Goal: Task Accomplishment & Management: Complete application form

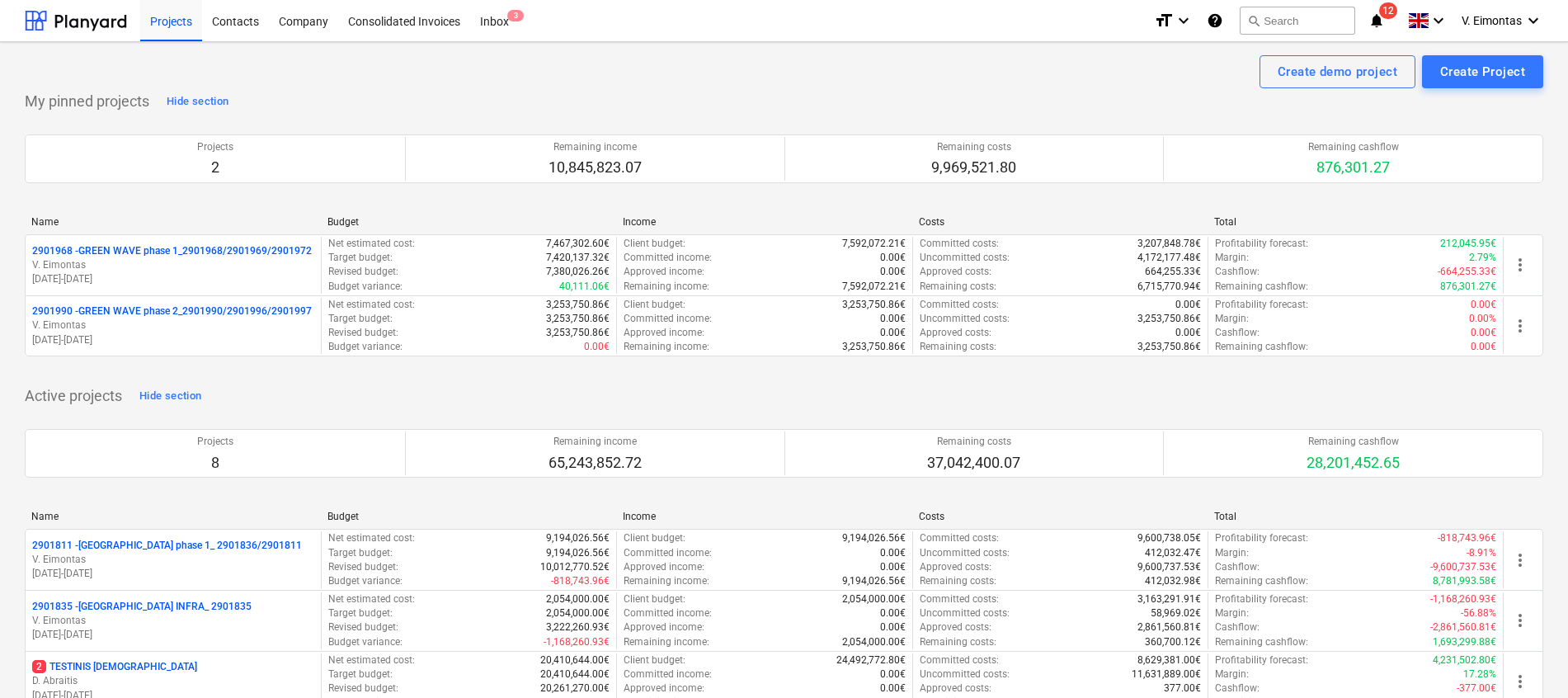
click at [0, 385] on html "Projects Contacts Company Consolidated Invoices Inbox 3 format_size keyboard_ar…" at bounding box center [784, 349] width 1568 height 698
click at [158, 25] on div "Projects" at bounding box center [171, 20] width 61 height 42
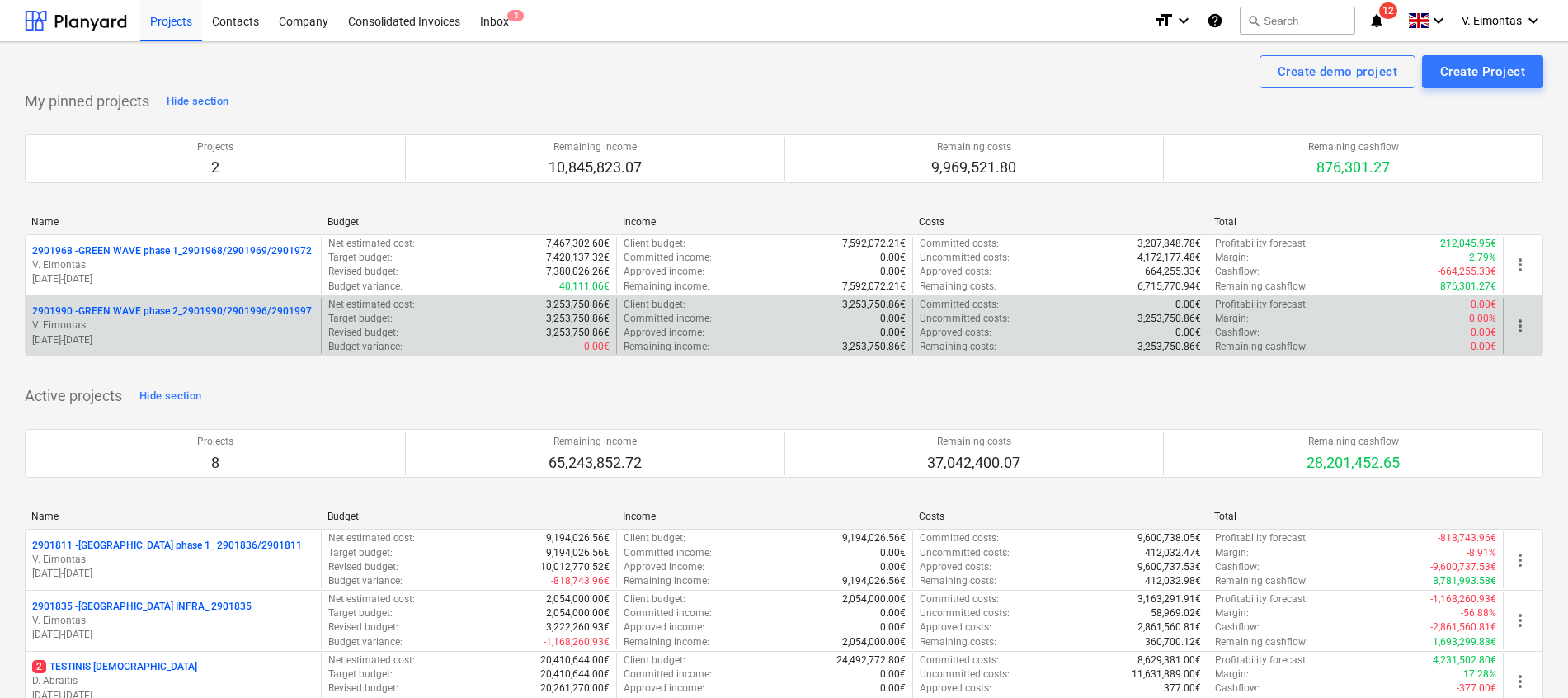
click at [158, 307] on p "2901990 - GREEN WAVE phase 2_2901990/2901996/2901997" at bounding box center [172, 311] width 280 height 14
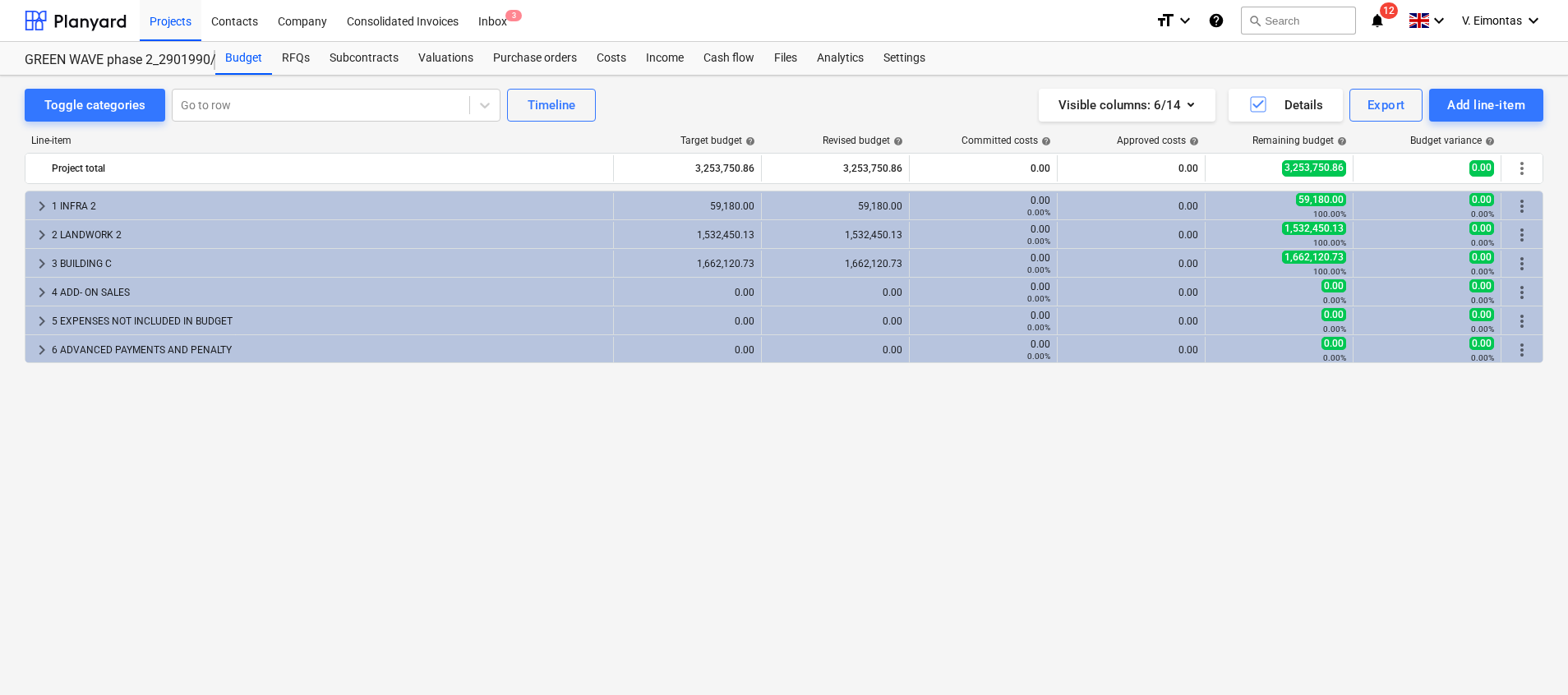
click at [0, 423] on div "Toggle categories Go to row Timeline Visible columns : 6/14 Details Export Add …" at bounding box center [784, 367] width 1568 height 584
click at [363, 52] on div "Subcontracts" at bounding box center [363, 59] width 89 height 33
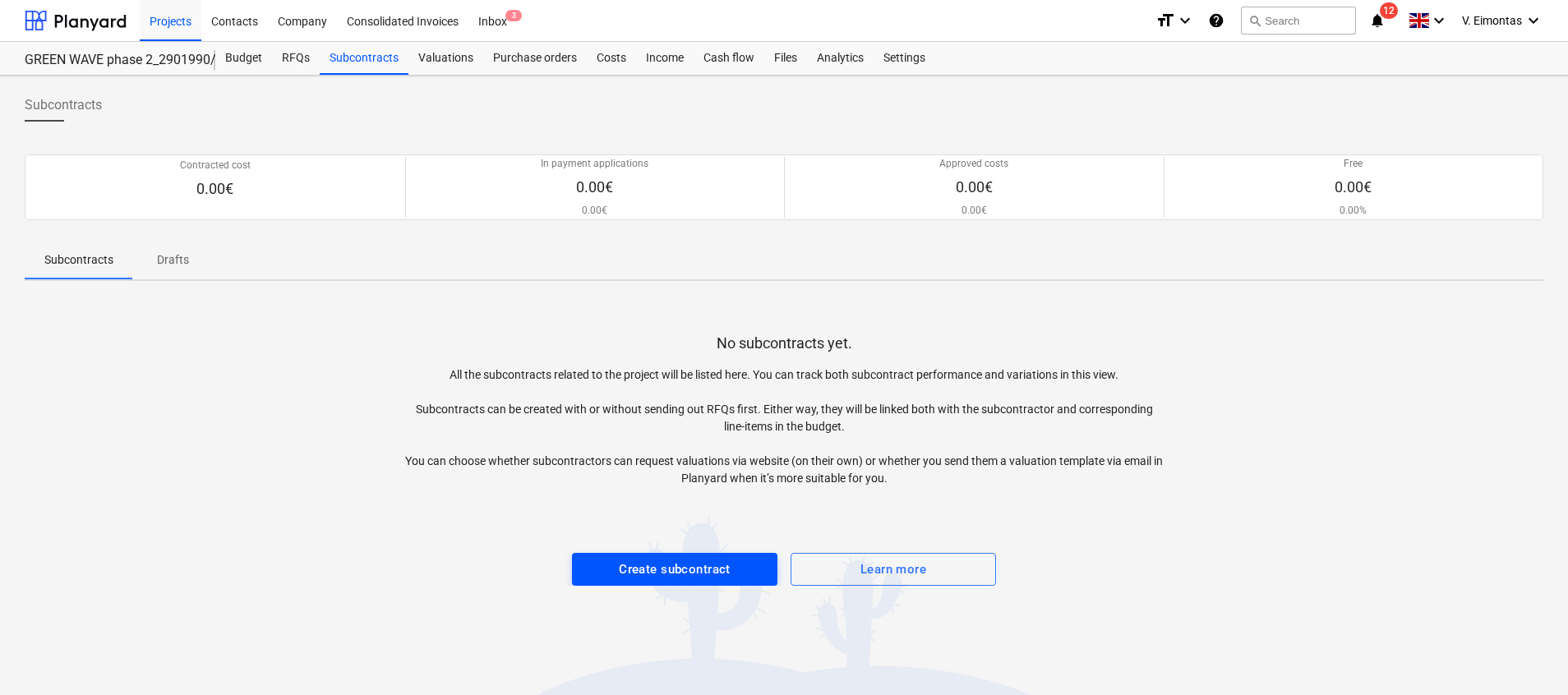
click at [720, 561] on div "Create subcontract" at bounding box center [675, 569] width 112 height 22
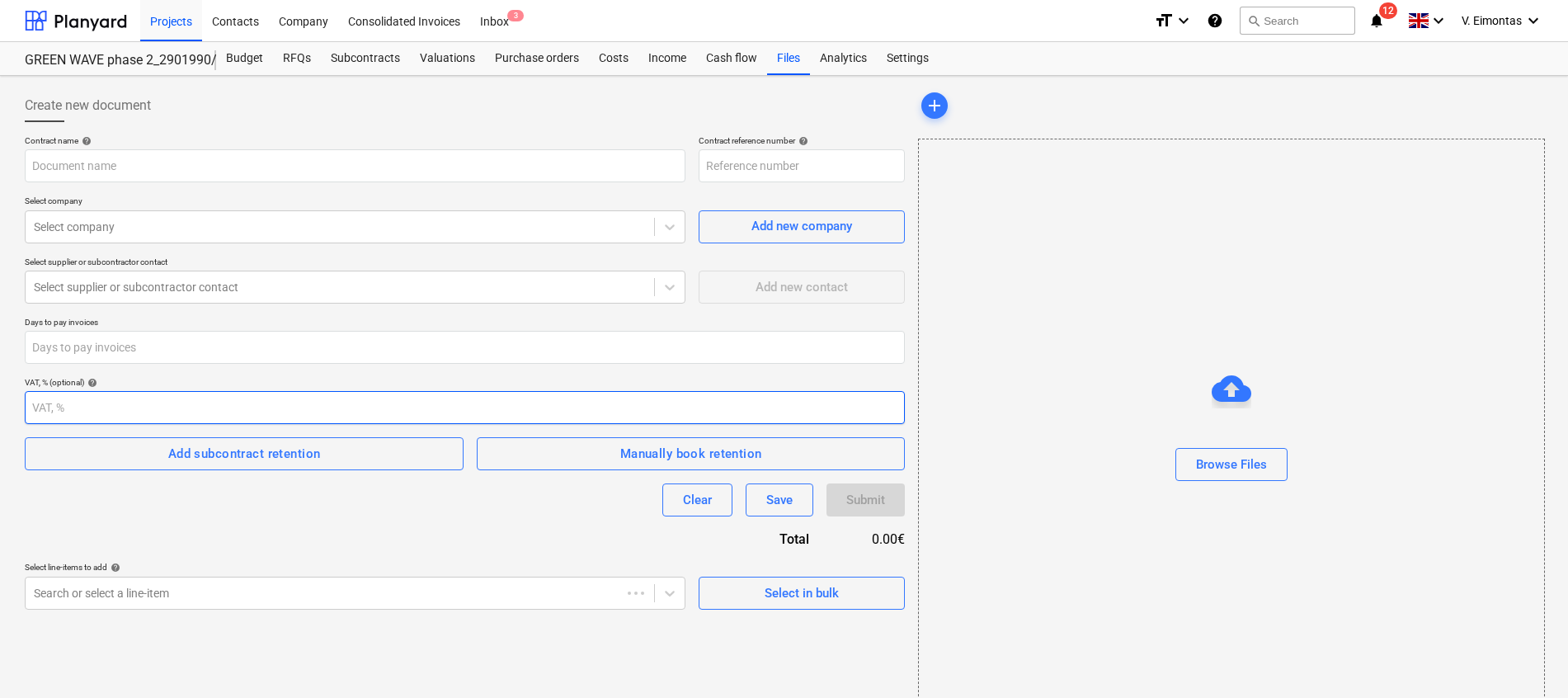
type input "2901990-SO-002"
type input "Rangos sutartis Bonava-Dairosta Nr. GW2-20250917-04.pdf"
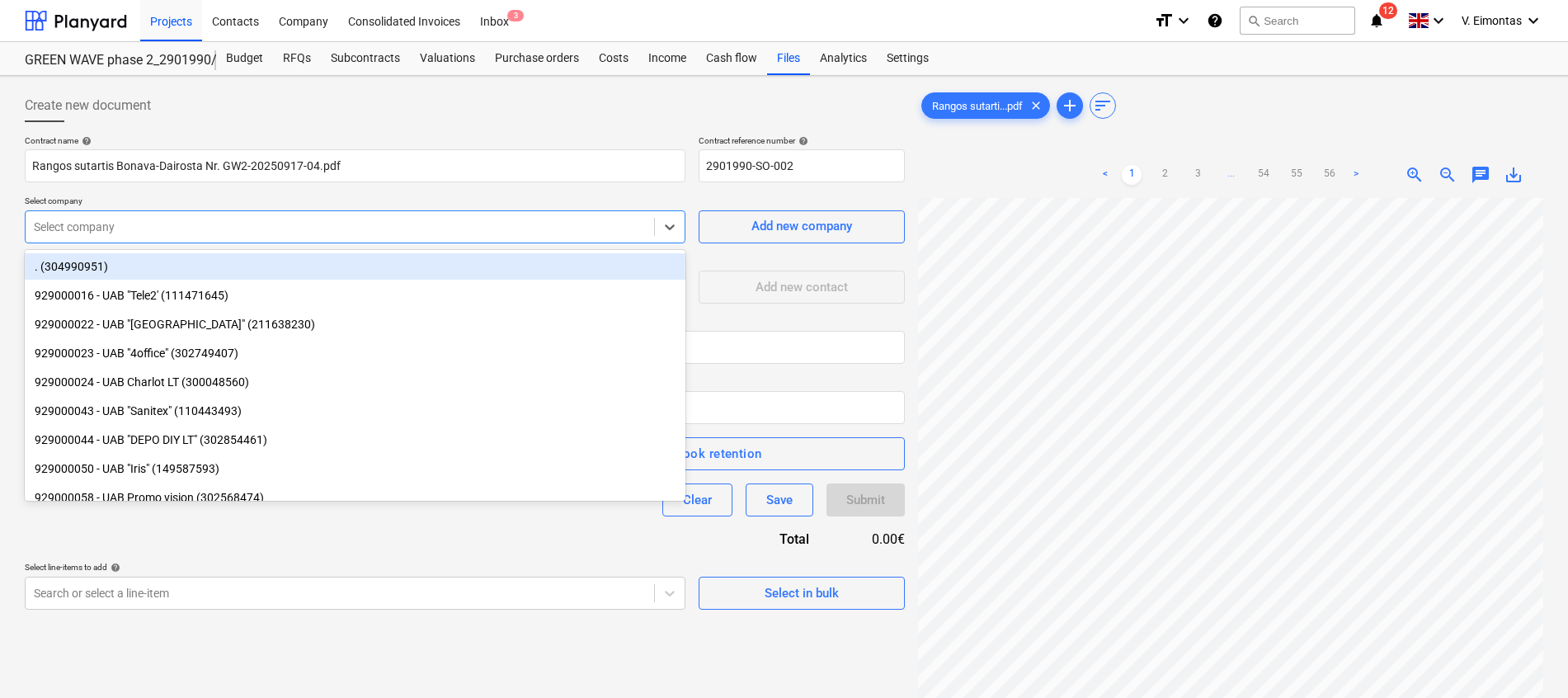
click at [504, 238] on div "Select company" at bounding box center [340, 227] width 629 height 23
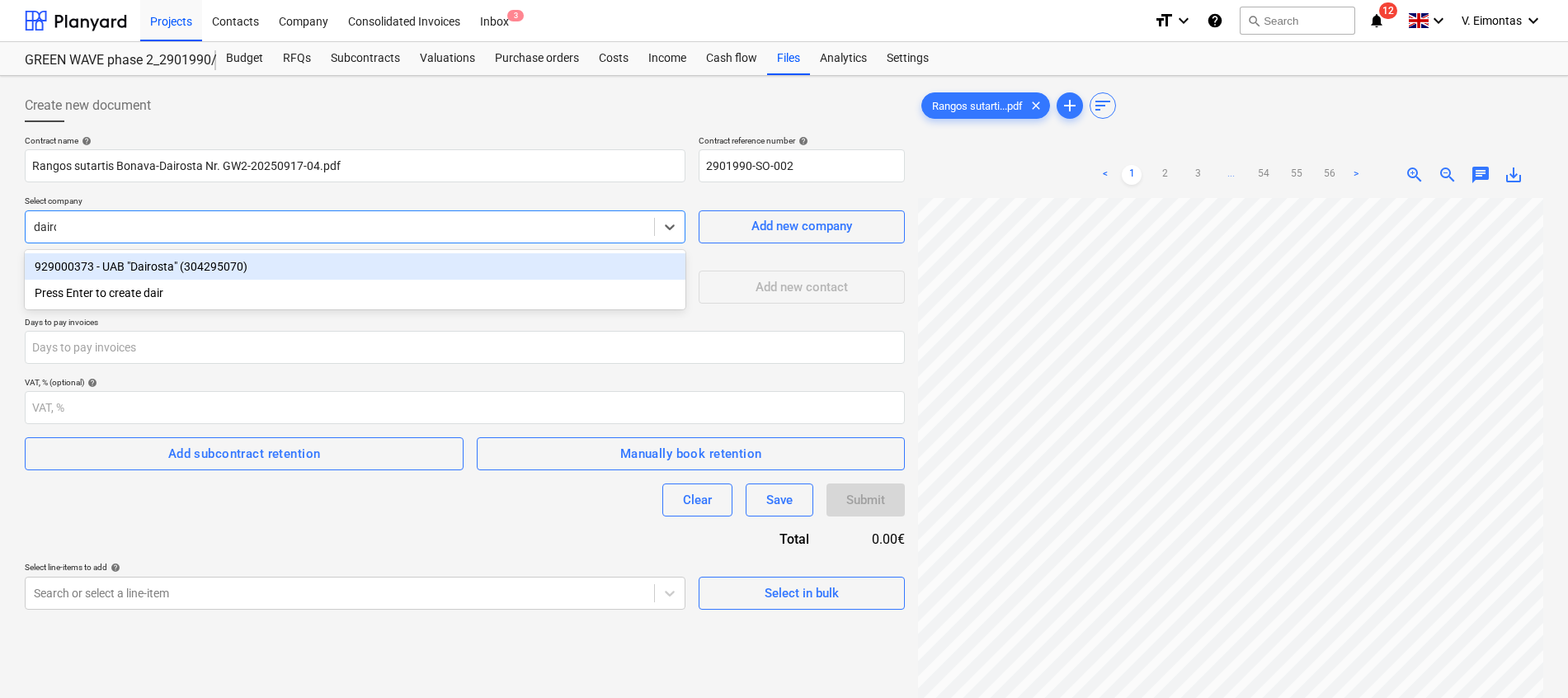
type input "dairos"
click at [305, 263] on div "929000373 - UAB "Dairosta" (304295070)" at bounding box center [355, 267] width 660 height 27
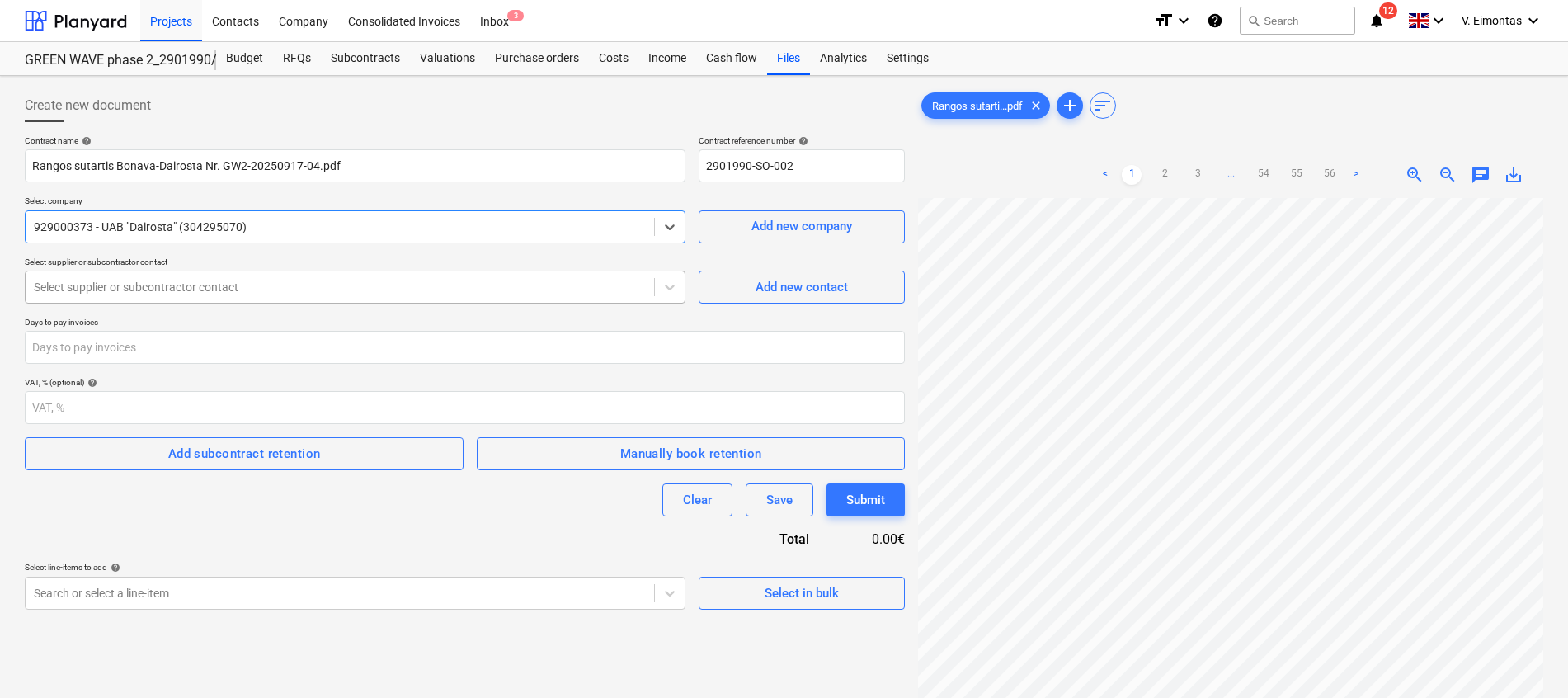
click at [237, 292] on div at bounding box center [340, 288] width 612 height 17
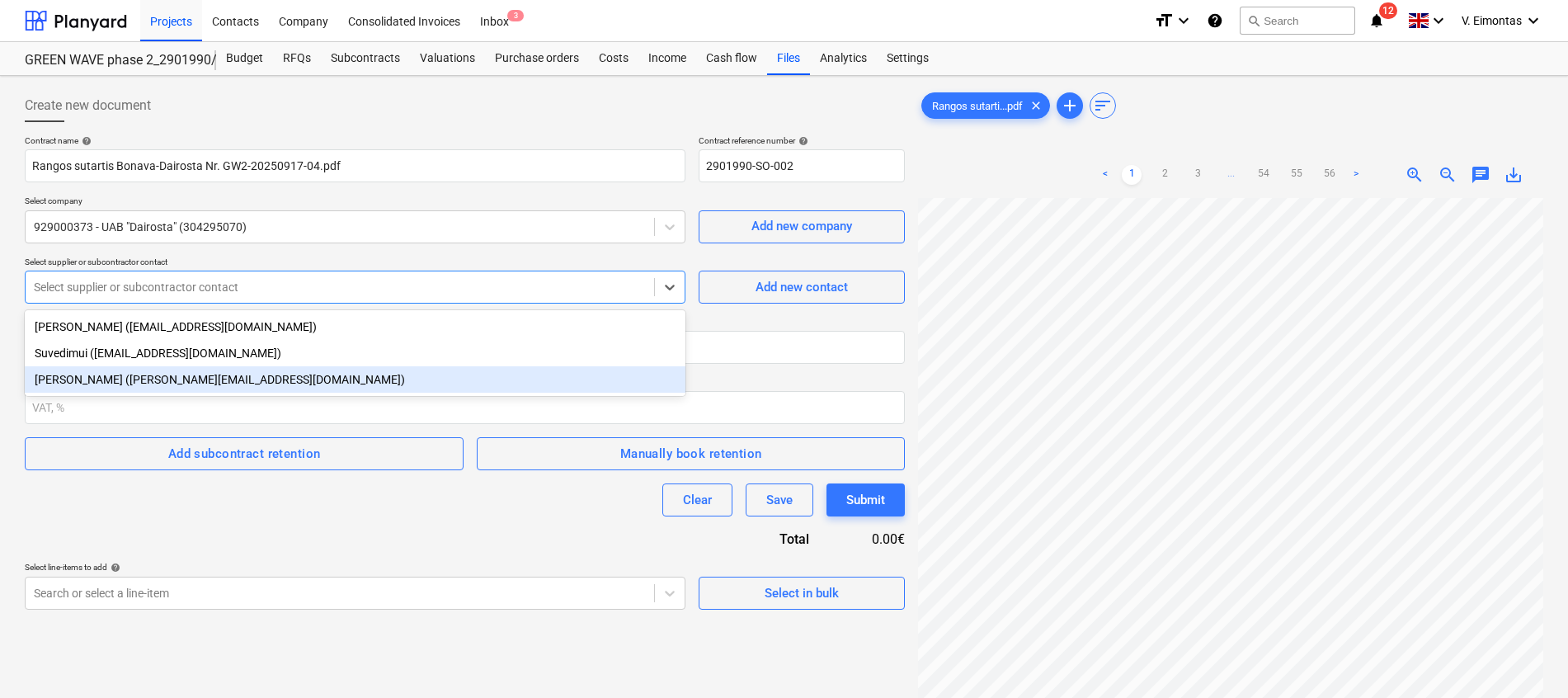
click at [149, 377] on div "[PERSON_NAME] ([PERSON_NAME][EMAIL_ADDRESS][DOMAIN_NAME])" at bounding box center [355, 380] width 660 height 27
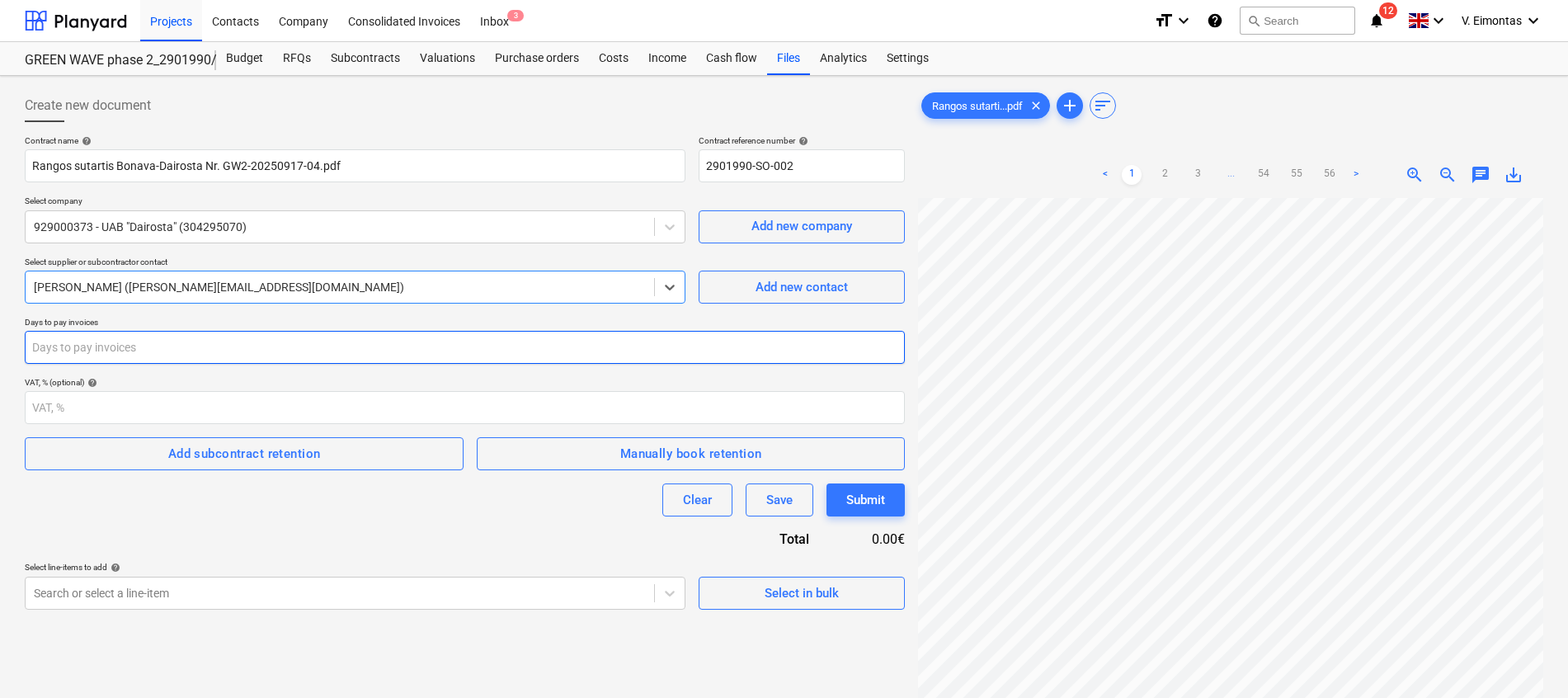
click at [194, 350] on input "number" at bounding box center [464, 347] width 880 height 33
type input "0"
type input "30"
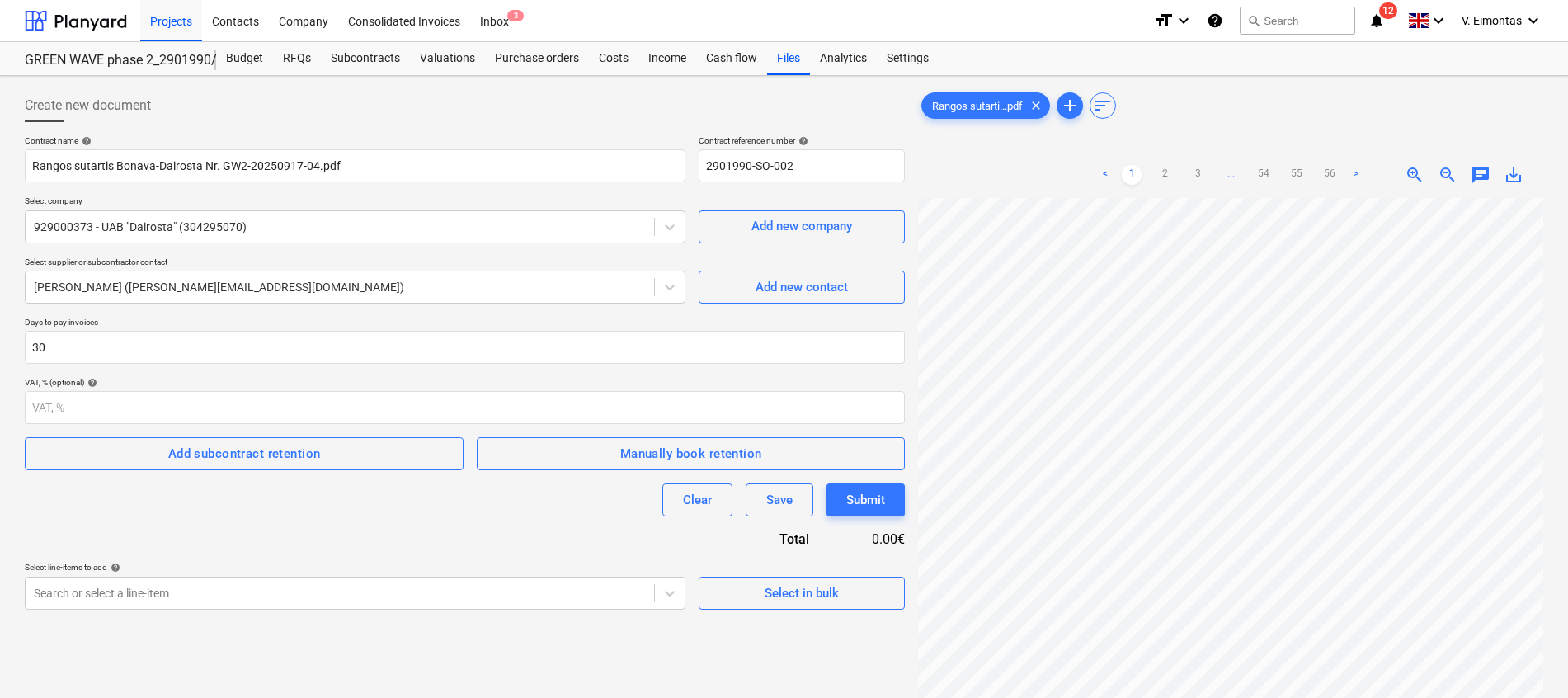
click at [169, 515] on div "Clear Save Submit" at bounding box center [464, 500] width 880 height 33
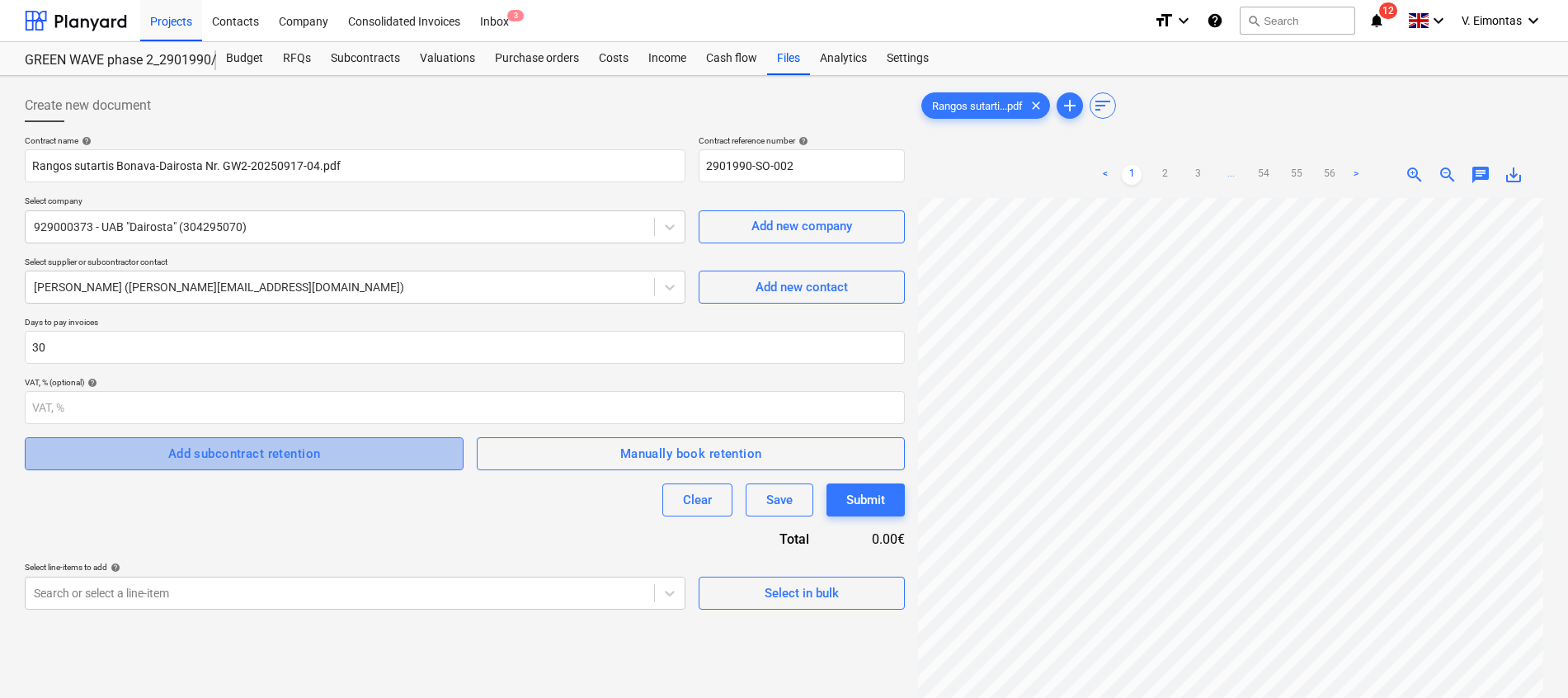
click at [307, 455] on div "Add subcontract retention" at bounding box center [245, 454] width 153 height 22
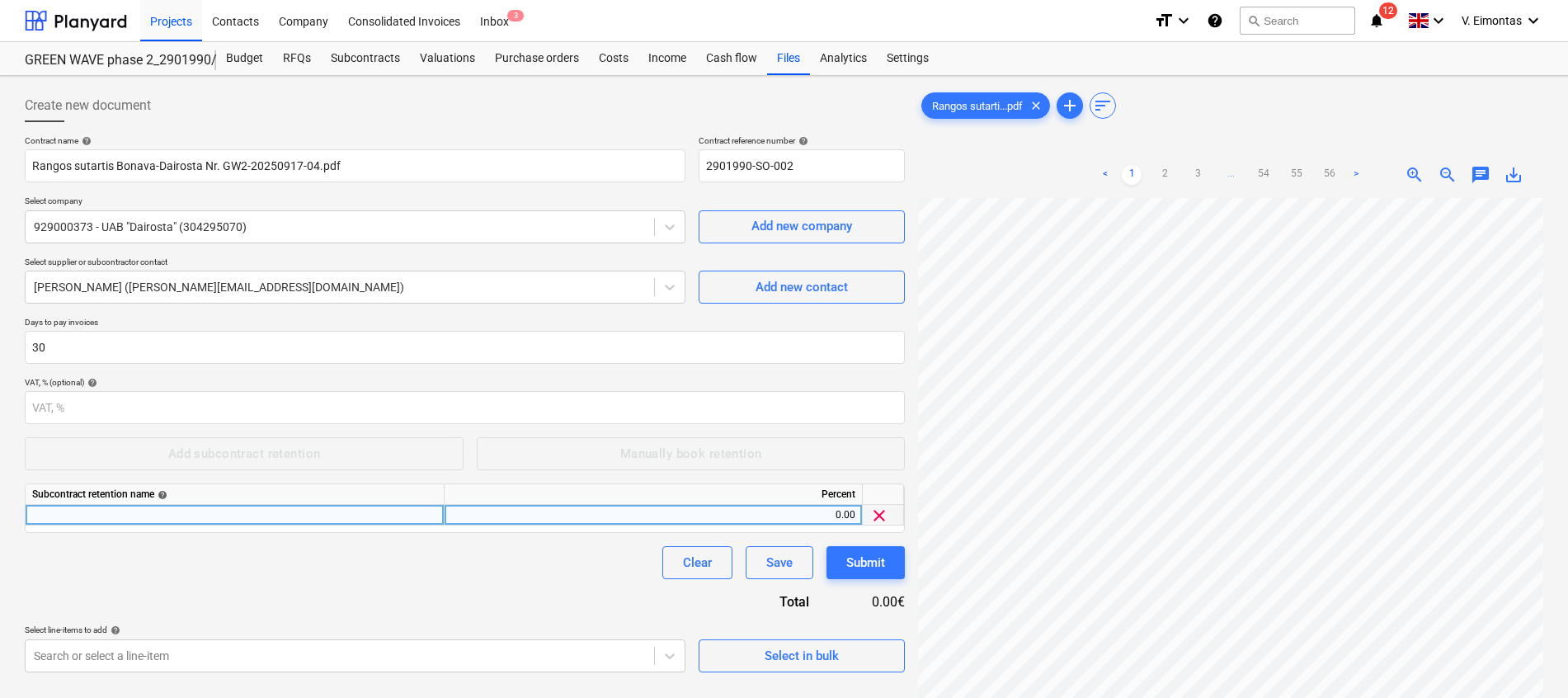
click at [326, 520] on div at bounding box center [235, 515] width 419 height 21
type input "Sulaikymas"
click at [1164, 173] on link "2" at bounding box center [1164, 175] width 20 height 20
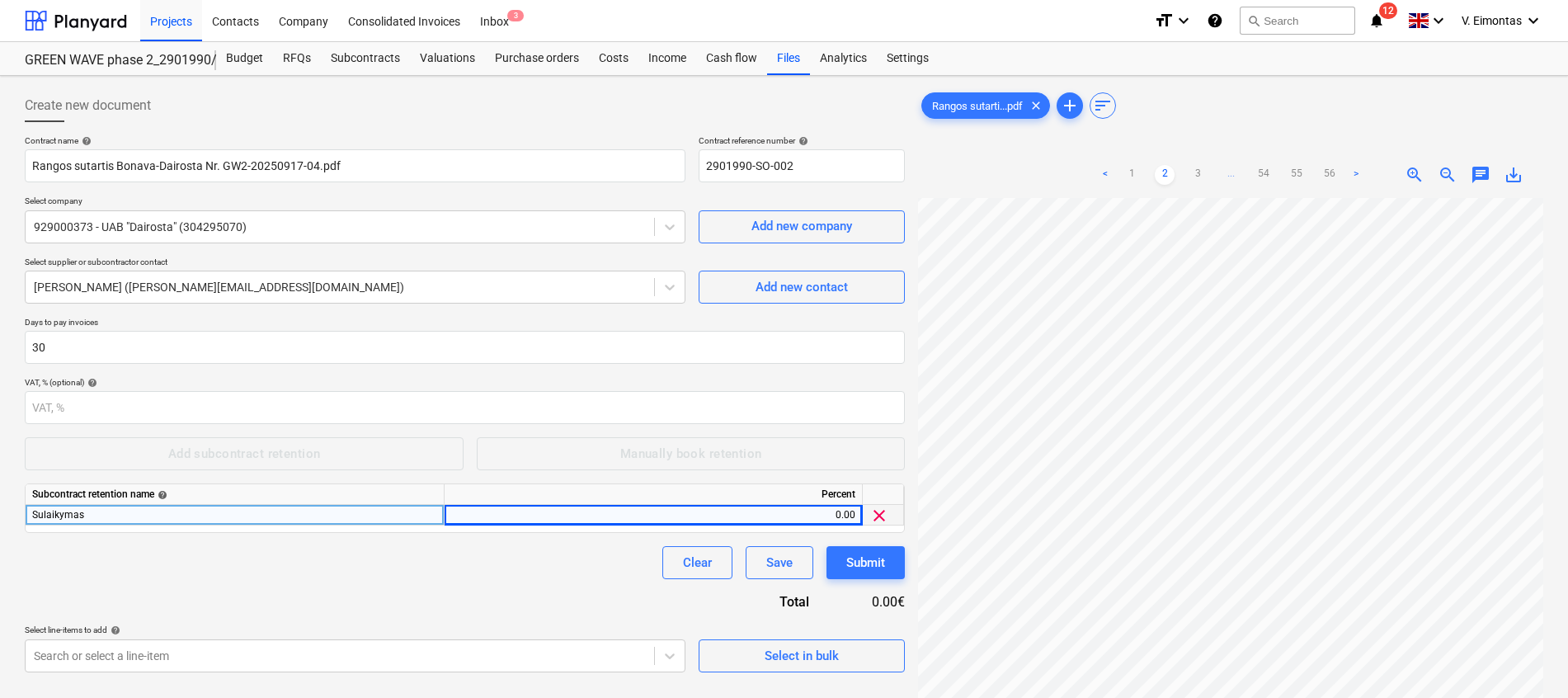
click at [485, 517] on div "0.00" at bounding box center [653, 515] width 404 height 21
type input "5"
click at [522, 575] on div "Clear Save Submit" at bounding box center [464, 563] width 880 height 33
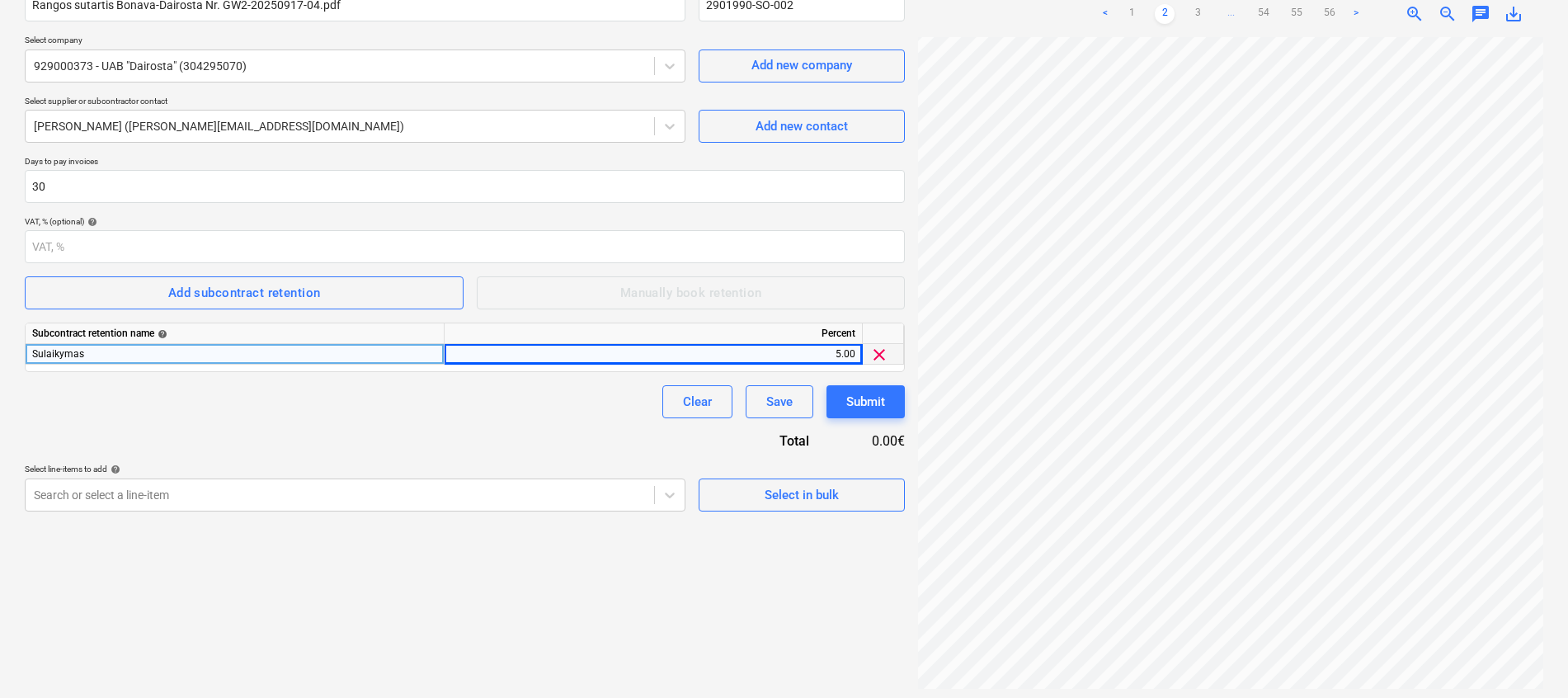
scroll to position [165, 0]
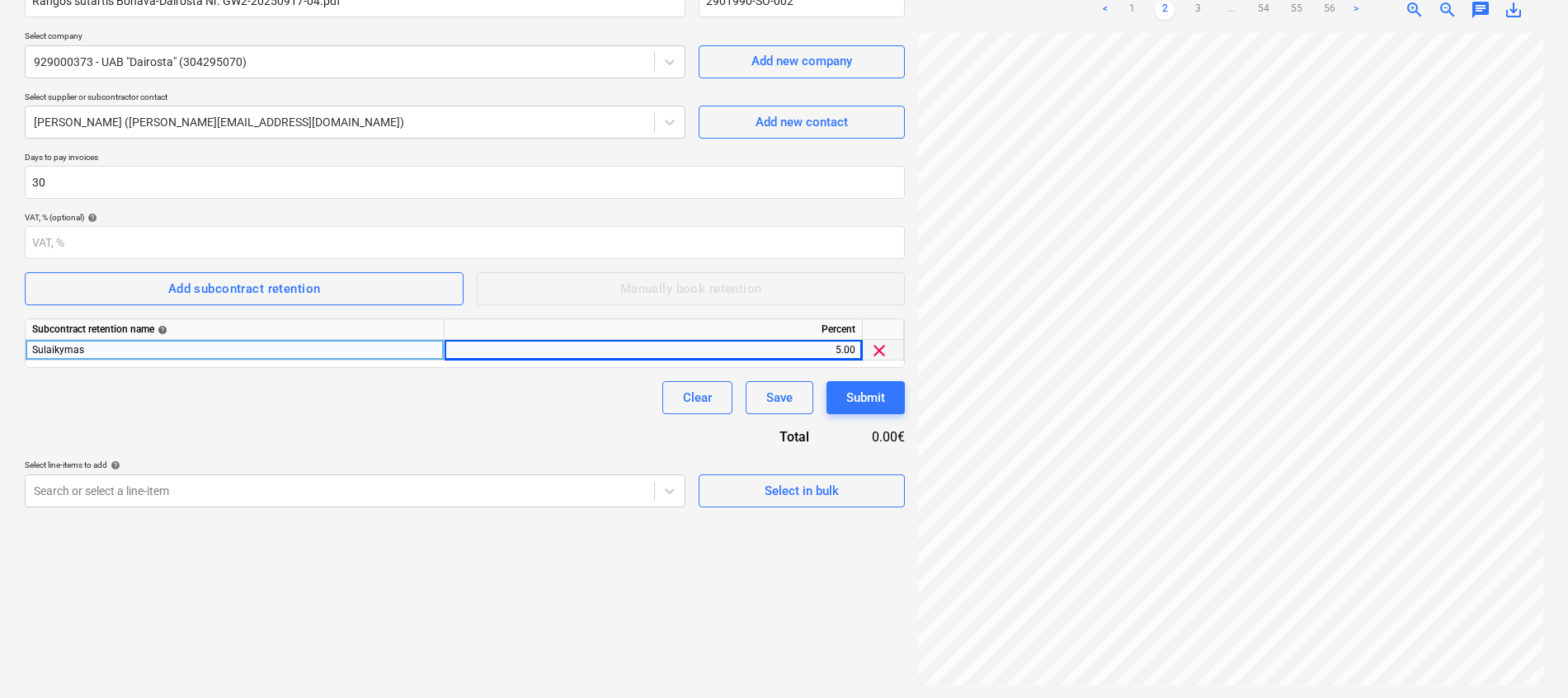
click at [440, 415] on div "Contract name help Rangos sutartis Bonava-Dairosta Nr. GW2-20250917-04.pdf Cont…" at bounding box center [464, 238] width 880 height 537
click at [419, 482] on body "Projects Contacts Company Consolidated Invoices Inbox 3 format_size keyboard_ar…" at bounding box center [784, 184] width 1568 height 698
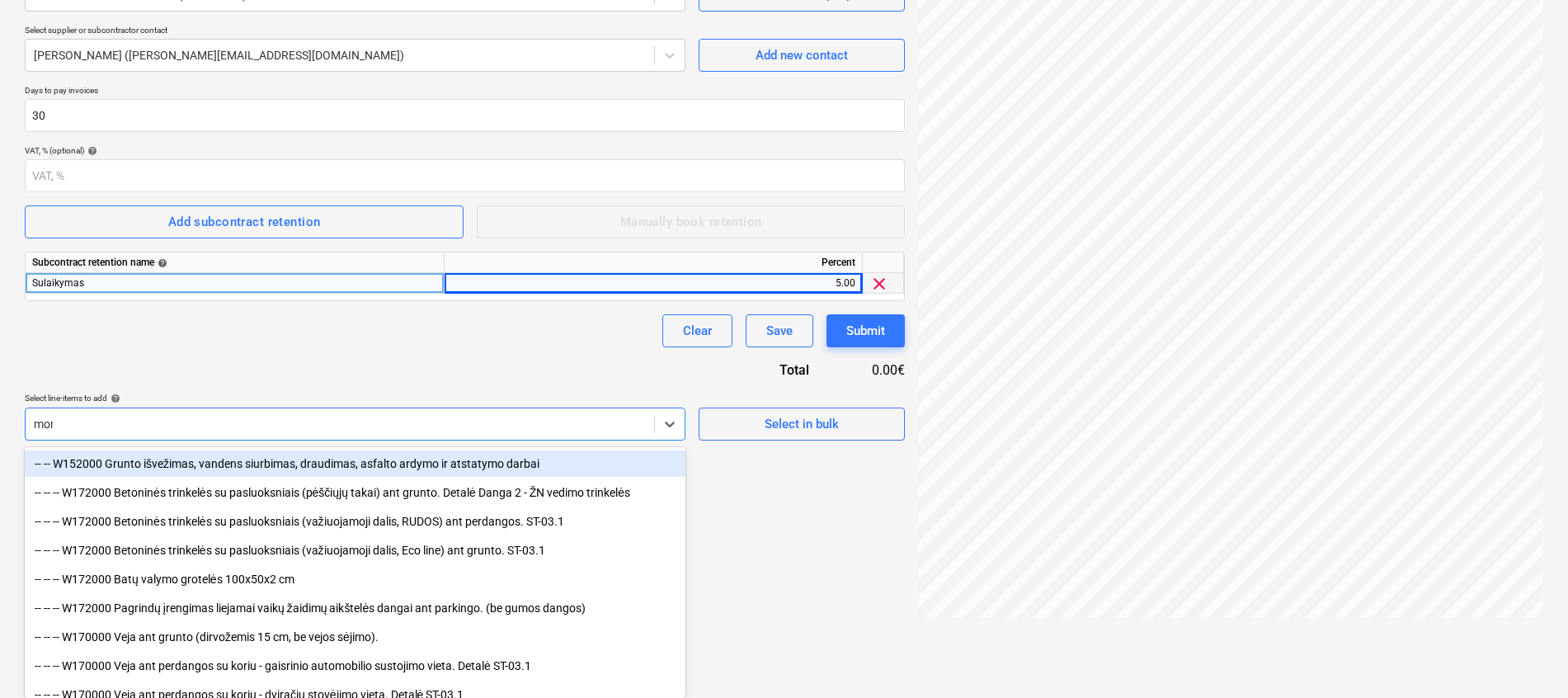
type input "mono"
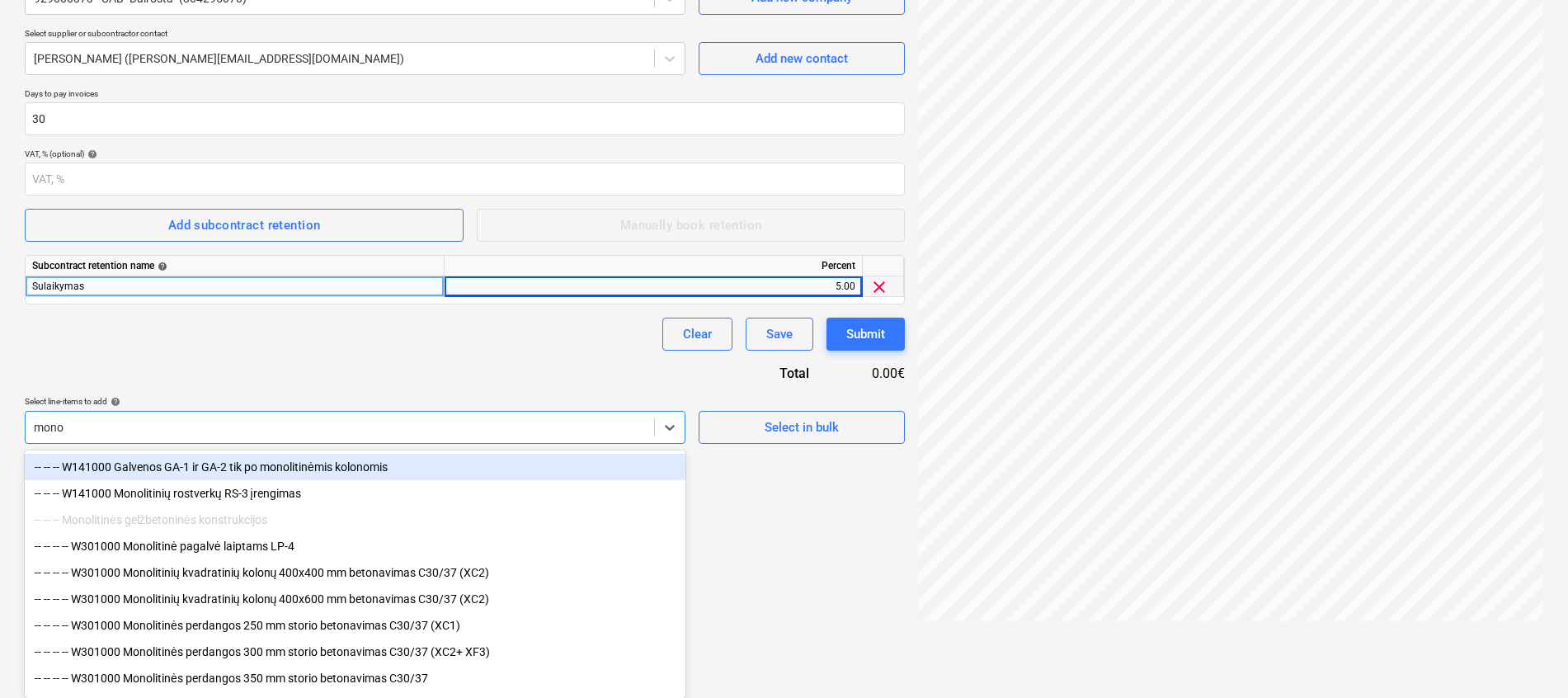
scroll to position [229, 0]
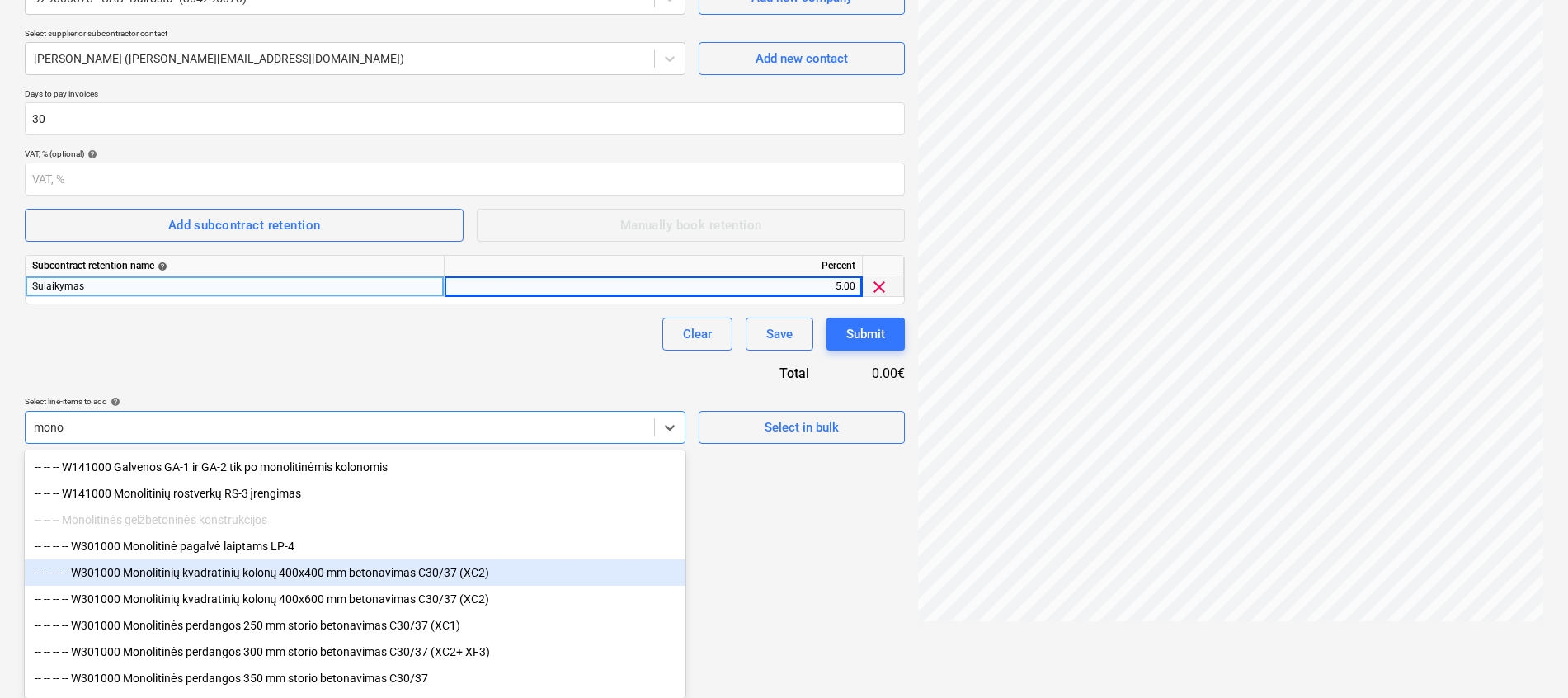
click at [394, 576] on div "-- -- -- -- W301000 Monolitinių kvadratinių kolonų 400x400 mm betonavimas C30/3…" at bounding box center [355, 573] width 660 height 27
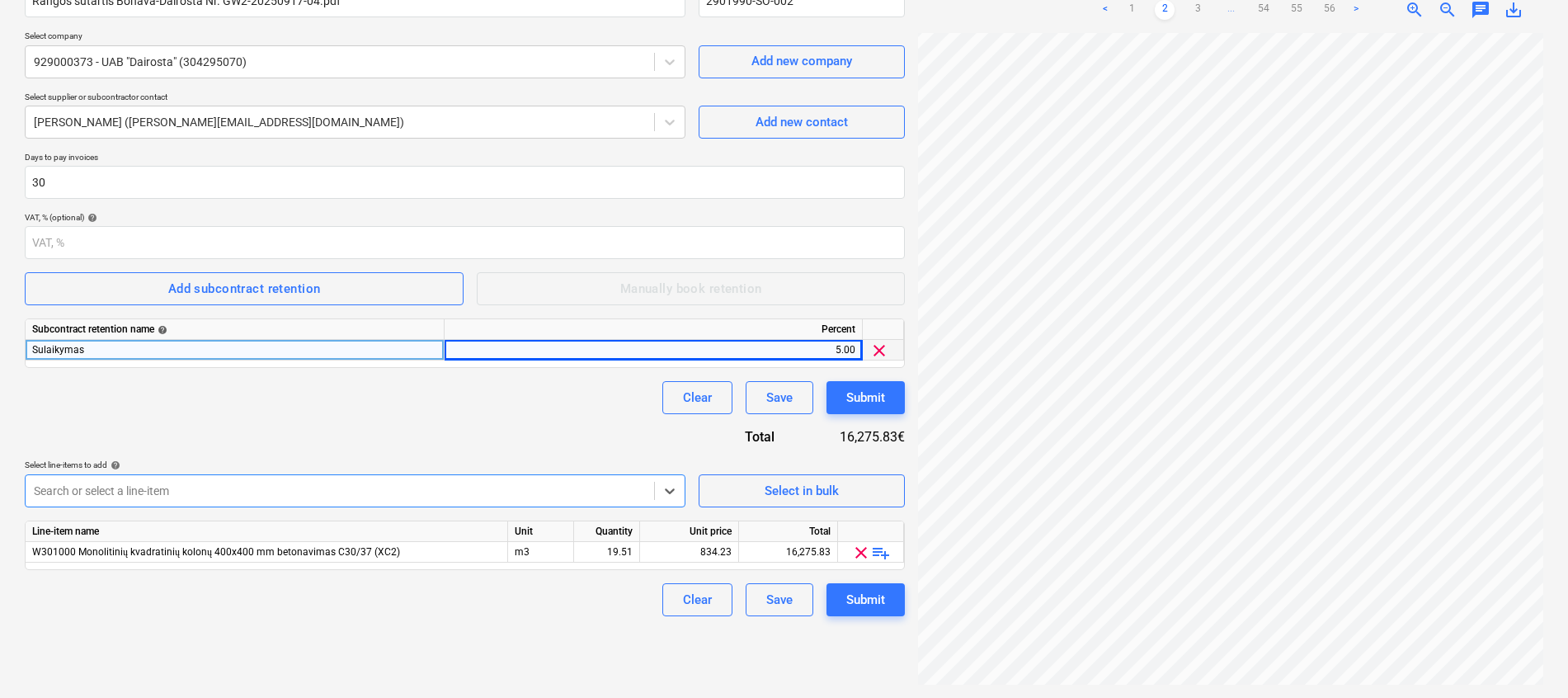
scroll to position [165, 0]
click at [397, 495] on body "Projects Contacts Company Consolidated Invoices Inbox 3 format_size keyboard_ar…" at bounding box center [784, 184] width 1568 height 698
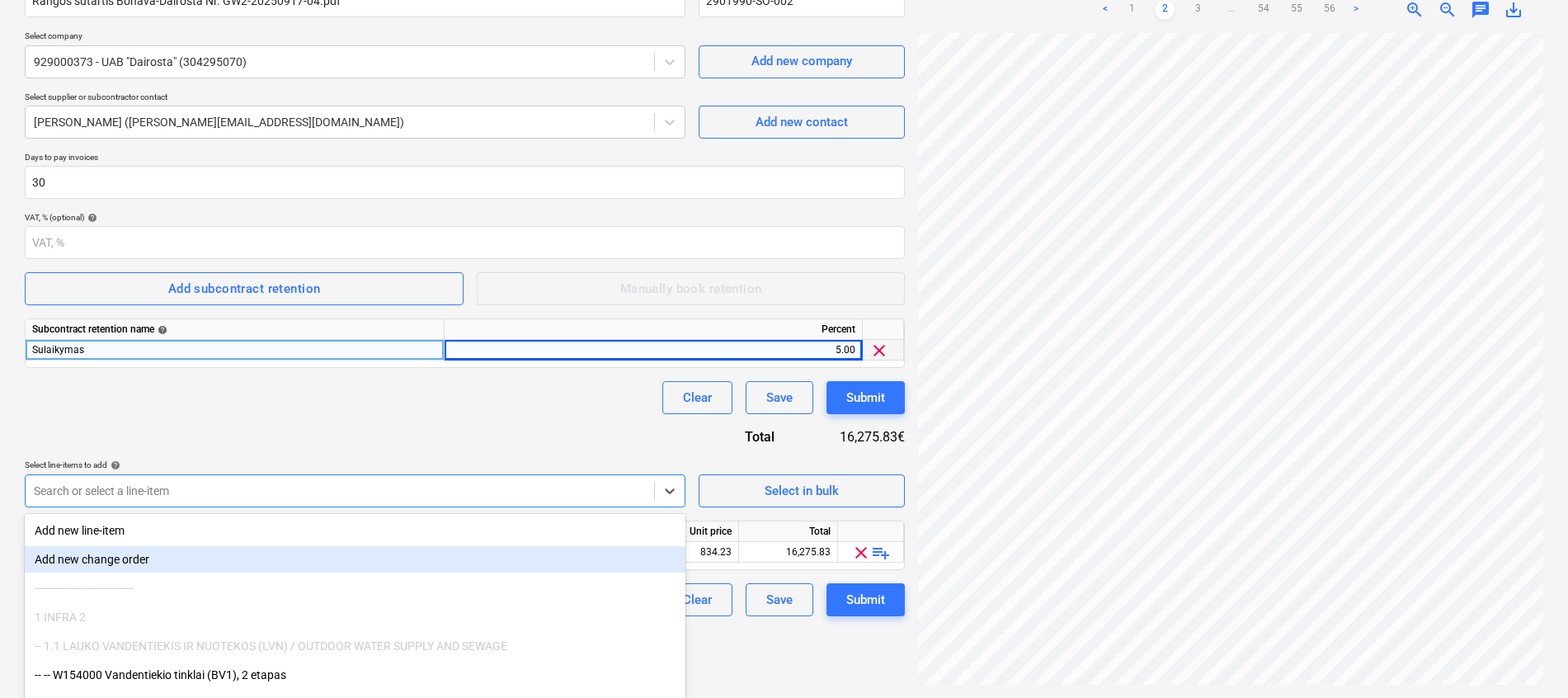
scroll to position [232, 0]
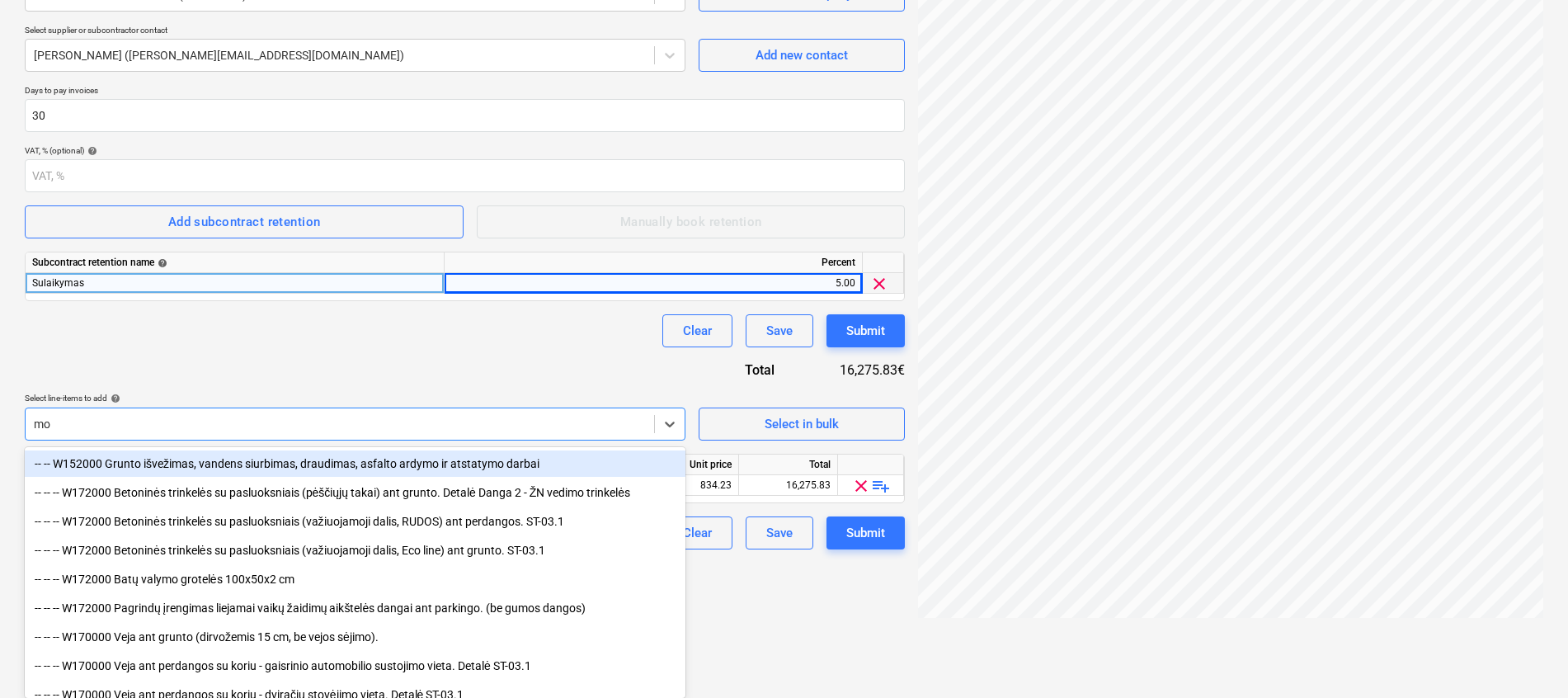
type input "mon"
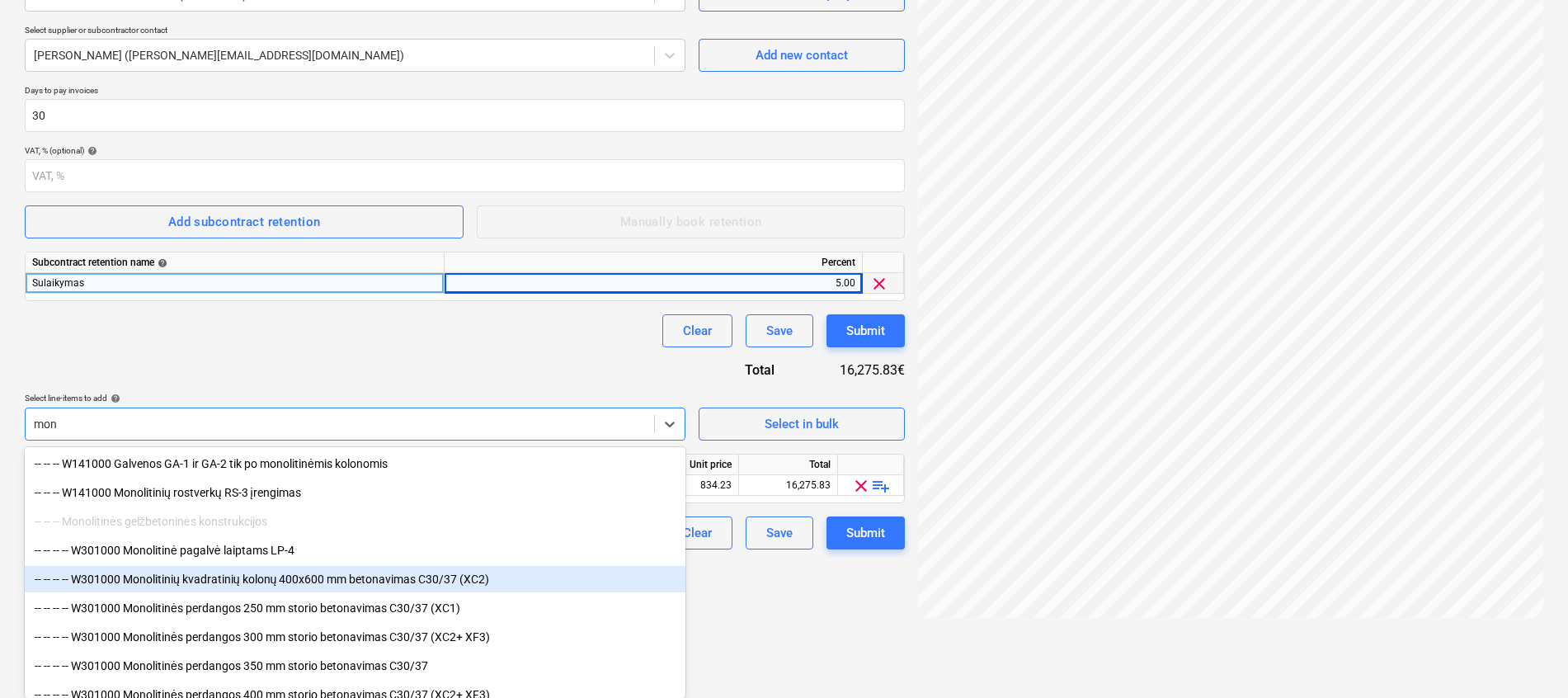
click at [360, 572] on div "-- -- -- -- W301000 Monolitinių kvadratinių kolonų 400x600 mm betonavimas C30/3…" at bounding box center [355, 579] width 660 height 27
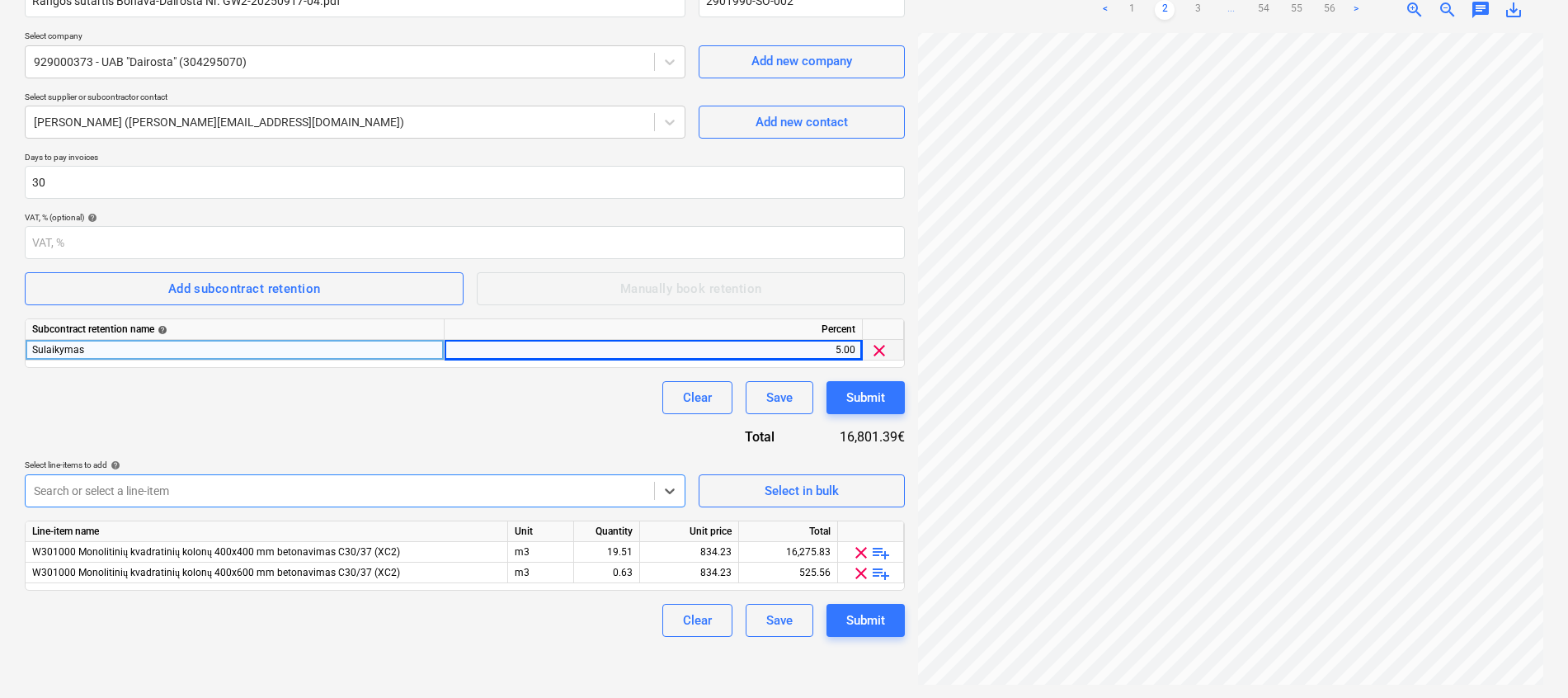
click at [357, 489] on body "Projects Contacts Company Consolidated Invoices Inbox 3 format_size keyboard_ar…" at bounding box center [784, 184] width 1568 height 698
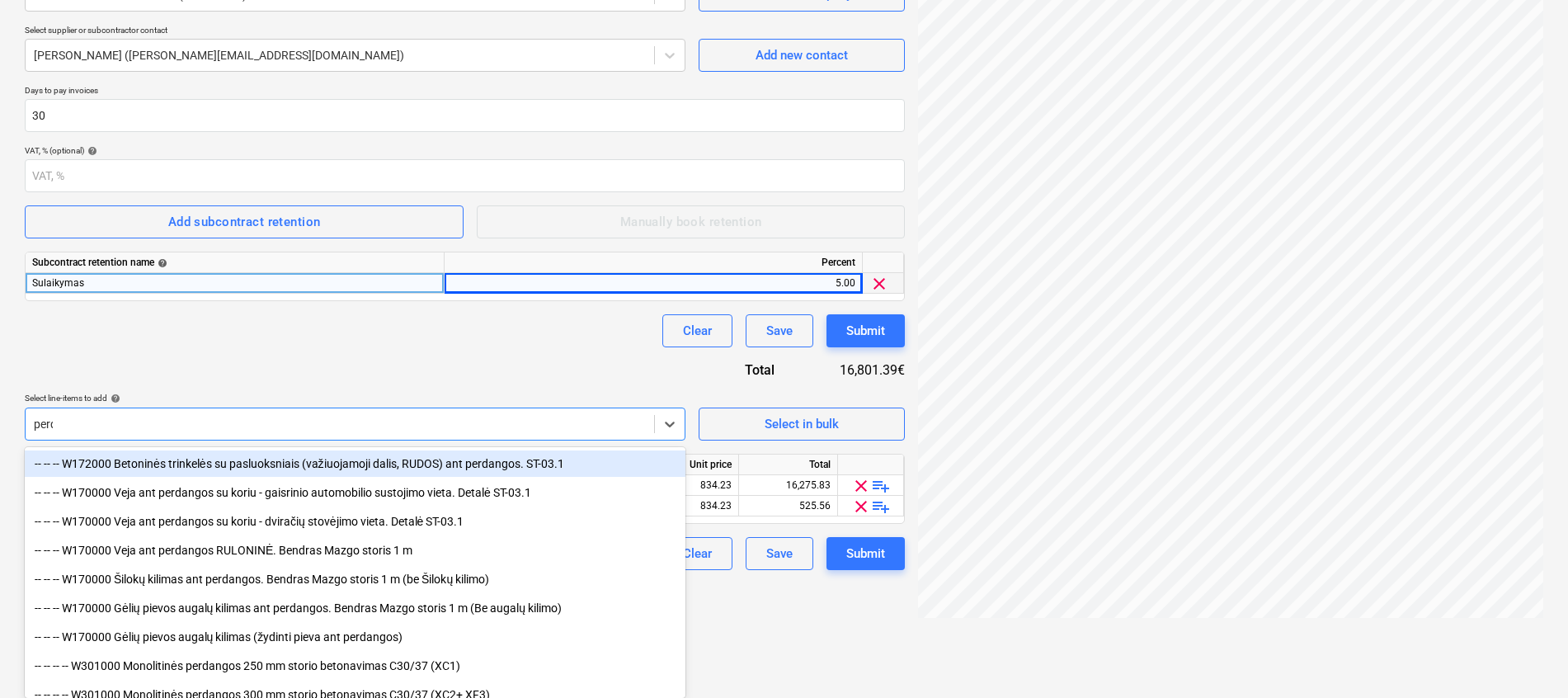
scroll to position [229, 0]
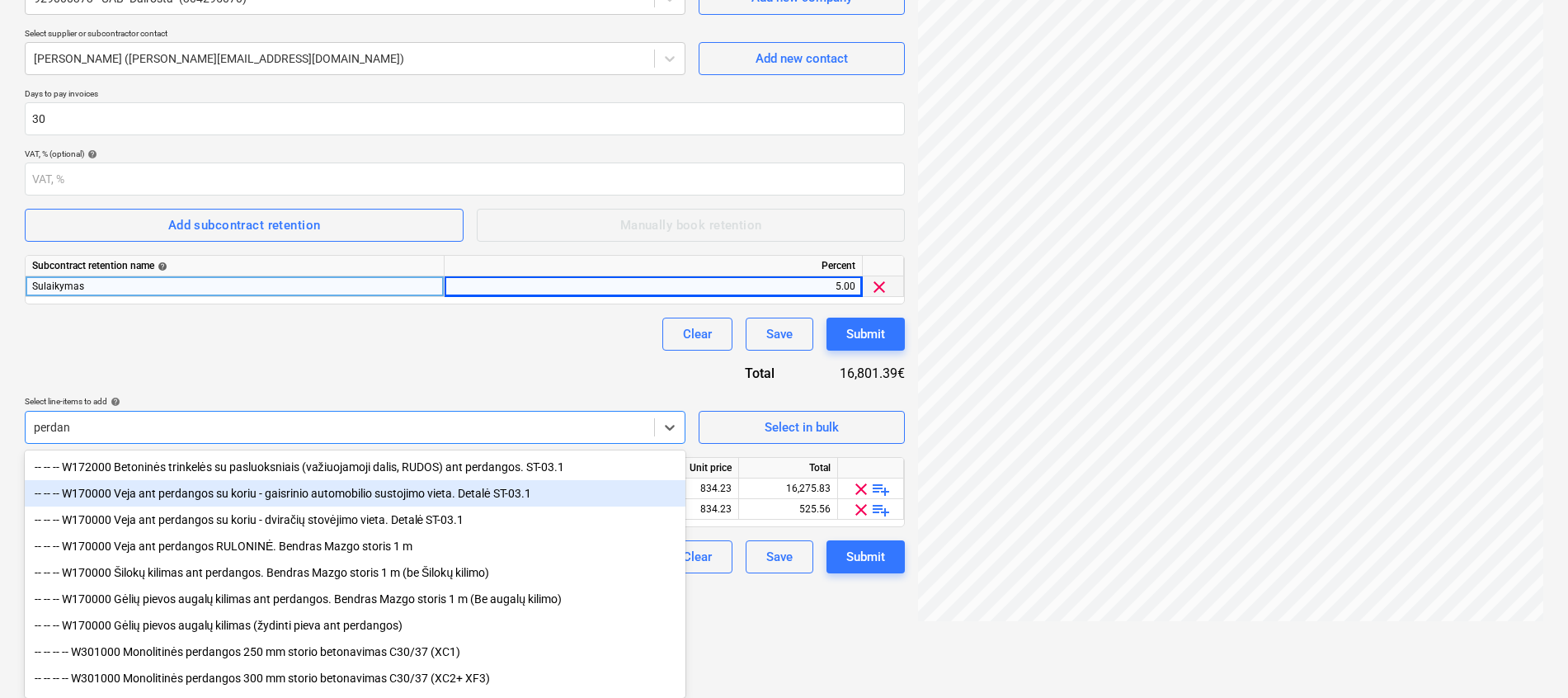
type input "perdang"
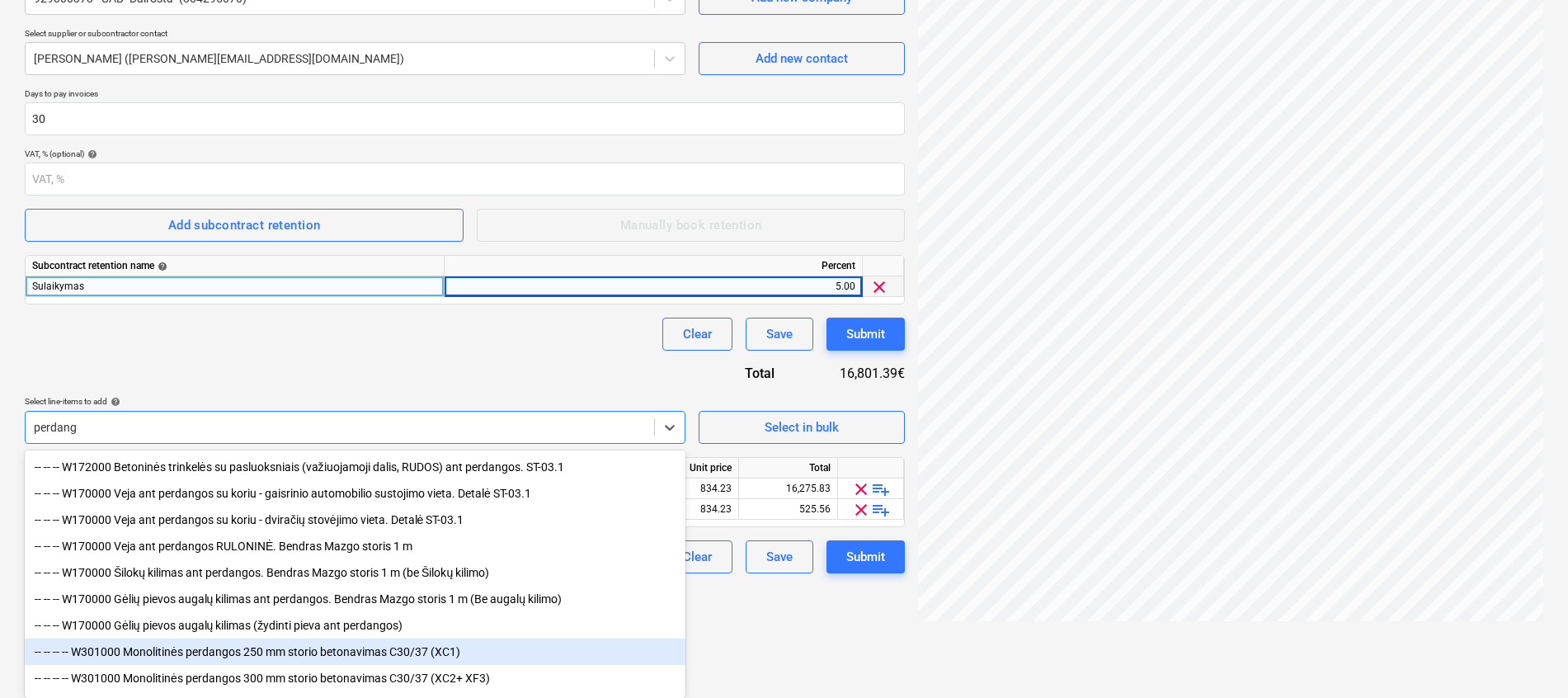
click at [163, 655] on div "-- -- -- -- W301000 Monolitinės perdangos 250 mm storio betonavimas C30/37 (XC1)" at bounding box center [355, 652] width 660 height 27
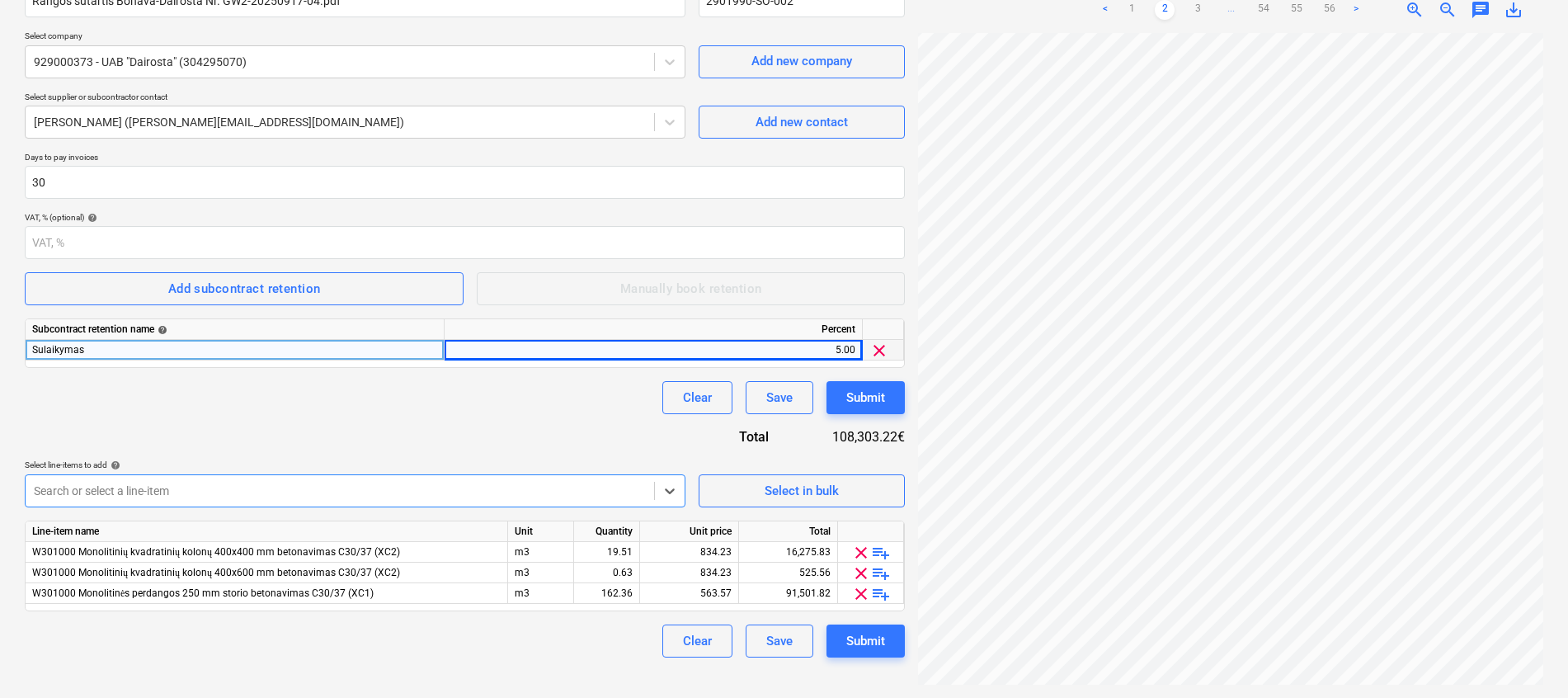
click at [194, 494] on body "Projects Contacts Company Consolidated Invoices Inbox 3 format_size keyboard_ar…" at bounding box center [784, 184] width 1568 height 698
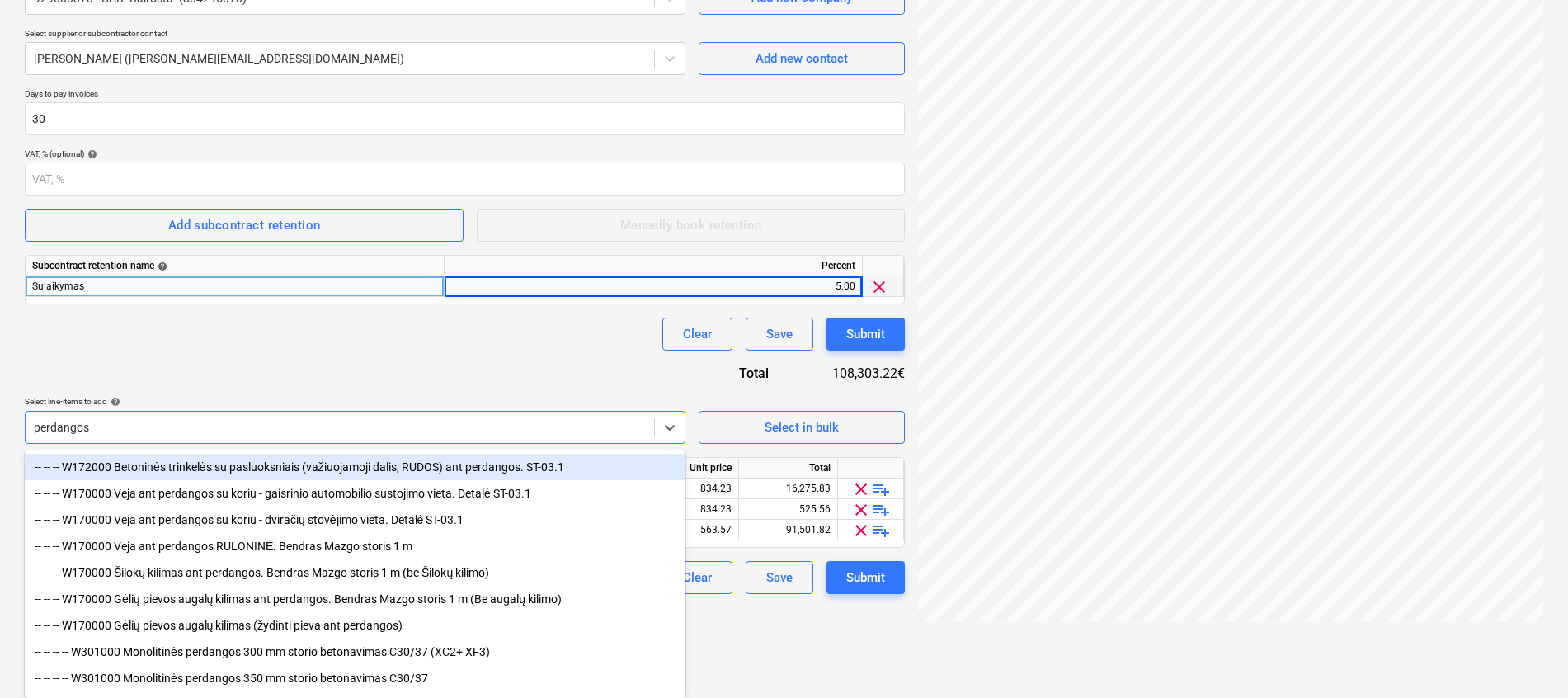
type input "perdangos"
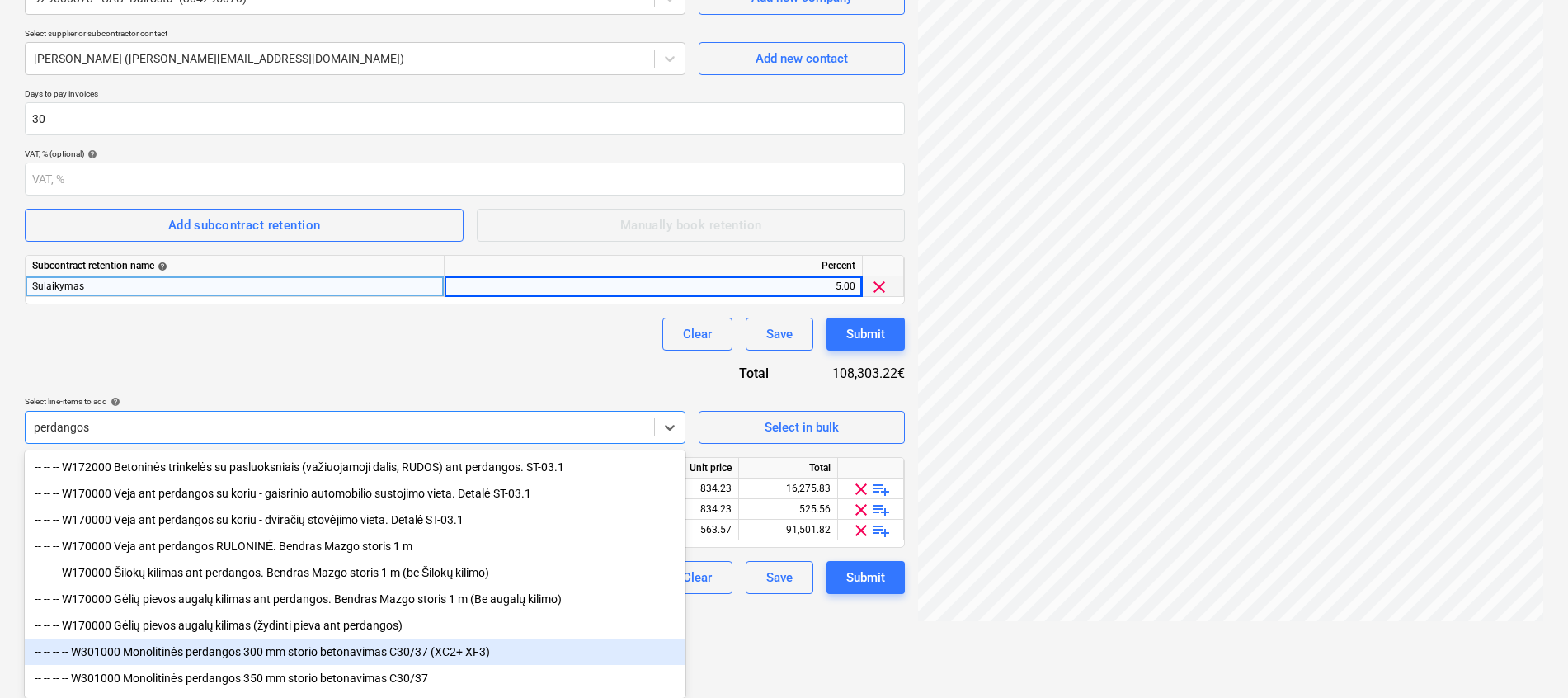
click at [247, 657] on div "-- -- -- -- W301000 Monolitinės perdangos 300 mm storio betonavimas C30/37 (XC2…" at bounding box center [355, 652] width 660 height 27
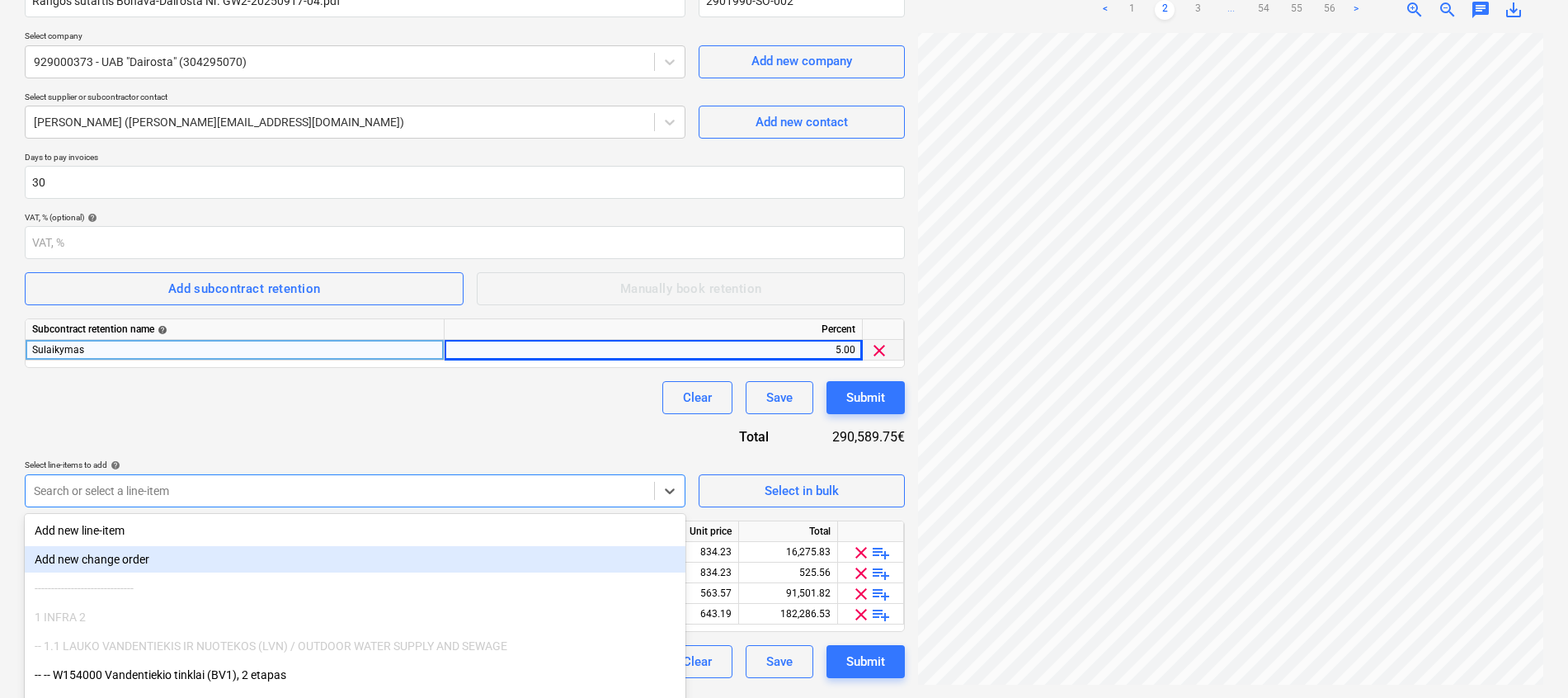
scroll to position [232, 0]
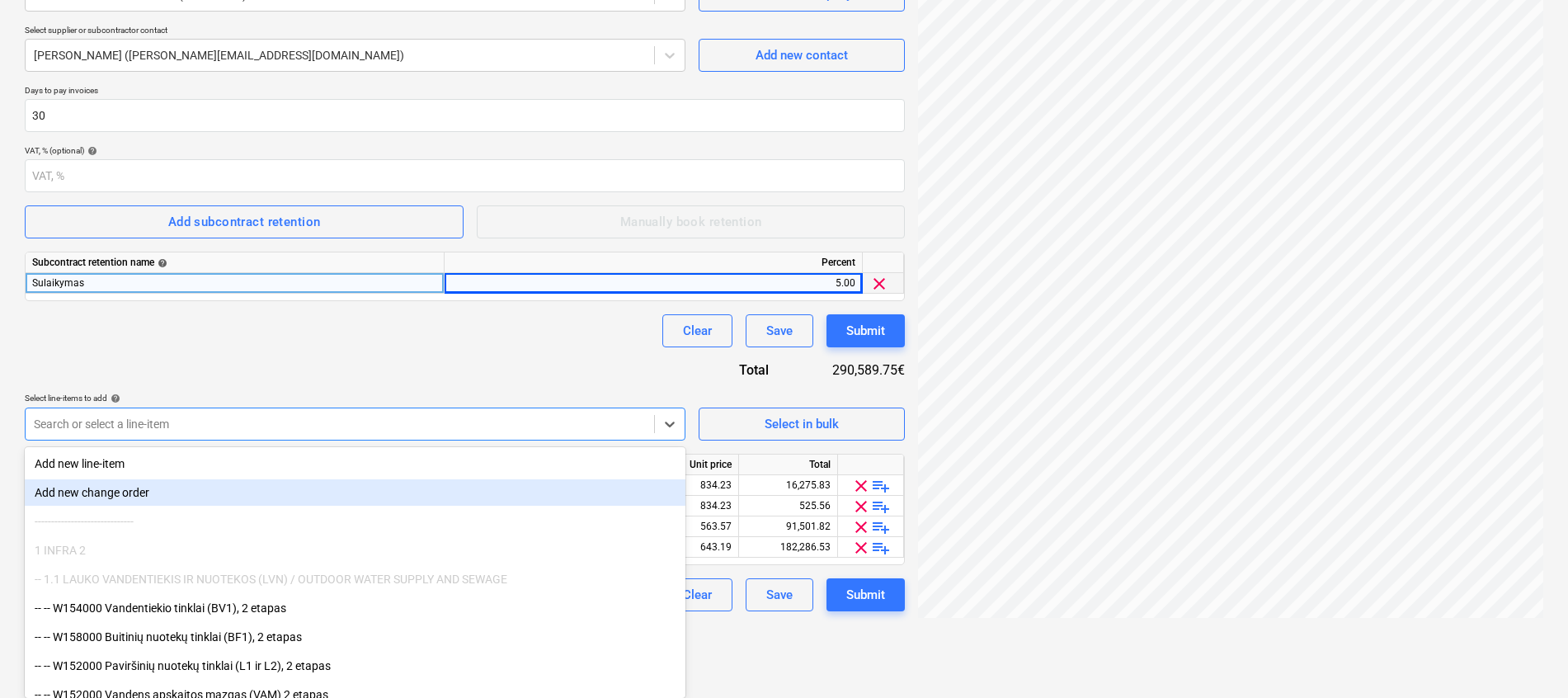
click at [305, 466] on body "Projects Contacts Company Consolidated Invoices Inbox 3 format_size keyboard_ar…" at bounding box center [784, 117] width 1568 height 698
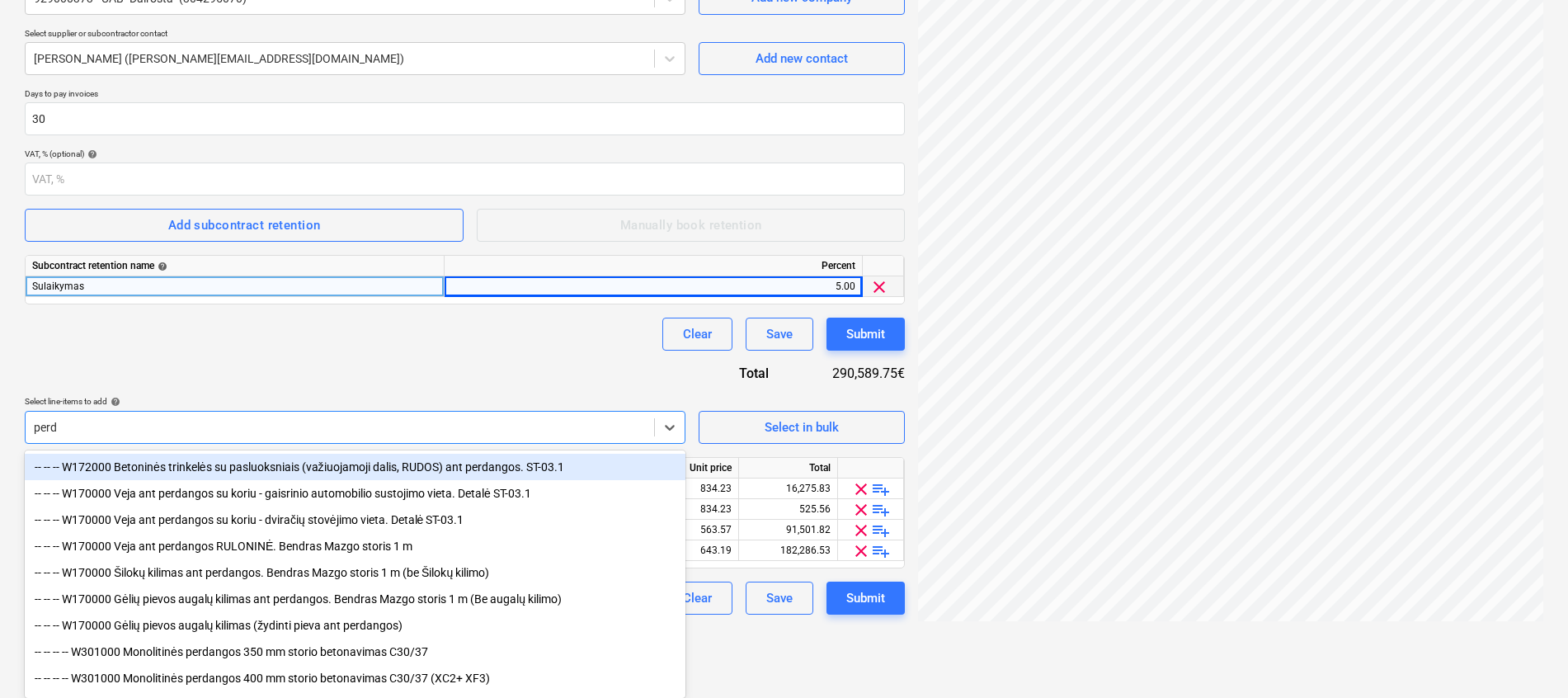
scroll to position [229, 0]
type input "perdangos"
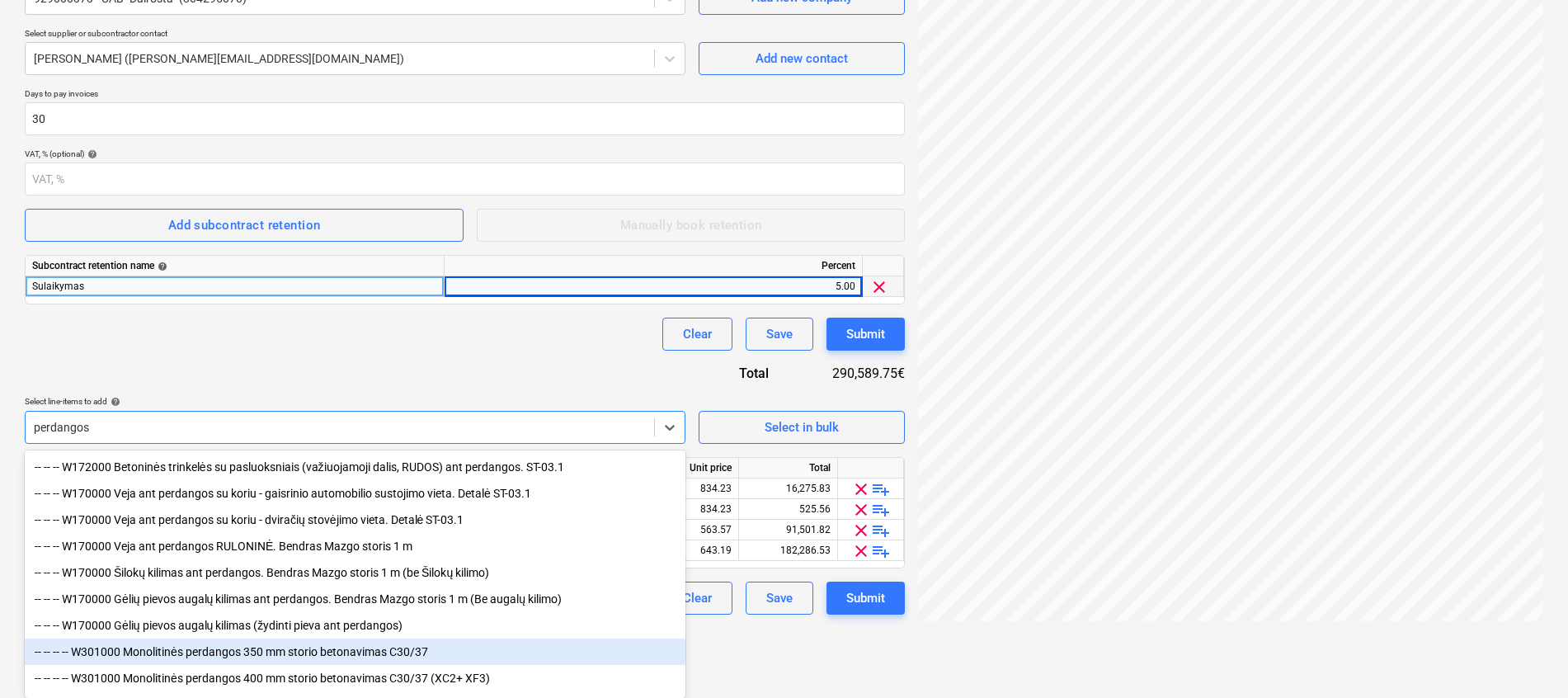
click at [278, 664] on div "-- -- -- -- W301000 Monolitinės perdangos 350 mm storio betonavimas C30/37" at bounding box center [355, 652] width 660 height 27
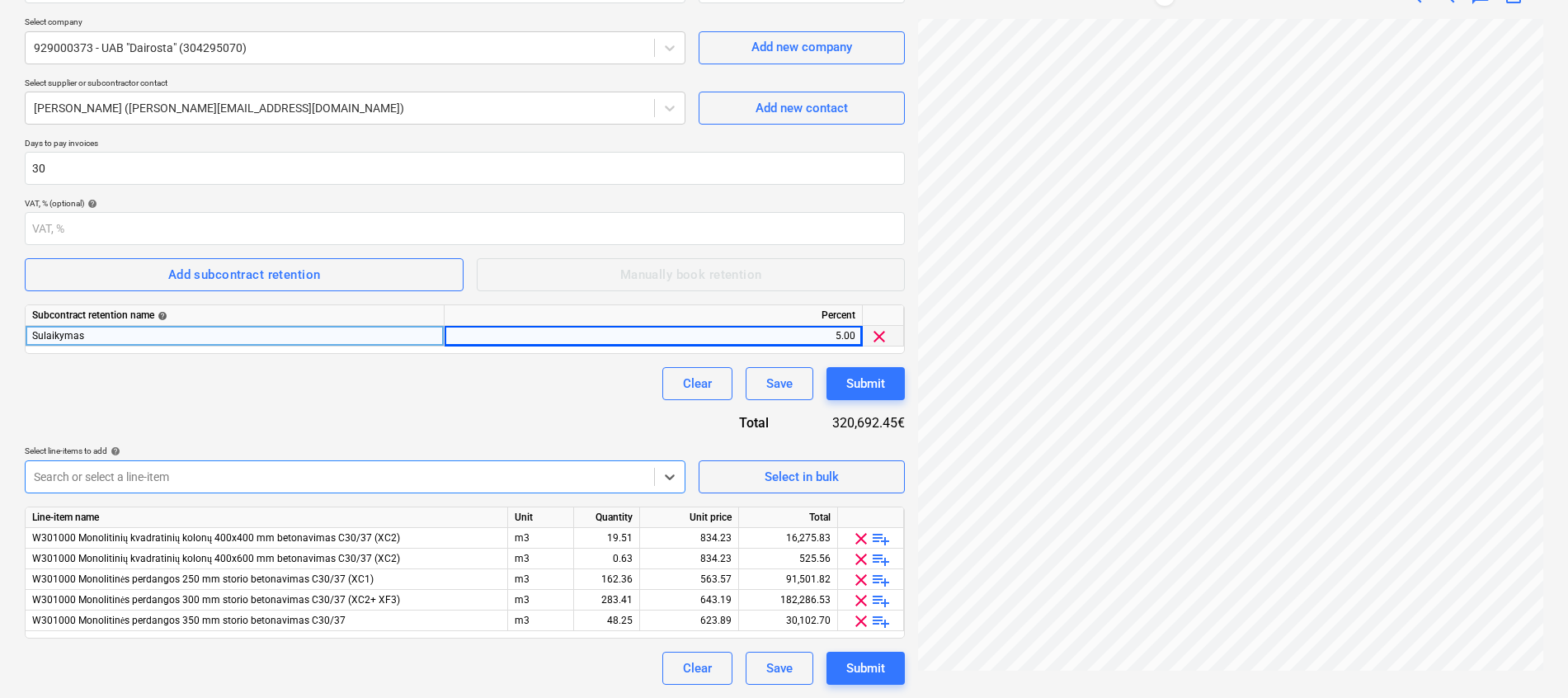
scroll to position [179, 0]
click at [281, 491] on body "Projects Contacts Company Consolidated Invoices Inbox 3 format_size keyboard_ar…" at bounding box center [784, 170] width 1568 height 698
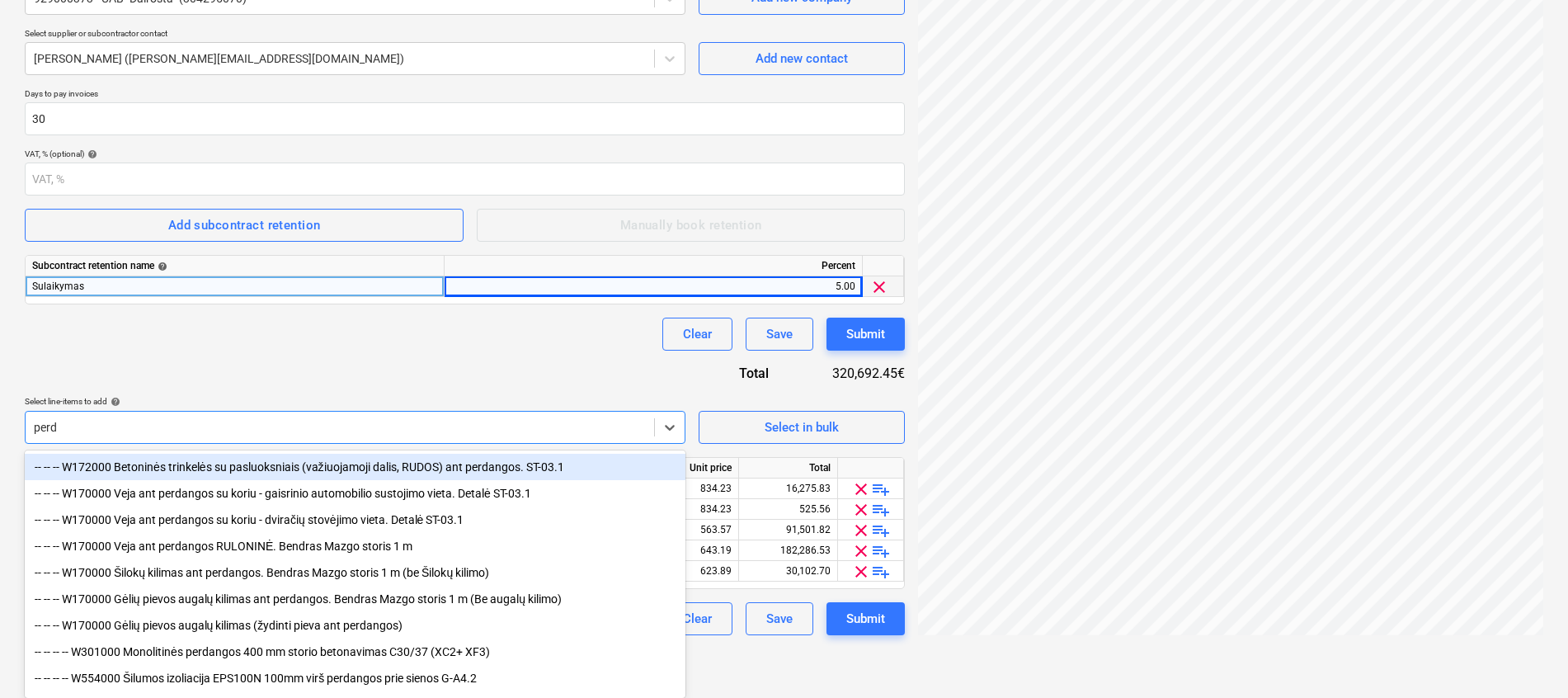
scroll to position [229, 0]
type input "perdangos"
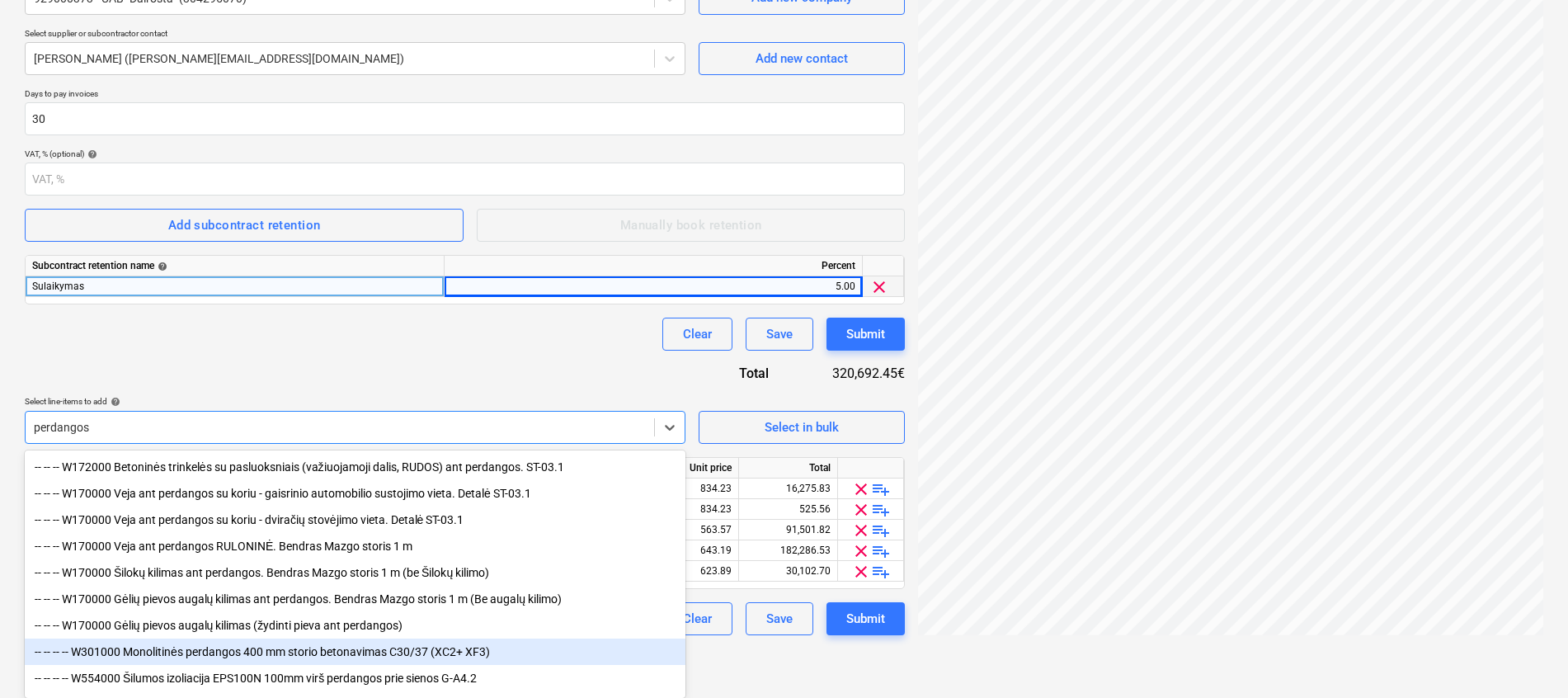
click at [243, 654] on div "-- -- -- -- W301000 Monolitinės perdangos 400 mm storio betonavimas C30/37 (XC2…" at bounding box center [355, 652] width 660 height 27
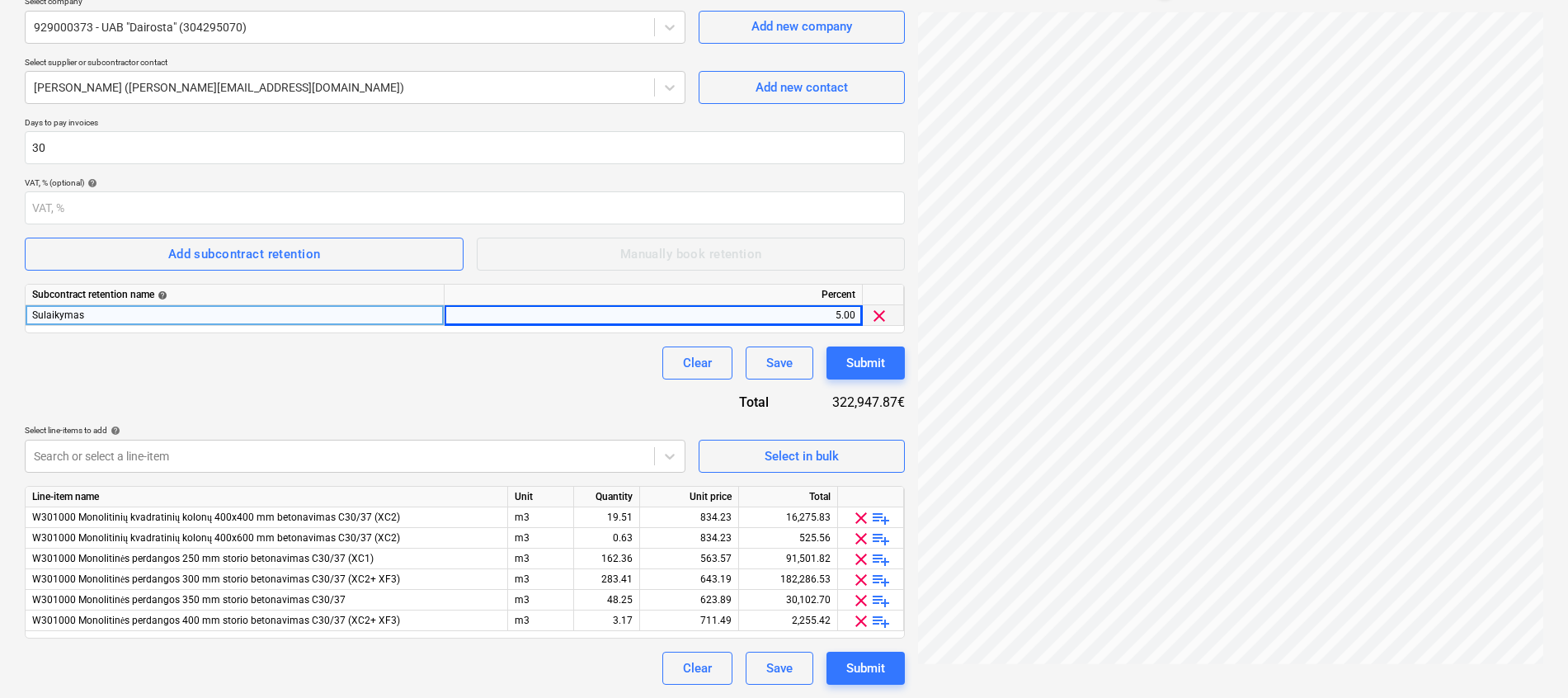
click at [312, 381] on div "Contract name help Rangos sutartis Bonava-Dairosta Nr. GW2-20250917-04.pdf Cont…" at bounding box center [464, 311] width 880 height 750
click at [296, 460] on body "Projects Contacts Company Consolidated Invoices Inbox 3 format_size keyboard_ar…" at bounding box center [784, 150] width 1568 height 698
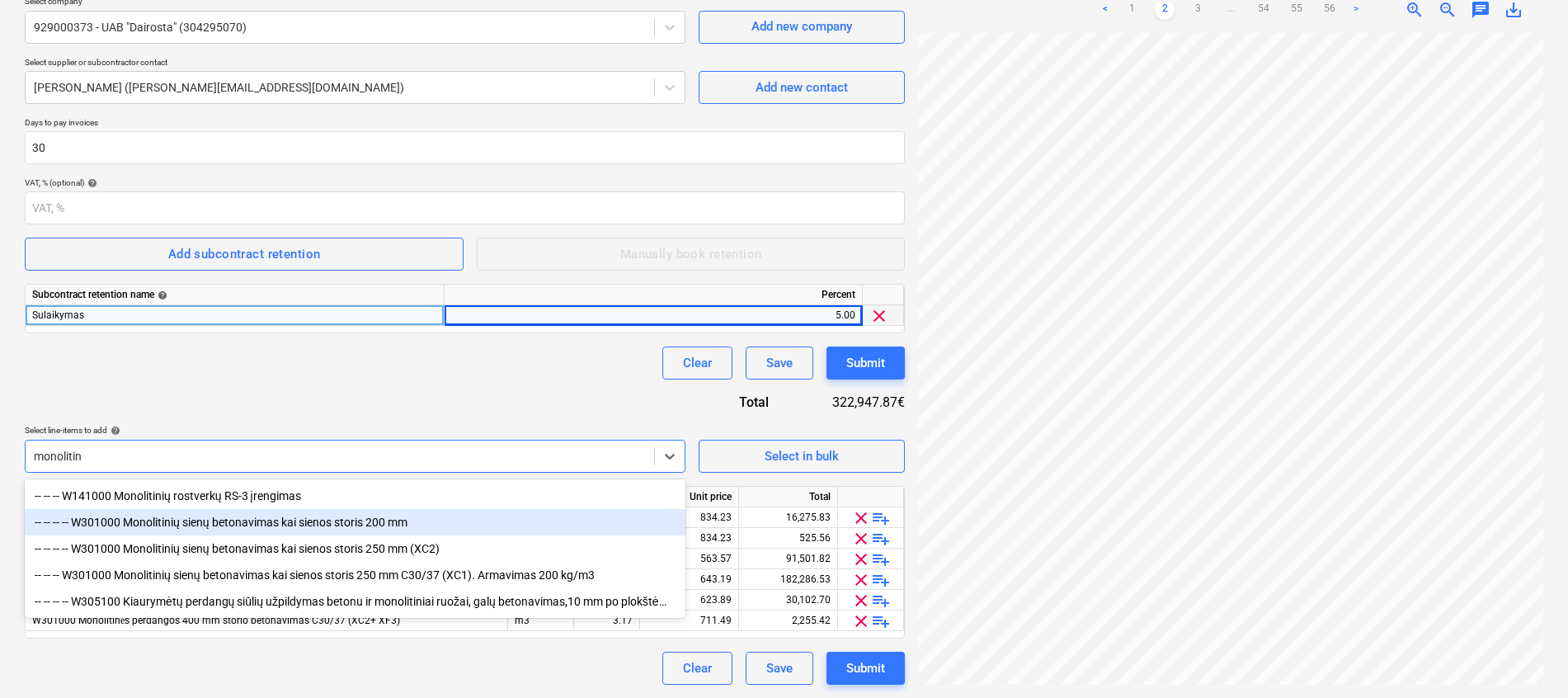
scroll to position [229, 0]
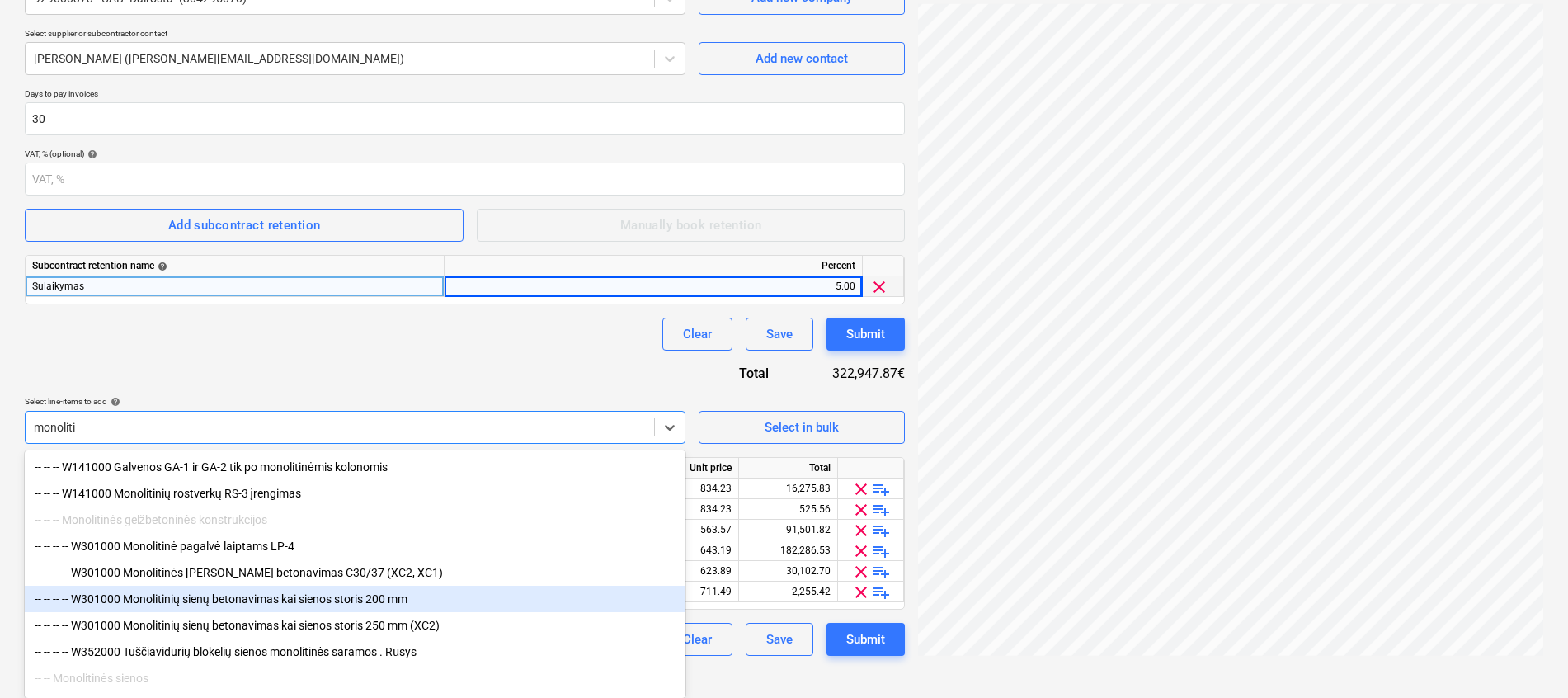
type input "monolit"
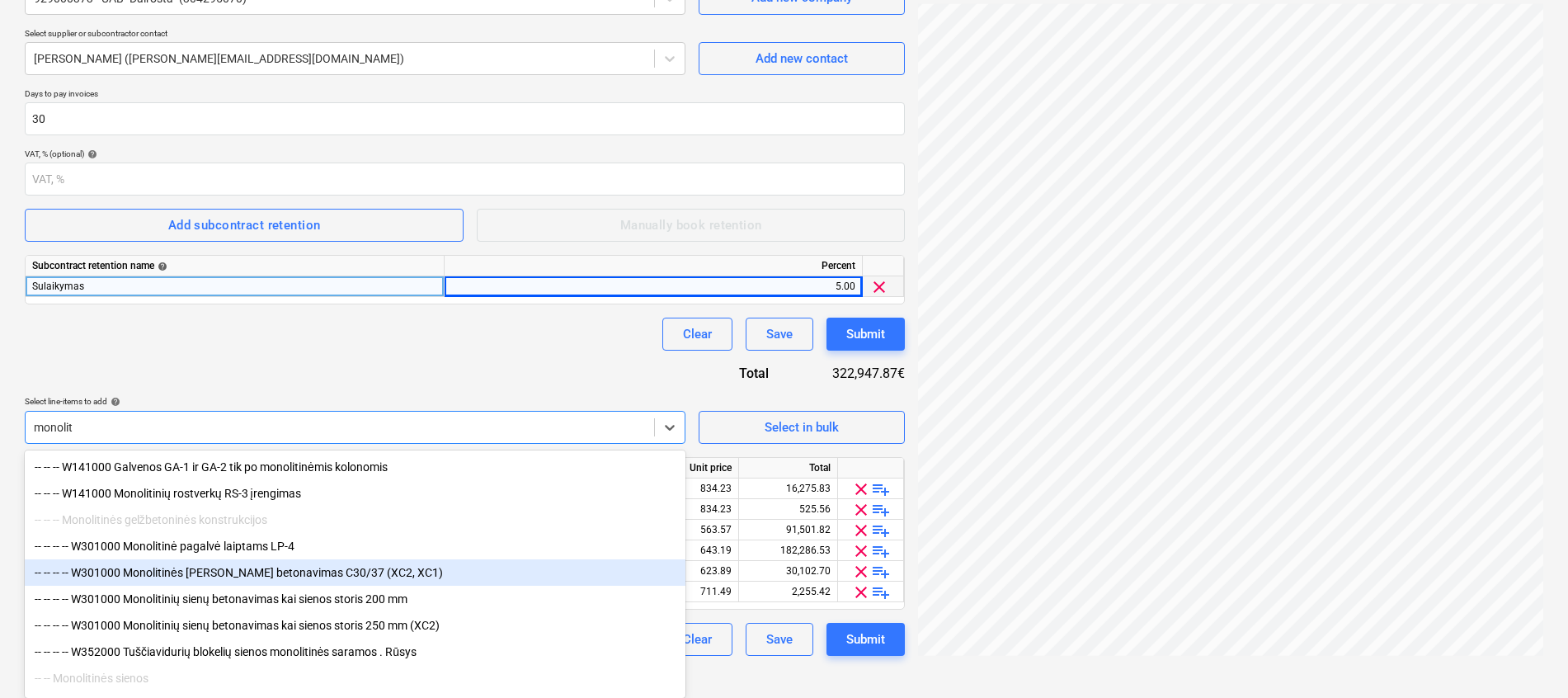
click at [264, 580] on div "-- -- -- -- W301000 Monolitinės [PERSON_NAME] betonavimas C30/37 (XC2, XC1)" at bounding box center [355, 573] width 660 height 27
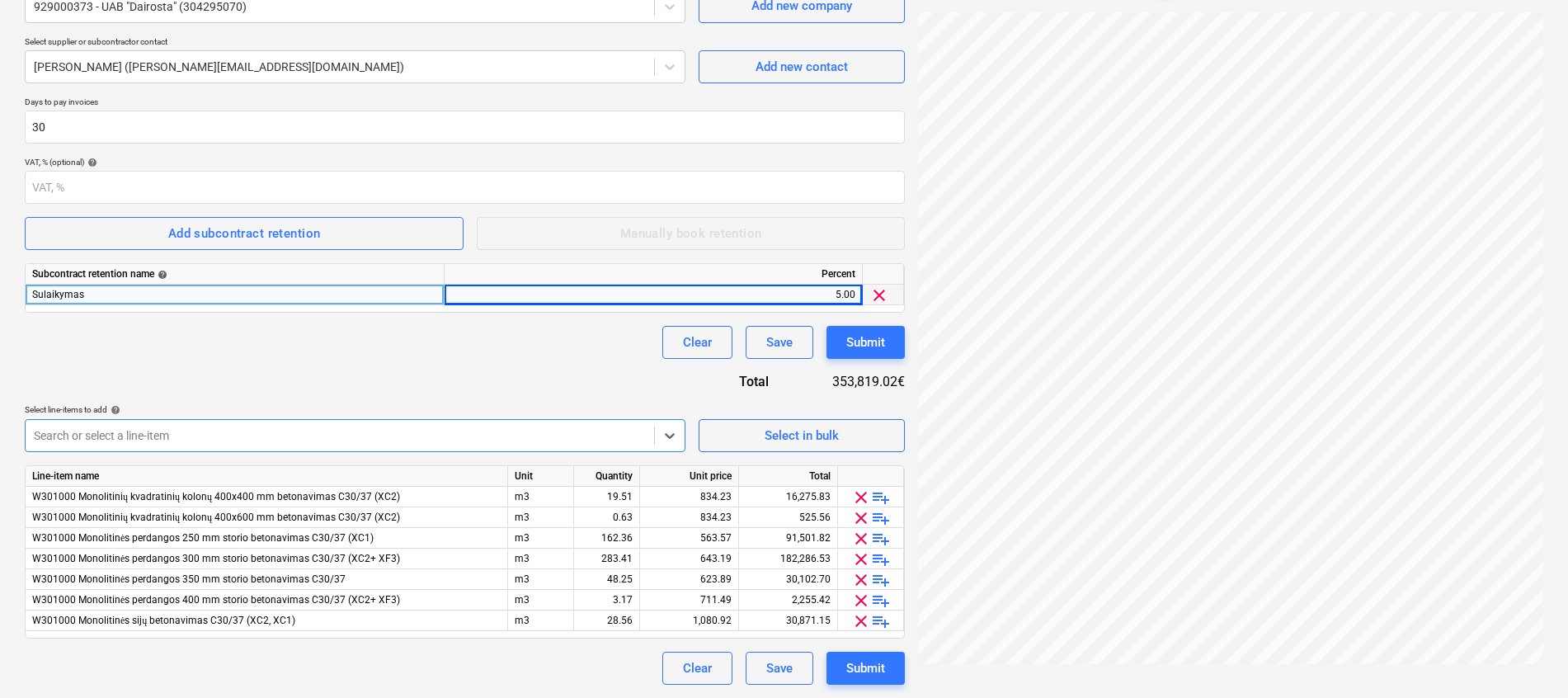
scroll to position [232, 0]
click at [202, 437] on div "Search or select a line-item" at bounding box center [355, 435] width 660 height 33
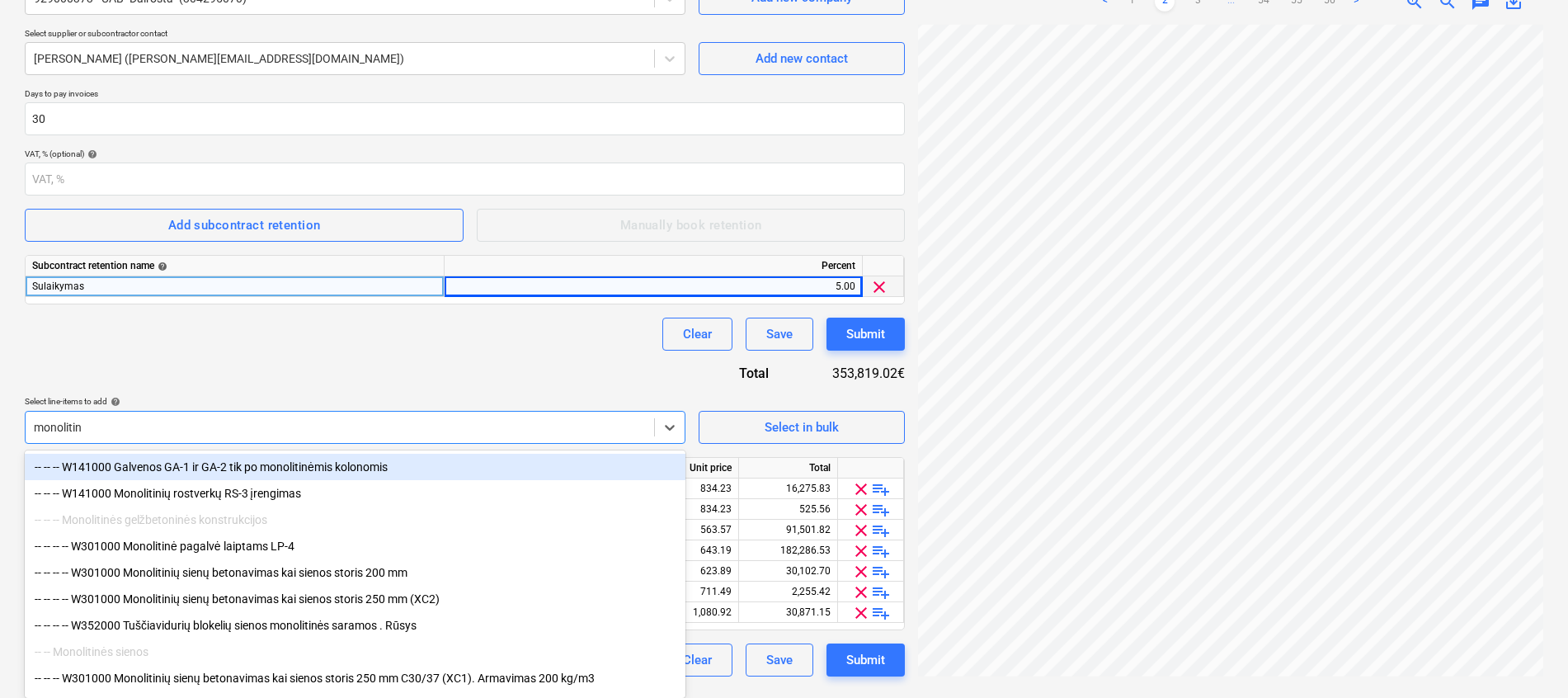
type input "monolitini"
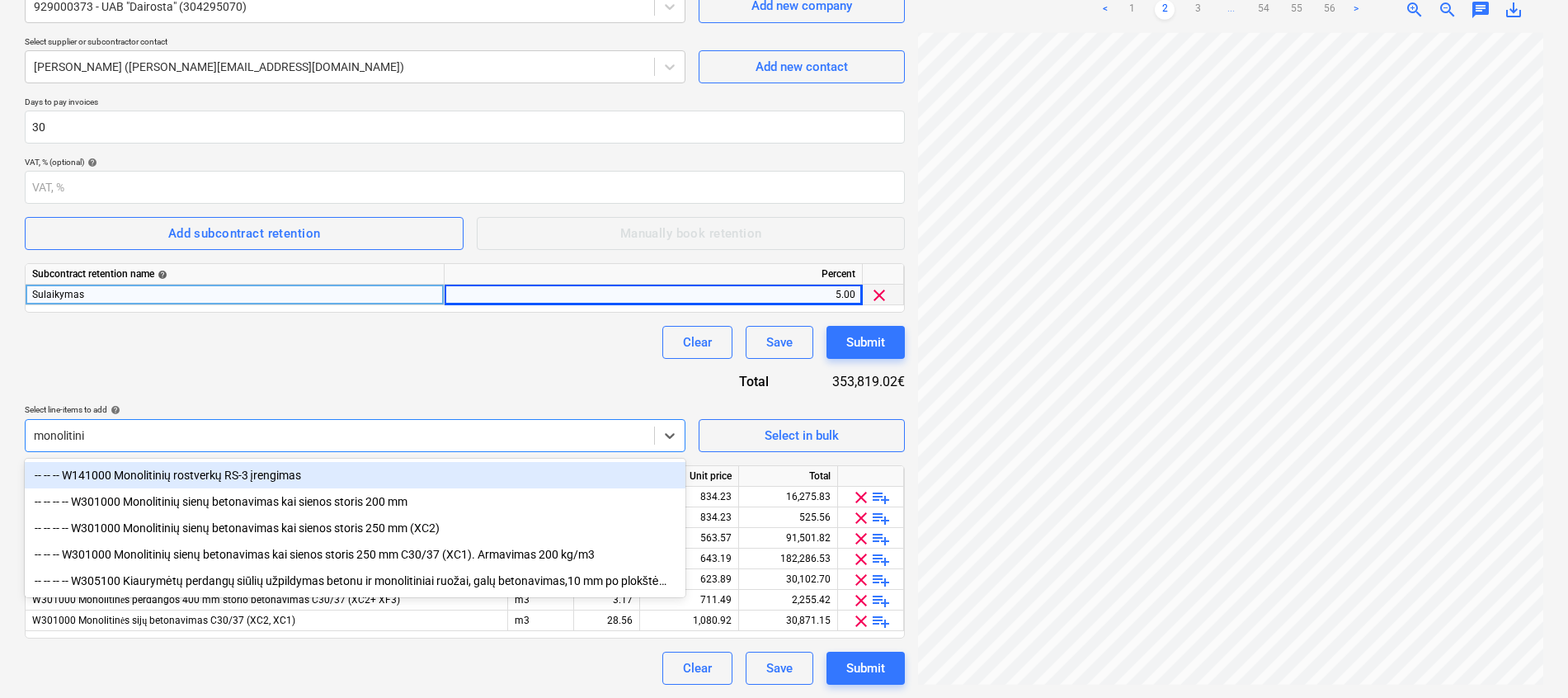
scroll to position [220, 0]
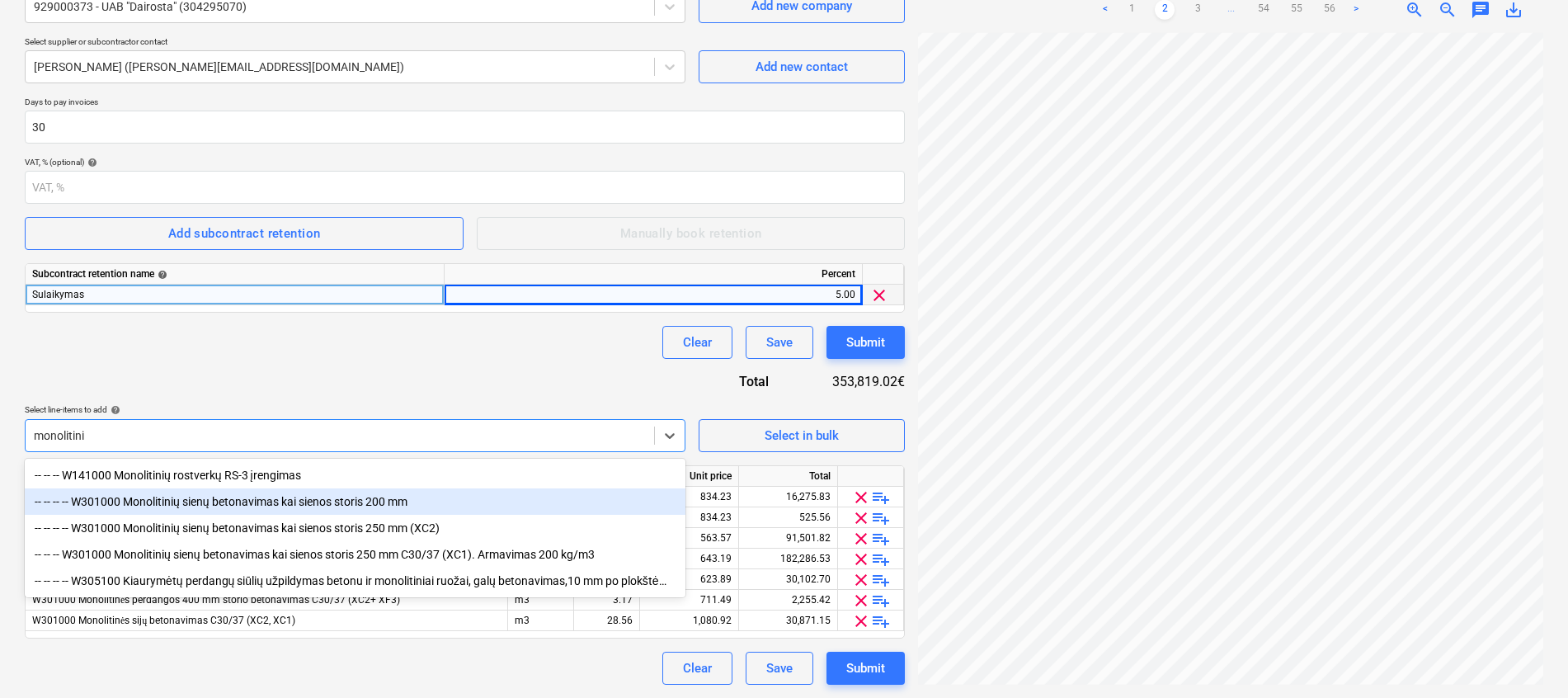
click at [218, 503] on div "-- -- -- -- W301000 Monolitinių sienų betonavimas kai sienos storis 200 mm" at bounding box center [355, 502] width 660 height 27
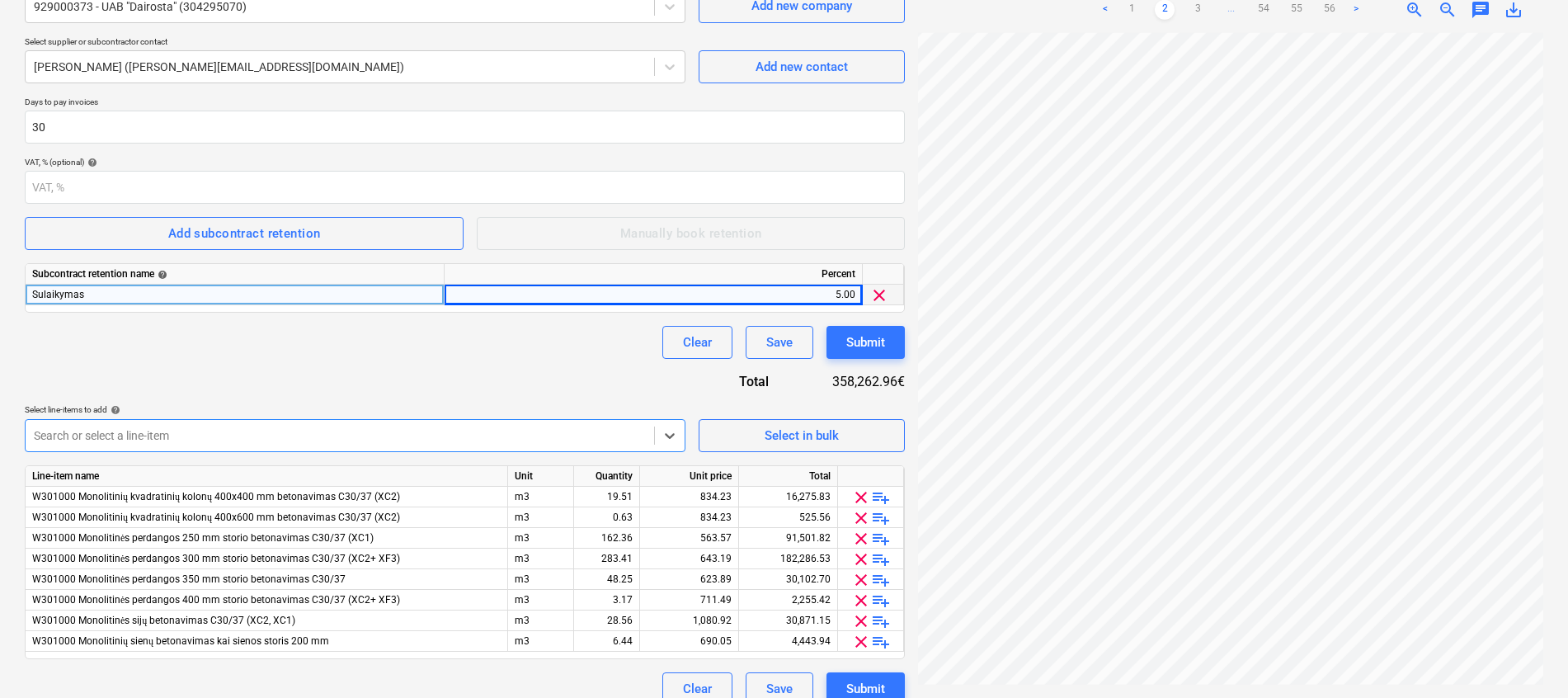
scroll to position [232, 0]
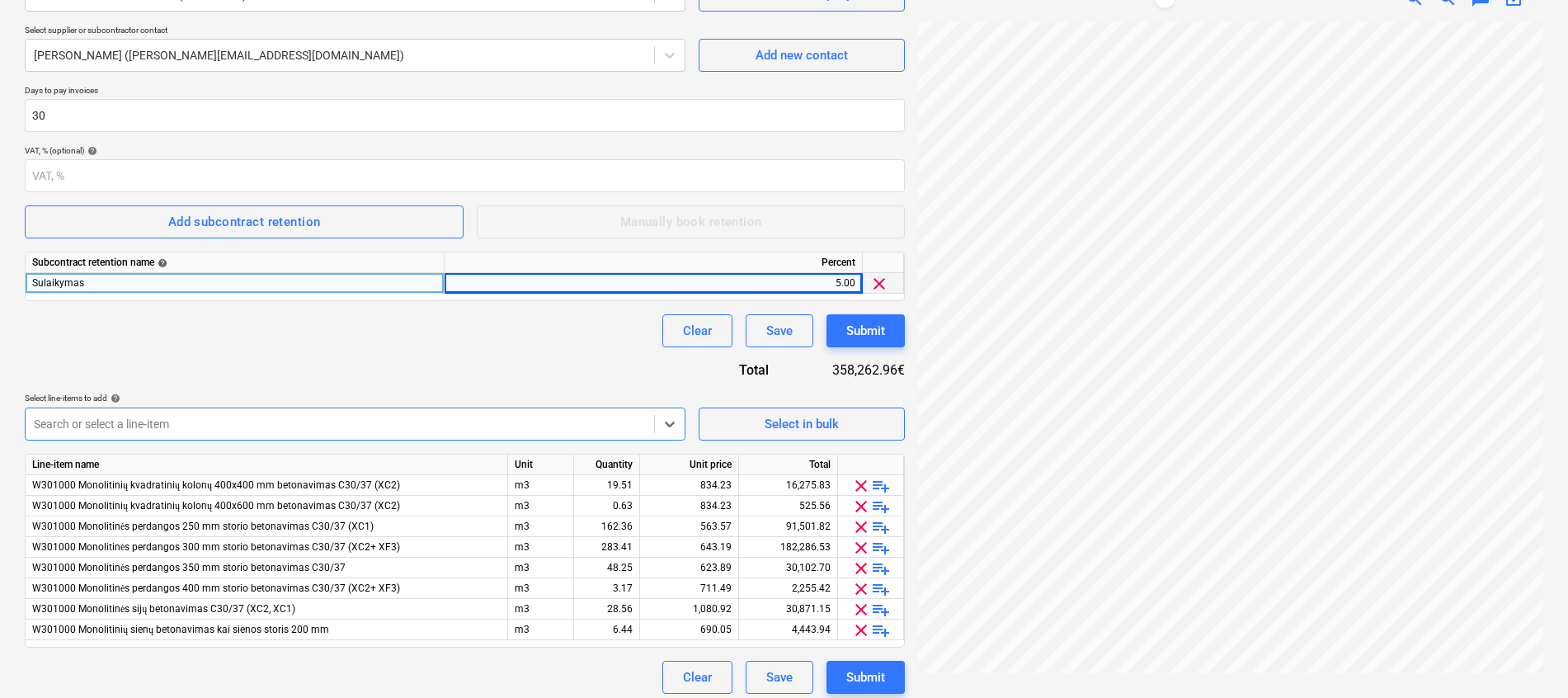
click at [233, 422] on div at bounding box center [340, 424] width 612 height 17
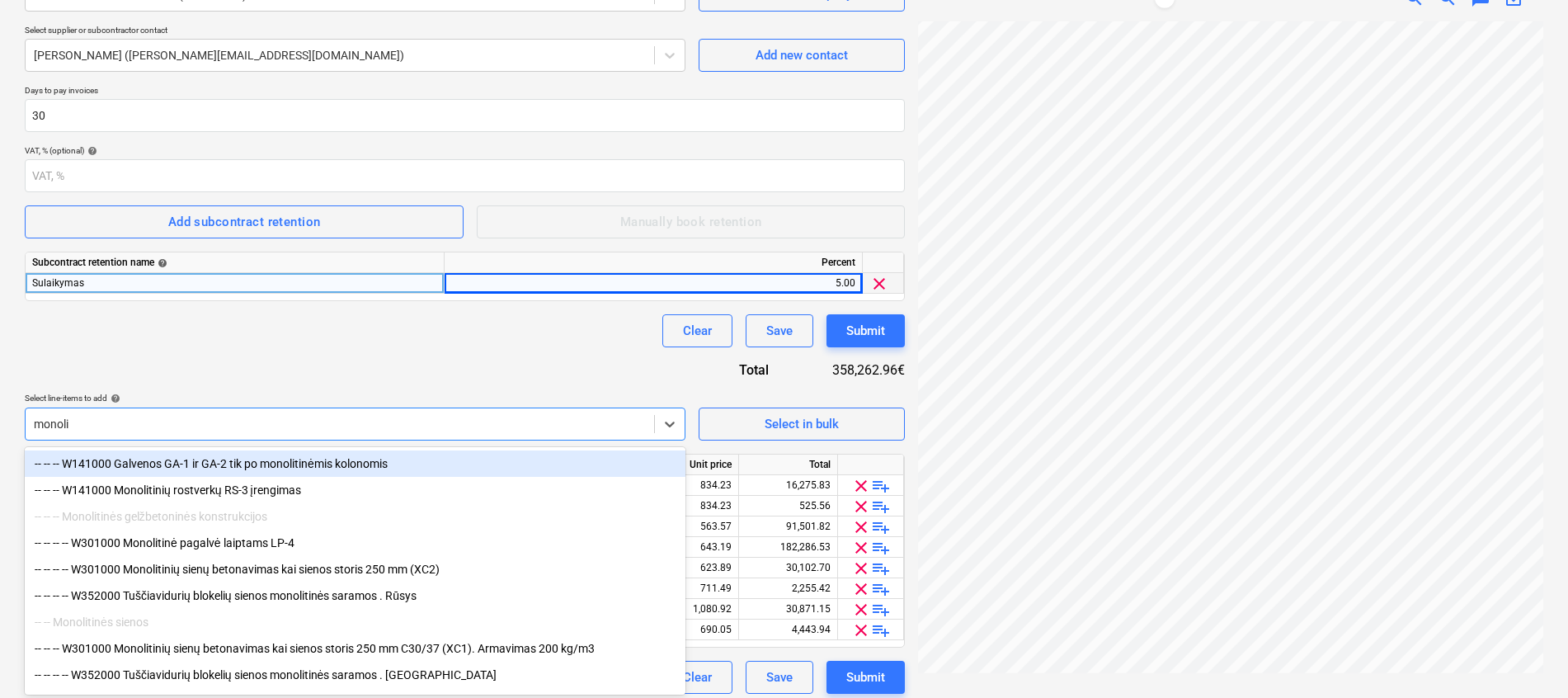
type input "monolit"
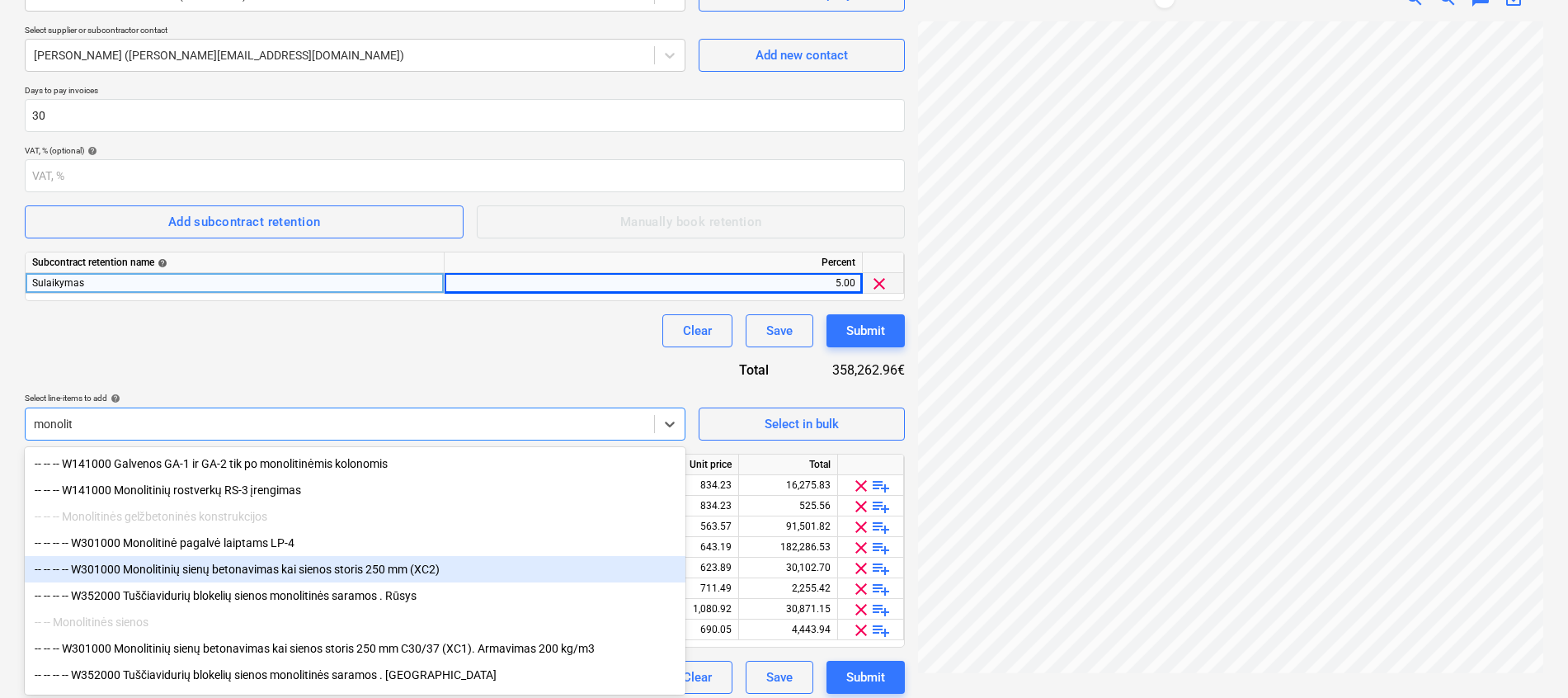
click at [275, 565] on div "-- -- -- -- W301000 Monolitinių sienų betonavimas kai sienos storis 250 mm (XC2)" at bounding box center [355, 569] width 660 height 27
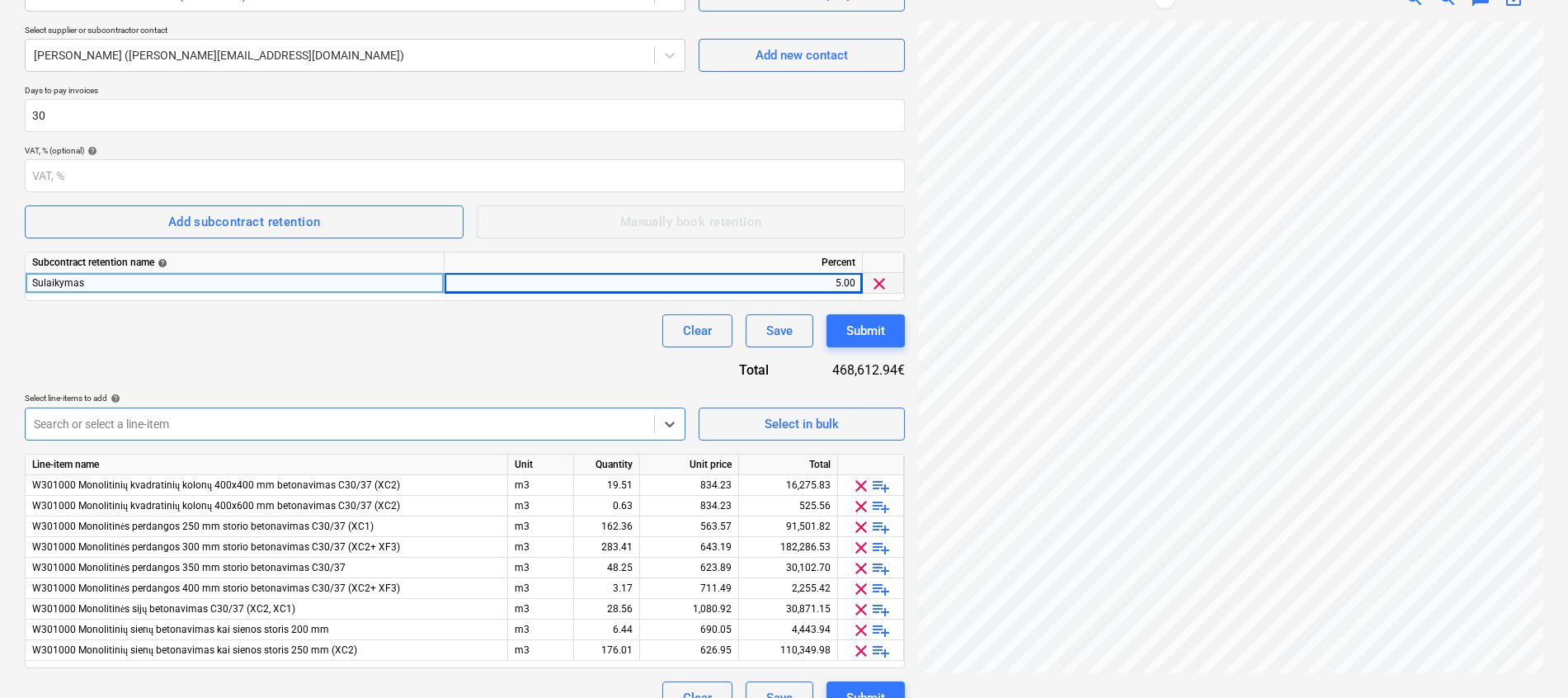
click at [321, 366] on div "Contract name help Rangos sutartis Bonava-Dairosta Nr. GW2-20250917-04.pdf Cont…" at bounding box center [464, 309] width 880 height 811
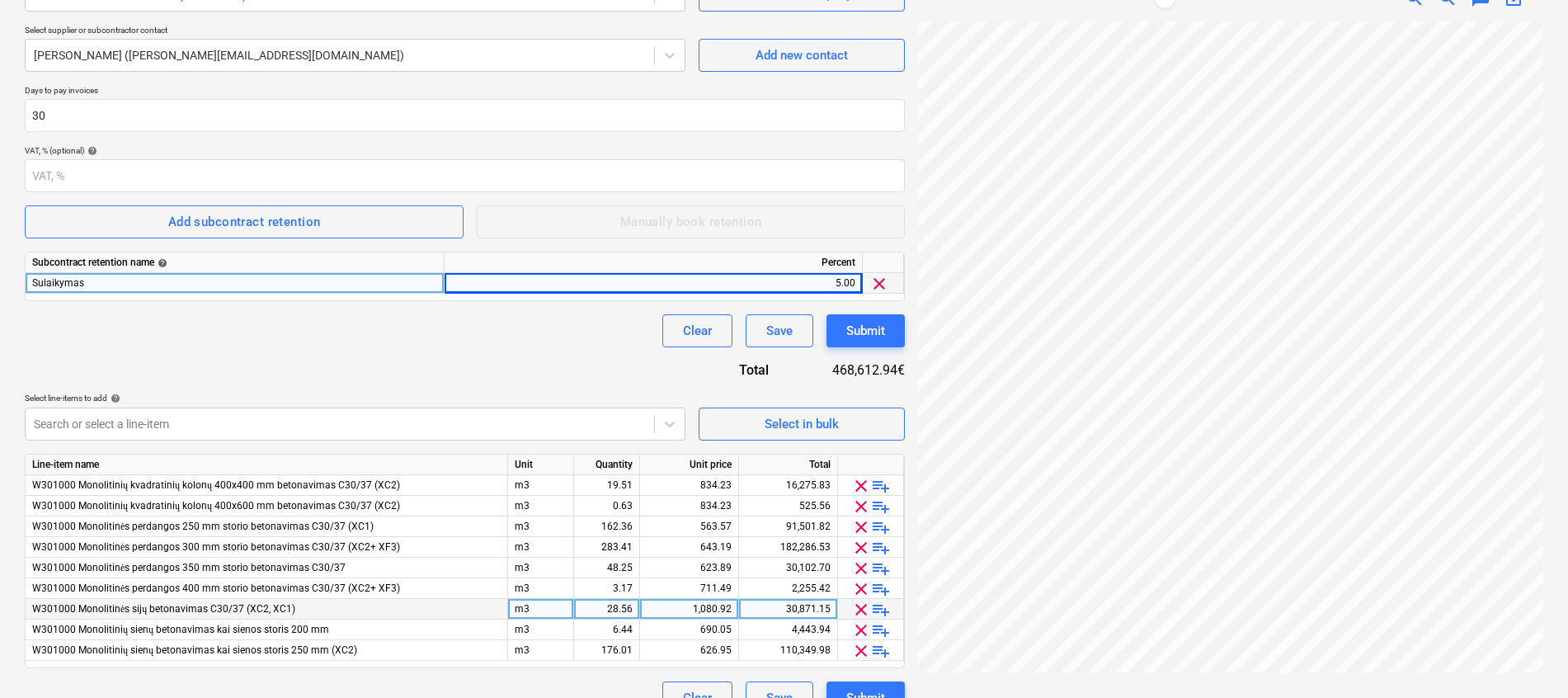
click at [806, 609] on div "30,871.15" at bounding box center [788, 609] width 85 height 21
click at [819, 607] on input "30871.1466" at bounding box center [788, 609] width 98 height 20
drag, startPoint x: 808, startPoint y: 604, endPoint x: 850, endPoint y: 607, distance: 42.1
click at [0, 0] on div "W301000 Monolitinės [PERSON_NAME] betonavimas C30/37 (XC2, XC1) m3 28.56 1,080.…" at bounding box center [0, 0] width 0 height 0
type input "30871.08"
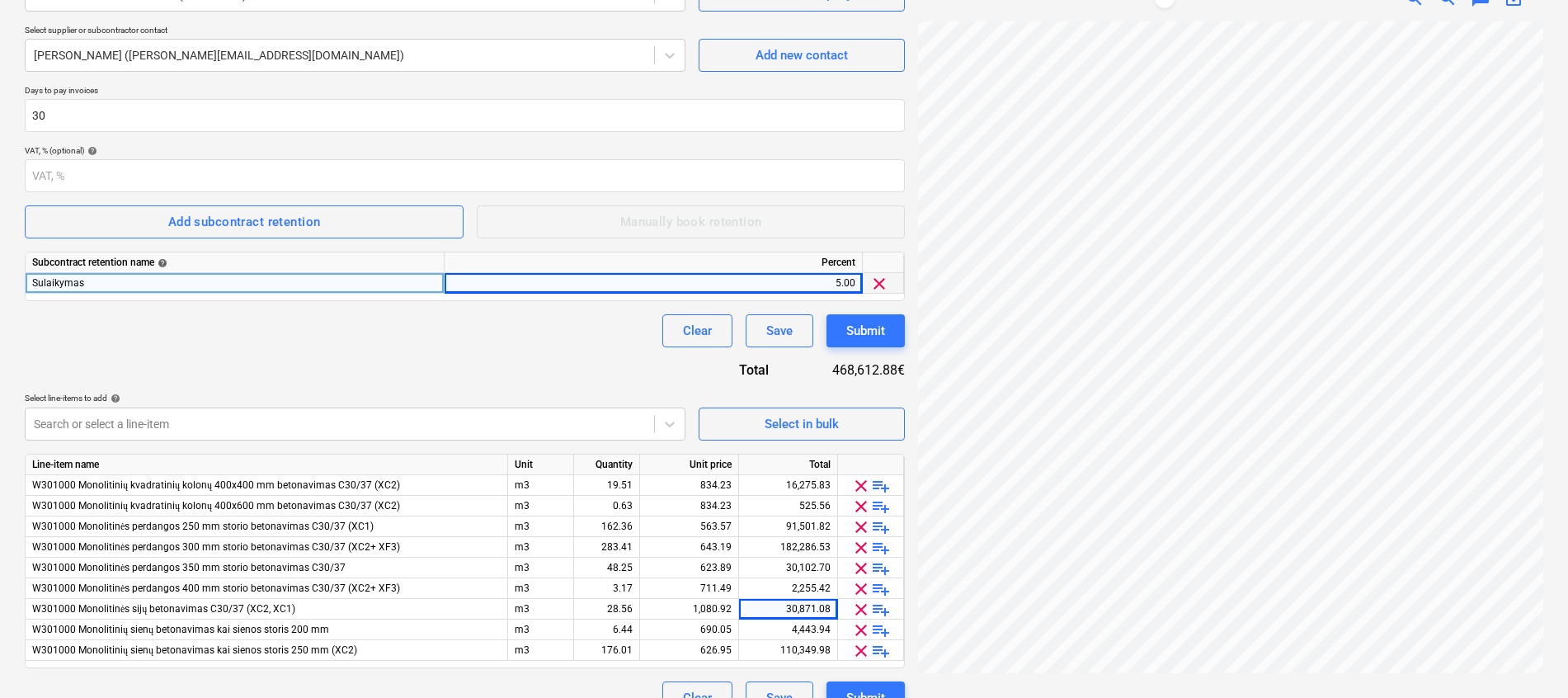
click at [575, 351] on div "Contract name help Rangos sutartis Bonava-Dairosta Nr. GW2-20250917-04.pdf Cont…" at bounding box center [464, 309] width 880 height 811
click at [821, 622] on div "4,443.94" at bounding box center [788, 630] width 85 height 21
click at [824, 634] on input "4443.9407" at bounding box center [788, 630] width 98 height 20
drag, startPoint x: 816, startPoint y: 631, endPoint x: 866, endPoint y: 623, distance: 50.6
click at [0, 0] on div "W301000 Monolitinių sienų betonavimas kai sienos storis 200 mm m3 6.44 690.05 4…" at bounding box center [0, 0] width 0 height 0
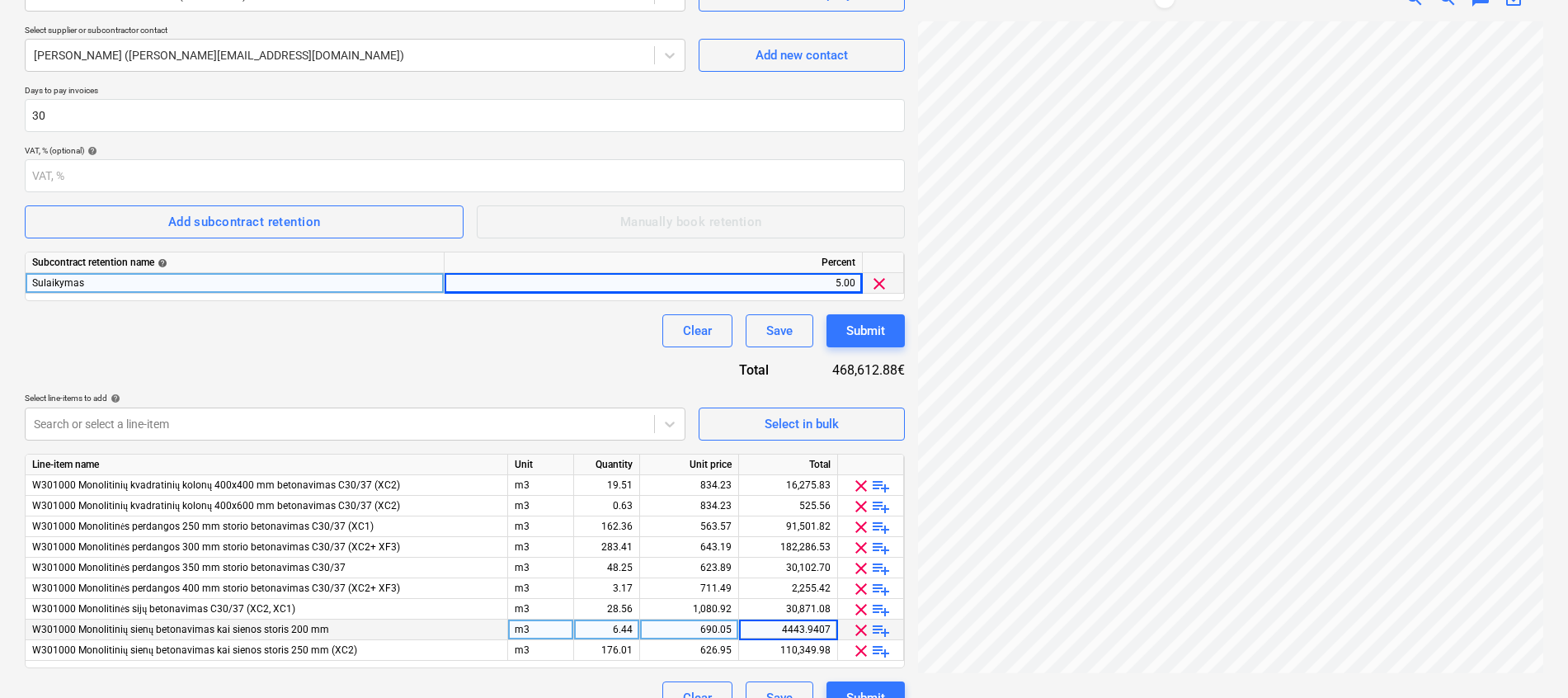
type input "4443.92"
click at [589, 366] on div "Contract name help Rangos sutartis Bonava-Dairosta Nr. GW2-20250917-04.pdf Cont…" at bounding box center [464, 309] width 880 height 811
click at [803, 648] on div "110,349.98" at bounding box center [788, 651] width 85 height 21
click at [813, 646] on input "110349.9801" at bounding box center [788, 651] width 98 height 20
drag, startPoint x: 810, startPoint y: 646, endPoint x: 850, endPoint y: 651, distance: 40.3
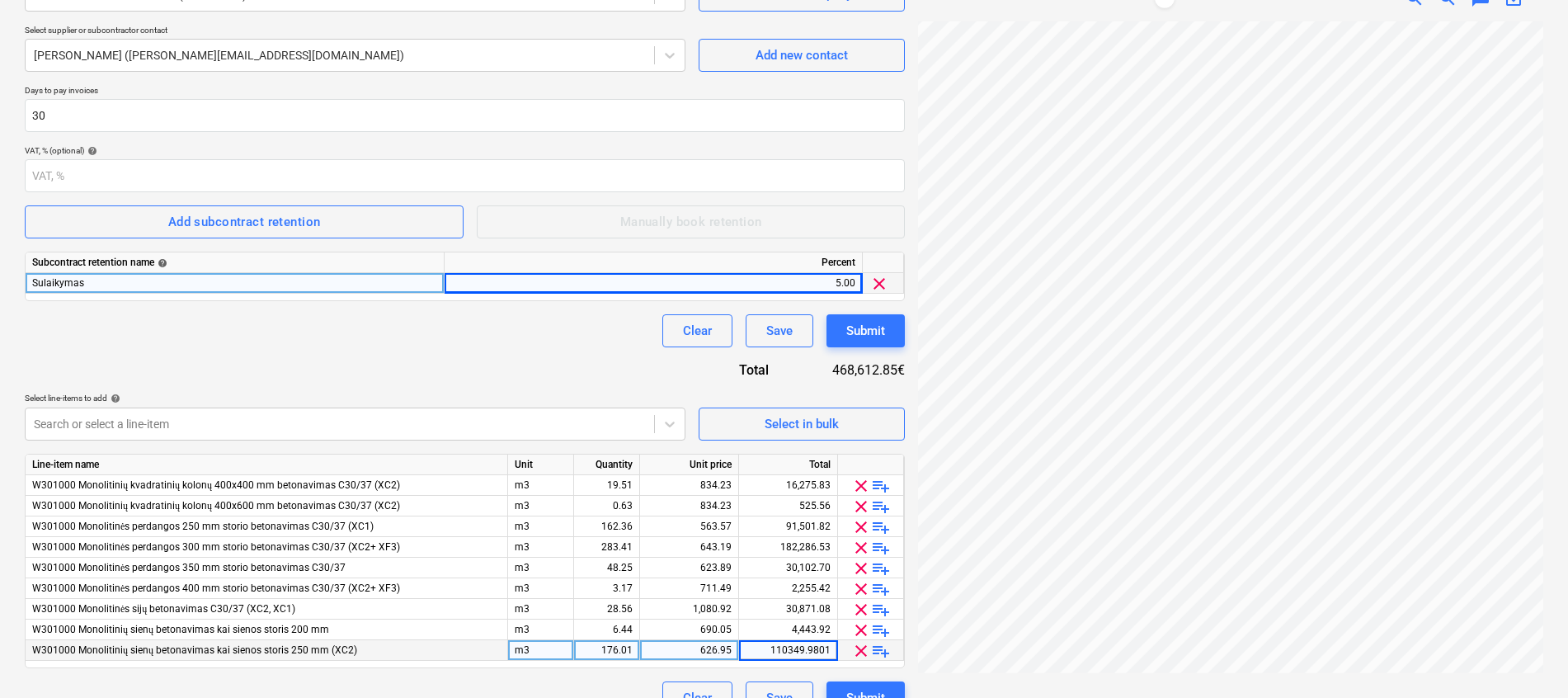
click at [0, 0] on div "W301000 Monolitinių sienų betonavimas kai sienos storis 250 mm (XC2) m3 176.01 …" at bounding box center [0, 0] width 0 height 0
type input "110349.47"
click at [581, 369] on div "Contract name help Rangos sutartis Bonava-Dairosta Nr. GW2-20250917-04.pdf Cont…" at bounding box center [464, 309] width 880 height 811
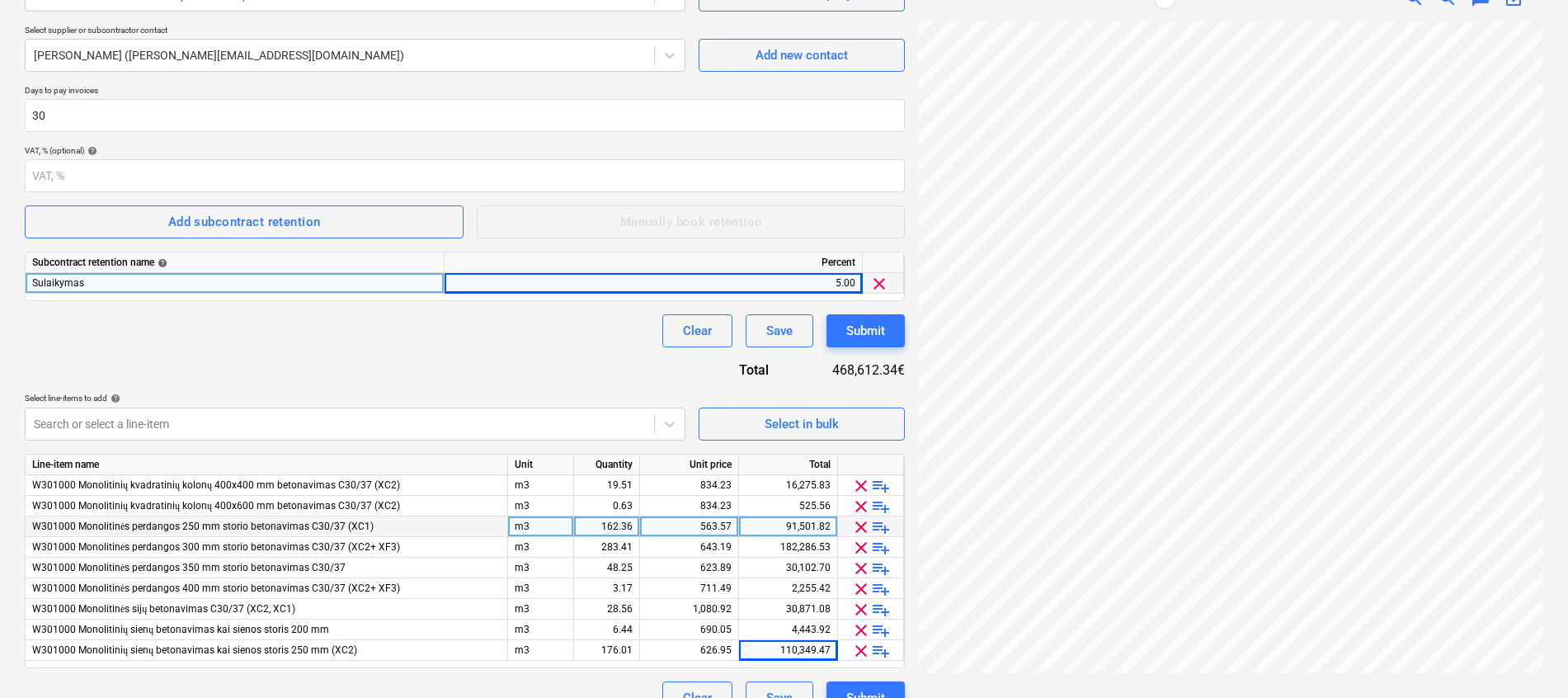
click at [712, 526] on div "563.57" at bounding box center [688, 527] width 85 height 21
type input "561.86"
click at [510, 419] on div at bounding box center [340, 424] width 612 height 17
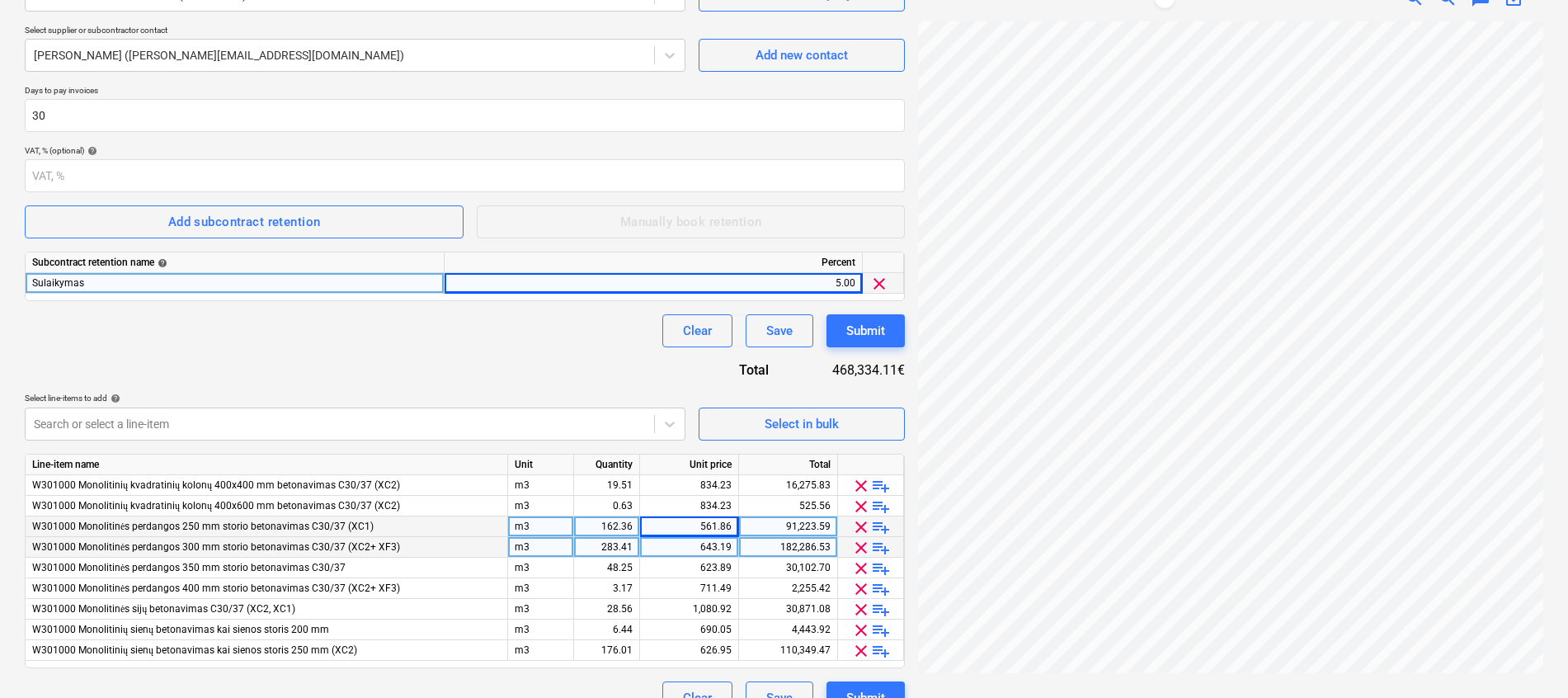
click at [694, 553] on div "643.19" at bounding box center [688, 547] width 85 height 21
type input "641.48"
click at [626, 371] on div "Contract name help Rangos sutartis Bonava-Dairosta Nr. GW2-20250917-04.pdf Cont…" at bounding box center [464, 309] width 880 height 811
click at [718, 573] on div "623.89" at bounding box center [688, 568] width 85 height 21
type input "622.18"
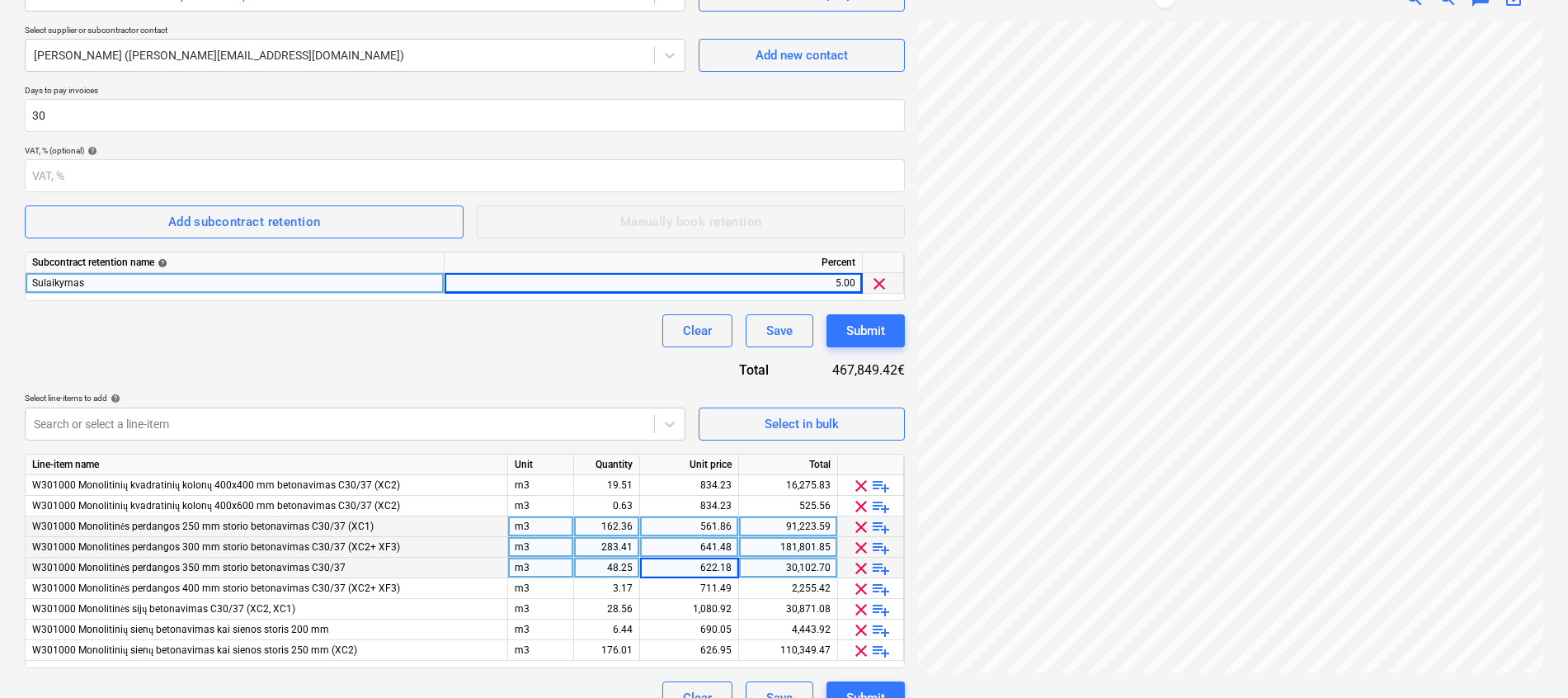
click at [616, 362] on div "Contract name help Rangos sutartis Bonava-Dairosta Nr. GW2-20250917-04.pdf Cont…" at bounding box center [464, 309] width 880 height 811
click at [700, 584] on div "711.49" at bounding box center [688, 588] width 85 height 21
type input "709.78"
click at [610, 376] on div "Contract name help Rangos sutartis Bonava-Dairosta Nr. GW2-20250917-04.pdf Cont…" at bounding box center [464, 309] width 880 height 811
click at [497, 421] on div at bounding box center [340, 424] width 612 height 17
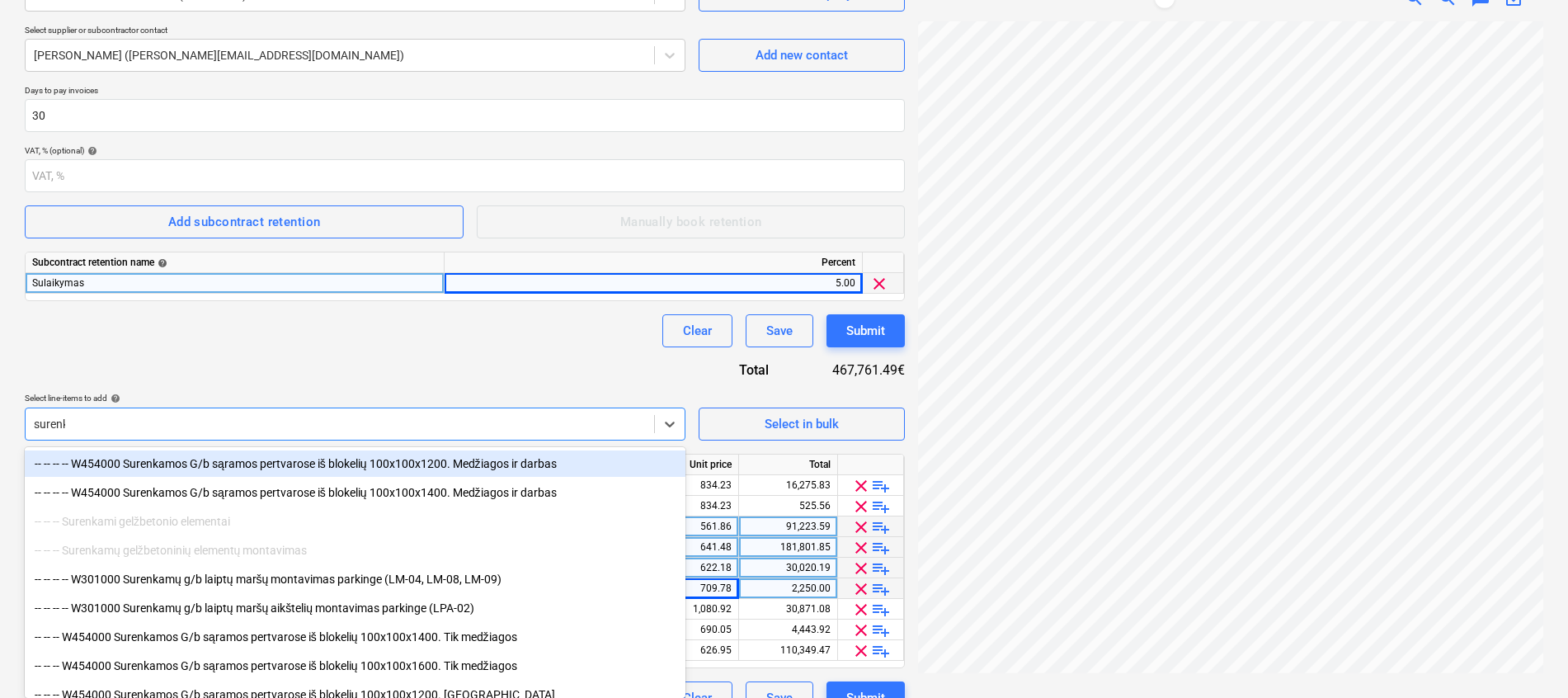
type input "surenka"
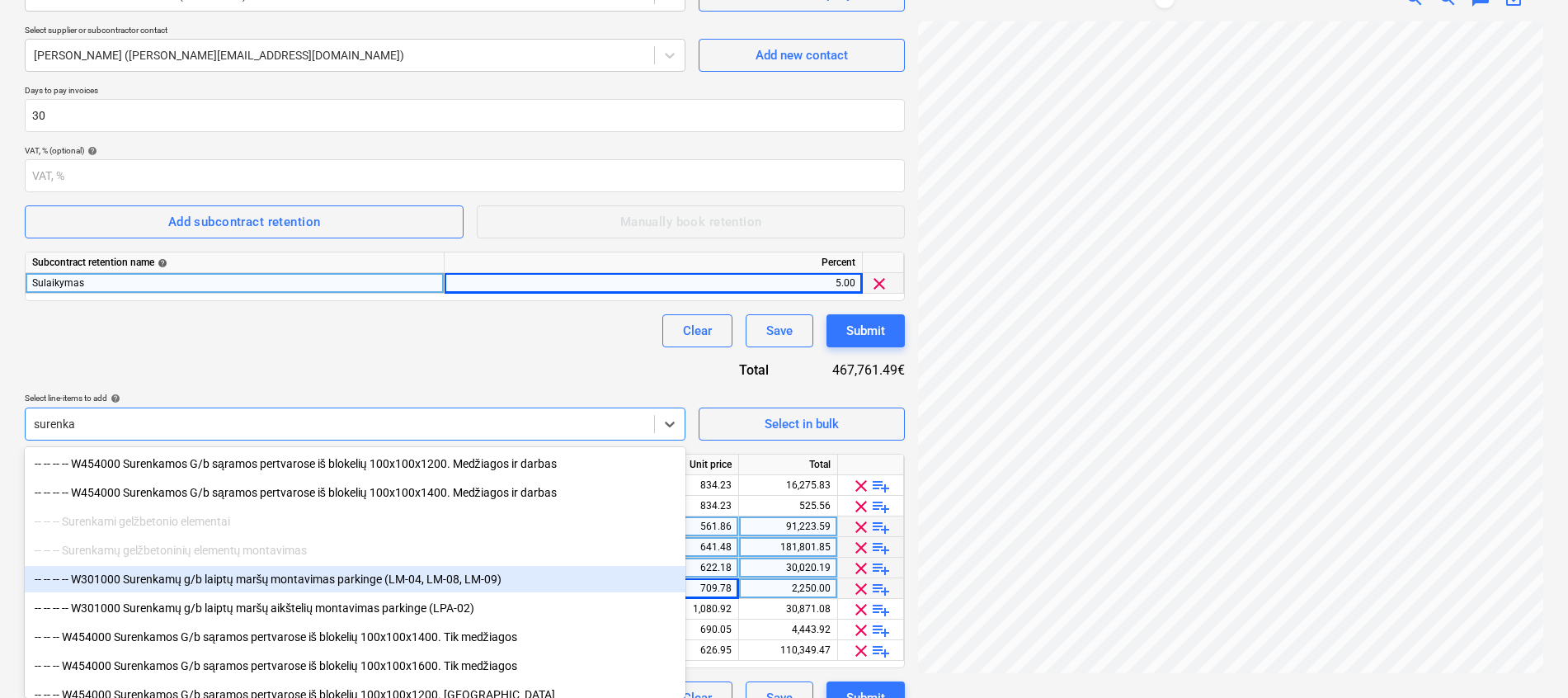
click at [371, 578] on div "-- -- -- -- W301000 Surenkamų g/b laiptų maršų montavimas parkinge (LM-04, LM-0…" at bounding box center [355, 579] width 660 height 27
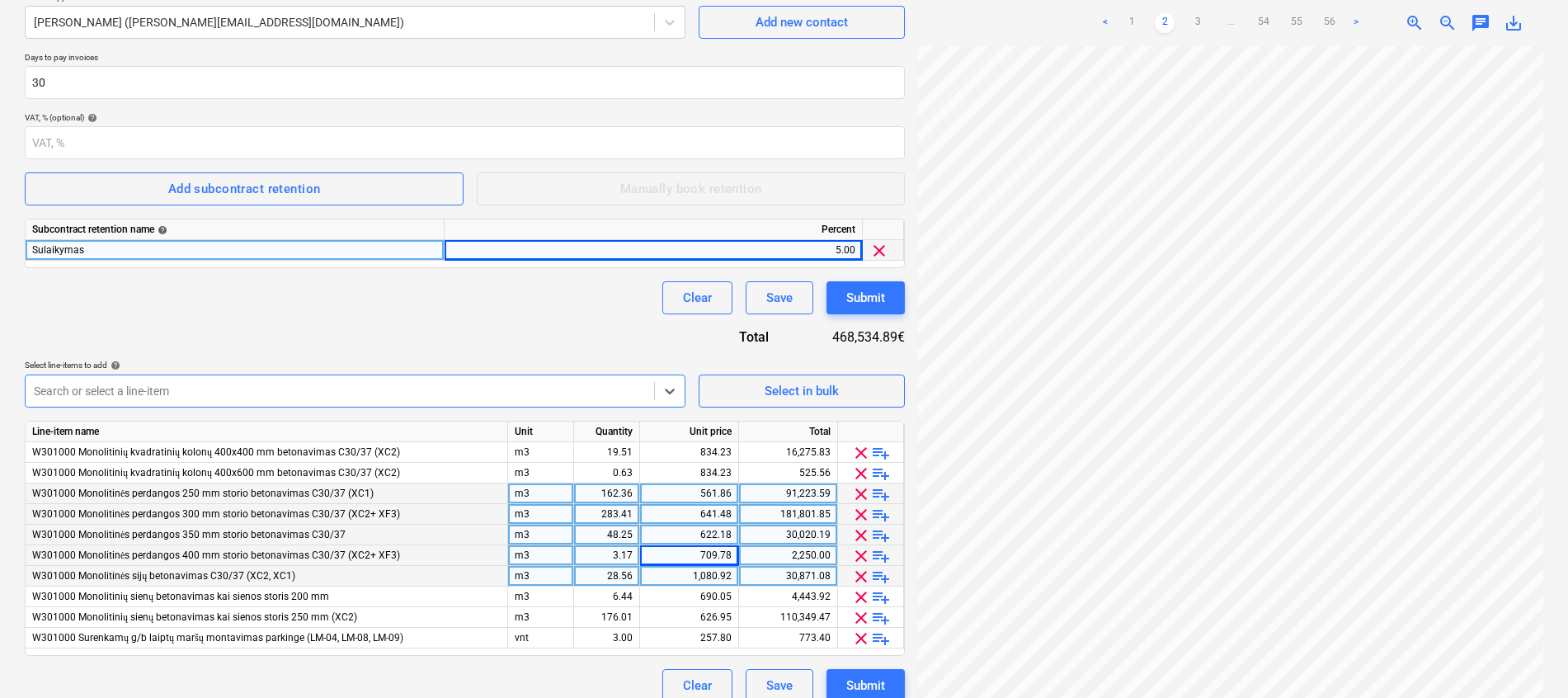
scroll to position [283, 0]
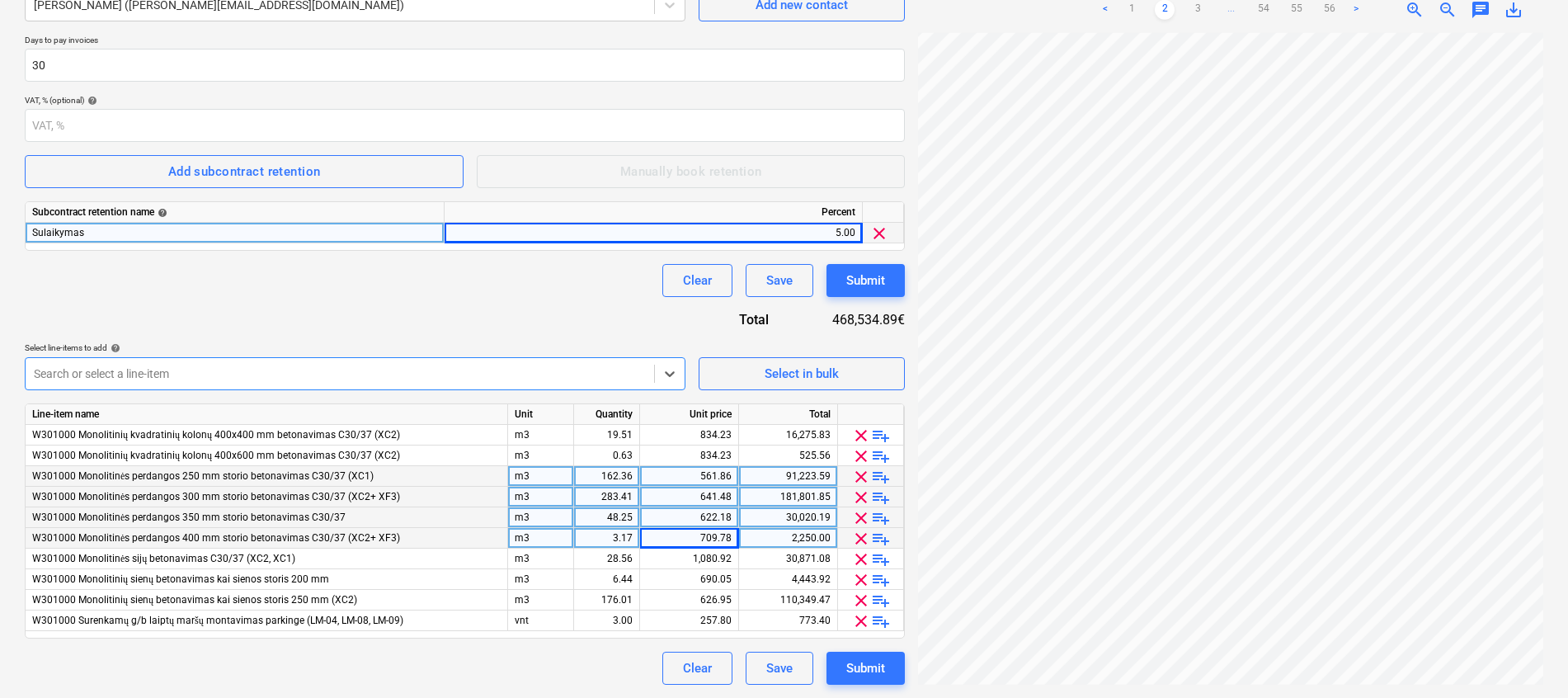
click at [380, 377] on div at bounding box center [340, 374] width 612 height 17
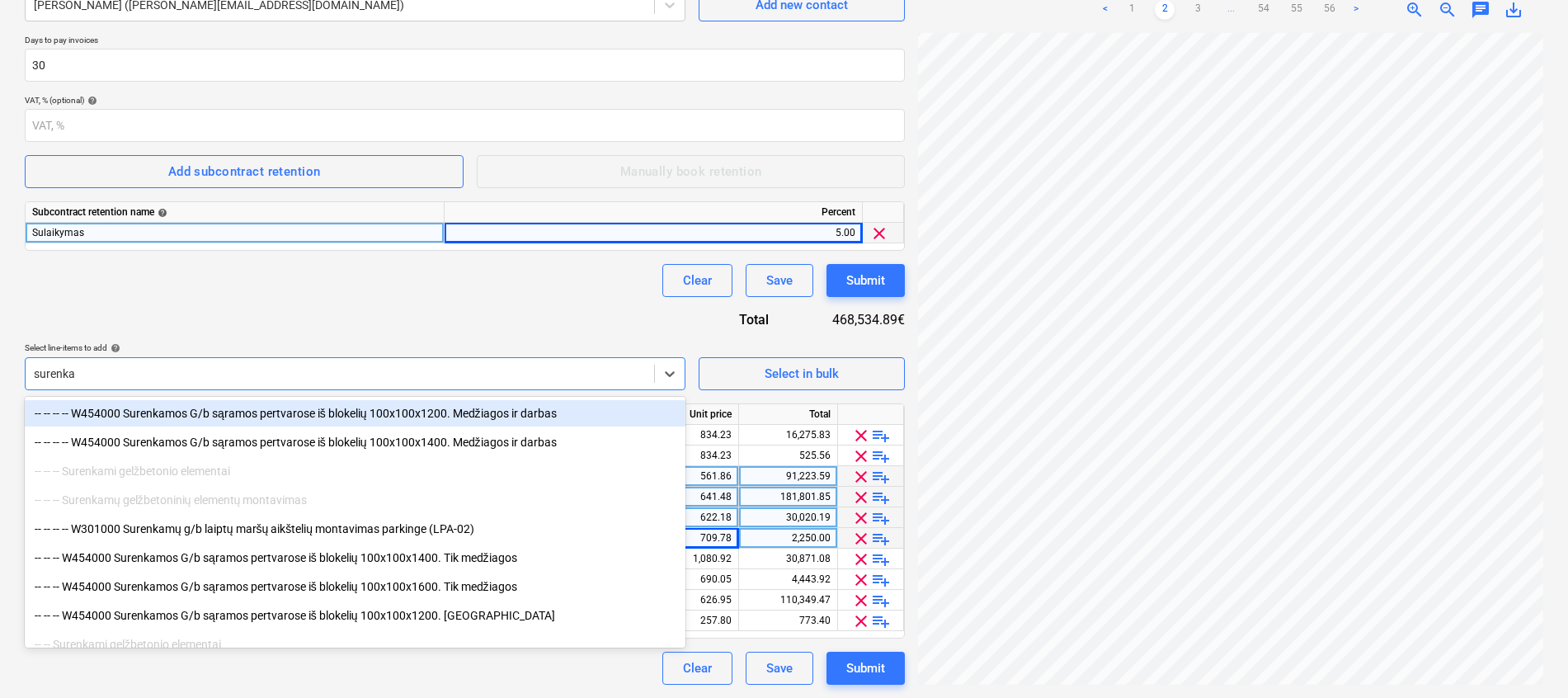
type input "surenkam"
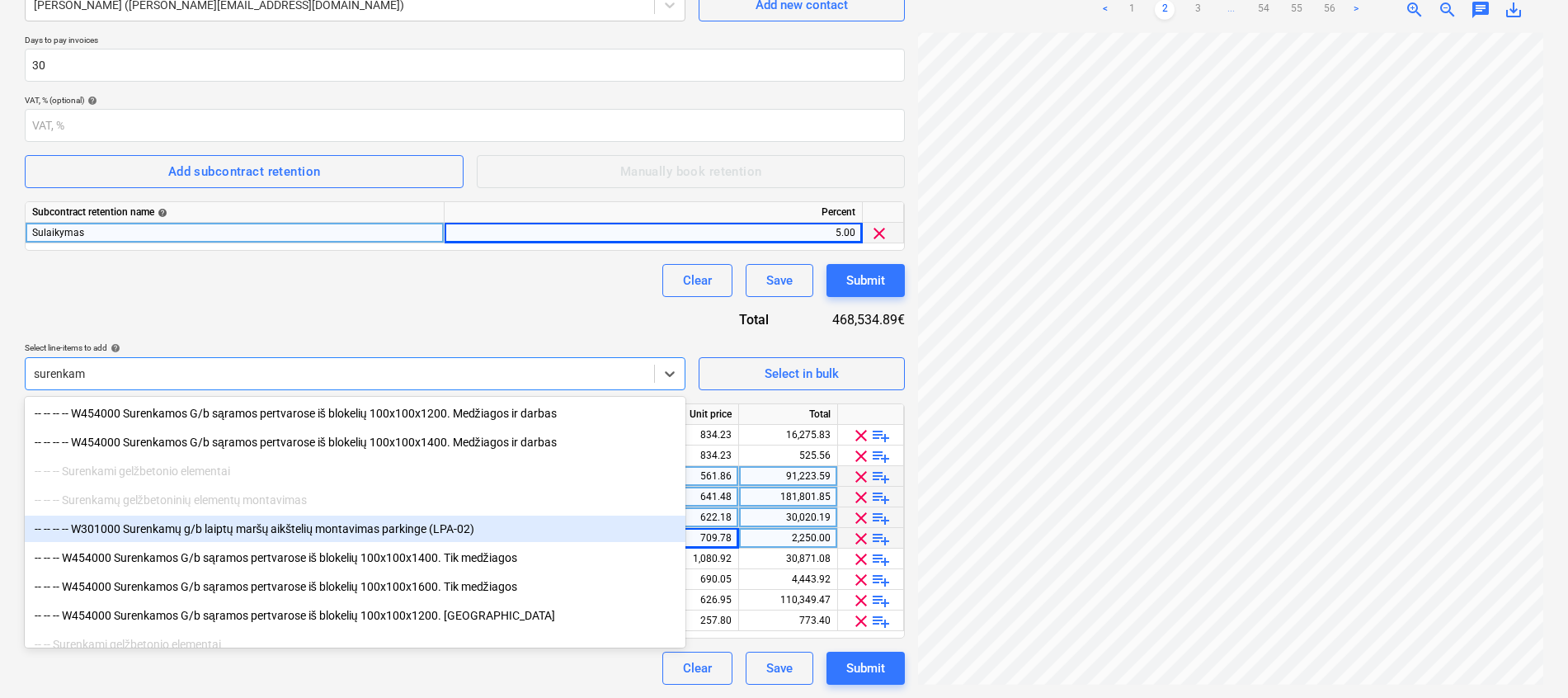
click at [271, 524] on div "-- -- -- -- W301000 Surenkamų g/b laiptų maršų aikštelių montavimas parkinge (L…" at bounding box center [355, 529] width 660 height 27
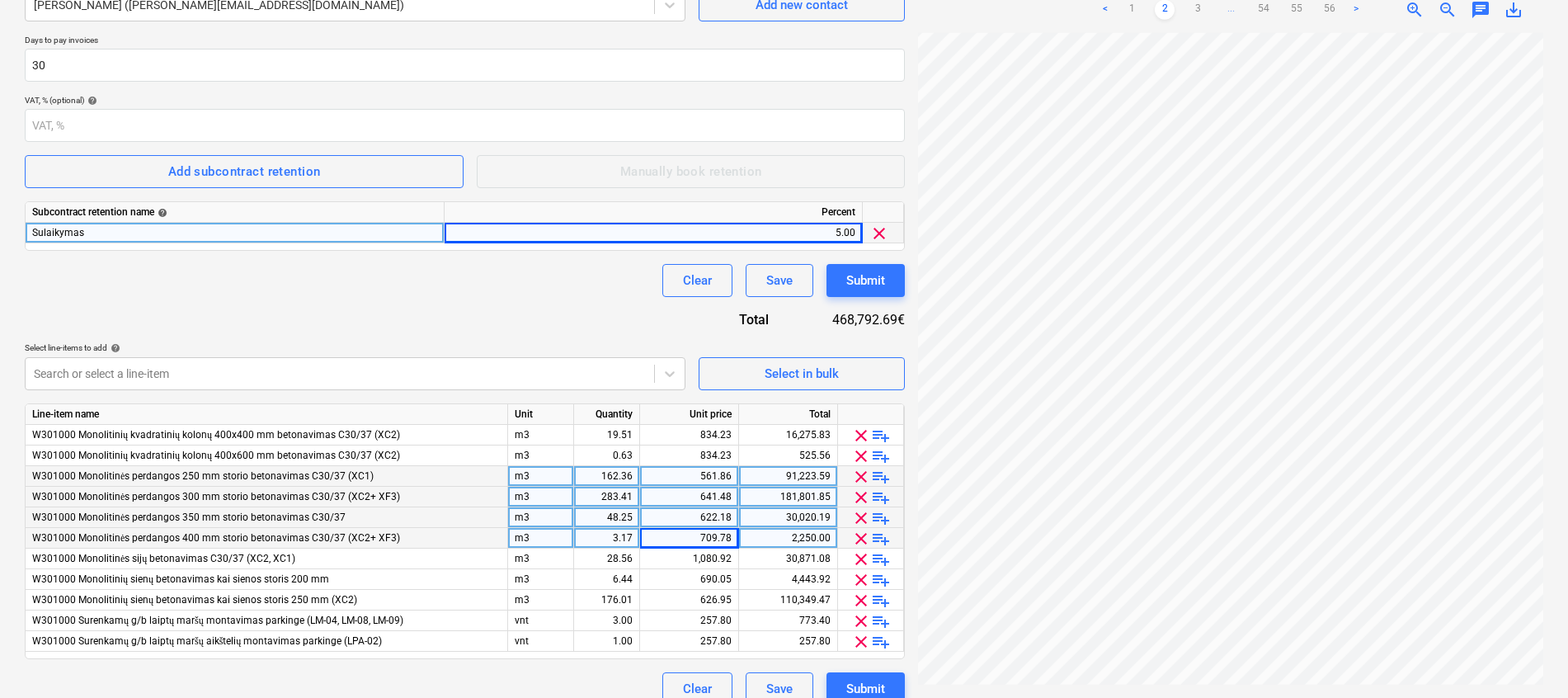
click at [336, 292] on div "Clear Save Submit" at bounding box center [464, 281] width 880 height 33
click at [615, 621] on div "3.00" at bounding box center [606, 621] width 52 height 21
type input "2"
click at [505, 328] on div "Contract name help Rangos sutartis Bonava-Dairosta Nr. GW2-20250917-04.pdf Cont…" at bounding box center [464, 279] width 880 height 853
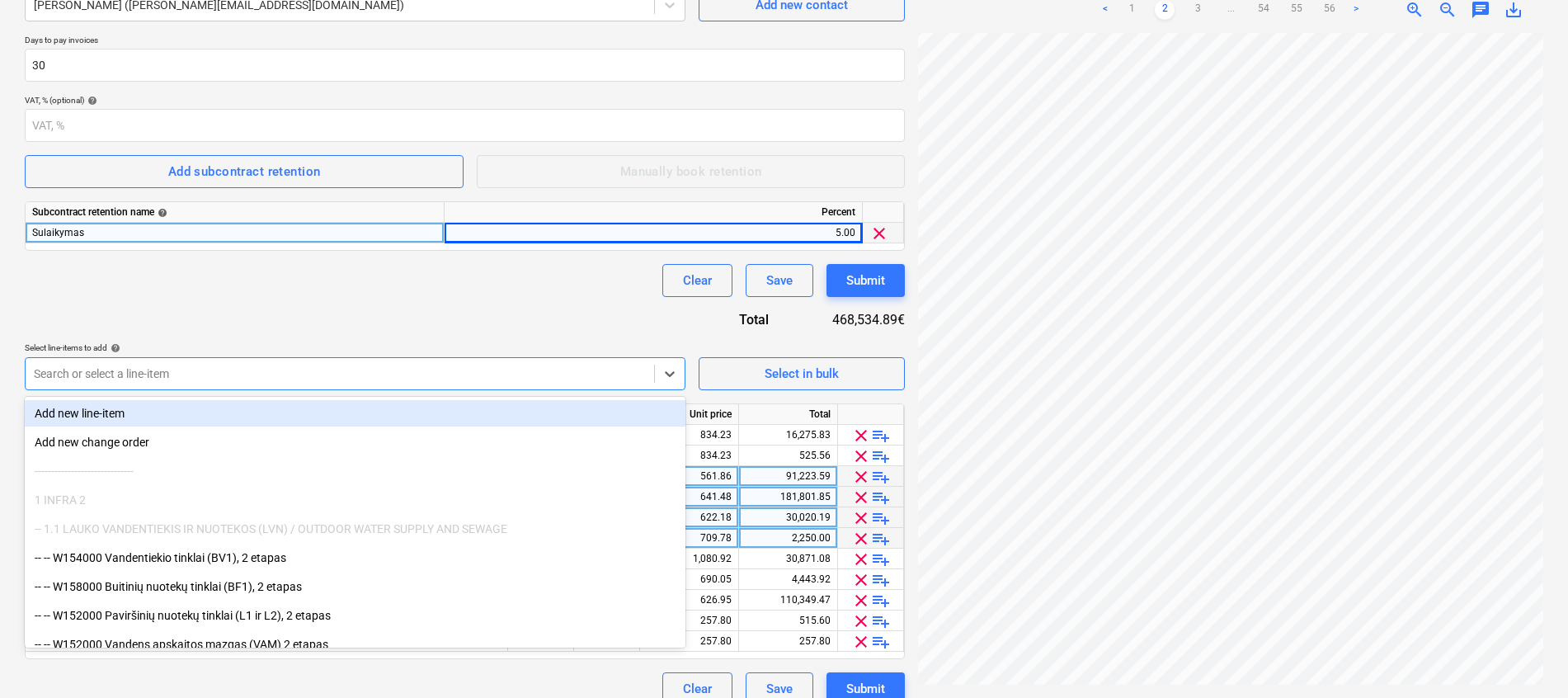
click at [286, 376] on div at bounding box center [340, 374] width 612 height 17
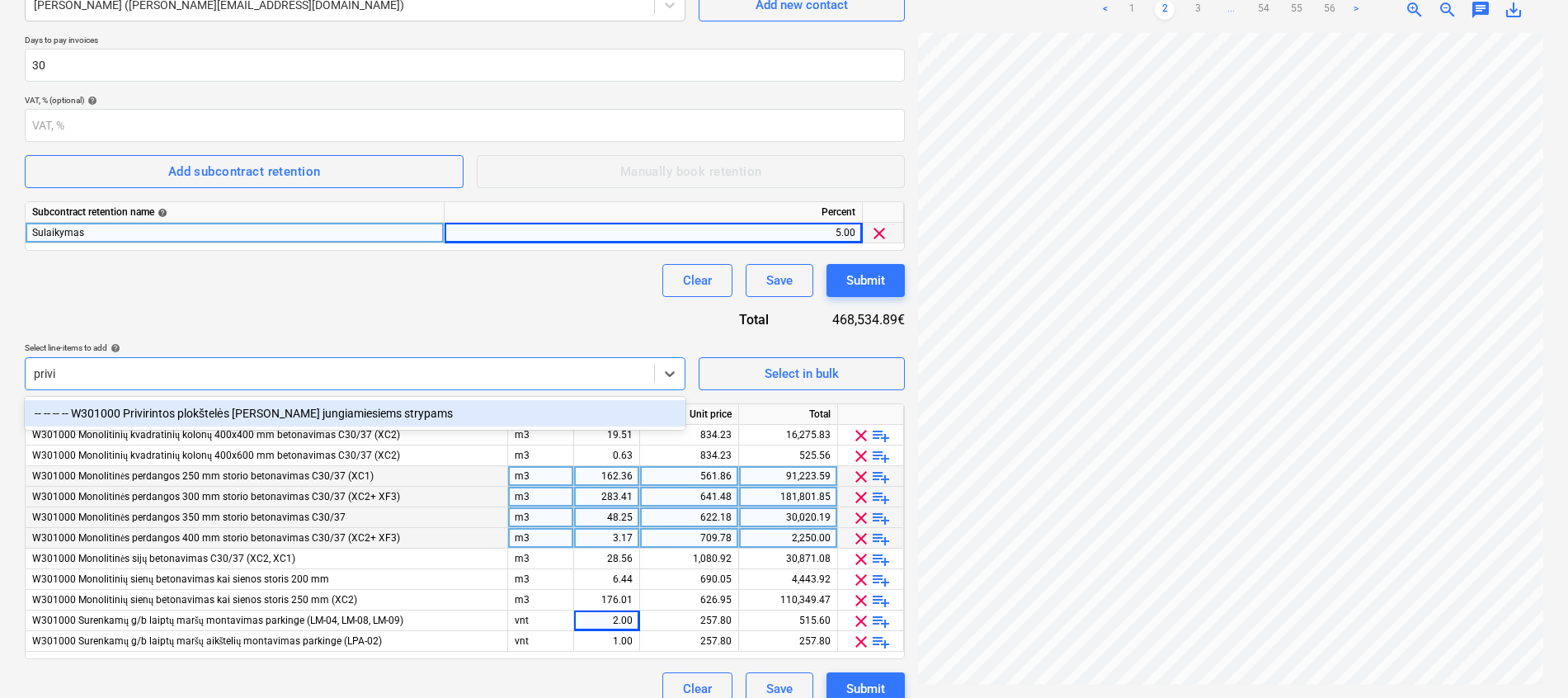
type input "privir"
click at [286, 414] on div "-- -- -- -- W301000 Privirintos plokštelės [PERSON_NAME] jungiamiesiems strypams" at bounding box center [355, 414] width 660 height 27
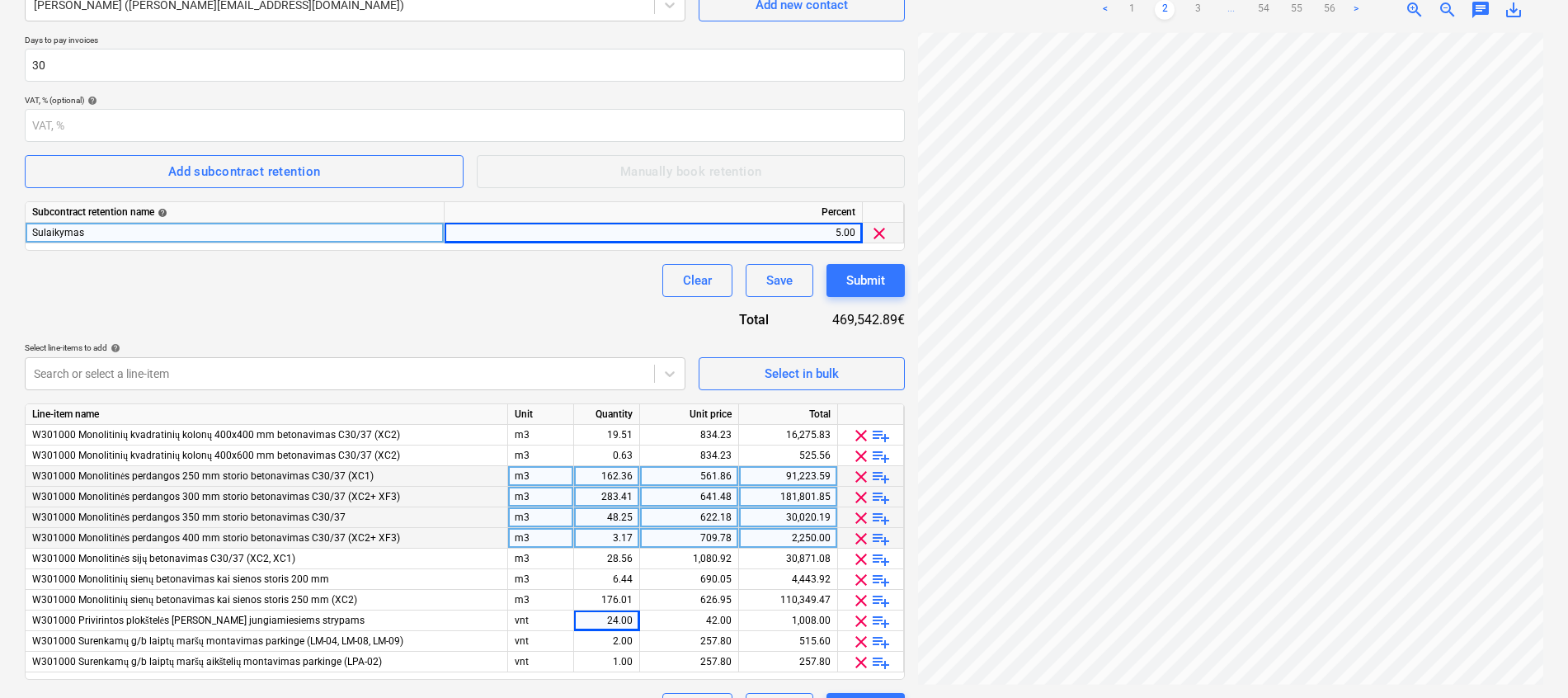
click at [356, 303] on div "Contract name help Rangos sutartis Bonava-Dairosta Nr. GW2-20250917-04.pdf Cont…" at bounding box center [464, 289] width 880 height 873
click at [477, 366] on div at bounding box center [340, 374] width 612 height 17
type input "paruo"
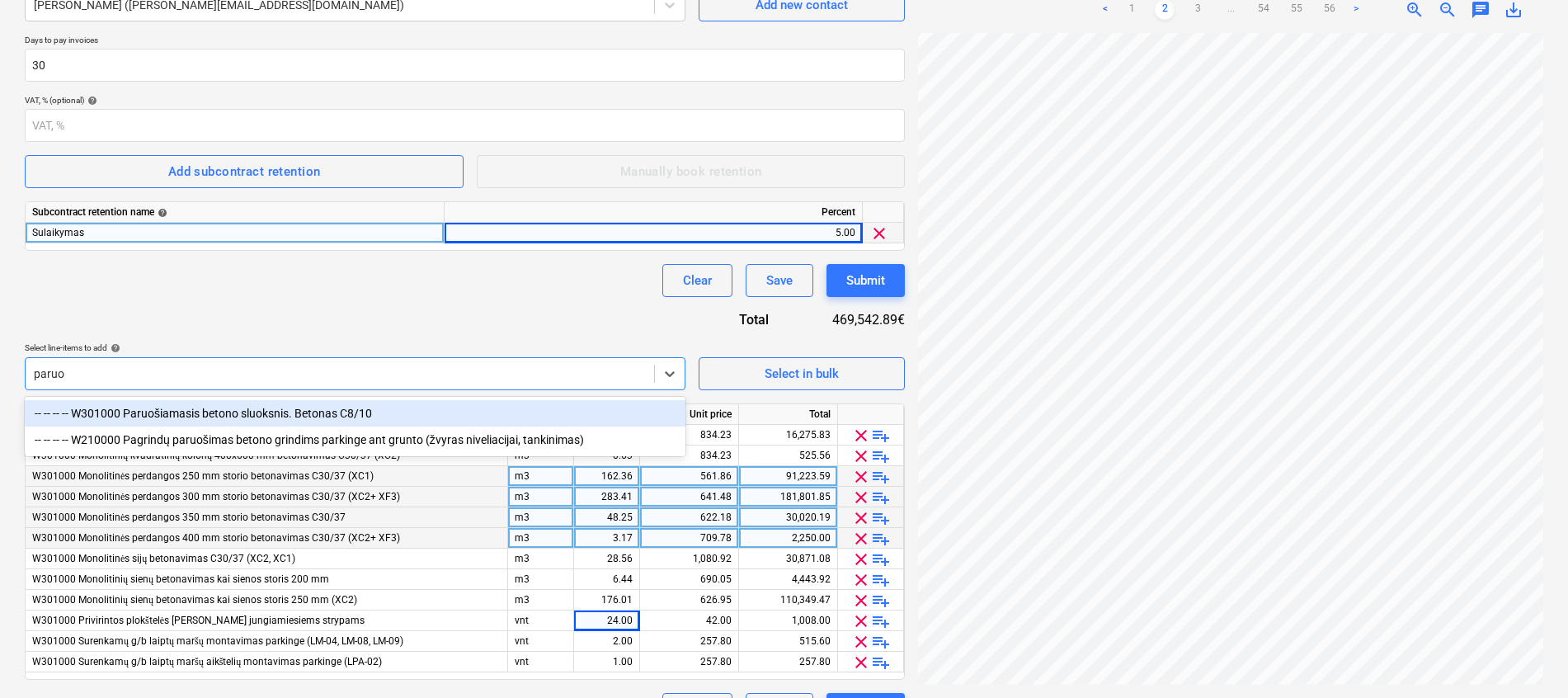
click at [322, 404] on div "-- -- -- -- W301000 Paruošiamasis betono sluoksnis. Betonas C8/10" at bounding box center [355, 414] width 660 height 27
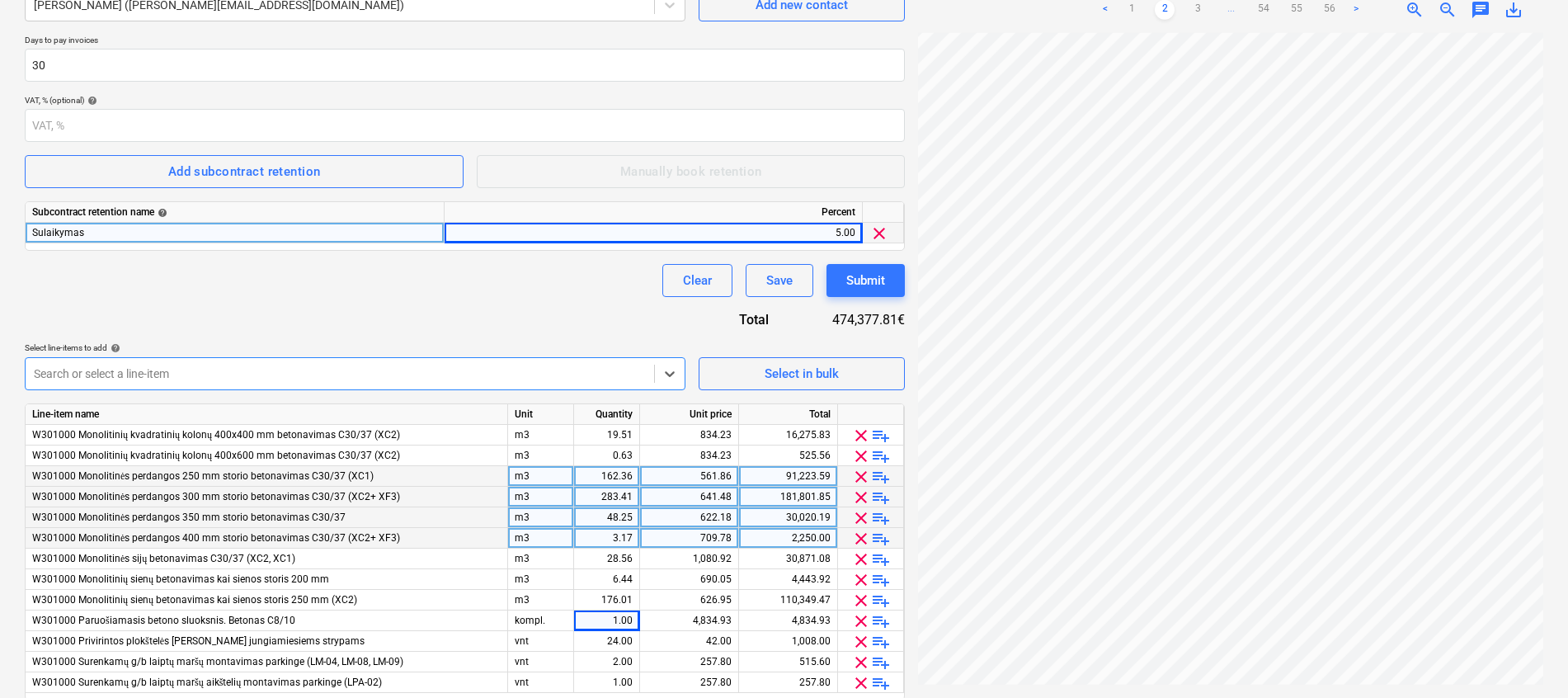
click at [361, 312] on div "Contract name help Rangos sutartis Bonava-Dairosta Nr. GW2-20250917-04.pdf Cont…" at bounding box center [464, 299] width 880 height 893
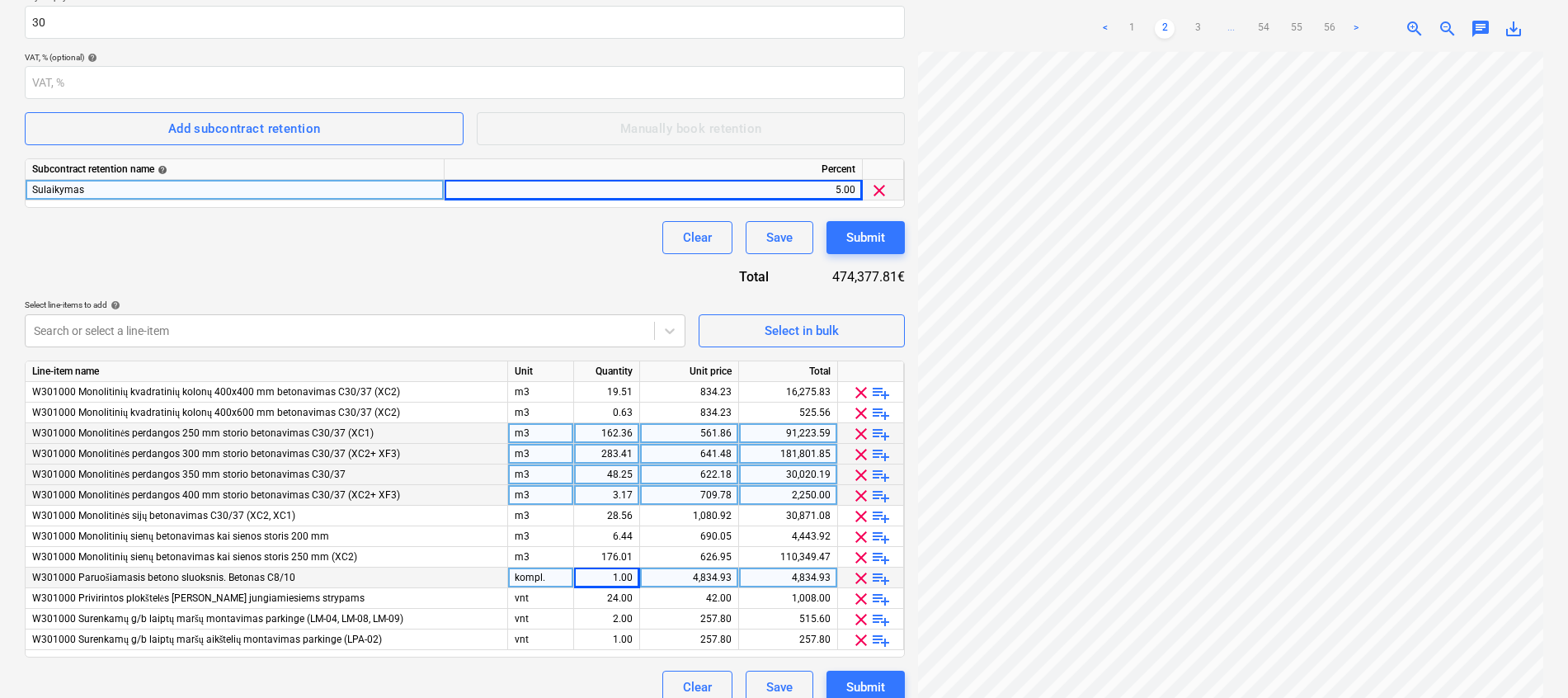
scroll to position [344, 0]
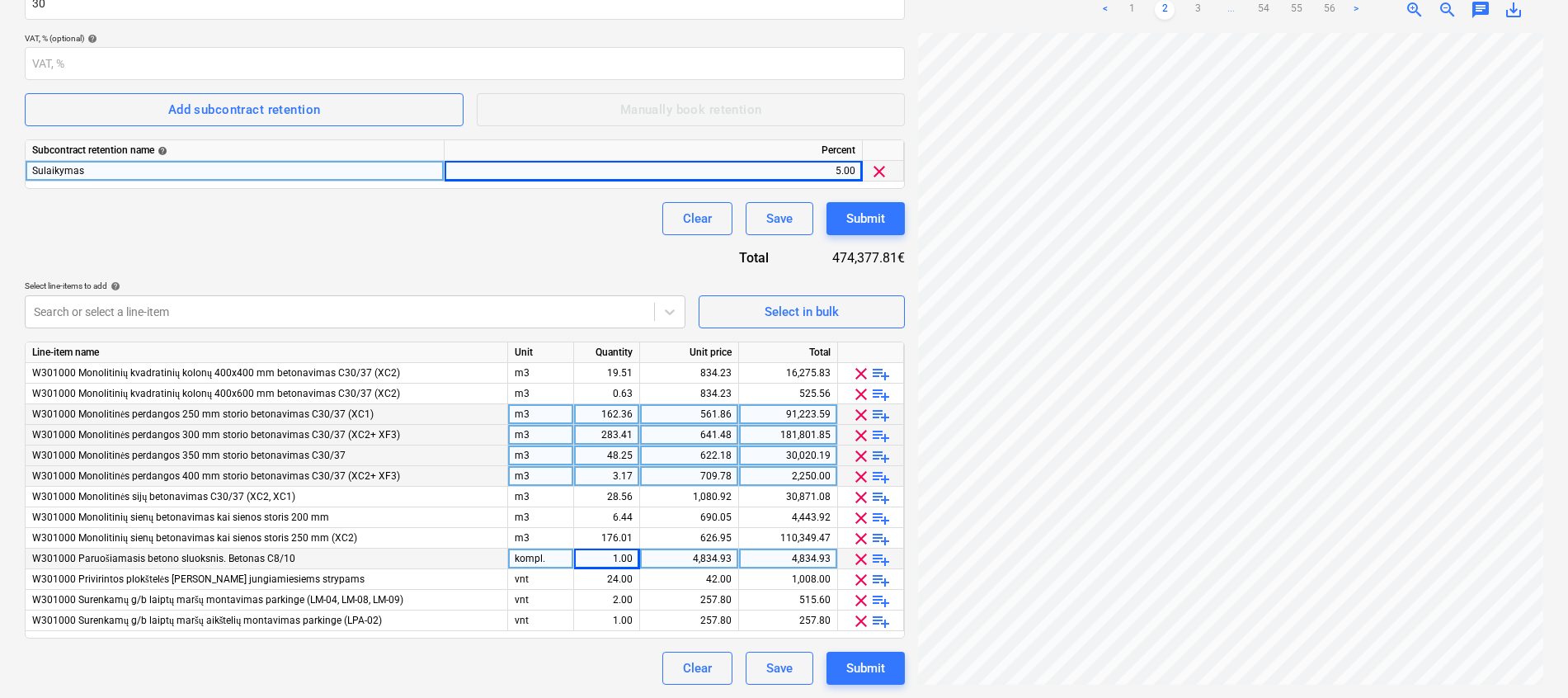
click at [669, 553] on div "4,834.93" at bounding box center [688, 558] width 85 height 21
type input "4007.12"
click at [555, 252] on div "Contract name help Rangos sutartis Bonava-Dairosta Nr. GW2-20250917-04.pdf Cont…" at bounding box center [464, 238] width 880 height 893
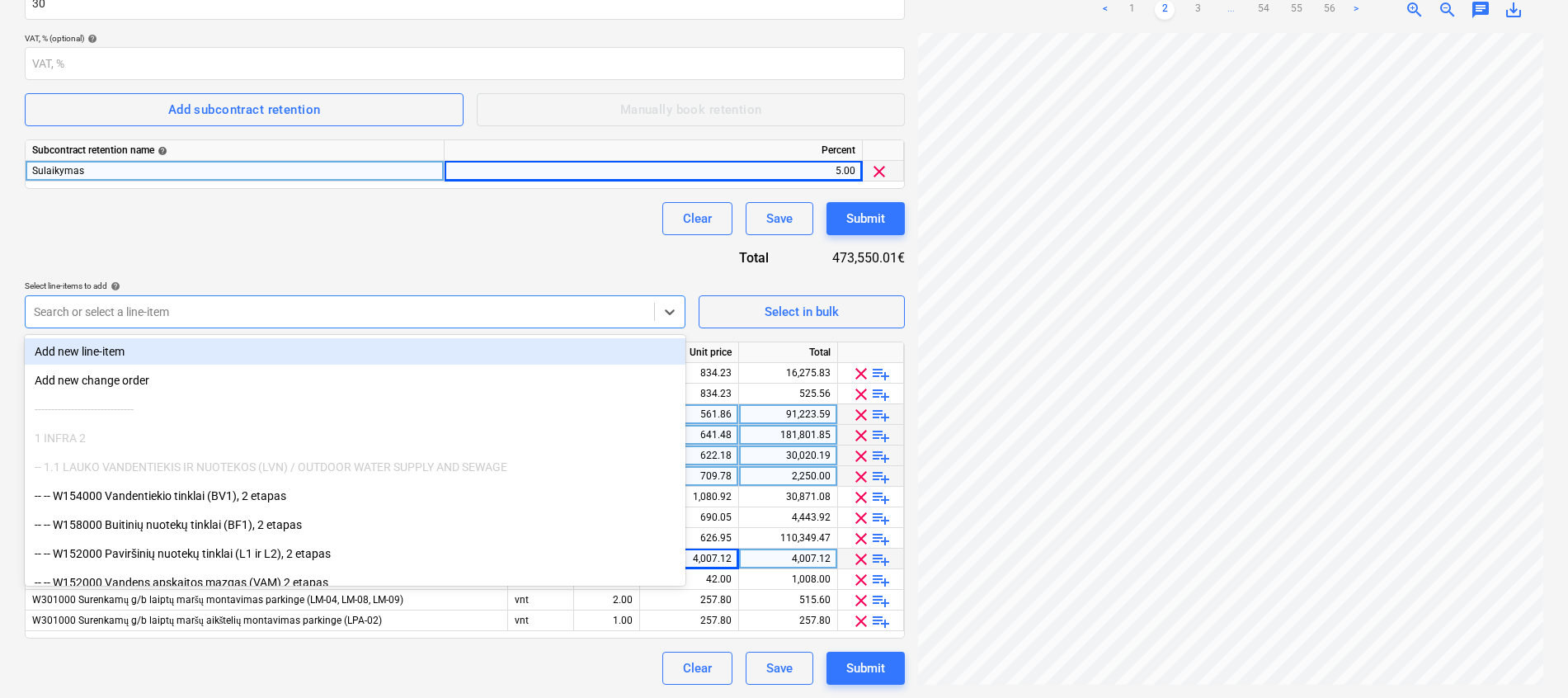
click at [347, 311] on div at bounding box center [340, 312] width 612 height 17
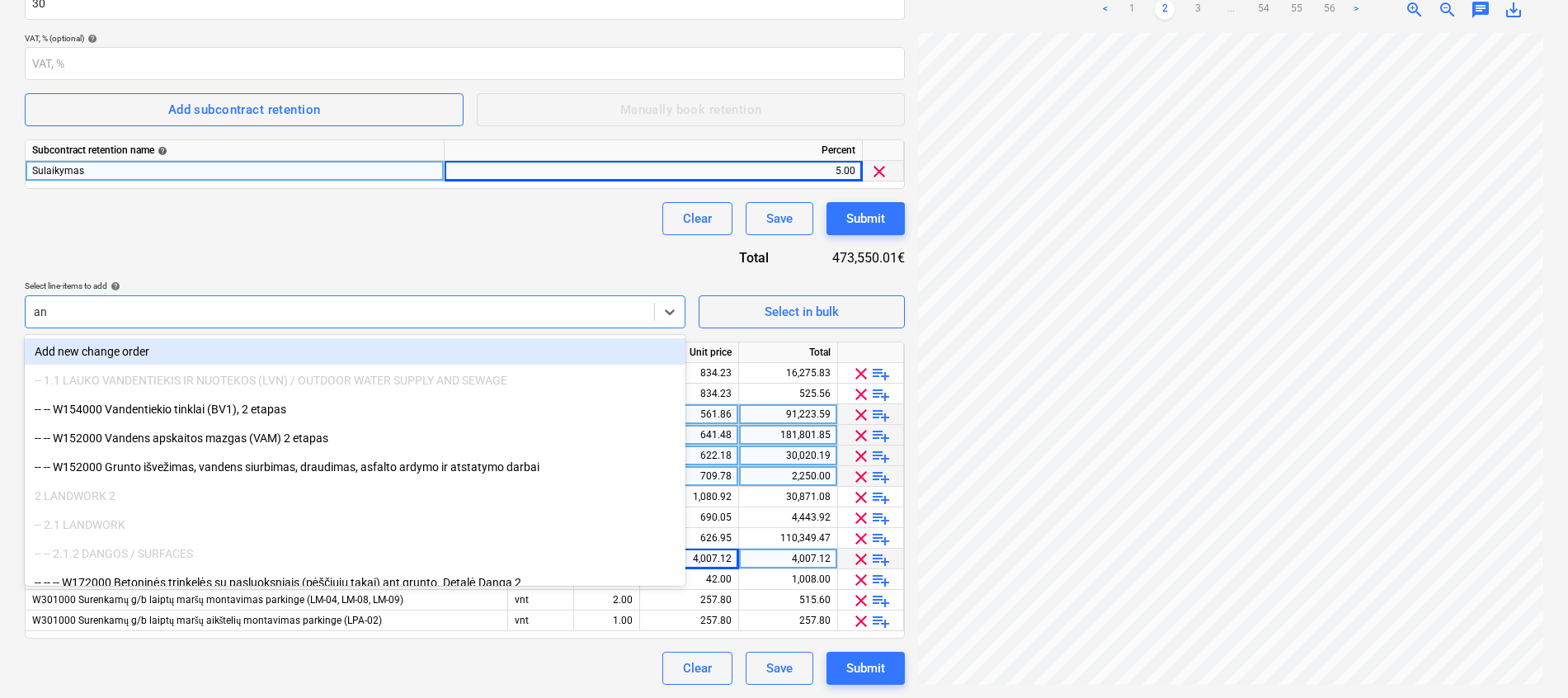
type input "anc"
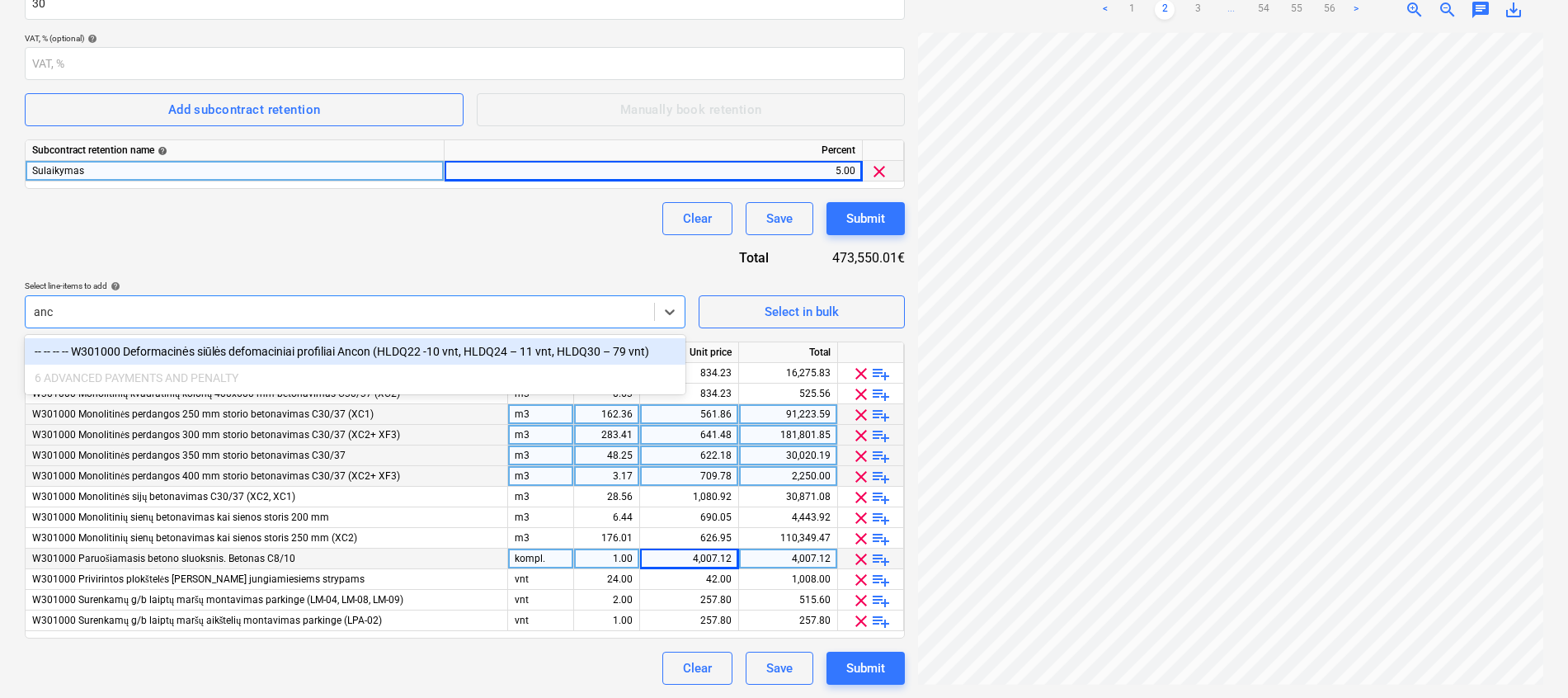
click at [402, 350] on div "-- -- -- -- W301000 Deformacinės siūlės defomaciniai profiliai Ancon (HLDQ22 -1…" at bounding box center [355, 351] width 660 height 27
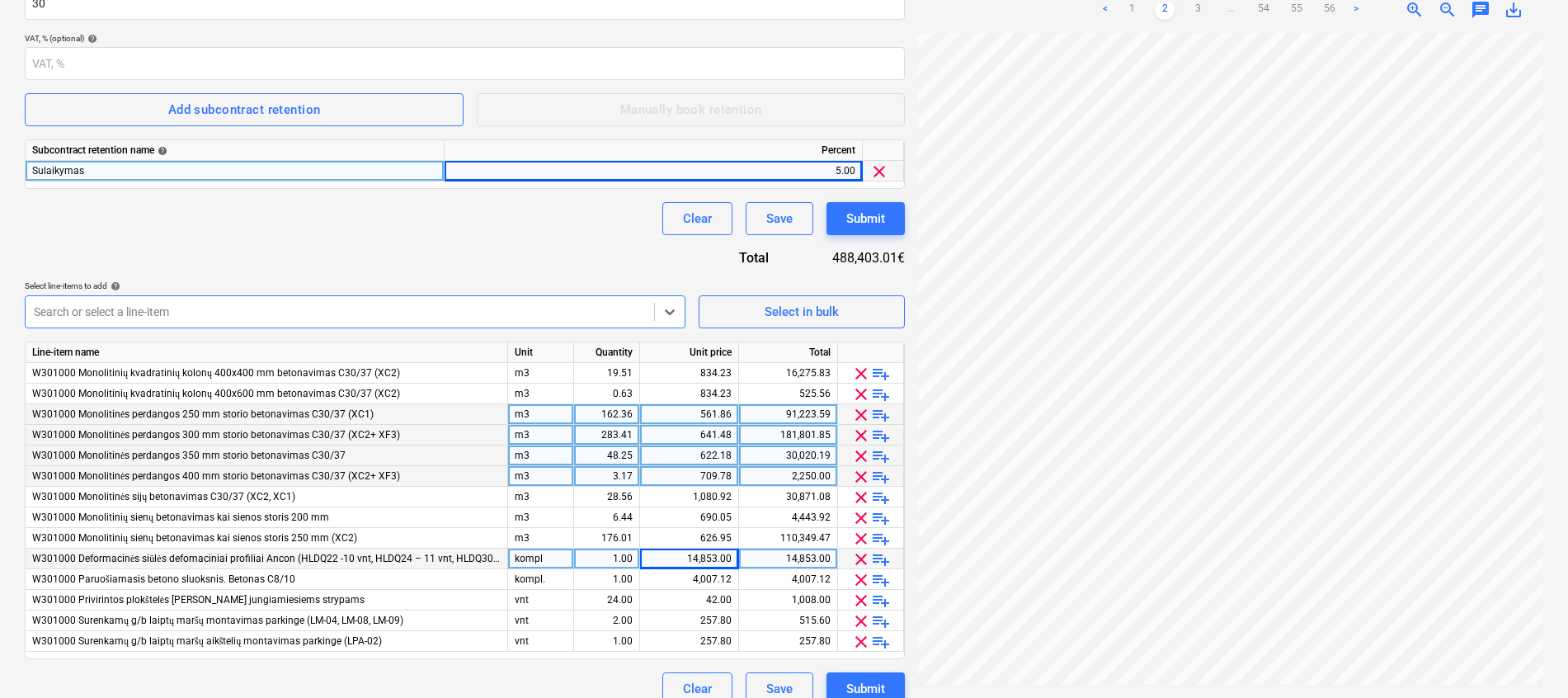
click at [360, 312] on div at bounding box center [340, 312] width 612 height 17
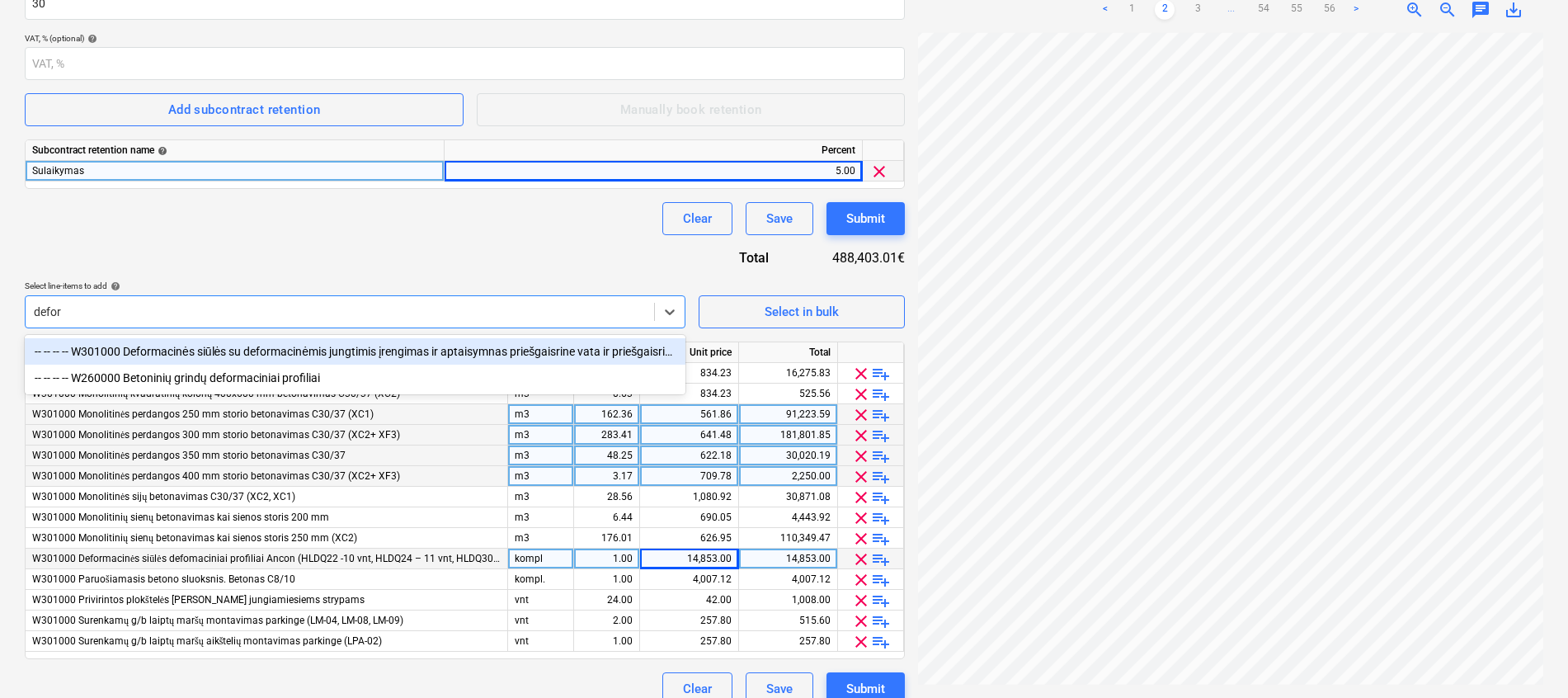
type input "deform"
click at [296, 351] on div "-- -- -- -- W301000 Deformacinės siūlės su deformacinėmis jungtimis įrengimas i…" at bounding box center [355, 351] width 660 height 27
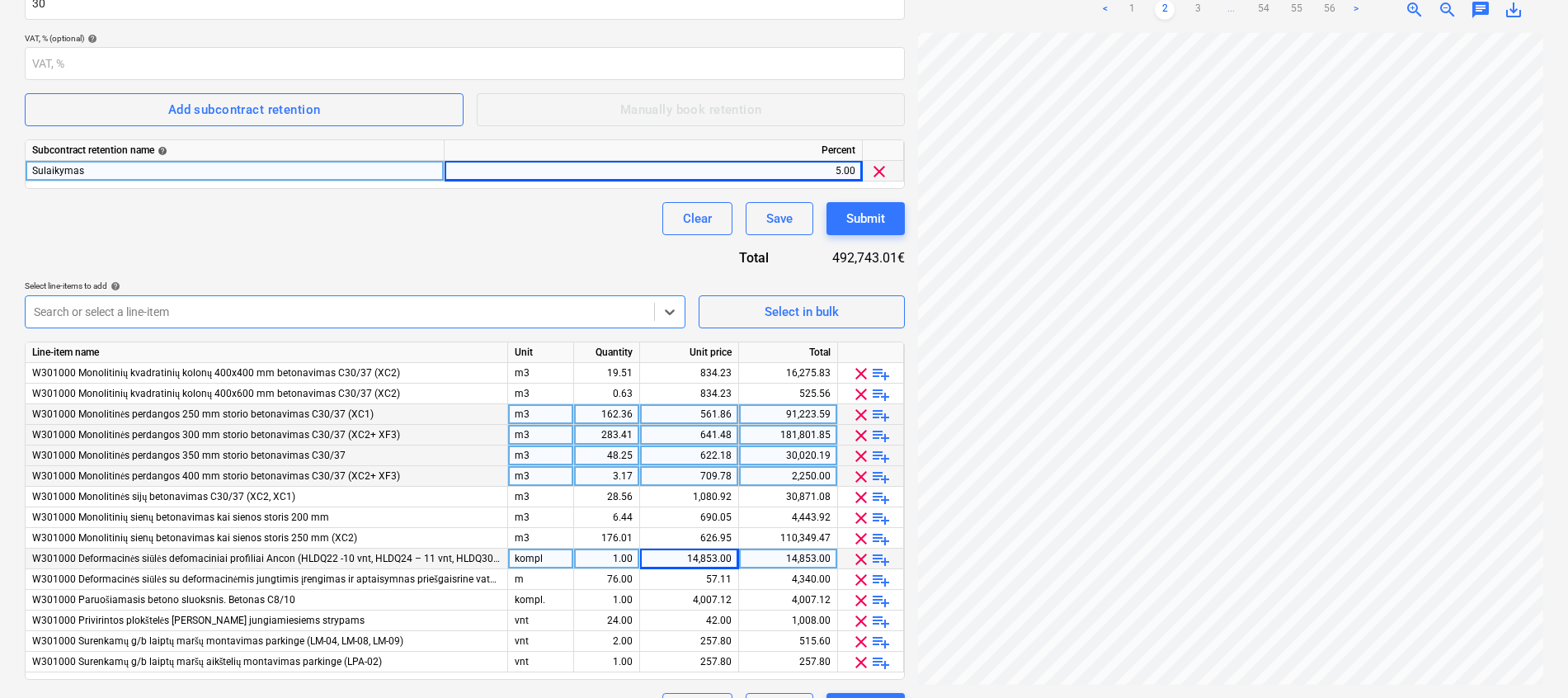
click at [859, 558] on span "clear" at bounding box center [861, 559] width 20 height 20
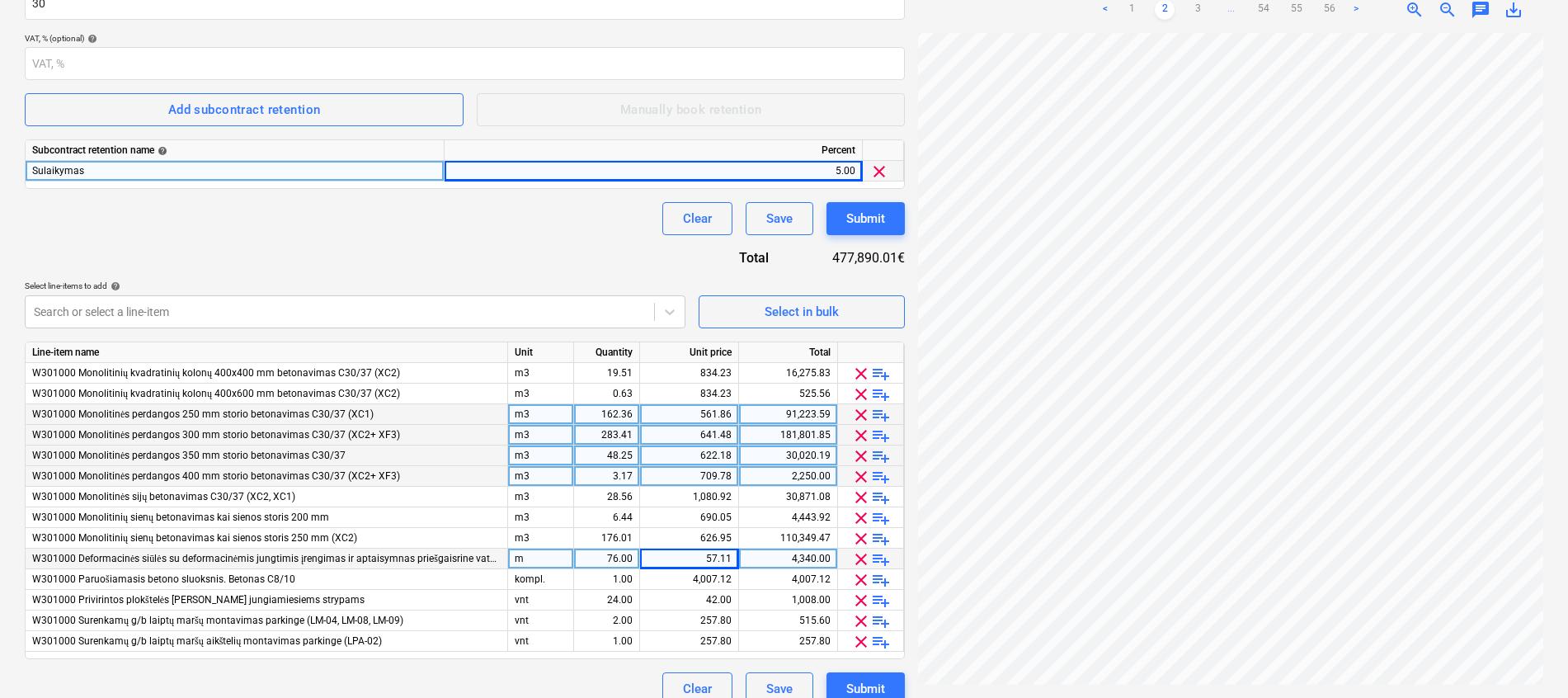
click at [518, 561] on div "m" at bounding box center [541, 558] width 66 height 21
type input "vnt."
type input "2"
type input "100"
type input "34.5"
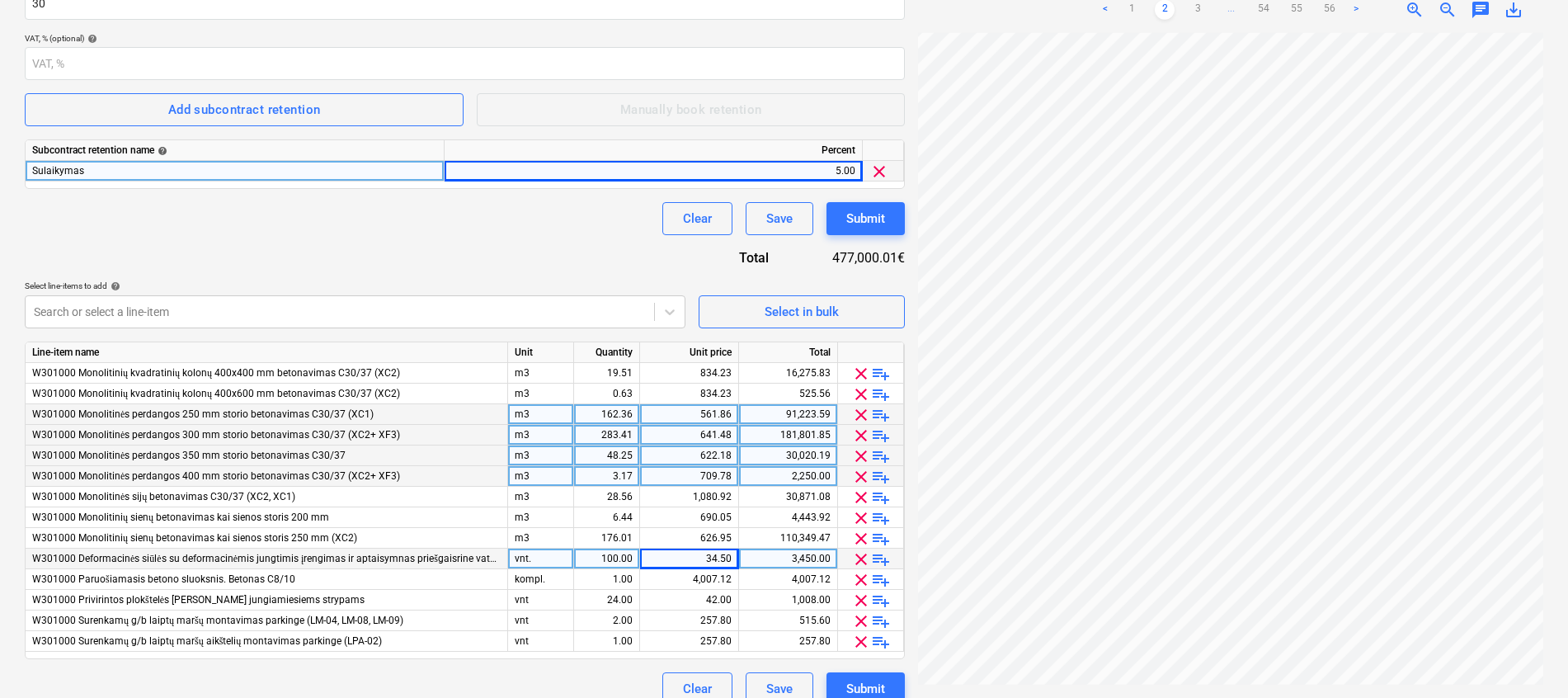
click at [530, 243] on div "Contract name help Rangos sutartis Bonava-Dairosta Nr. GW2-20250917-04.pdf Cont…" at bounding box center [464, 248] width 880 height 914
click at [816, 581] on div "4,007.12" at bounding box center [788, 579] width 85 height 21
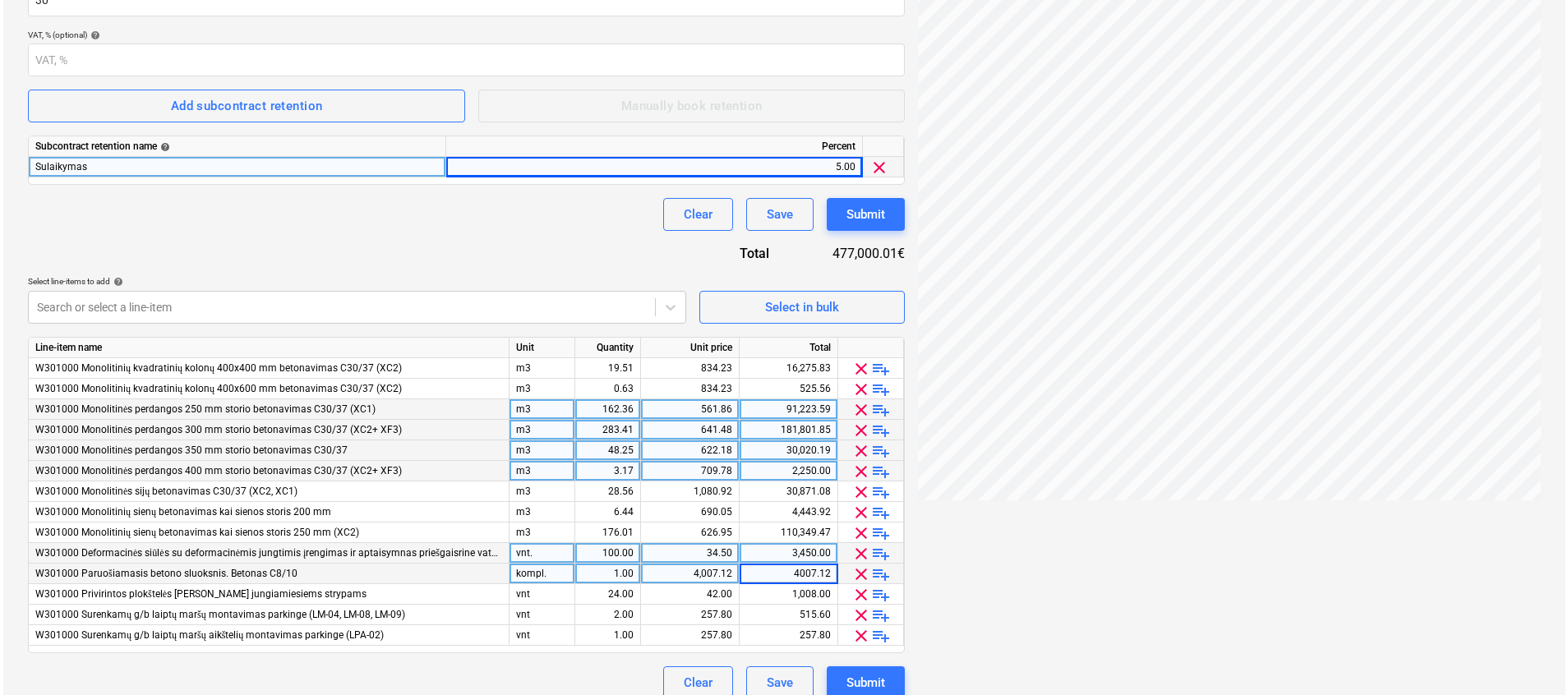
scroll to position [363, 0]
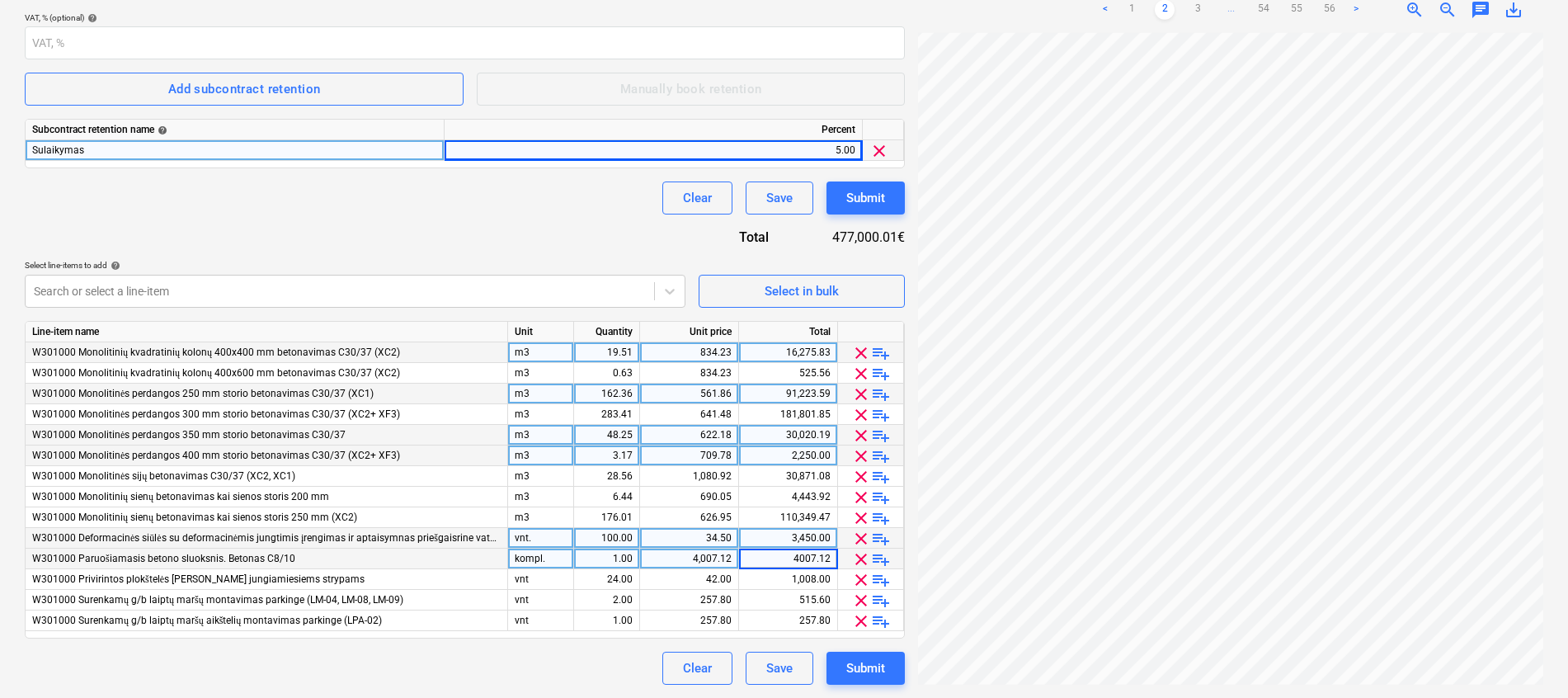
click at [821, 358] on div "16,275.83" at bounding box center [788, 352] width 85 height 21
click at [817, 352] on input "16275.8273" at bounding box center [788, 352] width 98 height 20
drag, startPoint x: 821, startPoint y: 356, endPoint x: 834, endPoint y: 356, distance: 13.0
click at [834, 356] on input "16275.8273" at bounding box center [788, 352] width 98 height 20
click at [588, 239] on div "Contract name help Rangos sutartis Bonava-Dairosta Nr. GW2-20250917-04.pdf Cont…" at bounding box center [464, 228] width 880 height 914
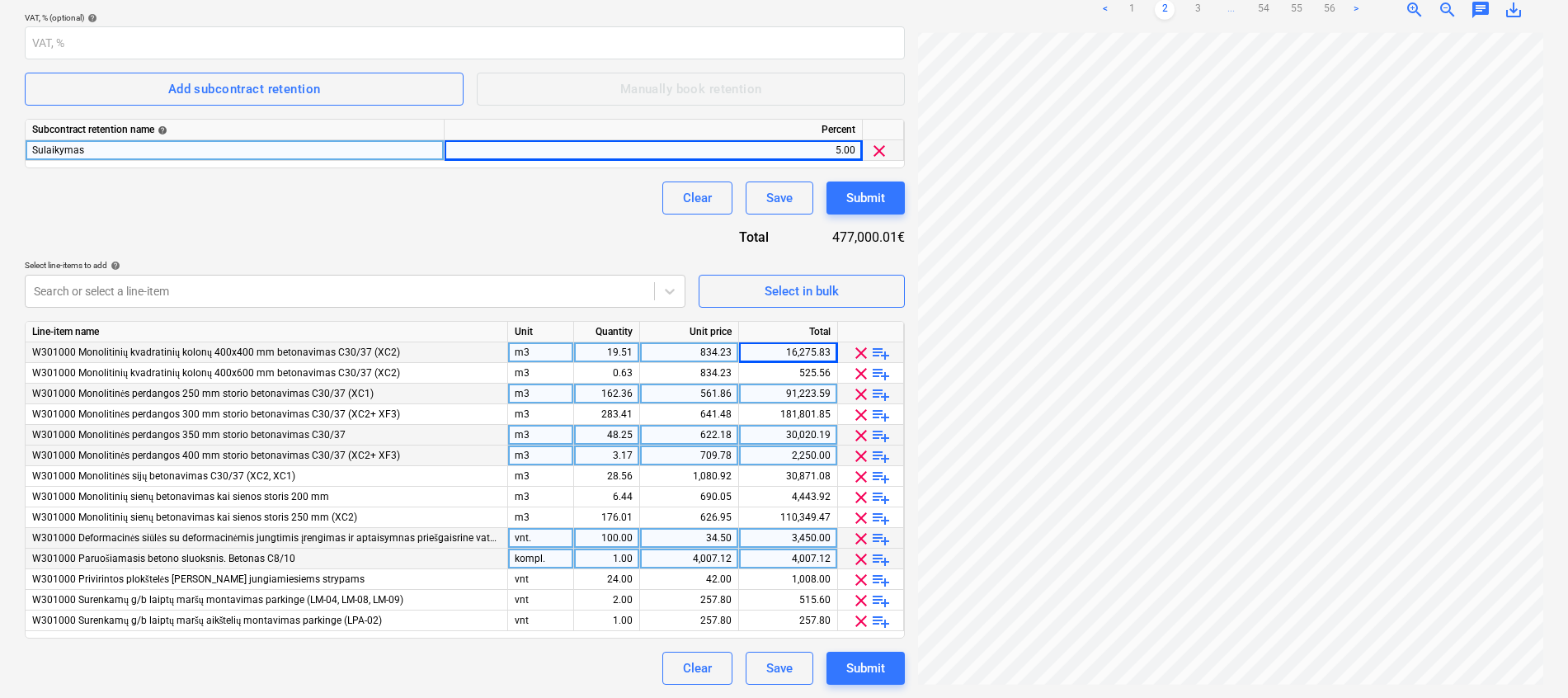
click at [796, 351] on div "16,275.83" at bounding box center [788, 352] width 85 height 21
click at [820, 369] on div "525.56" at bounding box center [788, 373] width 85 height 21
click at [816, 396] on div "91,223.59" at bounding box center [788, 394] width 85 height 21
click at [821, 394] on input "91223.5896" at bounding box center [788, 394] width 98 height 20
click at [816, 371] on div "525.56" at bounding box center [788, 373] width 85 height 21
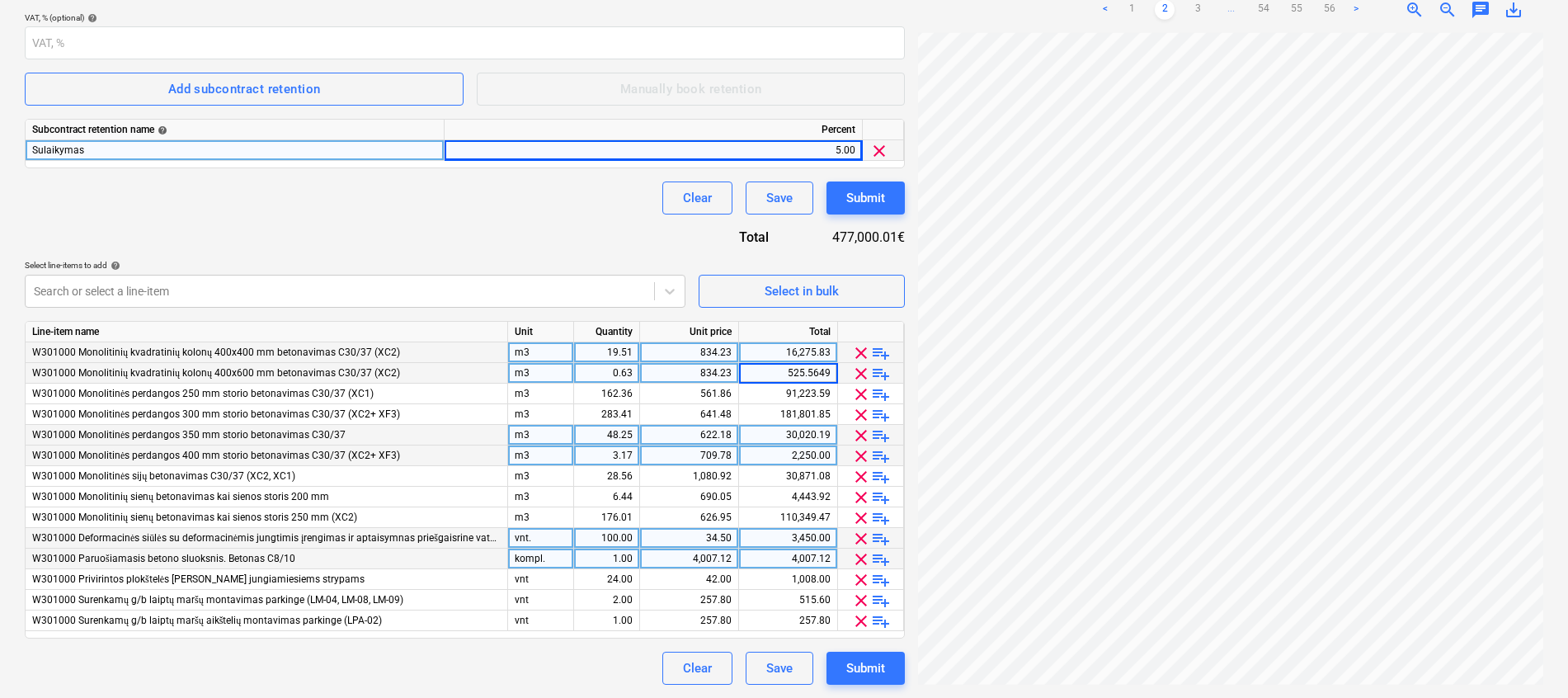
click at [826, 375] on input "525.5649" at bounding box center [788, 373] width 98 height 20
type input "525.56"
click at [583, 229] on div "Contract name help Rangos sutartis Bonava-Dairosta Nr. GW2-20250917-04.pdf Cont…" at bounding box center [464, 228] width 880 height 914
click at [877, 663] on div "Submit" at bounding box center [865, 668] width 39 height 22
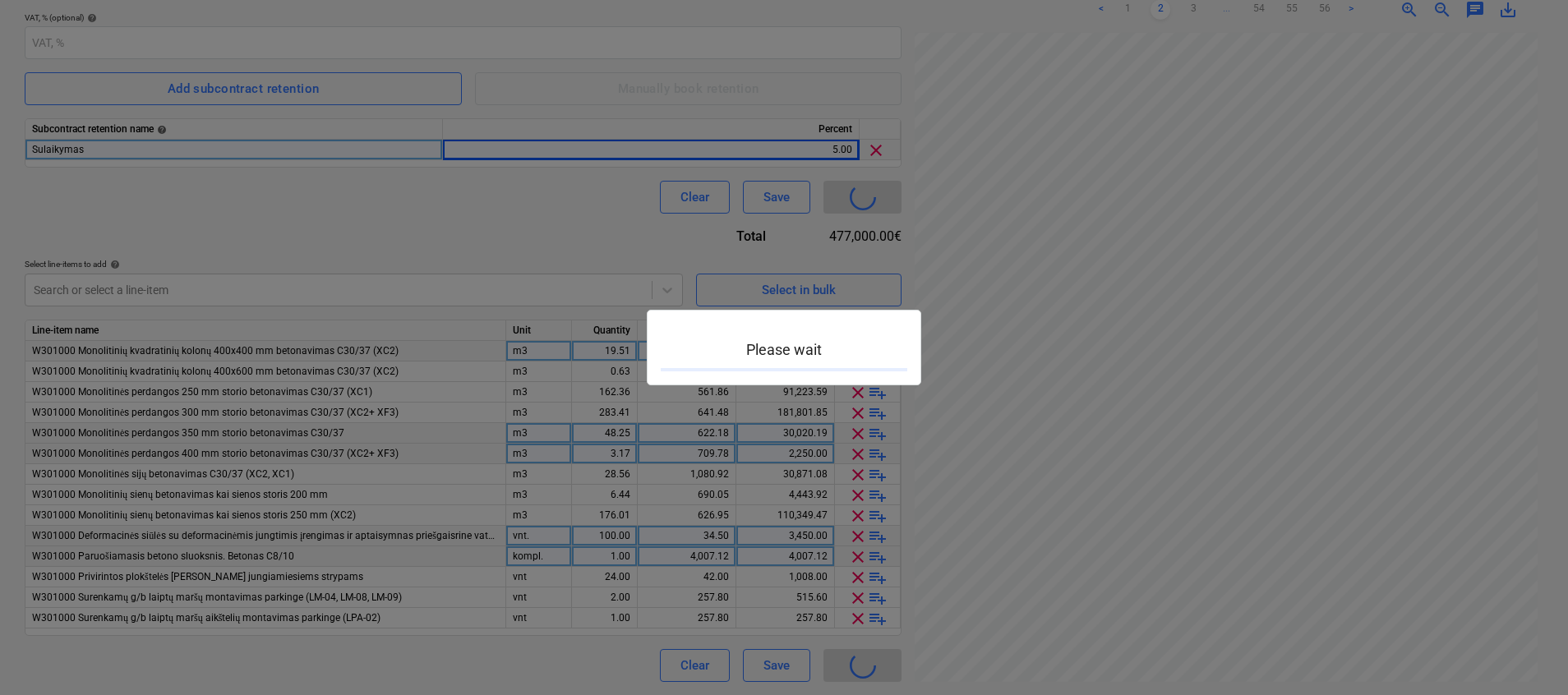
type input "2901990-SO-002"
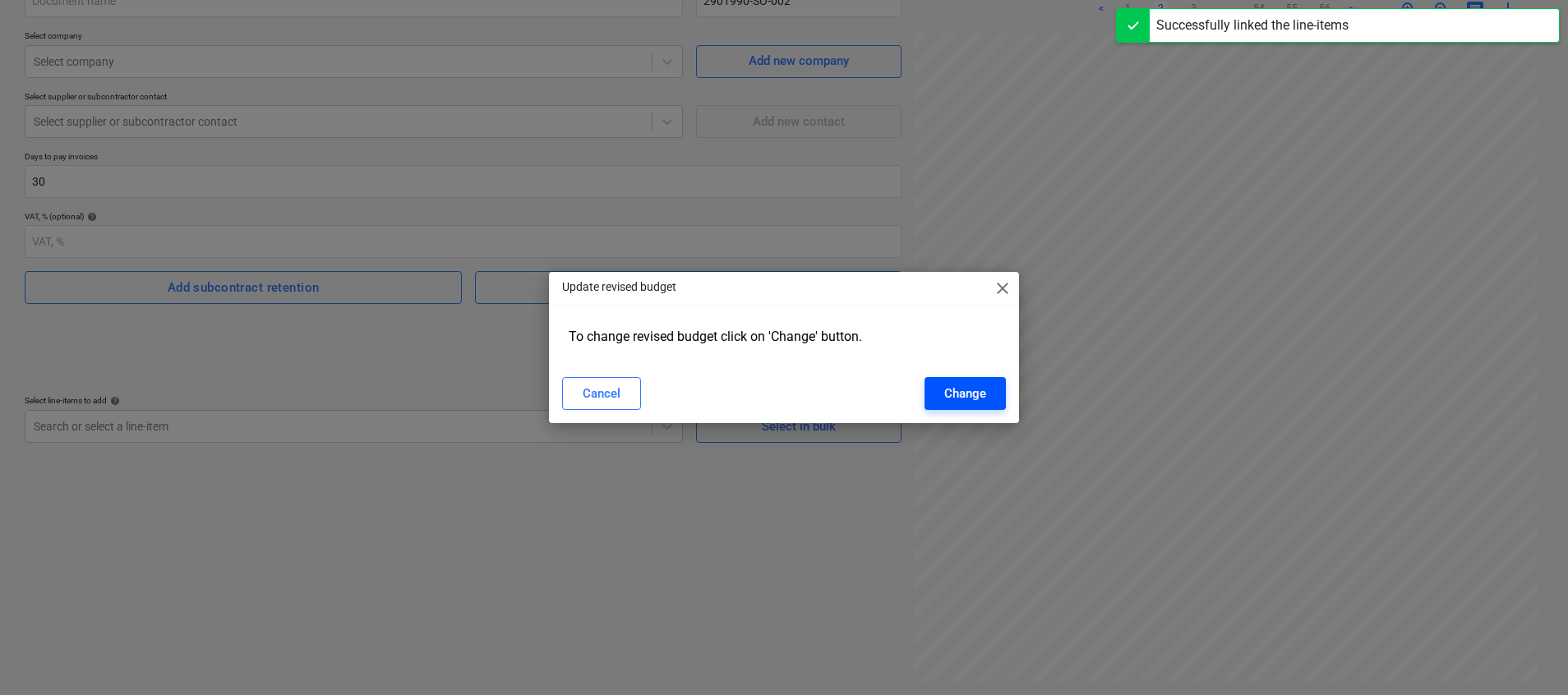
click at [958, 386] on div "Change" at bounding box center [965, 394] width 42 height 22
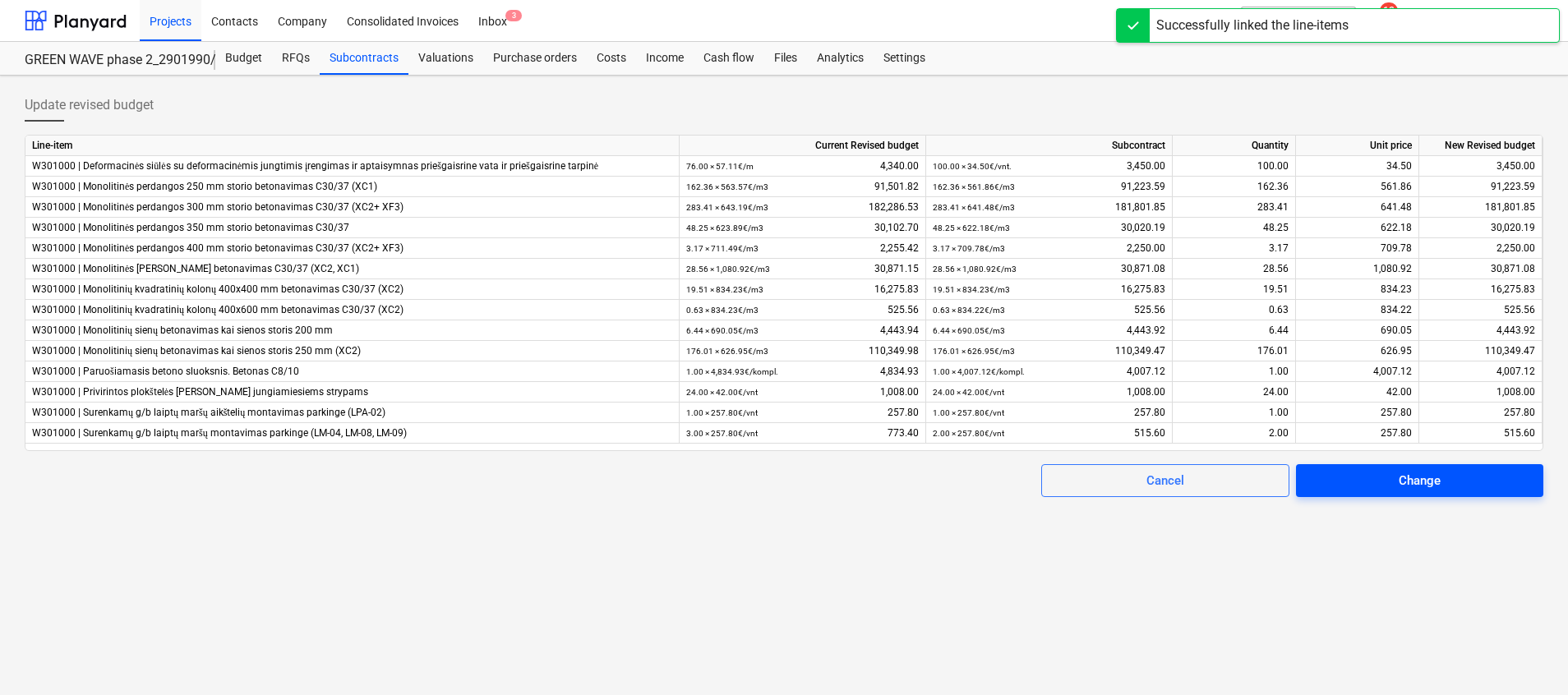
click at [1399, 474] on div "Change" at bounding box center [1420, 481] width 42 height 22
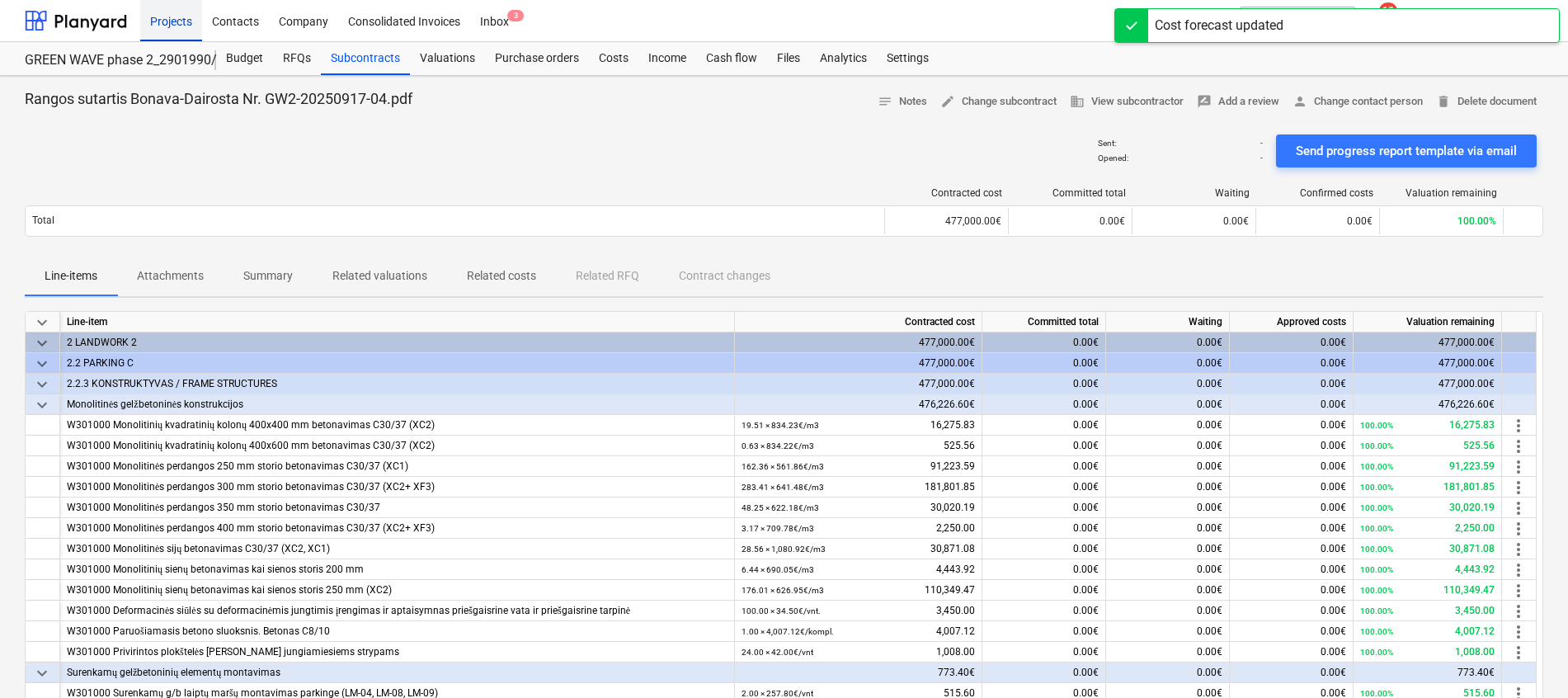
click at [187, 17] on div "Projects" at bounding box center [171, 20] width 61 height 42
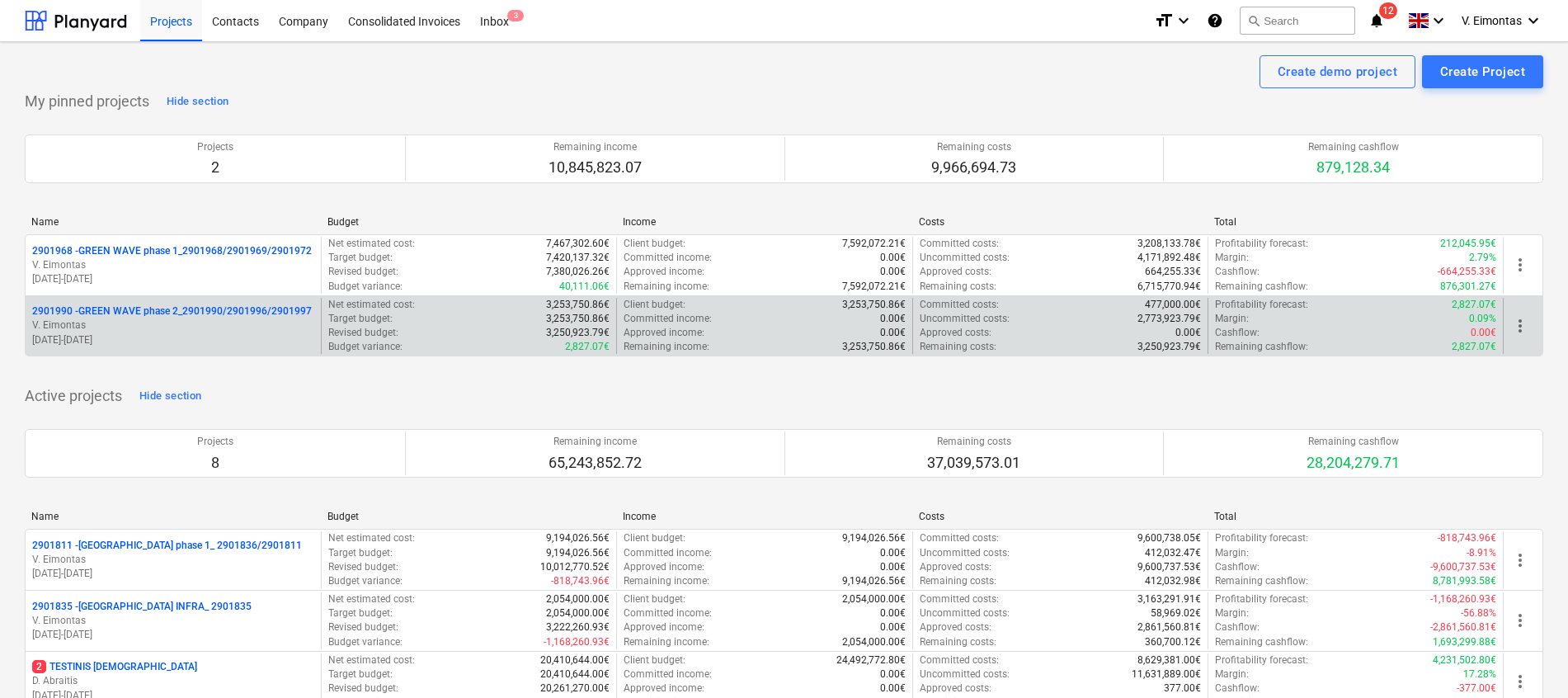
click at [272, 308] on p "2901990 - GREEN WAVE phase 2_2901990/2901996/2901997" at bounding box center [172, 311] width 280 height 14
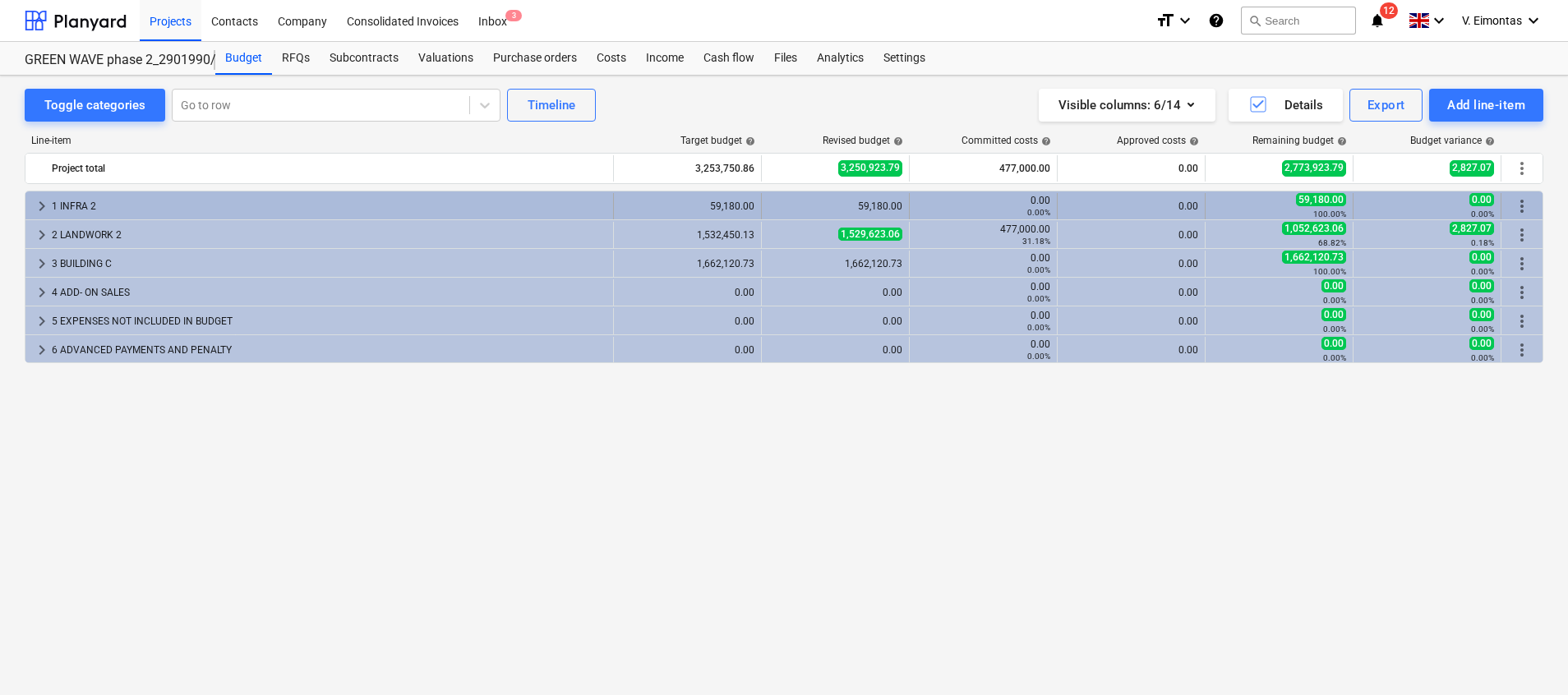
click at [117, 208] on div "1 INFRA 2" at bounding box center [329, 206] width 555 height 26
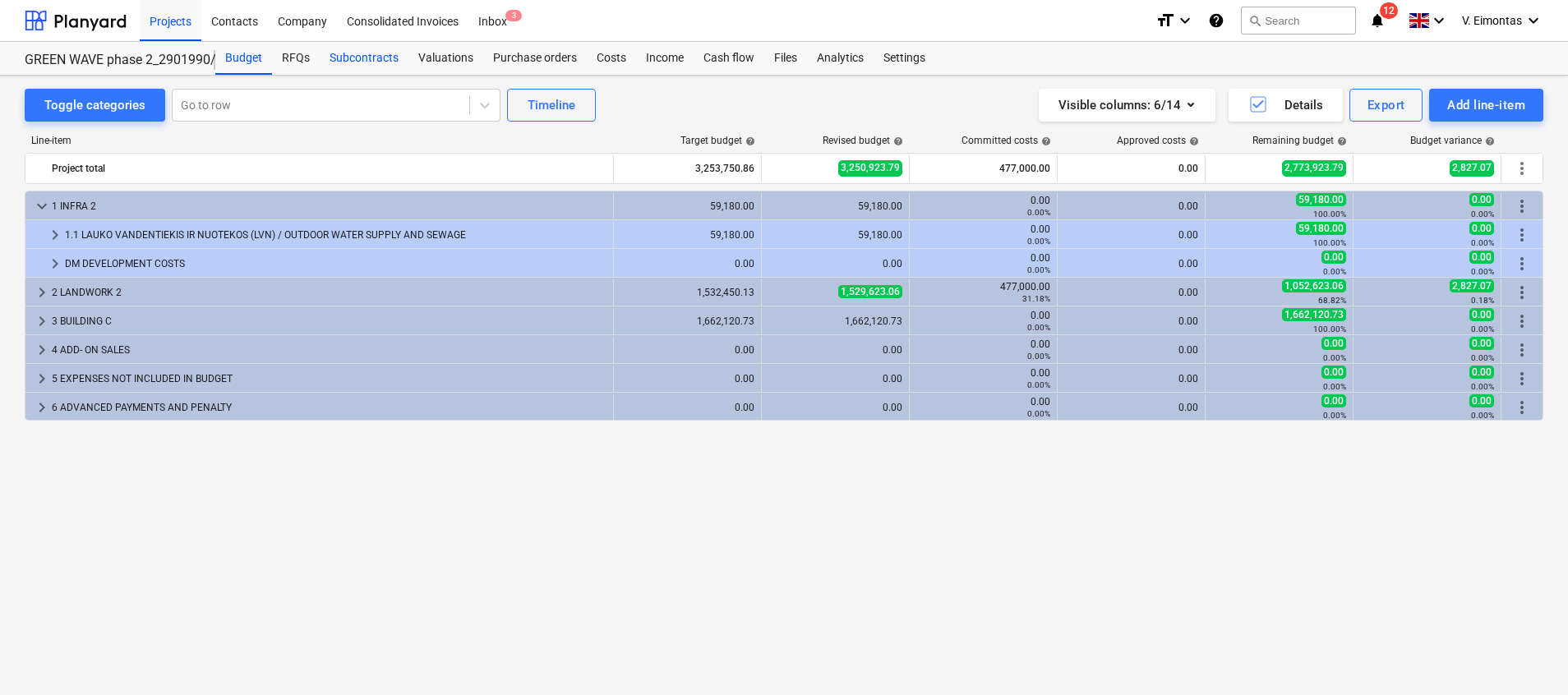
click at [377, 60] on div "Subcontracts" at bounding box center [363, 59] width 89 height 33
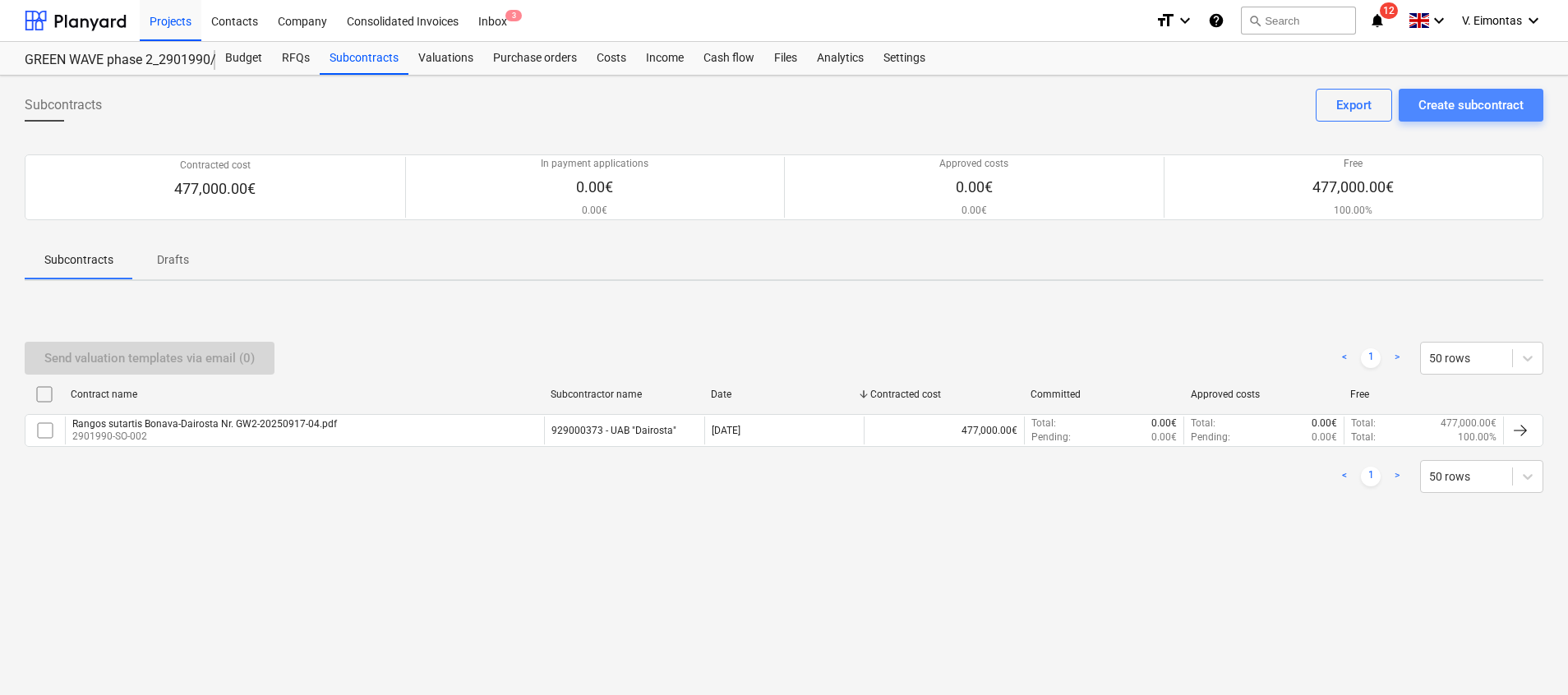
click at [1445, 103] on div "Create subcontract" at bounding box center [1471, 105] width 105 height 22
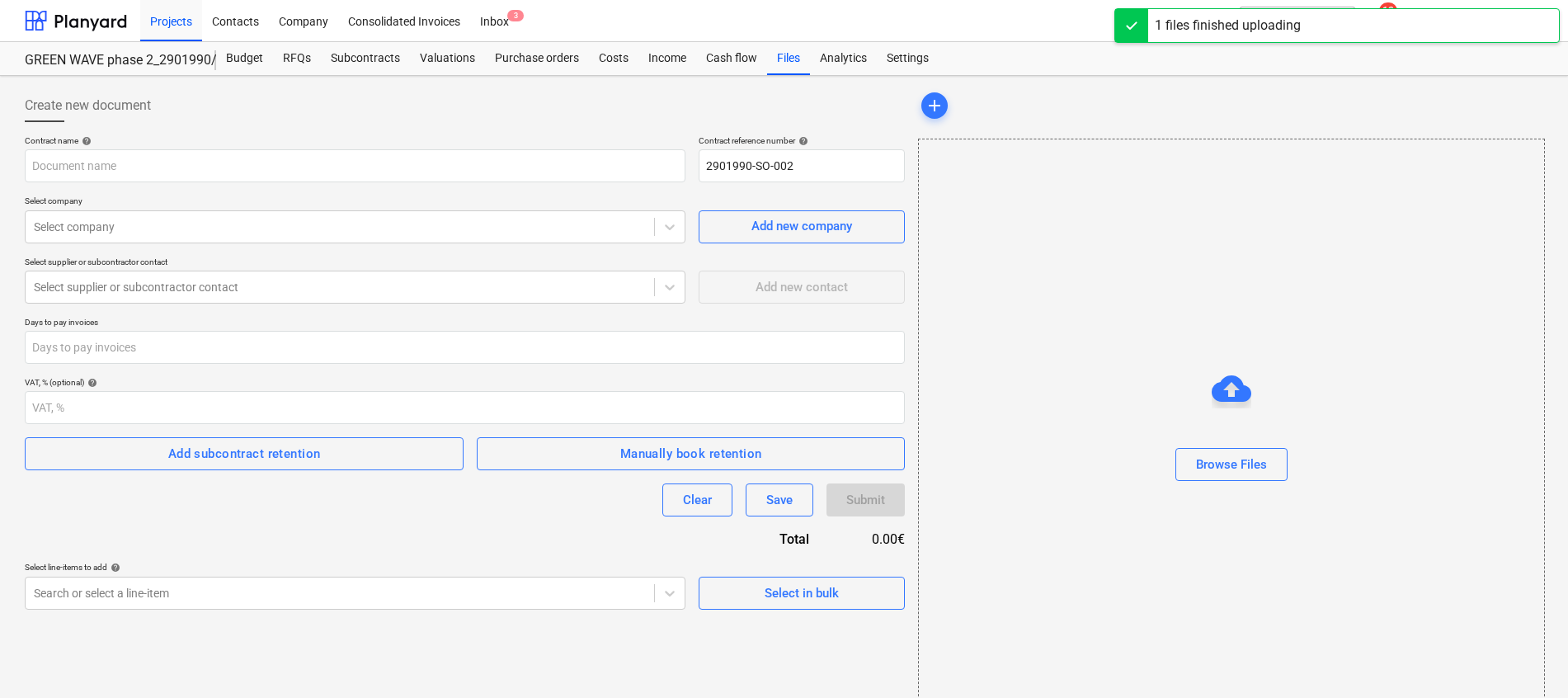
type input "Rangos sutartis Bonava-Stagrema Nr. GW2-20250909-03.pdf"
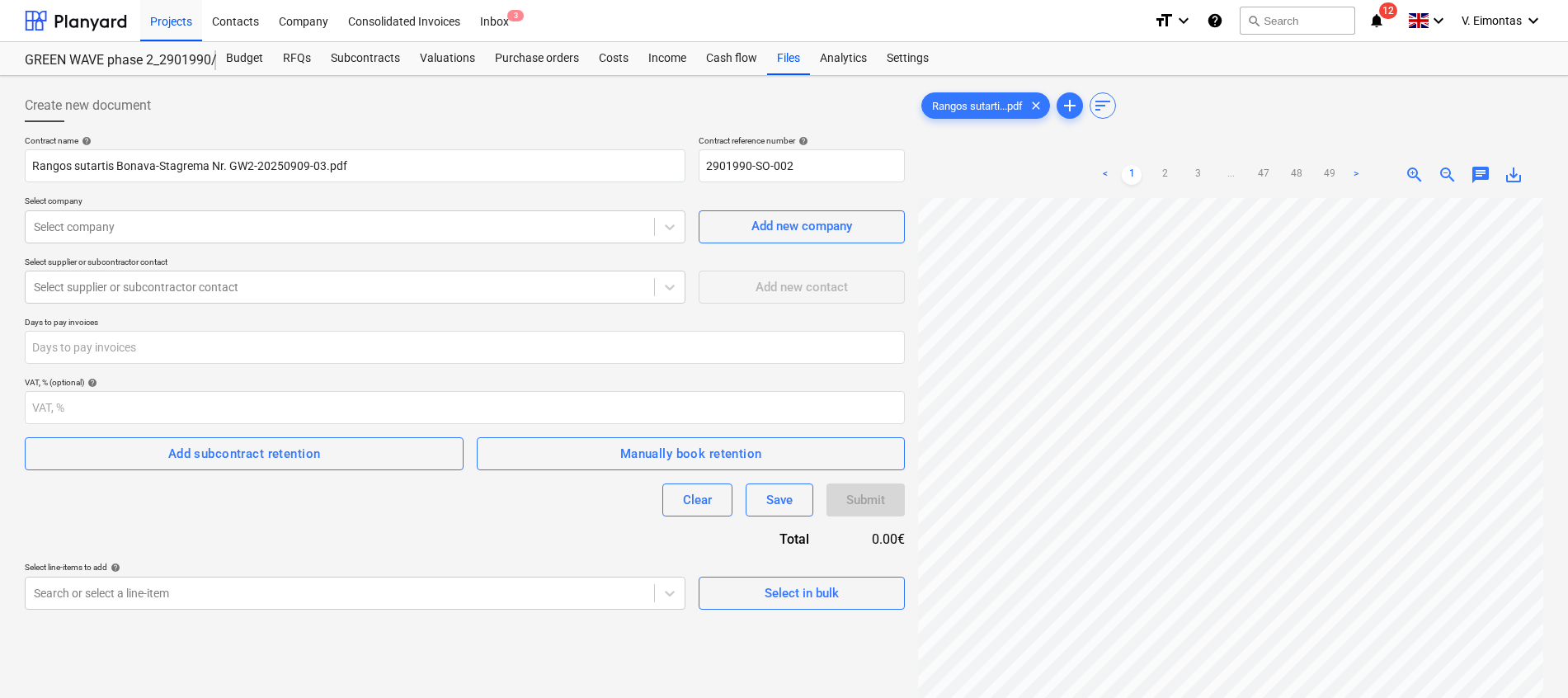
click at [735, 667] on div "Create new document Contract name help Rangos sutartis Bonava-Stagrema Nr. GW2-…" at bounding box center [464, 469] width 893 height 774
click at [171, 238] on div "Select company" at bounding box center [340, 227] width 629 height 23
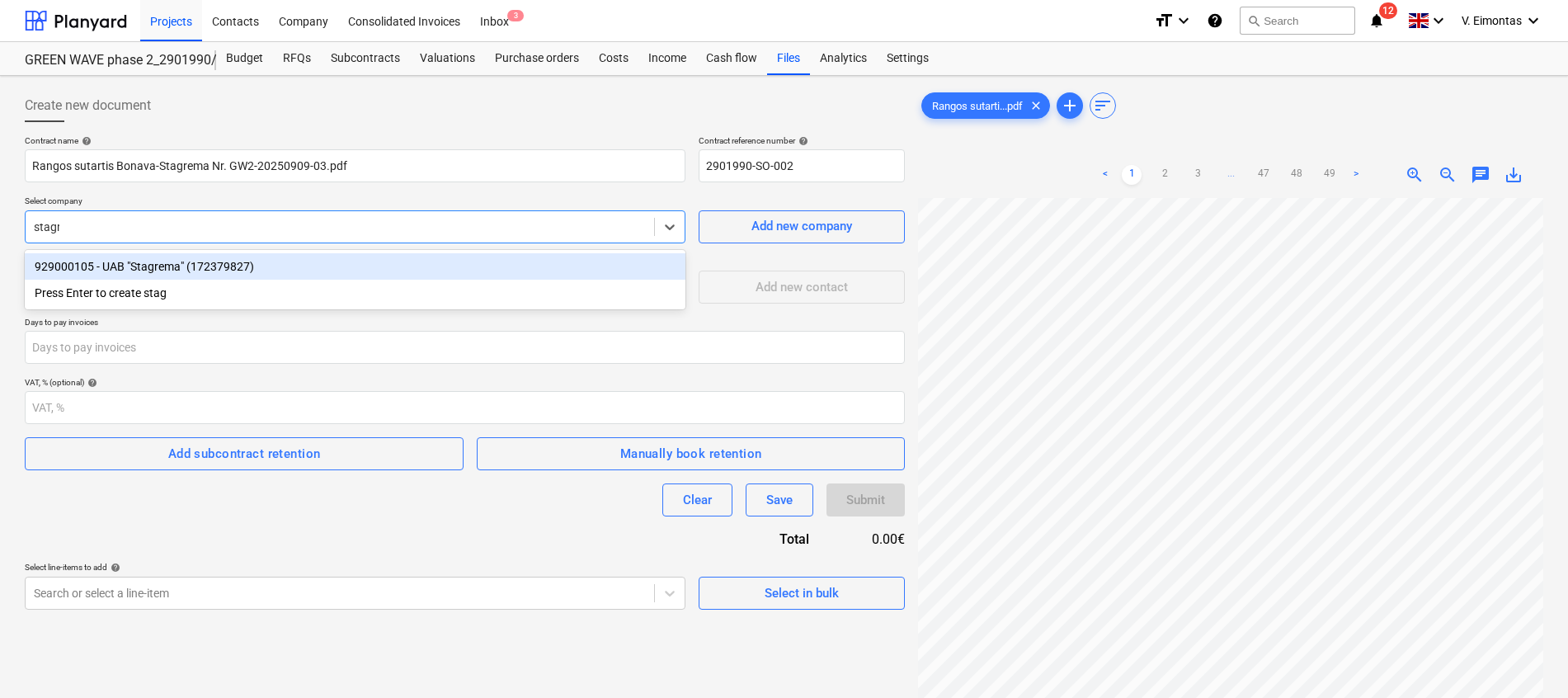
type input "stagre"
click at [175, 272] on div "929000105 - UAB "Stagrema" (172379827)" at bounding box center [355, 267] width 660 height 27
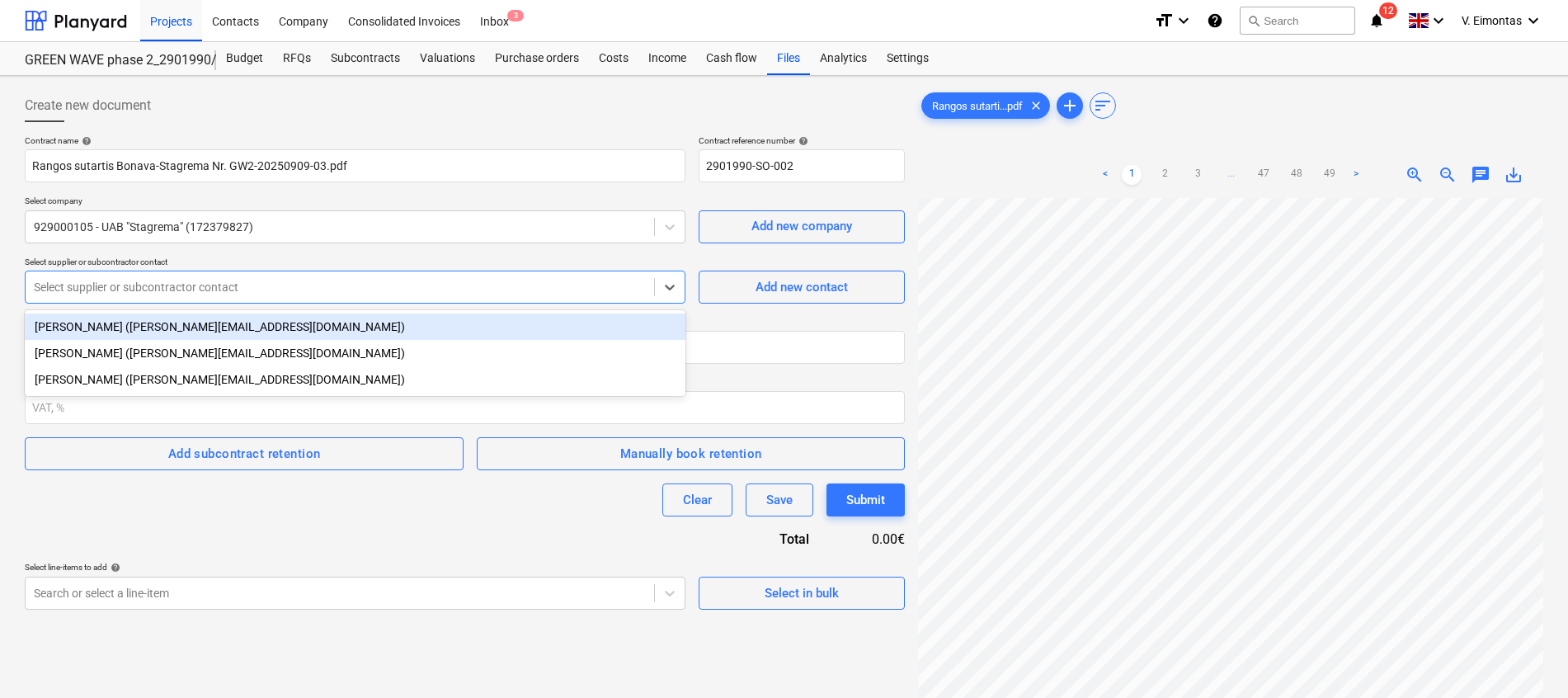
click at [181, 286] on div at bounding box center [340, 288] width 612 height 17
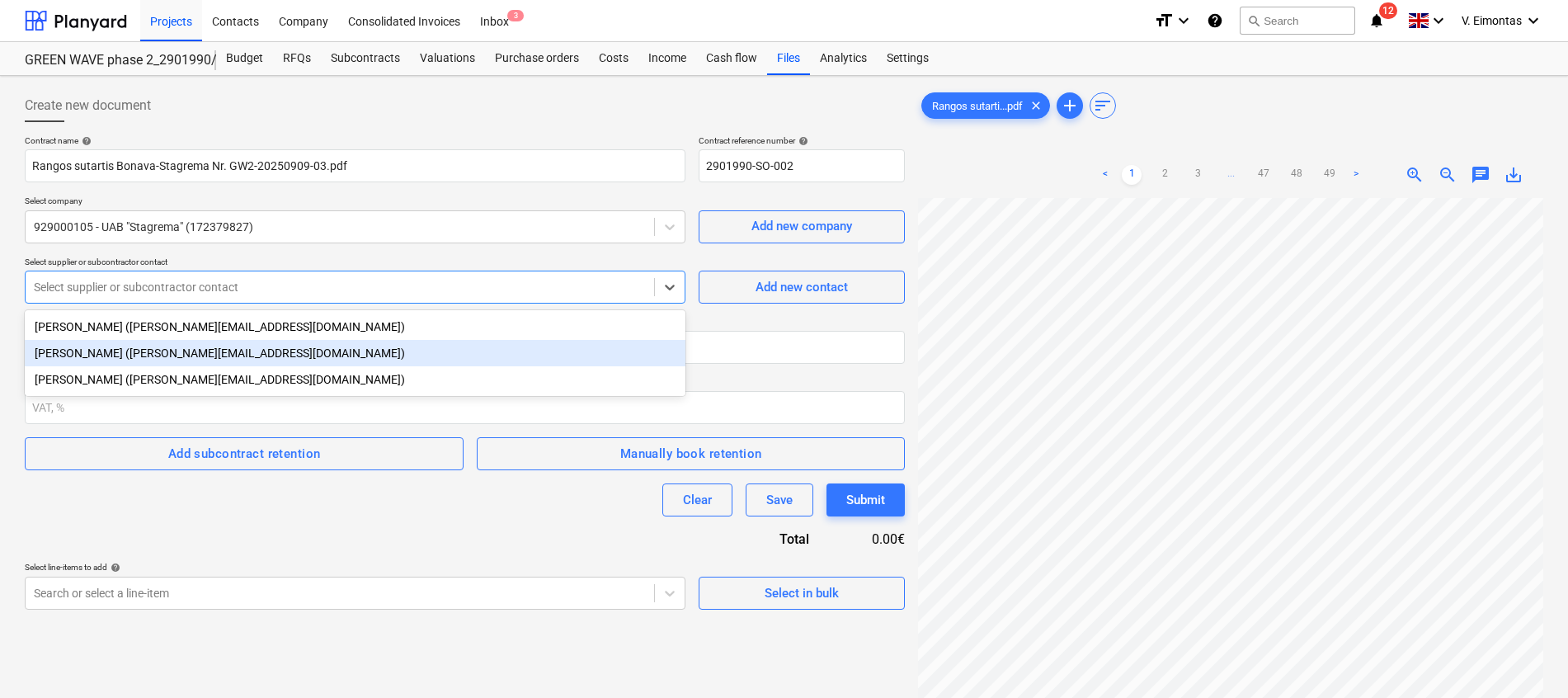
click at [139, 352] on div "[PERSON_NAME] ([PERSON_NAME][EMAIL_ADDRESS][DOMAIN_NAME])" at bounding box center [355, 353] width 660 height 27
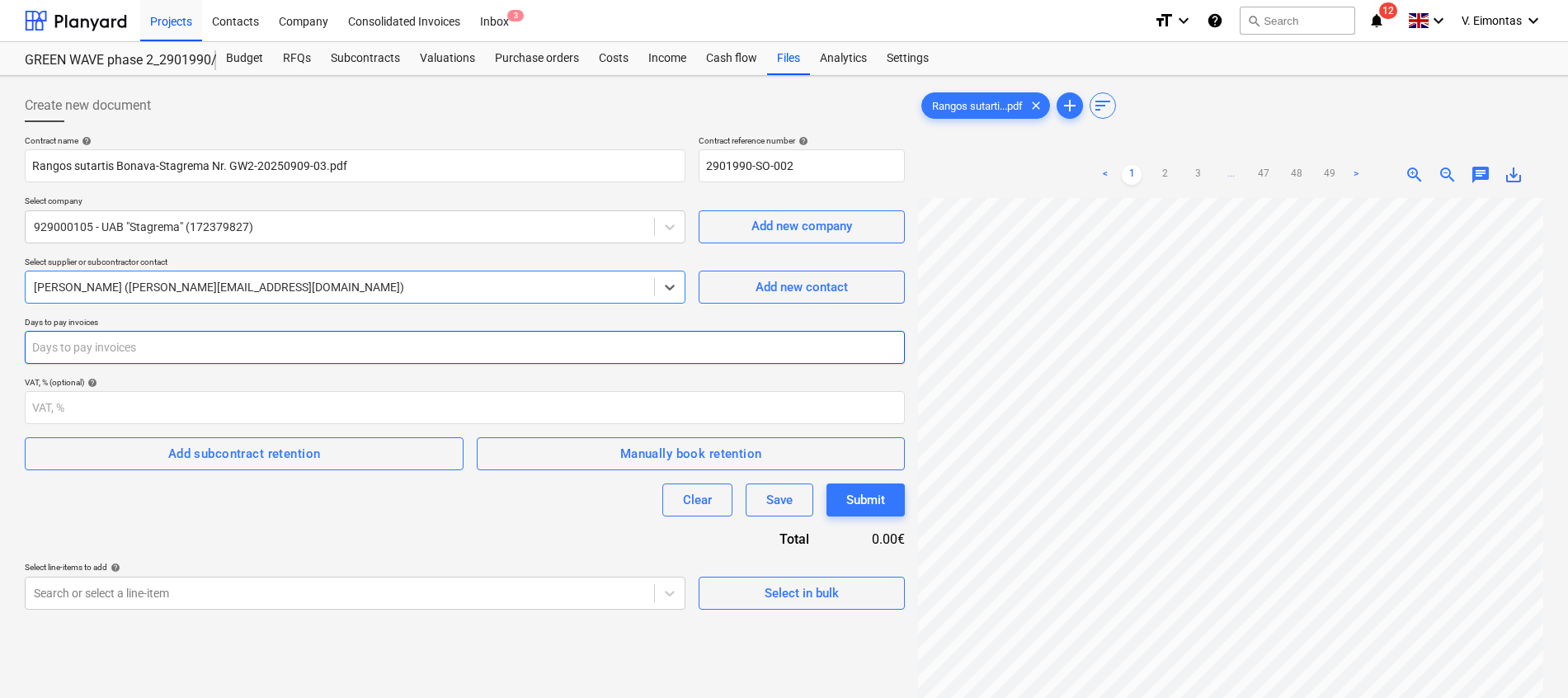
click at [139, 352] on input "number" at bounding box center [464, 347] width 880 height 33
type input "30"
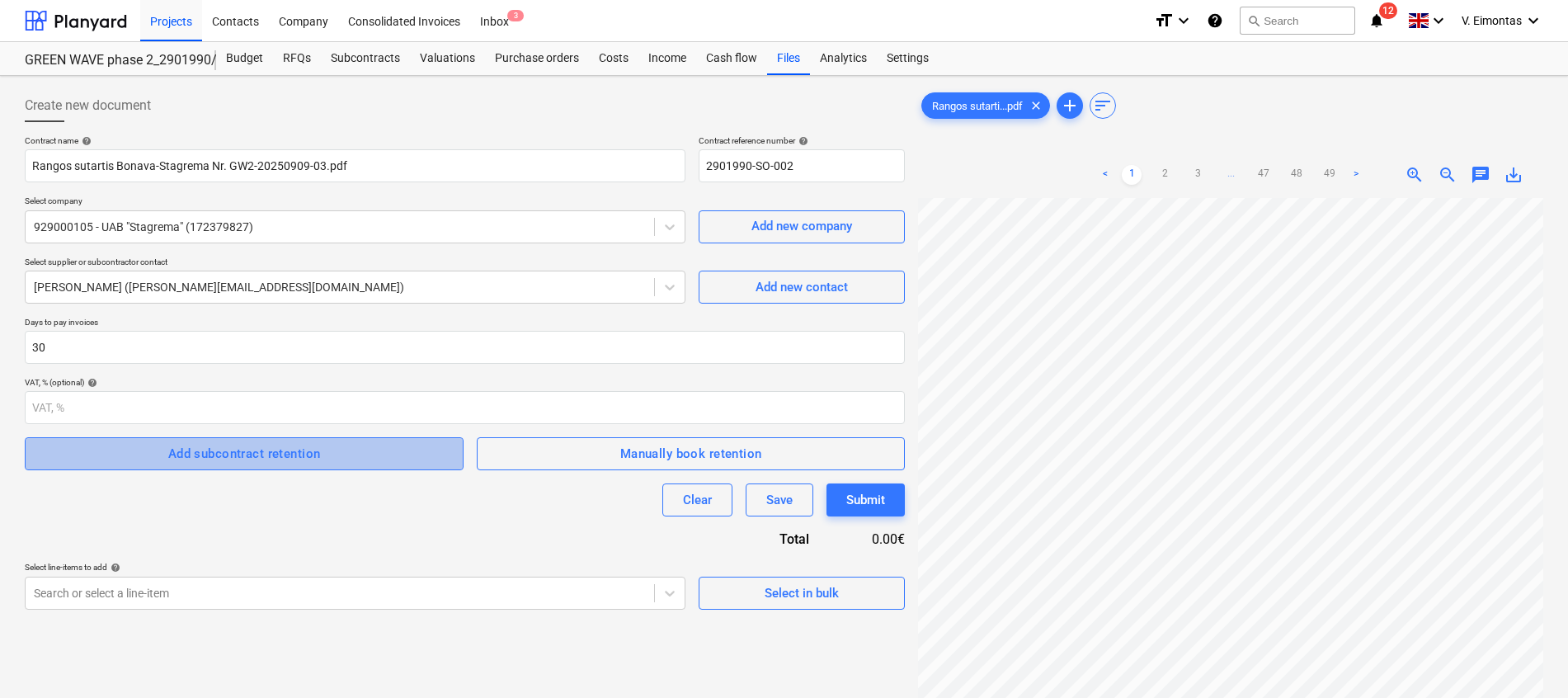
click at [322, 458] on span "Add subcontract retention" at bounding box center [244, 454] width 403 height 22
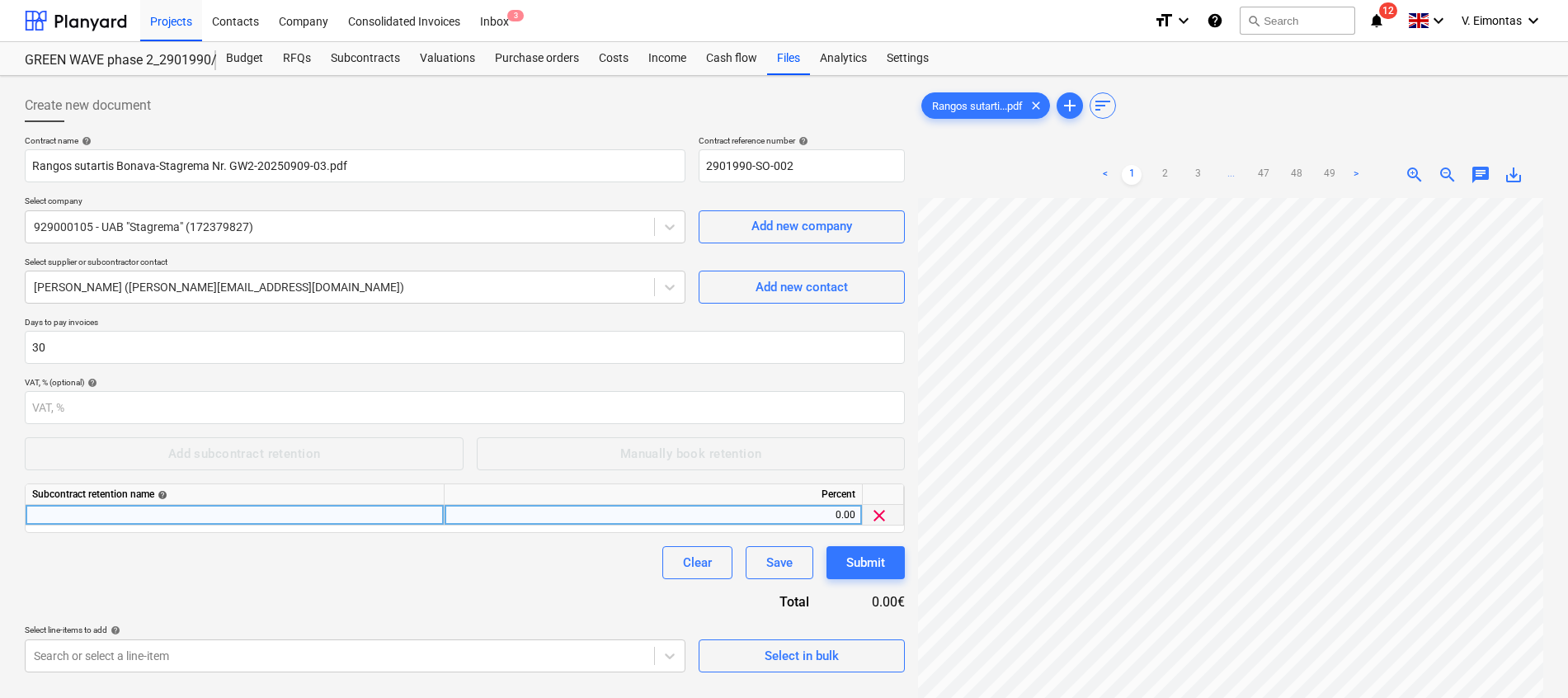
click at [277, 510] on div at bounding box center [235, 515] width 419 height 21
type input "Sulaikymas"
click at [1165, 174] on link "2" at bounding box center [1164, 175] width 20 height 20
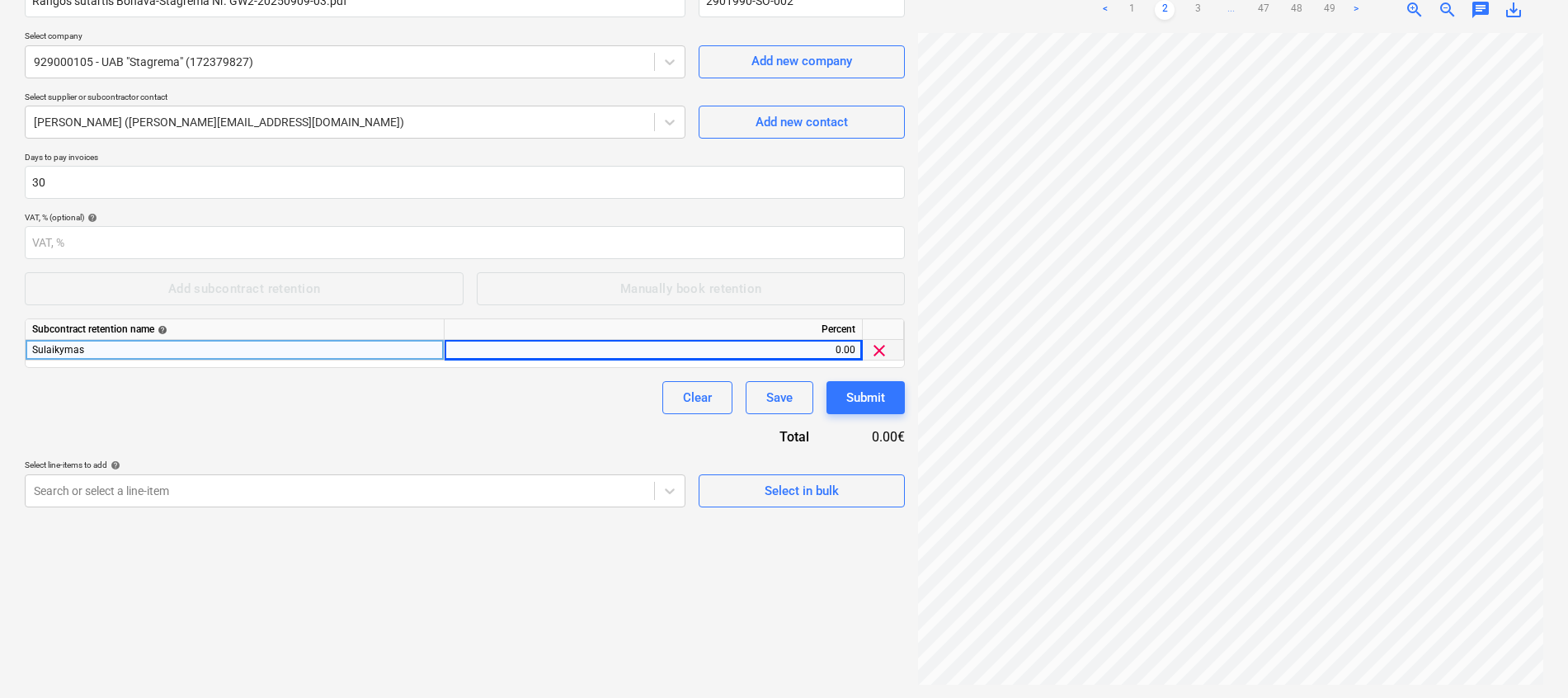
scroll to position [0, 79]
click at [1134, 25] on div "< 1 2 3 ... 47 48 49 >" at bounding box center [1231, 10] width 271 height 47
click at [1134, 20] on div "< 1 2 3 ... 47 48 49 >" at bounding box center [1231, 10] width 271 height 47
click at [1134, 7] on link "1" at bounding box center [1131, 10] width 20 height 20
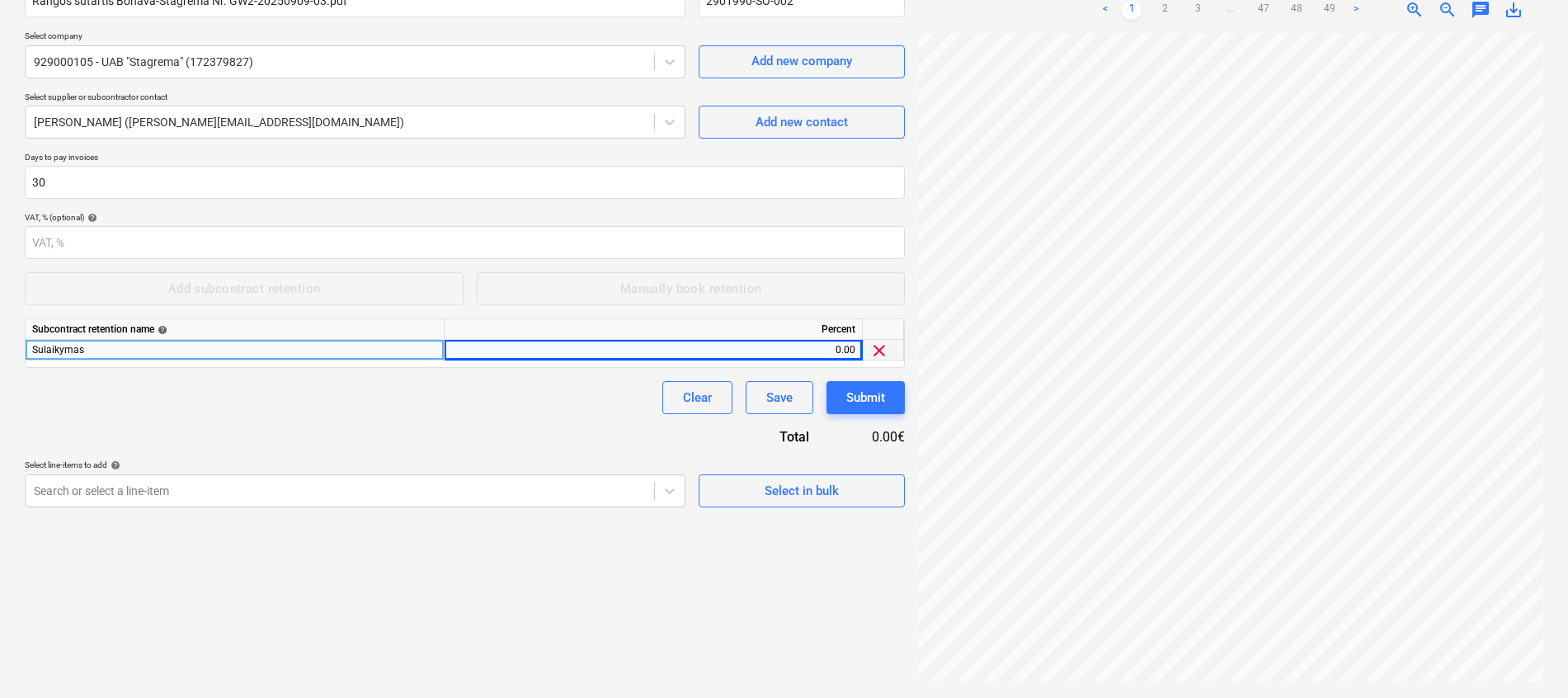
click at [610, 350] on div "0.00" at bounding box center [653, 350] width 404 height 21
type input "10"
click at [526, 605] on div "Create new document Contract name help Rangos sutartis Bonava-Stagrema Nr. GW2-…" at bounding box center [464, 304] width 893 height 774
click at [311, 535] on div "Create new document Contract name help Rangos sutartis Bonava-Stagrema Nr. GW2-…" at bounding box center [464, 304] width 893 height 774
click at [82, 505] on body "Projects Contacts Company Consolidated Invoices Inbox 3 format_size keyboard_ar…" at bounding box center [784, 184] width 1568 height 698
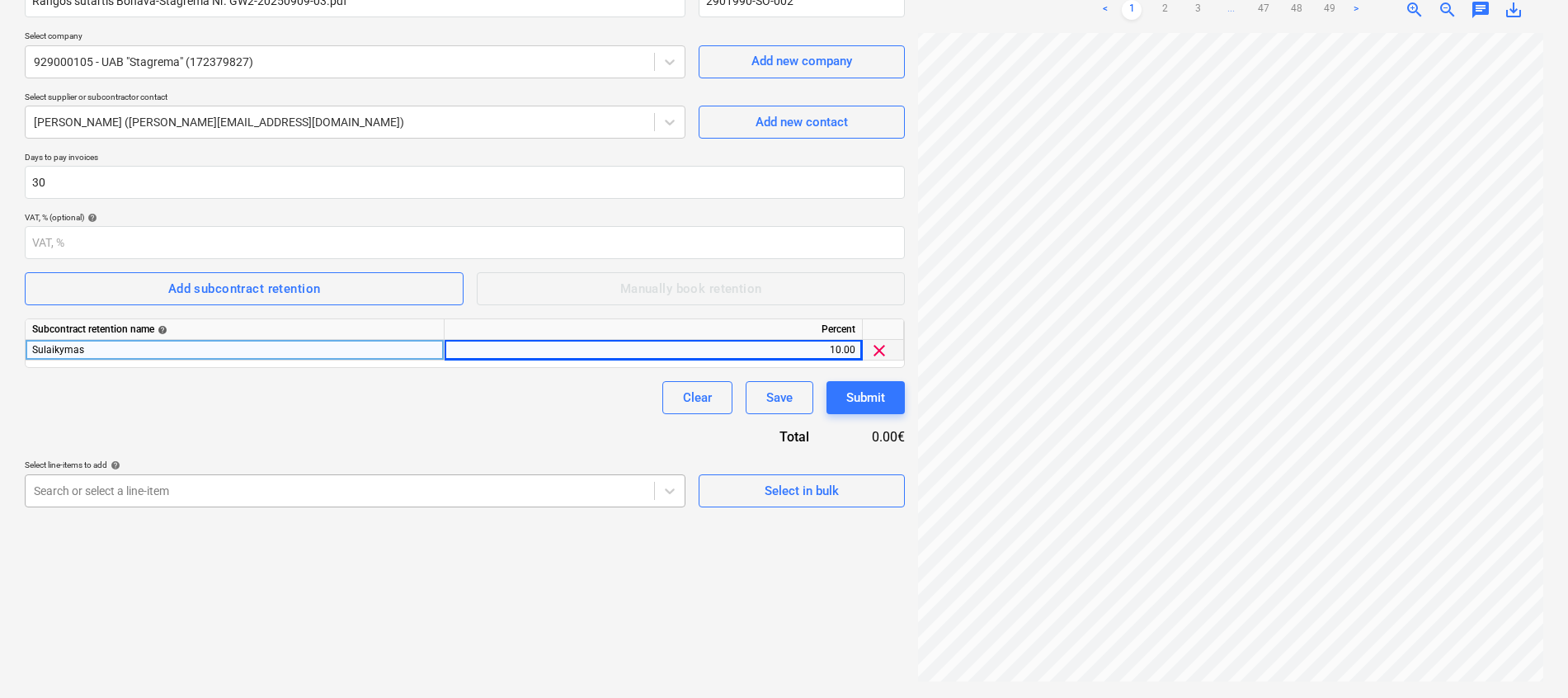
scroll to position [232, 0]
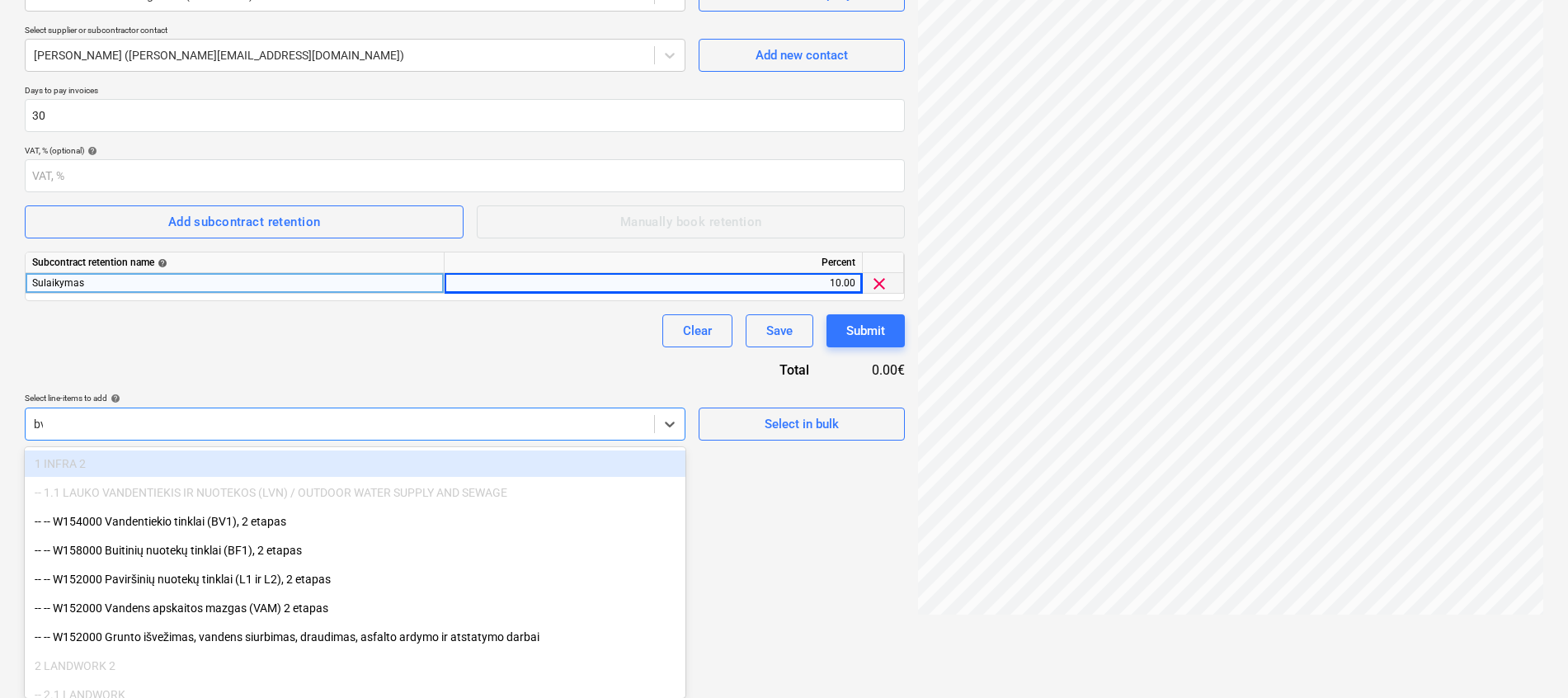
type input "bv"
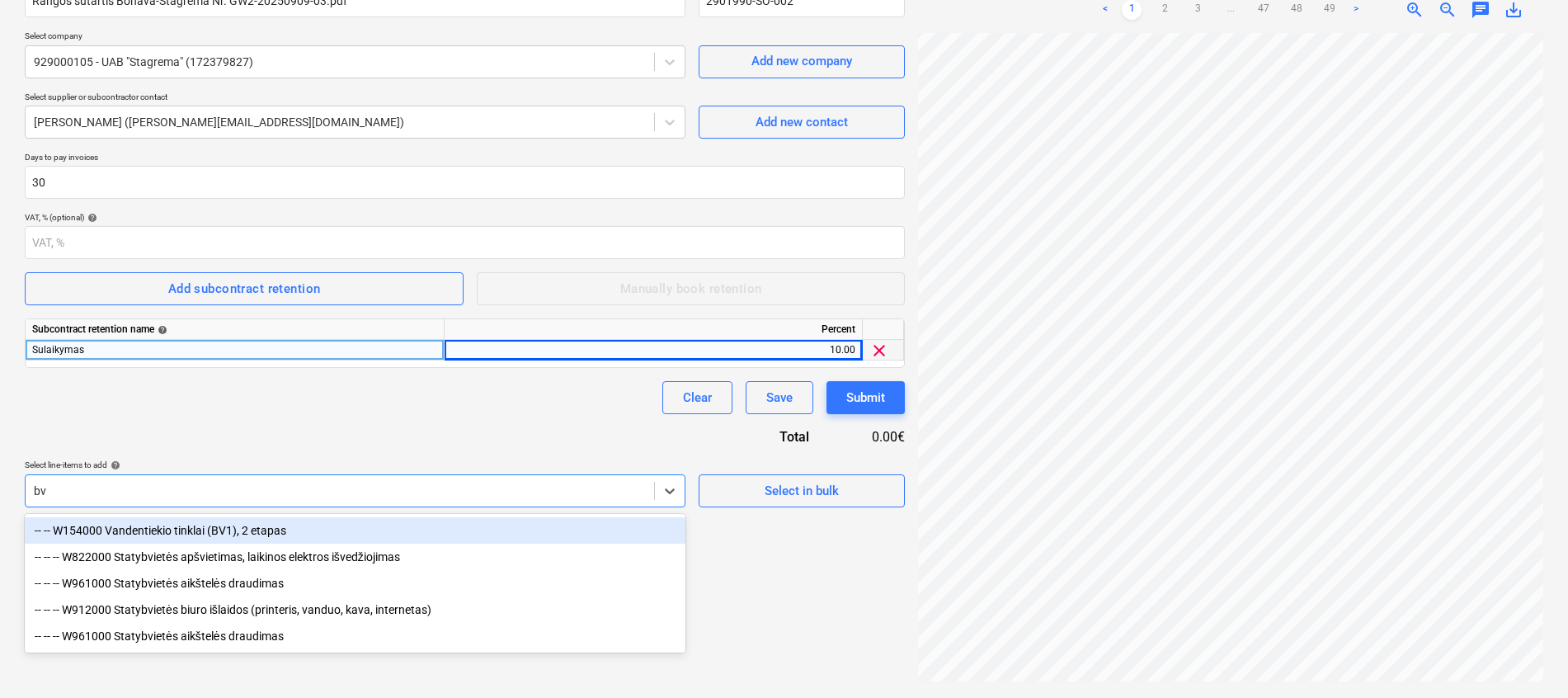
click at [149, 529] on div "-- -- W154000 Vandentiekio tinklai (BV1), 2 etapas" at bounding box center [355, 531] width 660 height 27
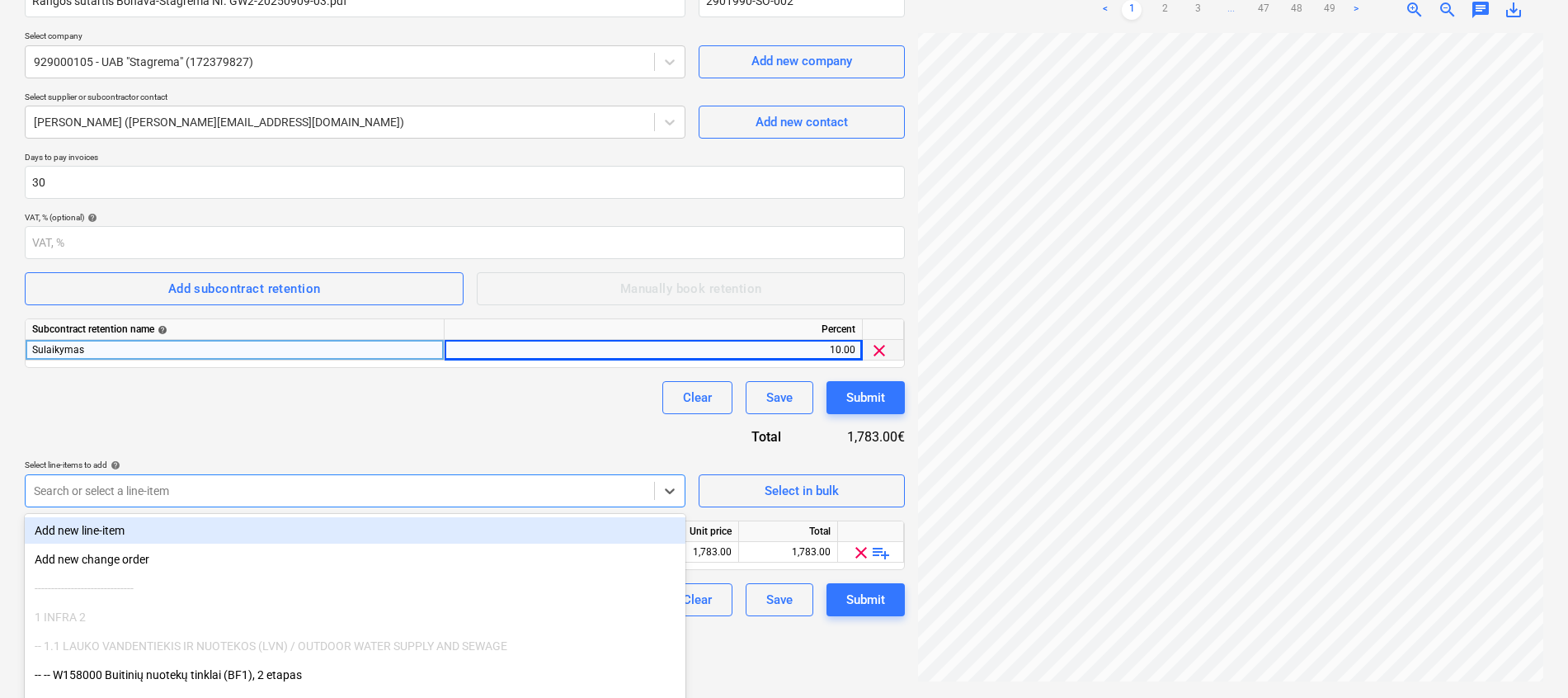
scroll to position [232, 0]
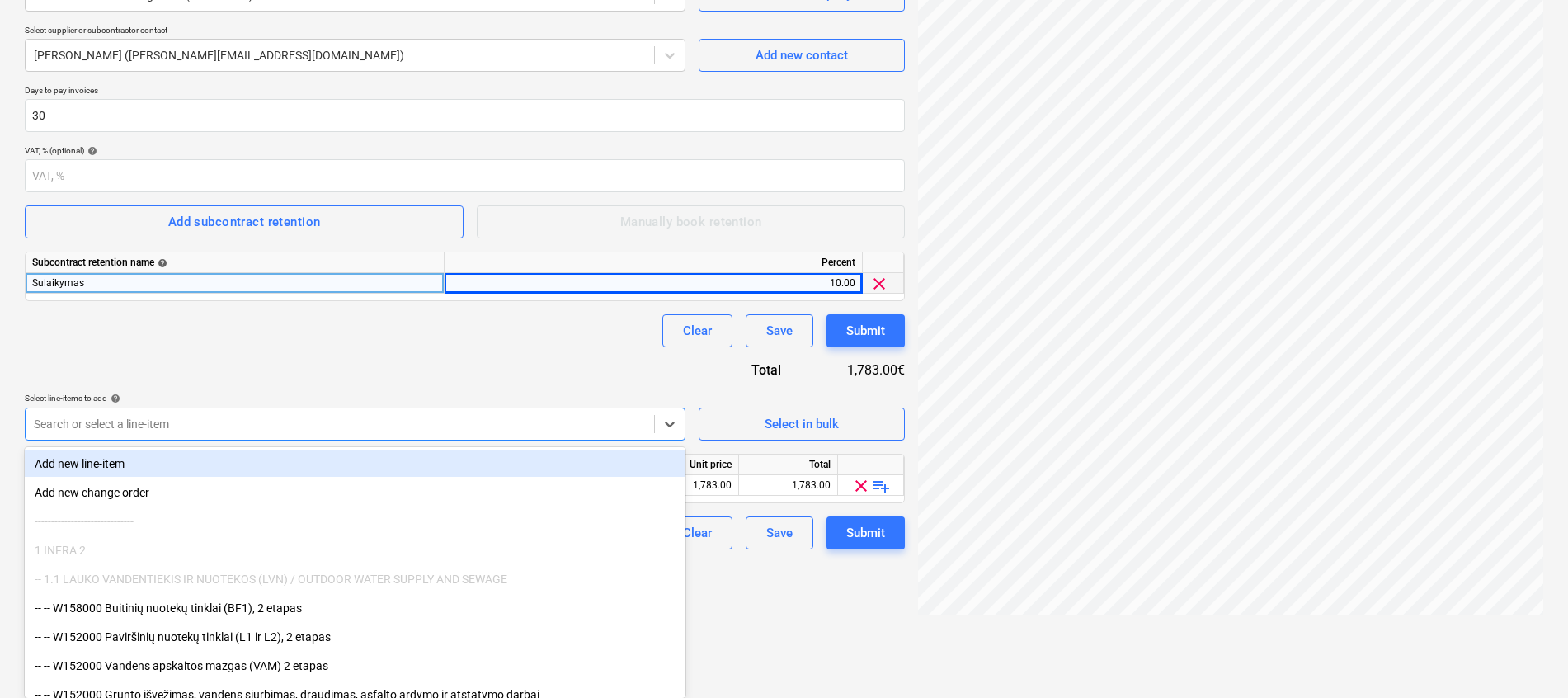
click at [212, 466] on body "Projects Contacts Company Consolidated Invoices Inbox 3 format_size keyboard_ar…" at bounding box center [784, 117] width 1568 height 698
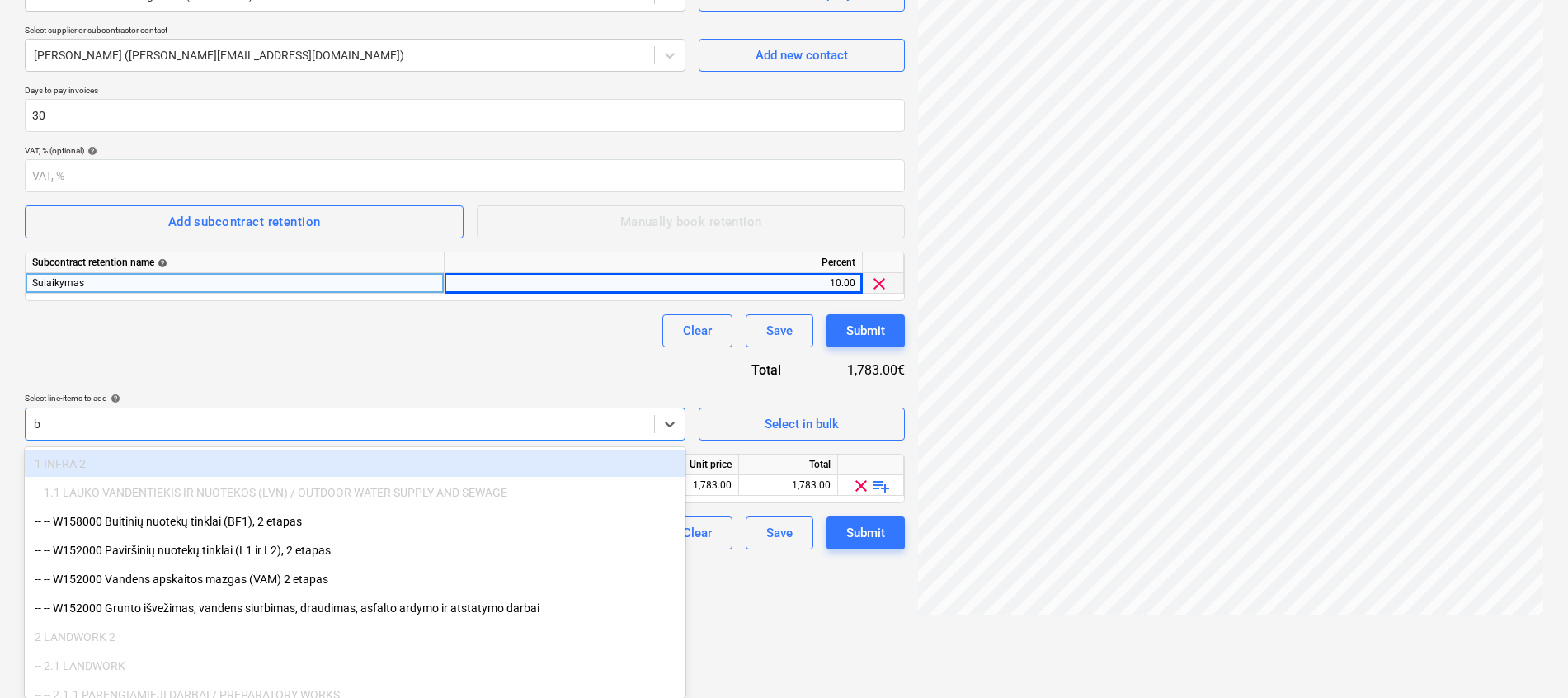
type input "bf"
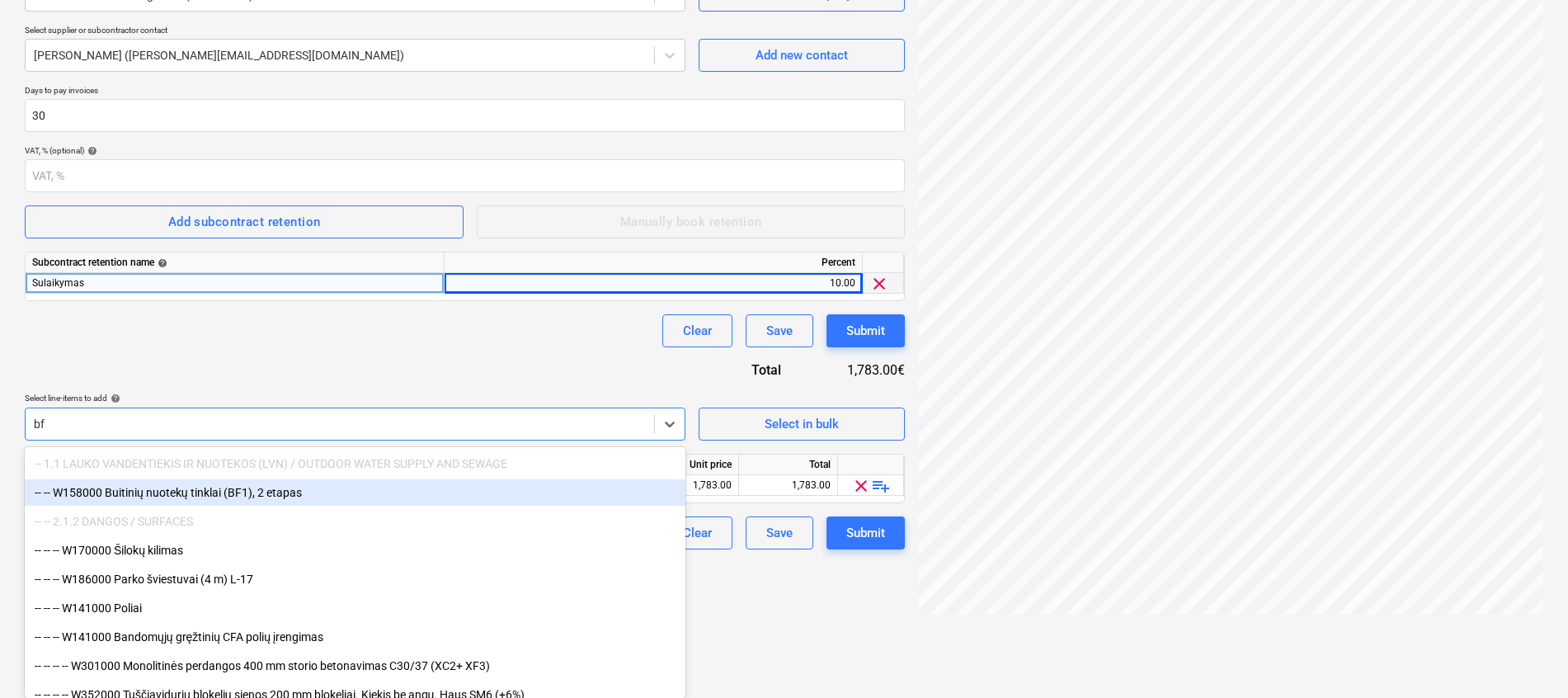
click at [215, 496] on div "-- -- W158000 Buitinių nuotekų tinklai (BF1), 2 etapas" at bounding box center [355, 493] width 660 height 27
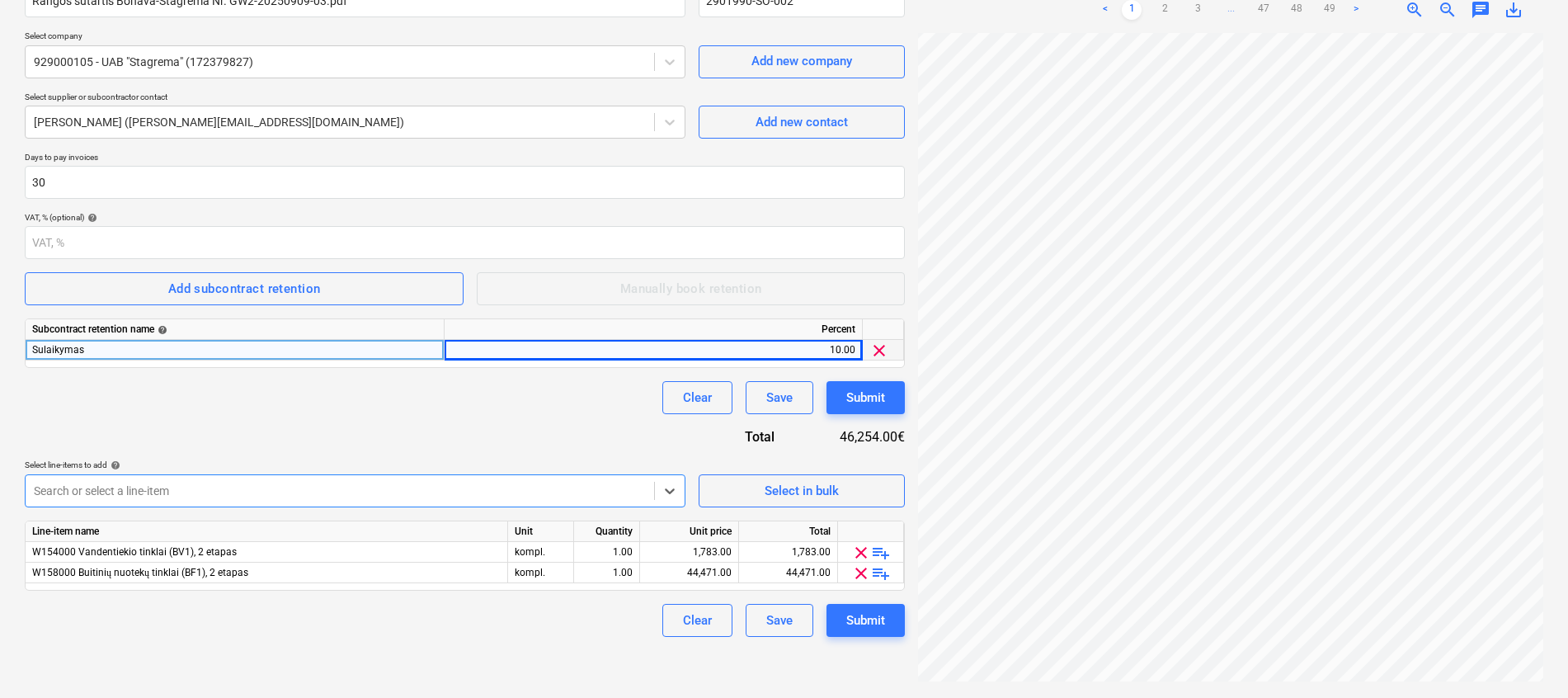
click at [214, 500] on body "Projects Contacts Company Consolidated Invoices Inbox 3 format_size keyboard_ar…" at bounding box center [784, 184] width 1568 height 698
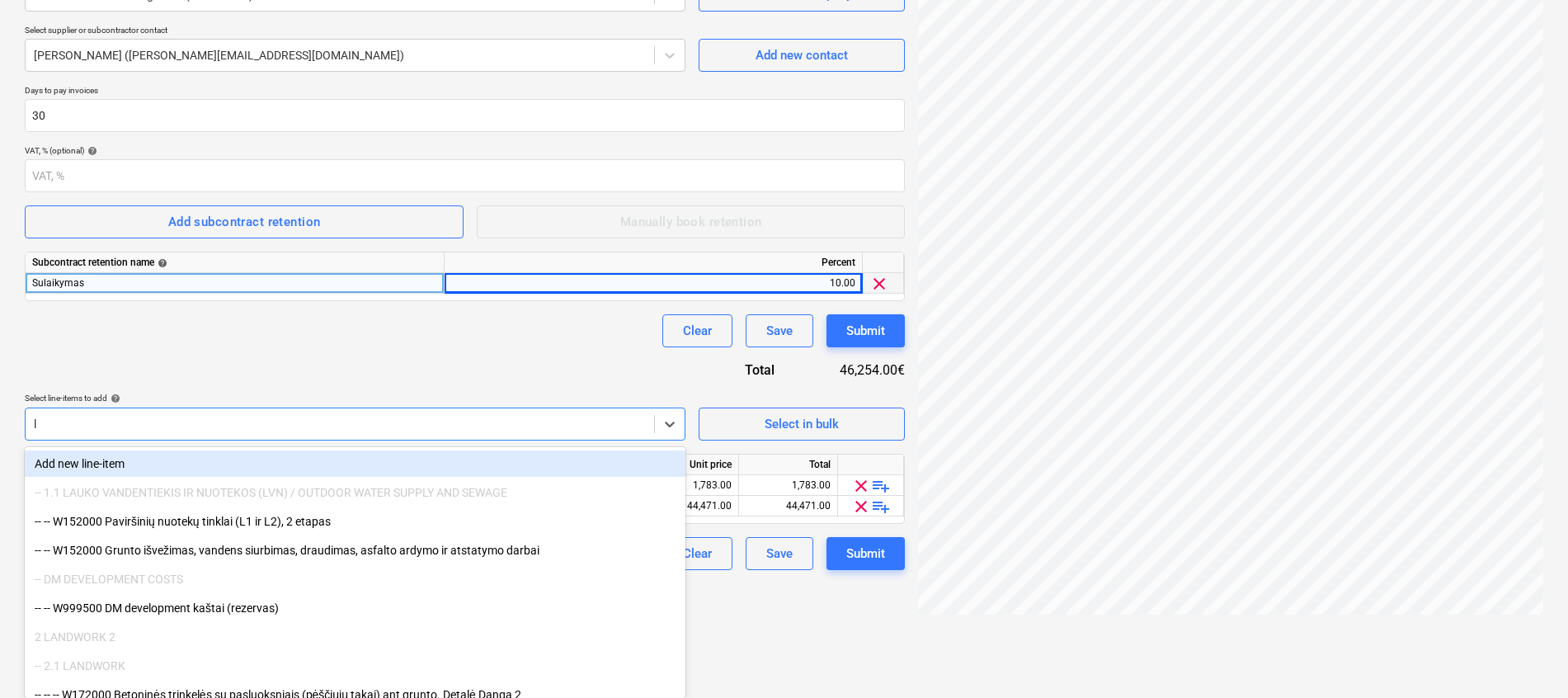
type input "l1"
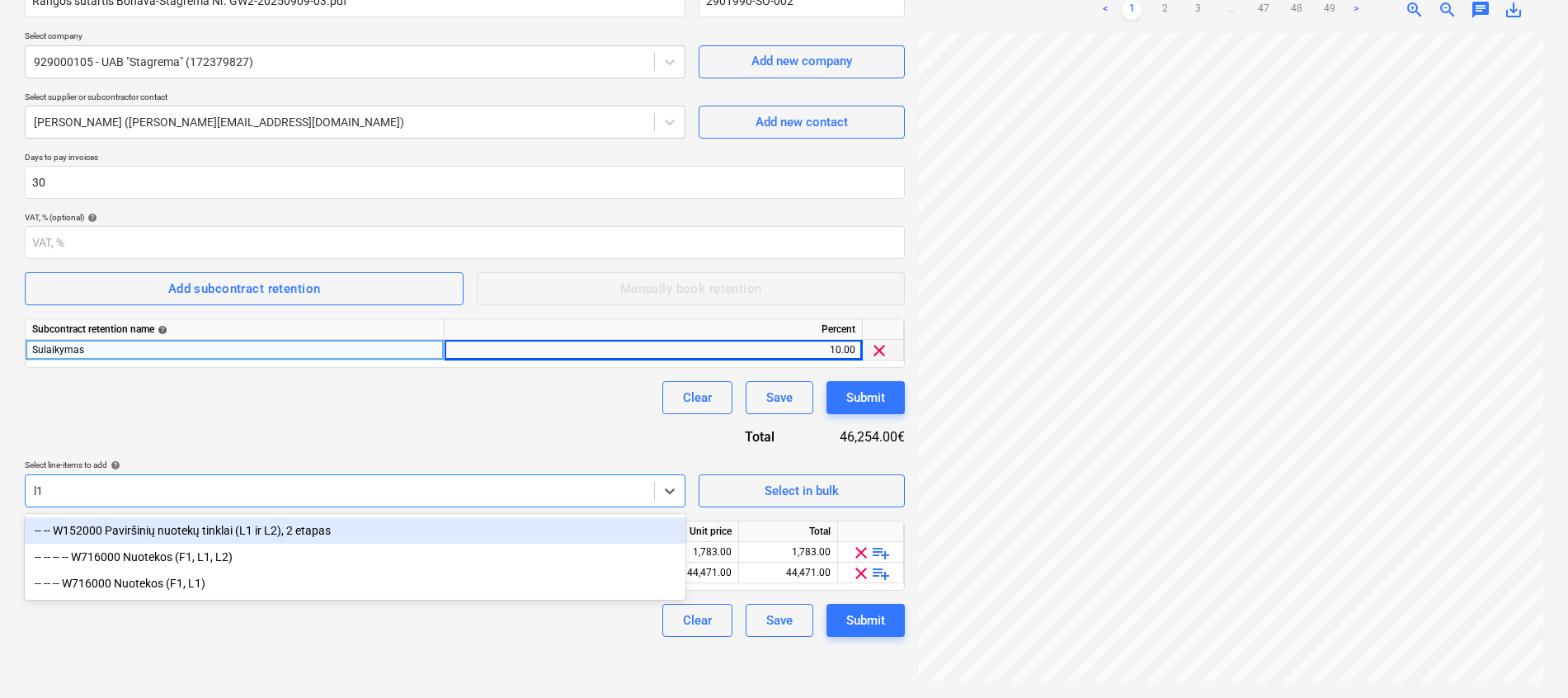
click at [233, 524] on div "-- -- W152000 Paviršinių nuotekų tinklai (L1 ir L2), 2 etapas" at bounding box center [355, 531] width 660 height 27
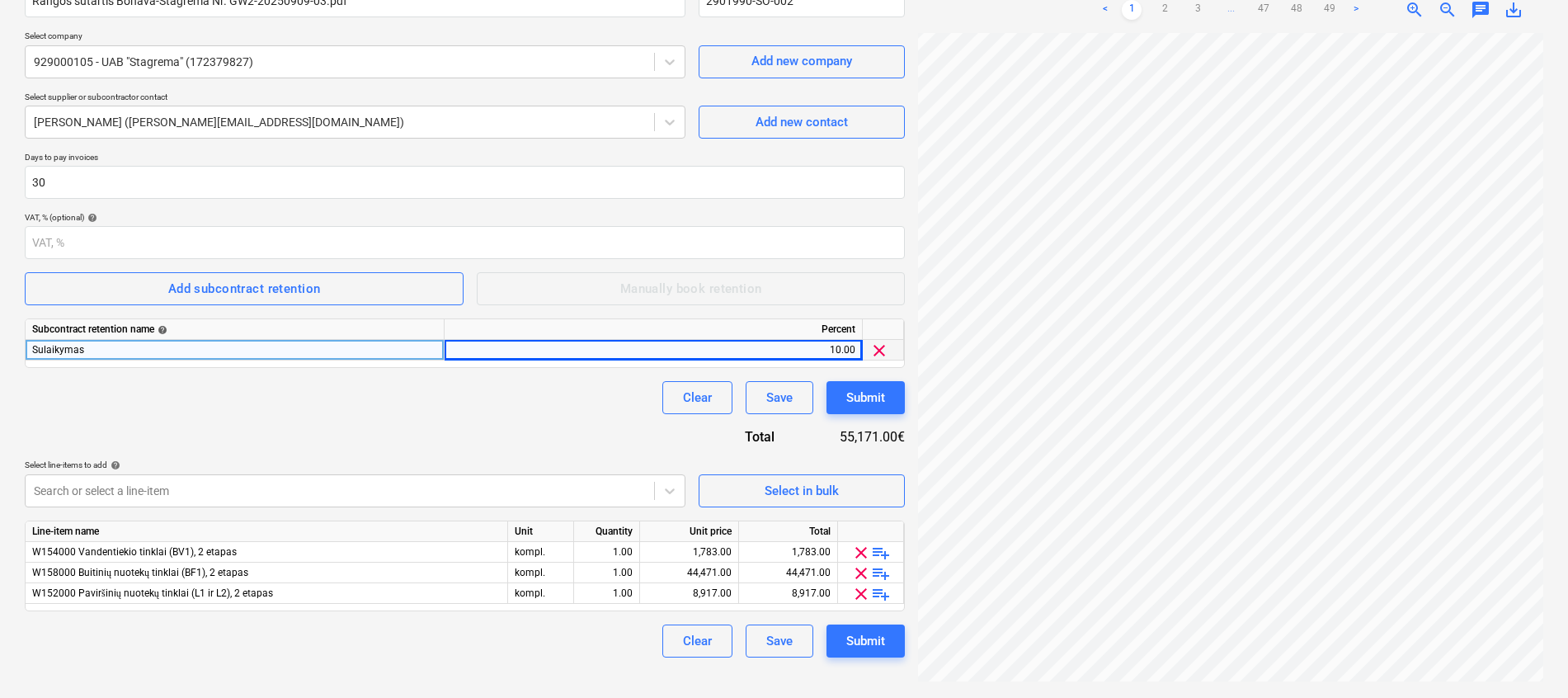
click at [284, 436] on div "Contract name help Rangos sutartis Bonava-Stagrema Nr. GW2-20250909-03.pdf Cont…" at bounding box center [464, 313] width 880 height 687
click at [692, 554] on div "1,783.00" at bounding box center [688, 552] width 85 height 21
type input "1565"
click at [596, 431] on div "Contract name help Rangos sutartis Bonava-Stagrema Nr. GW2-20250909-03.pdf Cont…" at bounding box center [464, 313] width 880 height 687
click at [725, 572] on div "44,471.00" at bounding box center [688, 573] width 85 height 21
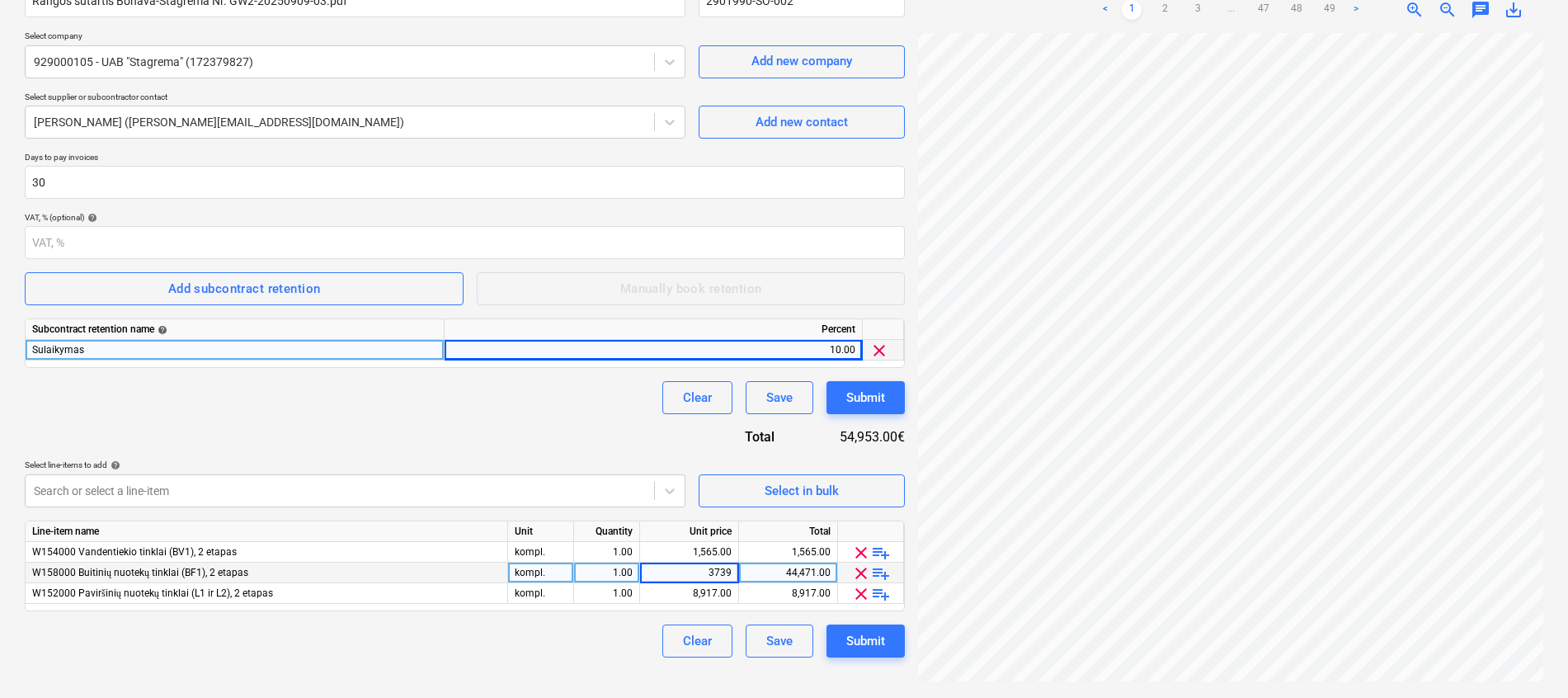
type input "37393"
click at [584, 634] on div "Clear Save Submit" at bounding box center [464, 641] width 880 height 33
click at [670, 593] on div "8,917.00" at bounding box center [688, 593] width 85 height 21
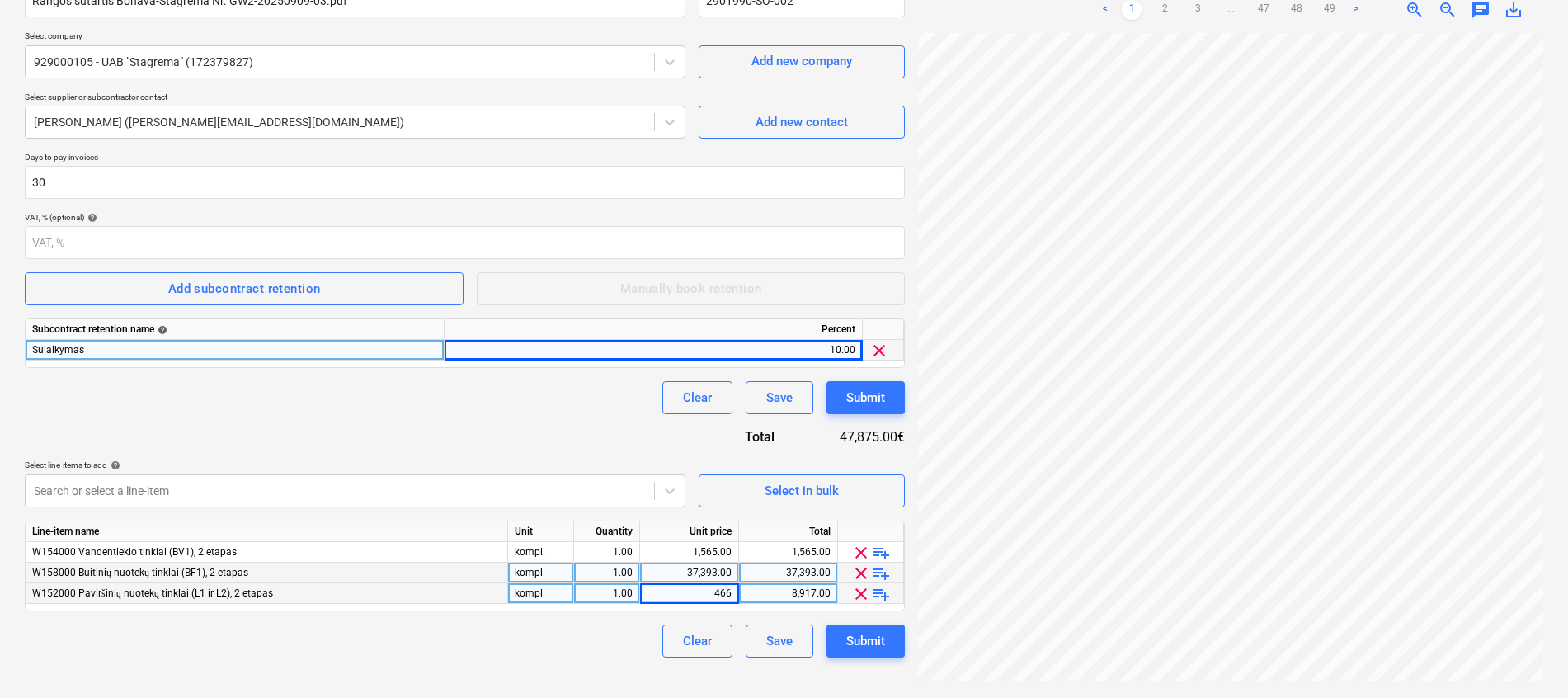
type input "4666"
click at [599, 645] on div "Clear Save Submit" at bounding box center [464, 641] width 880 height 33
click at [301, 419] on div "Contract name help Rangos sutartis Bonava-Stagrema Nr. GW2-20250909-03.pdf Cont…" at bounding box center [464, 313] width 880 height 687
click at [887, 643] on button "Submit" at bounding box center [865, 641] width 78 height 33
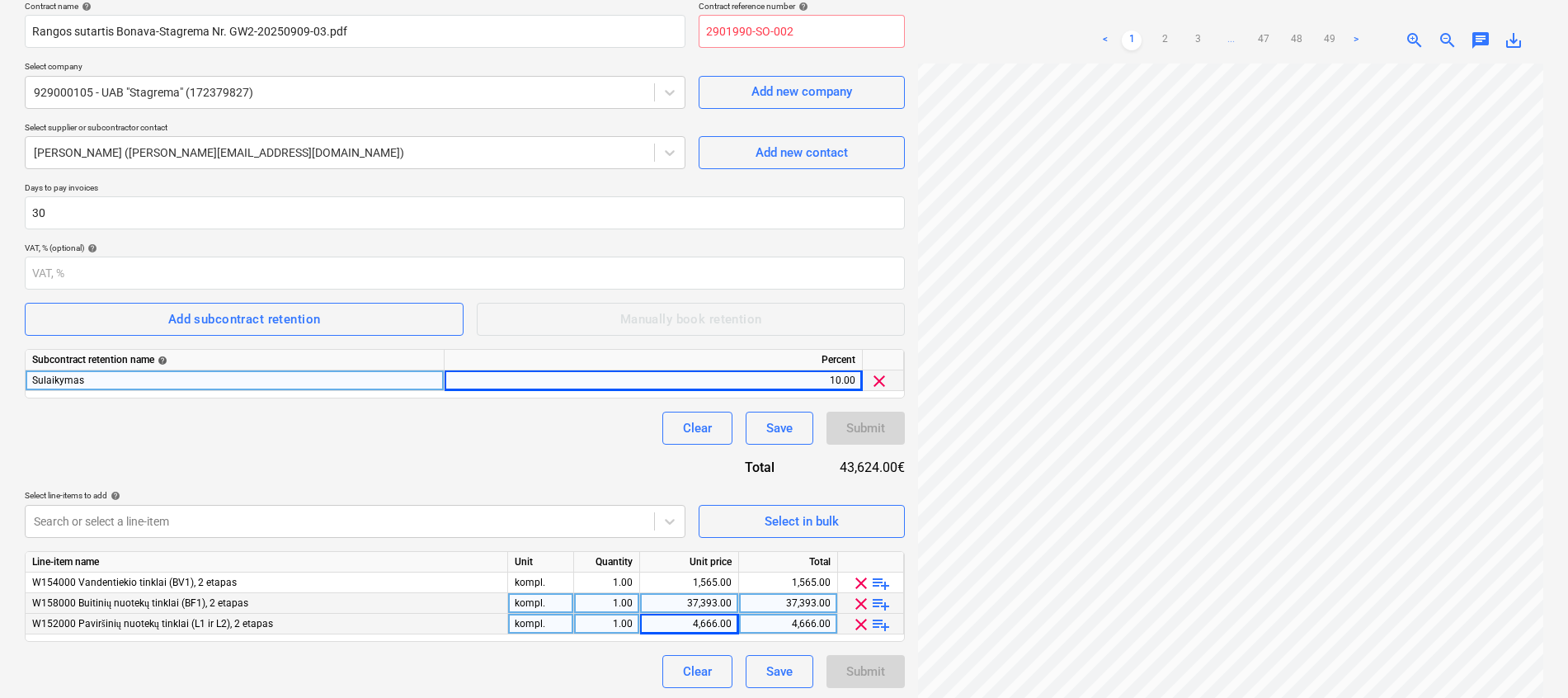
scroll to position [0, 0]
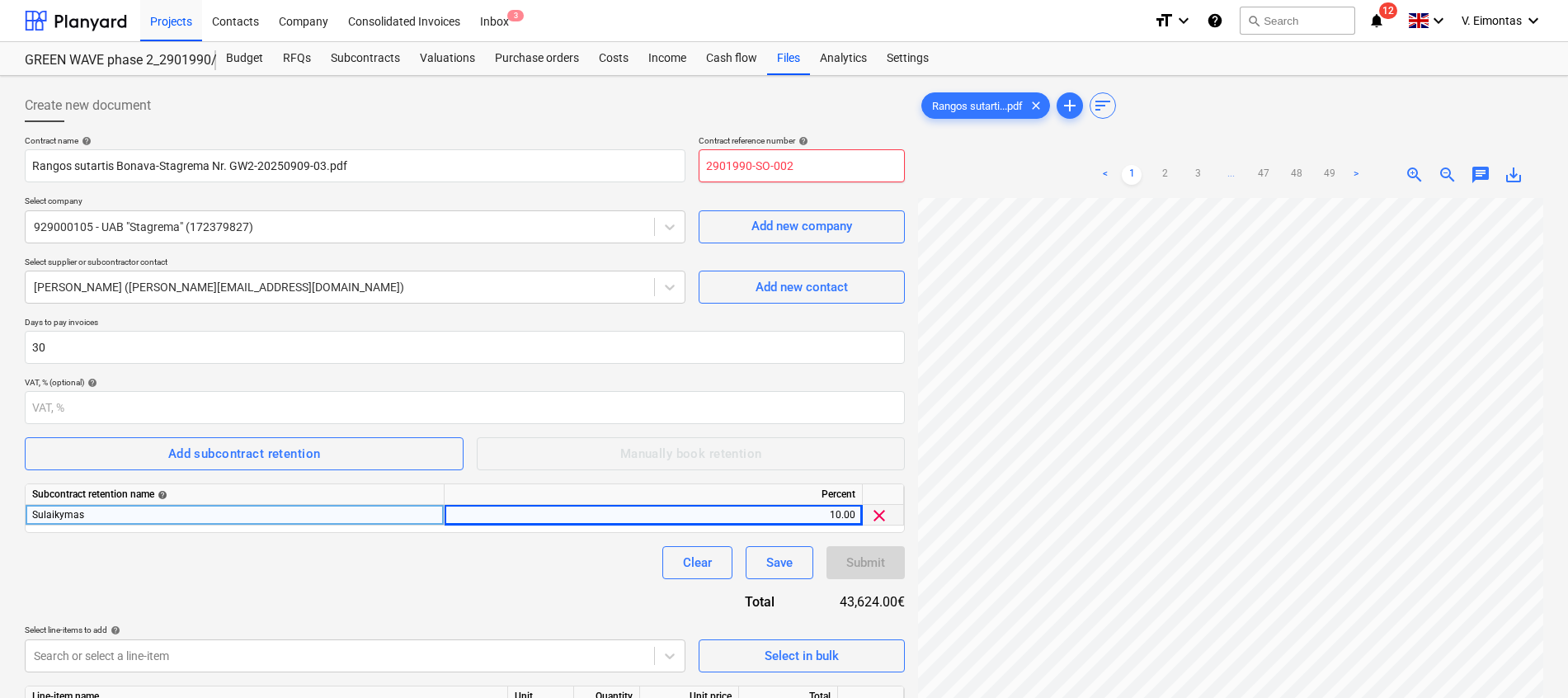
click at [818, 167] on input "2901990-SO-002" at bounding box center [801, 166] width 206 height 33
click at [996, 153] on div "< 1 2 3 ... 47 48 49 > zoom_in zoom_out chat 0 save_alt" at bounding box center [1230, 175] width 625 height 47
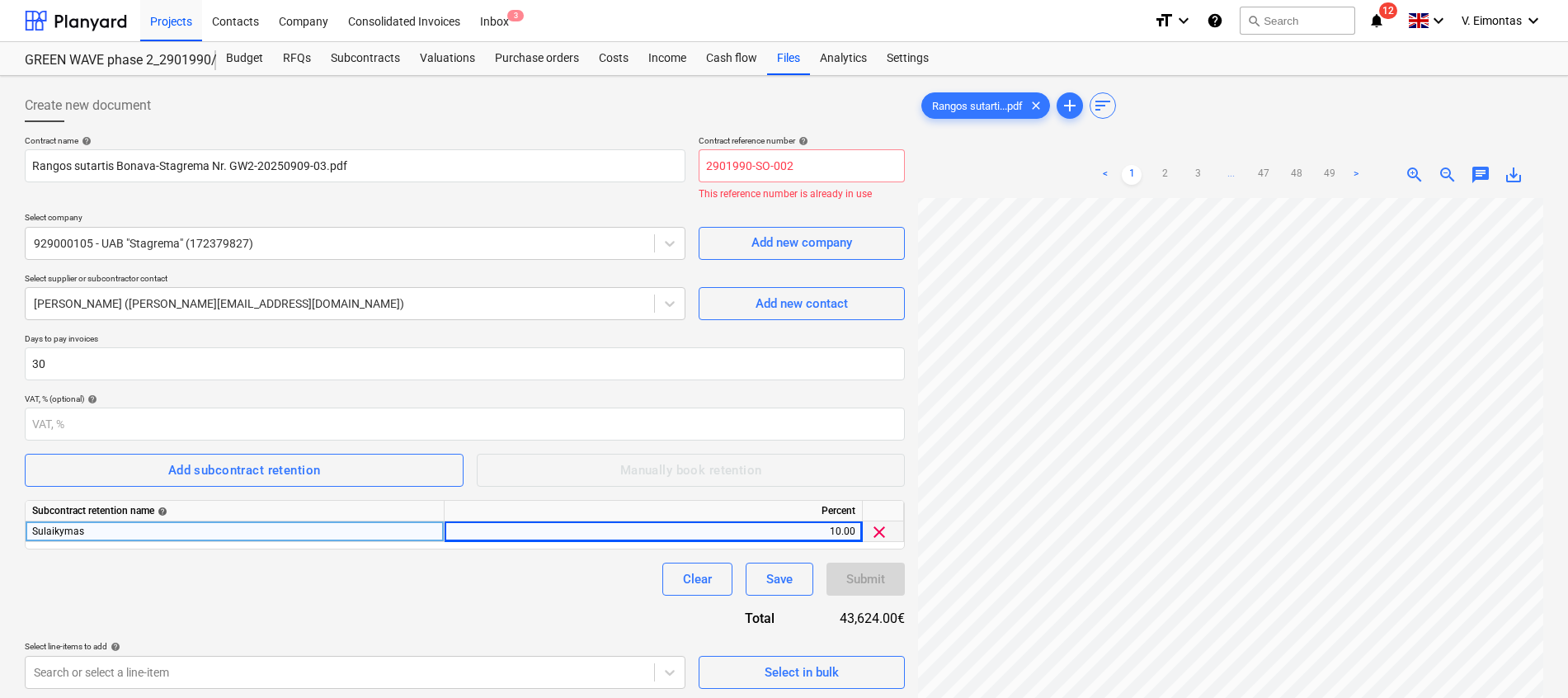
click at [982, 155] on div "< 1 2 3 ... 47 48 49 > zoom_in zoom_out chat 0 save_alt" at bounding box center [1230, 175] width 625 height 47
click at [861, 171] on input "2901990-SO-002" at bounding box center [801, 166] width 206 height 33
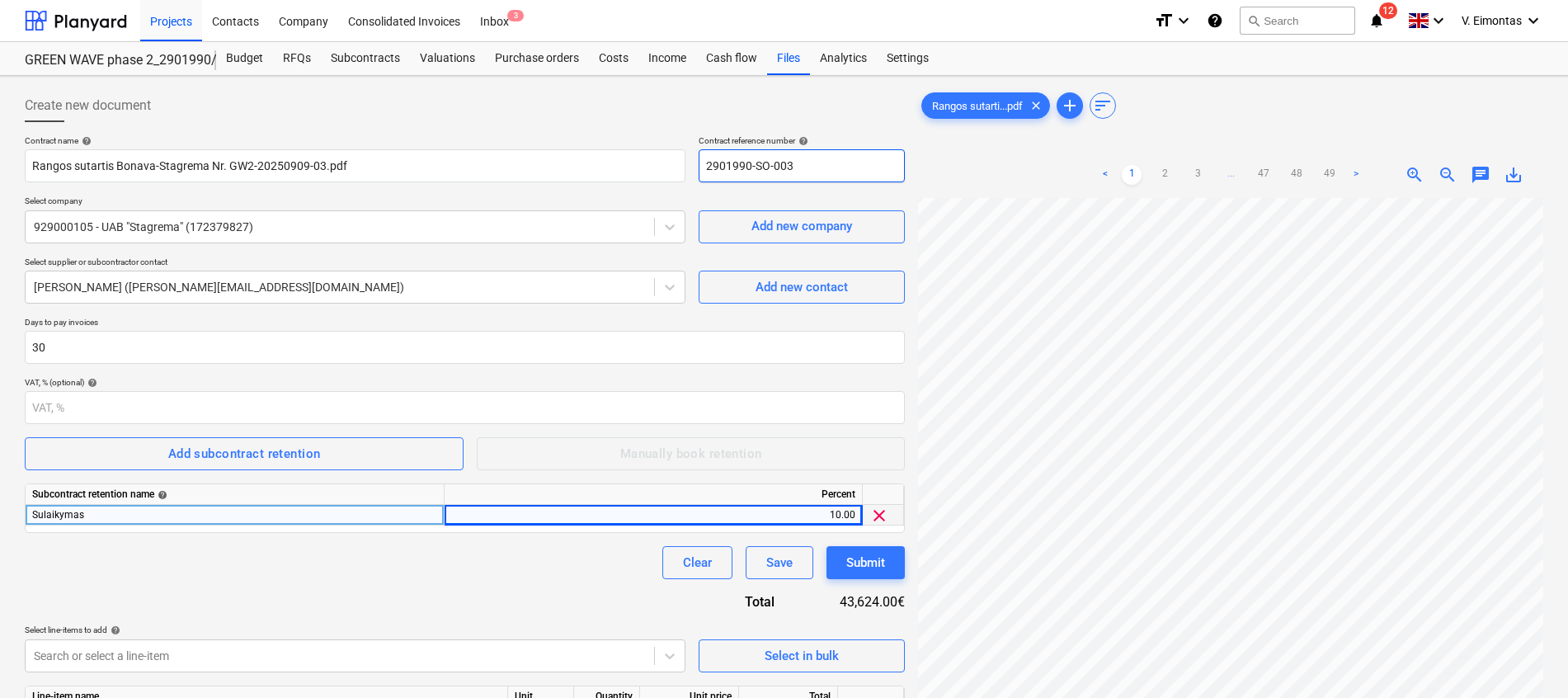
type input "2901990-SO-003"
click at [564, 94] on div "Create new document" at bounding box center [464, 106] width 880 height 33
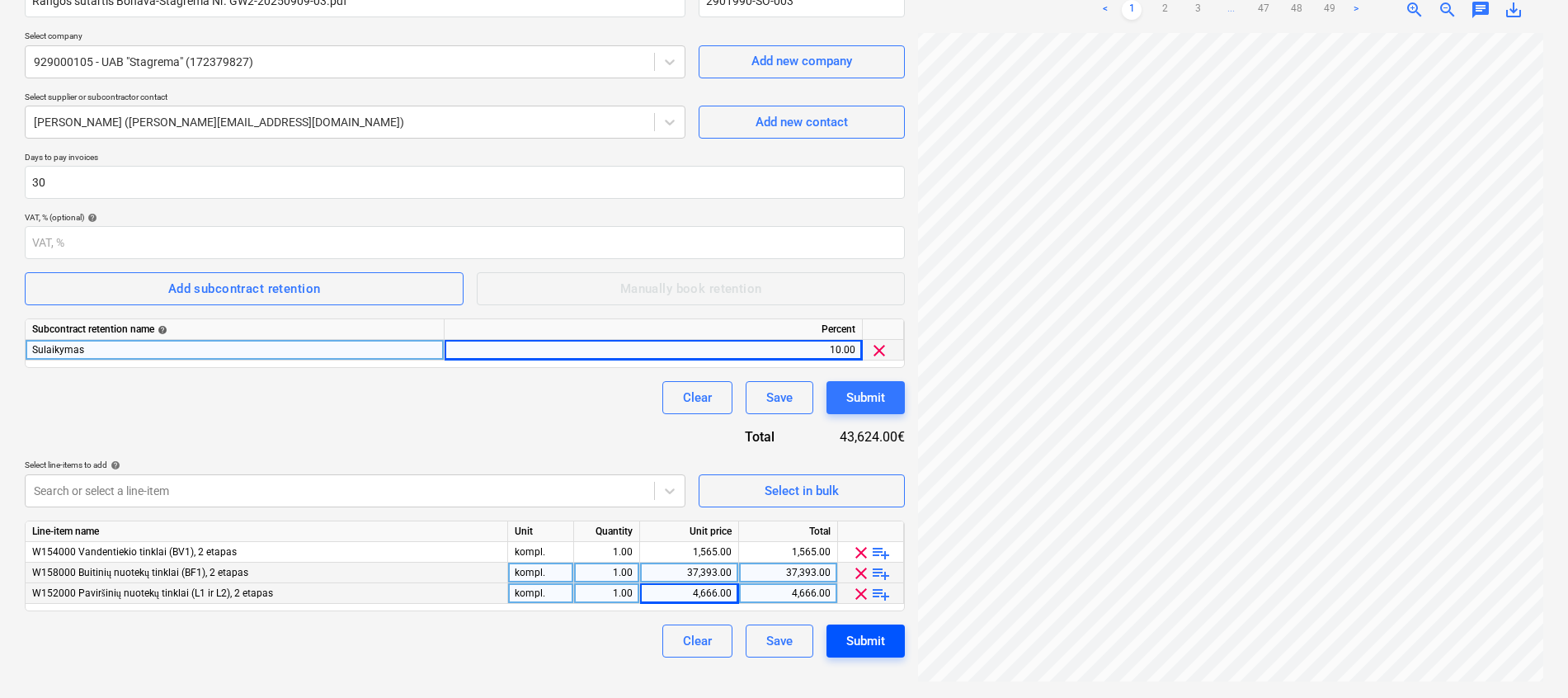
click at [883, 642] on div "Submit" at bounding box center [865, 641] width 39 height 22
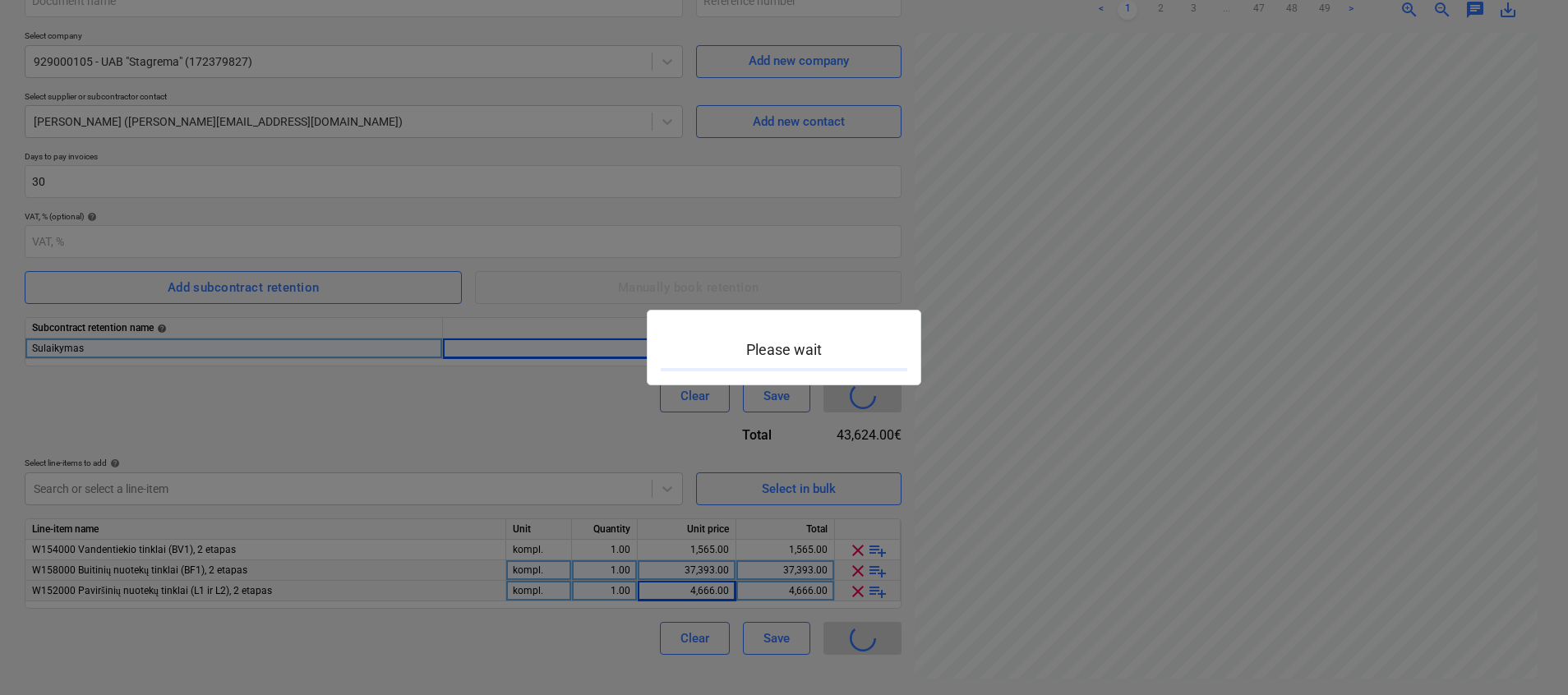
type input "2901990-SO-003"
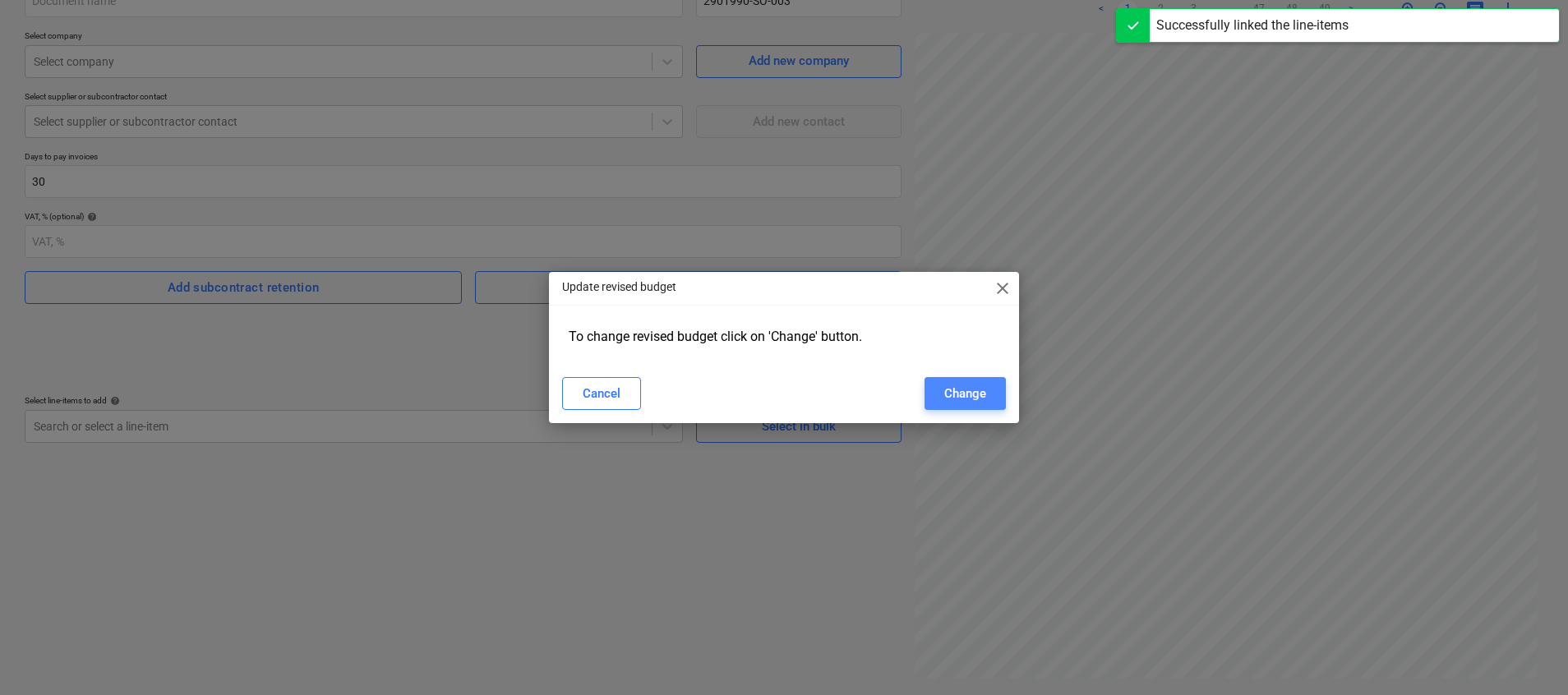
click at [982, 386] on div "Change" at bounding box center [965, 394] width 42 height 22
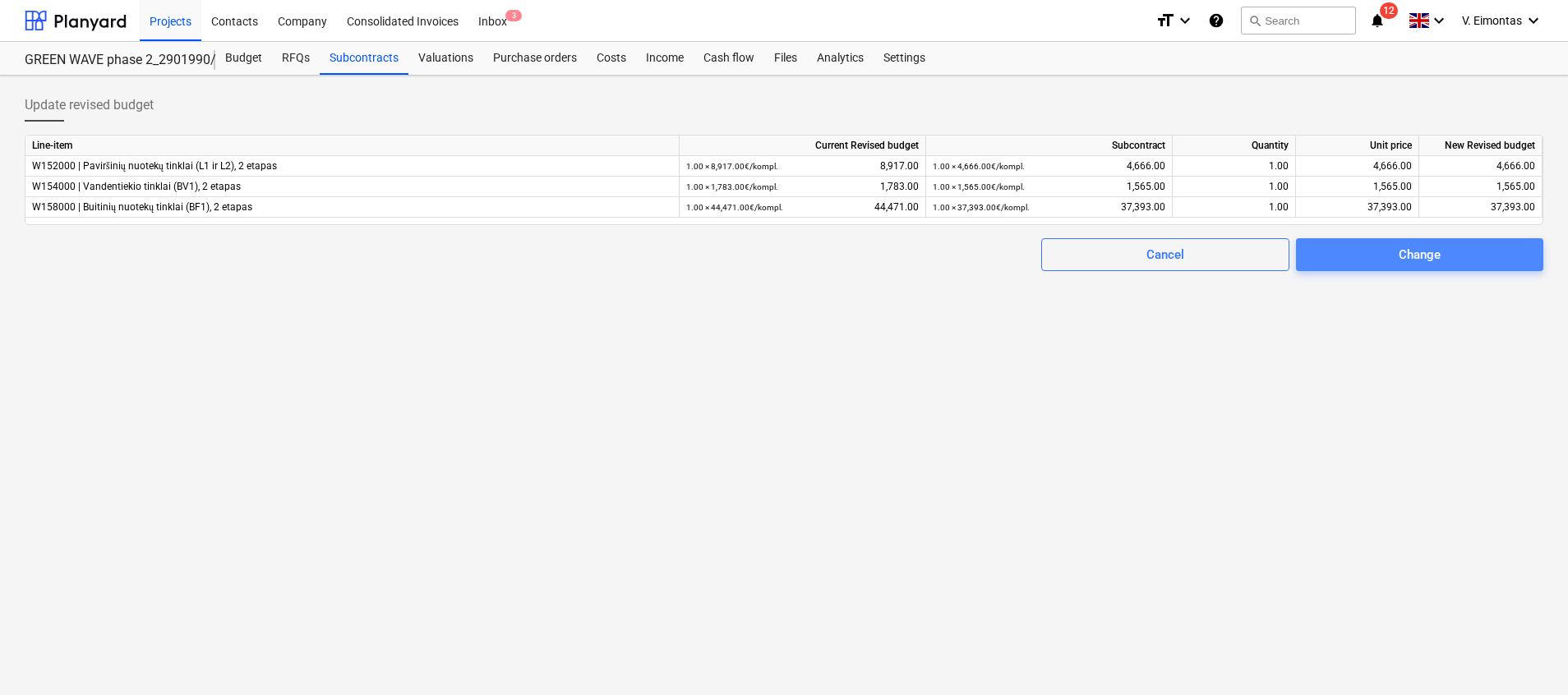
click at [1475, 247] on span "Change" at bounding box center [1420, 255] width 208 height 22
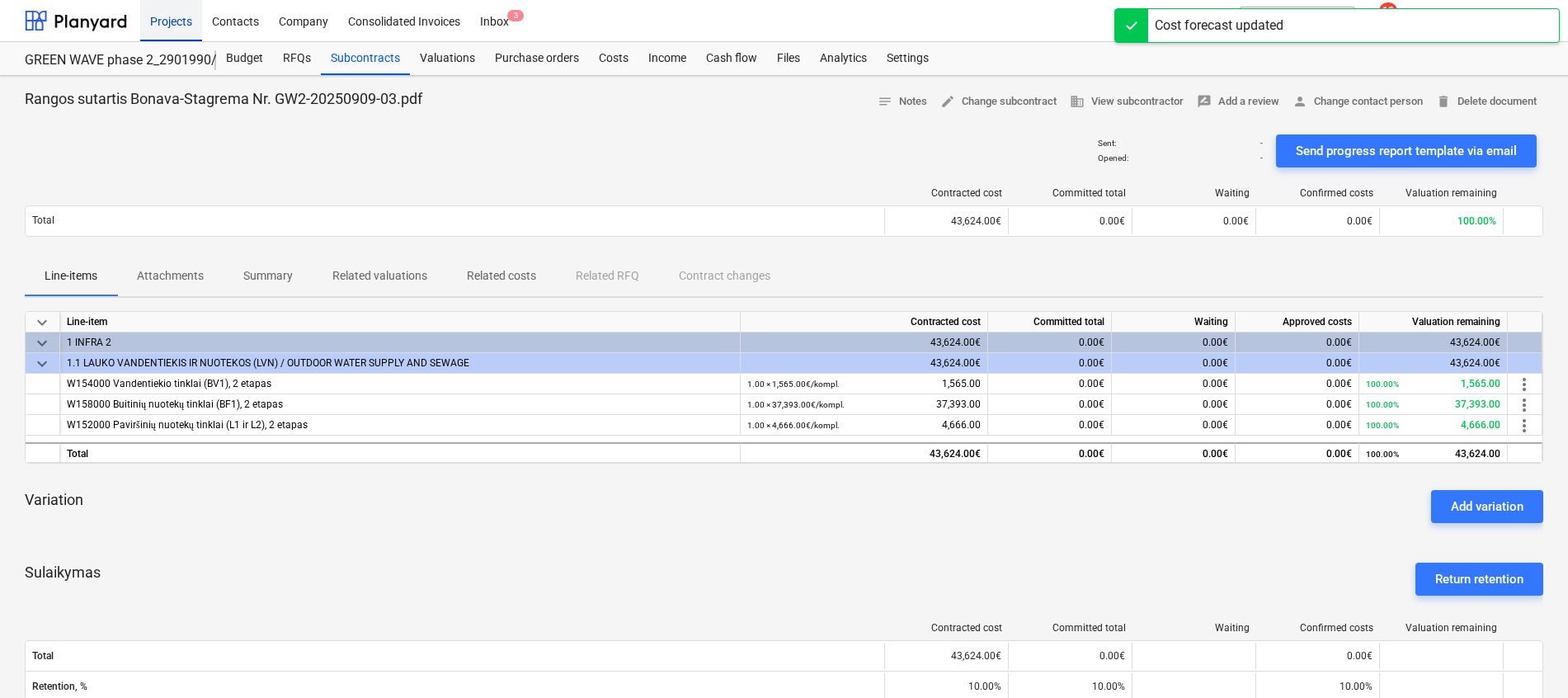
click at [179, 26] on div "Projects" at bounding box center [171, 20] width 61 height 42
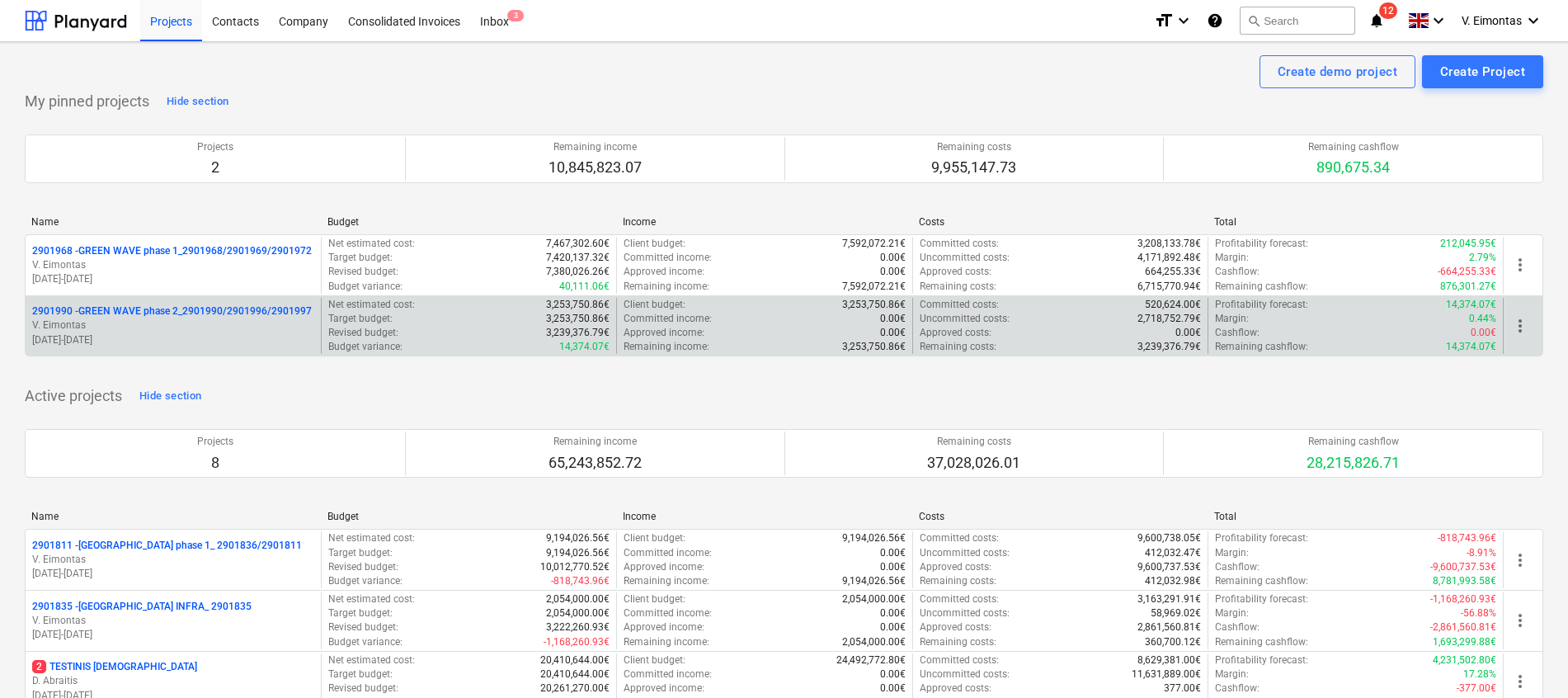
click at [153, 307] on p "2901990 - GREEN WAVE phase 2_2901990/2901996/2901997" at bounding box center [172, 311] width 280 height 14
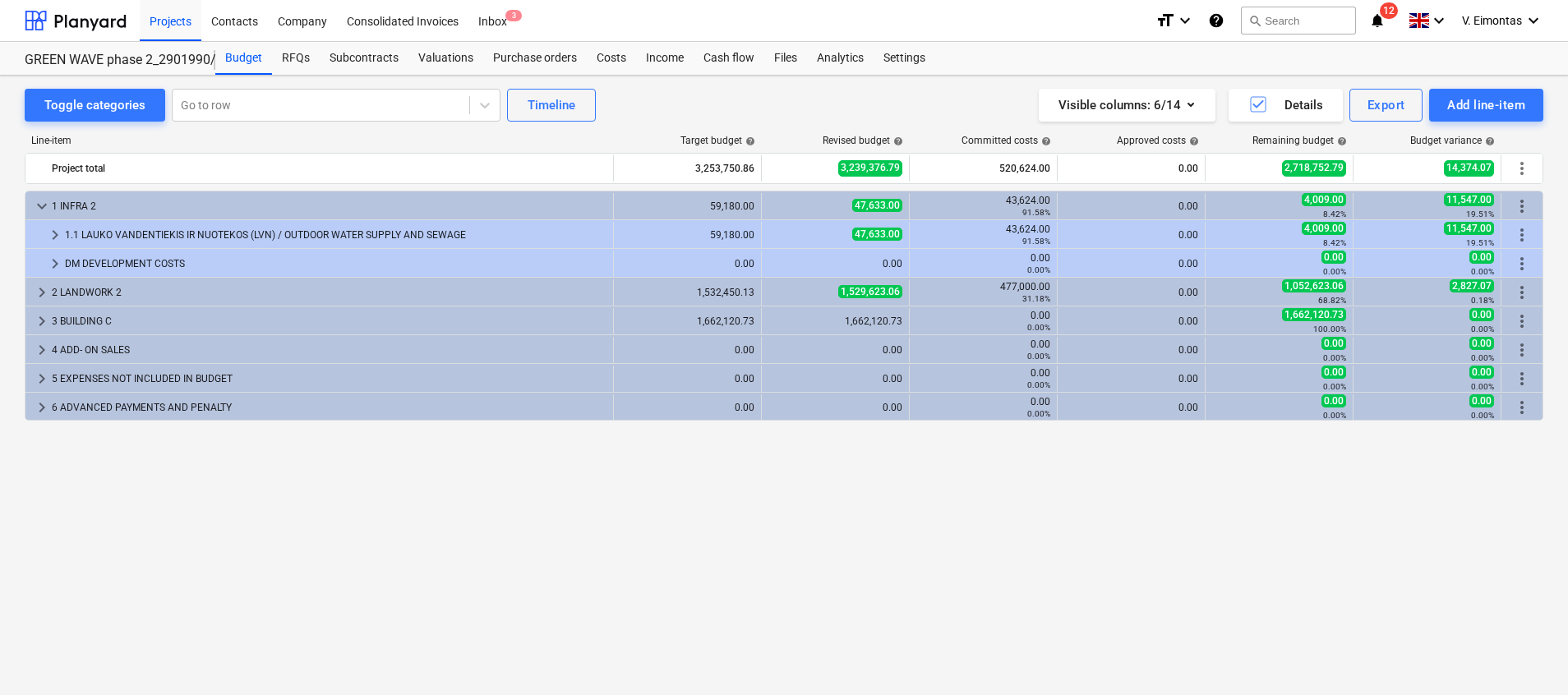
click at [960, 512] on div "keyboard_arrow_down 1 INFRA 2 59,180.00 47,633.00 43,624.00 91.58% 0.00 4,009.0…" at bounding box center [784, 408] width 1519 height 436
click at [350, 54] on div "Subcontracts" at bounding box center [363, 59] width 89 height 33
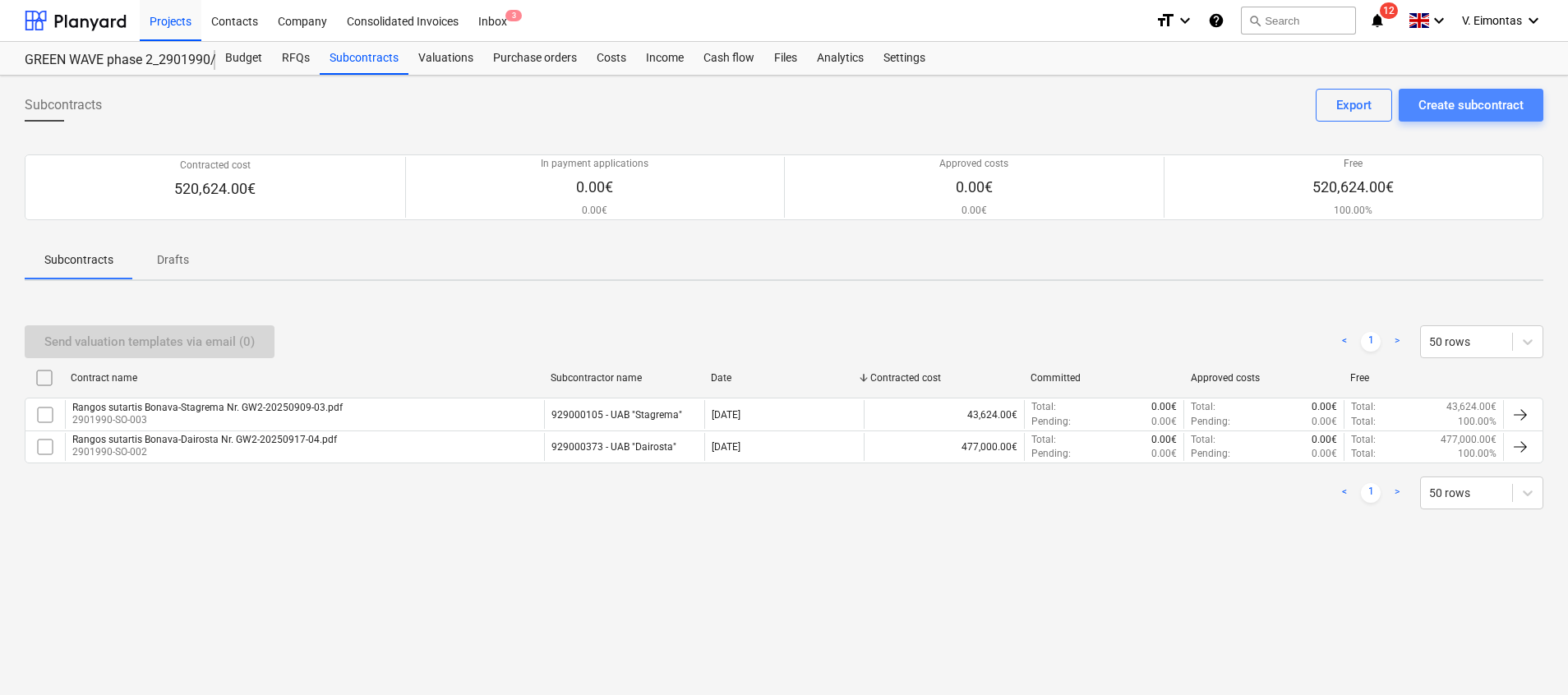
click at [1489, 101] on div "Create subcontract" at bounding box center [1471, 105] width 105 height 22
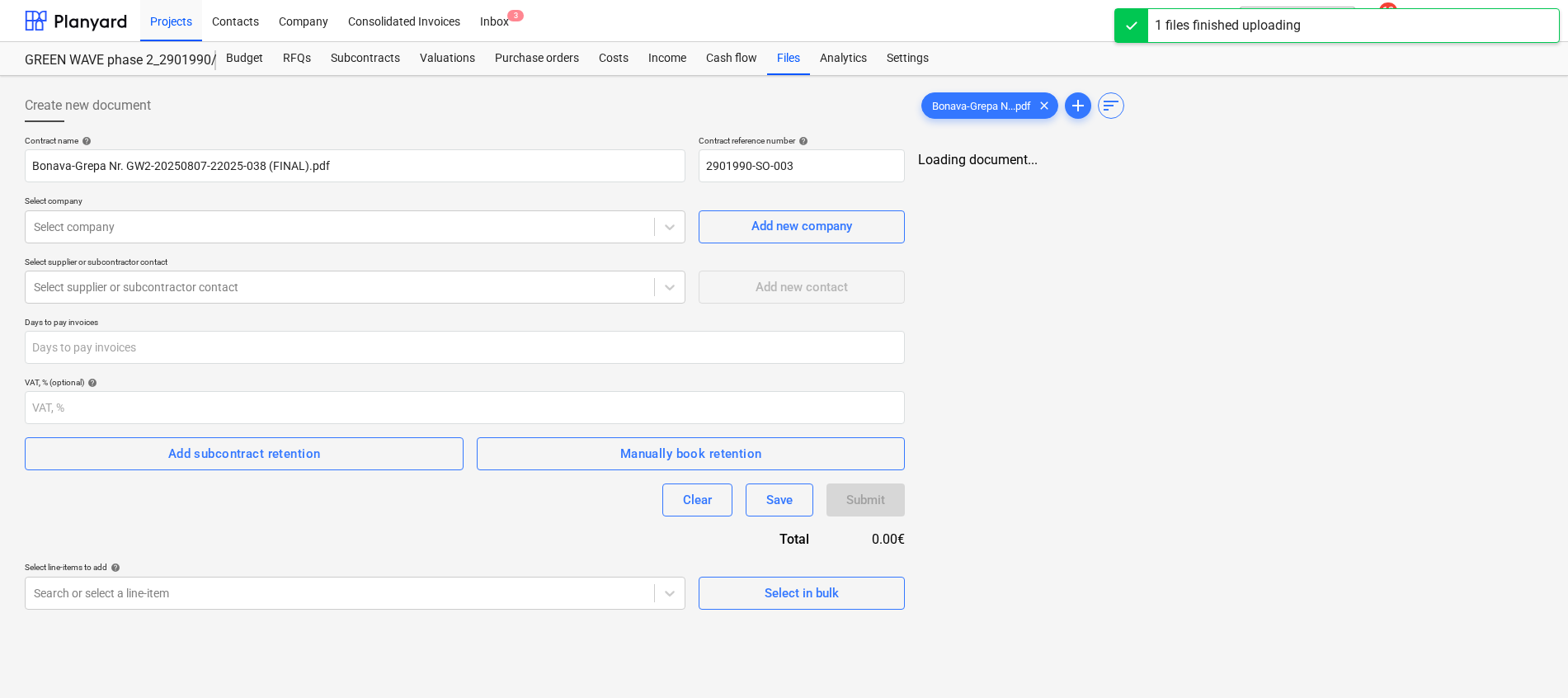
type input "Bonava-Grepa Nr. GW2-20250807-22025-038 (FINAL).pdf"
click at [260, 215] on div "Select company" at bounding box center [340, 227] width 629 height 23
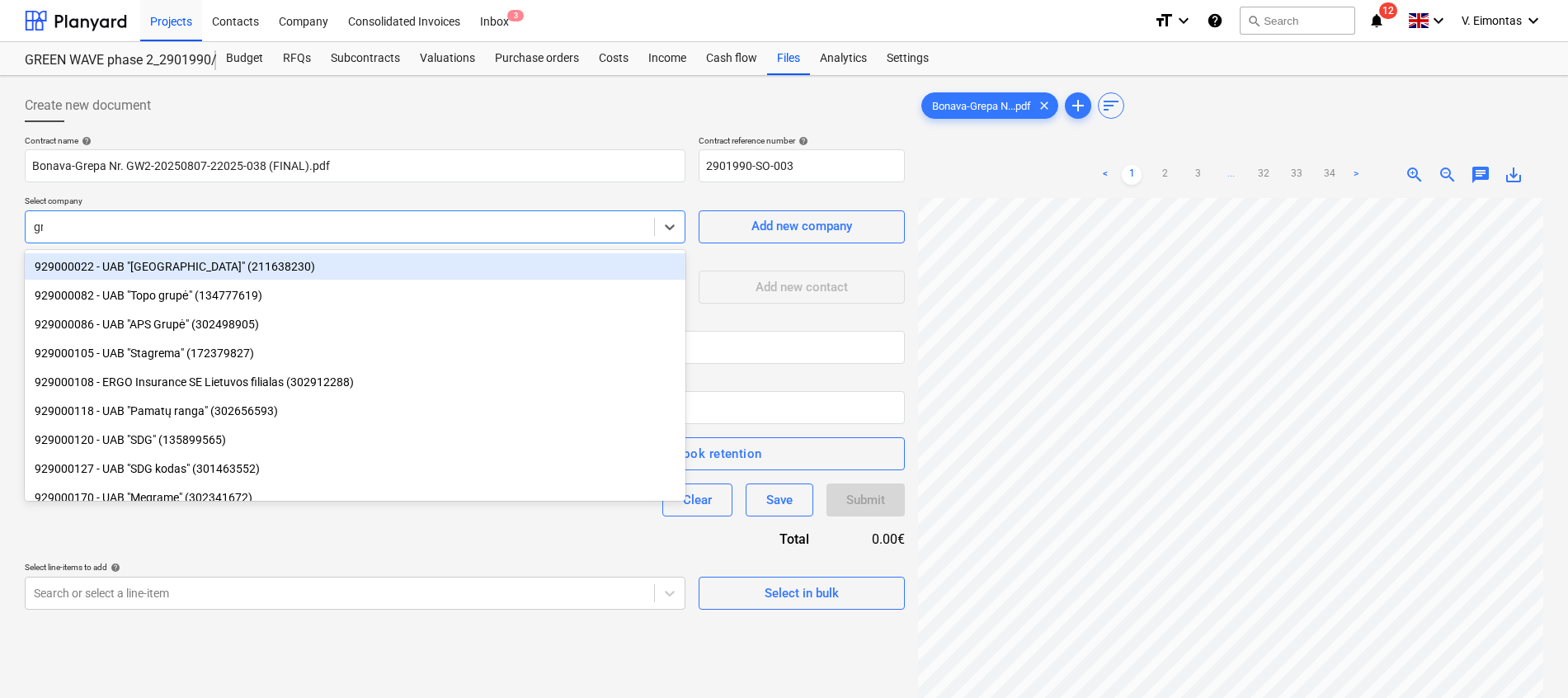
type input "gre"
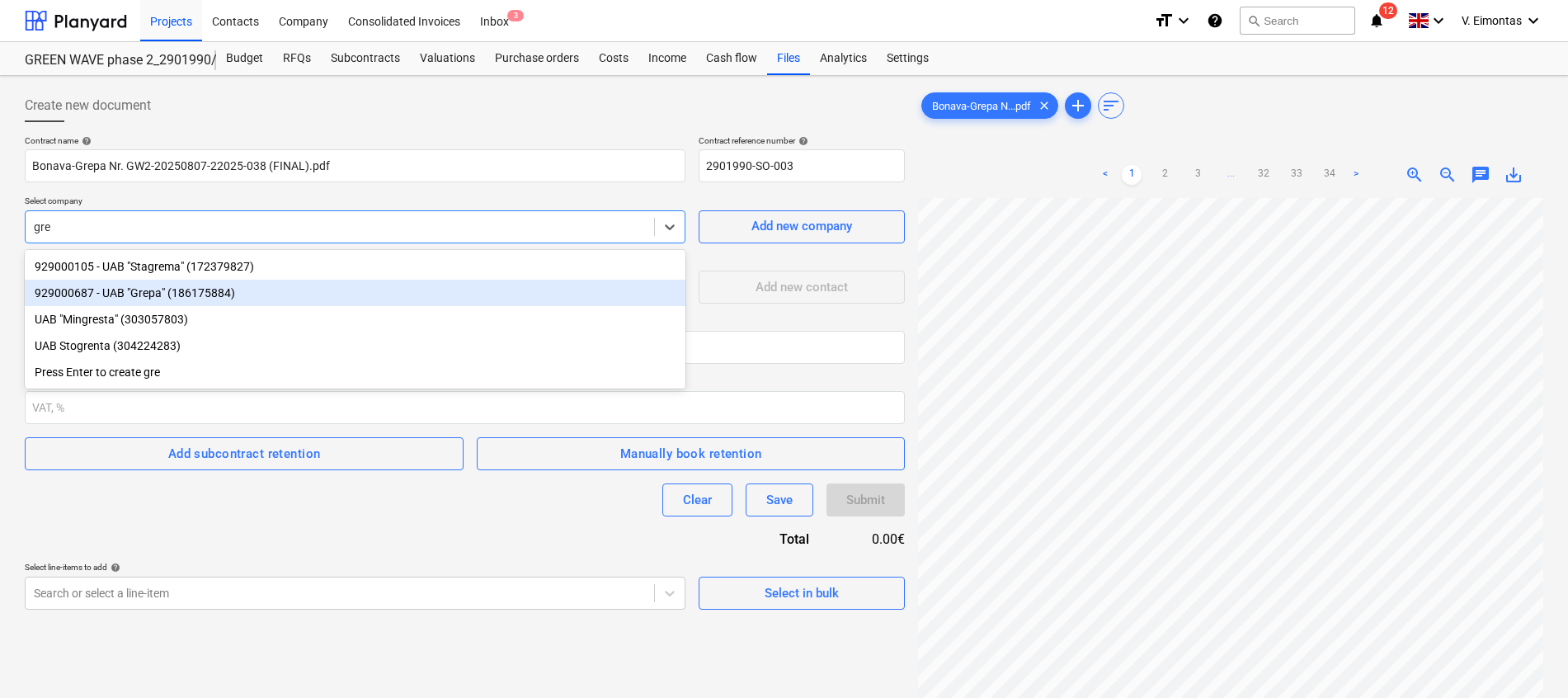
click at [181, 288] on div "929000687 - UAB "Grepa" (186175884)" at bounding box center [355, 293] width 660 height 27
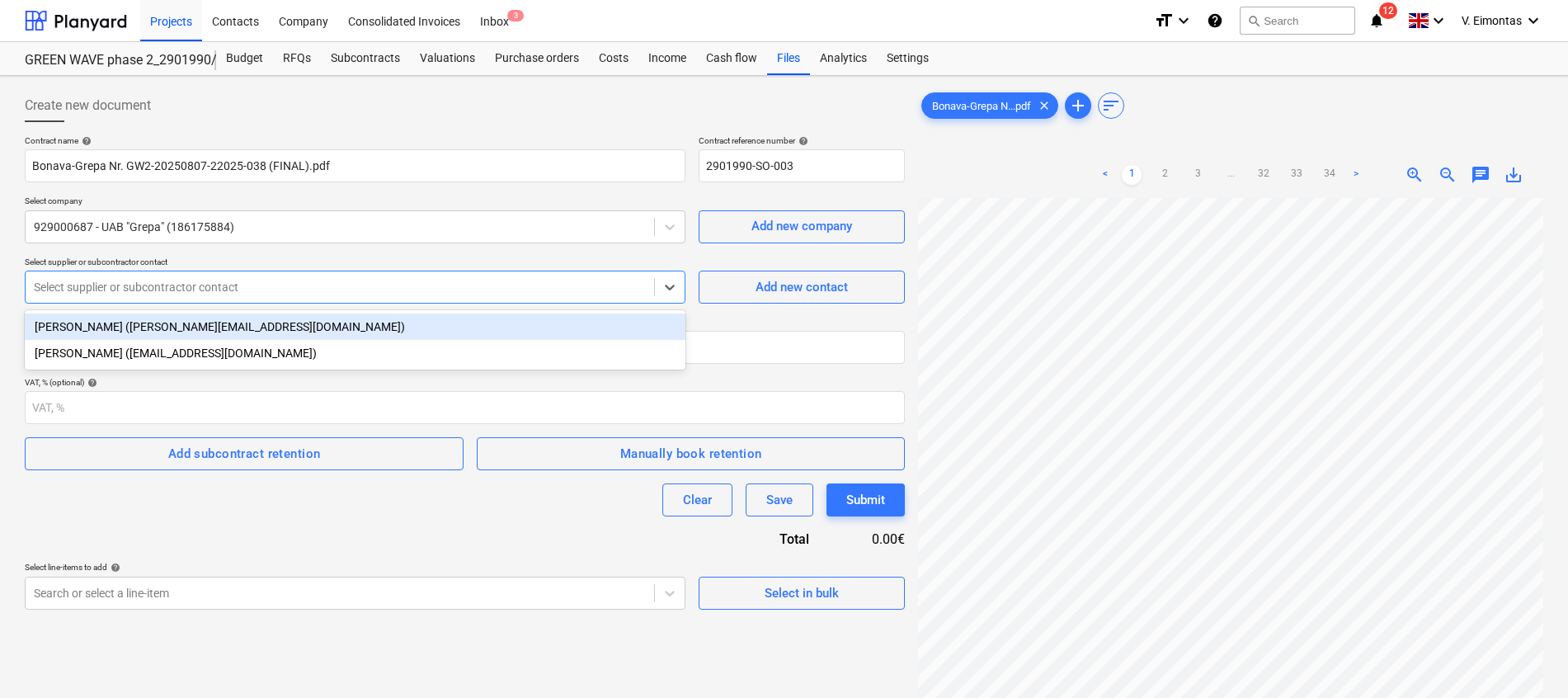
click at [274, 284] on div at bounding box center [340, 288] width 612 height 17
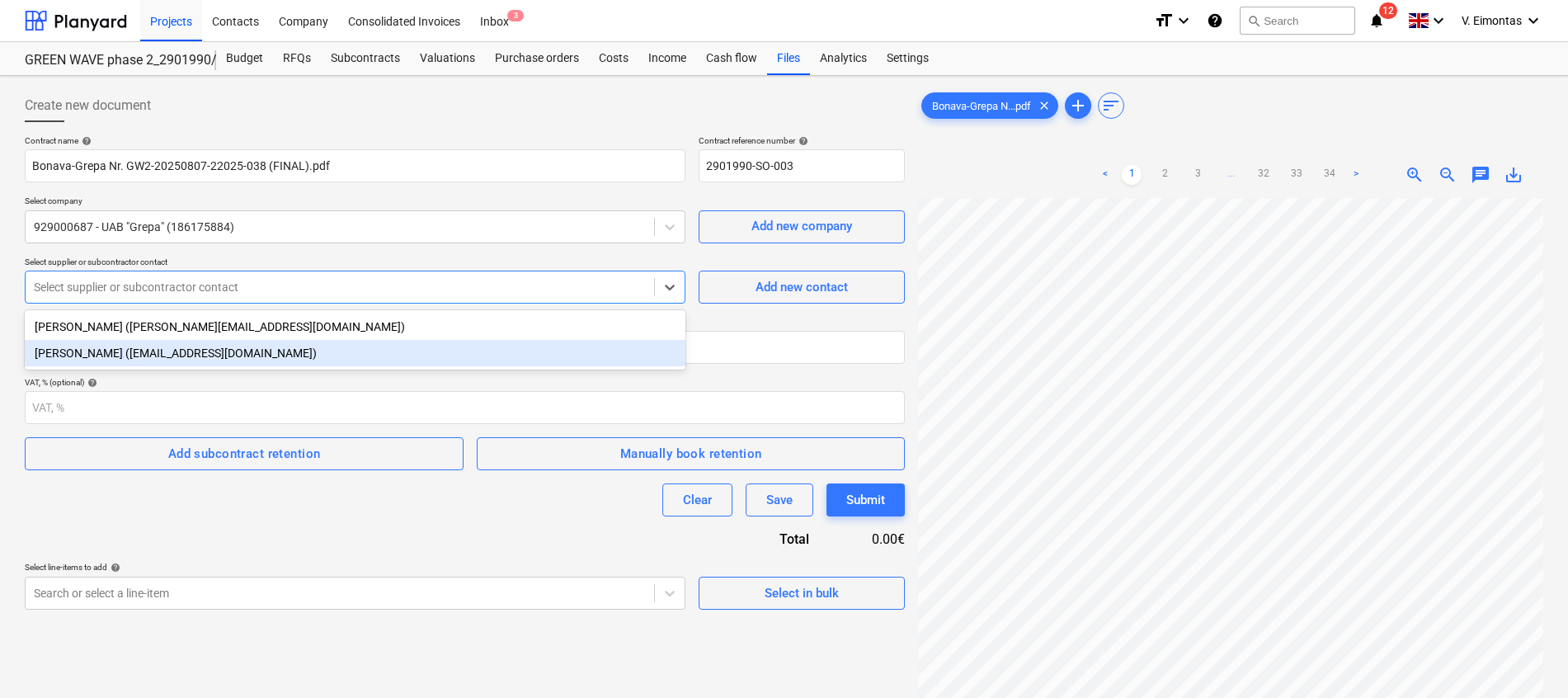
click at [145, 350] on div "[PERSON_NAME] ([EMAIL_ADDRESS][DOMAIN_NAME])" at bounding box center [355, 353] width 660 height 27
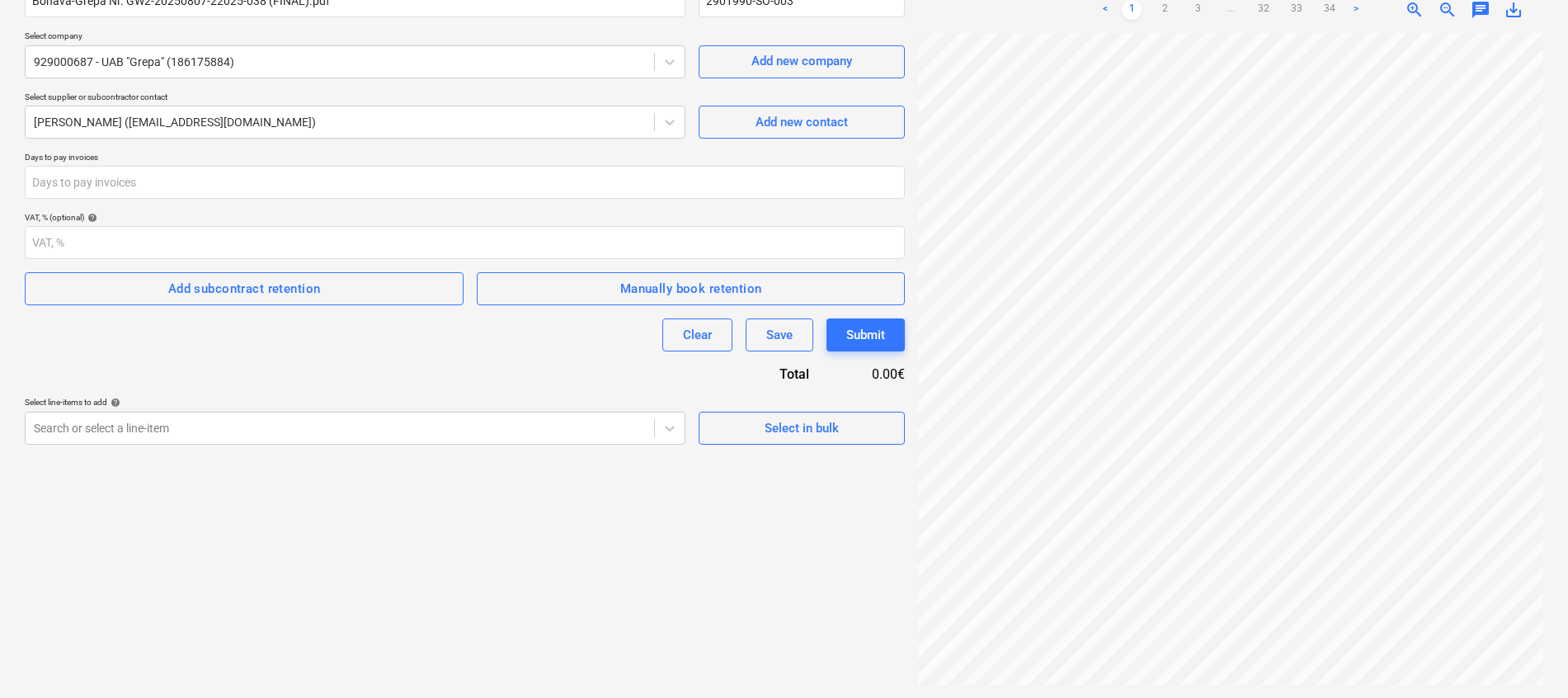
scroll to position [155, 0]
click at [1167, 13] on link "2" at bounding box center [1164, 10] width 20 height 20
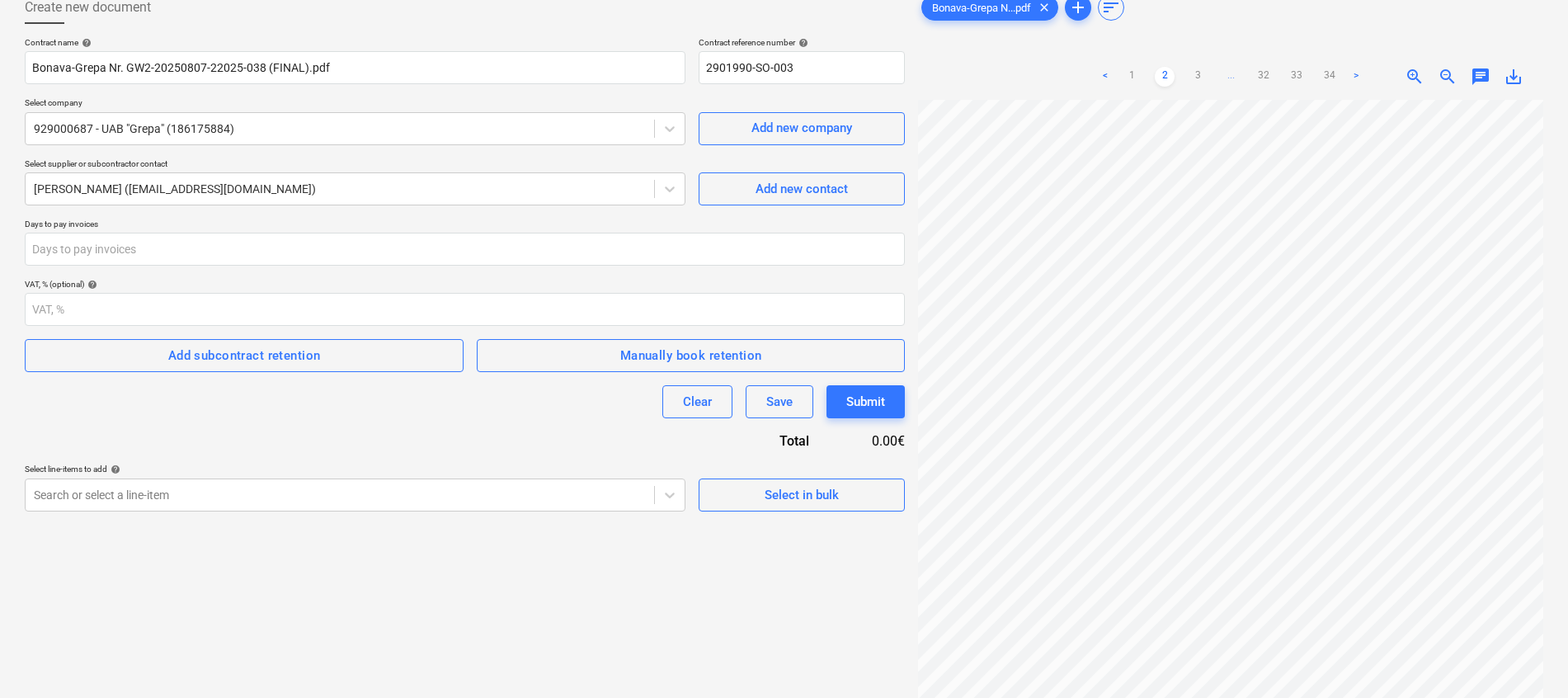
scroll to position [0, 0]
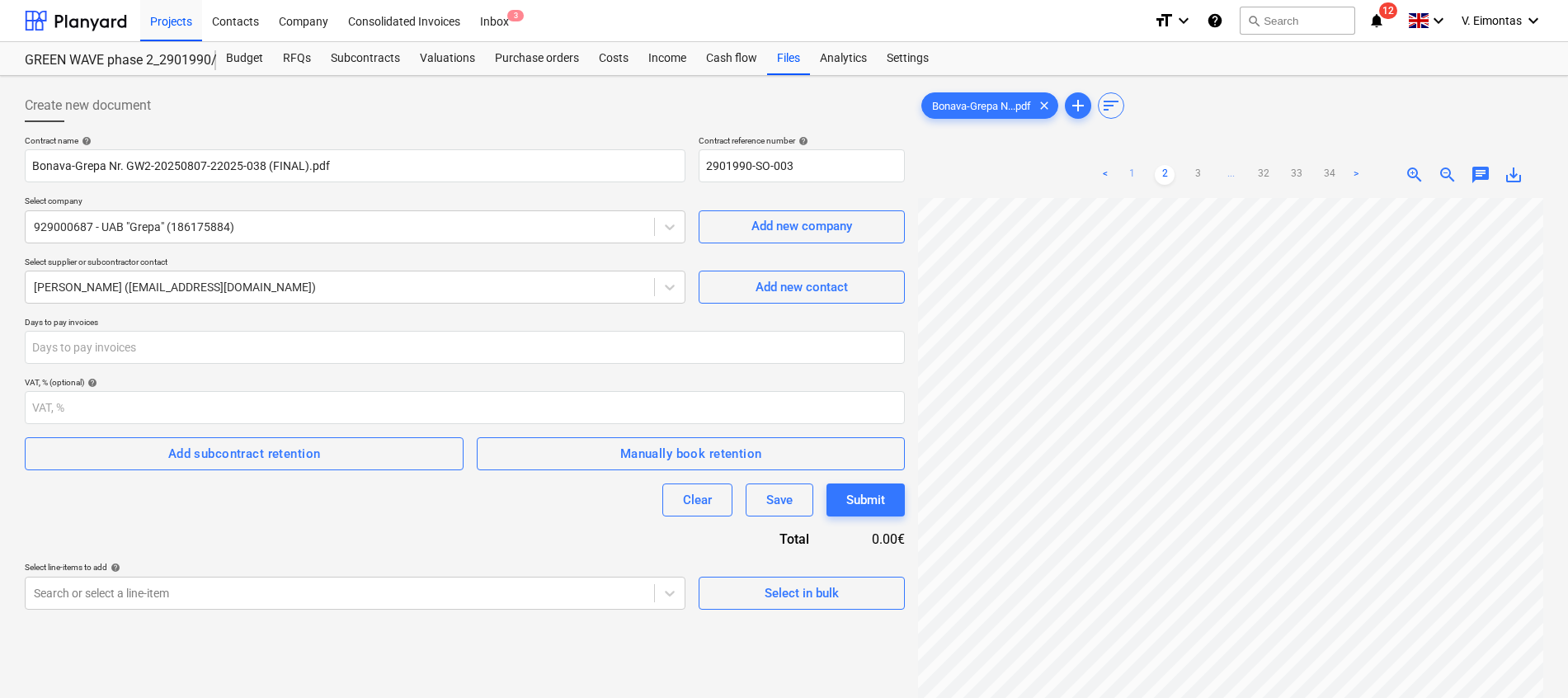
click at [1131, 170] on link "1" at bounding box center [1131, 175] width 20 height 20
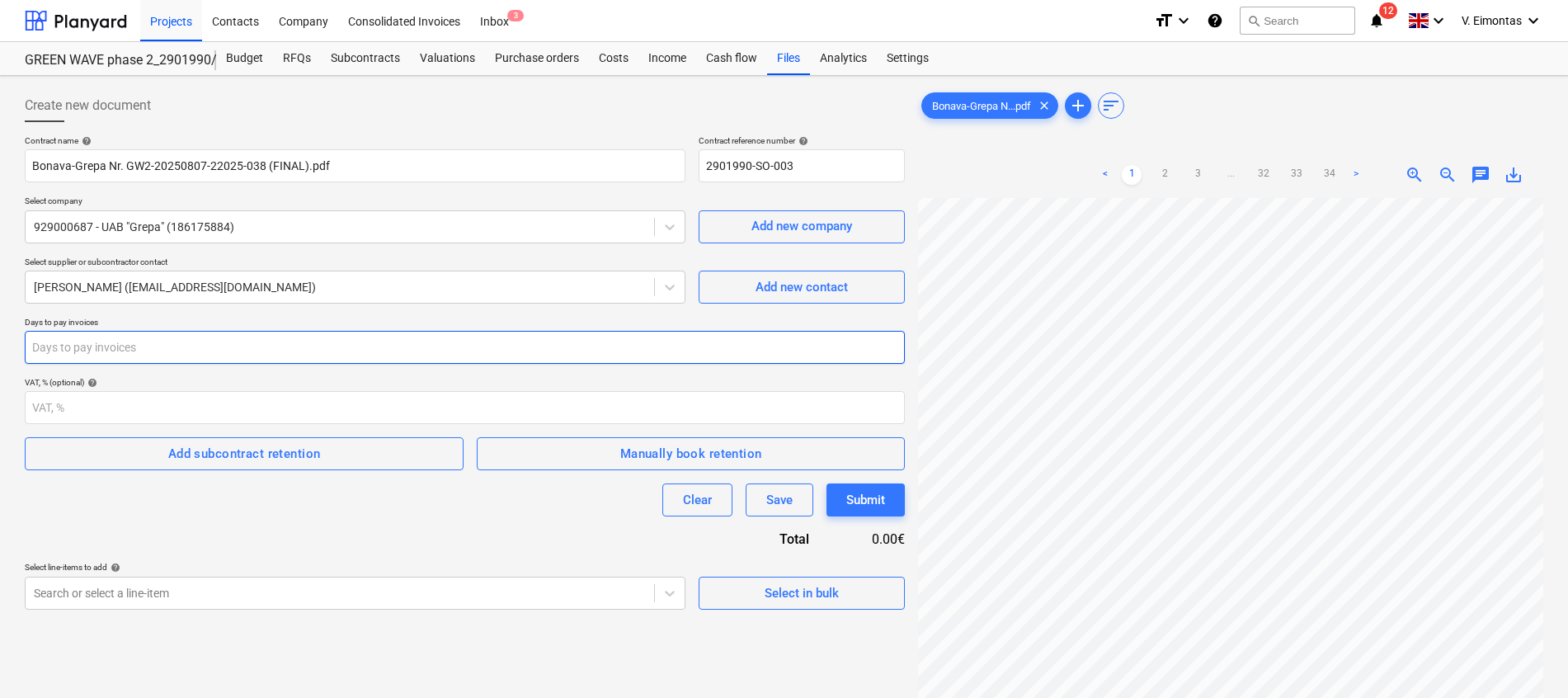
click at [263, 352] on input "number" at bounding box center [464, 347] width 880 height 33
type input "30"
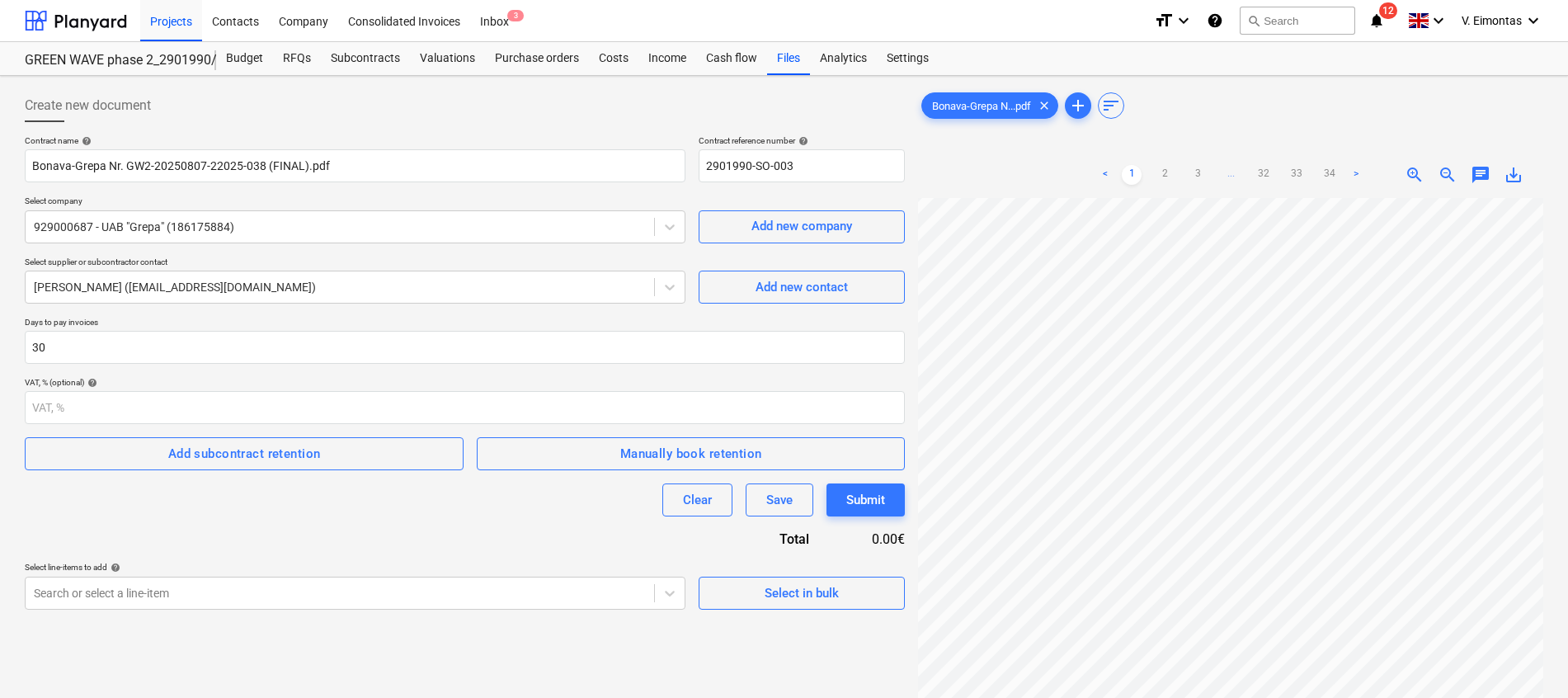
click at [249, 523] on div "Contract name help Bonava-Grepa Nr. GW2-20250807-22025-038 (FINAL).pdf Contract…" at bounding box center [464, 372] width 880 height 474
click at [555, 524] on div "Contract name help Bonava-Grepa Nr. GW2-20250807-22025-038 (FINAL).pdf Contract…" at bounding box center [464, 372] width 880 height 474
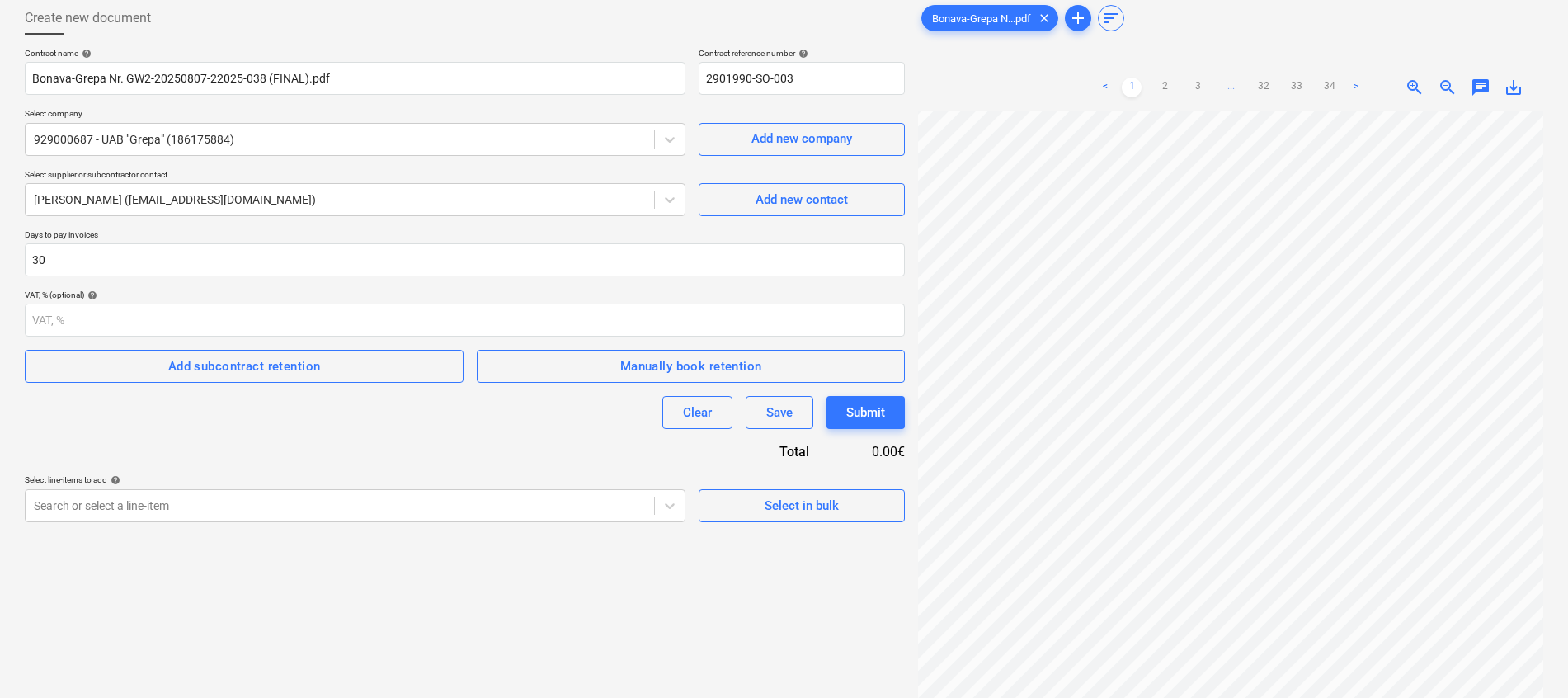
scroll to position [124, 0]
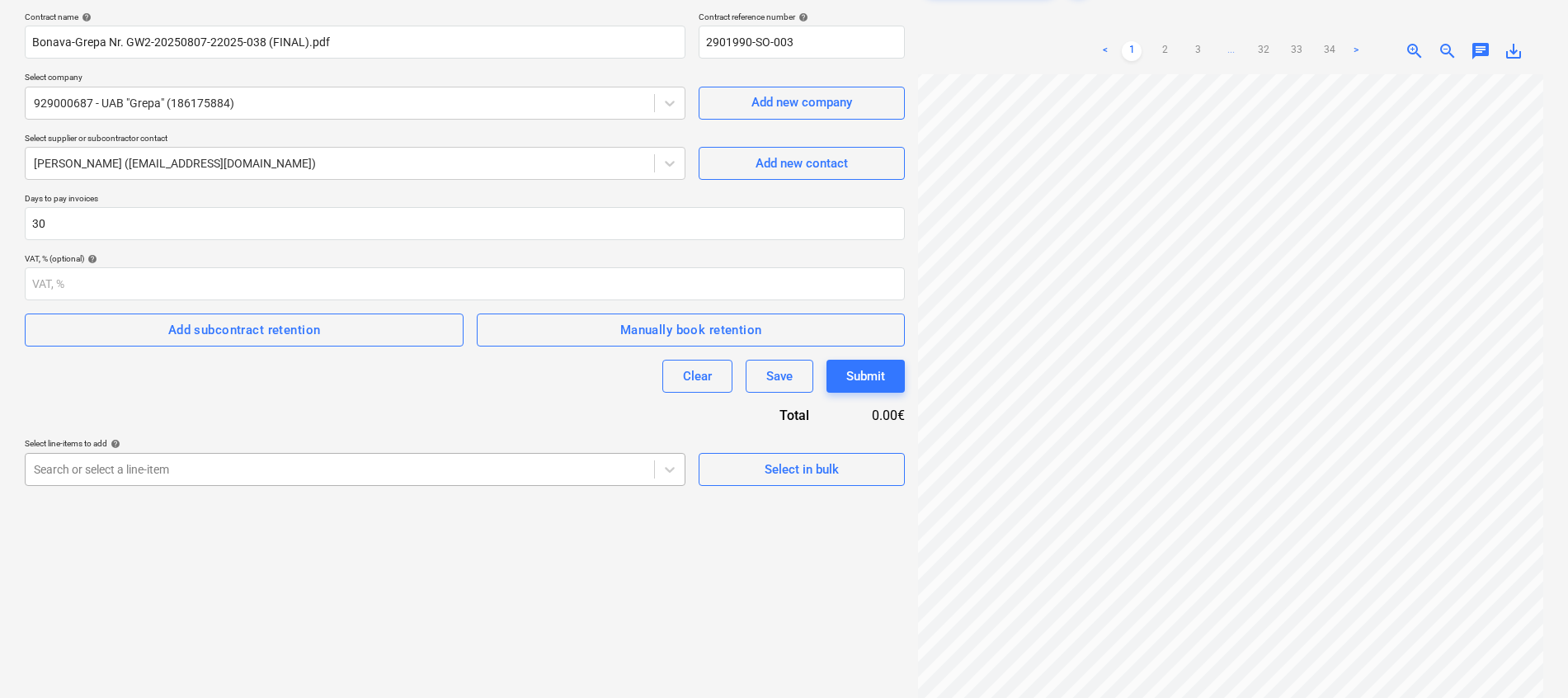
click at [315, 469] on body "Projects Contacts Company Consolidated Invoices Inbox 3 format_size keyboard_ar…" at bounding box center [784, 225] width 1568 height 698
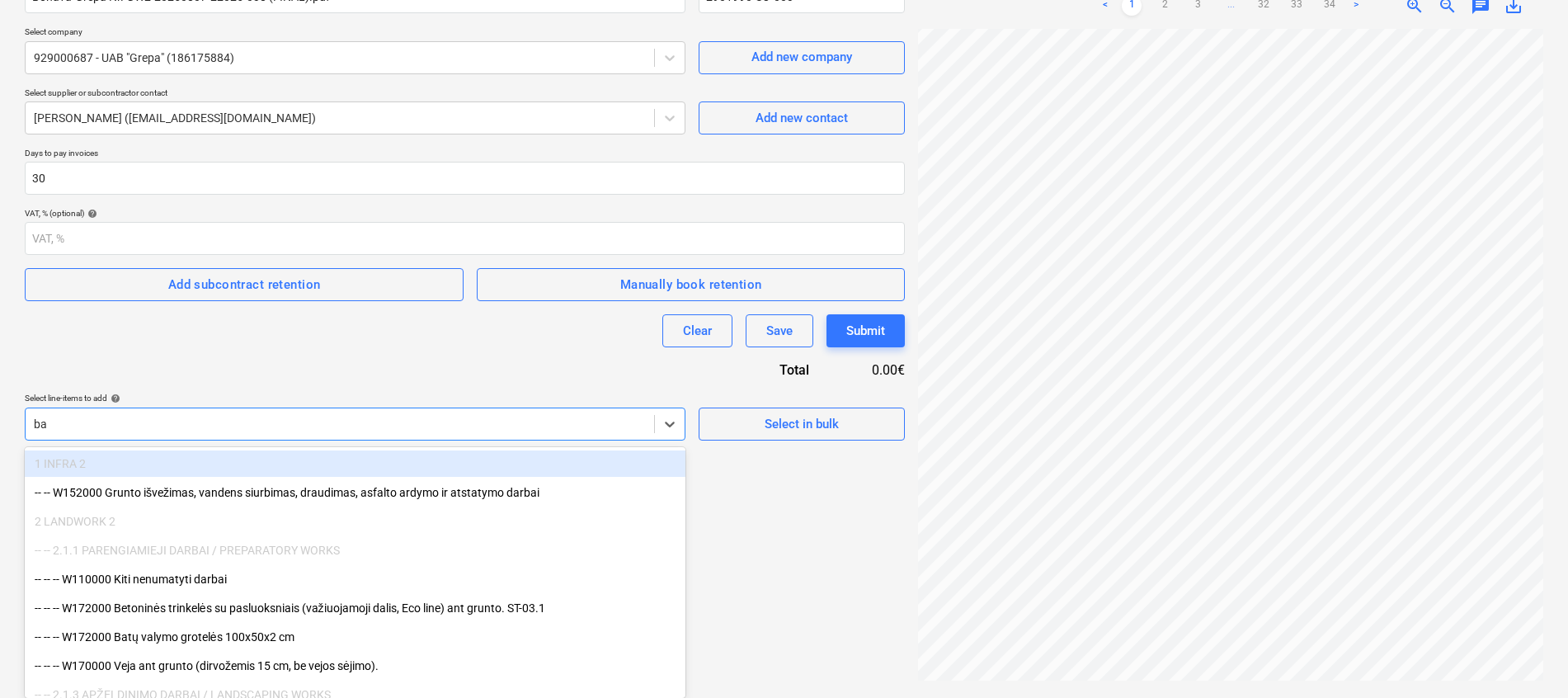
type input "ban"
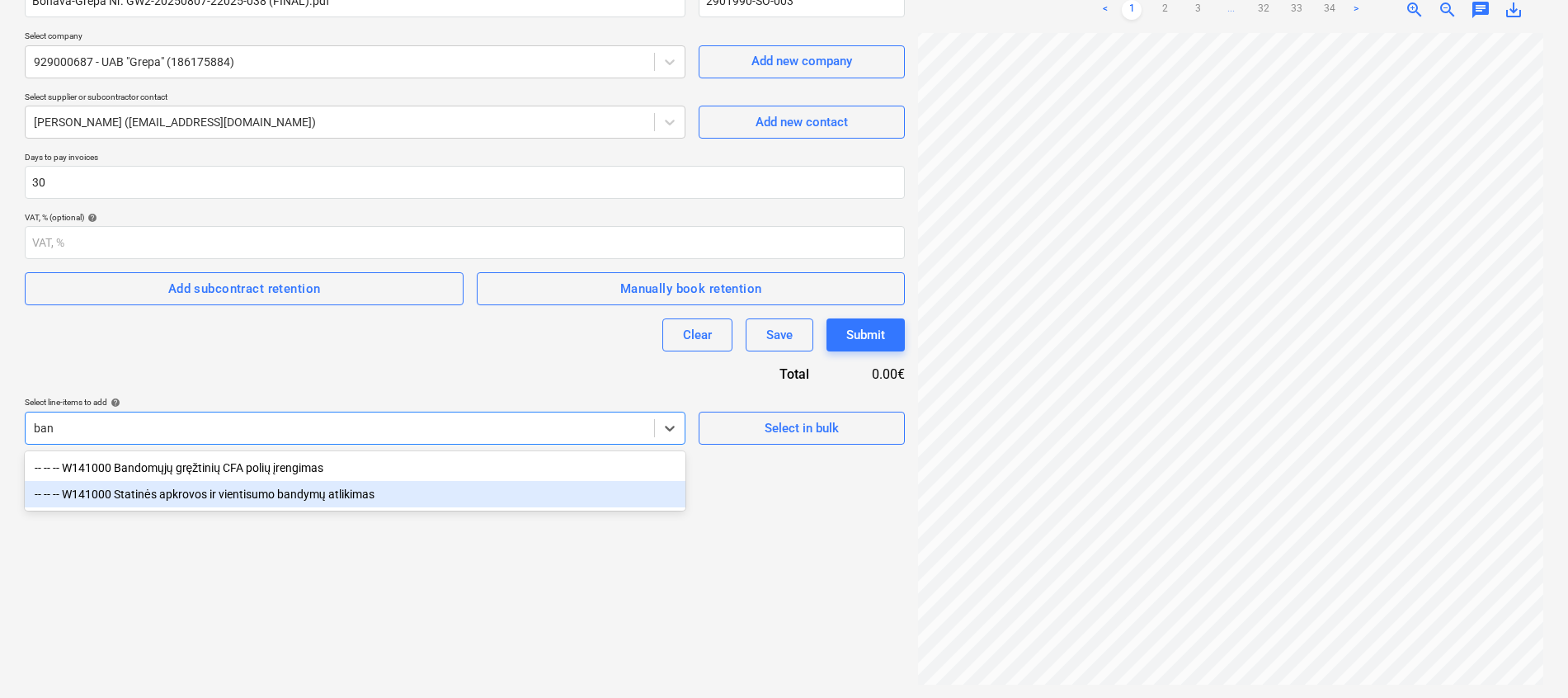
click at [326, 497] on div "-- -- -- W141000 Statinės apkrovos ir vientisumo bandymų atlikimas" at bounding box center [355, 494] width 660 height 27
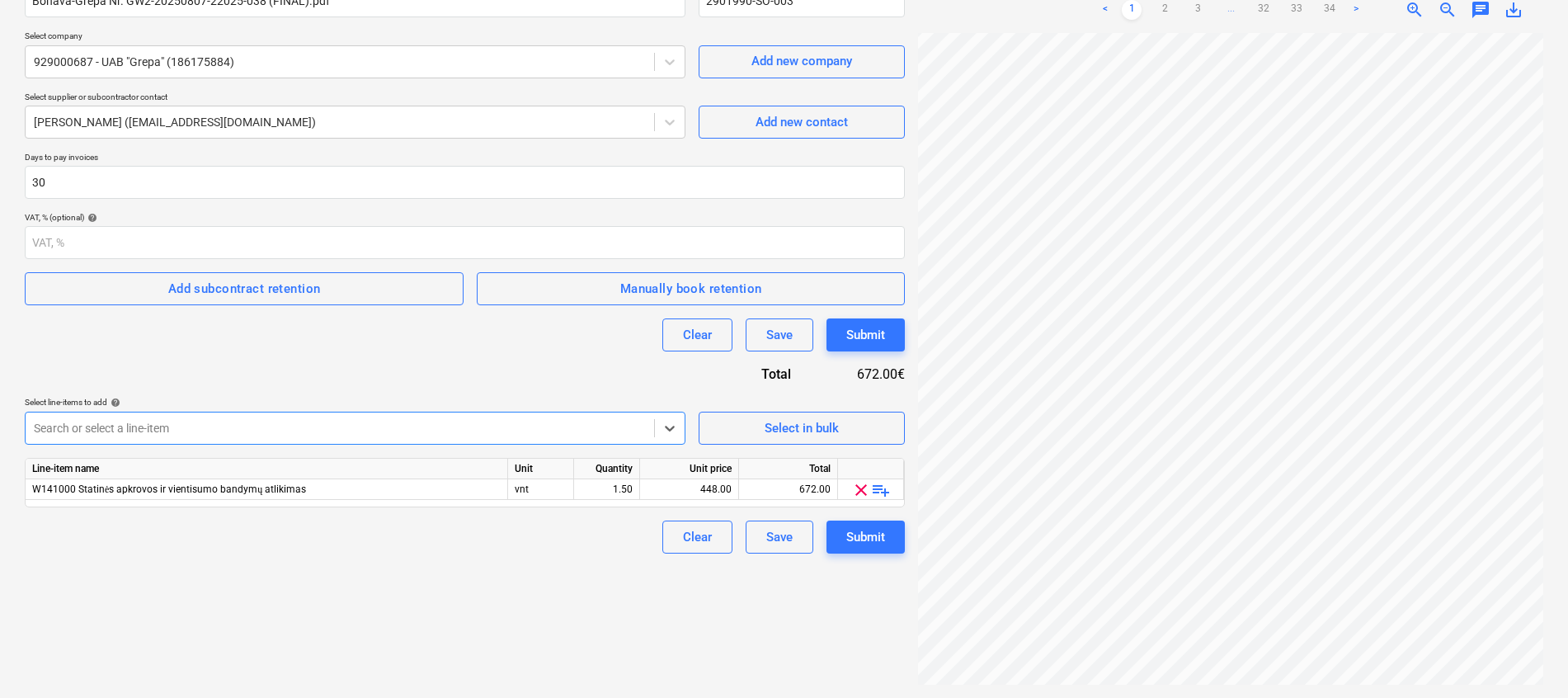
click at [444, 579] on div "Create new document Contract name help Bonava-Grepa Nr. GW2-20250807-22025-038 …" at bounding box center [464, 304] width 893 height 774
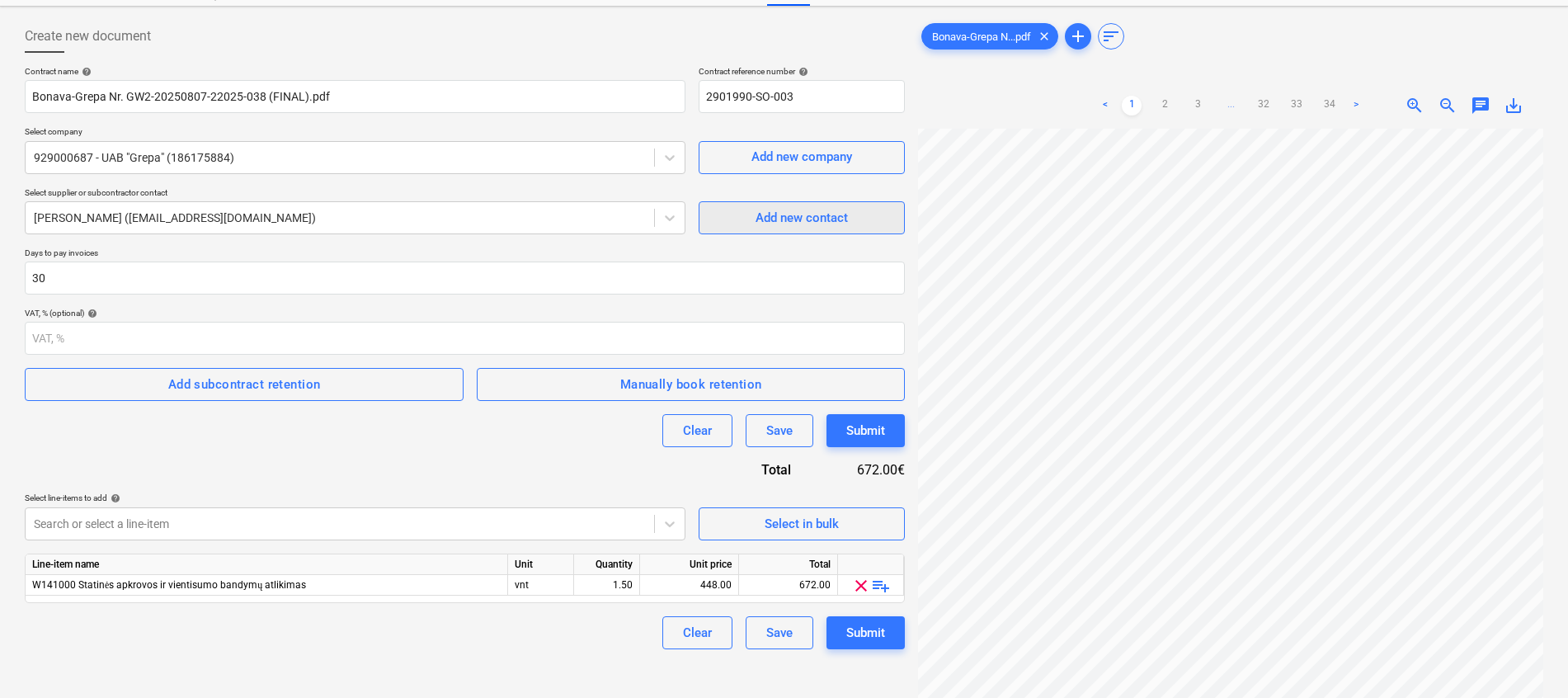
scroll to position [0, 0]
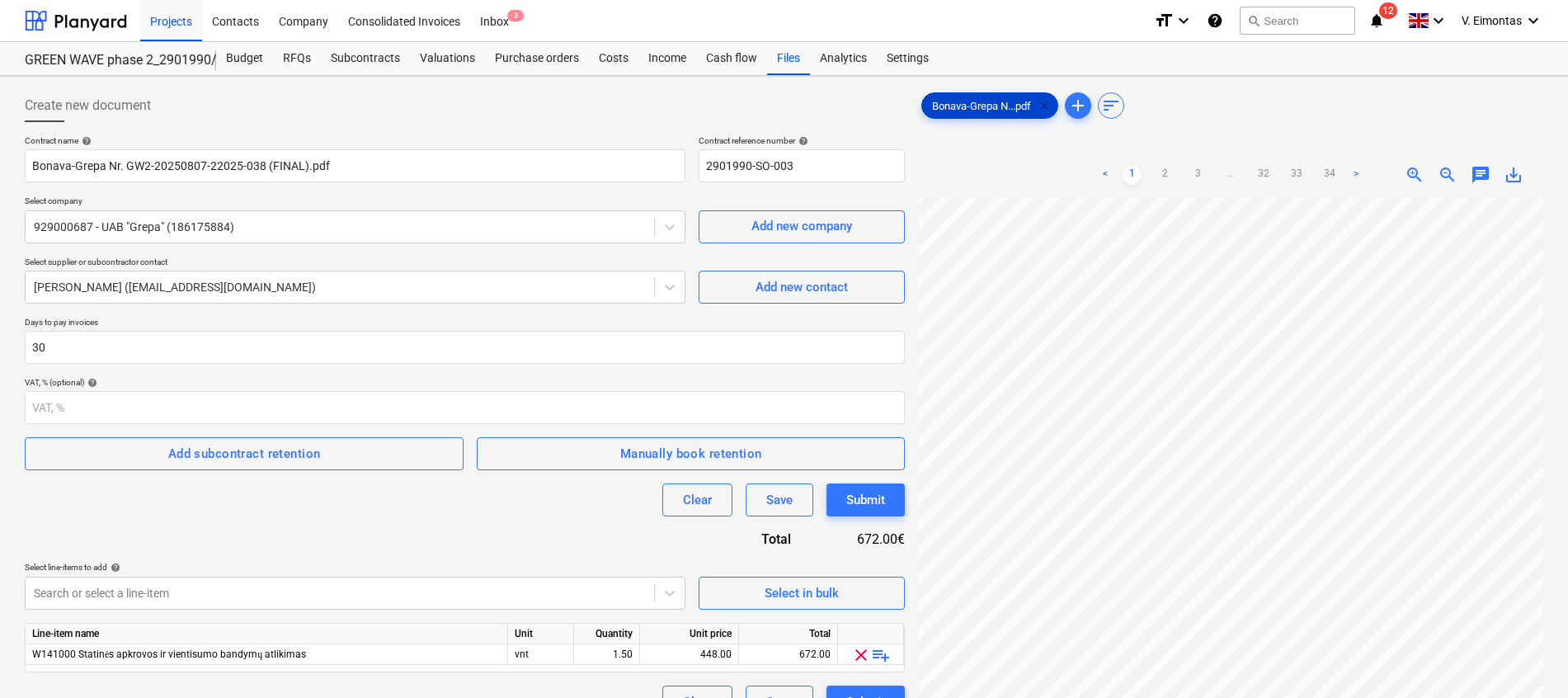
click at [1049, 108] on span "clear" at bounding box center [1044, 106] width 20 height 20
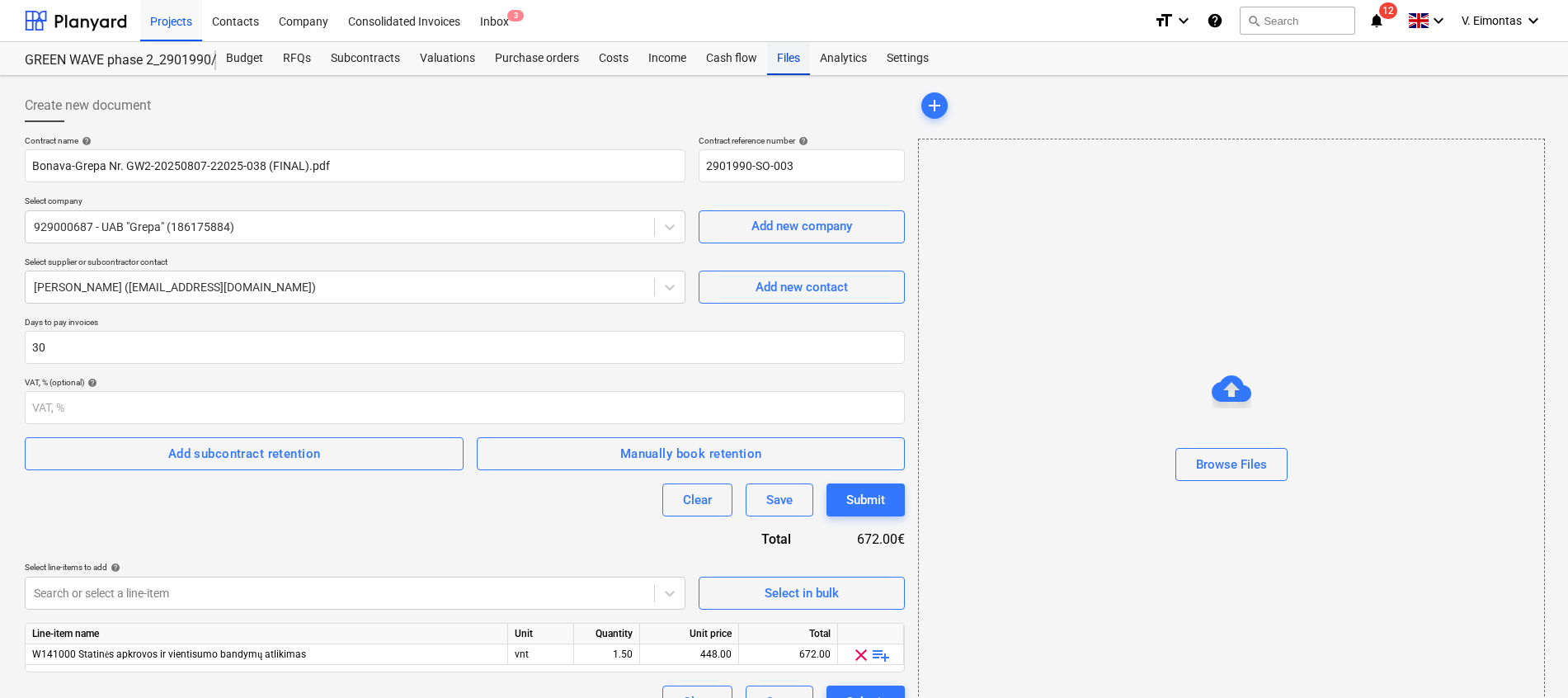
click at [785, 50] on div "Files" at bounding box center [788, 59] width 43 height 33
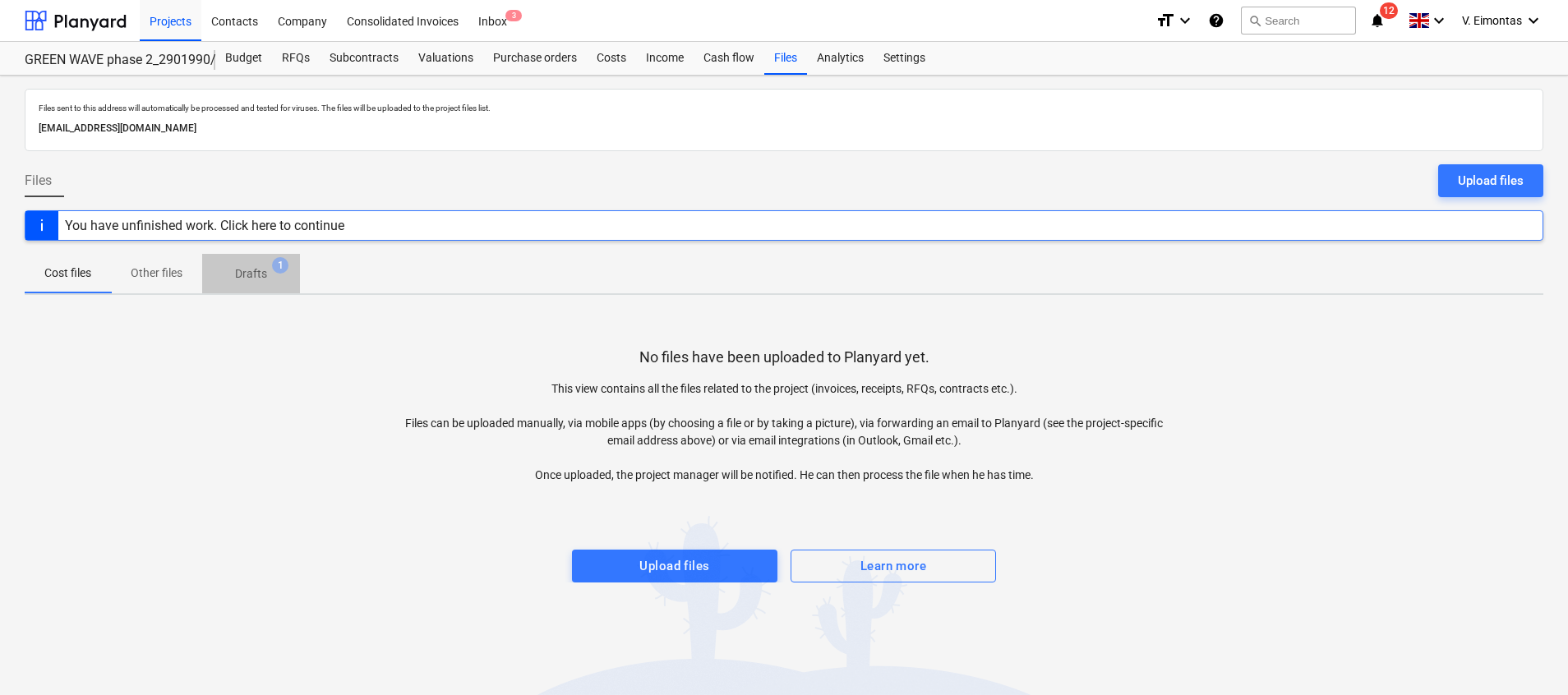
click at [242, 282] on p "Drafts" at bounding box center [251, 274] width 32 height 17
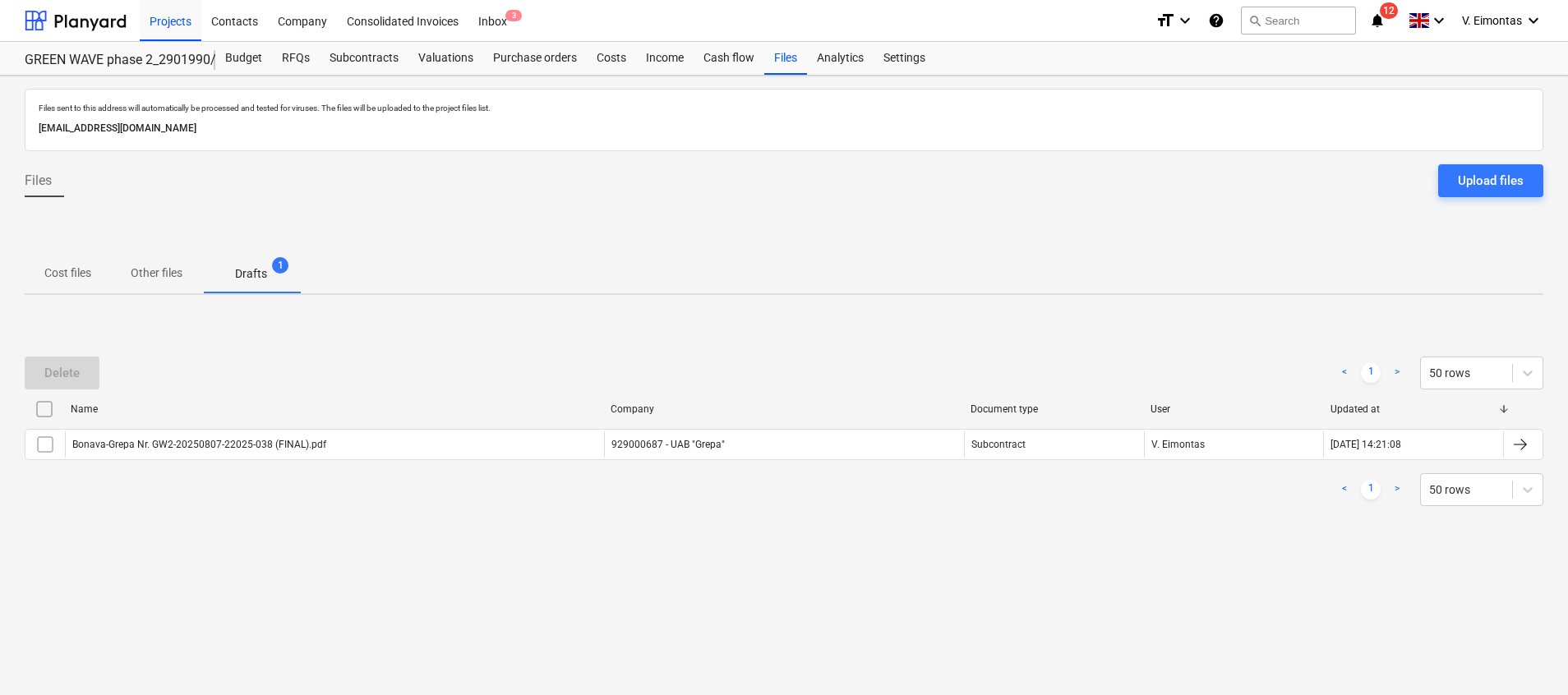
click at [42, 409] on input "checkbox" at bounding box center [45, 410] width 26 height 26
click at [55, 377] on div "Delete" at bounding box center [62, 373] width 36 height 22
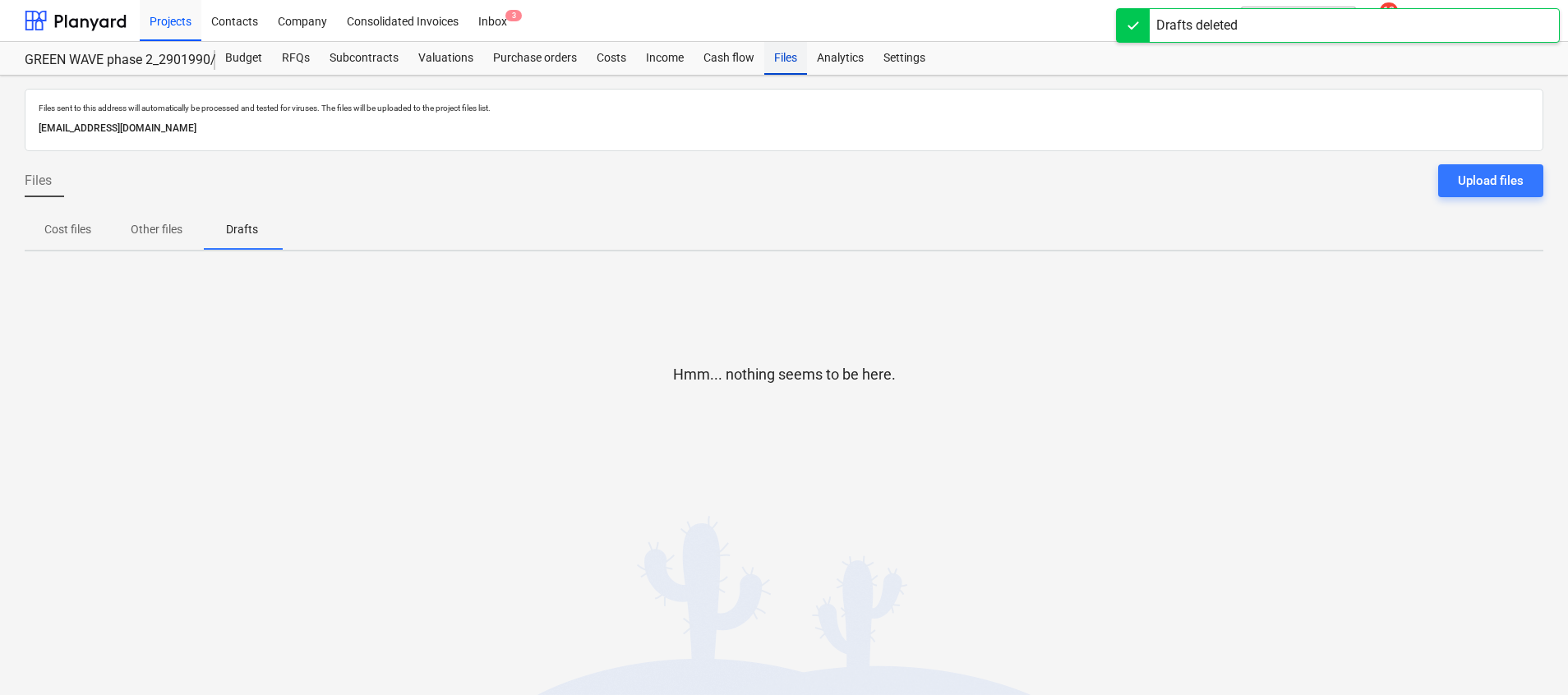
click at [775, 62] on div "Files" at bounding box center [786, 59] width 43 height 33
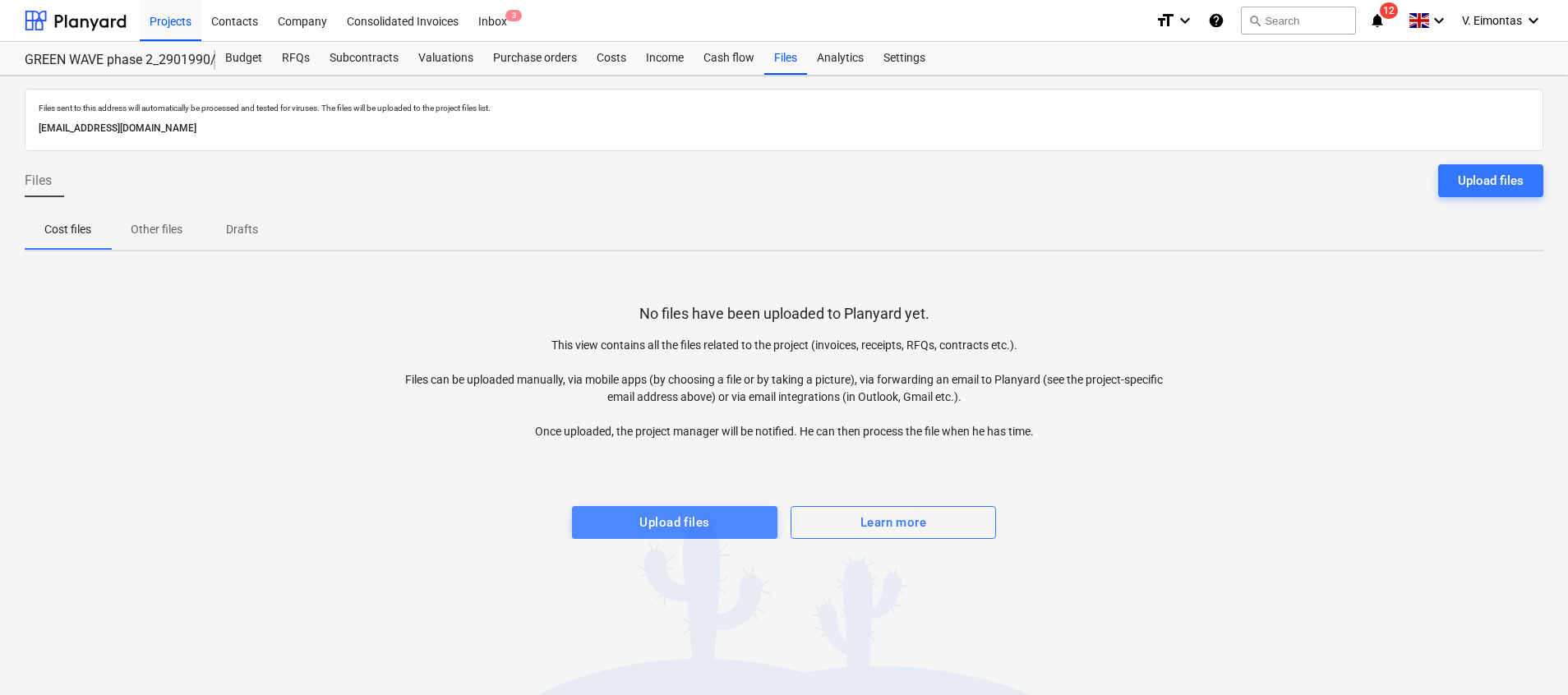
click at [664, 514] on div "Upload files" at bounding box center [674, 523] width 70 height 22
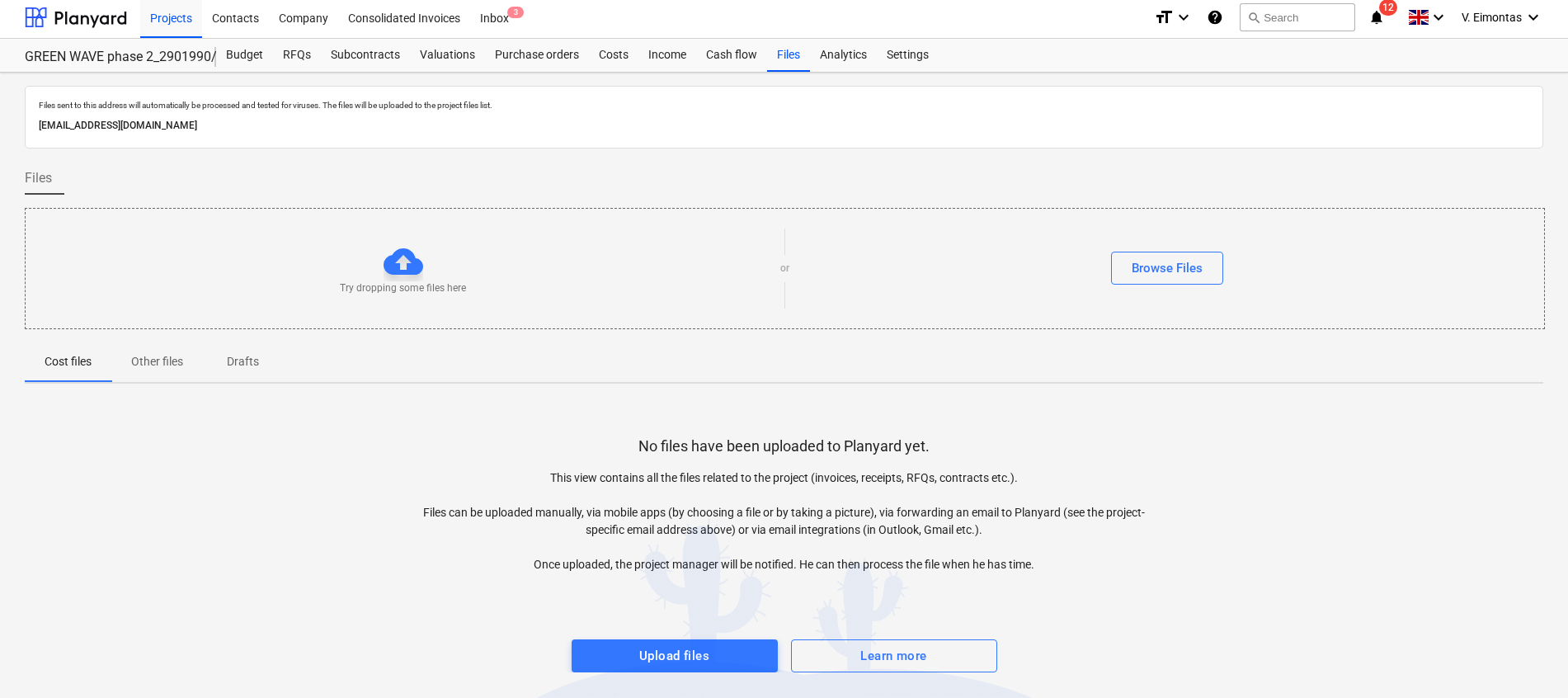
scroll to position [4, 0]
click at [746, 647] on span "Upload files" at bounding box center [674, 655] width 170 height 22
click at [684, 659] on div "Upload files" at bounding box center [674, 655] width 70 height 22
click at [684, 652] on div "Upload files" at bounding box center [674, 655] width 70 height 22
click at [358, 71] on div "Files sent to this address will automatically be processed and tested for virus…" at bounding box center [784, 385] width 1568 height 627
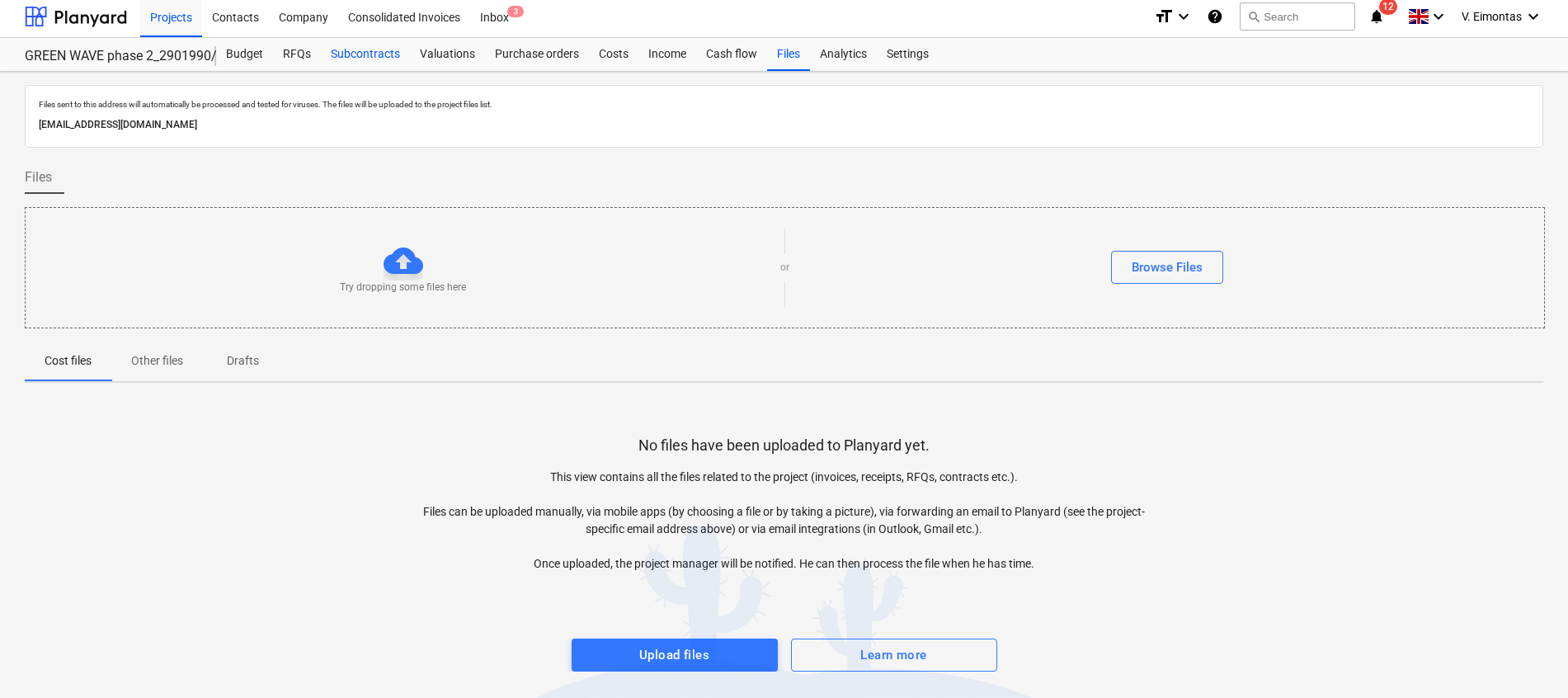
click at [360, 58] on div "Subcontracts" at bounding box center [365, 55] width 89 height 33
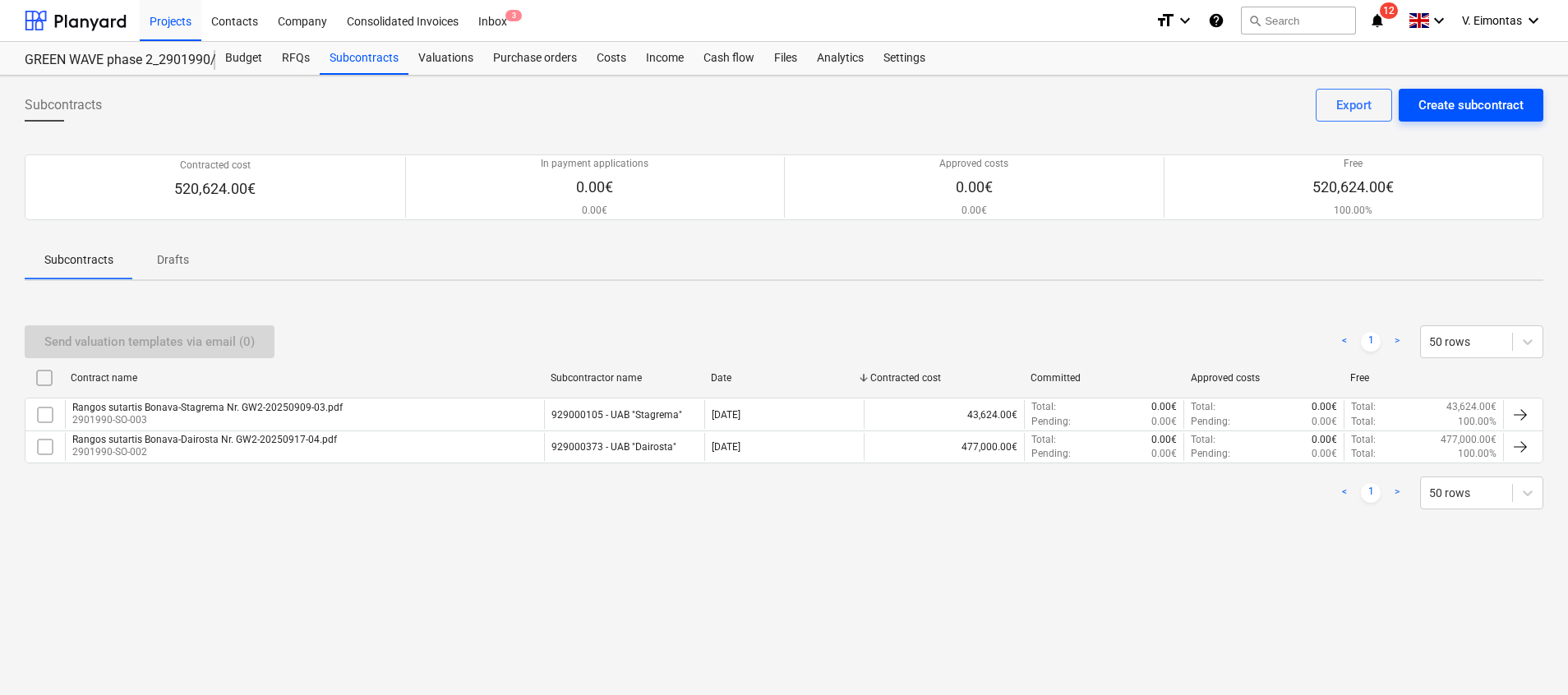
click at [1469, 116] on div "Create subcontract" at bounding box center [1471, 105] width 105 height 22
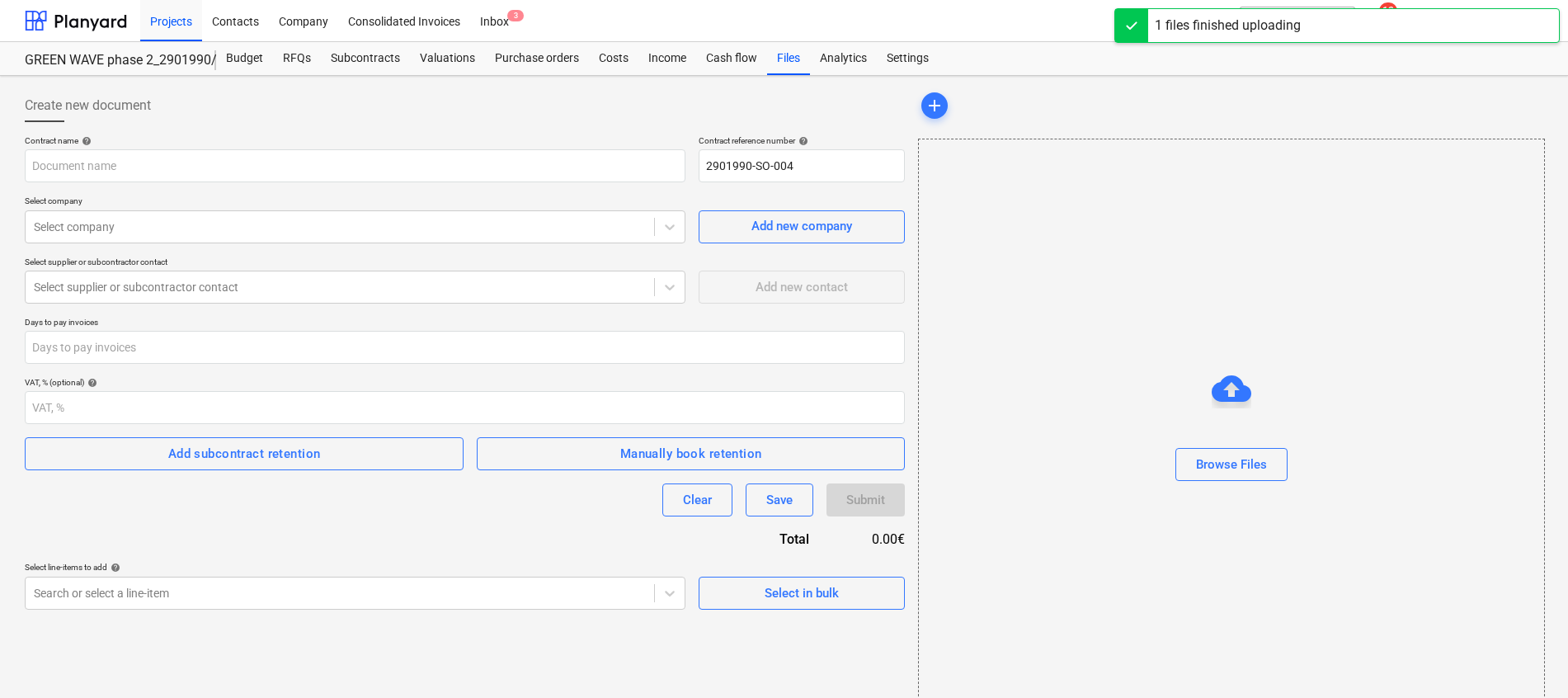
type input "Sutartis Bonava-Rentinys Nr. GW2-20250807-1-250048 (FINAL).pdf"
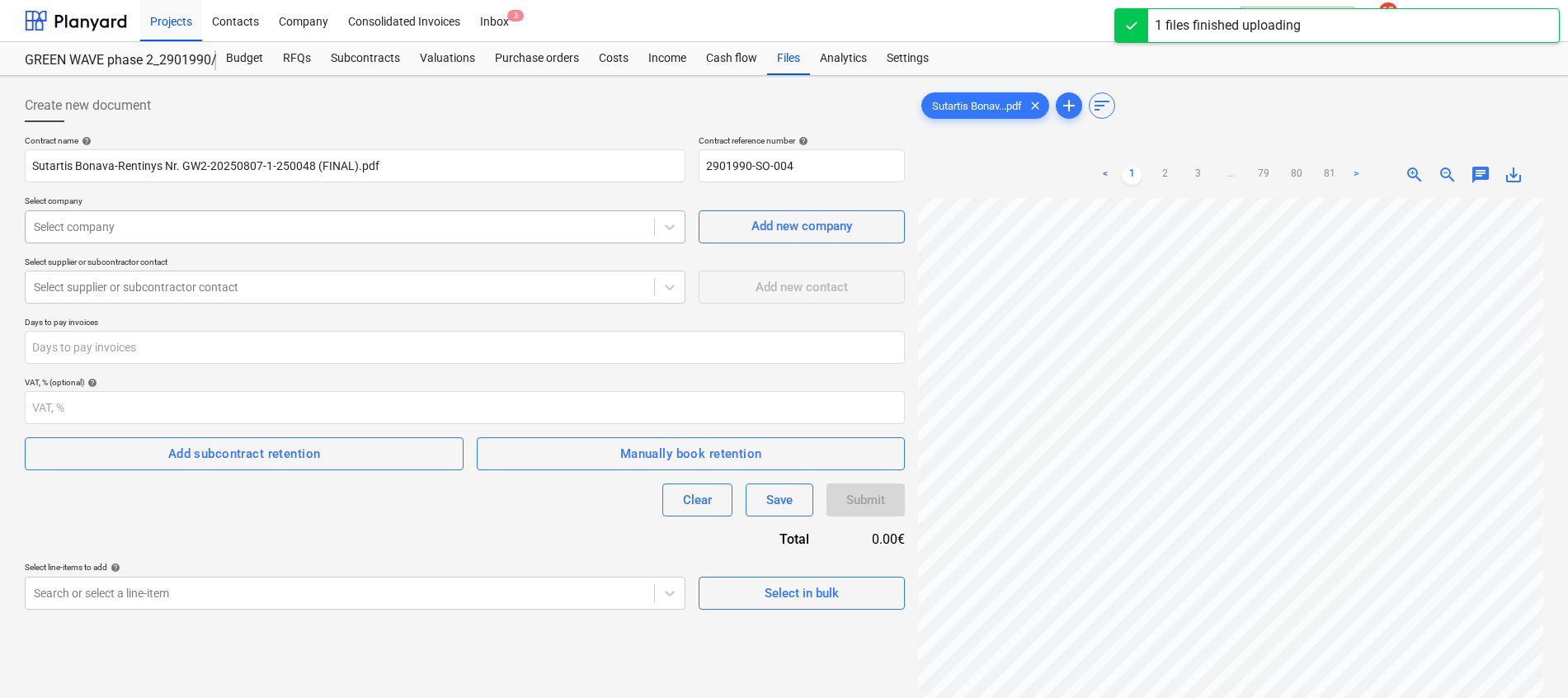
click at [144, 221] on div at bounding box center [340, 227] width 612 height 17
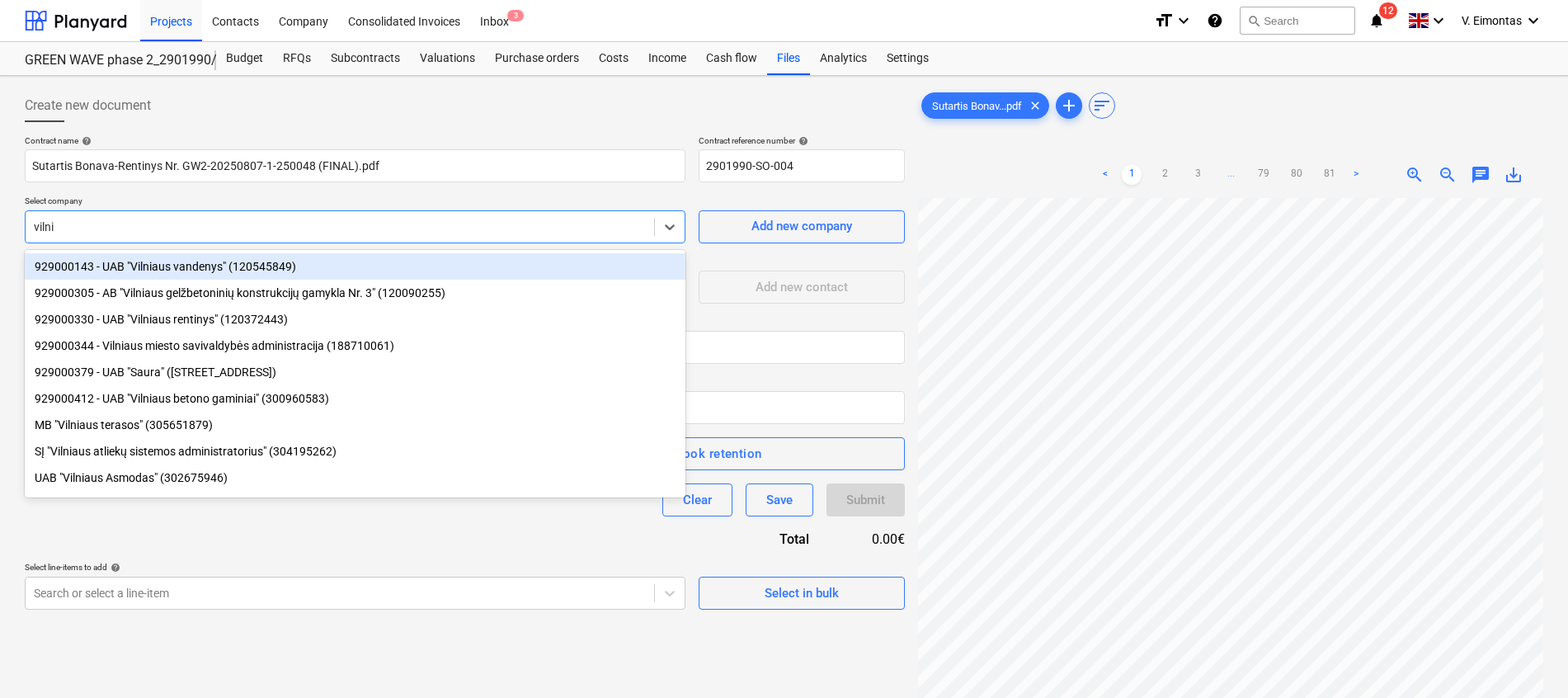
type input "vilnia"
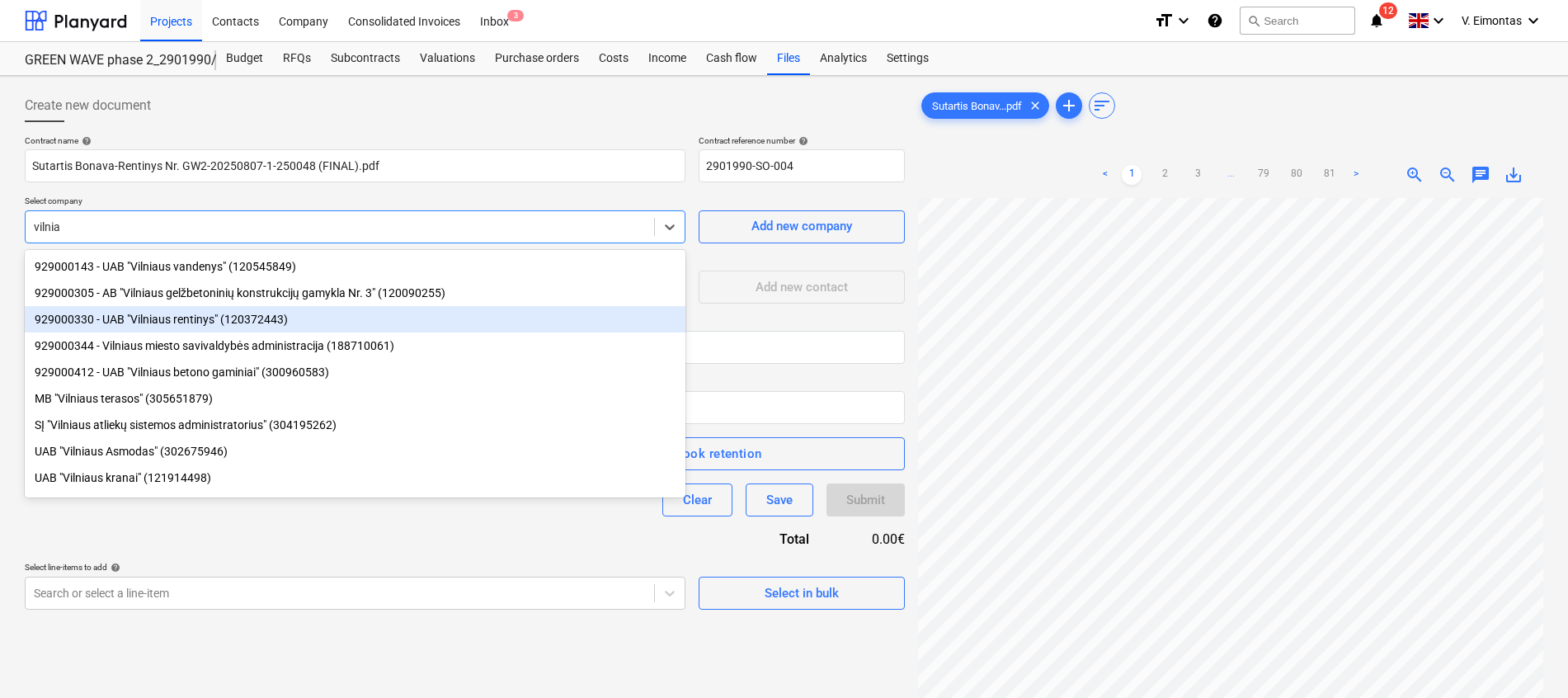
click at [238, 323] on div "929000330 - UAB "Vilniaus rentinys" (120372443)" at bounding box center [355, 319] width 660 height 27
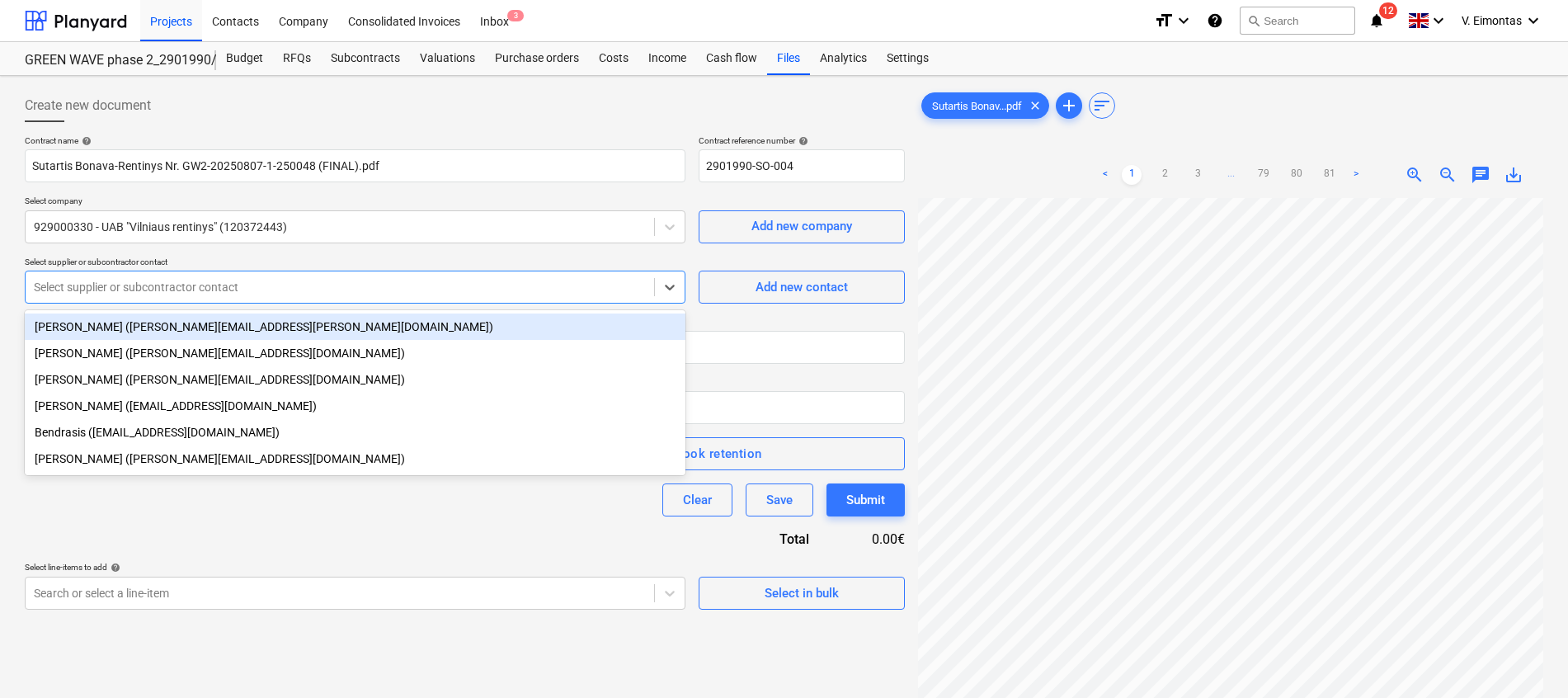
click at [240, 280] on div at bounding box center [340, 288] width 612 height 17
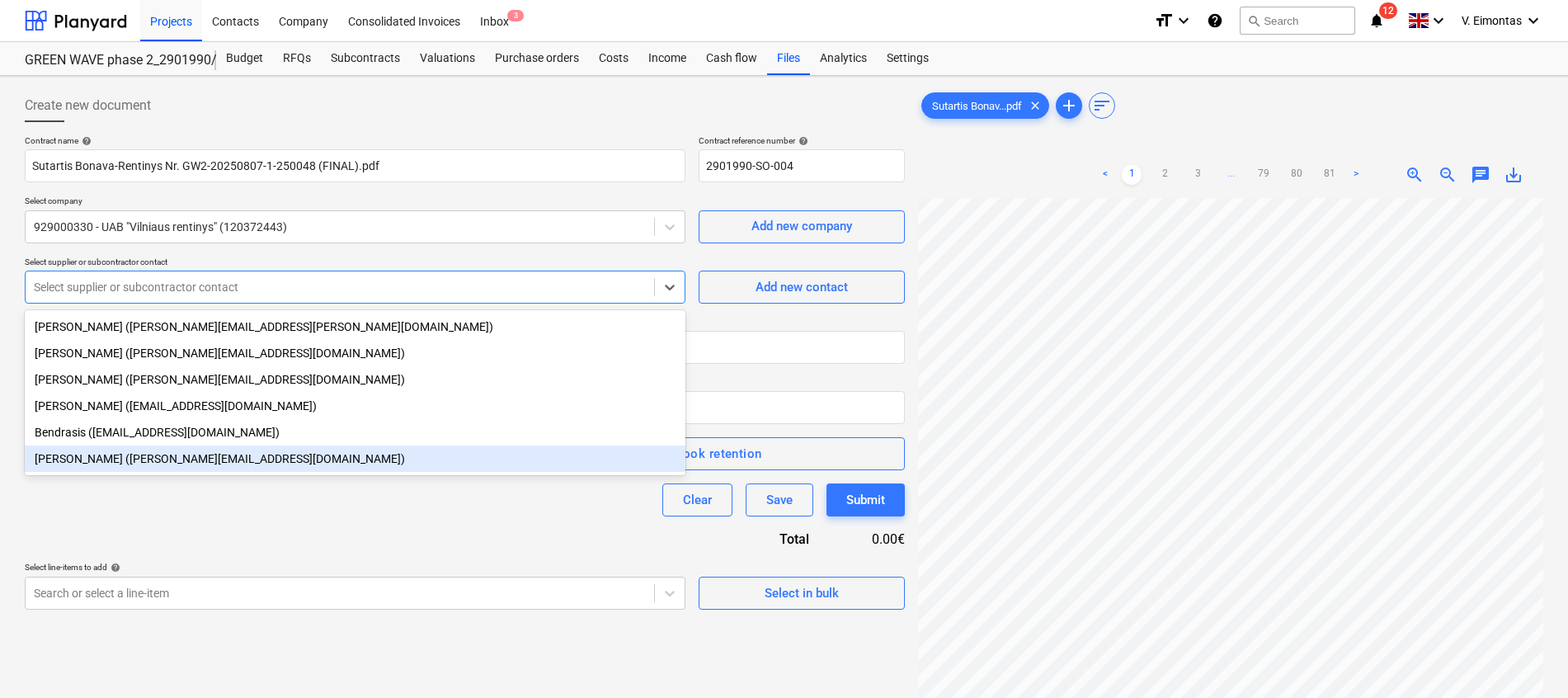
click at [160, 460] on div "[PERSON_NAME] ([PERSON_NAME][EMAIL_ADDRESS][DOMAIN_NAME])" at bounding box center [355, 459] width 660 height 27
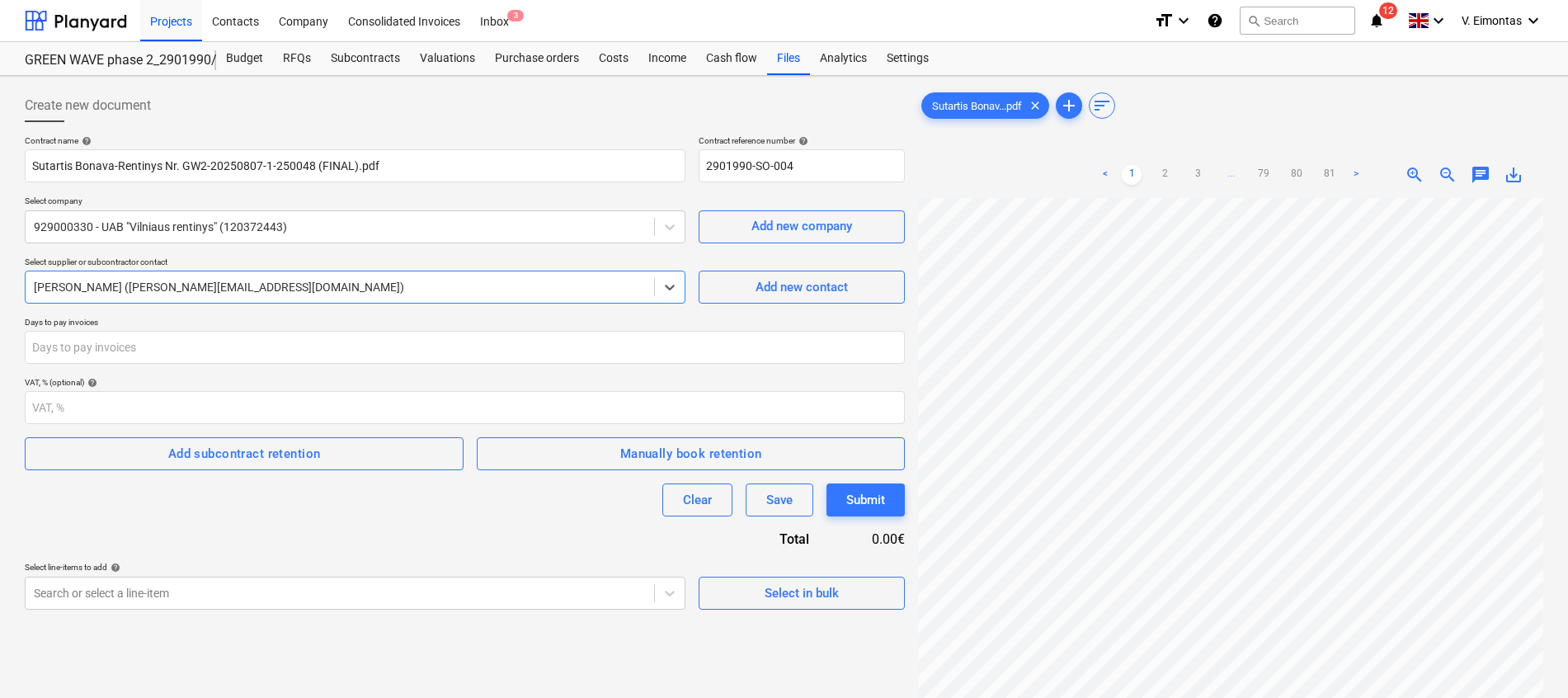
click at [214, 282] on div at bounding box center [340, 288] width 612 height 17
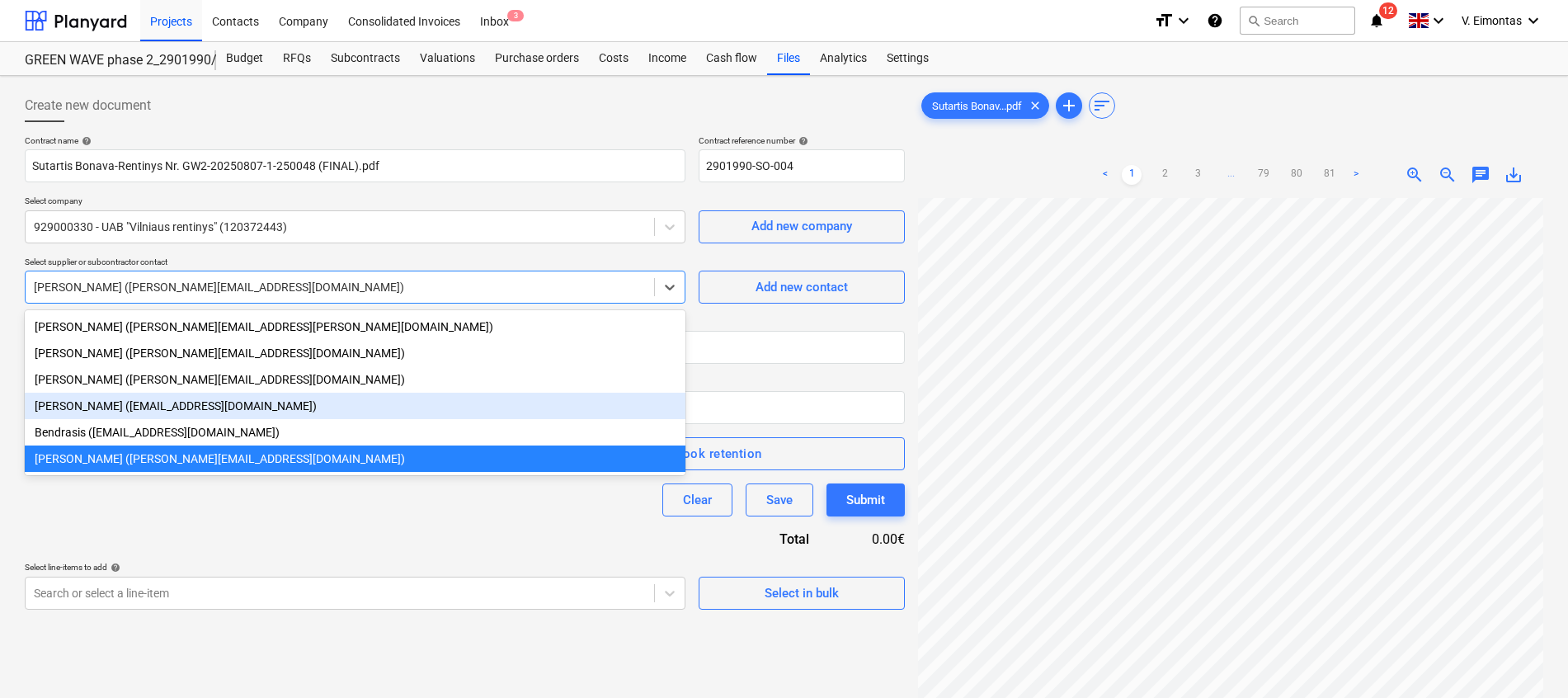
click at [233, 410] on div "[PERSON_NAME] ([EMAIL_ADDRESS][DOMAIN_NAME])" at bounding box center [355, 406] width 660 height 27
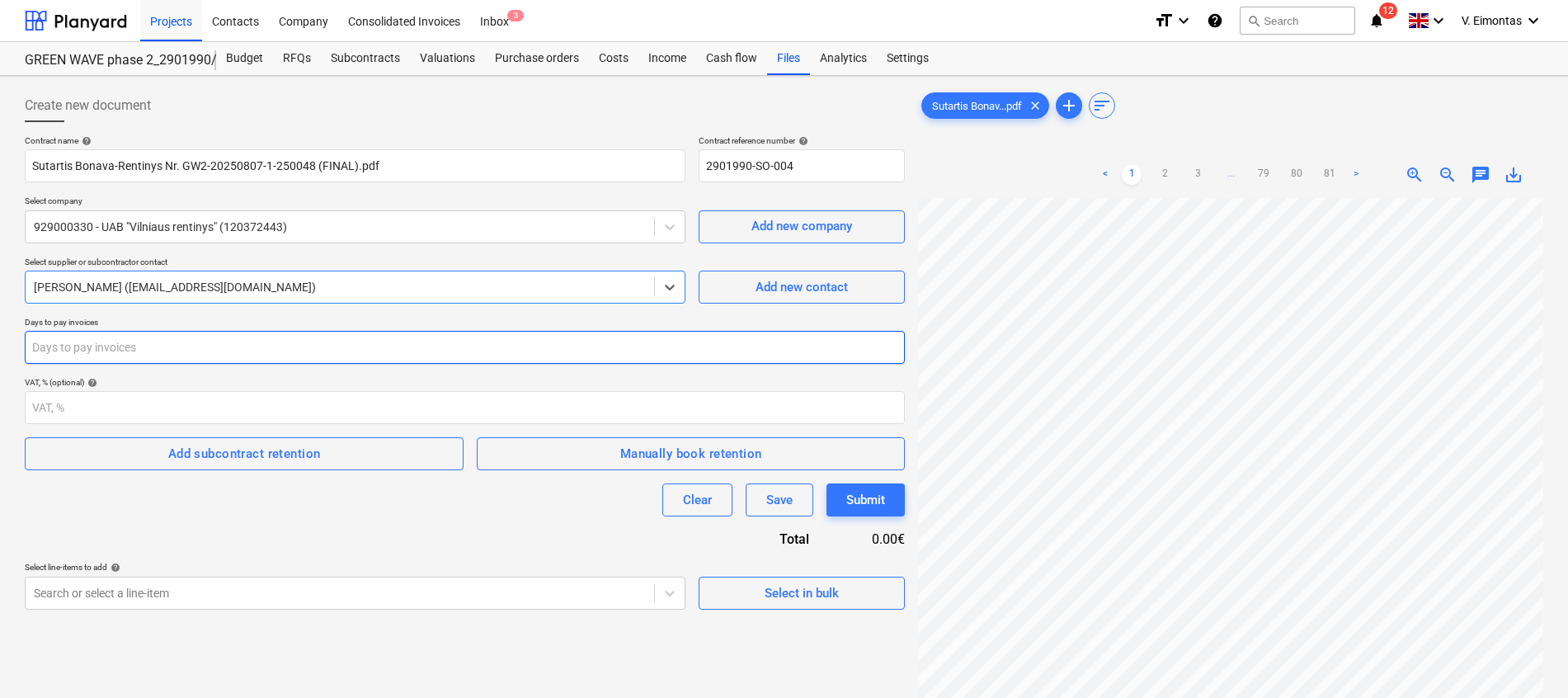
click at [187, 351] on input "number" at bounding box center [464, 347] width 880 height 33
type input "30"
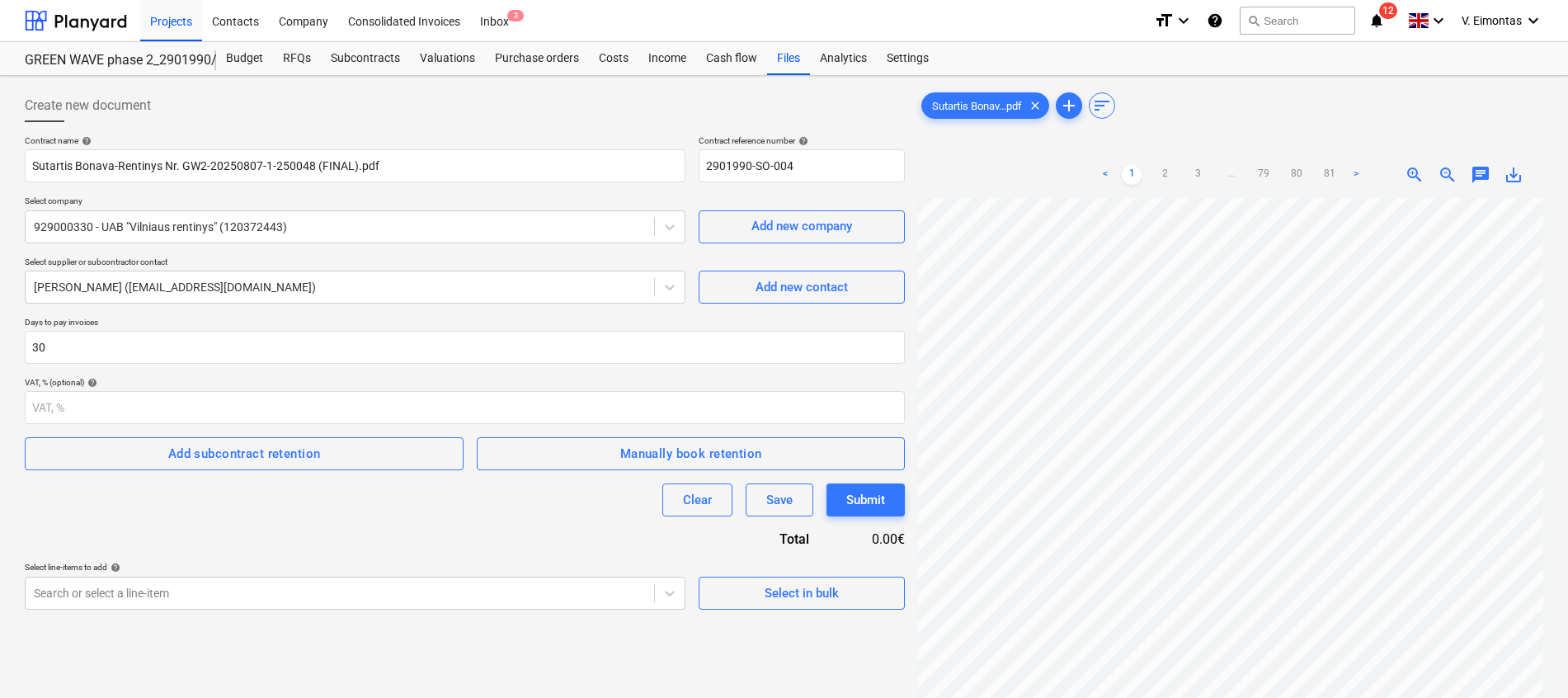
click at [174, 499] on div "Clear Save Submit" at bounding box center [464, 500] width 880 height 33
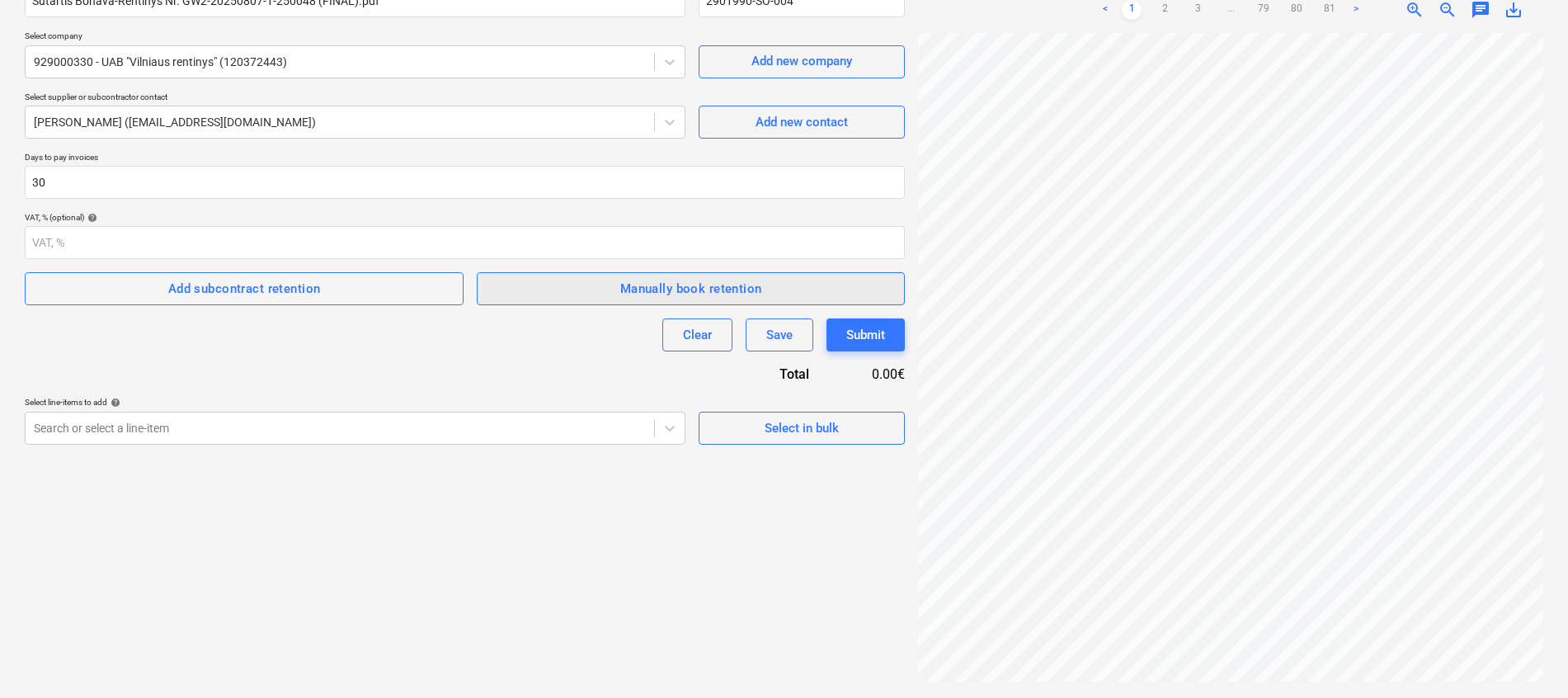
scroll to position [279, 0]
click at [1164, 11] on link "2" at bounding box center [1164, 10] width 20 height 20
click at [182, 275] on button "Add subcontract retention" at bounding box center [244, 289] width 439 height 33
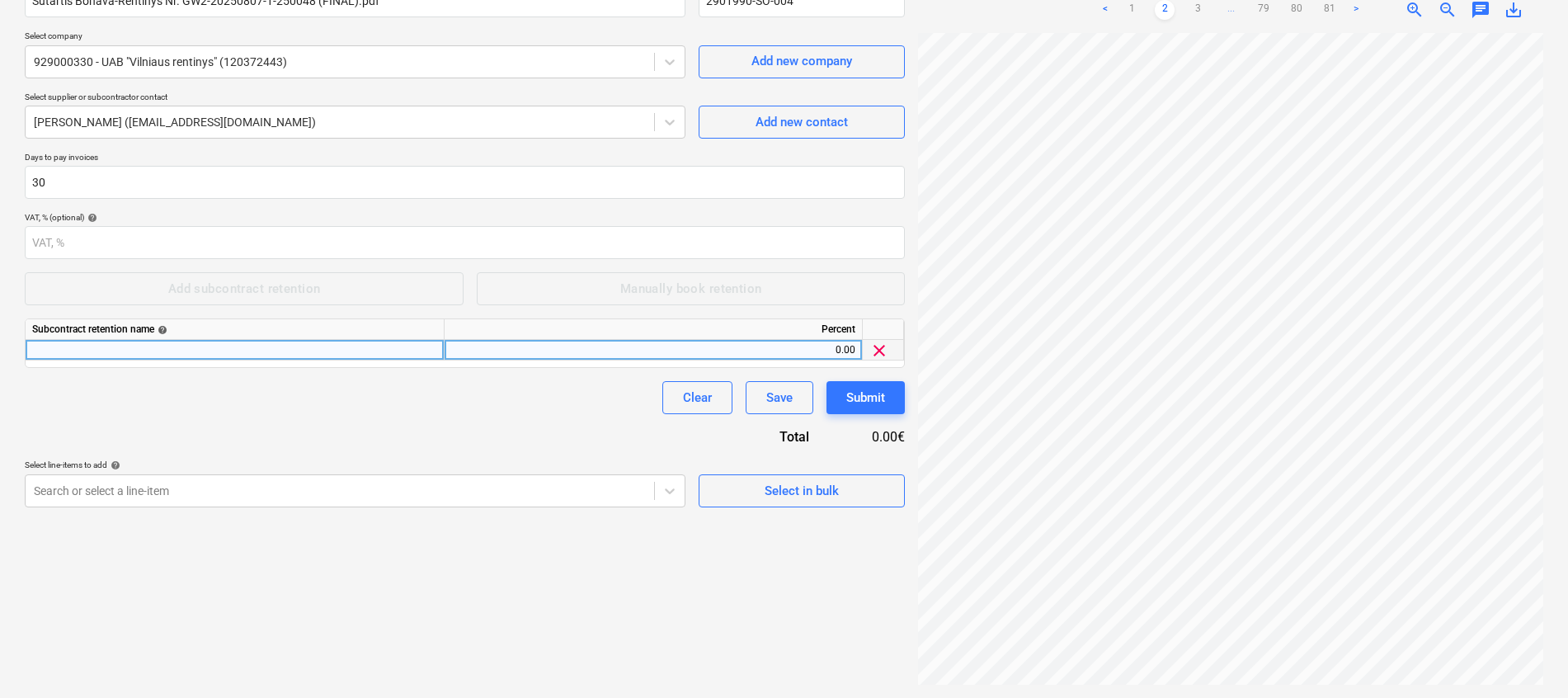
click at [169, 347] on div at bounding box center [235, 350] width 419 height 21
type input "Sulaikymas"
click at [273, 458] on div "Contract name help [PERSON_NAME]-Rentinys Nr. GW2-20250807-1-250048 (FINAL).pdf…" at bounding box center [464, 238] width 880 height 537
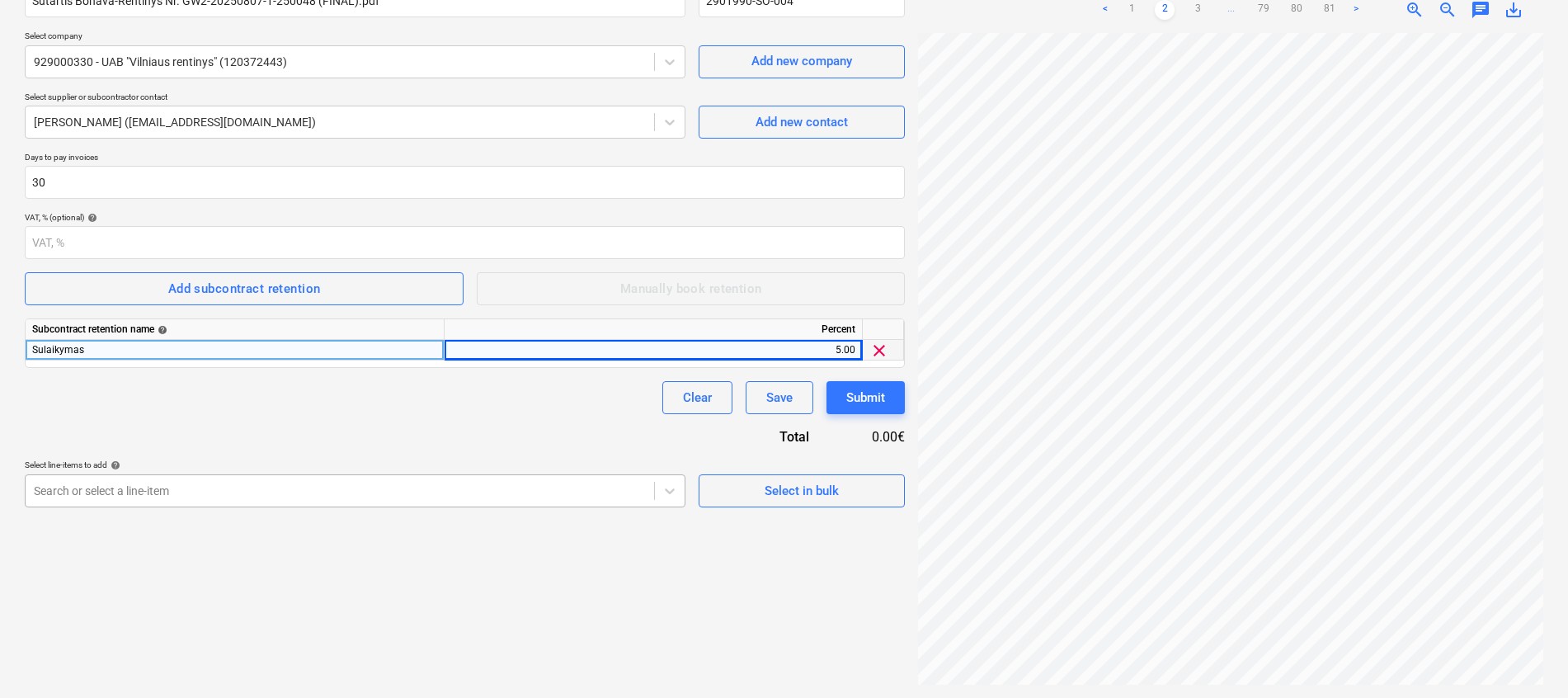
click at [249, 496] on body "Projects Contacts Company Consolidated Invoices Inbox 3 format_size keyboard_ar…" at bounding box center [784, 184] width 1568 height 698
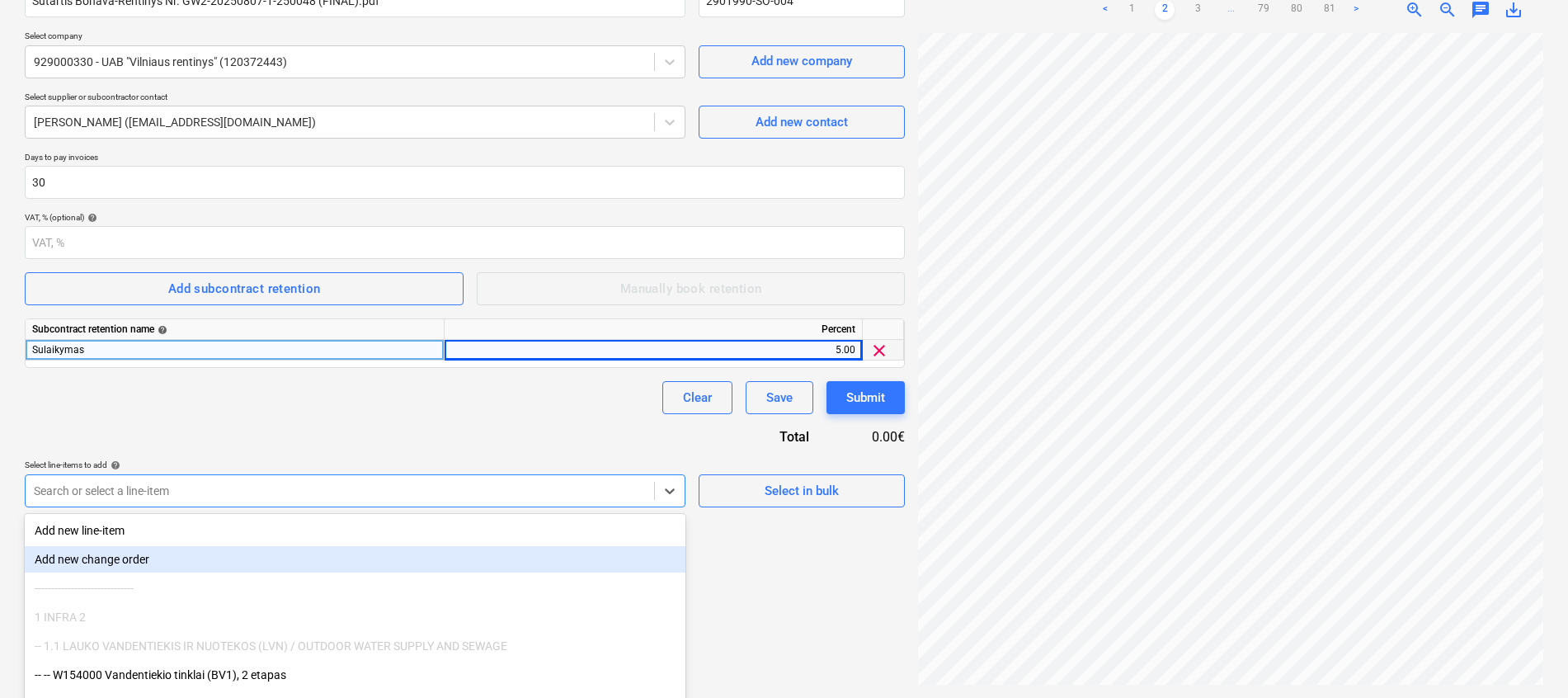
scroll to position [232, 0]
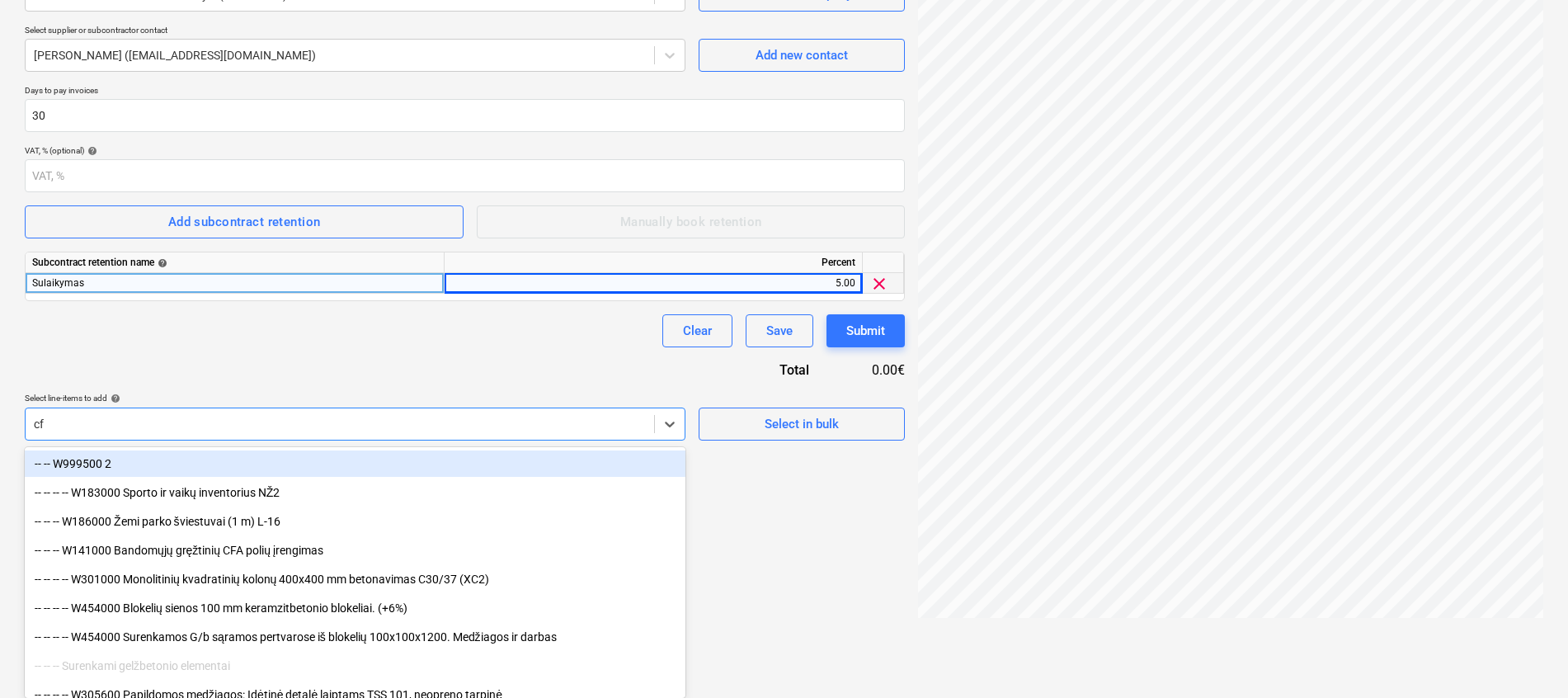
type input "cfa"
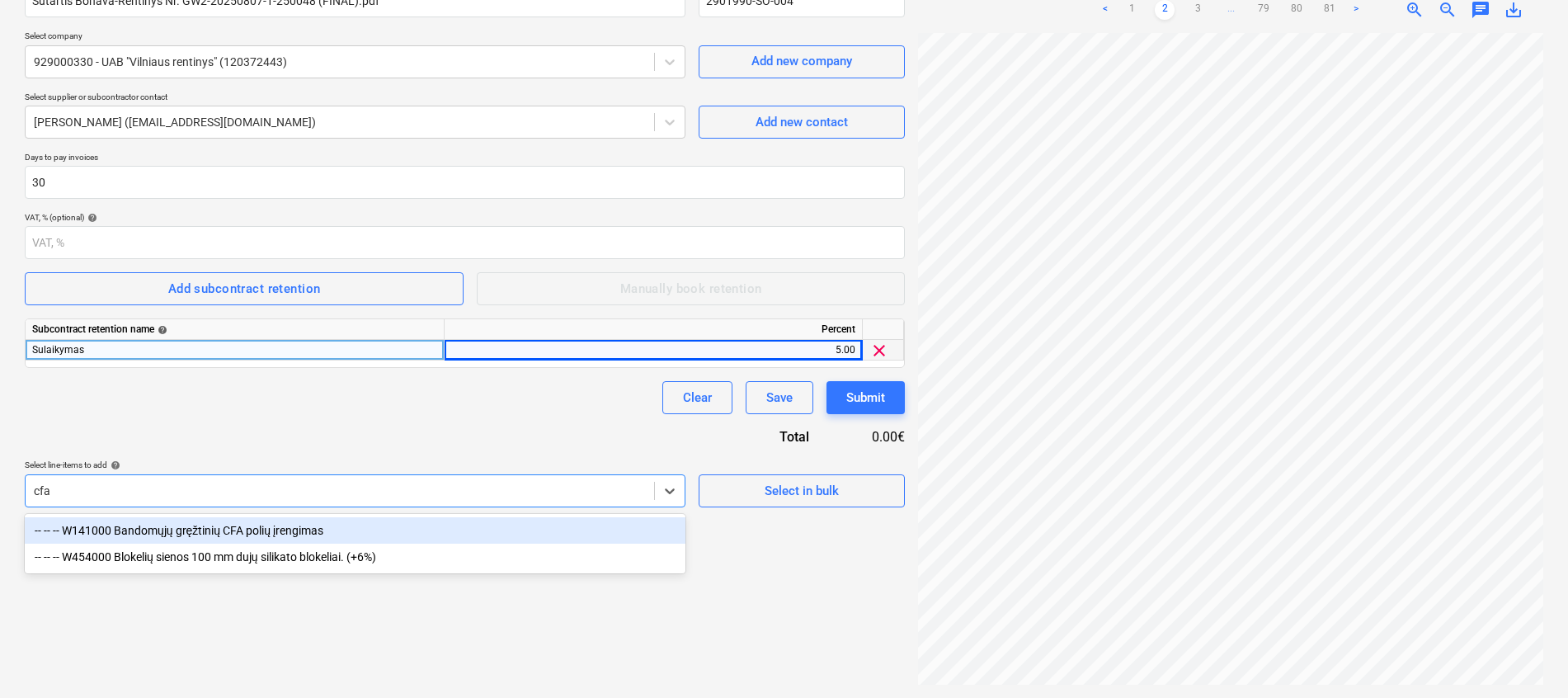
click at [252, 531] on div "-- -- -- W141000 Bandomųjų gręžtinių CFA polių įrengimas" at bounding box center [355, 531] width 660 height 27
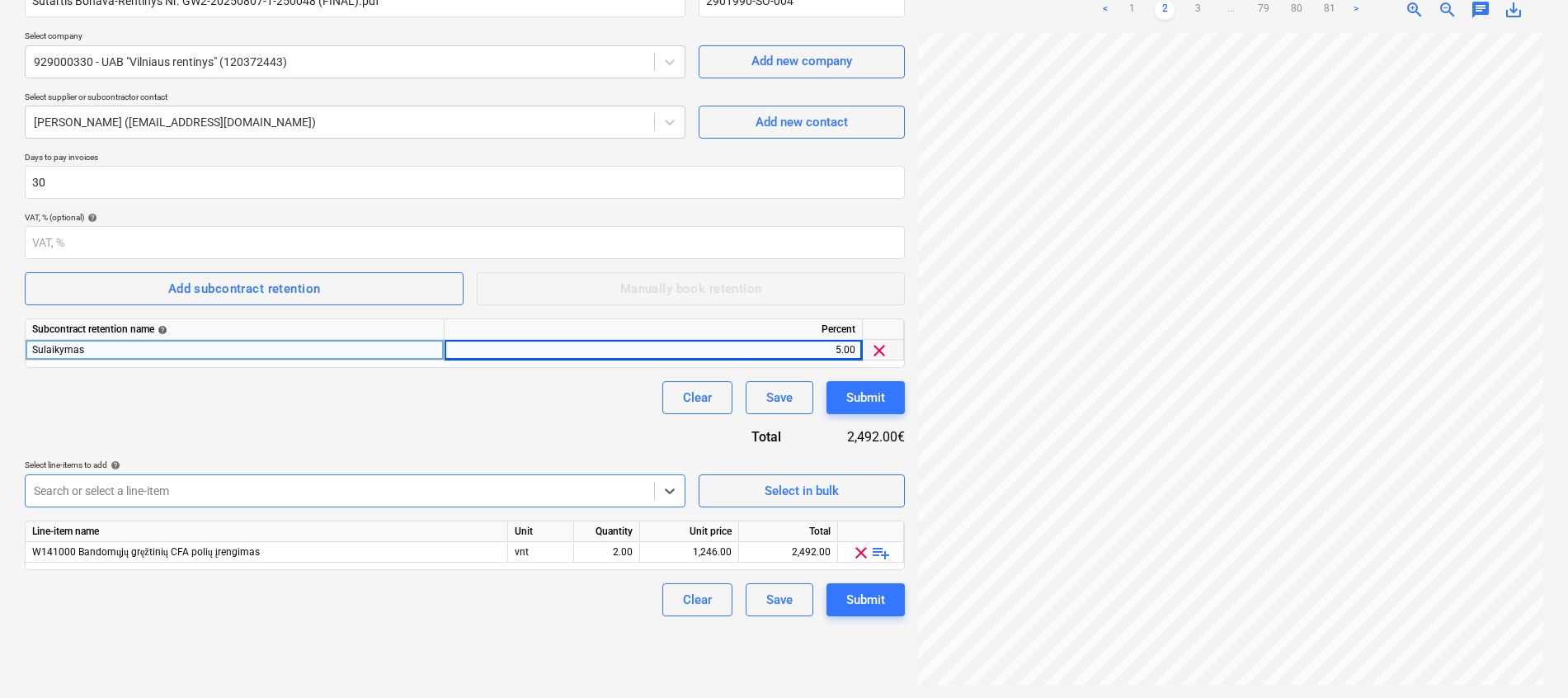
click at [499, 485] on body "Projects Contacts Company Consolidated Invoices Inbox 3 format_size keyboard_ar…" at bounding box center [784, 184] width 1568 height 698
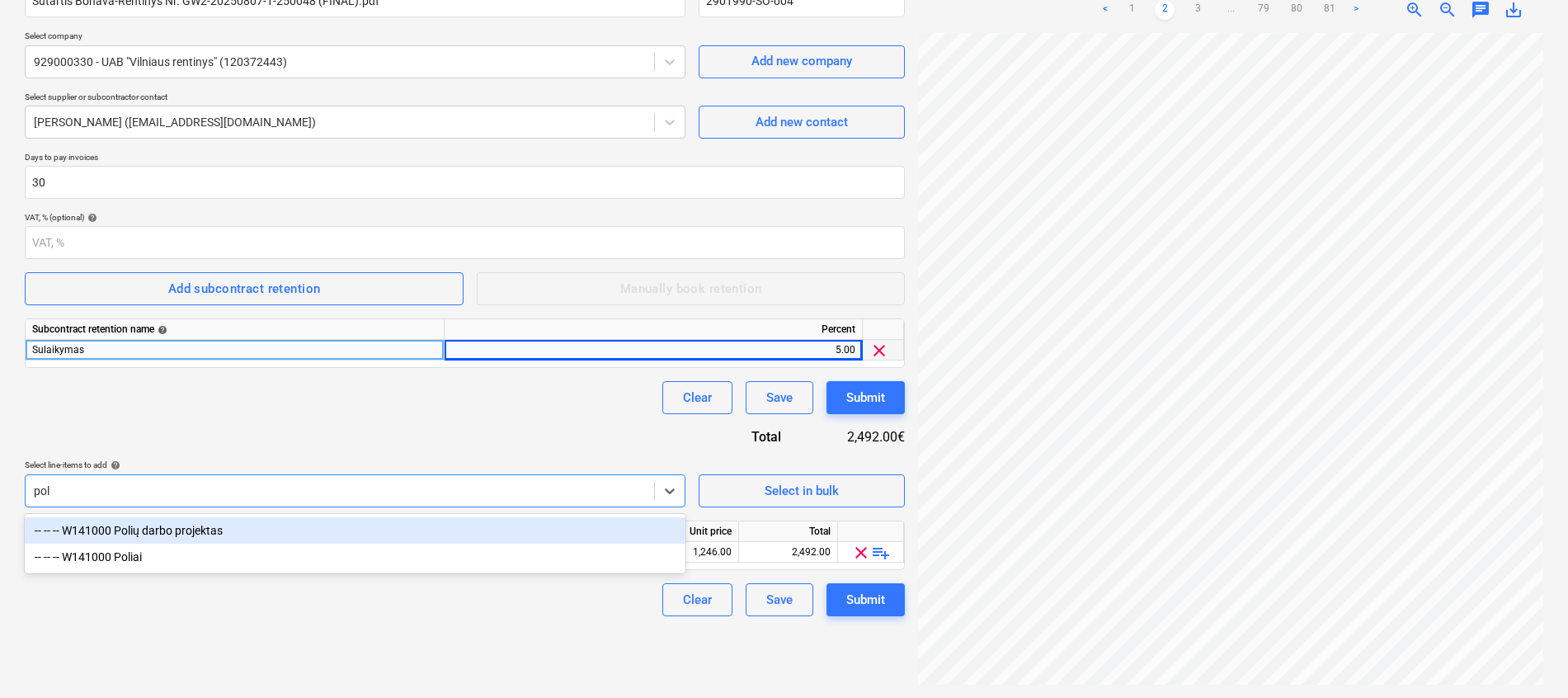
type input "poli"
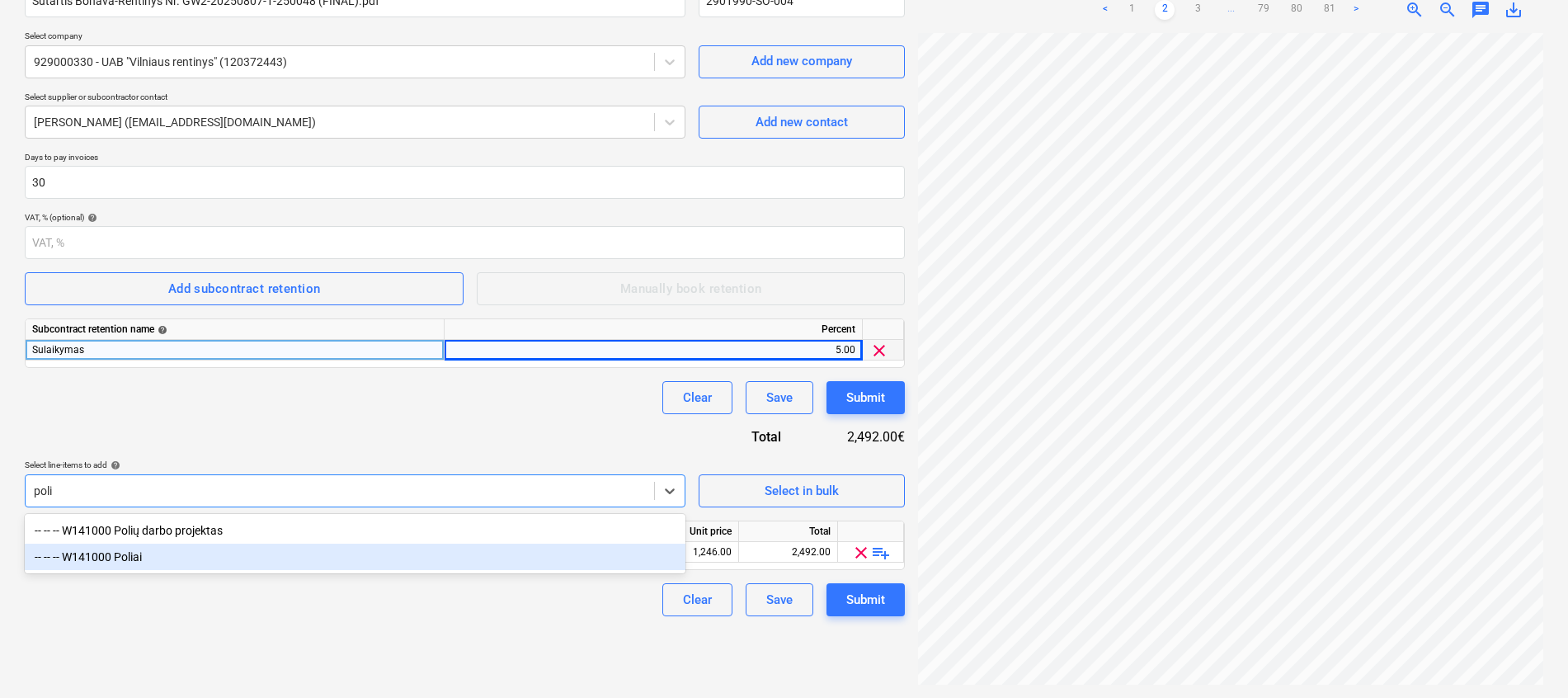
click at [266, 564] on div "-- -- -- W141000 Poliai" at bounding box center [355, 557] width 660 height 27
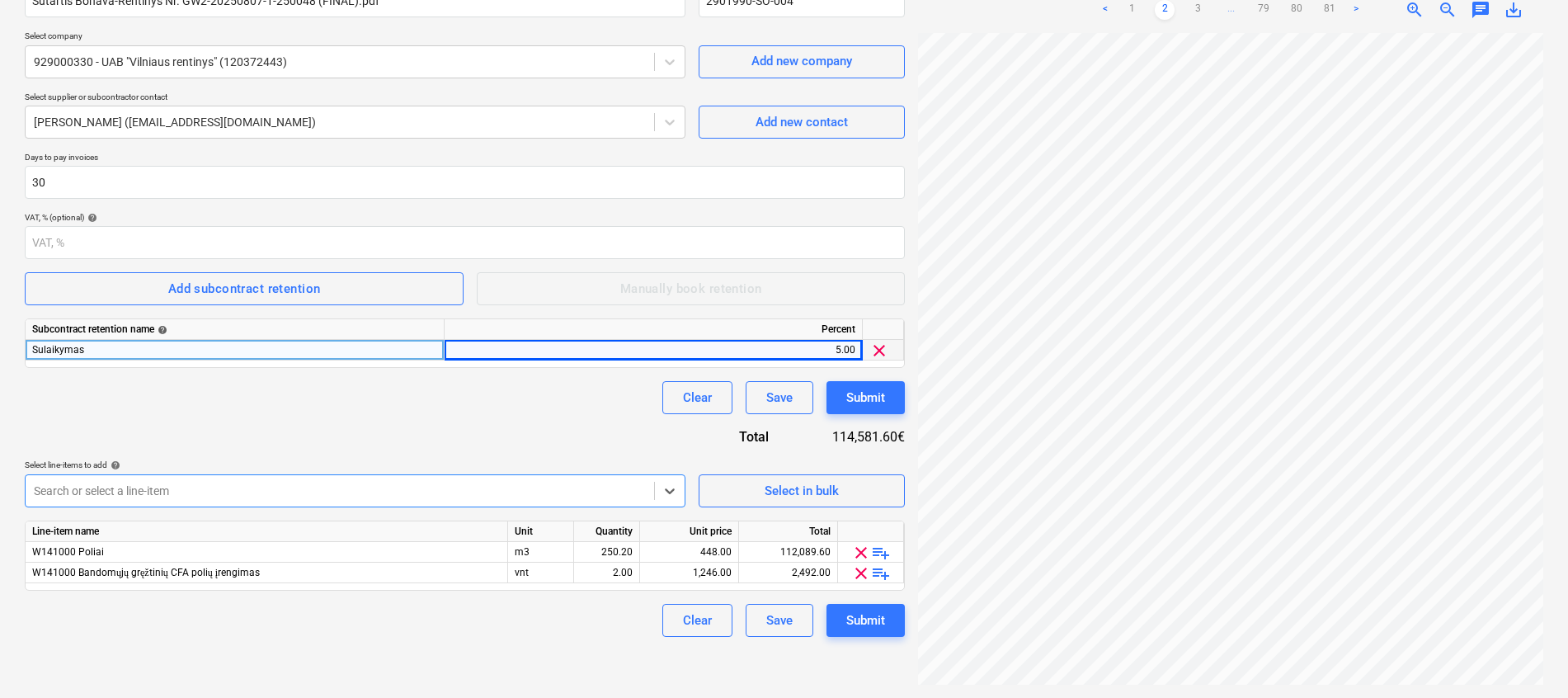
click at [250, 499] on body "Projects Contacts Company Consolidated Invoices Inbox 3 format_size keyboard_ar…" at bounding box center [784, 184] width 1568 height 698
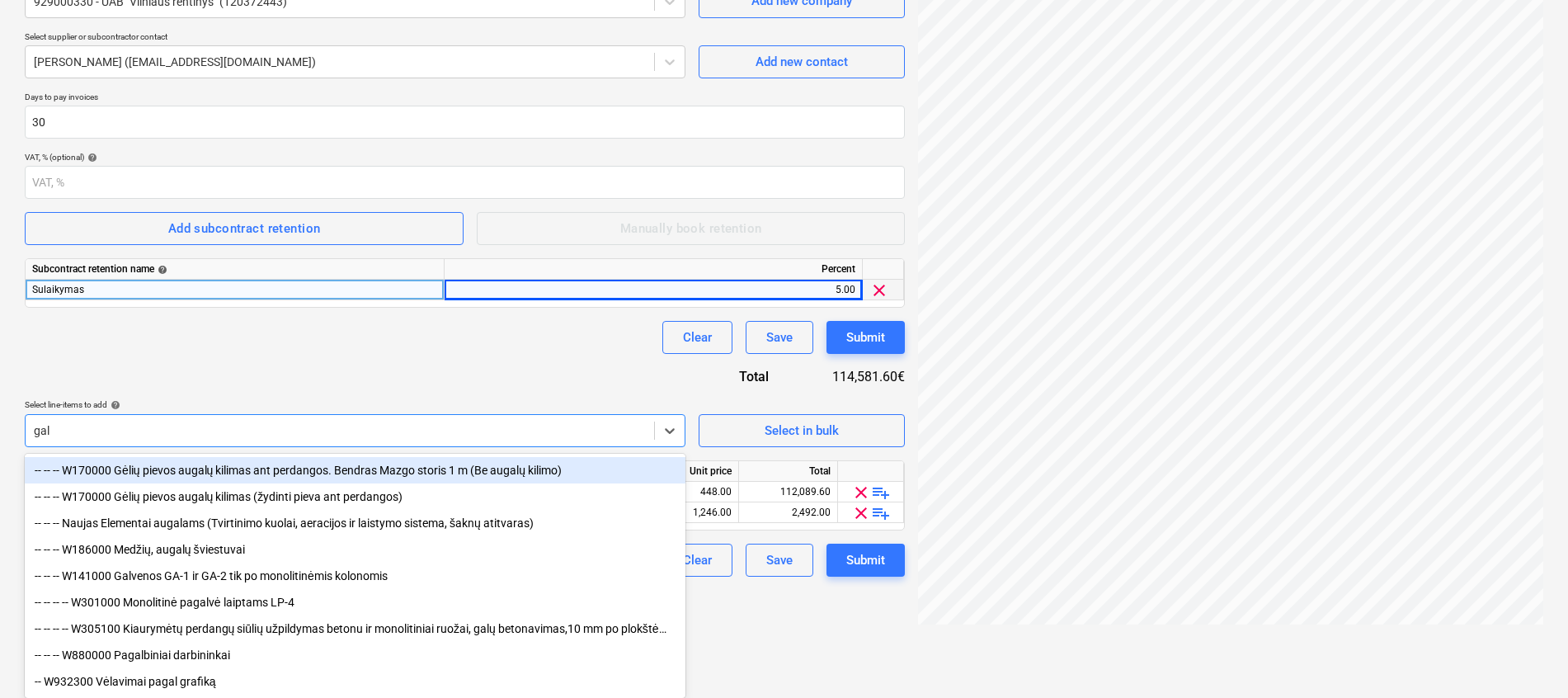
type input "galv"
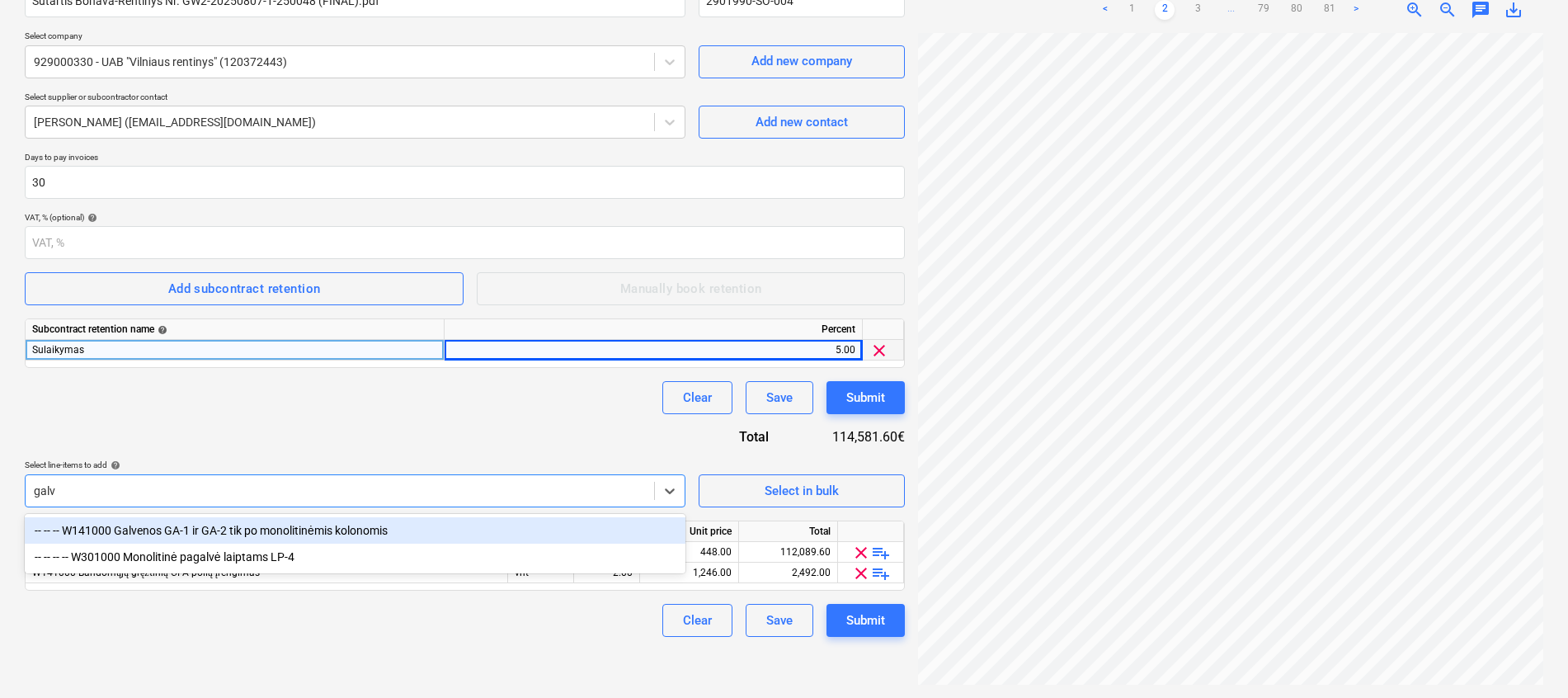
click at [256, 533] on div "-- -- -- W141000 Galvenos GA-1 ir GA-2 tik po monolitinėmis kolonomis" at bounding box center [355, 531] width 660 height 27
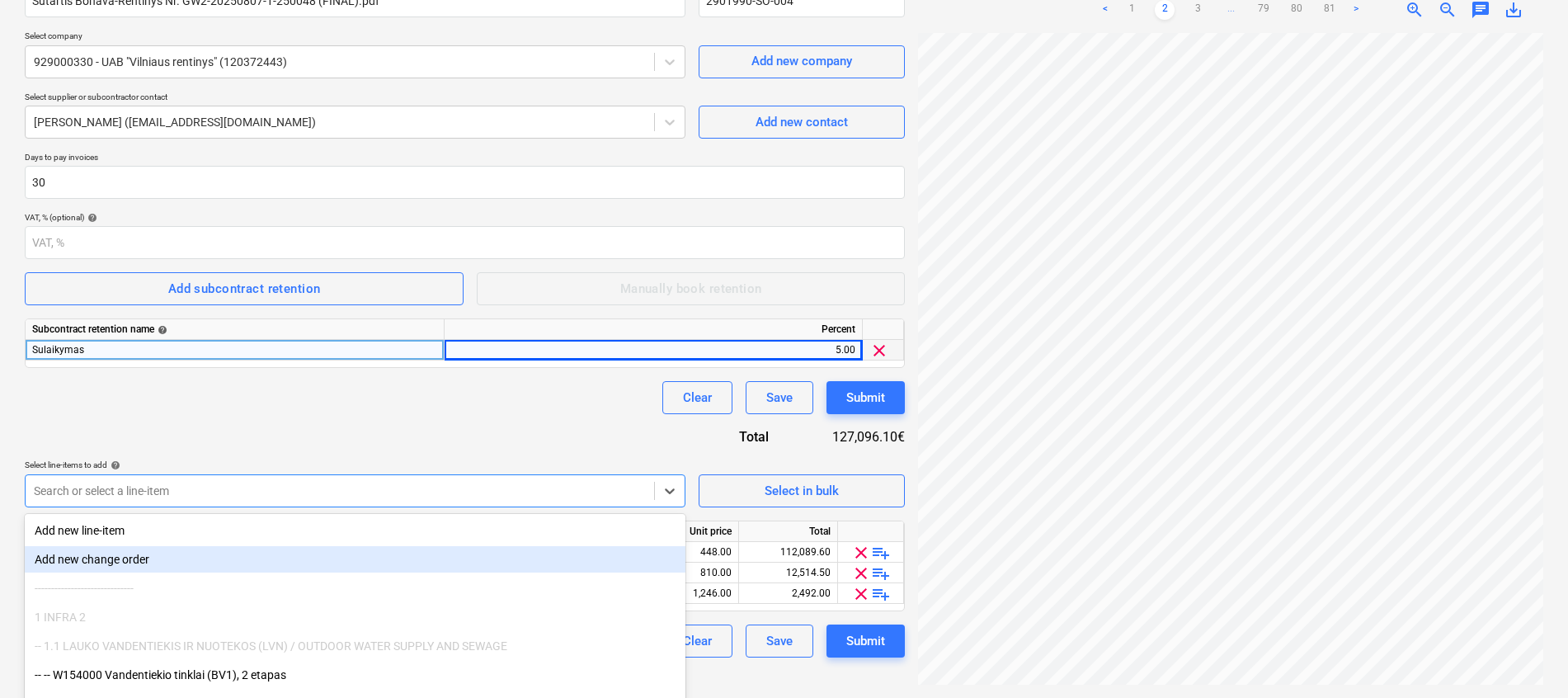
scroll to position [232, 0]
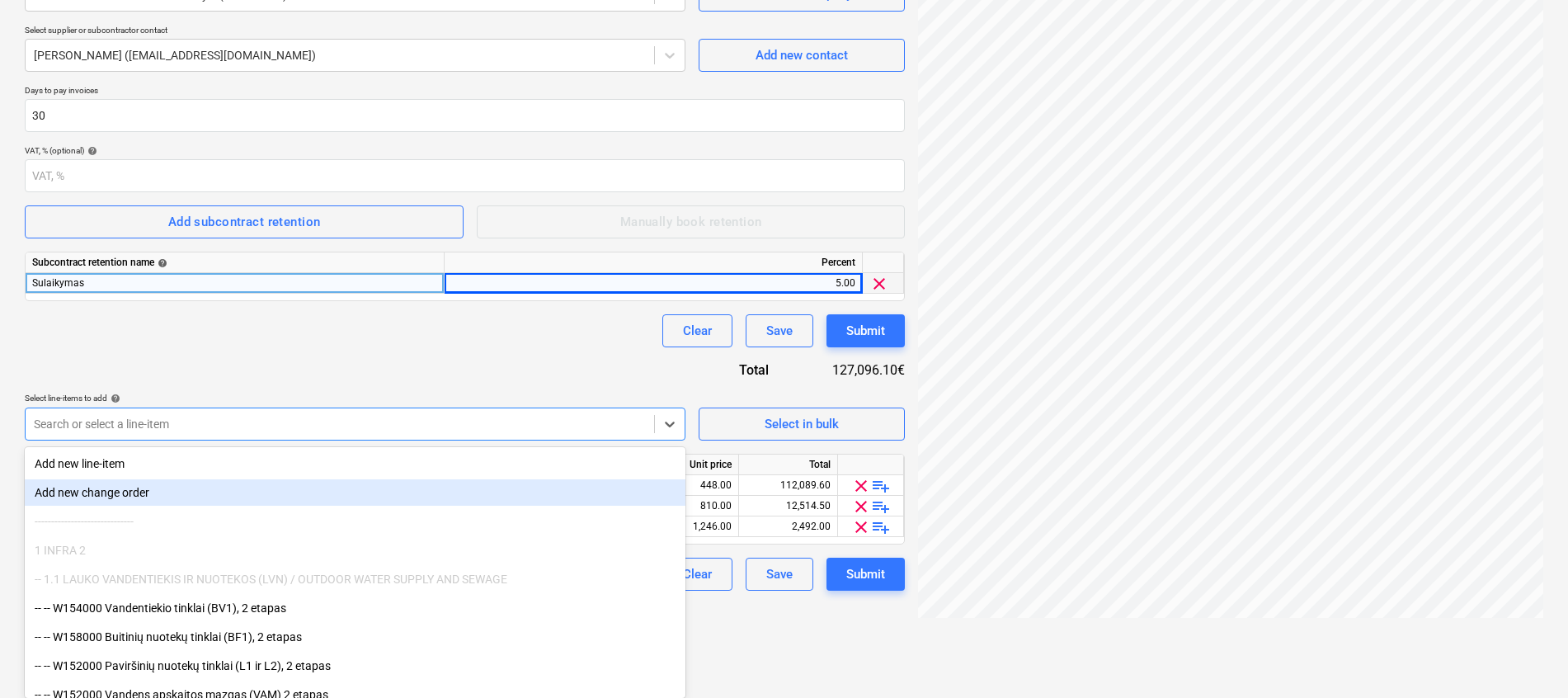
click at [227, 466] on body "Projects Contacts Company Consolidated Invoices Inbox 3 format_size keyboard_ar…" at bounding box center [784, 117] width 1568 height 698
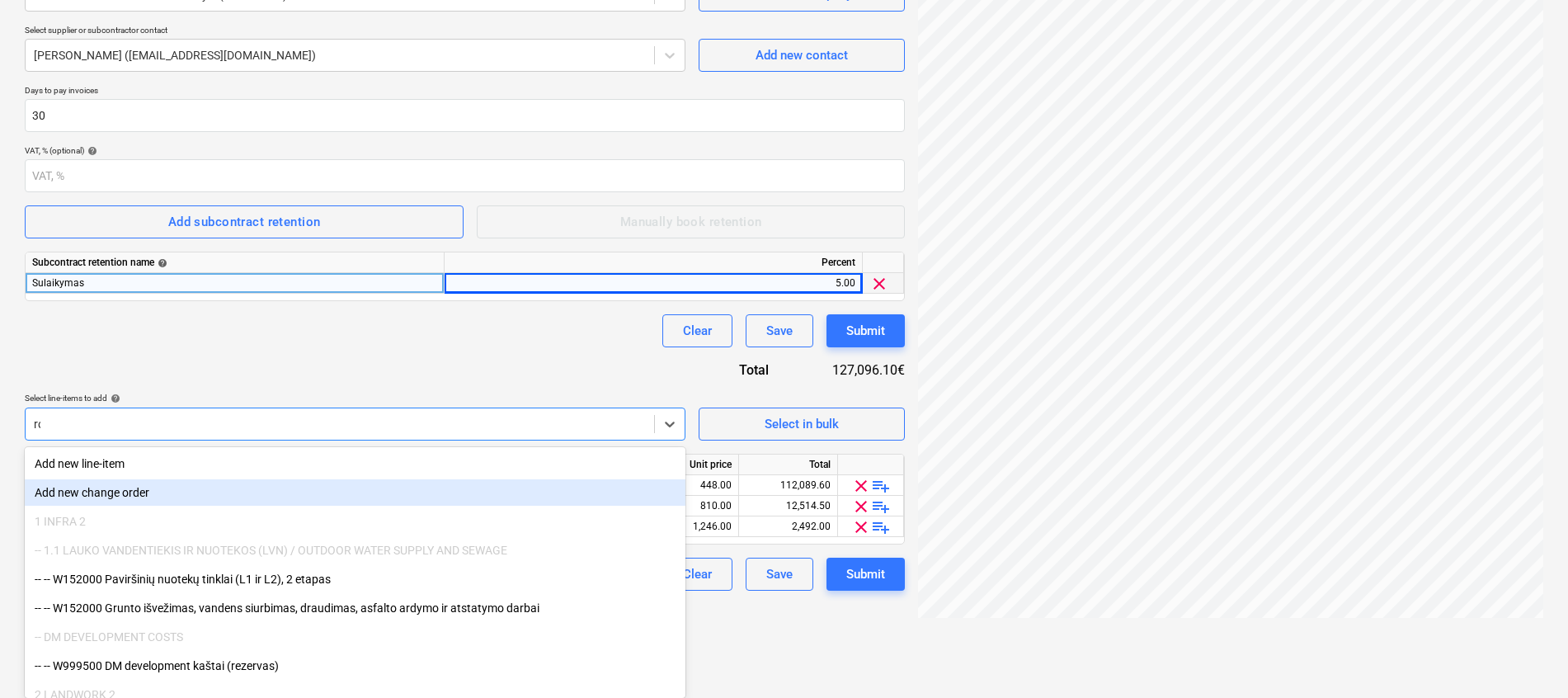
type input "ros"
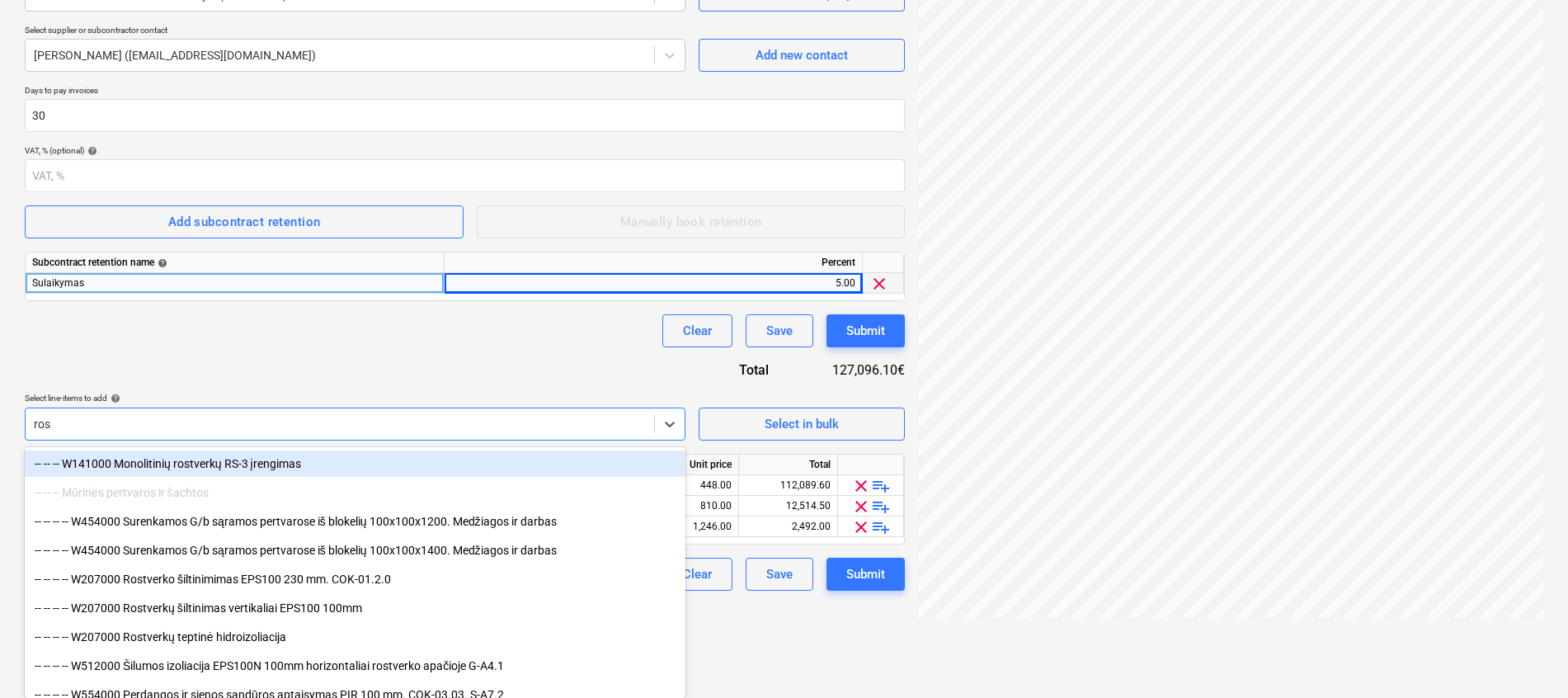
click at [245, 454] on div "-- -- -- W141000 Monolitinių rostverkų RS-3 įrengimas" at bounding box center [355, 464] width 660 height 27
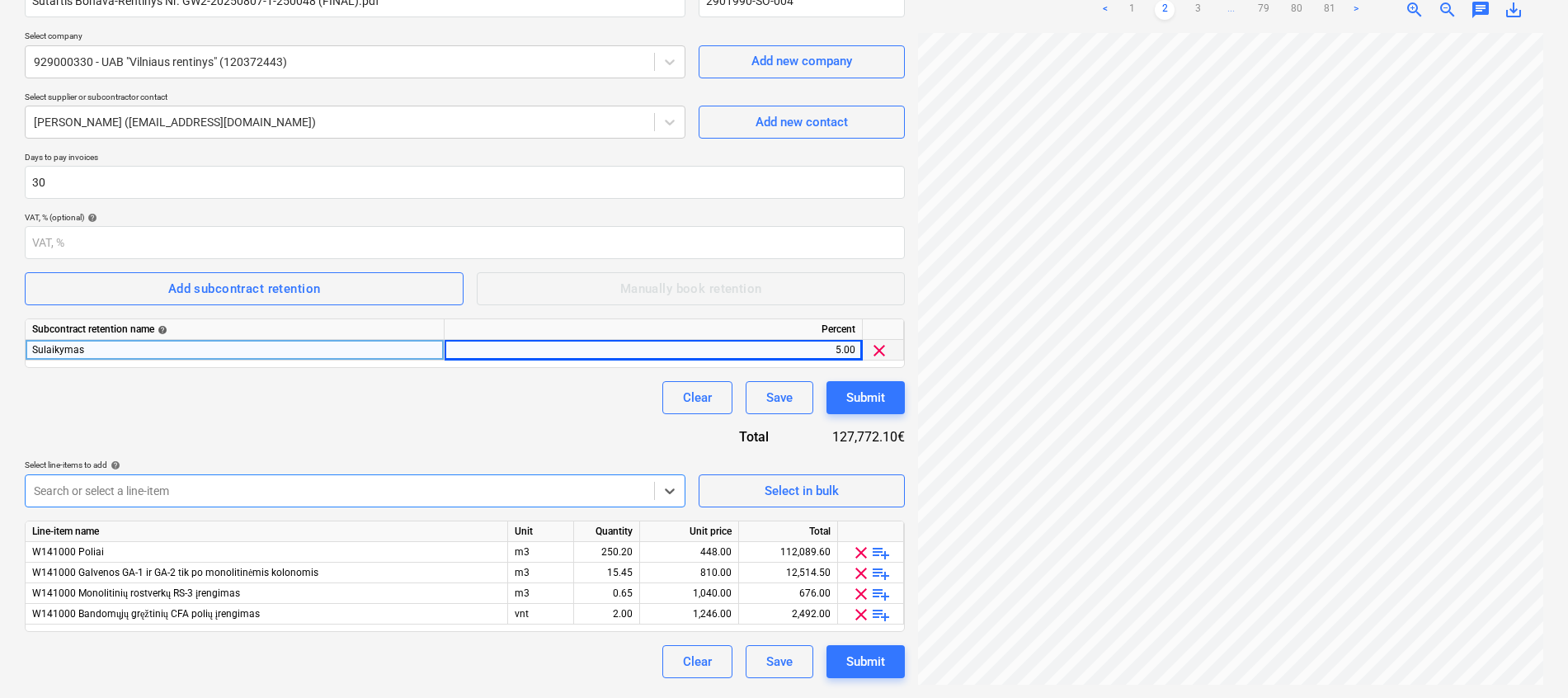
click at [218, 491] on body "Projects Contacts Company Consolidated Invoices Inbox 3 format_size keyboard_ar…" at bounding box center [784, 184] width 1568 height 698
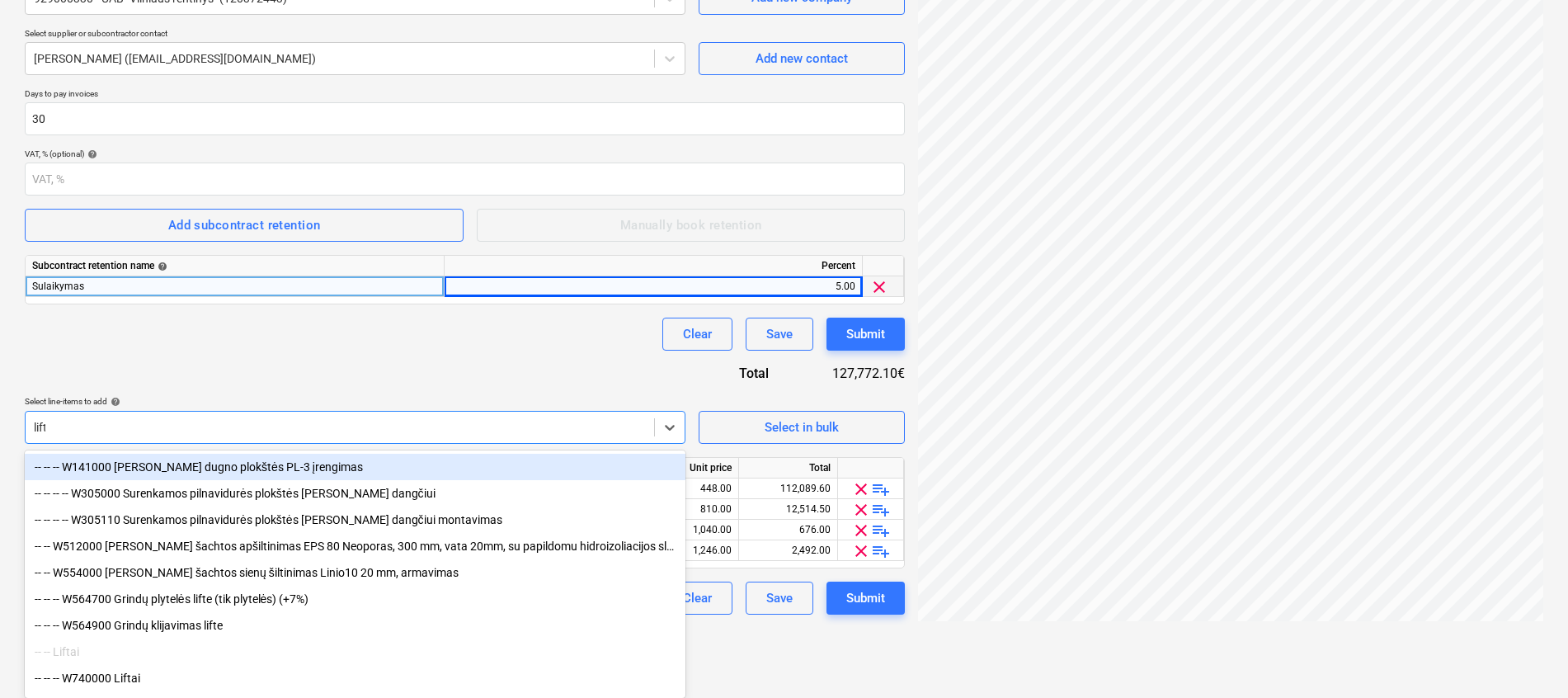
type input "[PERSON_NAME]"
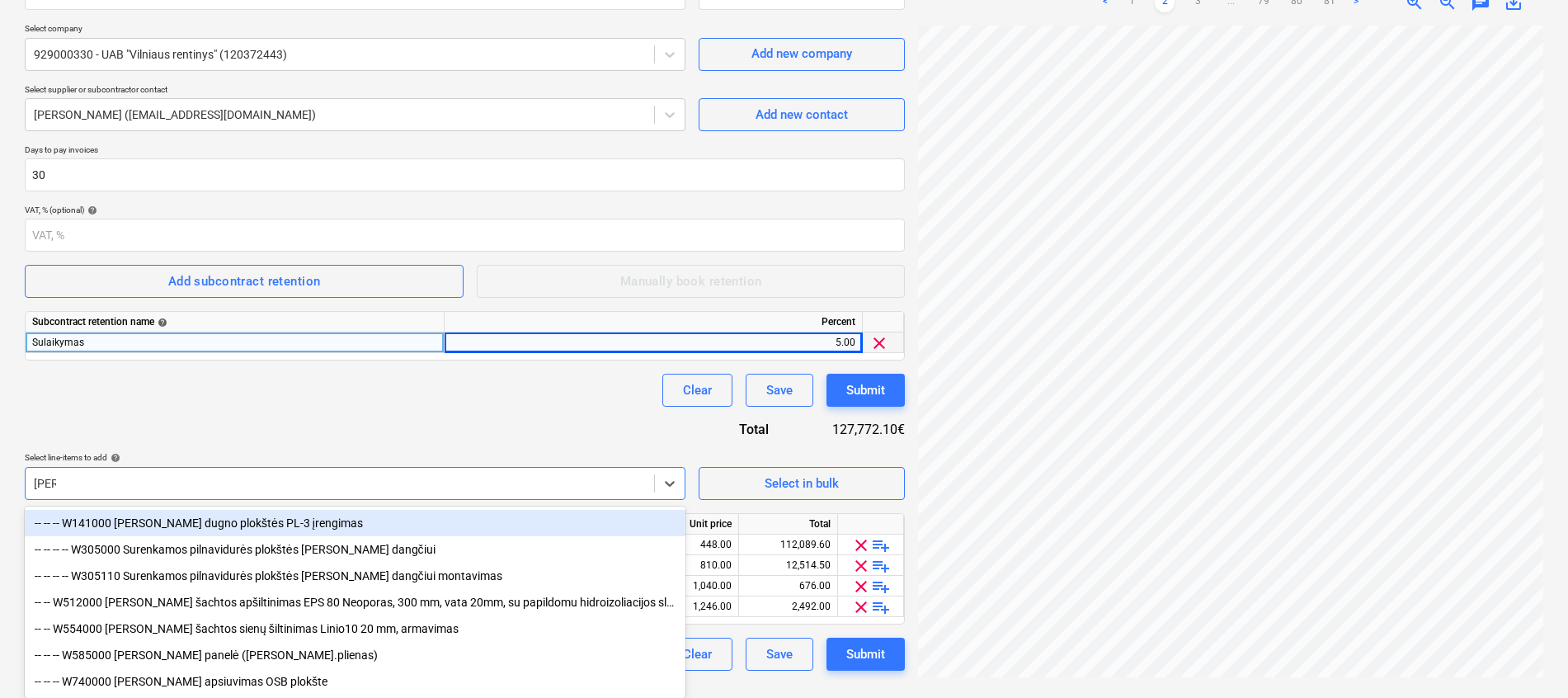
click at [238, 517] on div "-- -- -- W141000 [PERSON_NAME] dugno plokštės PL-3 įrengimas" at bounding box center [355, 524] width 660 height 27
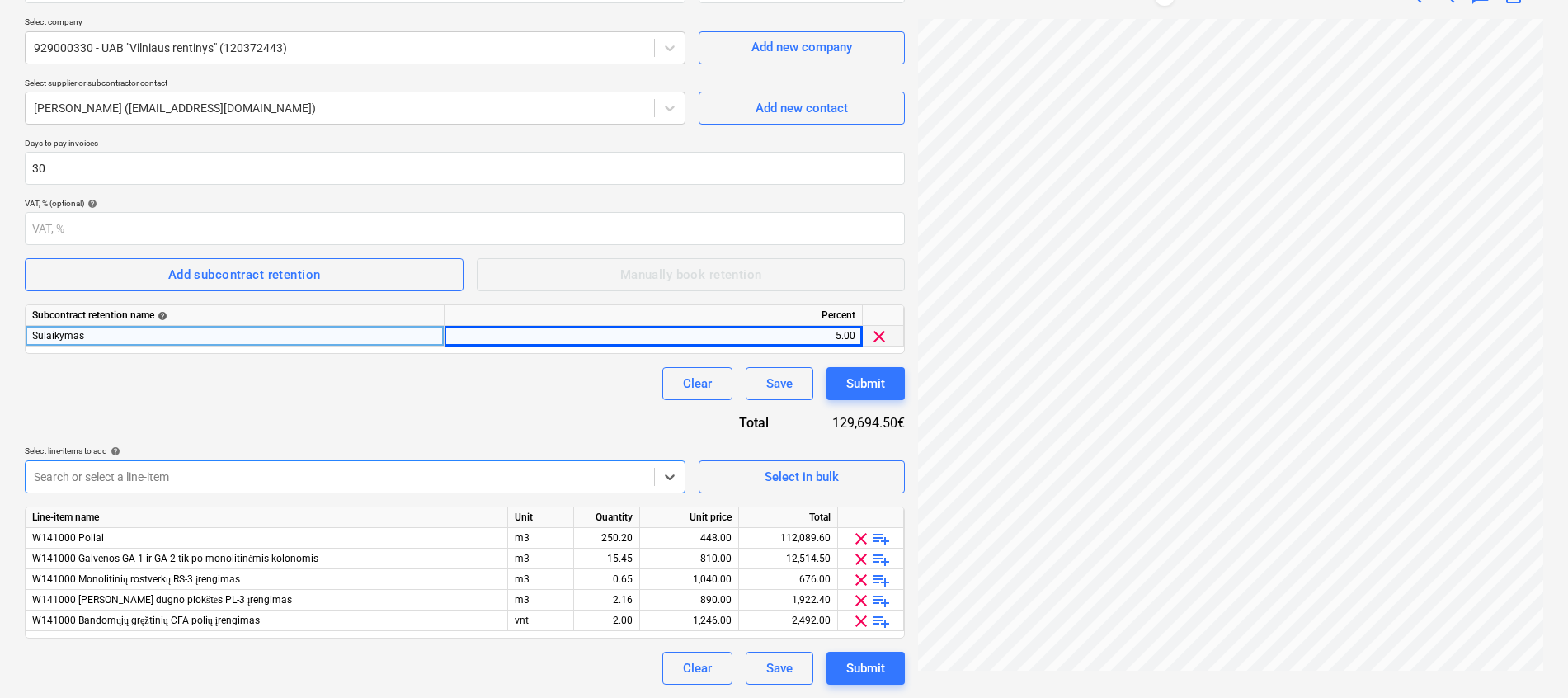
scroll to position [232, 0]
click at [259, 481] on body "Projects Contacts Company Consolidated Invoices Inbox 3 format_size keyboard_ar…" at bounding box center [784, 170] width 1568 height 698
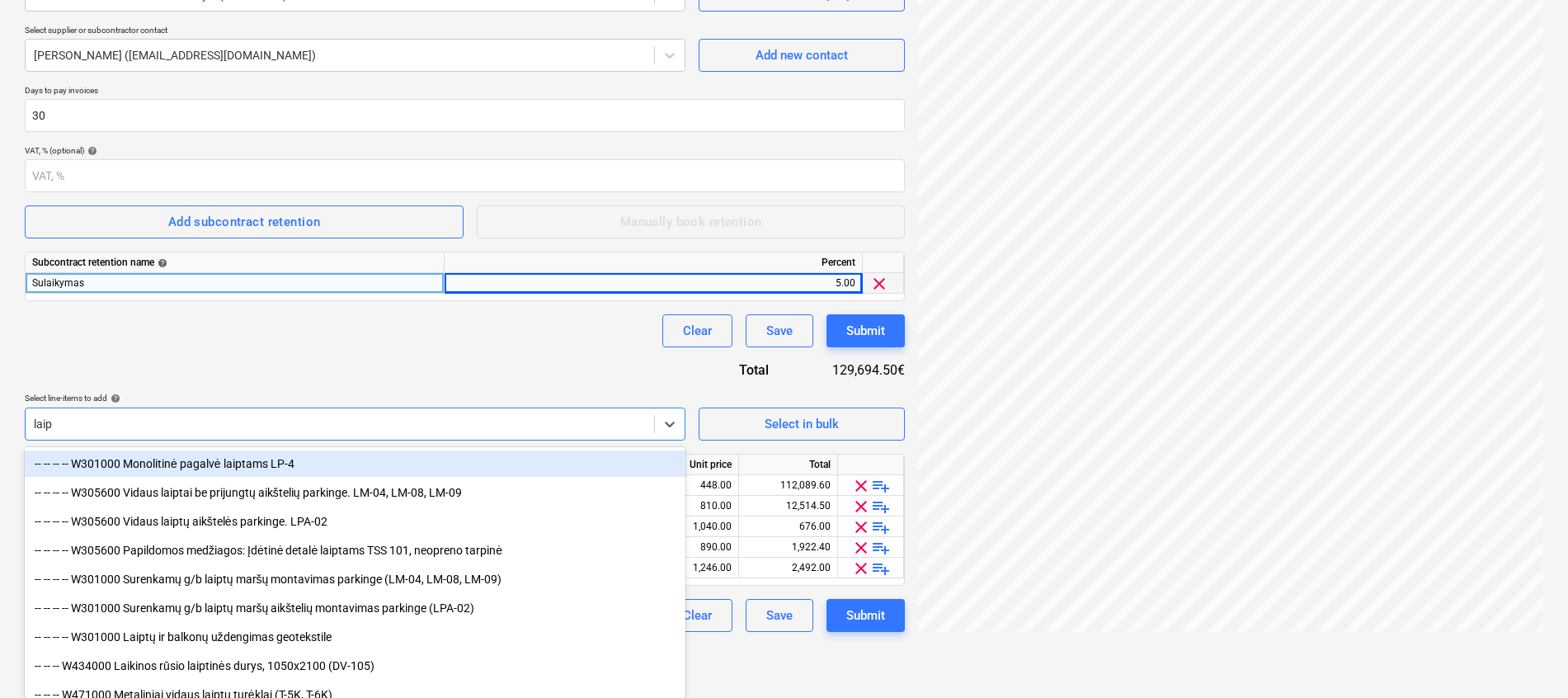
type input "laipt"
click at [255, 457] on div "-- -- -- -- W301000 Monolitinė pagalvė laiptams LP-4" at bounding box center [355, 464] width 660 height 27
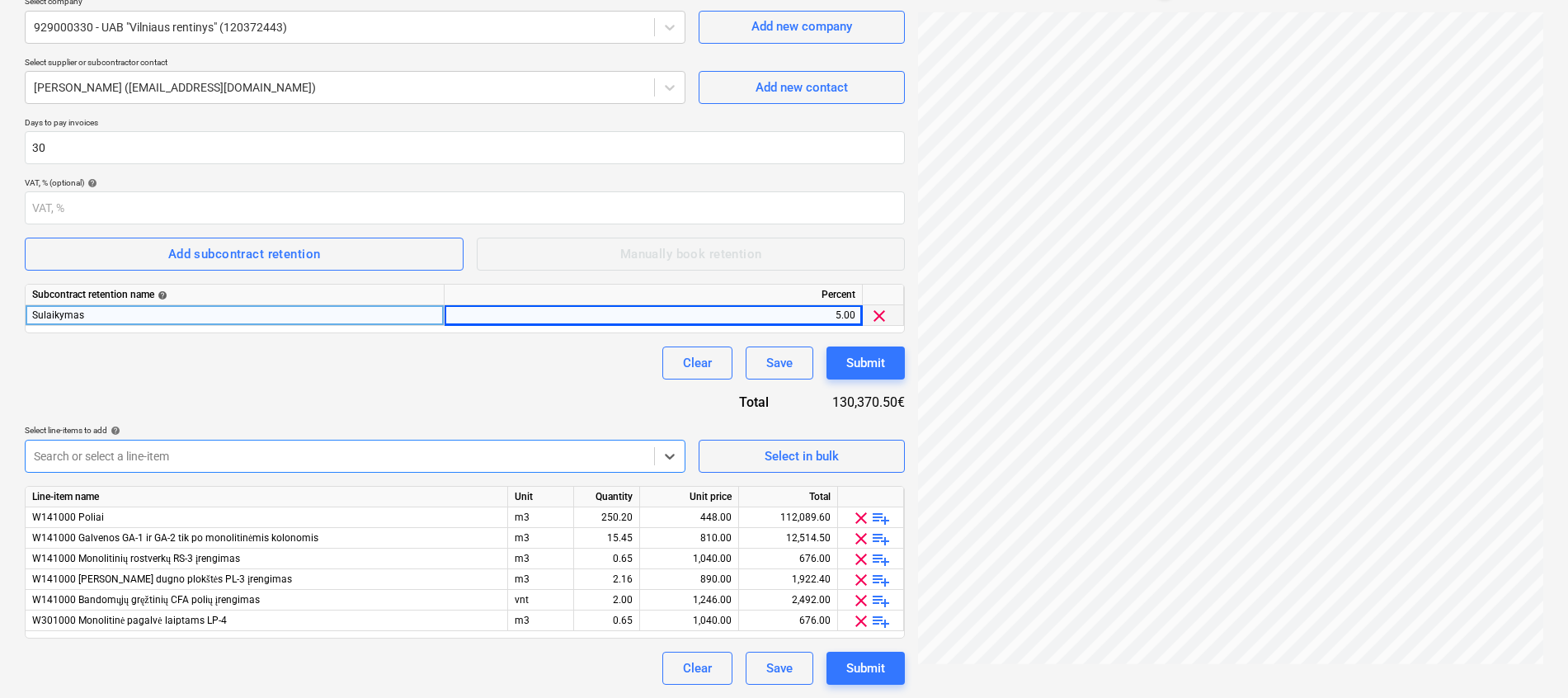
click at [257, 450] on body "Projects Contacts Company Consolidated Invoices Inbox 3 format_size keyboard_ar…" at bounding box center [784, 150] width 1568 height 698
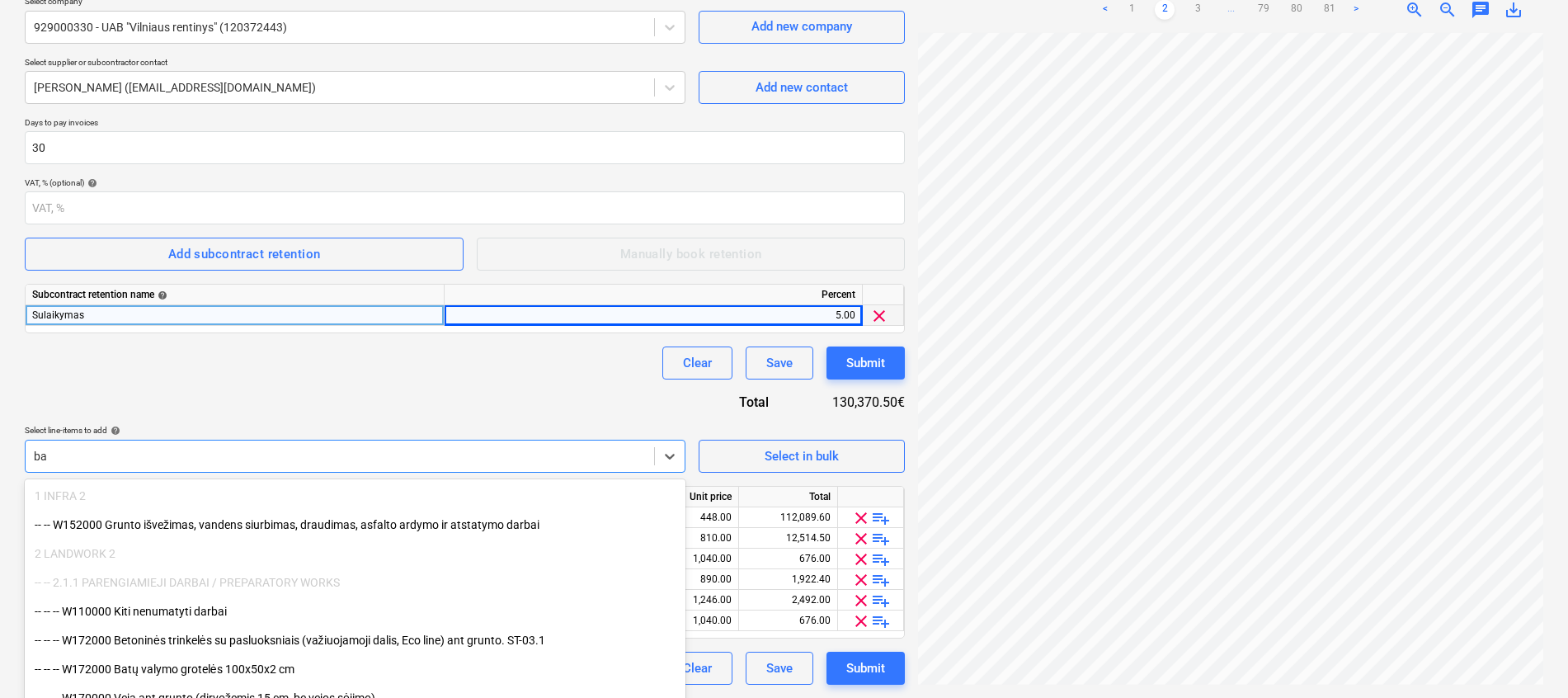
scroll to position [232, 0]
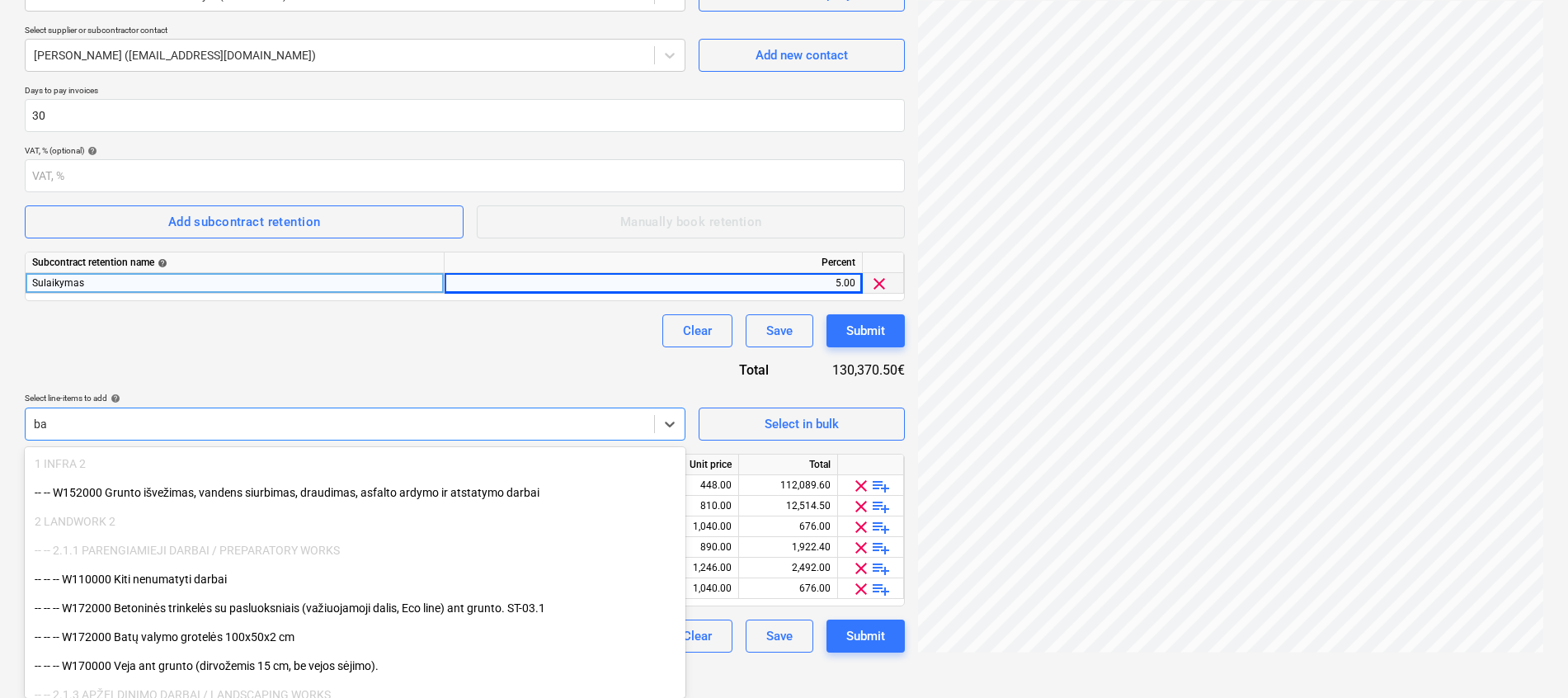
type input "b"
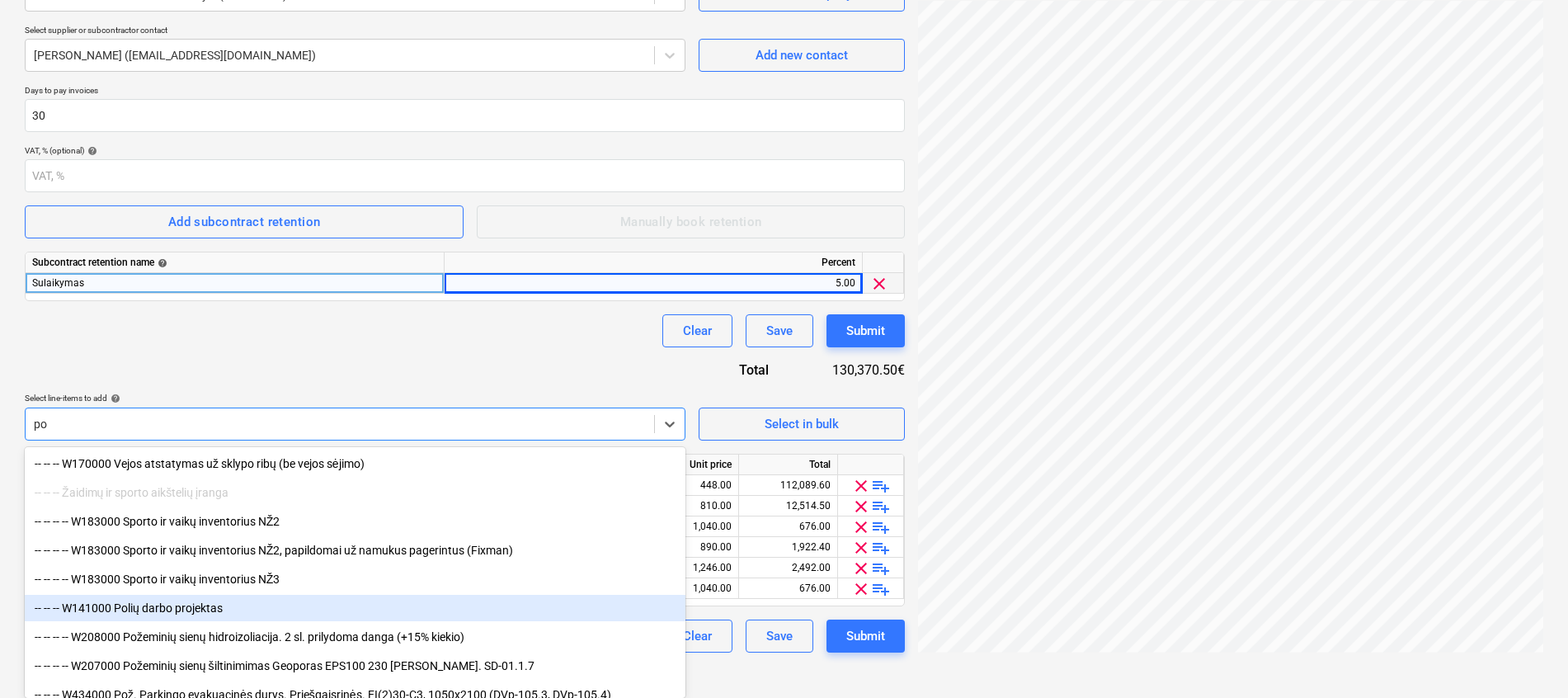
type input "p"
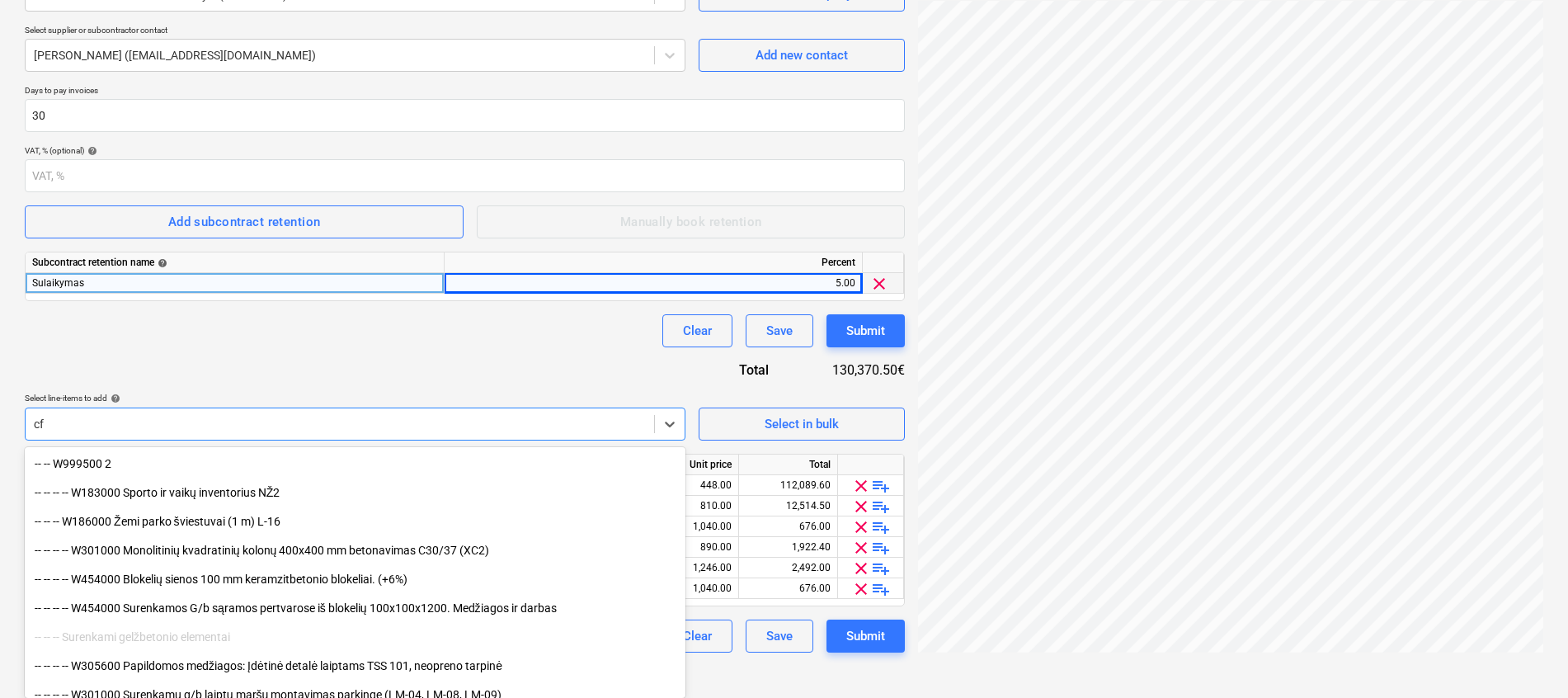
type input "cf"
click at [348, 360] on div "Contract name help [PERSON_NAME]-Rentinys Nr. GW2-20250807-1-250048 (FINAL).pdf…" at bounding box center [464, 278] width 880 height 750
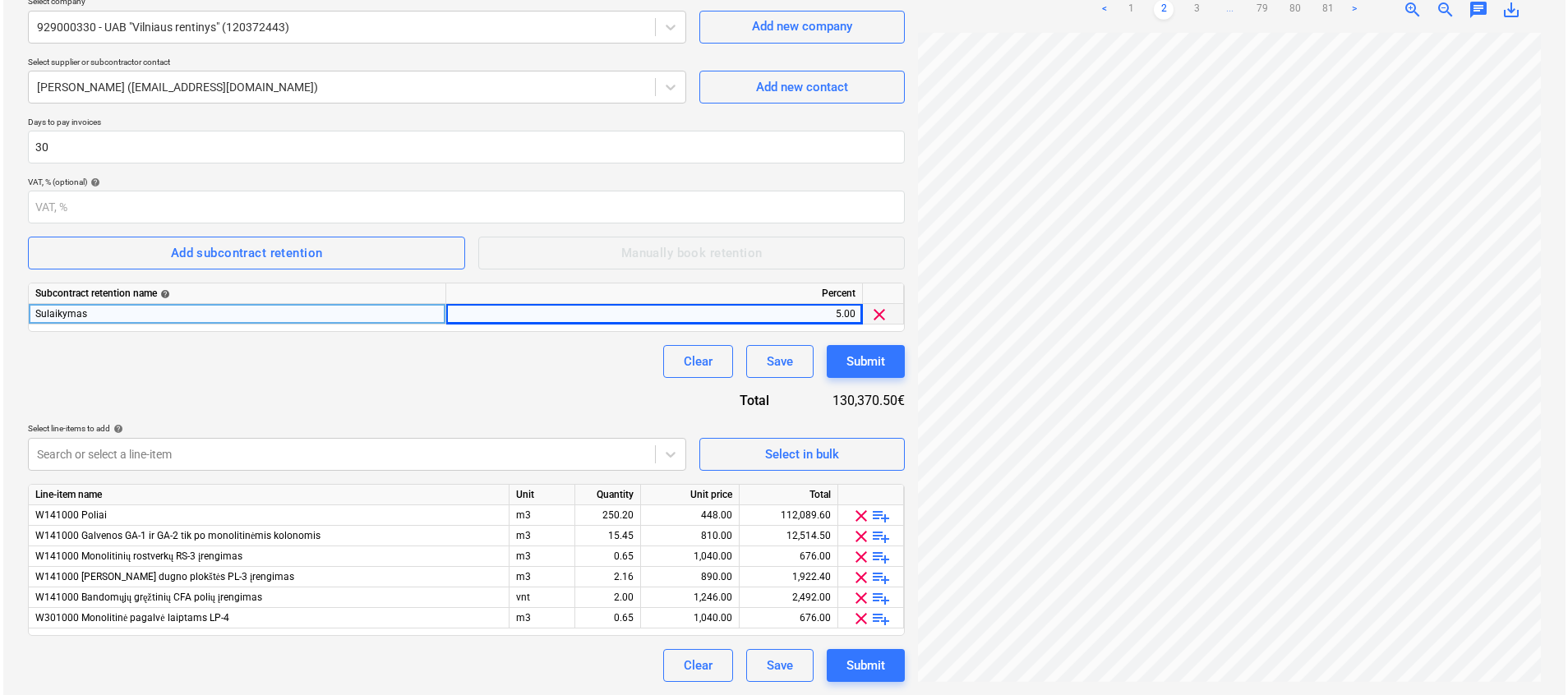
scroll to position [199, 0]
click at [593, 535] on div "15.45" at bounding box center [604, 535] width 52 height 21
type input "12.9"
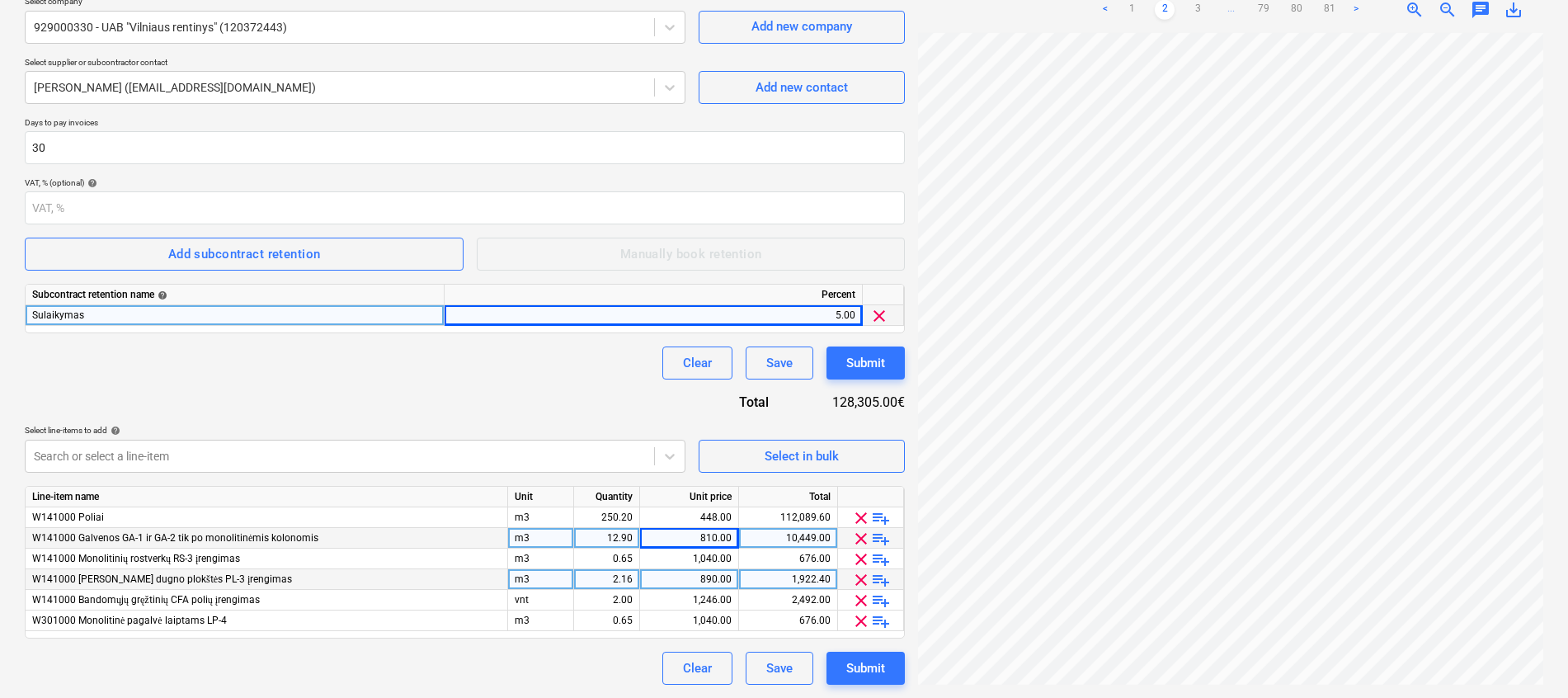
click at [615, 573] on div "2.16" at bounding box center [606, 579] width 52 height 21
click at [870, 661] on div "Submit" at bounding box center [865, 668] width 39 height 22
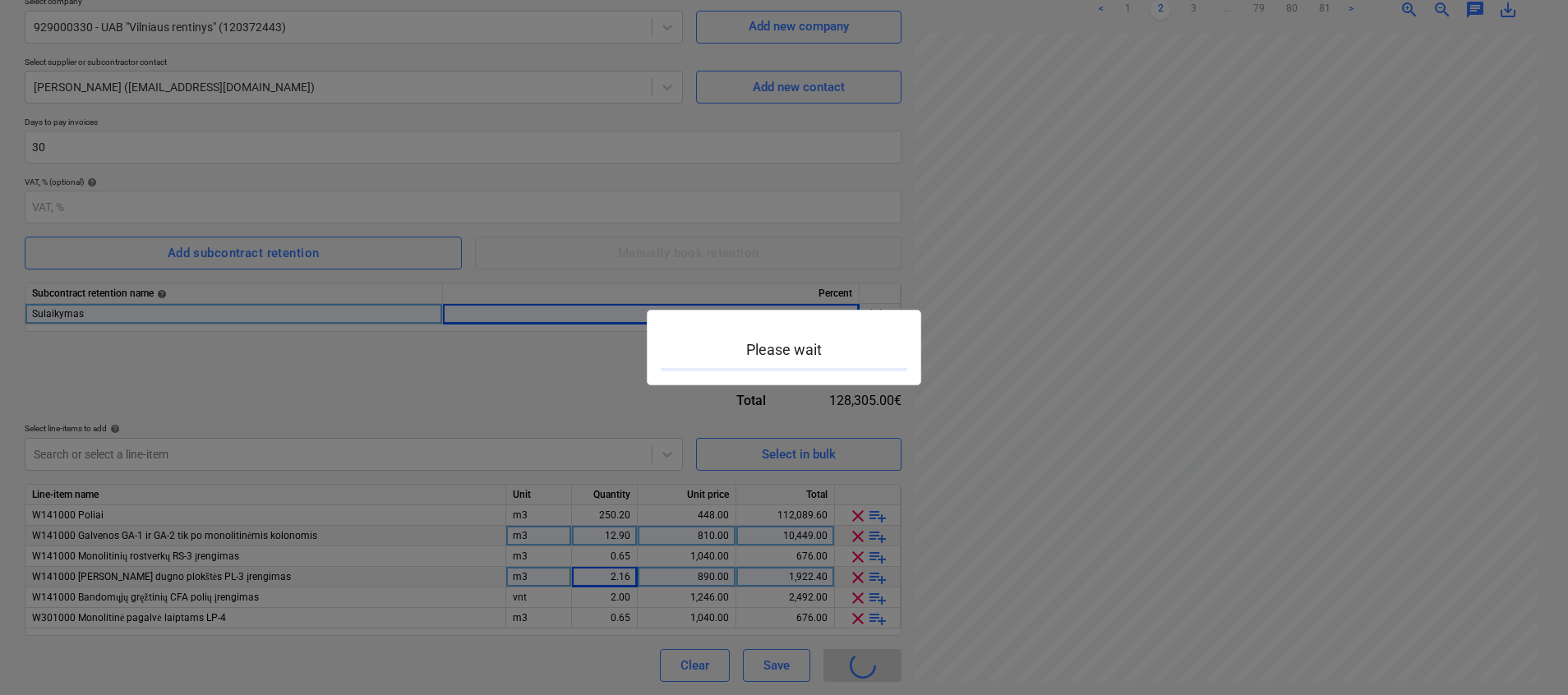
type input "2901990-SO-005"
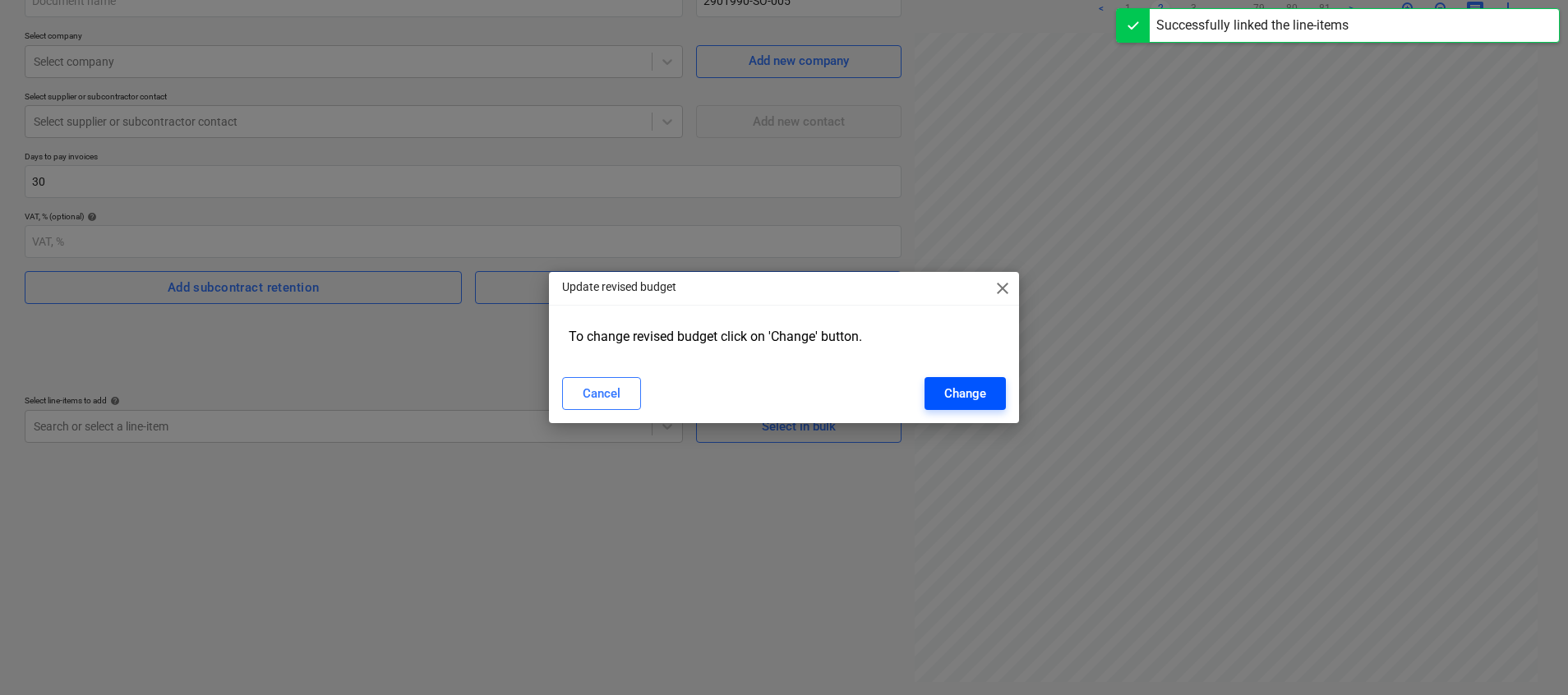
click at [965, 405] on div "Change" at bounding box center [965, 394] width 42 height 22
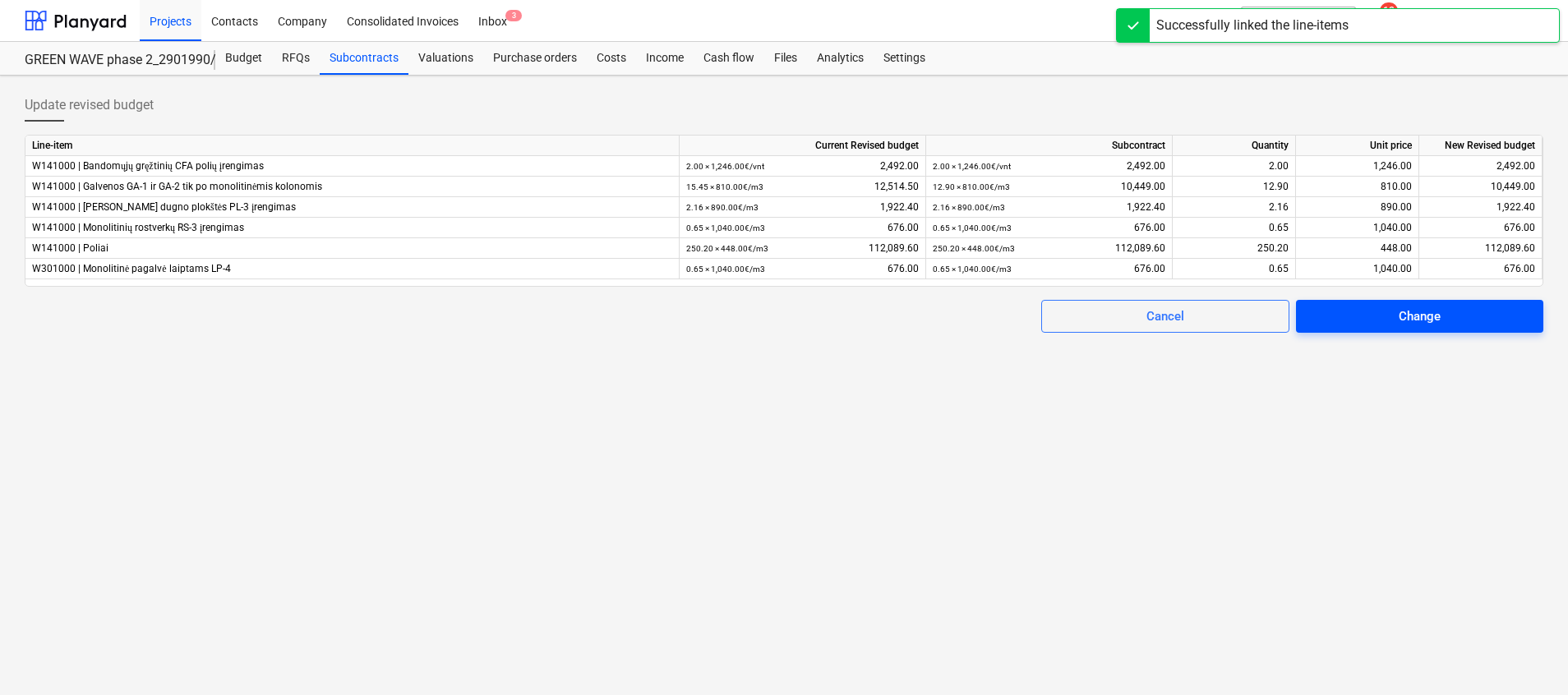
click at [1367, 311] on span "Change" at bounding box center [1420, 316] width 208 height 22
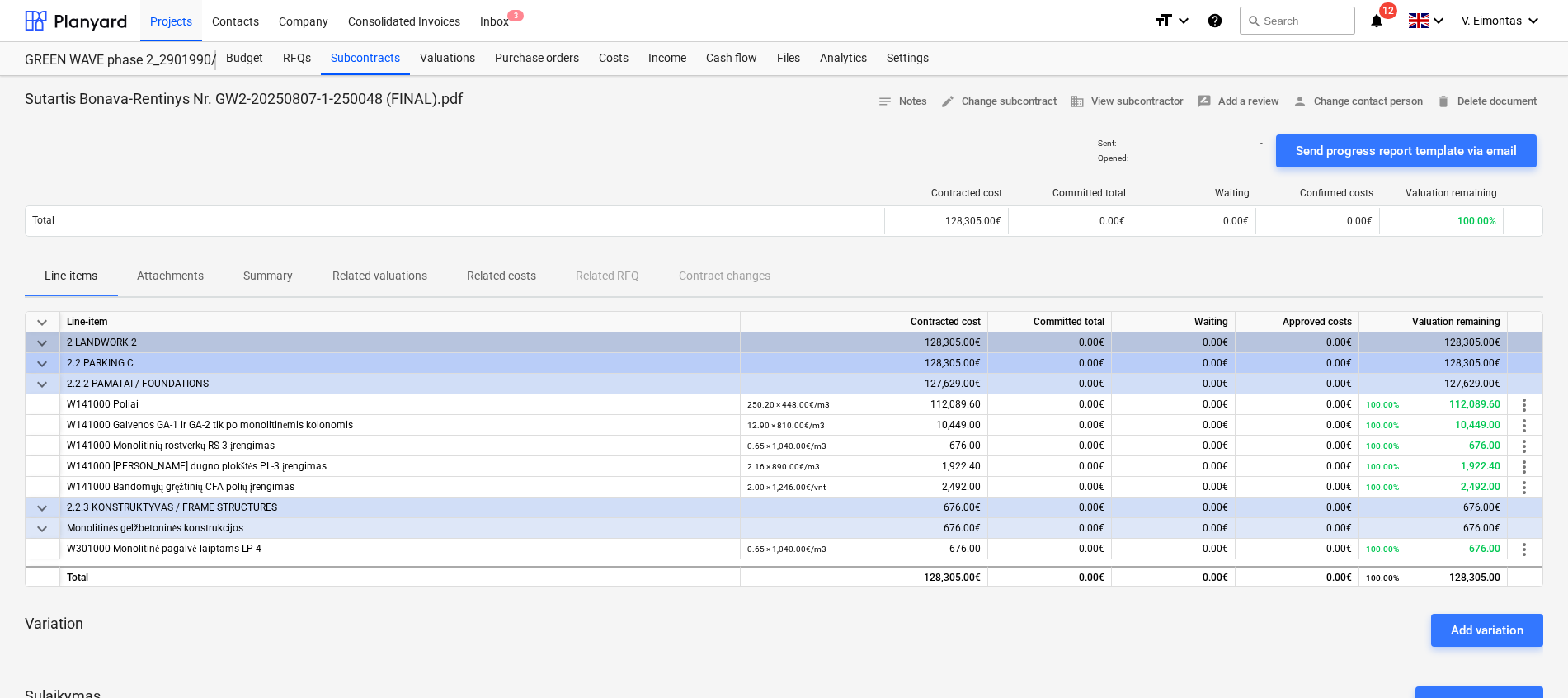
click at [1121, 264] on div "Line-items Attachments Summary Related valuations Related costs Related RFQ Con…" at bounding box center [784, 277] width 1518 height 40
click at [183, 17] on div "Projects" at bounding box center [171, 20] width 61 height 42
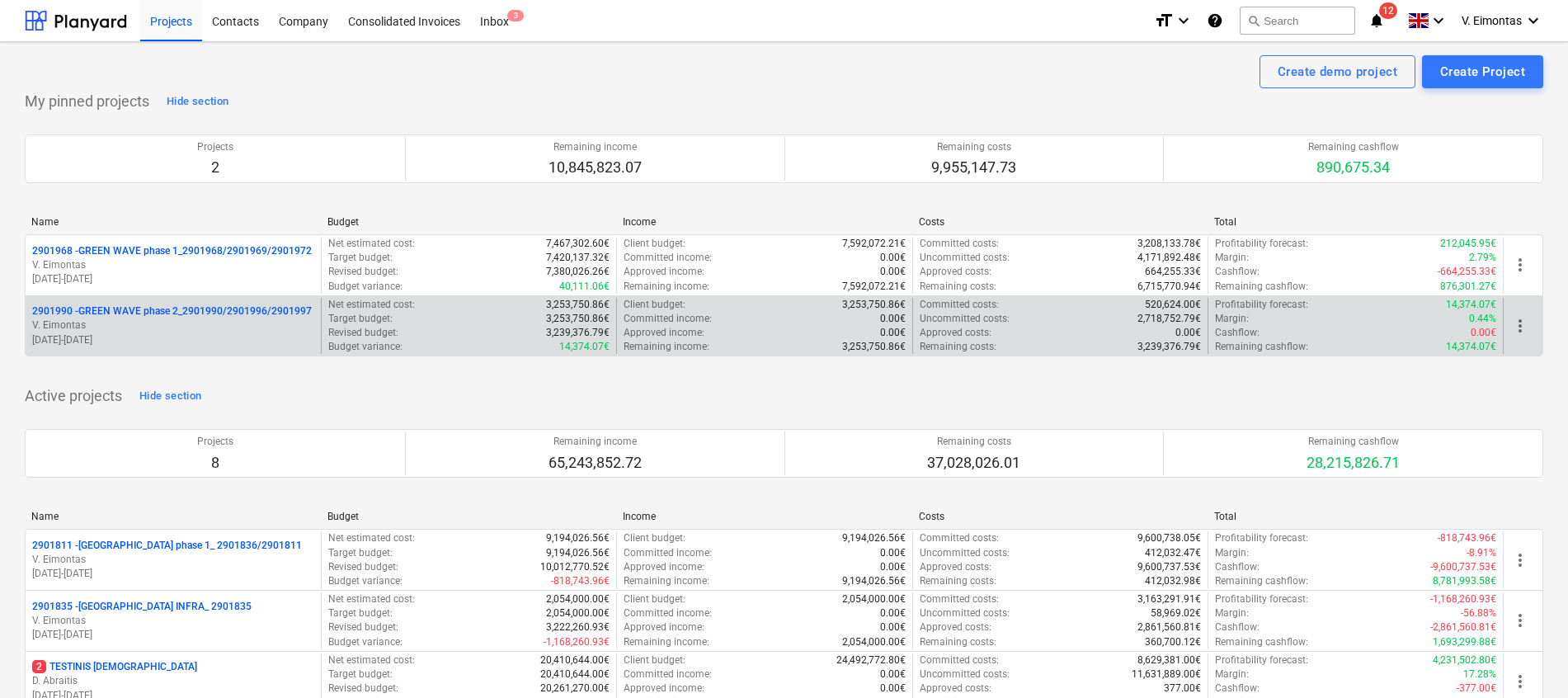
click at [247, 309] on p "2901990 - GREEN WAVE phase 2_2901990/2901996/2901997" at bounding box center [172, 311] width 280 height 14
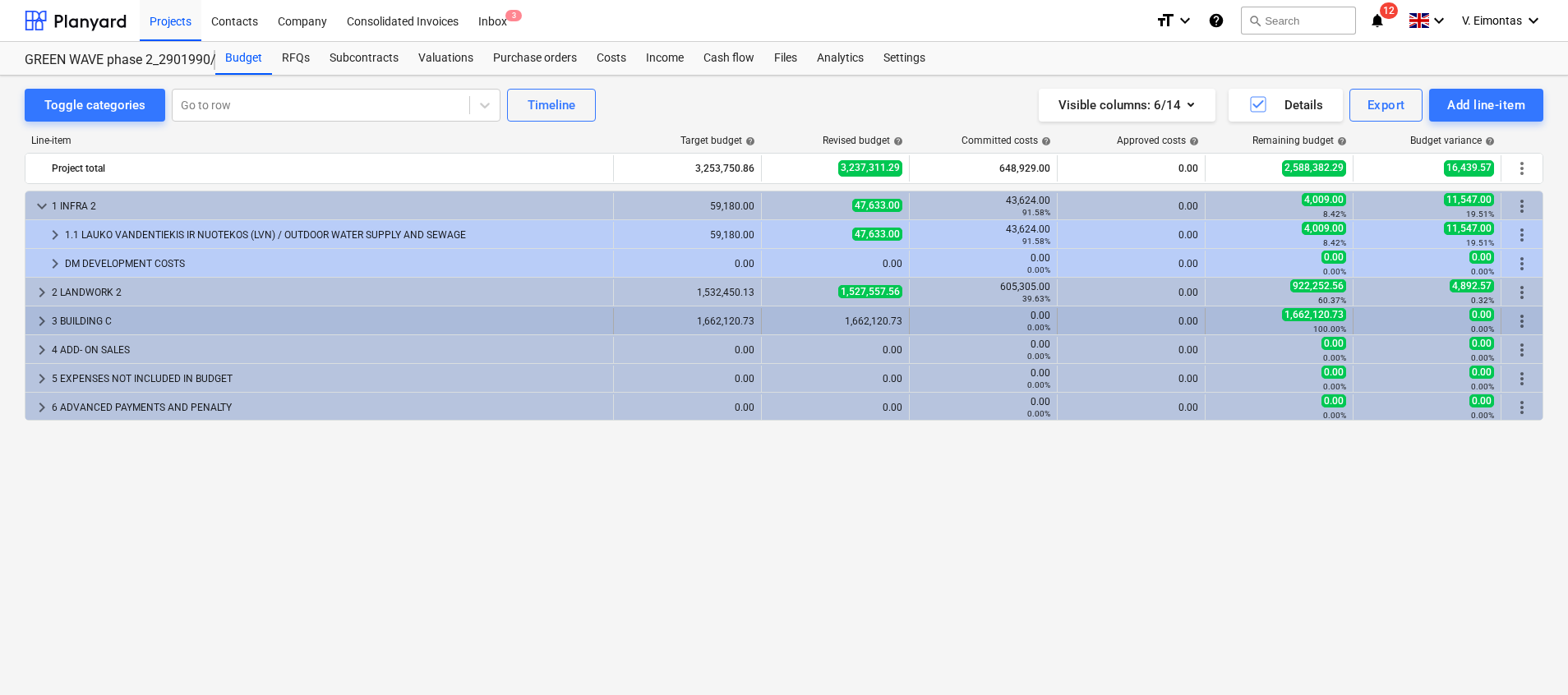
click at [132, 317] on div "3 BUILDING C" at bounding box center [329, 321] width 555 height 26
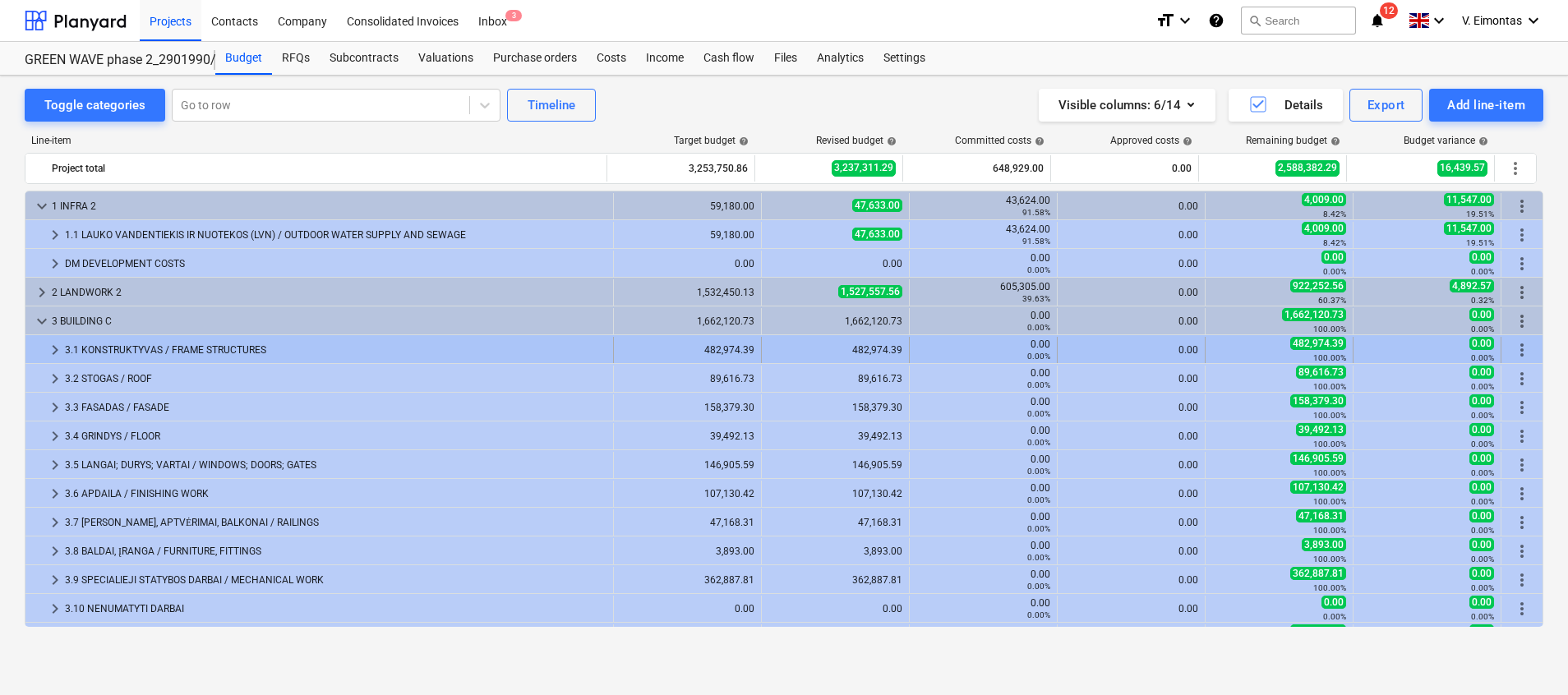
click at [149, 339] on div "3.1 KONSTRUKTYVAS / FRAME STRUCTURES" at bounding box center [335, 350] width 541 height 26
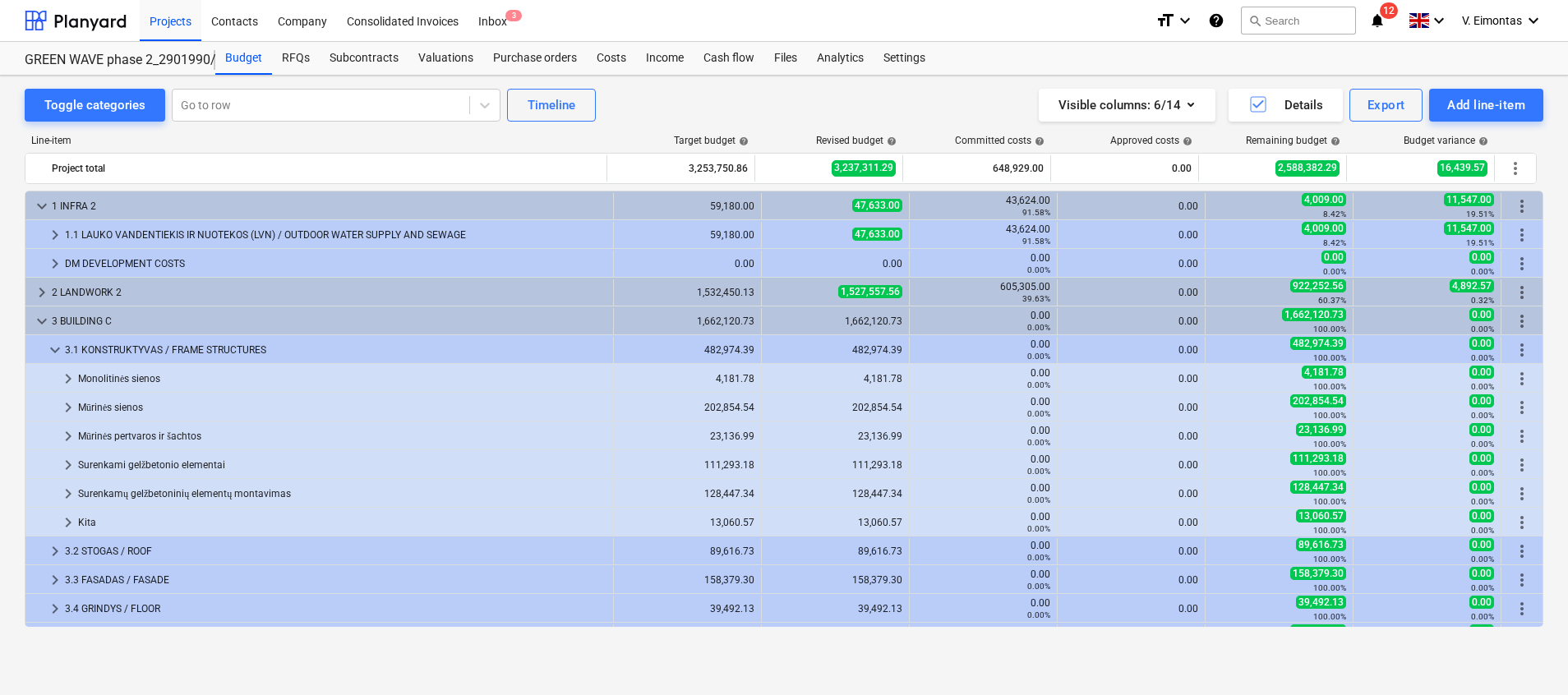
click at [149, 339] on div "3.1 KONSTRUKTYVAS / FRAME STRUCTURES" at bounding box center [335, 350] width 541 height 26
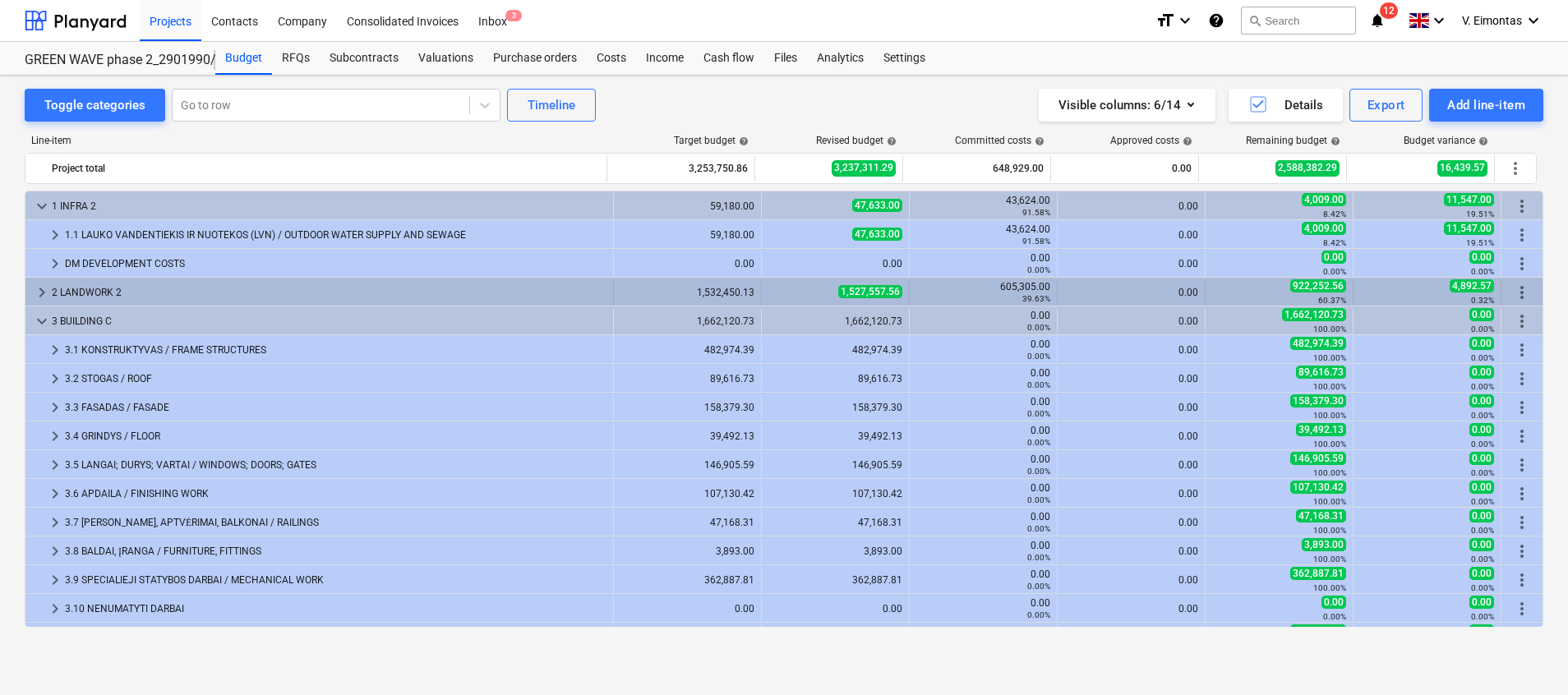
click at [103, 284] on div "2 LANDWORK 2" at bounding box center [329, 293] width 555 height 26
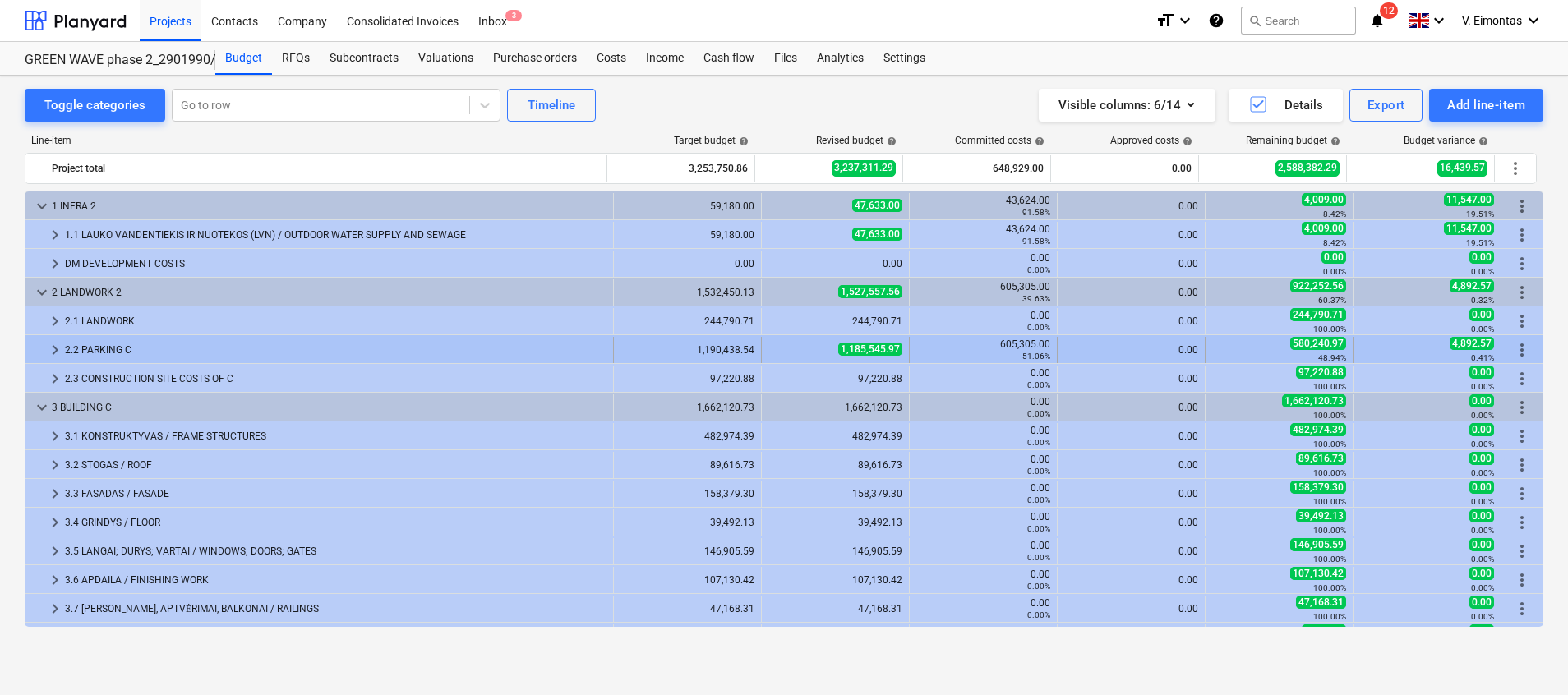
click at [106, 348] on div "2.2 PARKING C" at bounding box center [335, 350] width 541 height 26
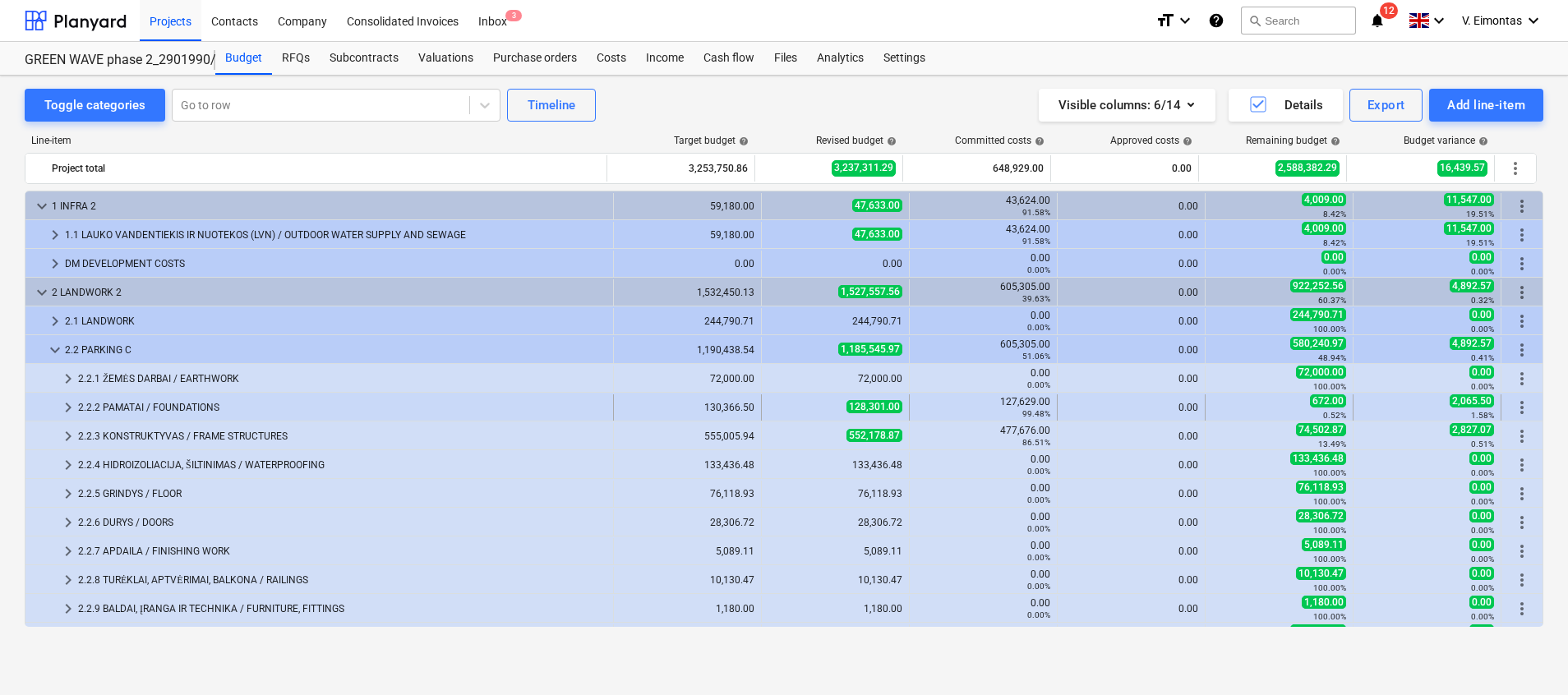
click at [183, 399] on div "2.2.2 PAMATAI / FOUNDATIONS" at bounding box center [342, 408] width 528 height 26
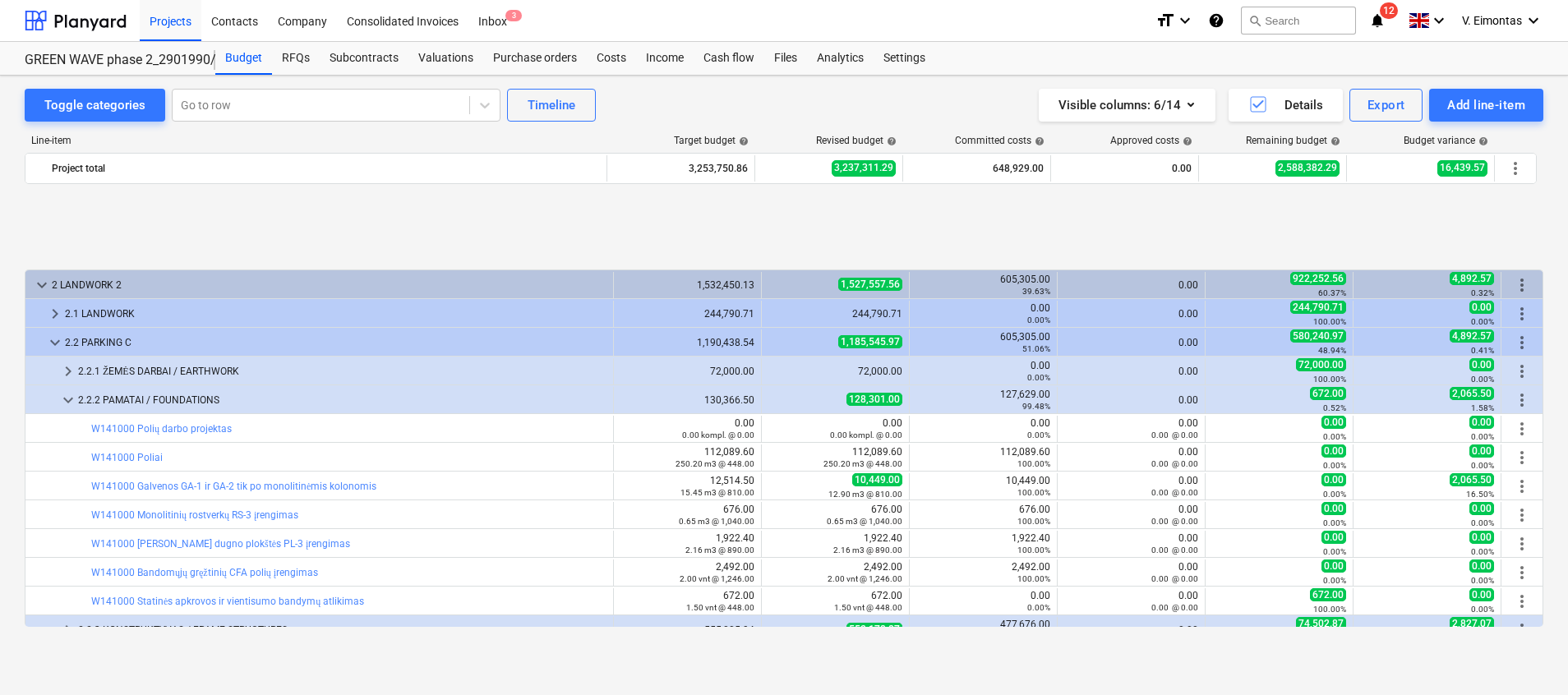
scroll to position [123, 0]
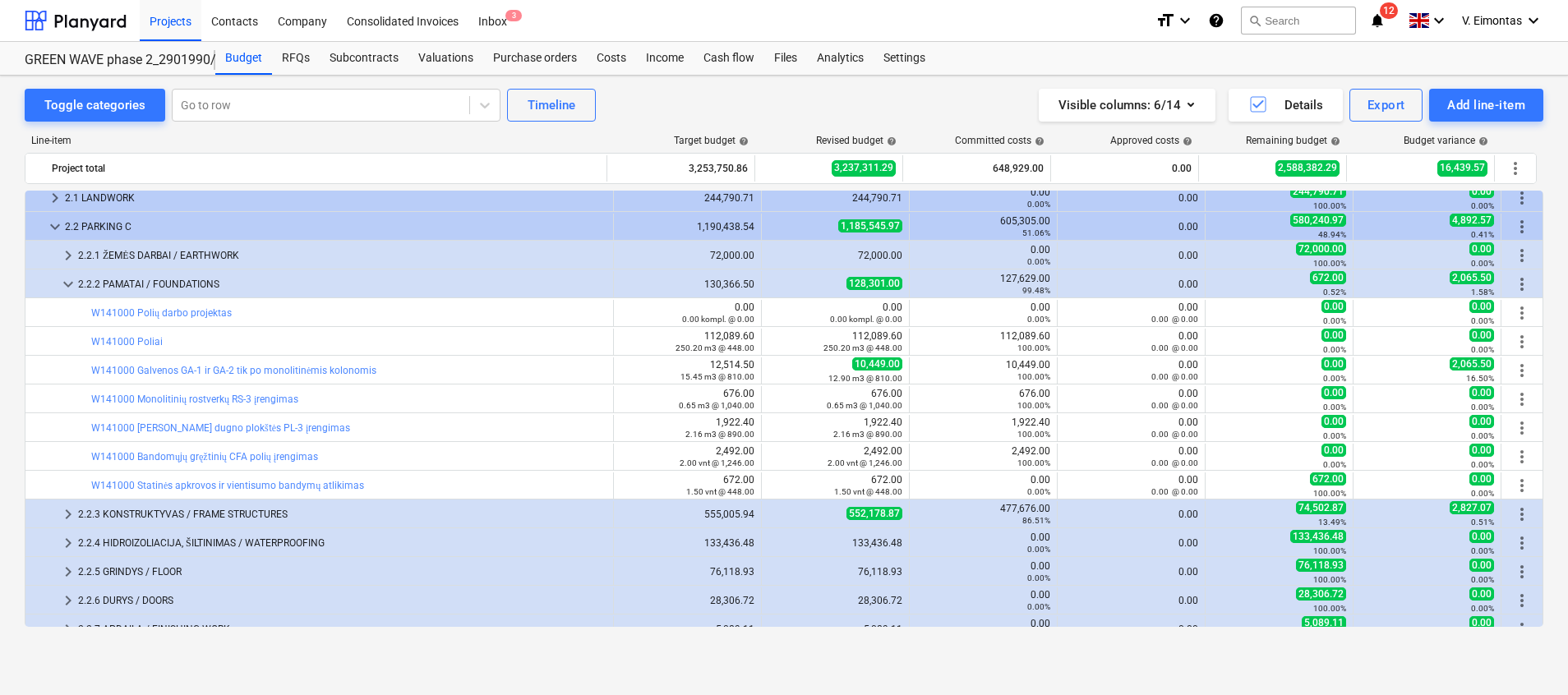
click at [305, 141] on div "Line-item" at bounding box center [316, 141] width 584 height 12
click at [529, 507] on div "2.2.3 KONSTRUKTYVAS / FRAME STRUCTURES" at bounding box center [342, 515] width 528 height 26
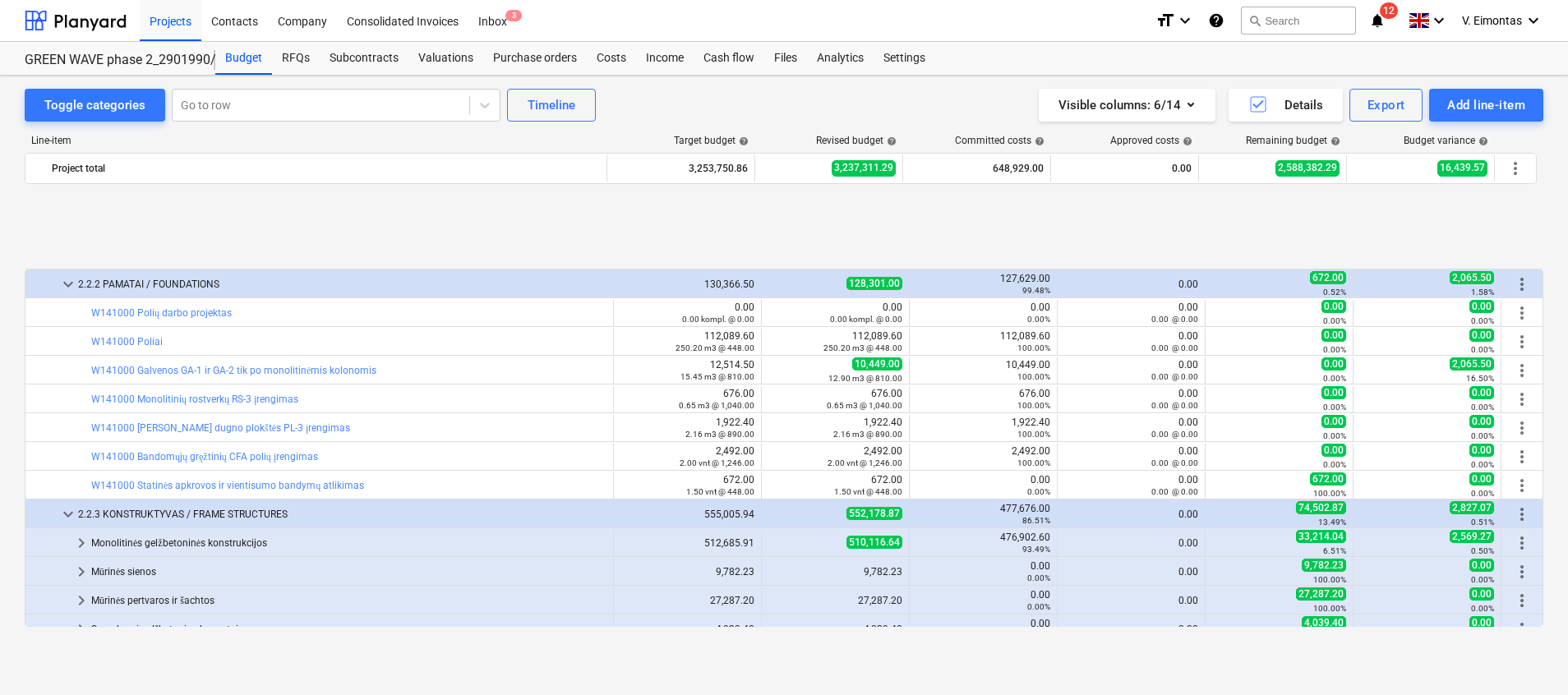
scroll to position [247, 0]
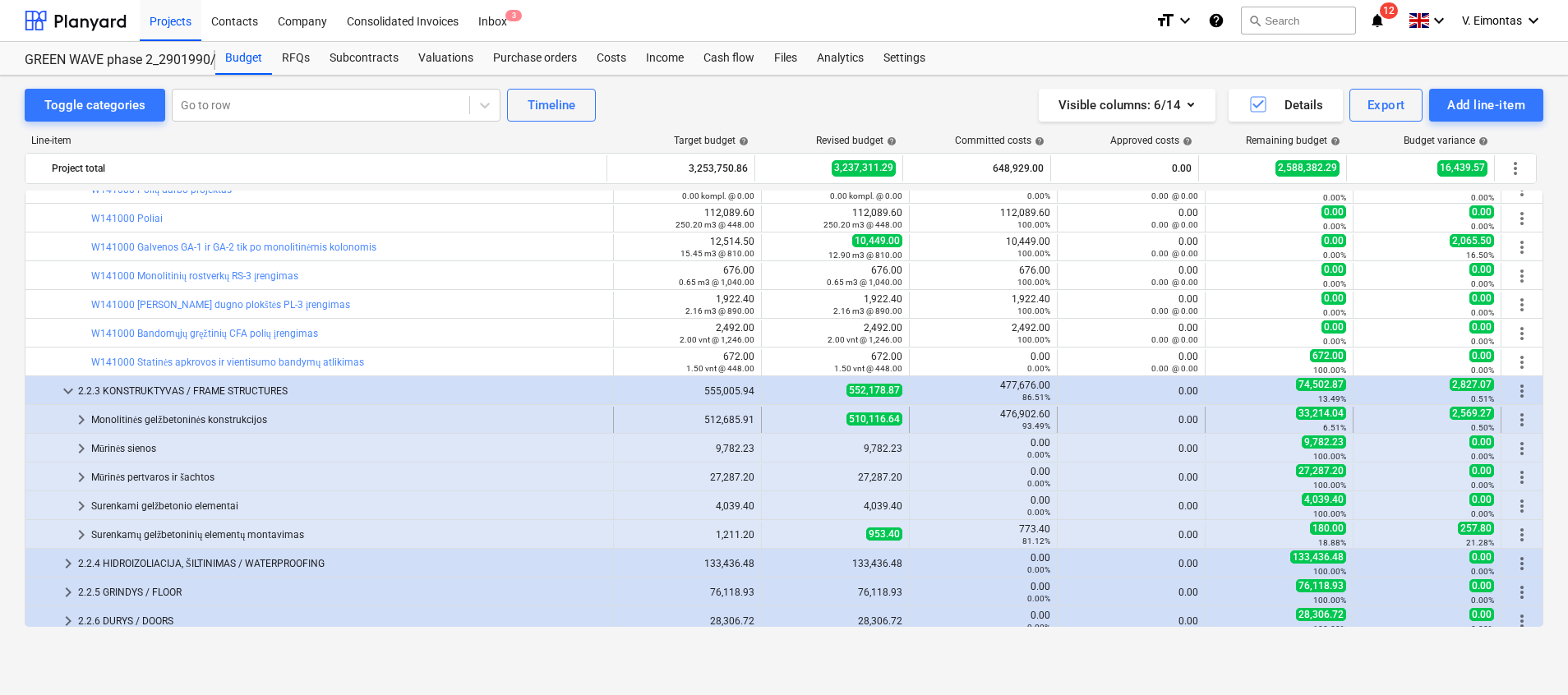
click at [481, 412] on div "Monolitinės gelžbetoninės konstrukcijos" at bounding box center [349, 419] width 516 height 26
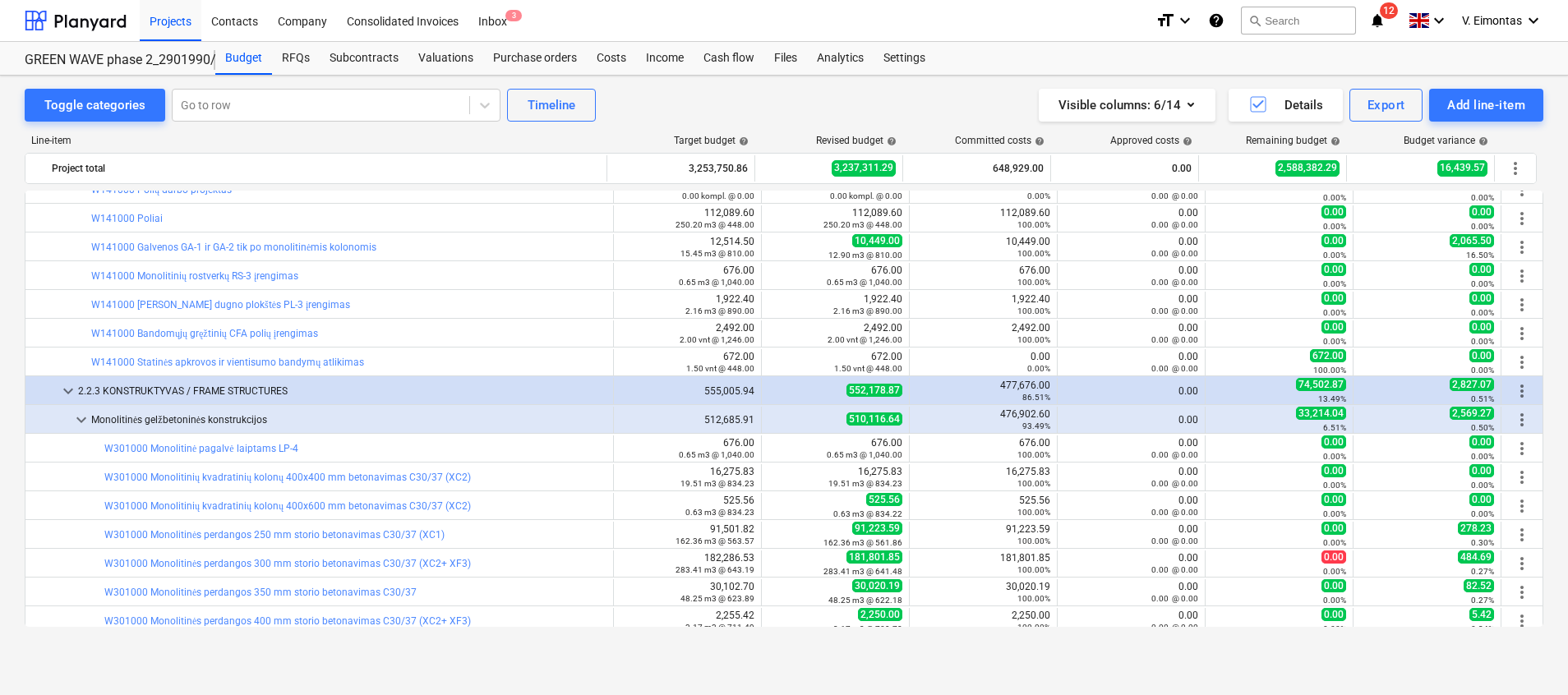
click at [481, 412] on div "Monolitinės gelžbetoninės konstrukcijos" at bounding box center [349, 419] width 516 height 26
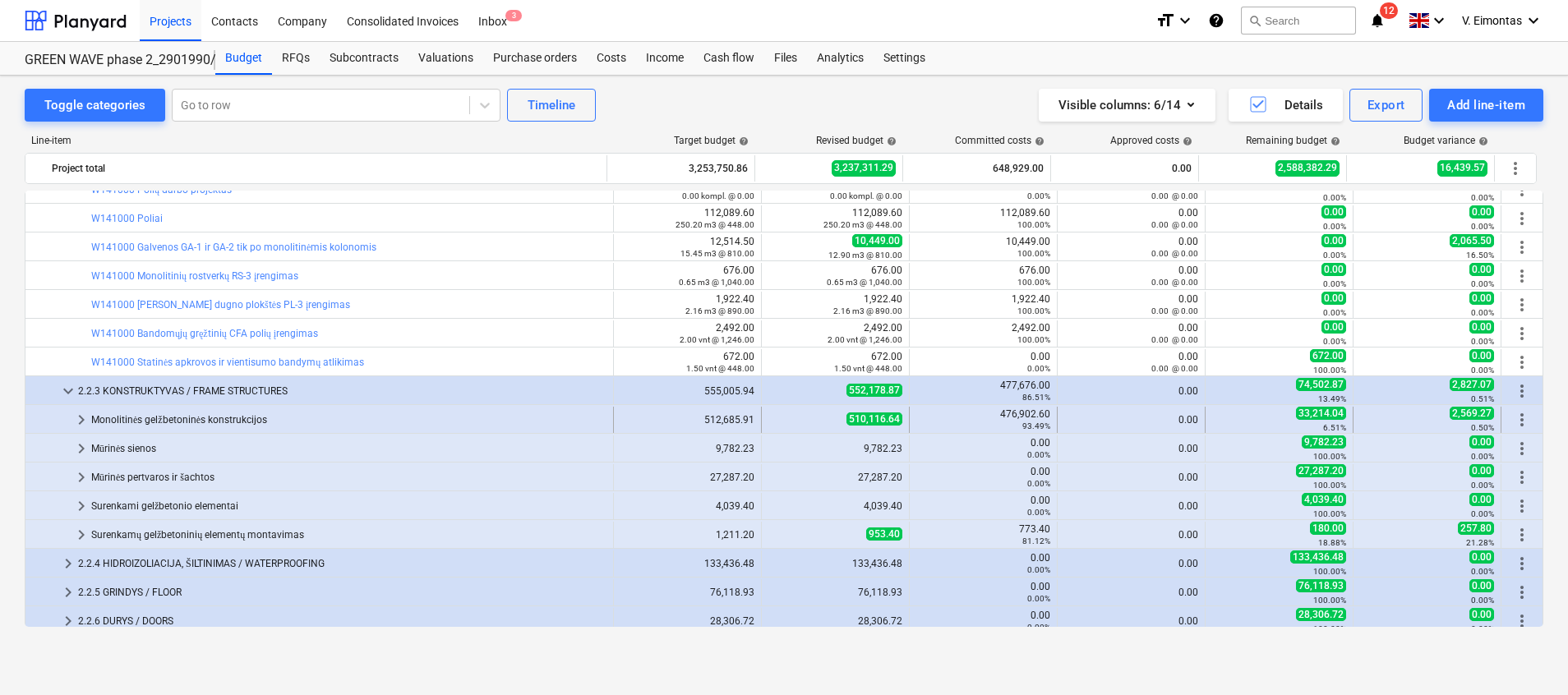
click at [289, 419] on div "Monolitinės gelžbetoninės konstrukcijos" at bounding box center [349, 419] width 516 height 26
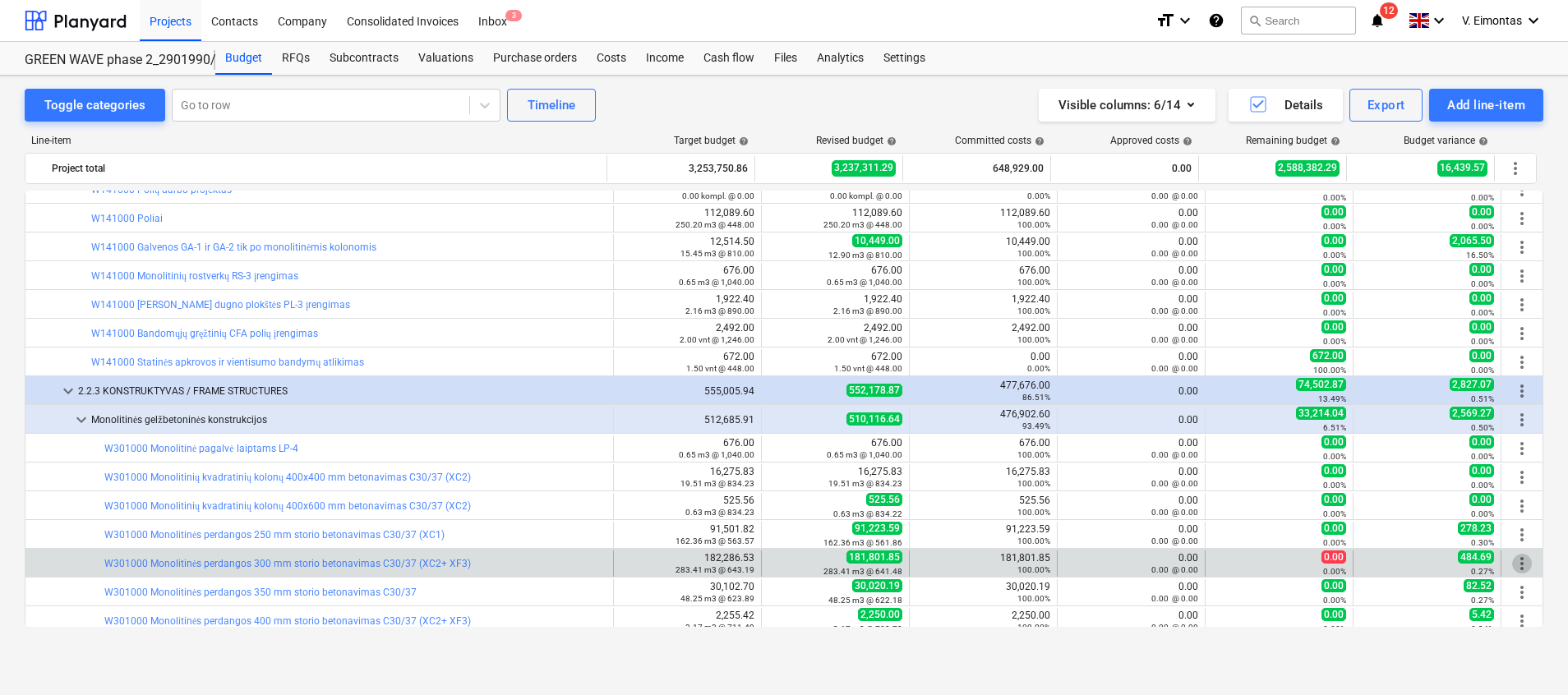
click at [1516, 559] on span "more_vert" at bounding box center [1522, 563] width 20 height 20
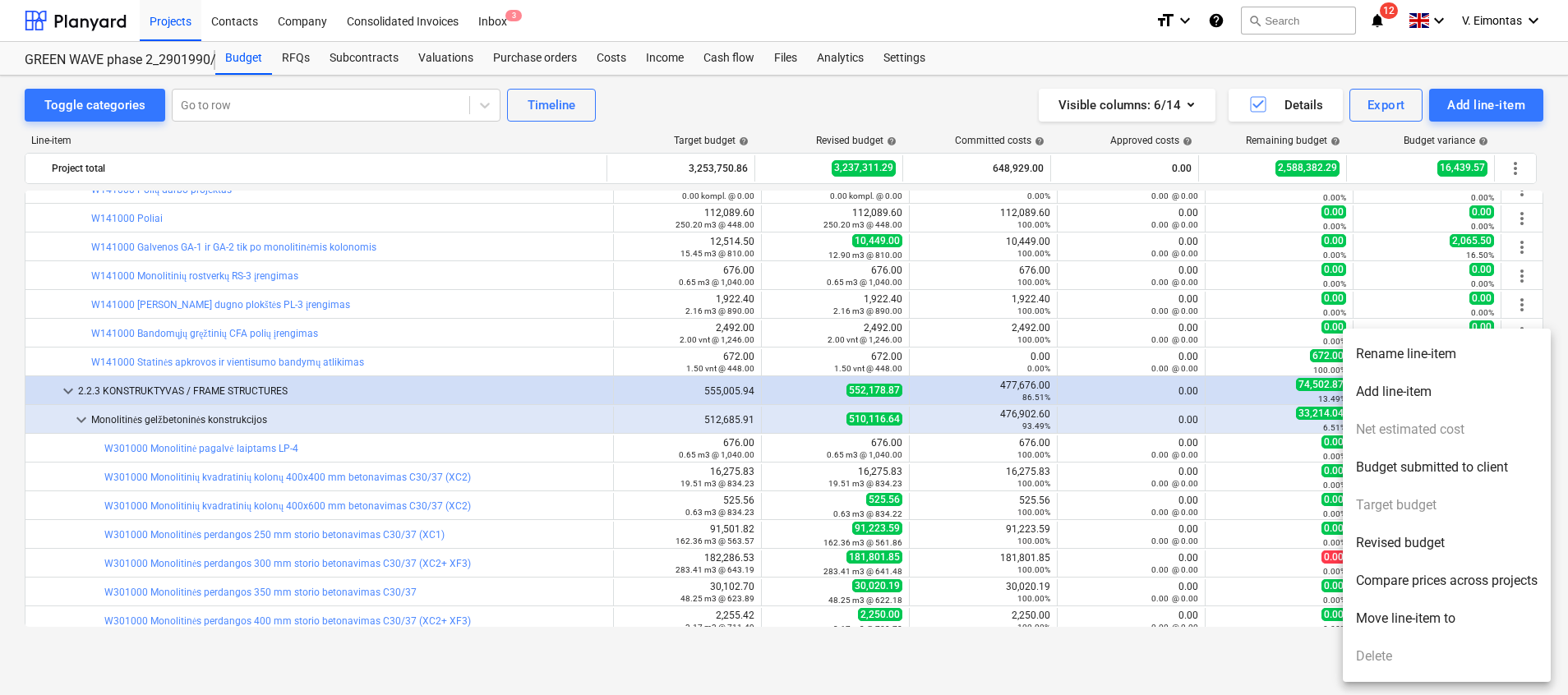
click at [1410, 540] on li "Revised budget" at bounding box center [1446, 543] width 208 height 38
type textarea "x"
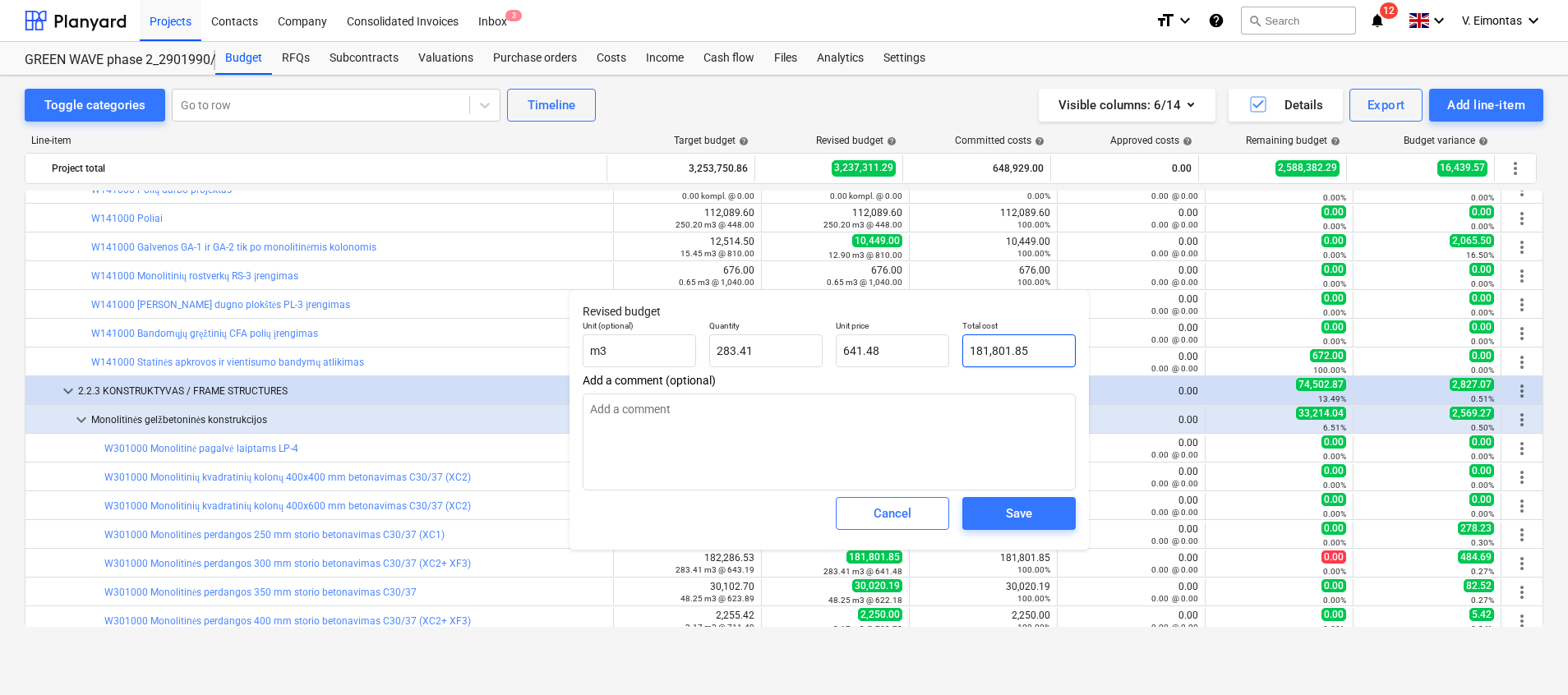
type input "181801.8468"
click at [1029, 353] on input "181801.8468" at bounding box center [1019, 351] width 113 height 33
click at [1042, 353] on input "181801.8468" at bounding box center [1019, 351] width 113 height 33
drag, startPoint x: 1019, startPoint y: 349, endPoint x: 1053, endPoint y: 348, distance: 34.0
click at [1053, 348] on input "181801.8468" at bounding box center [1019, 351] width 113 height 33
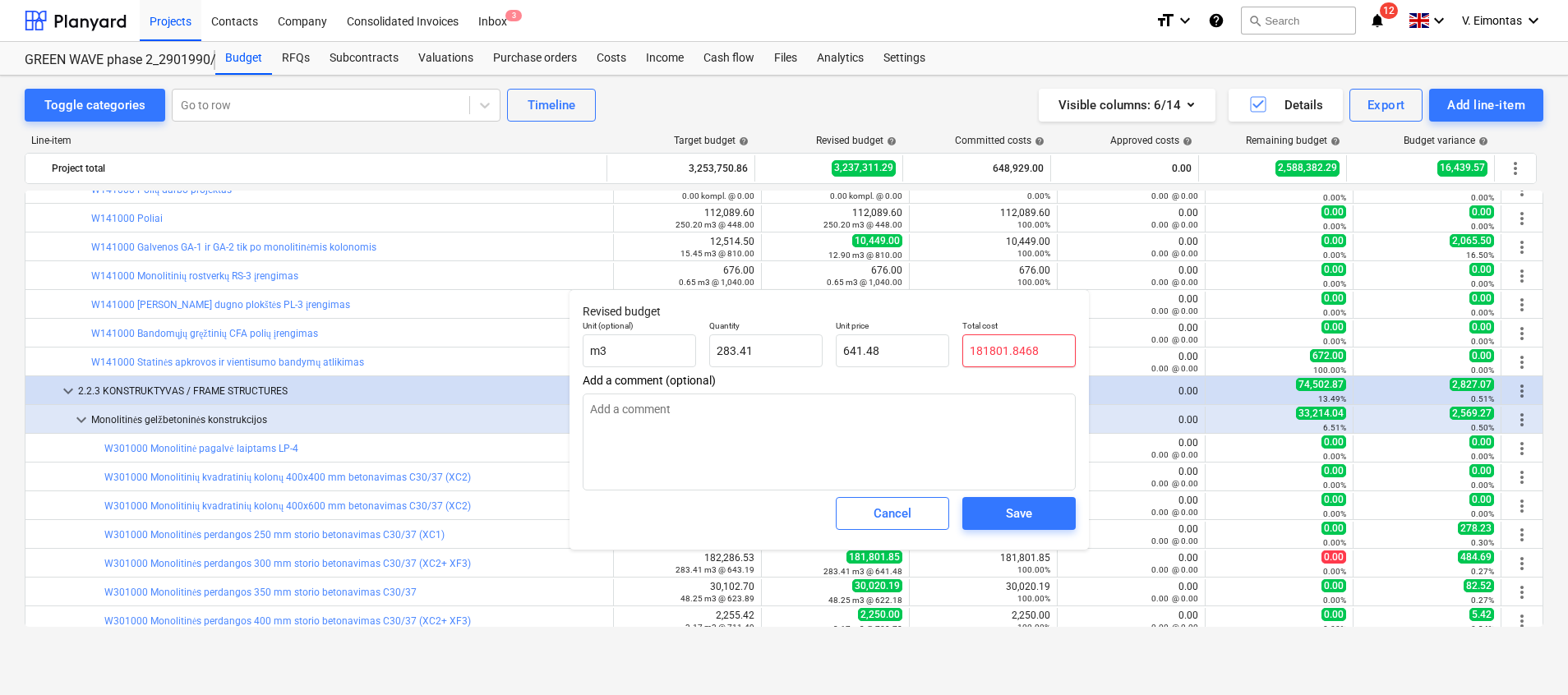
type textarea "x"
type input "181801.8į"
type input "0.00"
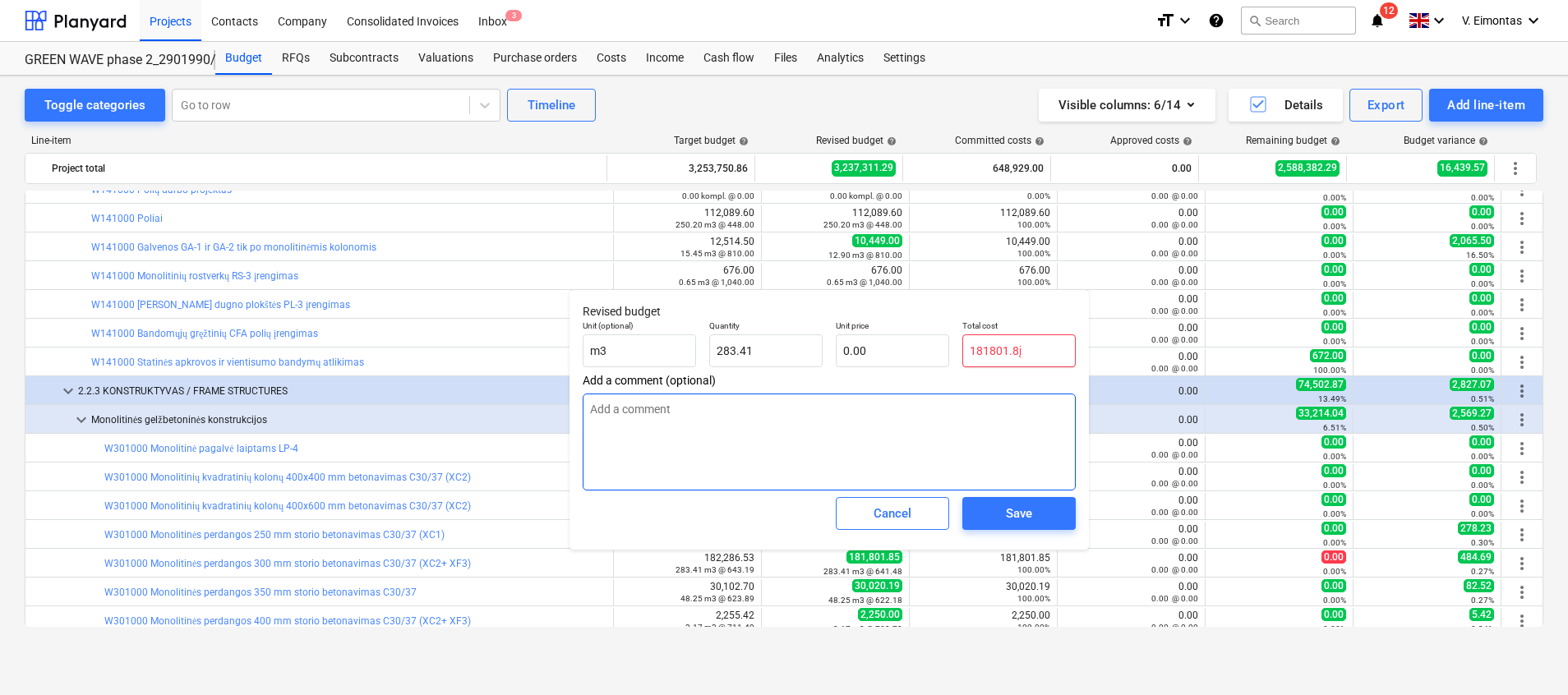
type textarea "x"
type input "181801.8"
type input "641.48"
type textarea "x"
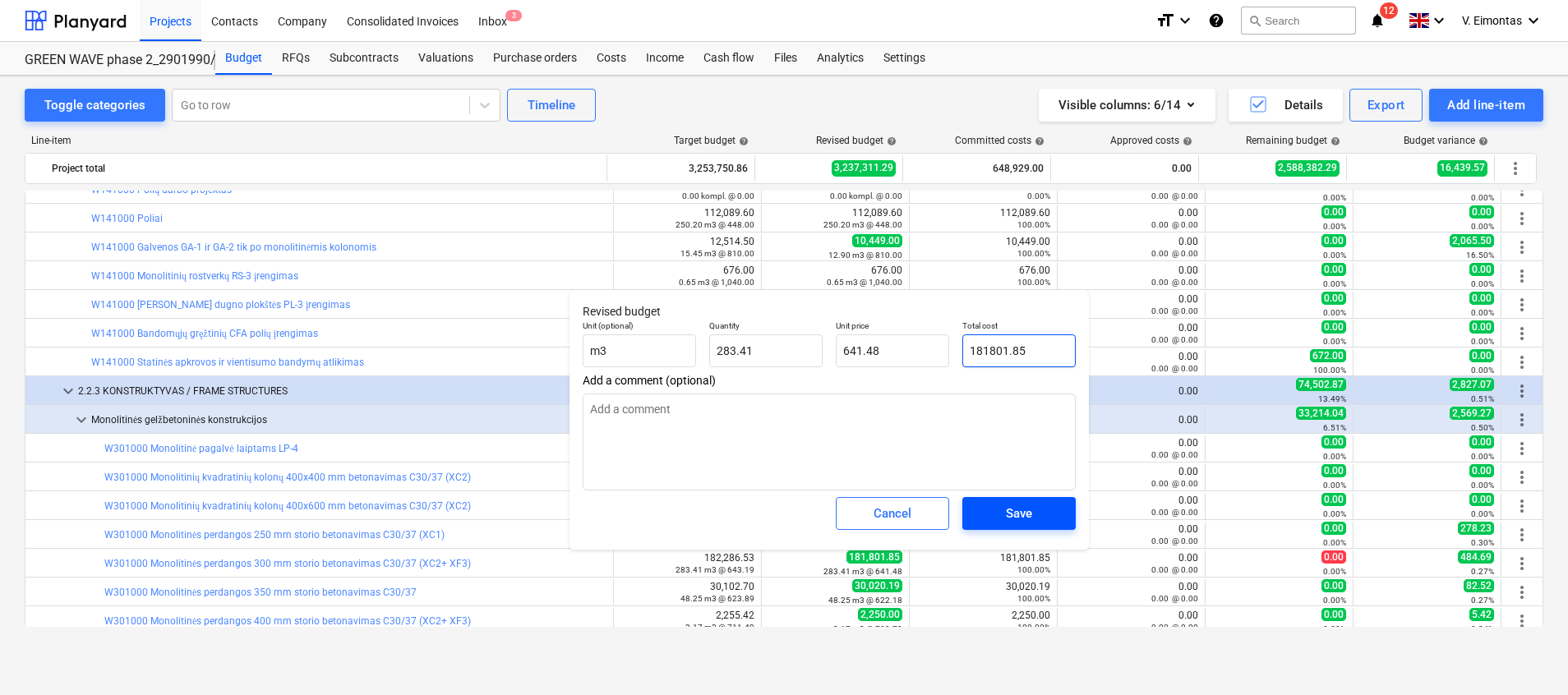
type input "181801.85"
type textarea "x"
type input "181,801.85"
click at [1039, 502] on button "Save" at bounding box center [1019, 514] width 113 height 33
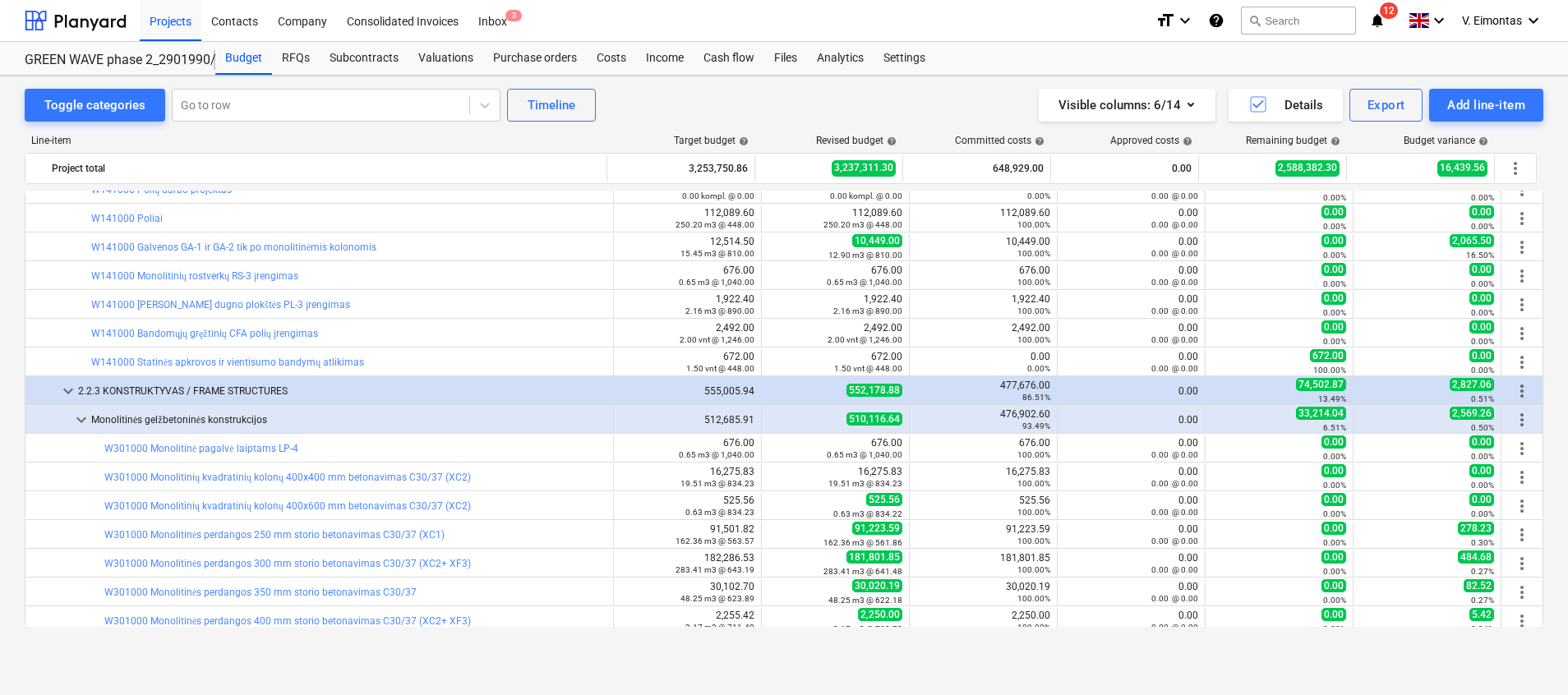
type textarea "x"
type input "283.41"
type input "641.48"
type input "181,801.85"
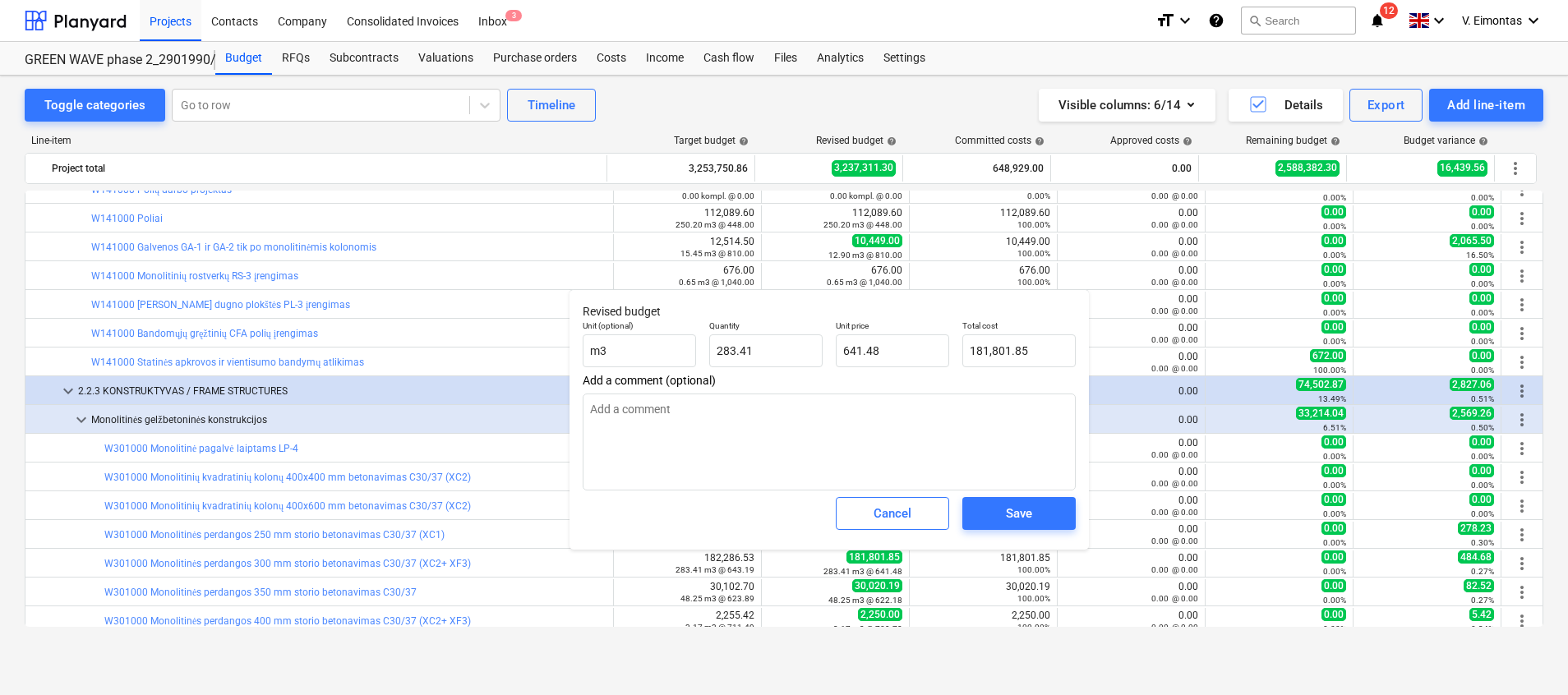
type textarea "x"
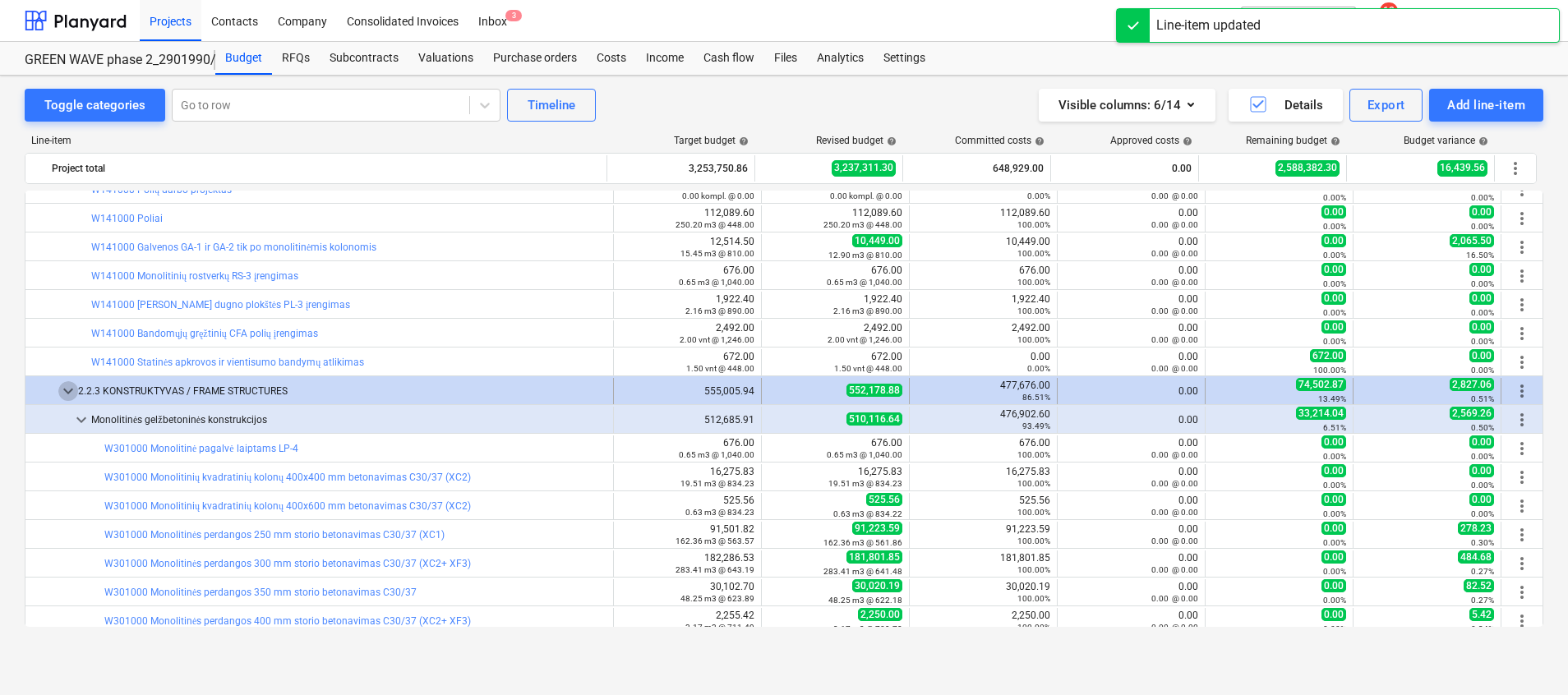
click at [68, 394] on span "keyboard_arrow_down" at bounding box center [68, 391] width 20 height 20
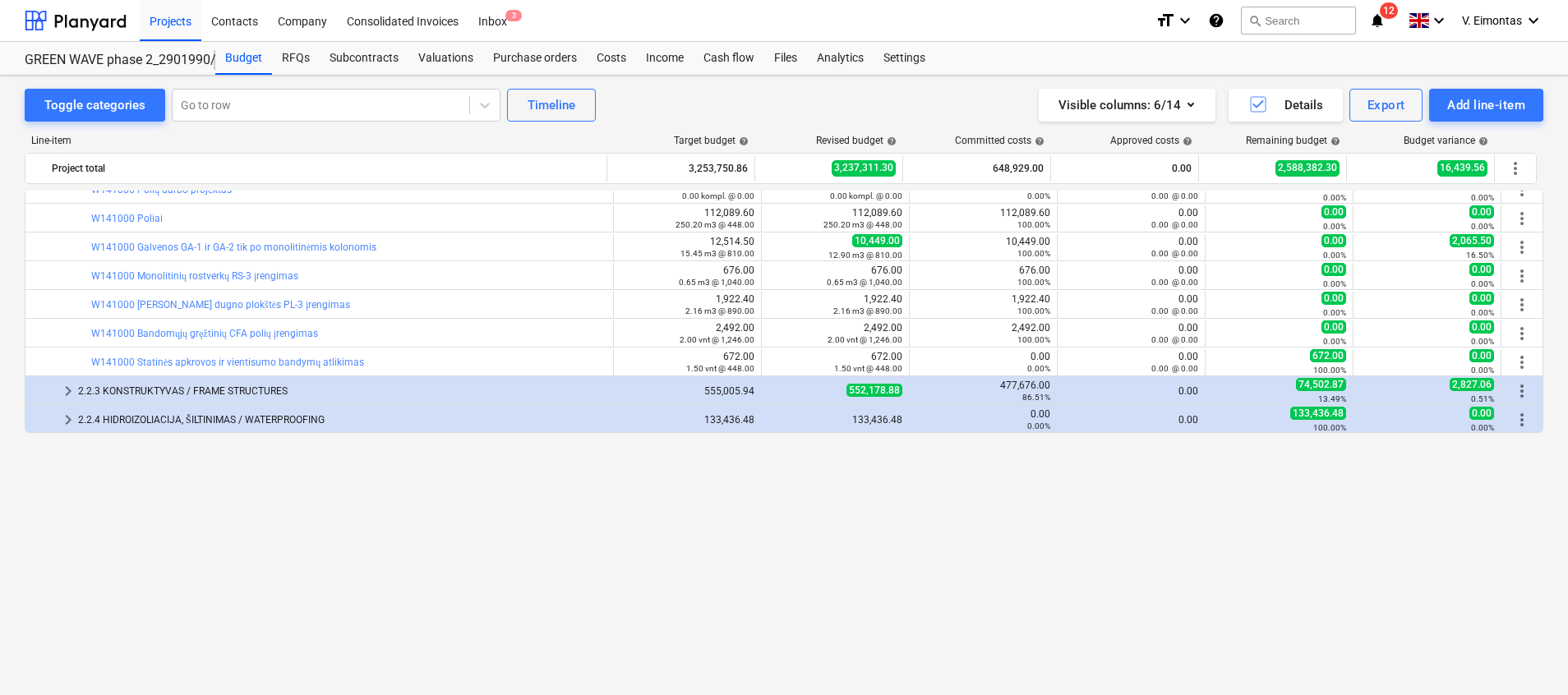
scroll to position [0, 0]
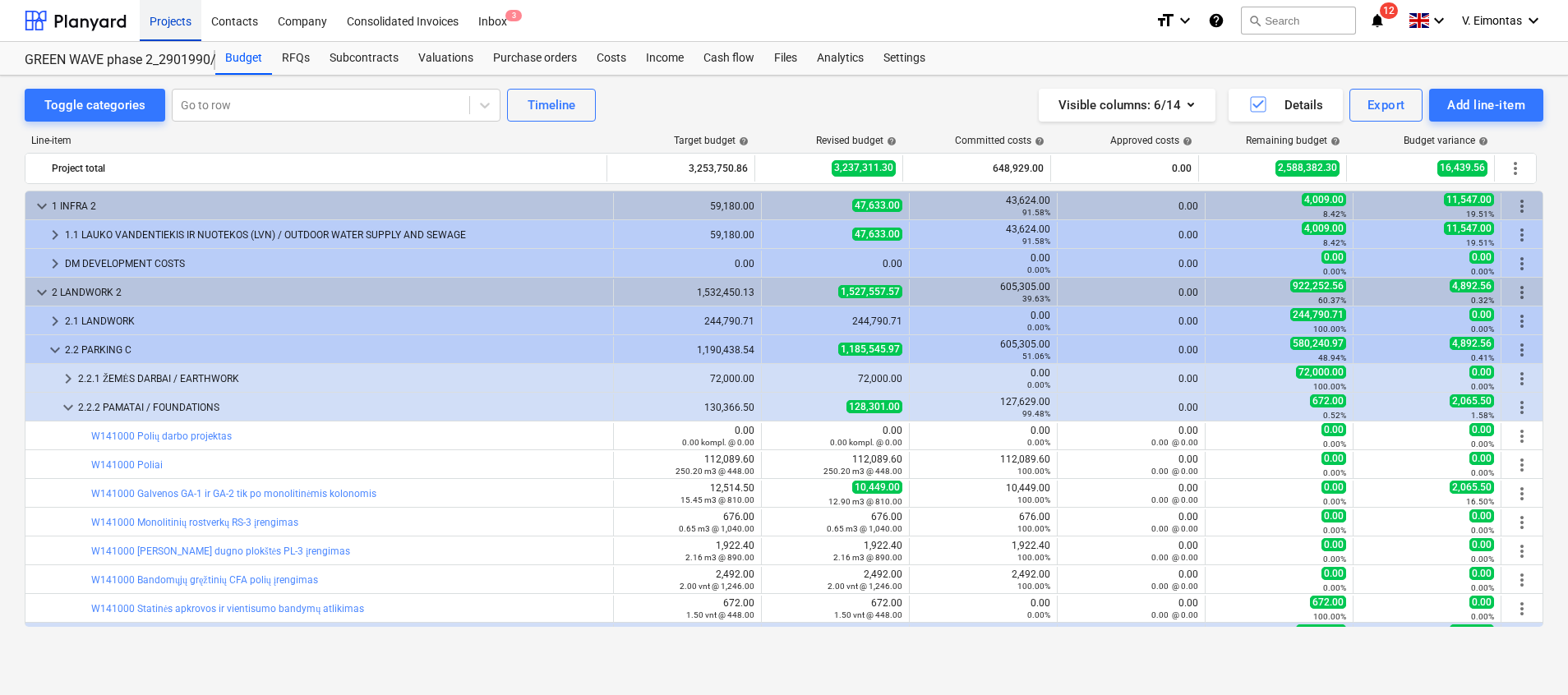
click at [180, 17] on div "Projects" at bounding box center [171, 20] width 61 height 42
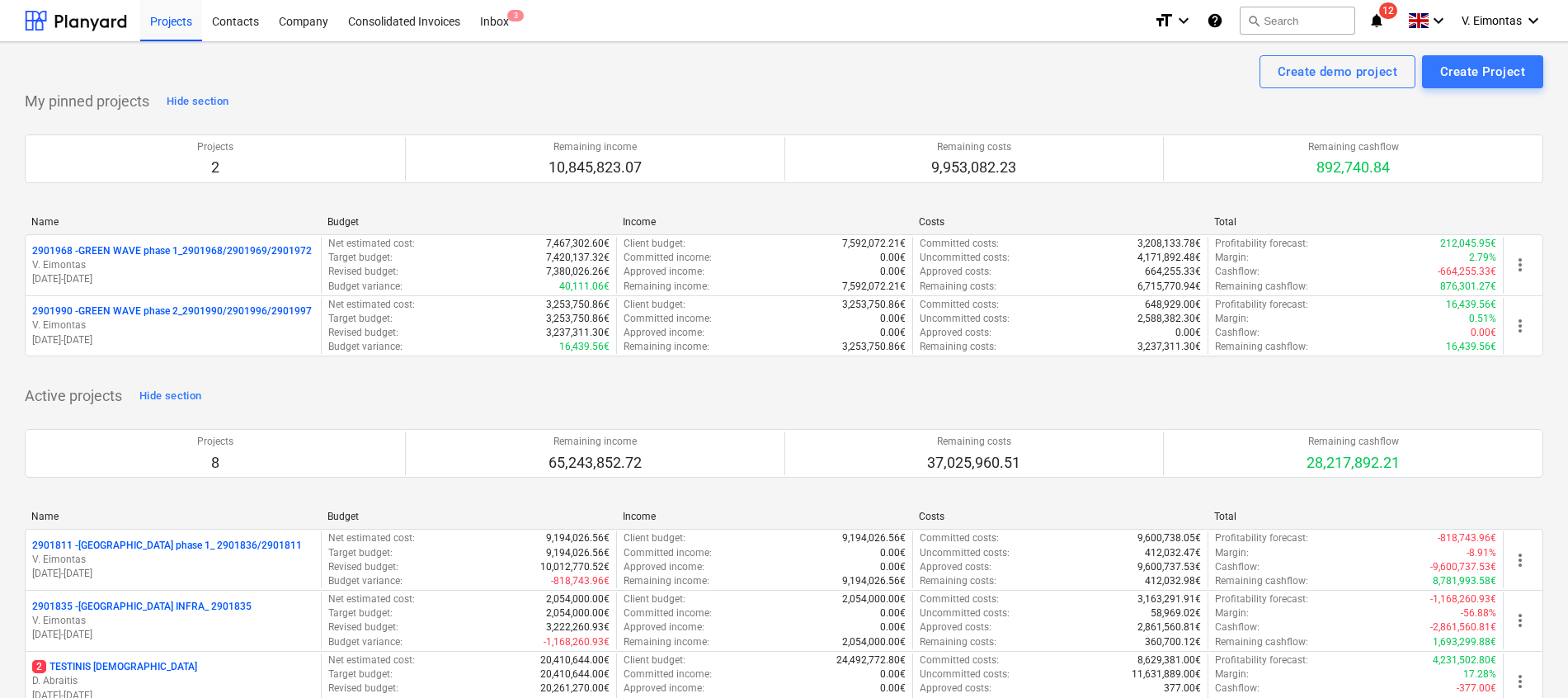
click at [202, 244] on p "2901968 - GREEN WAVE phase 1_2901968/2901969/2901972" at bounding box center [172, 251] width 280 height 14
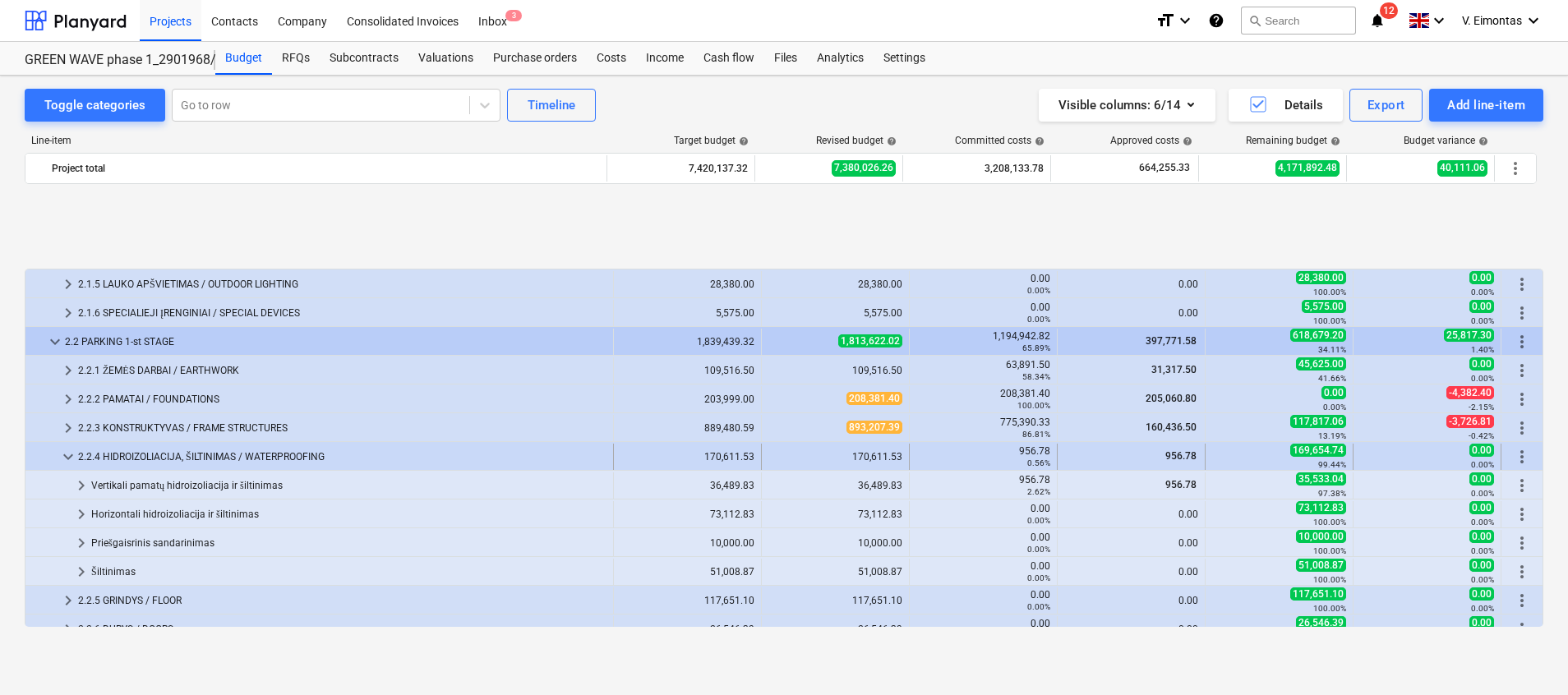
scroll to position [247, 0]
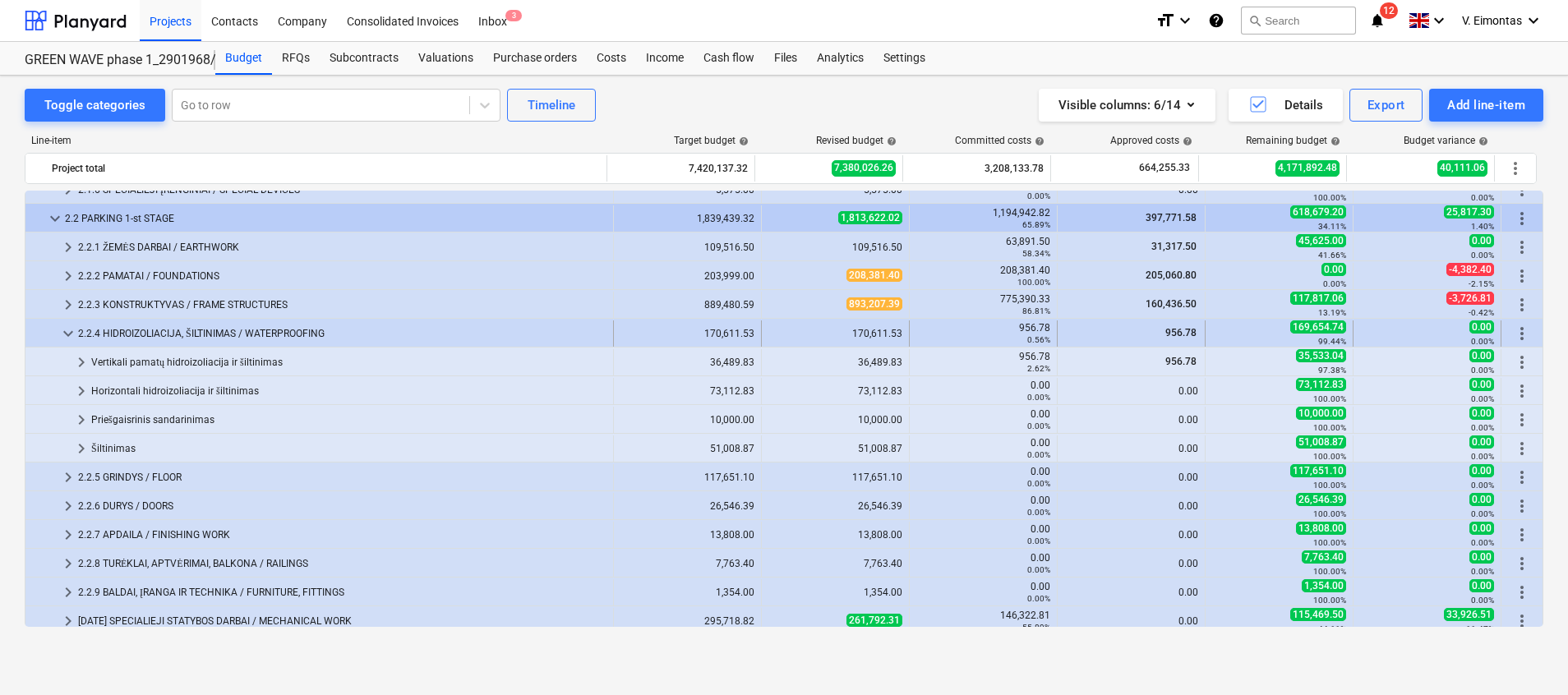
click at [64, 329] on span "keyboard_arrow_down" at bounding box center [68, 333] width 20 height 20
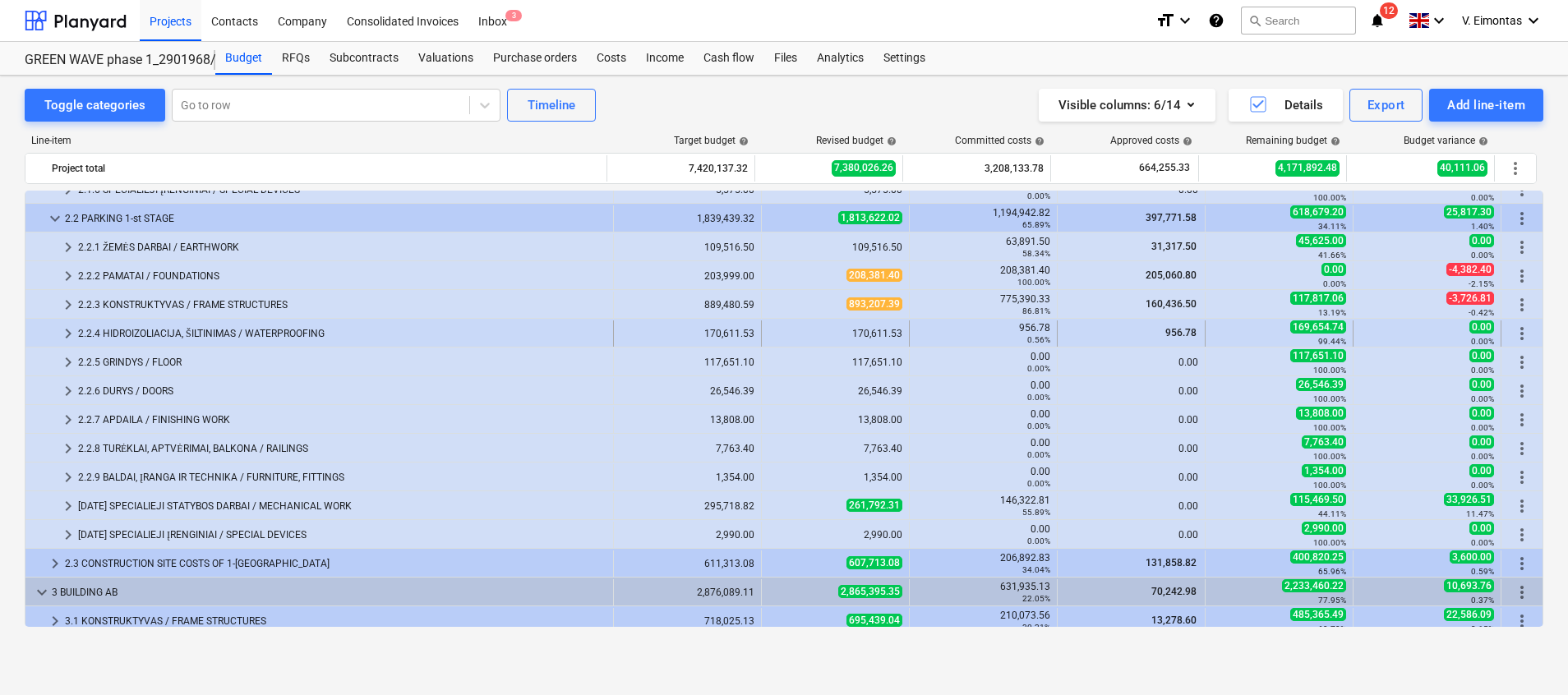
click at [256, 331] on div "2.2.4 HIDROIZOLIACIJA, ŠILTINIMAS / WATERPROOFING" at bounding box center [342, 333] width 528 height 26
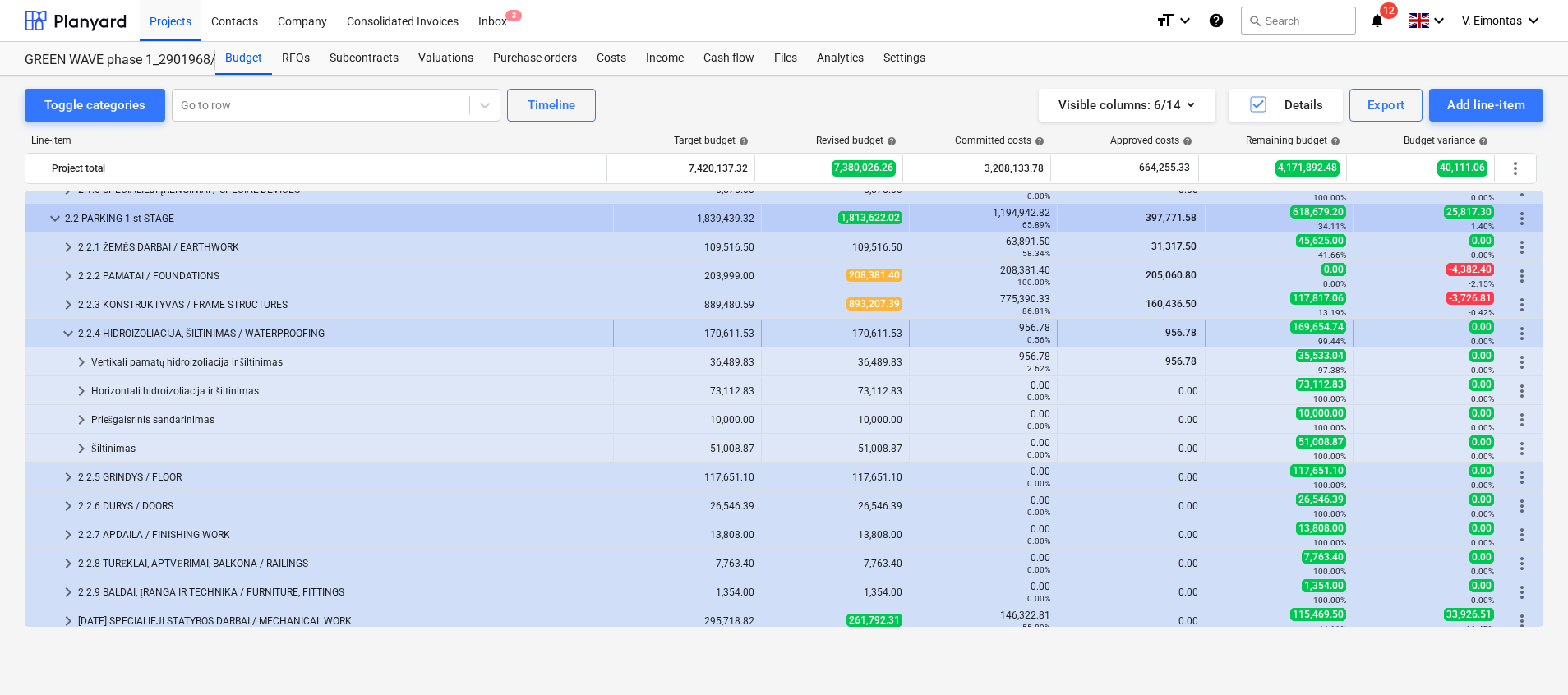
click at [267, 327] on div "2.2.4 HIDROIZOLIACIJA, ŠILTINIMAS / WATERPROOFING" at bounding box center [342, 333] width 528 height 26
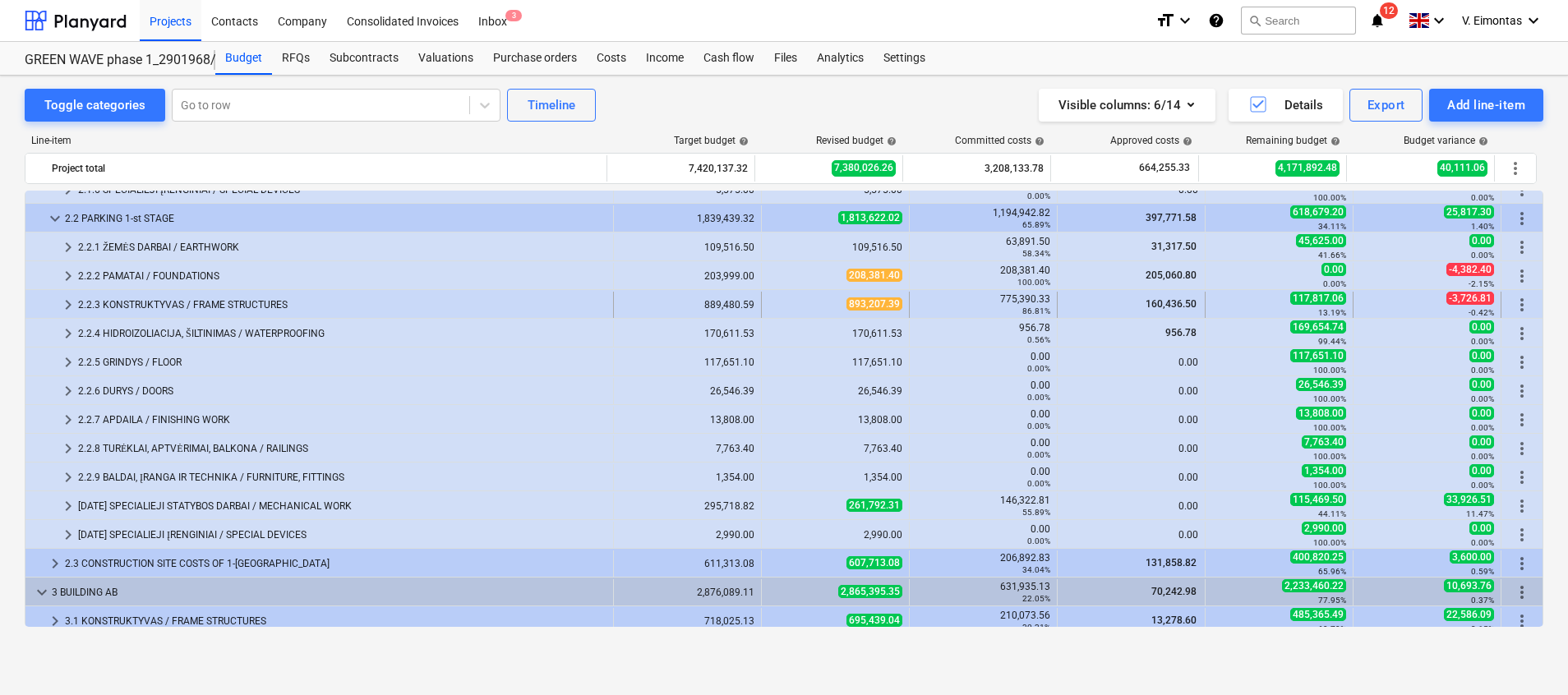
click at [188, 297] on div "2.2.3 KONSTRUKTYVAS / FRAME STRUCTURES" at bounding box center [342, 304] width 528 height 26
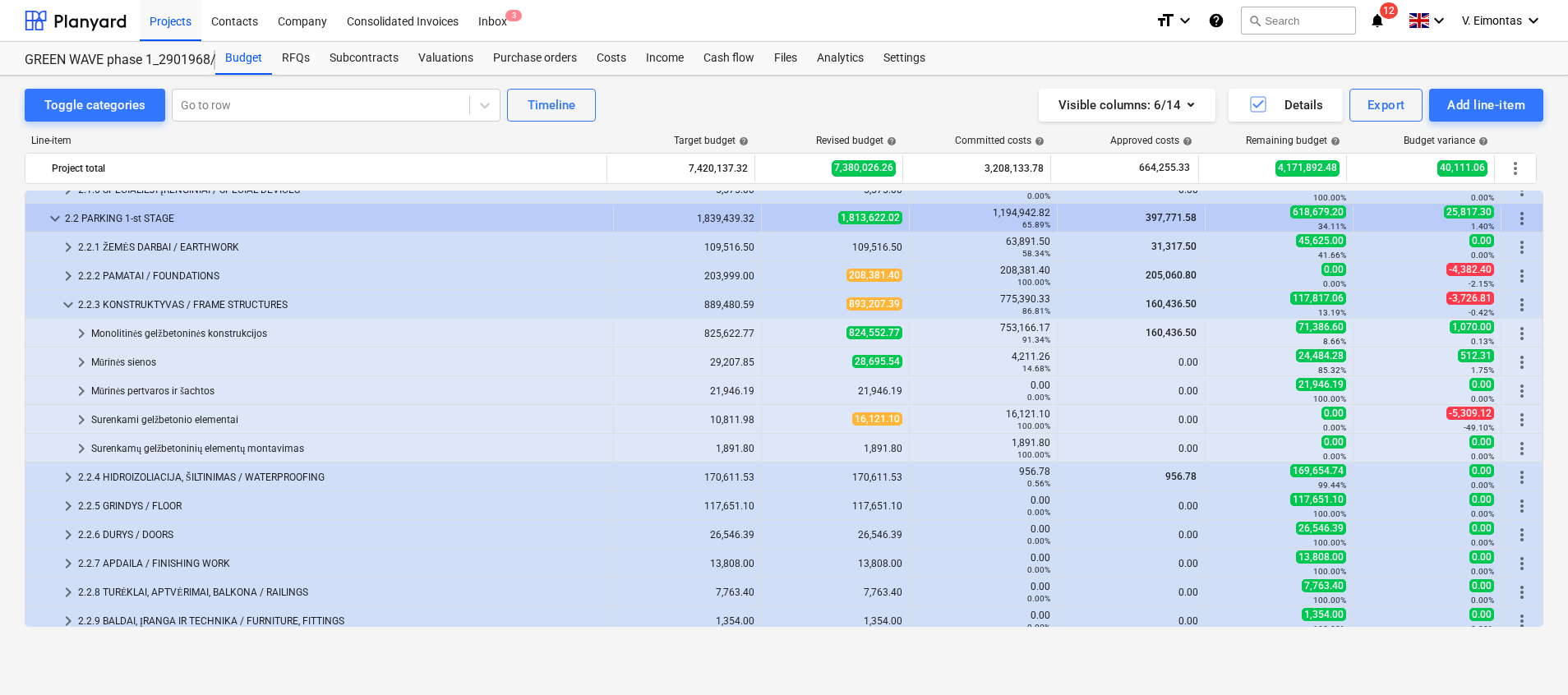
click at [188, 297] on div "2.2.3 KONSTRUKTYVAS / FRAME STRUCTURES" at bounding box center [342, 304] width 528 height 26
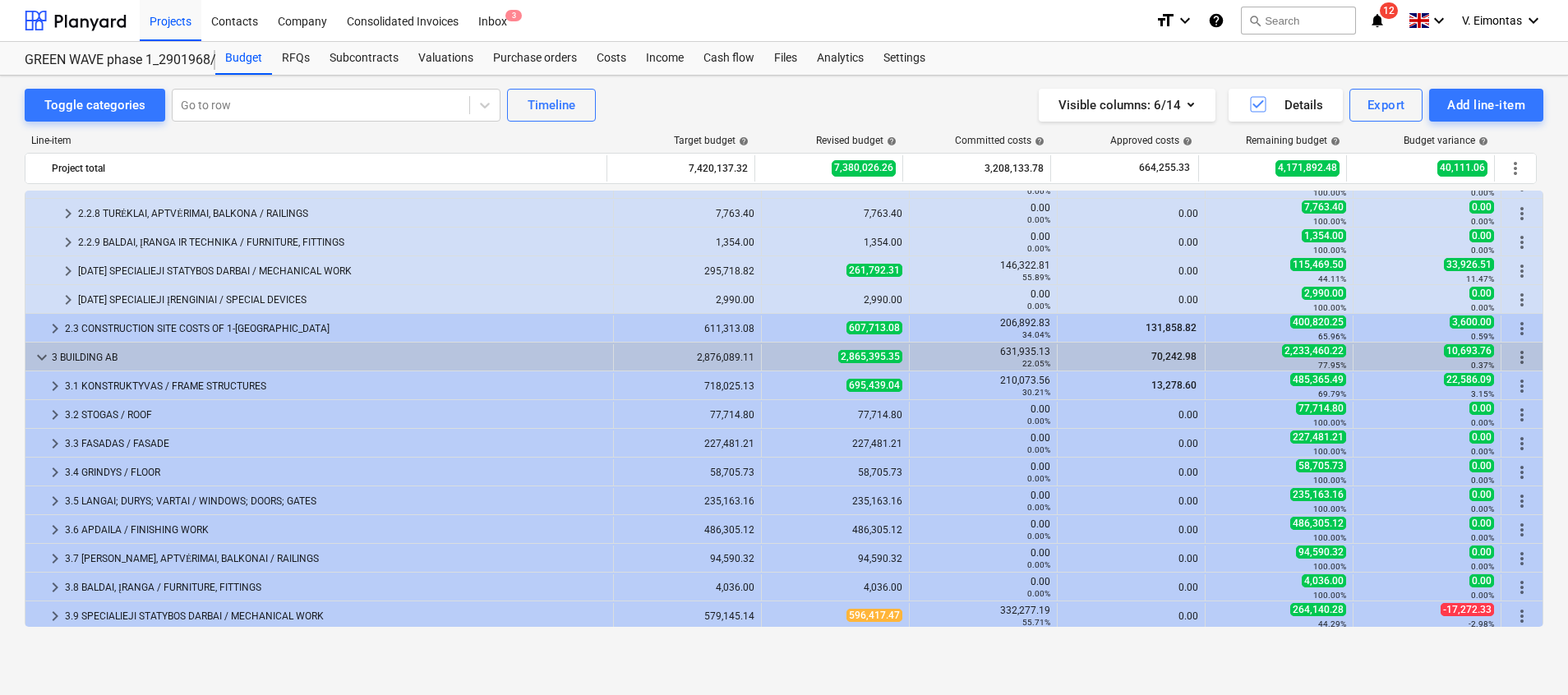
scroll to position [493, 0]
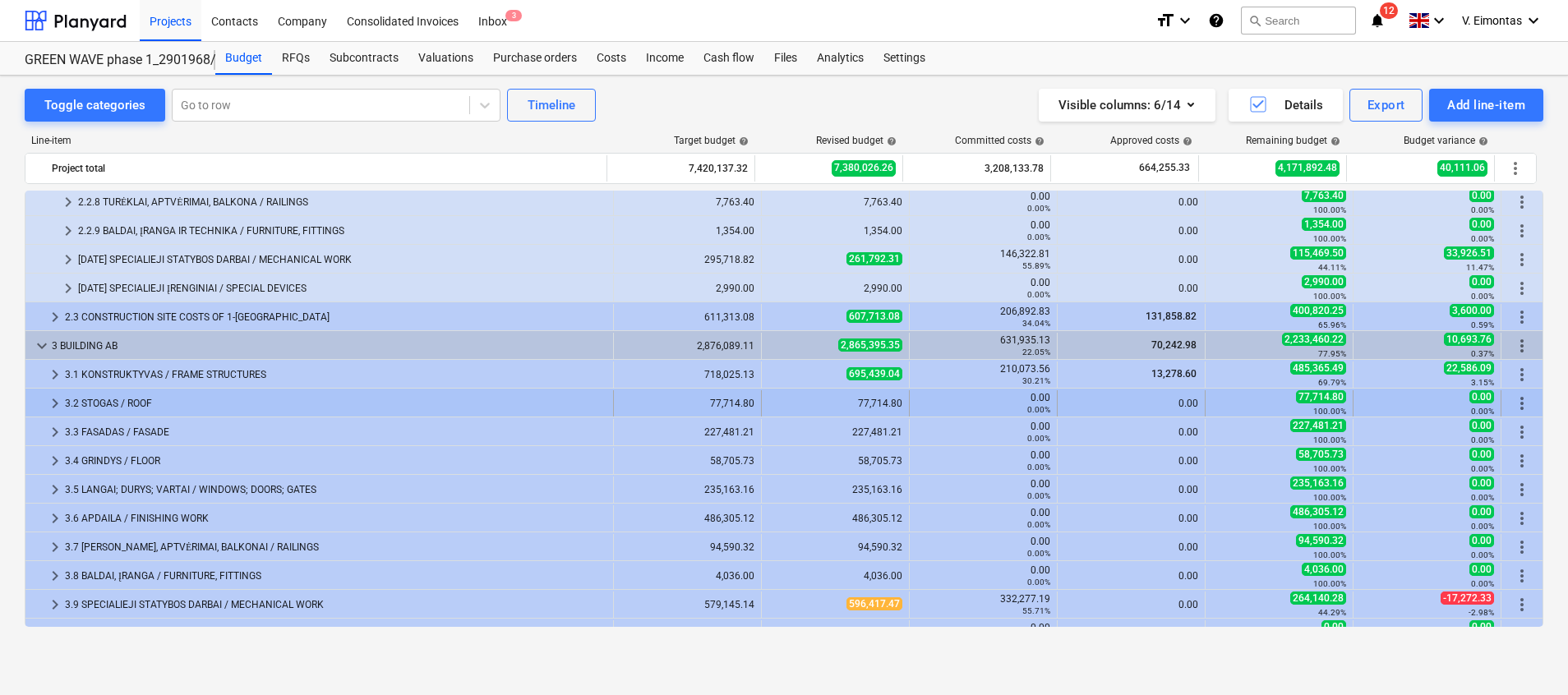
click at [126, 396] on div "3.2 STOGAS / ROOF" at bounding box center [335, 404] width 541 height 26
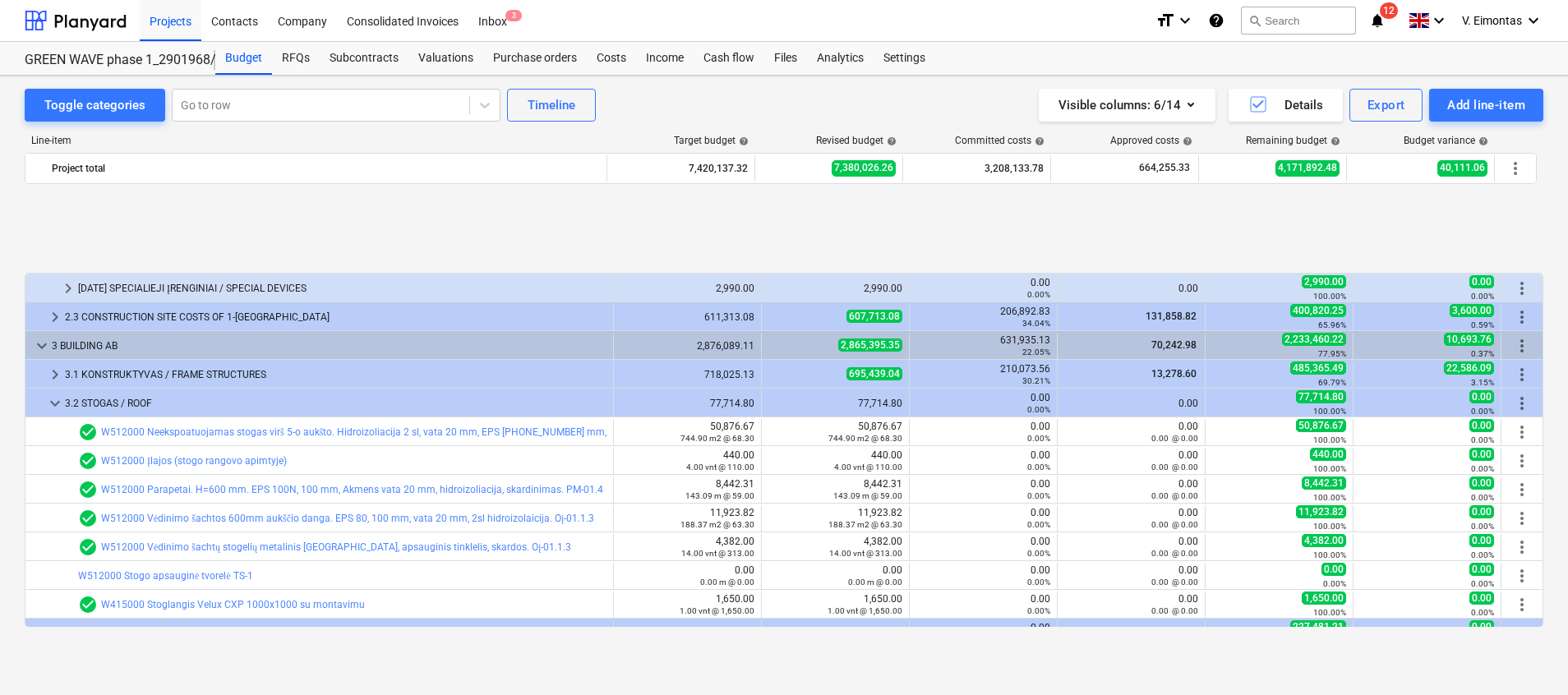
scroll to position [616, 0]
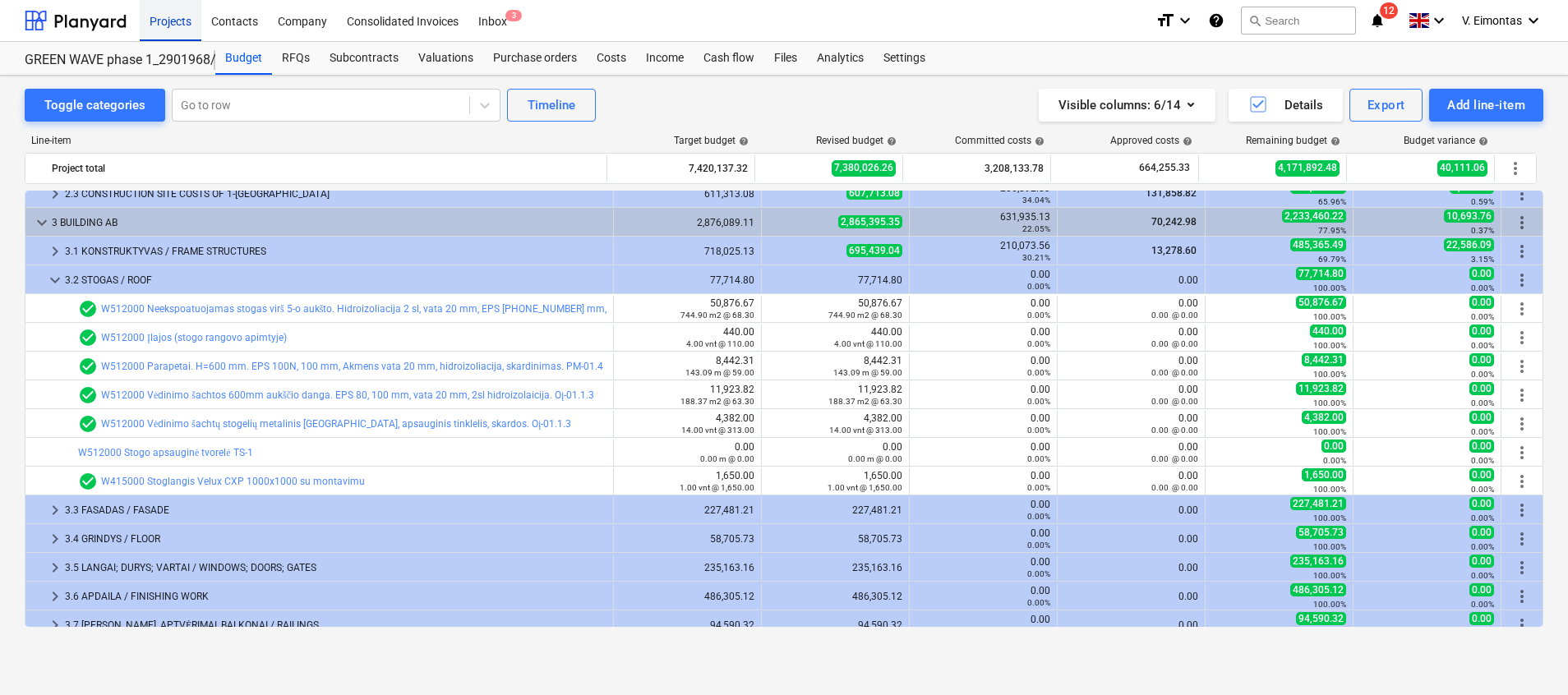
click at [177, 34] on div "Projects" at bounding box center [171, 20] width 61 height 42
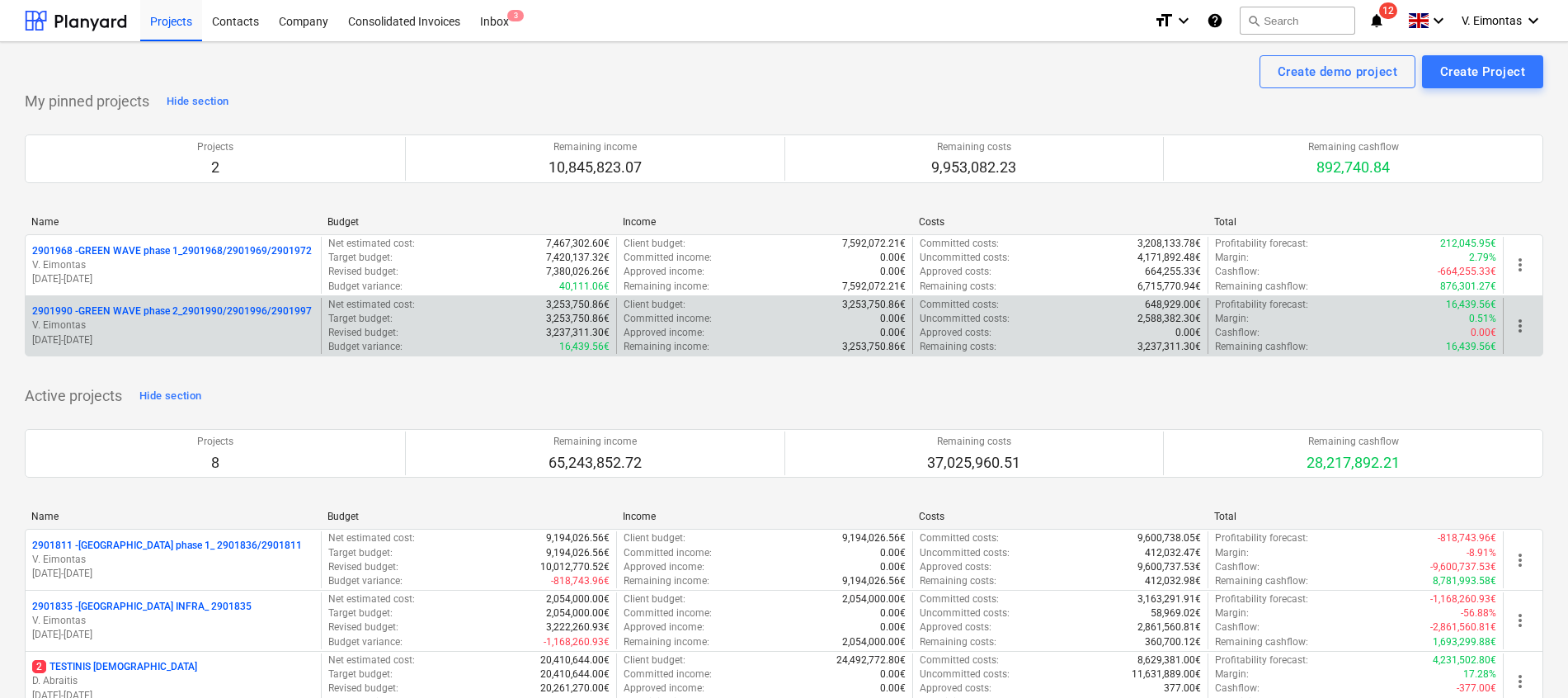
click at [159, 312] on p "2901990 - GREEN WAVE phase 2_2901990/2901996/2901997" at bounding box center [172, 311] width 280 height 14
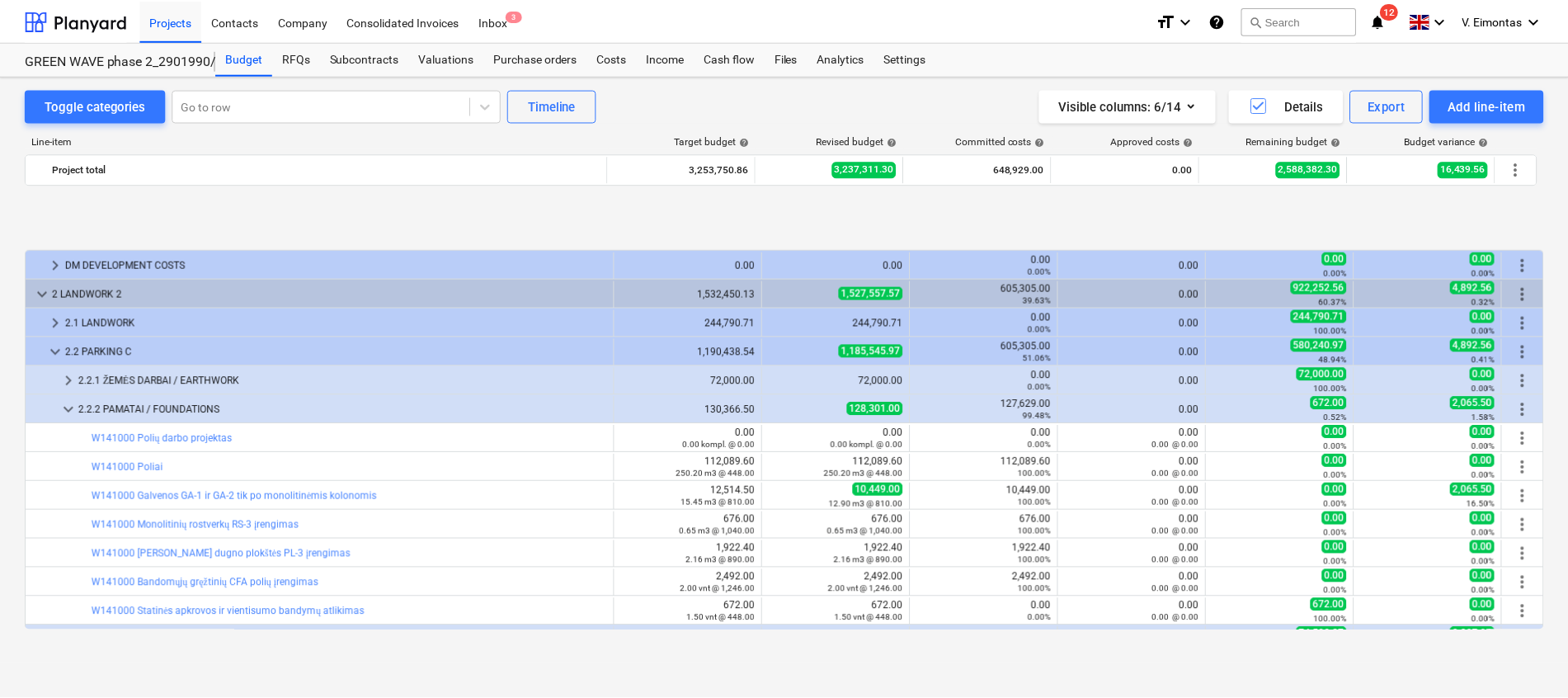
scroll to position [248, 0]
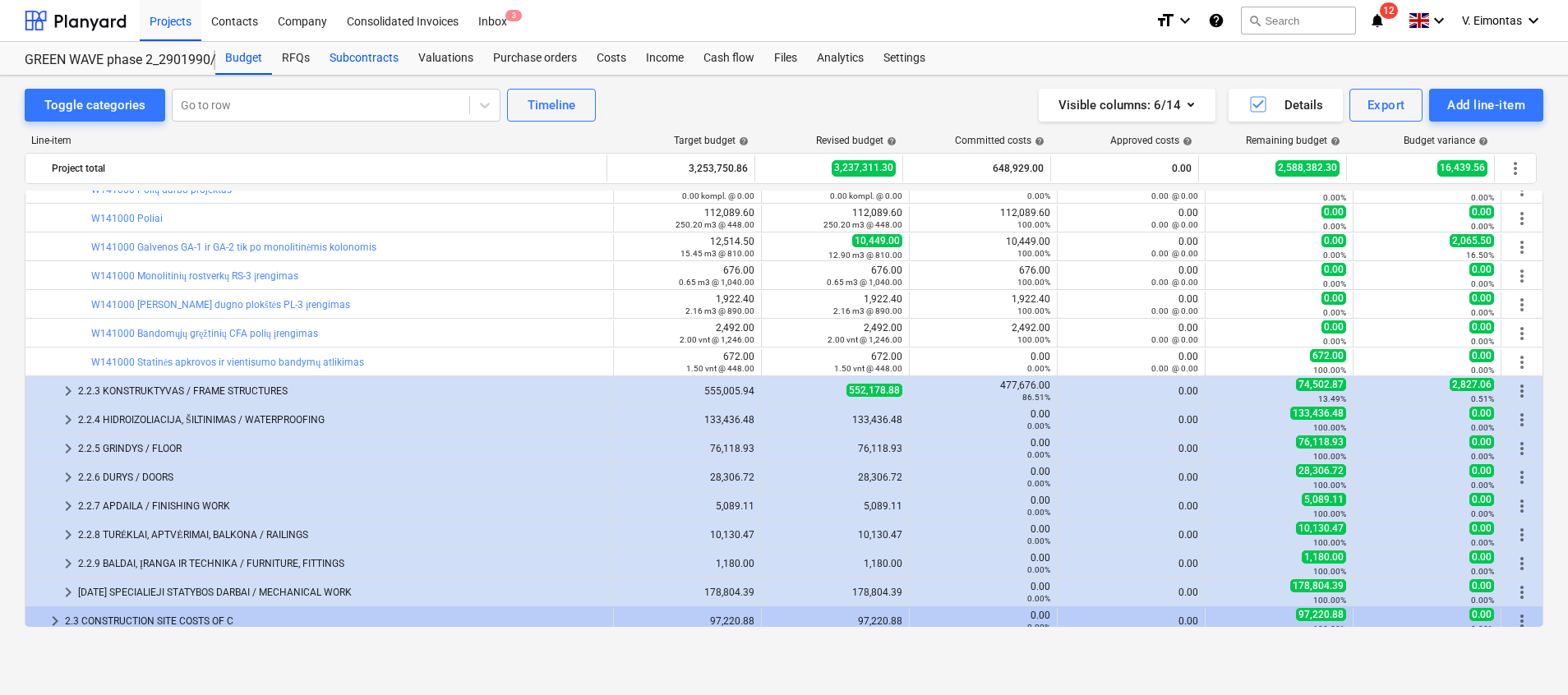
click at [363, 60] on div "Subcontracts" at bounding box center [363, 59] width 89 height 33
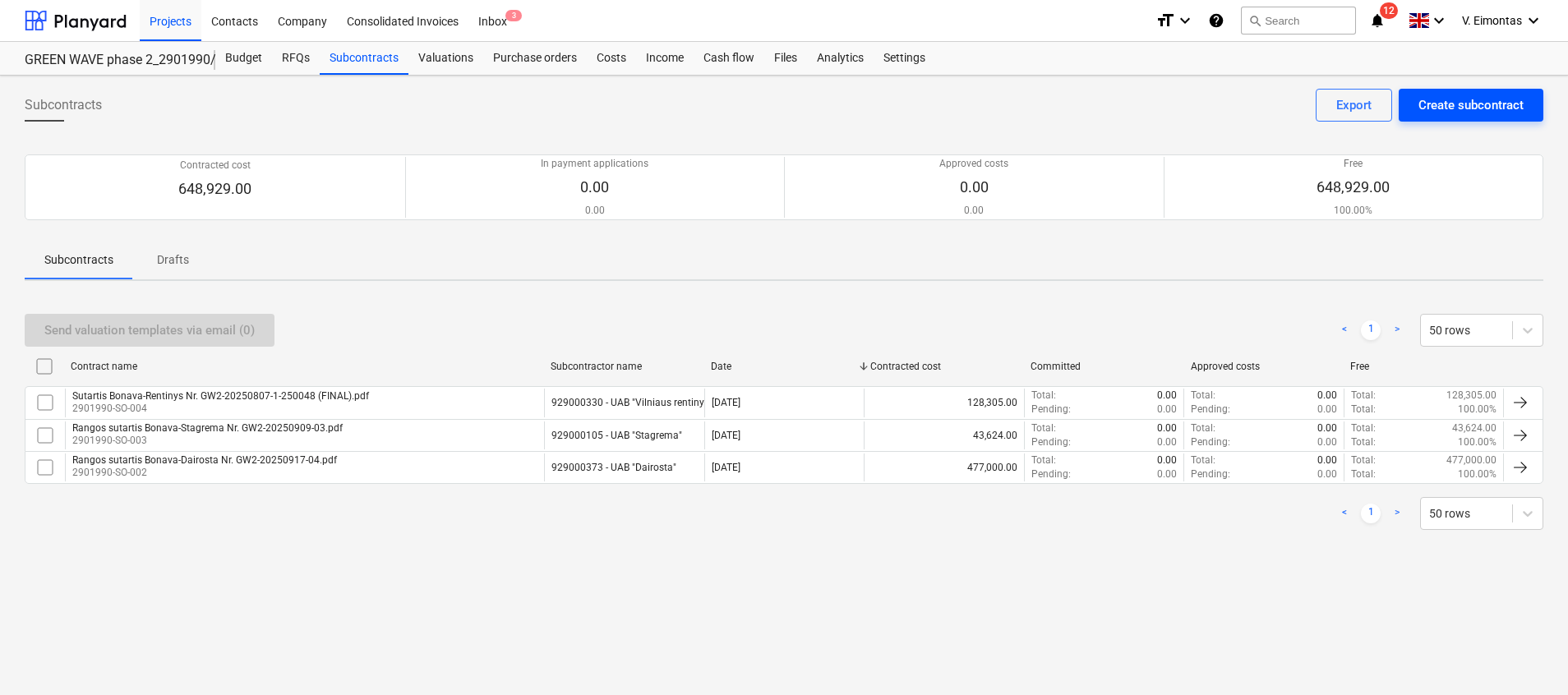
click at [1454, 91] on button "Create subcontract" at bounding box center [1471, 105] width 145 height 33
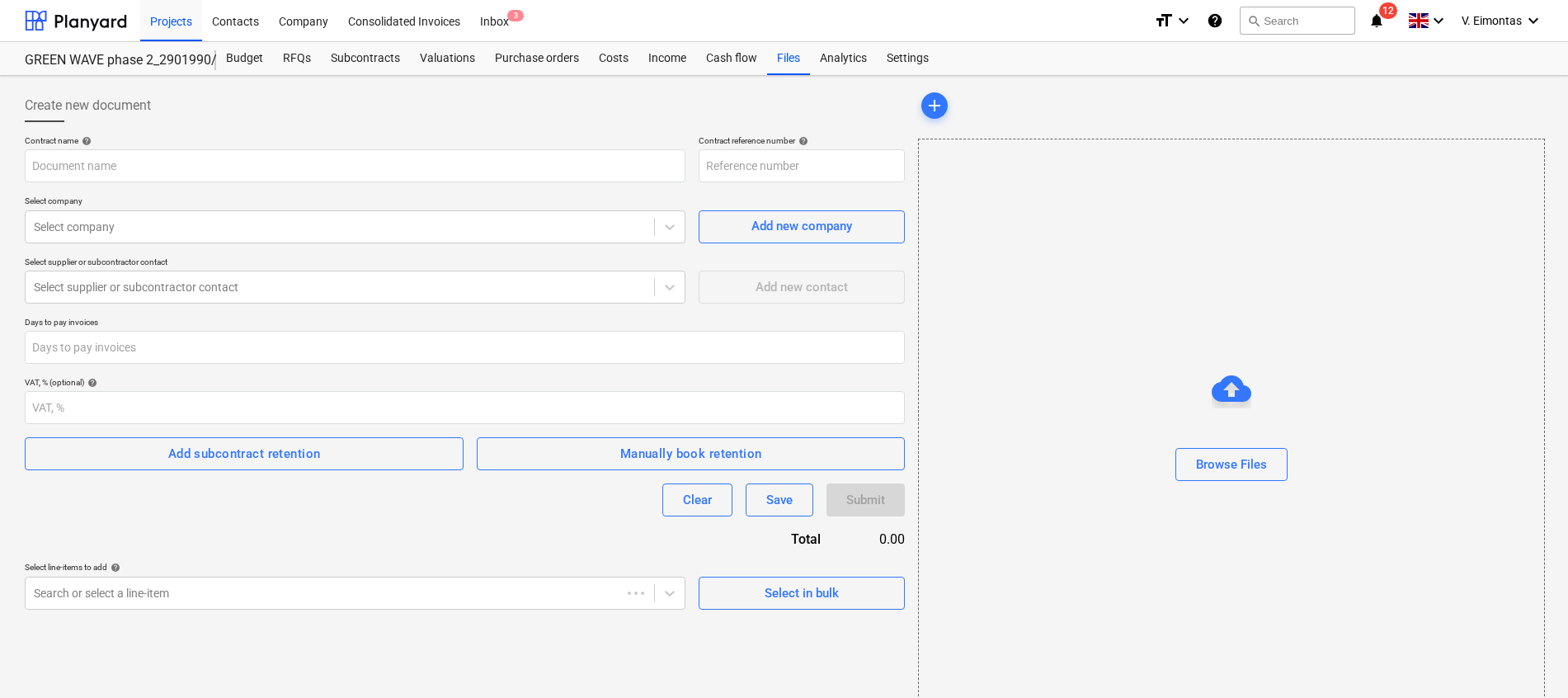
type input "2901990-SO-006"
type input "Bonava-Grepa Nr. GW2-20250807-22025-038 (FINAL).pdf"
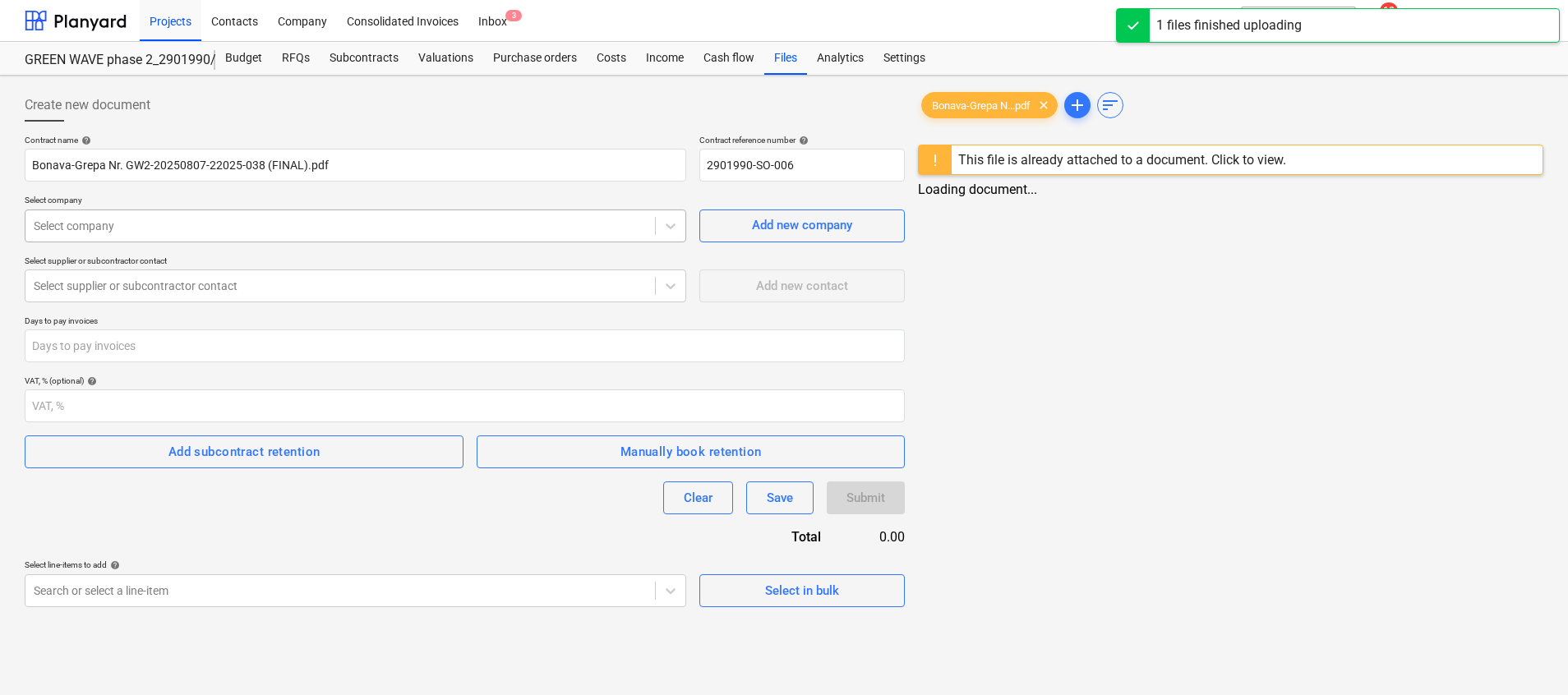
click at [177, 222] on div at bounding box center [340, 226] width 613 height 17
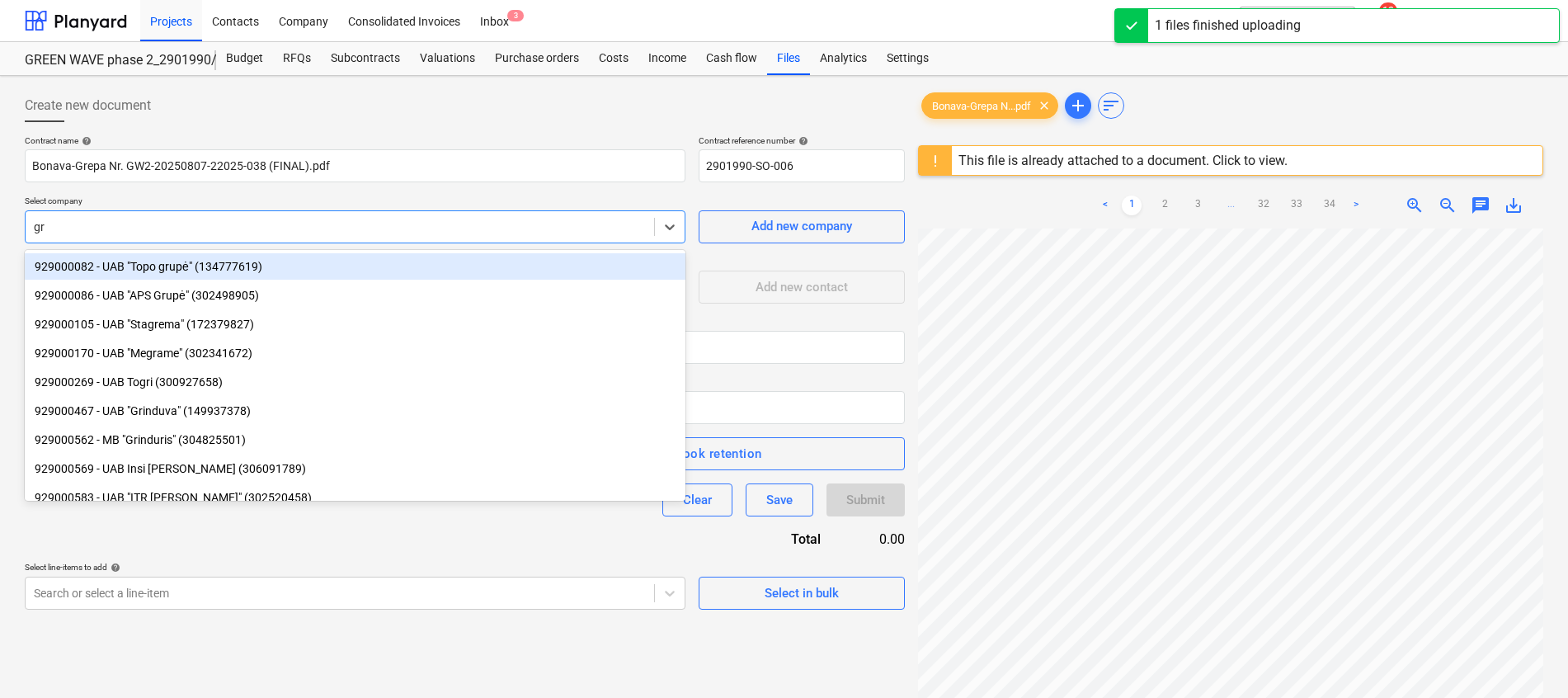
type input "gre"
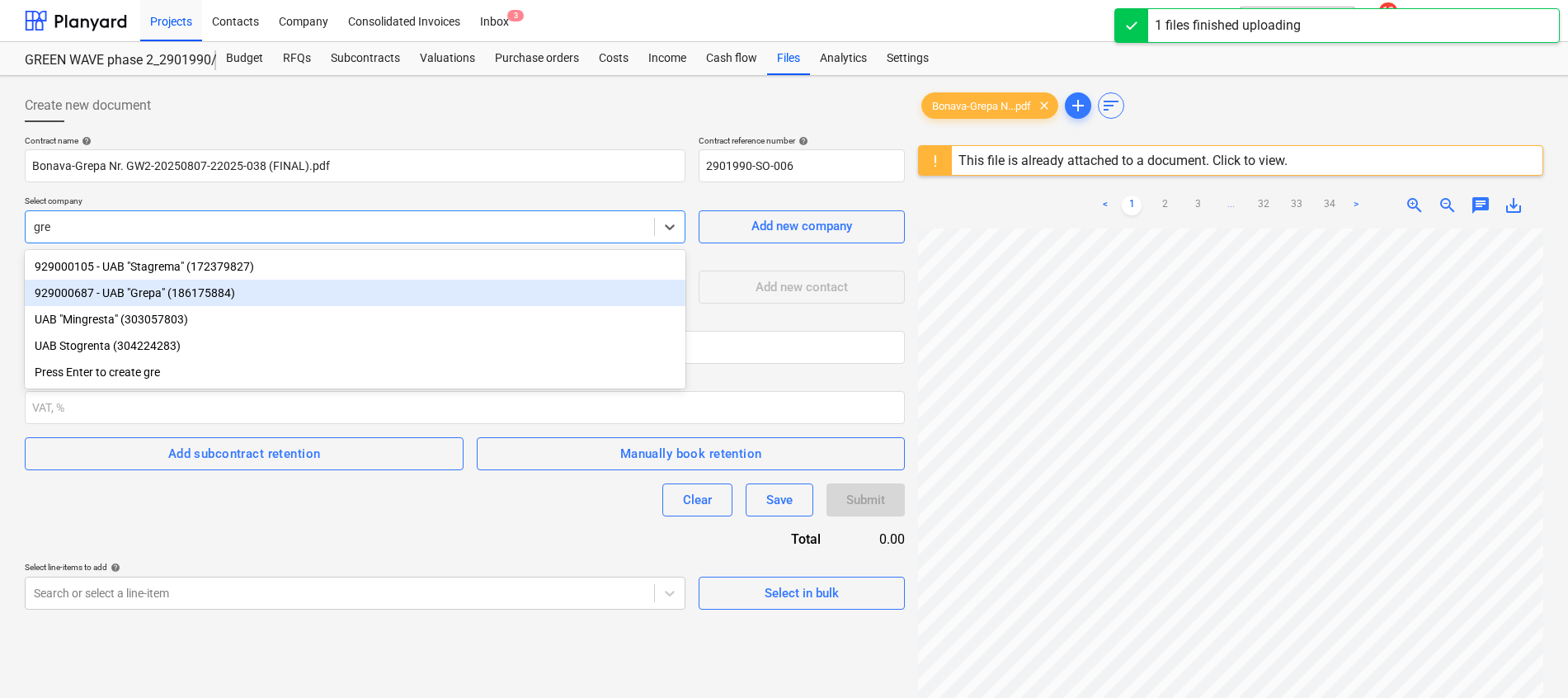
click at [153, 292] on div "929000687 - UAB "Grepa" (186175884)" at bounding box center [355, 293] width 660 height 27
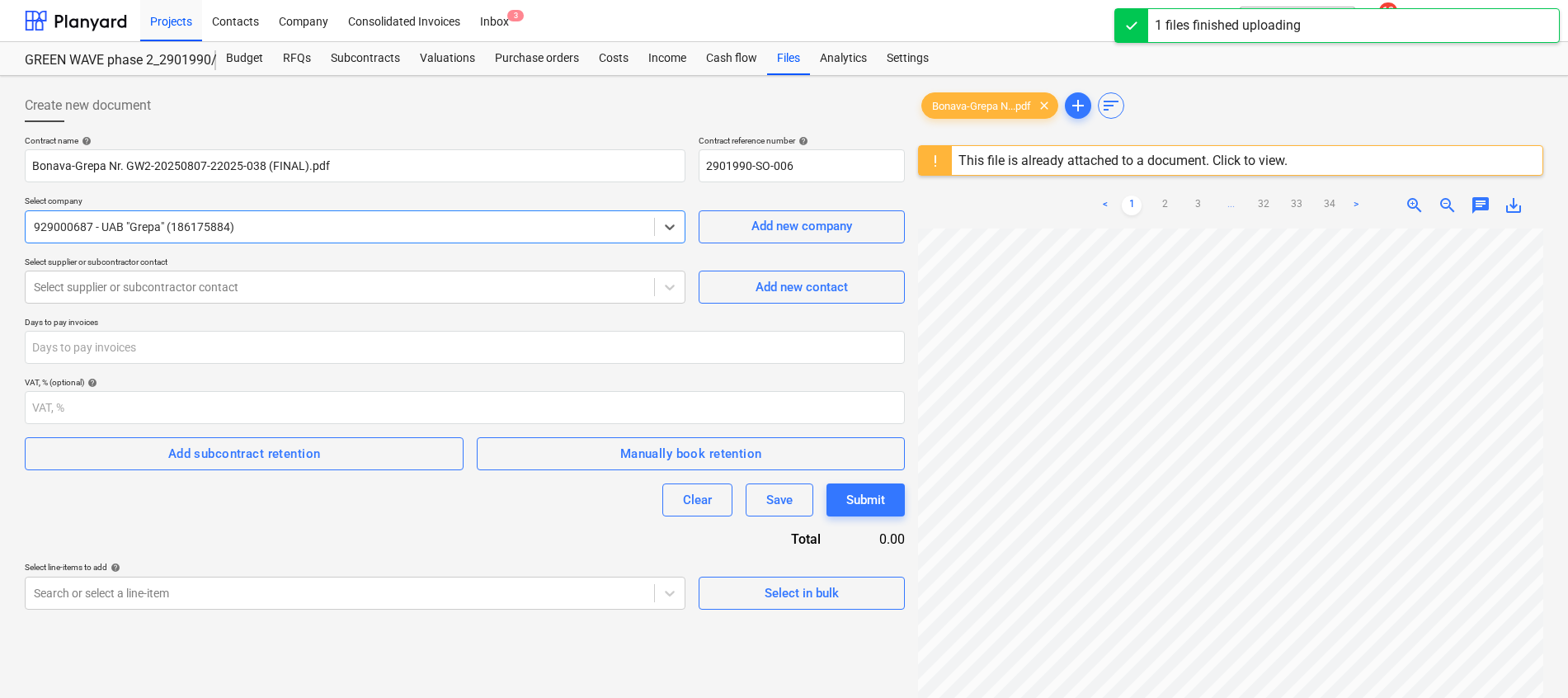
click at [153, 292] on div at bounding box center [340, 288] width 612 height 17
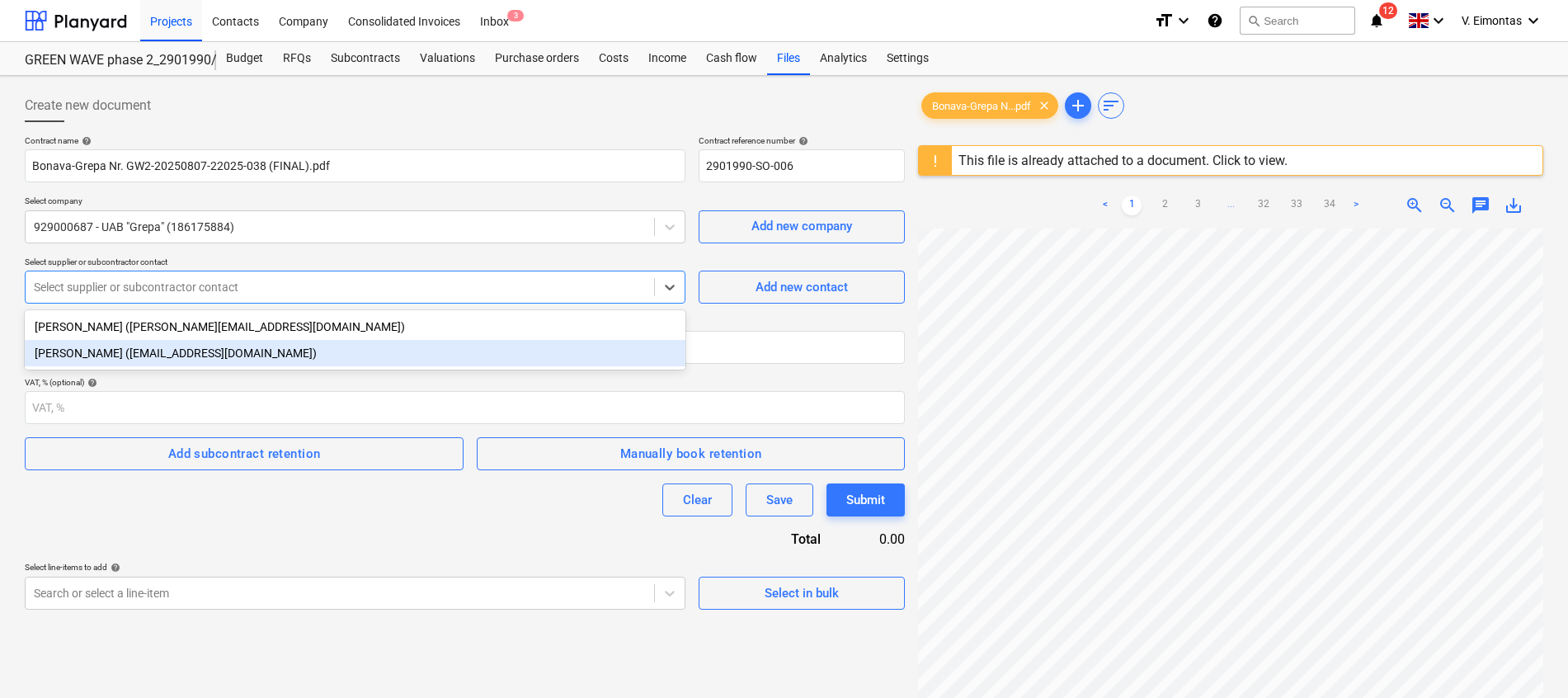
click at [164, 361] on div "[PERSON_NAME] ([EMAIL_ADDRESS][DOMAIN_NAME])" at bounding box center [355, 353] width 660 height 27
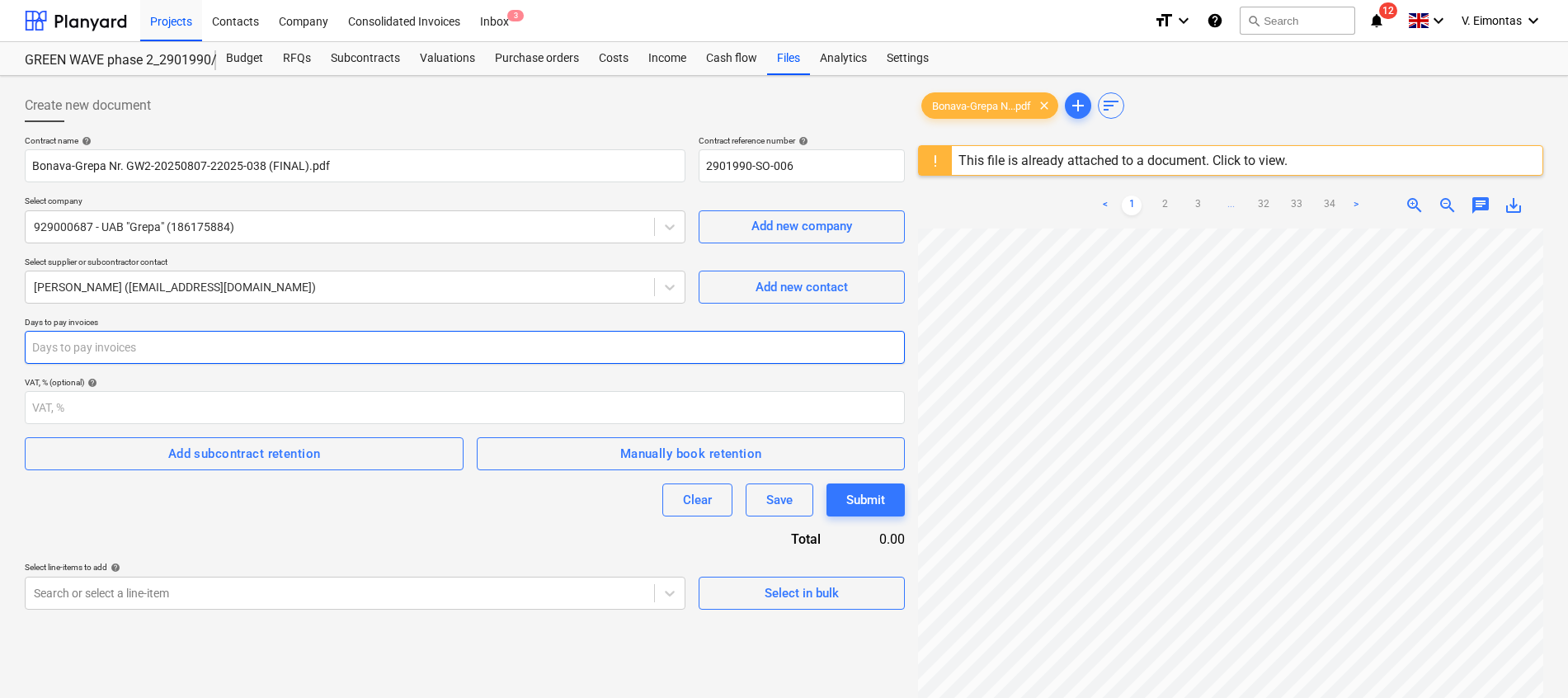
click at [153, 353] on input "number" at bounding box center [464, 347] width 880 height 33
type input "0"
type input "3"
type input "30"
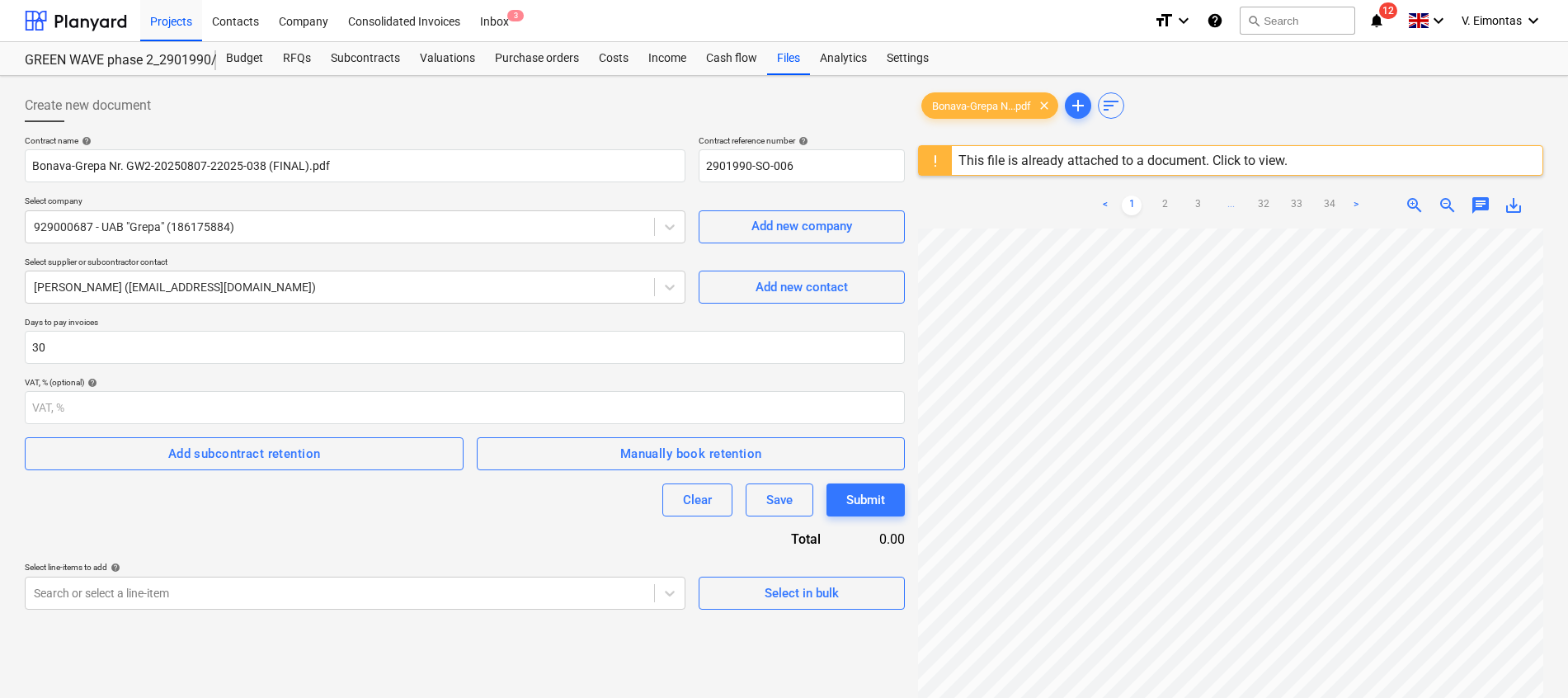
click at [233, 513] on div "Clear Save Submit" at bounding box center [464, 500] width 880 height 33
click at [250, 609] on body "Projects Contacts Company Consolidated Invoices Inbox 3 format_size keyboard_ar…" at bounding box center [784, 349] width 1568 height 698
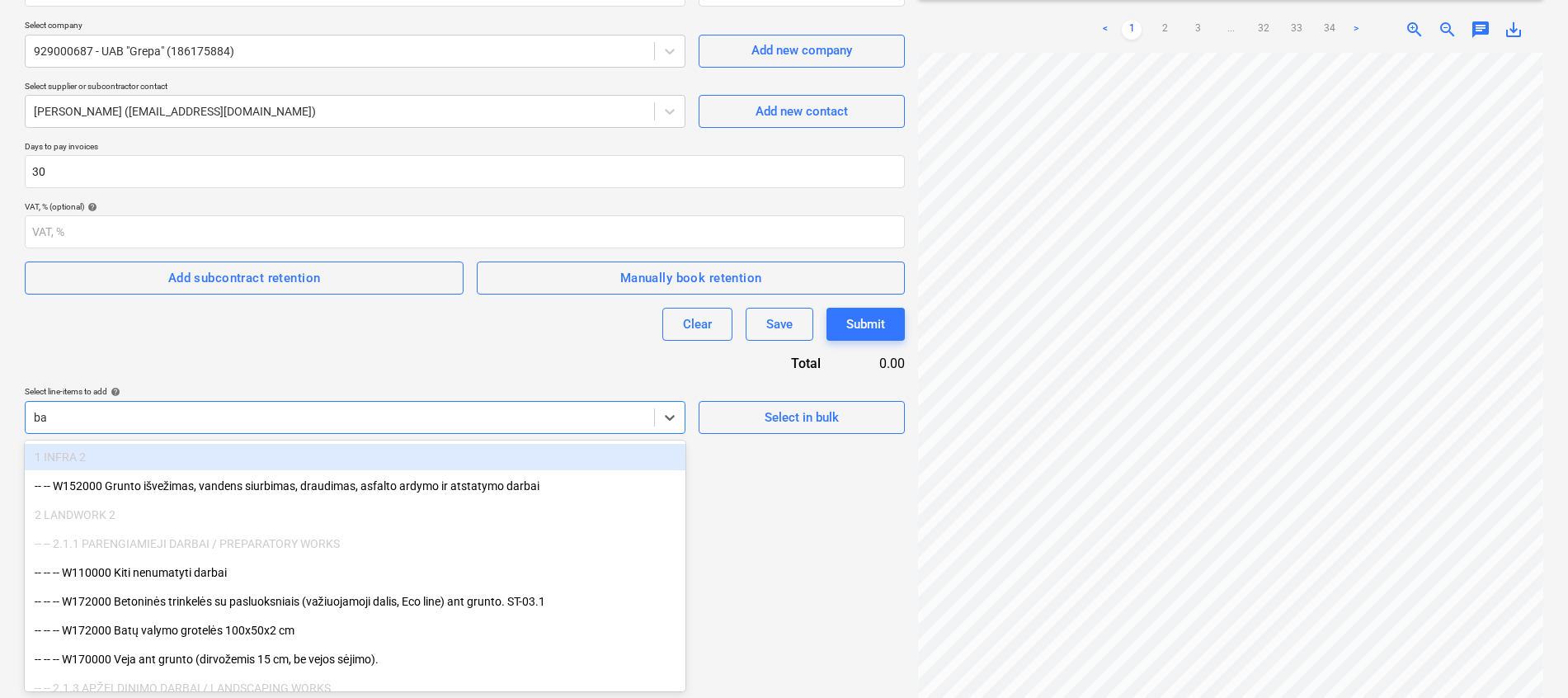
type input "ban"
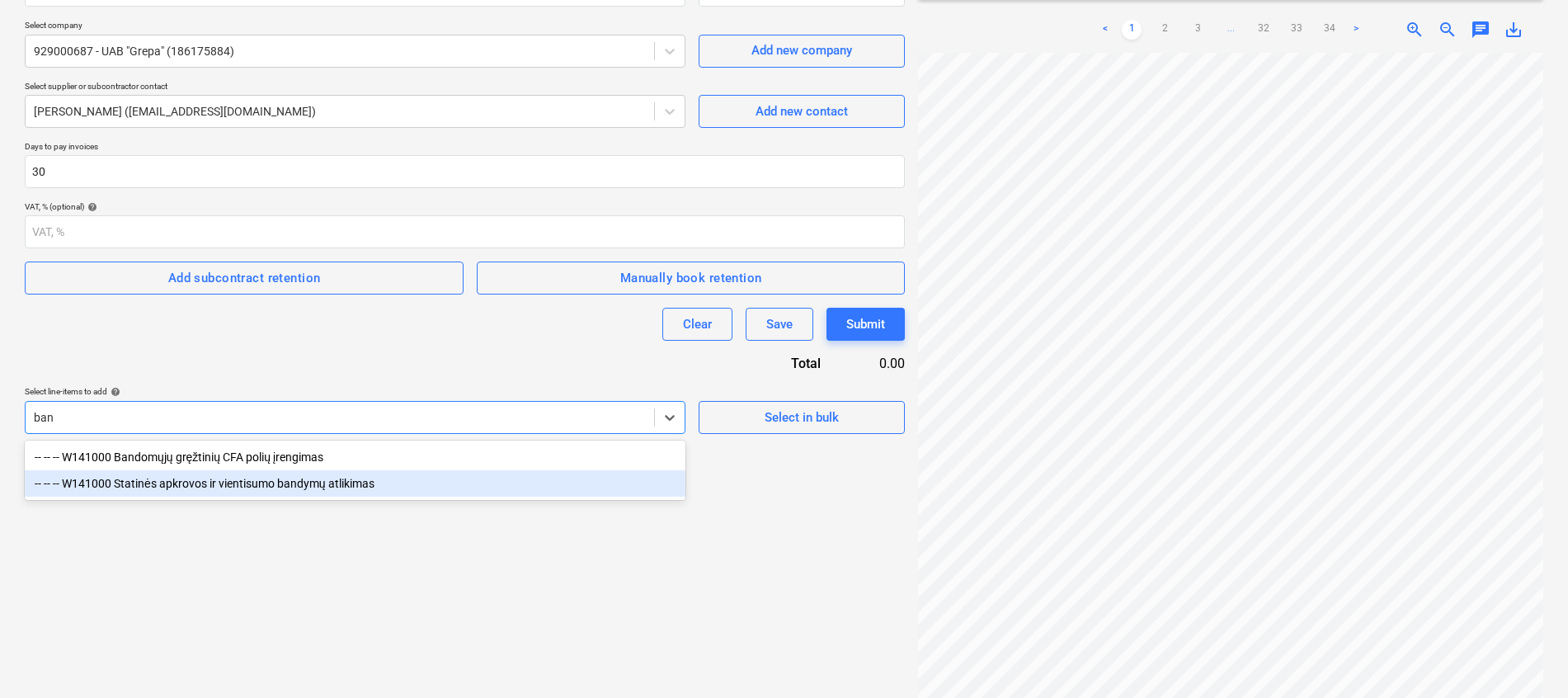
click at [301, 487] on div "-- -- -- W141000 Statinės apkrovos ir vientisumo bandymų atlikimas" at bounding box center [355, 484] width 660 height 27
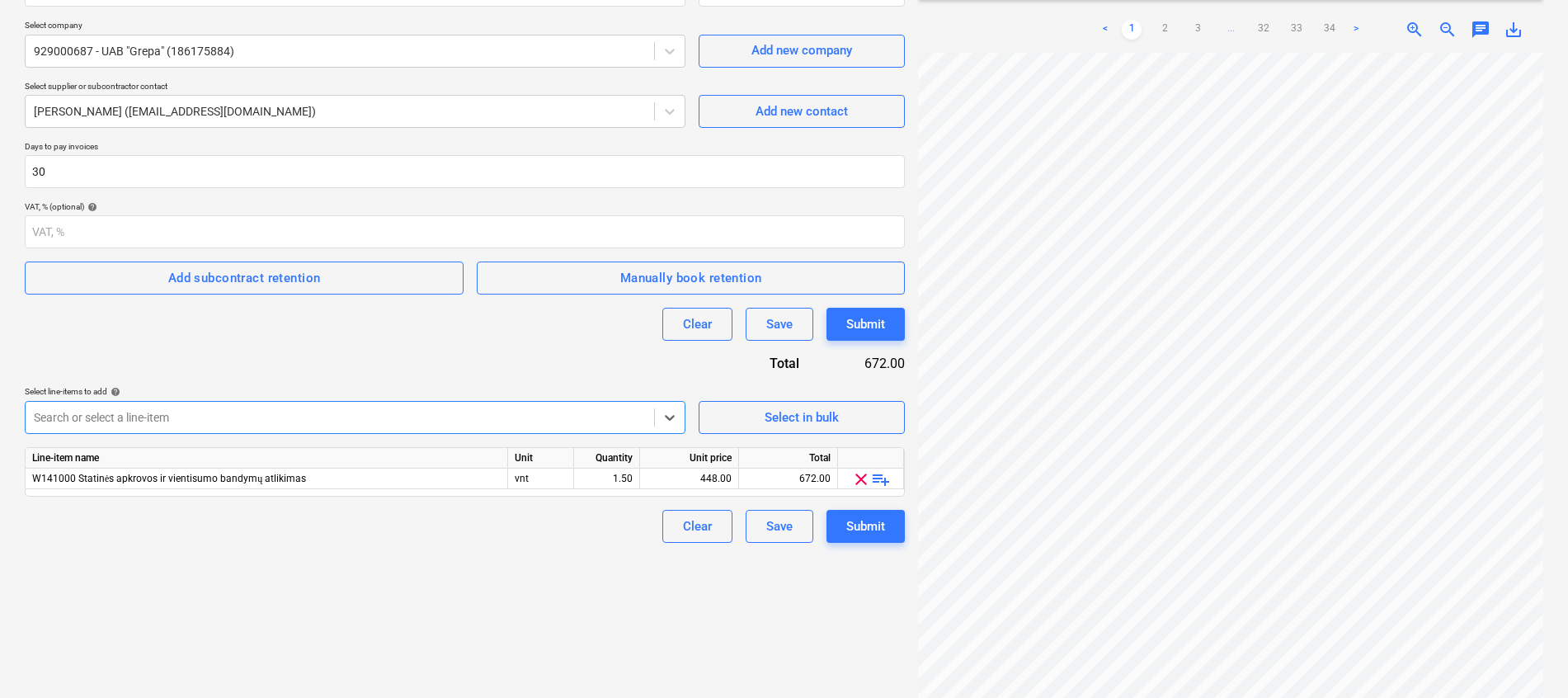
click at [355, 630] on div "Create new document Contract name help Bonava-Grepa Nr. GW2-20250807-22025-038 …" at bounding box center [464, 309] width 893 height 804
click at [539, 476] on div "vnt" at bounding box center [541, 479] width 66 height 21
type input "kompl."
click at [623, 478] on div "1.50" at bounding box center [606, 479] width 52 height 21
type input "1"
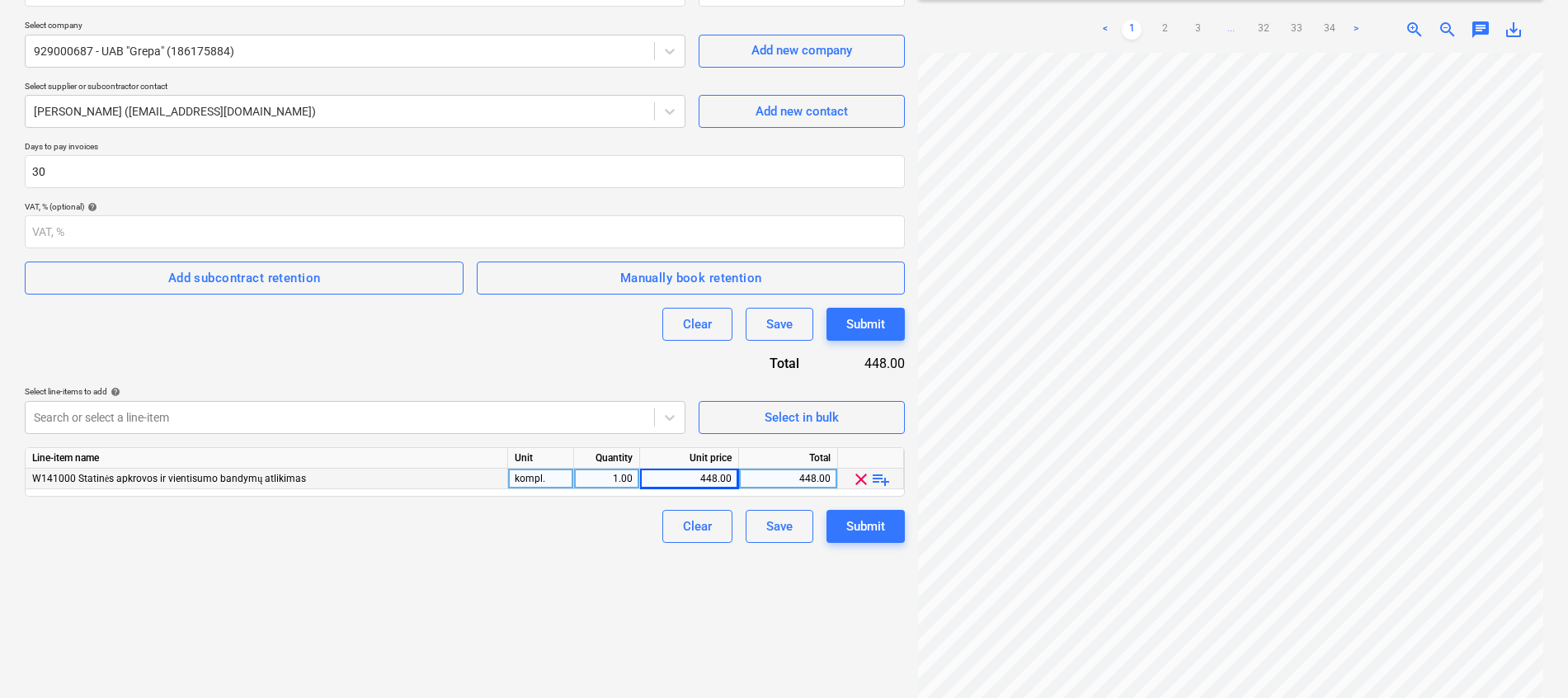
click at [713, 478] on div "448.00" at bounding box center [688, 479] width 85 height 21
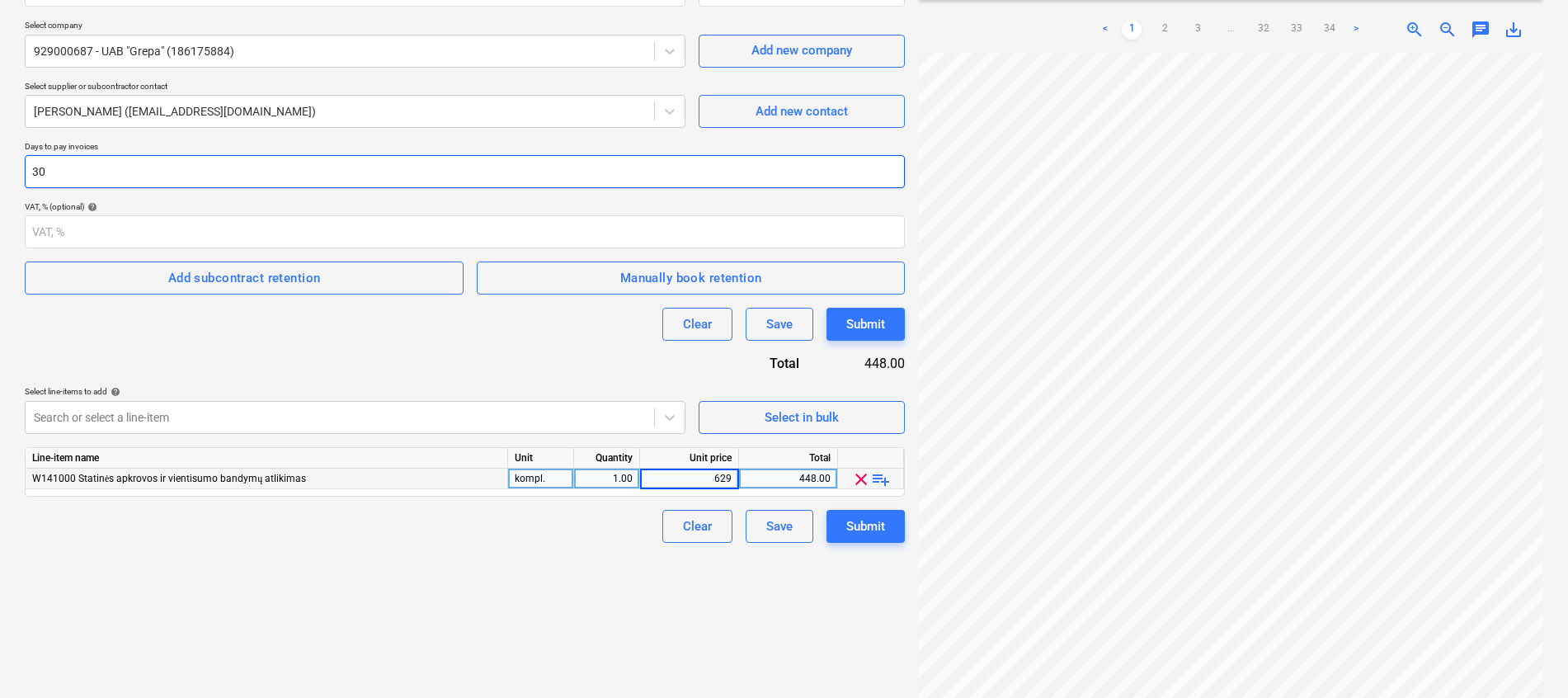
type input "6295"
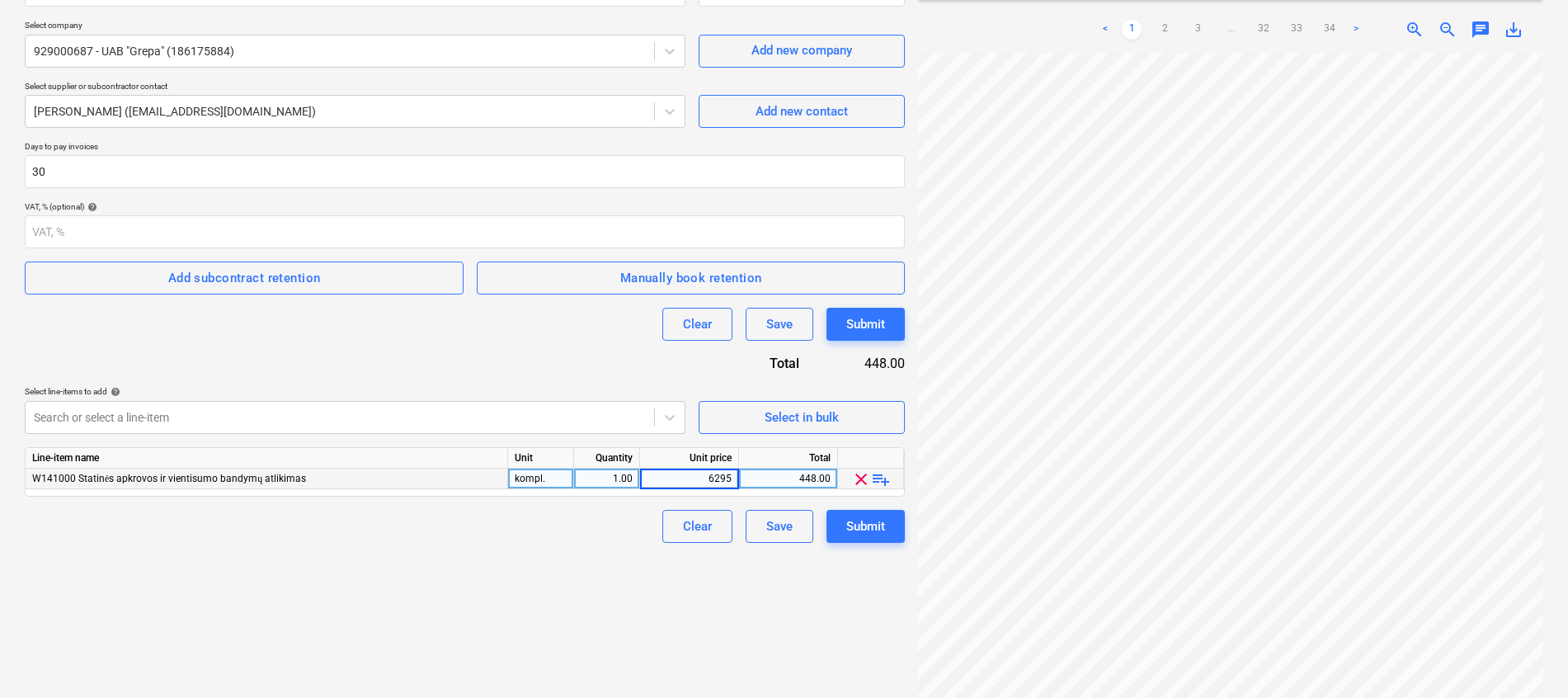
click at [612, 579] on div "Create new document Contract name help Bonava-Grepa Nr. GW2-20250807-22025-038 …" at bounding box center [464, 309] width 893 height 804
click at [865, 531] on div "Submit" at bounding box center [865, 527] width 39 height 22
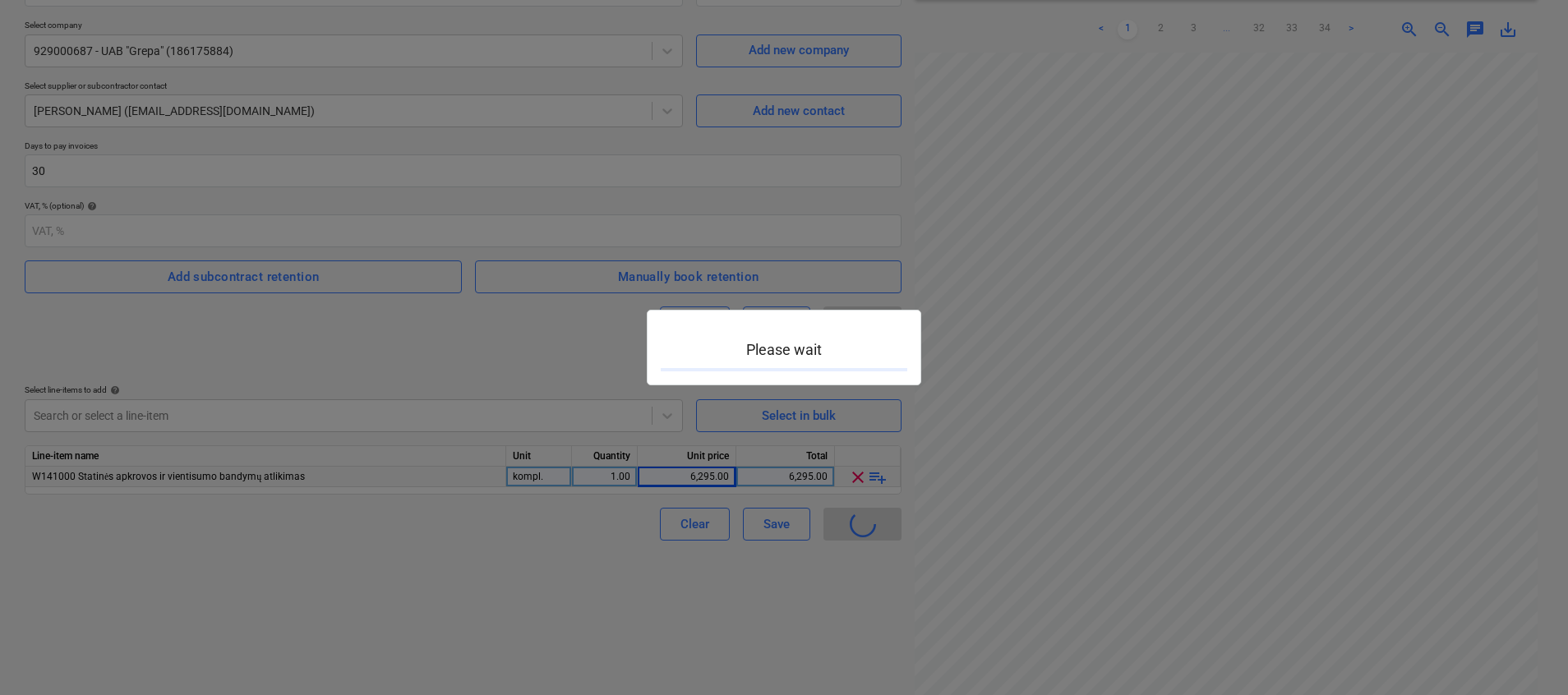
type input "2901990-SO-006"
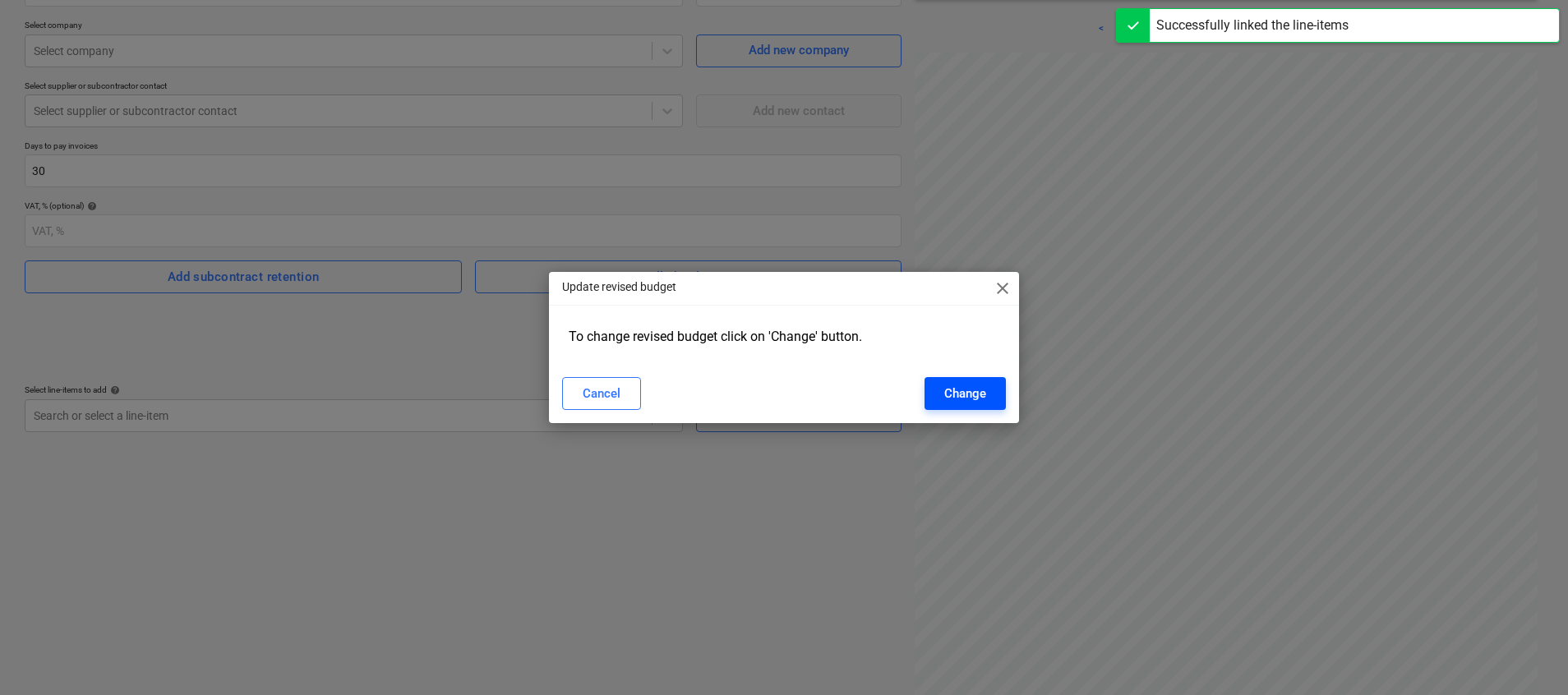
click at [950, 399] on div "Change" at bounding box center [965, 394] width 42 height 22
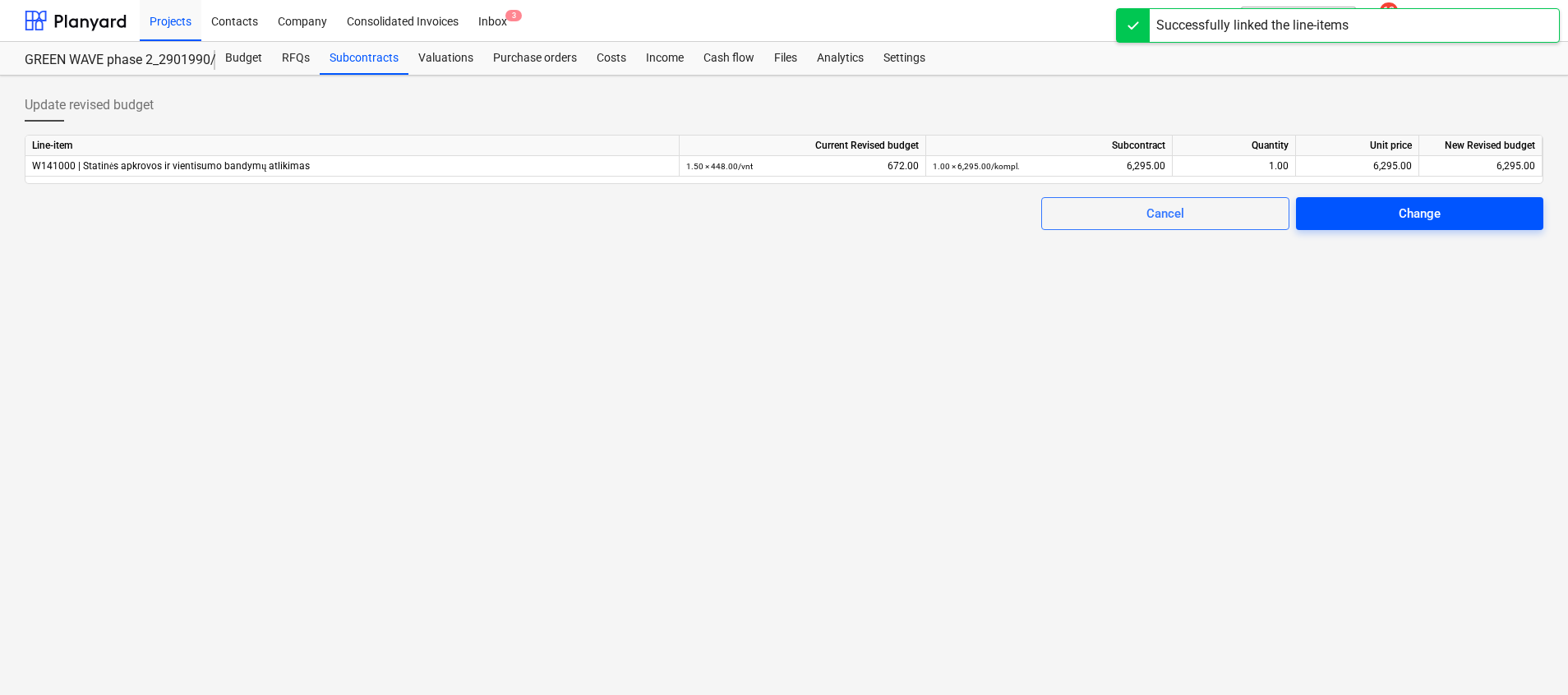
click at [1445, 203] on span "Change" at bounding box center [1420, 213] width 208 height 22
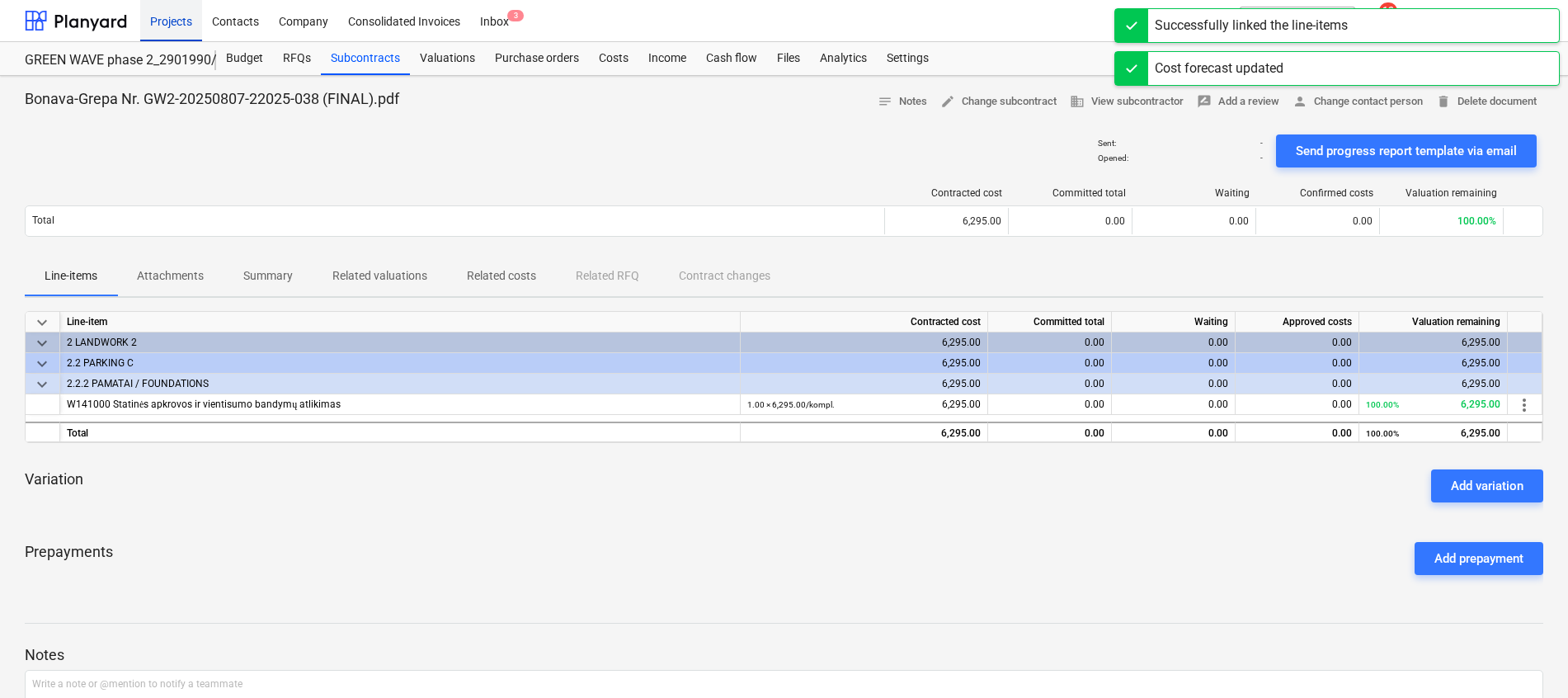
click at [165, 14] on div "Projects" at bounding box center [171, 20] width 61 height 42
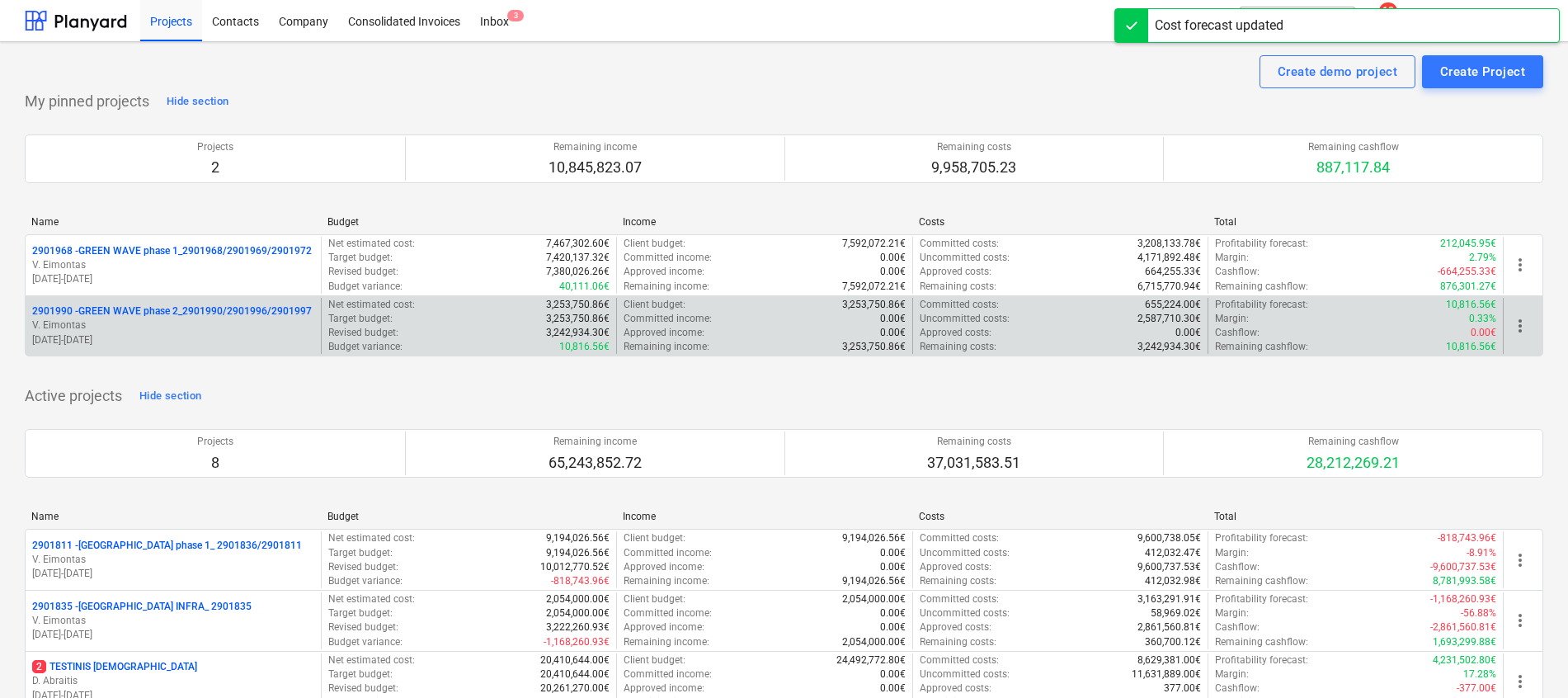
click at [163, 312] on p "2901990 - GREEN WAVE phase 2_2901990/2901996/2901997" at bounding box center [172, 311] width 280 height 14
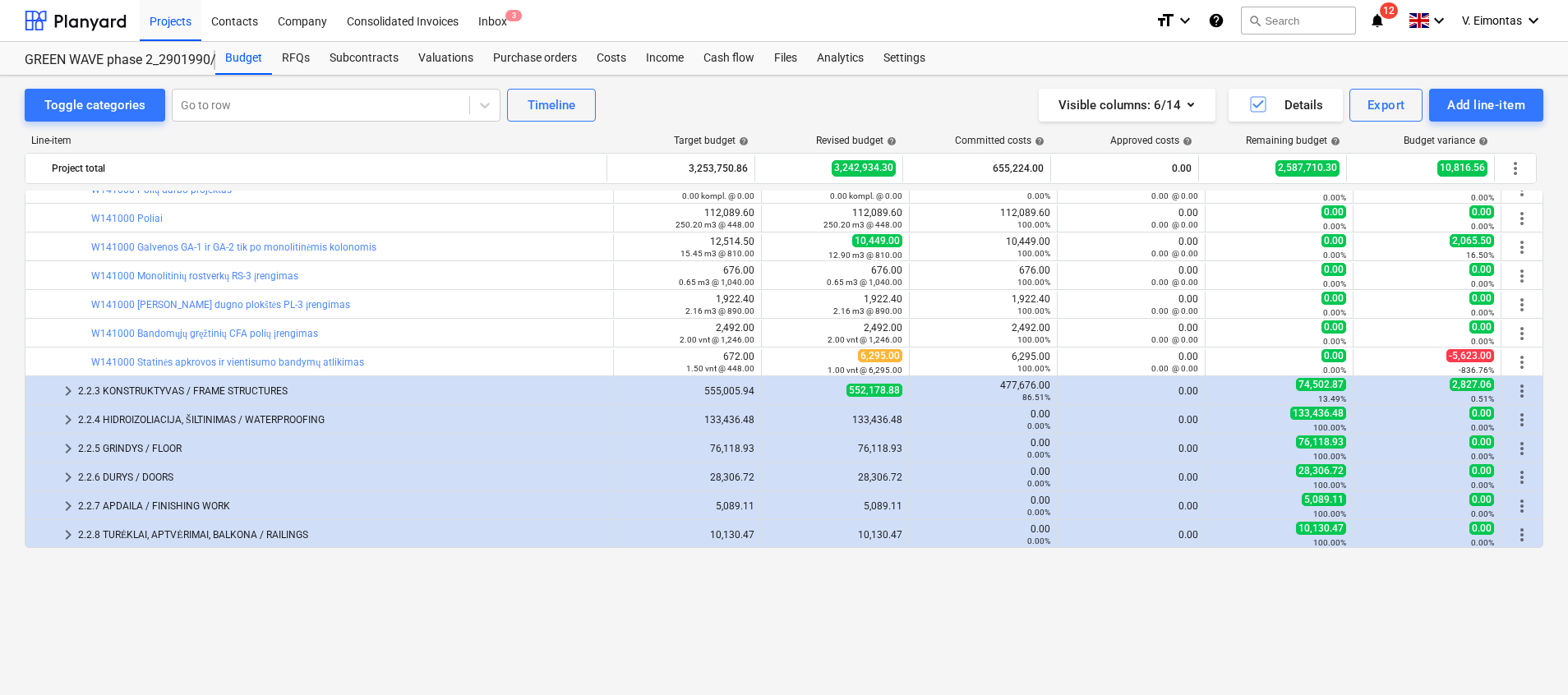
scroll to position [123, 0]
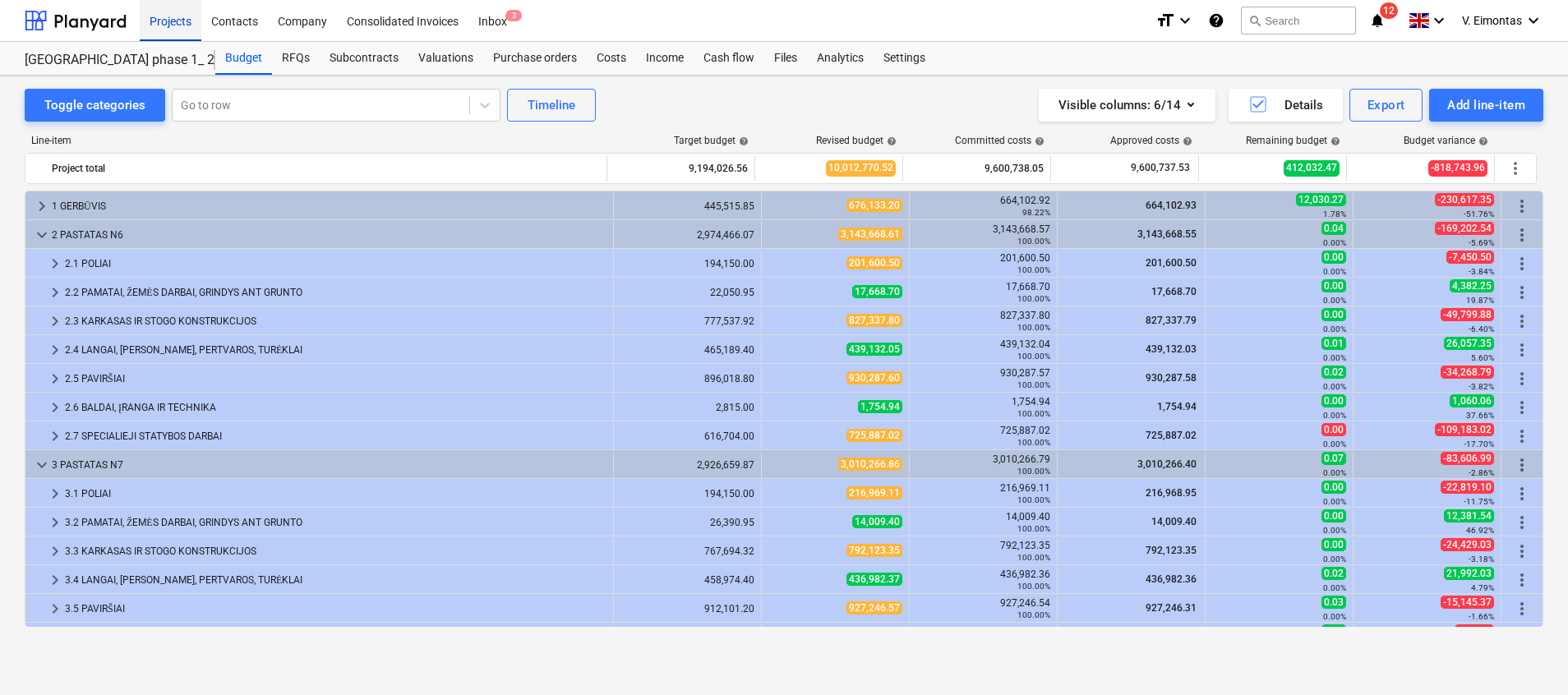
click at [197, 12] on div "Projects" at bounding box center [171, 20] width 61 height 42
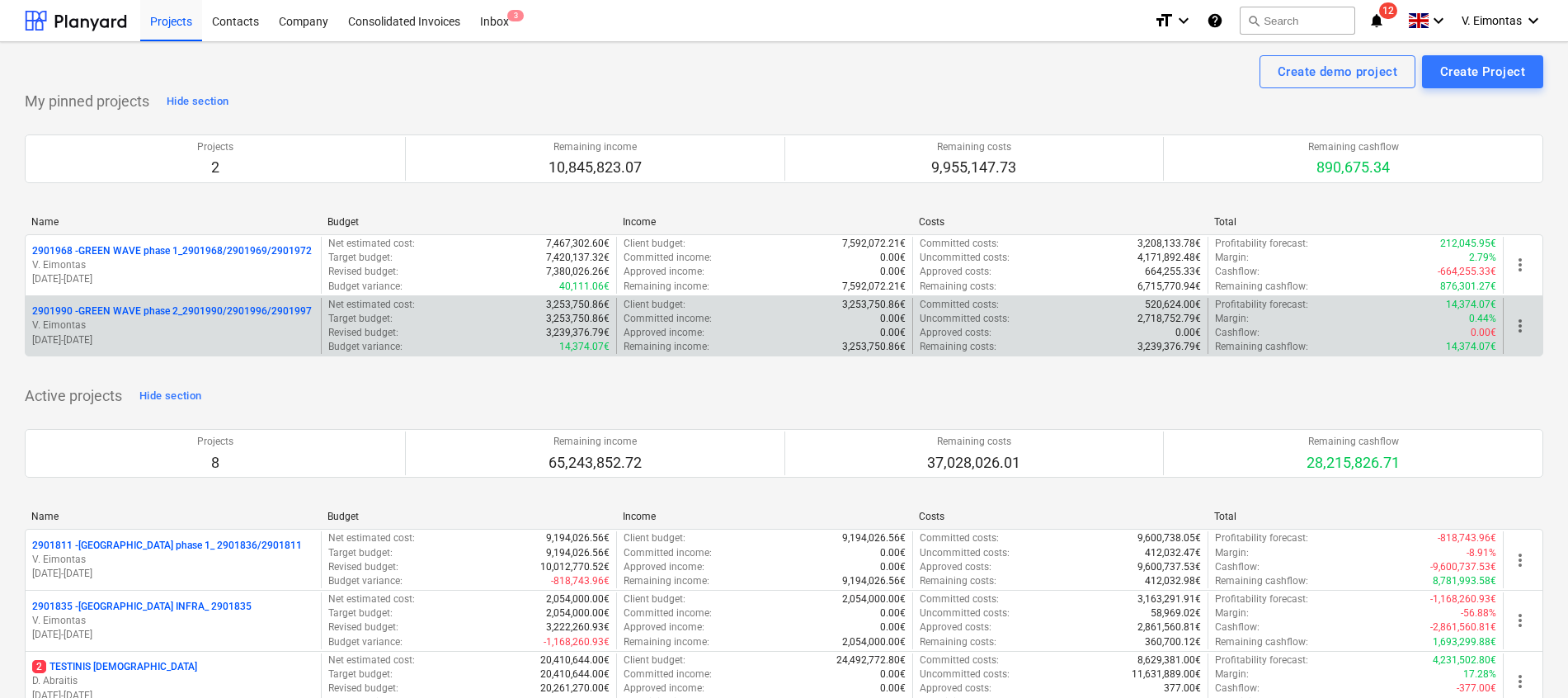
click at [219, 317] on p "2901990 - GREEN WAVE phase 2_2901990/2901996/2901997" at bounding box center [172, 311] width 280 height 14
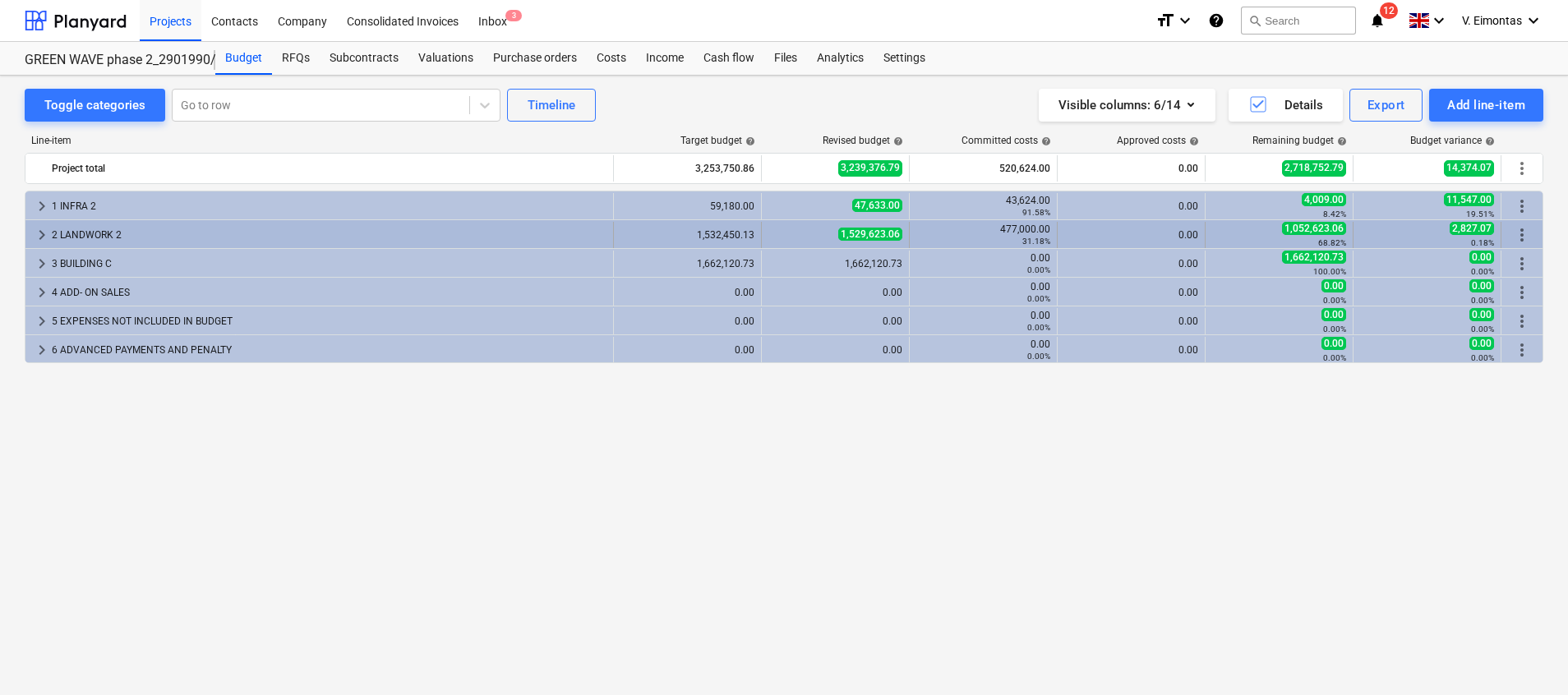
click at [109, 236] on div "2 LANDWORK 2" at bounding box center [329, 235] width 555 height 26
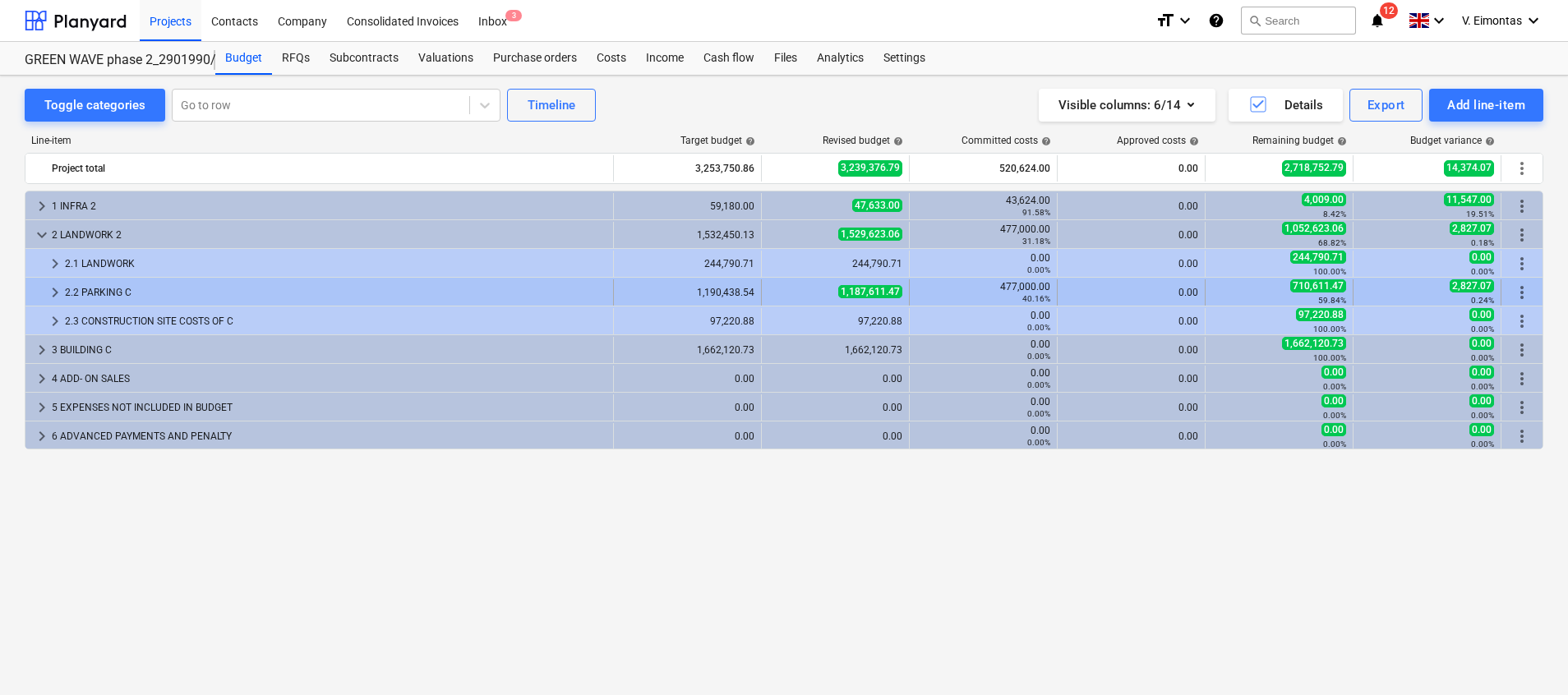
click at [117, 291] on div "2.2 PARKING C" at bounding box center [335, 293] width 541 height 26
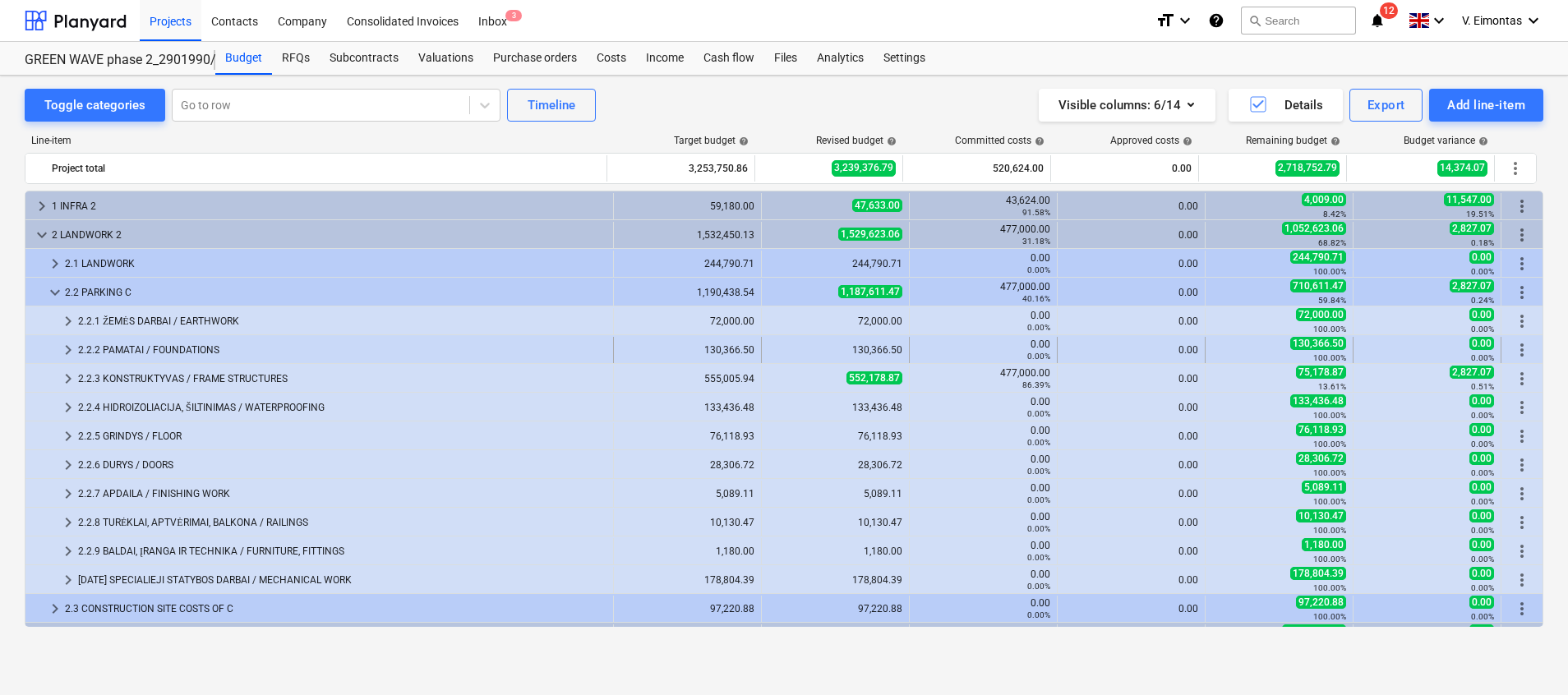
click at [159, 348] on div "2.2.2 PAMATAI / FOUNDATIONS" at bounding box center [342, 350] width 528 height 26
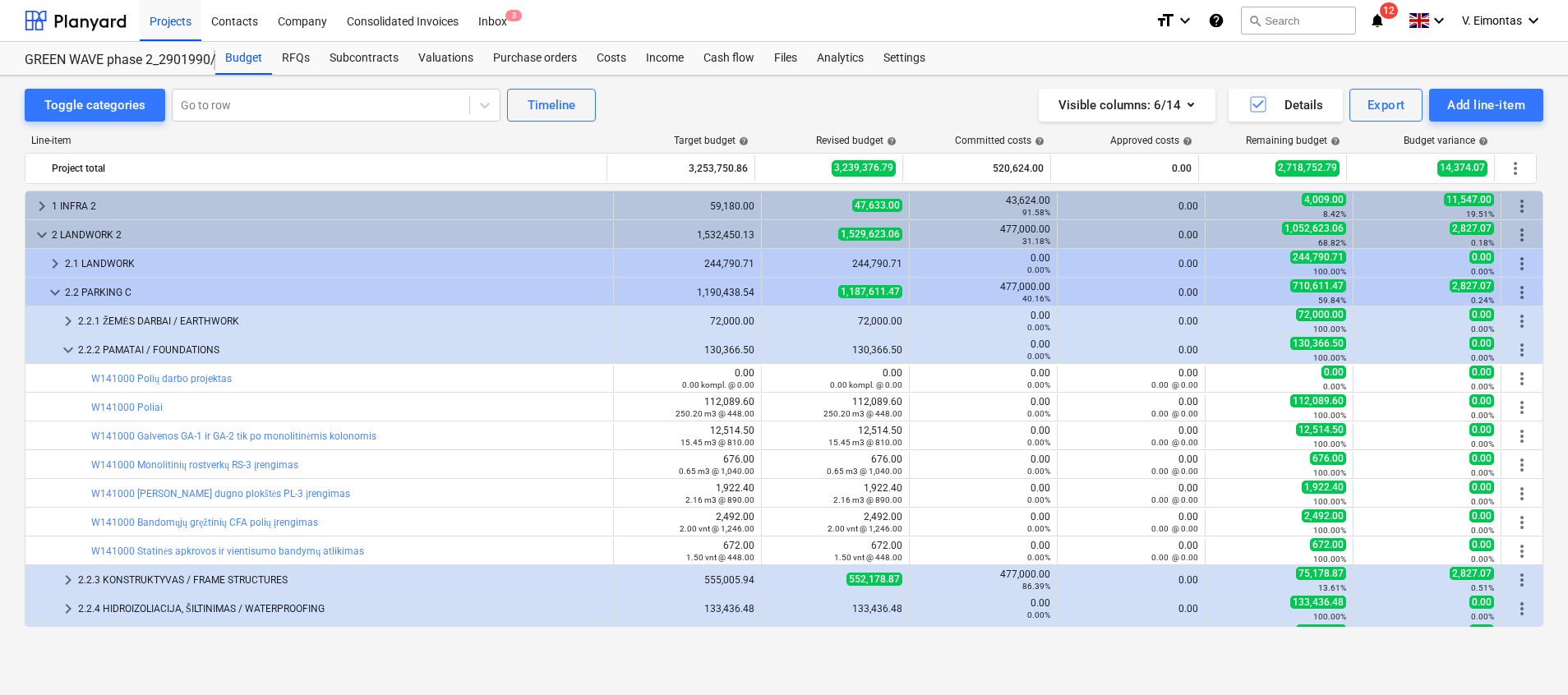
click at [938, 664] on div "Toggle categories Go to row Timeline Visible columns : 6/14 Details Export Add …" at bounding box center [784, 385] width 1568 height 620
